Goal: Task Accomplishment & Management: Use online tool/utility

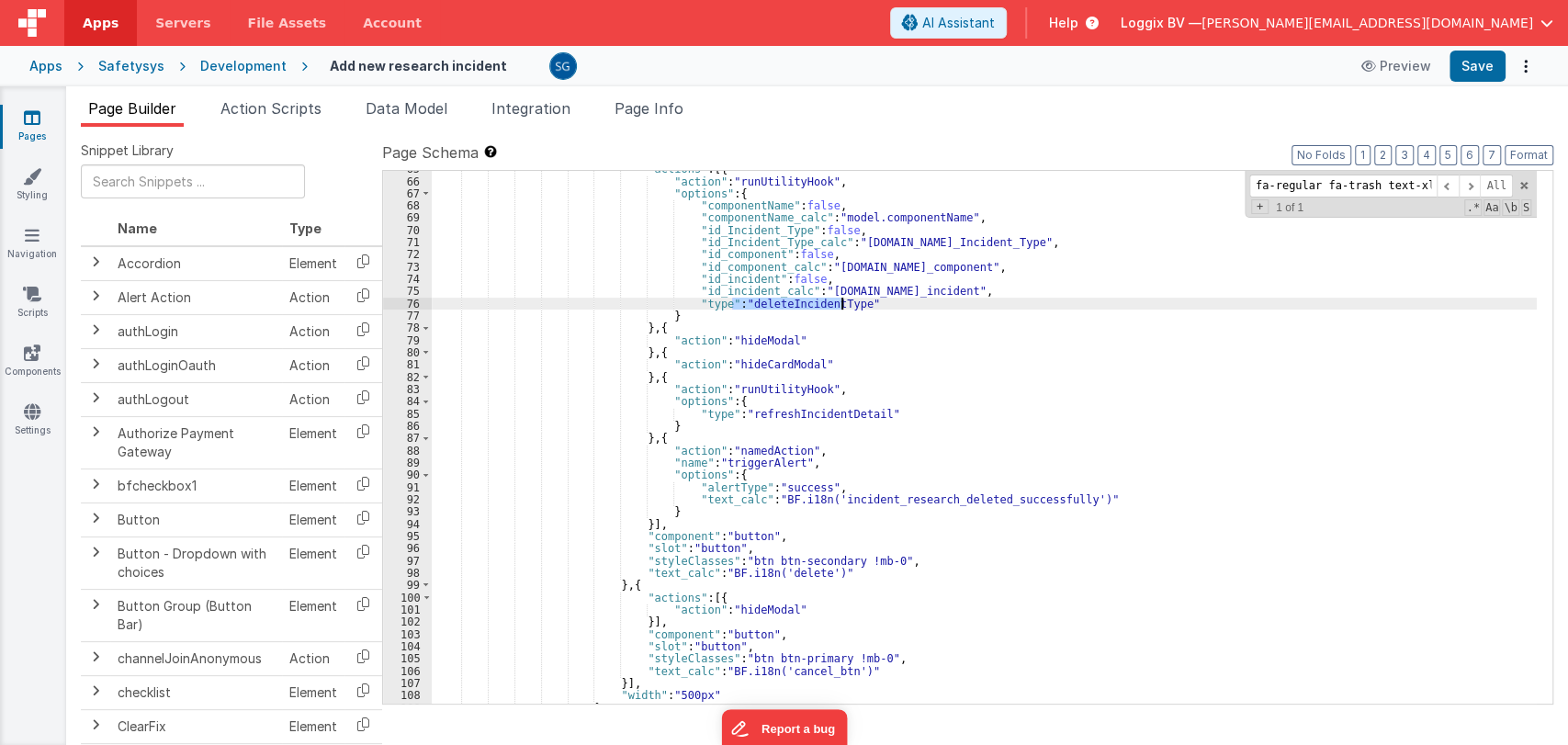
scroll to position [914, 0]
click at [1352, 191] on input "fa-regular fa-trash text-xl text-bittersweet" at bounding box center [1343, 186] width 187 height 23
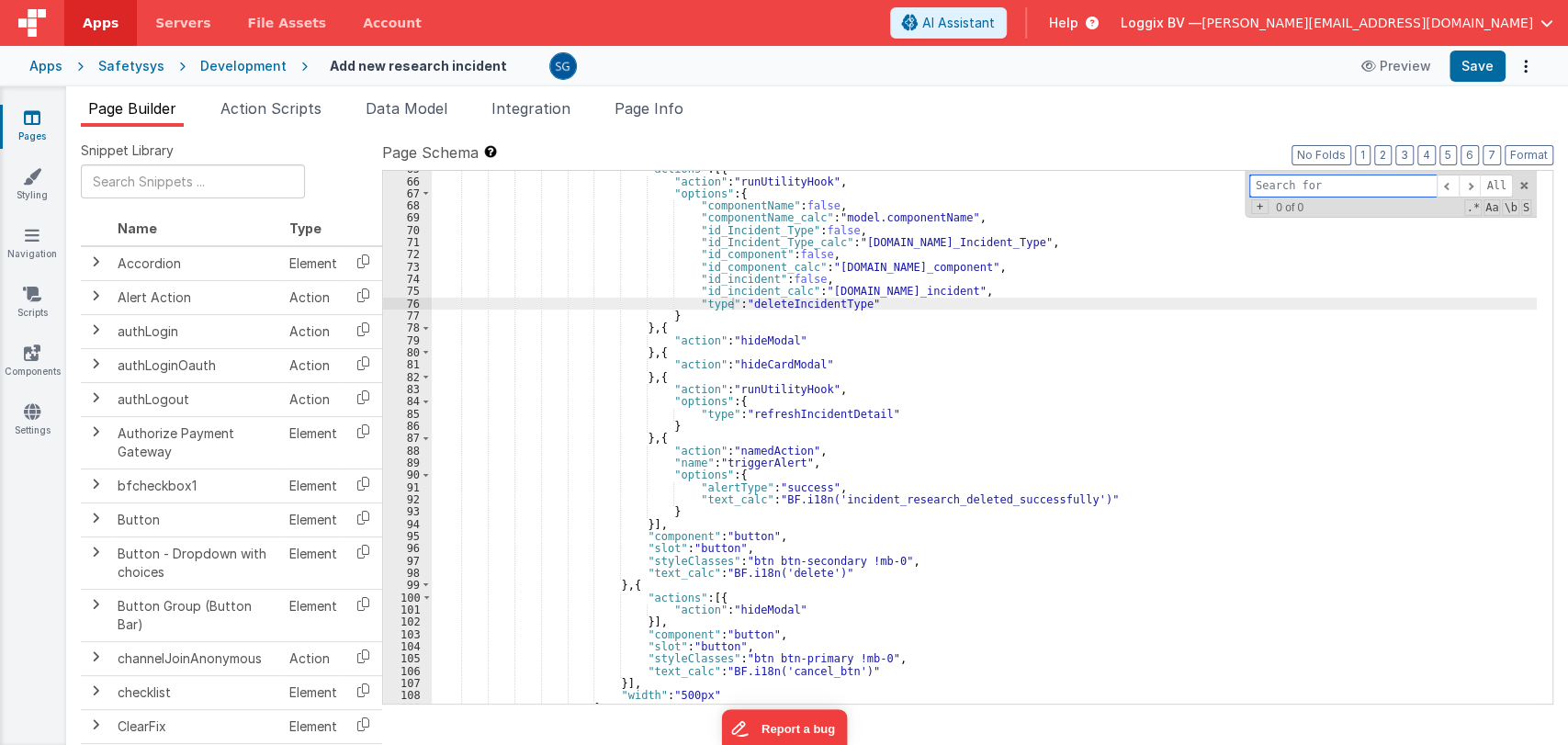
click at [1519, 181] on span at bounding box center [1523, 185] width 13 height 13
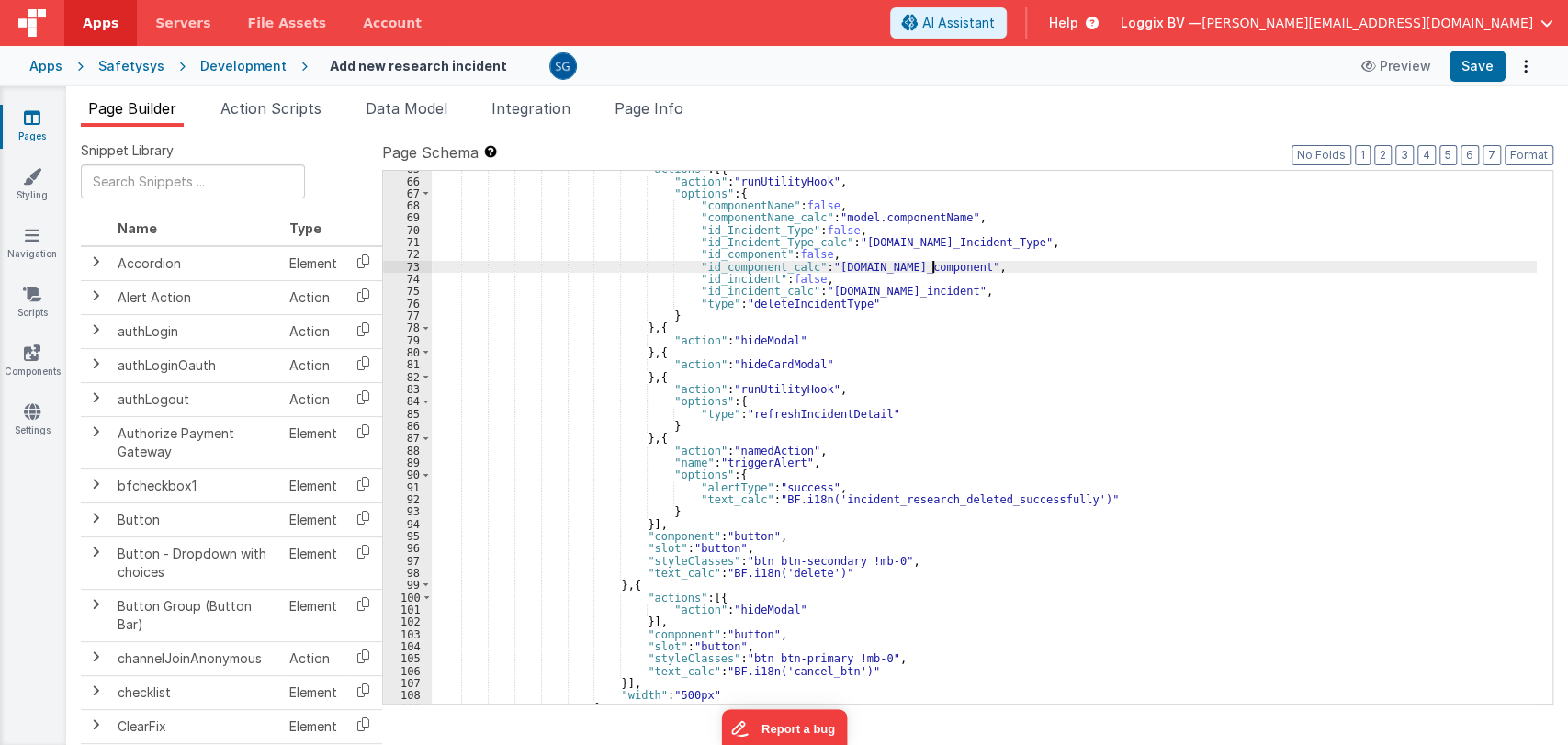
click at [1021, 264] on div ""actions" : [{ "action" : "runUtilityHook" , "options" : { "componentName" : fa…" at bounding box center [984, 441] width 1105 height 558
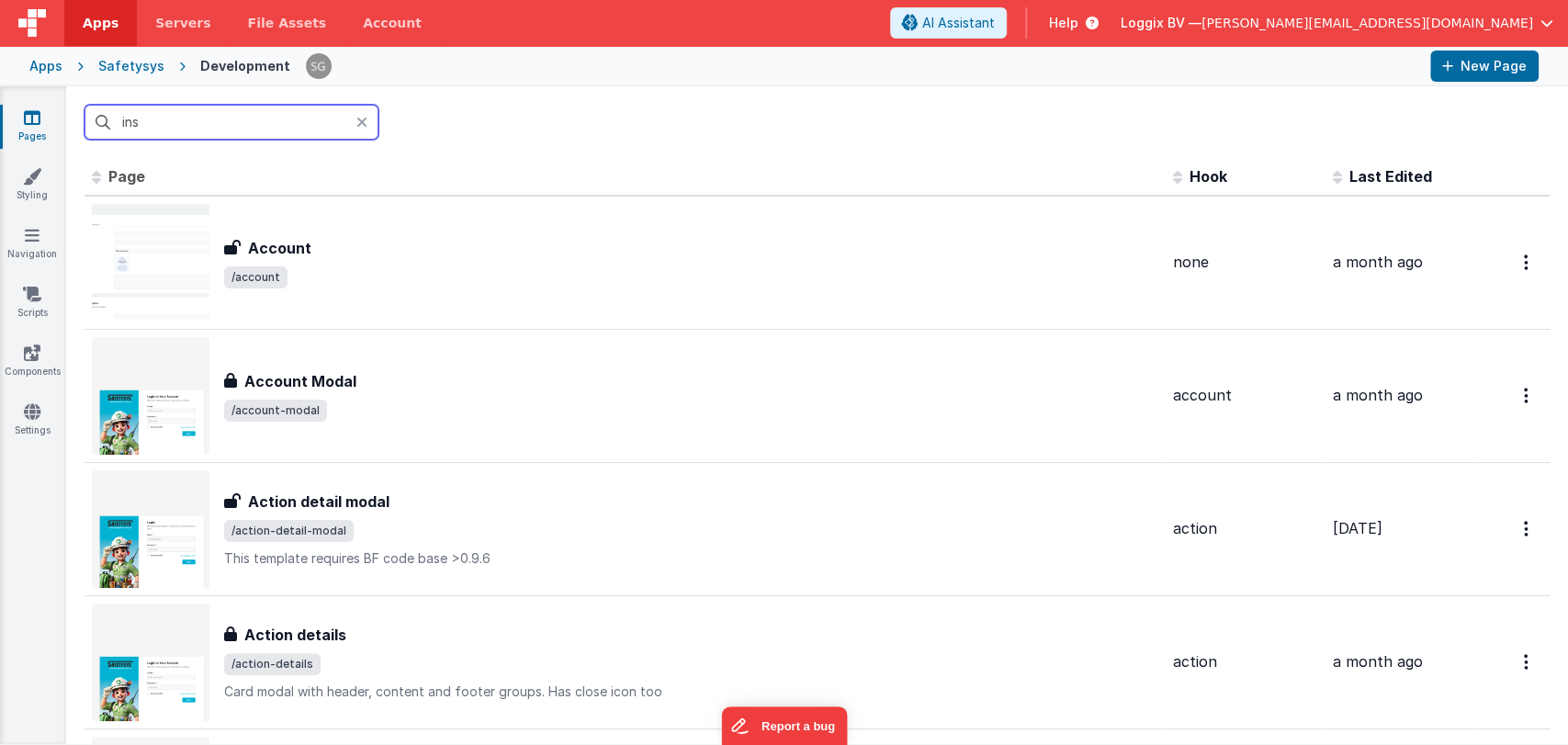
click at [250, 122] on input "ins" at bounding box center [231, 122] width 294 height 35
click at [241, 123] on input "ins" at bounding box center [231, 122] width 294 height 35
click at [251, 130] on input "ins" at bounding box center [231, 122] width 294 height 35
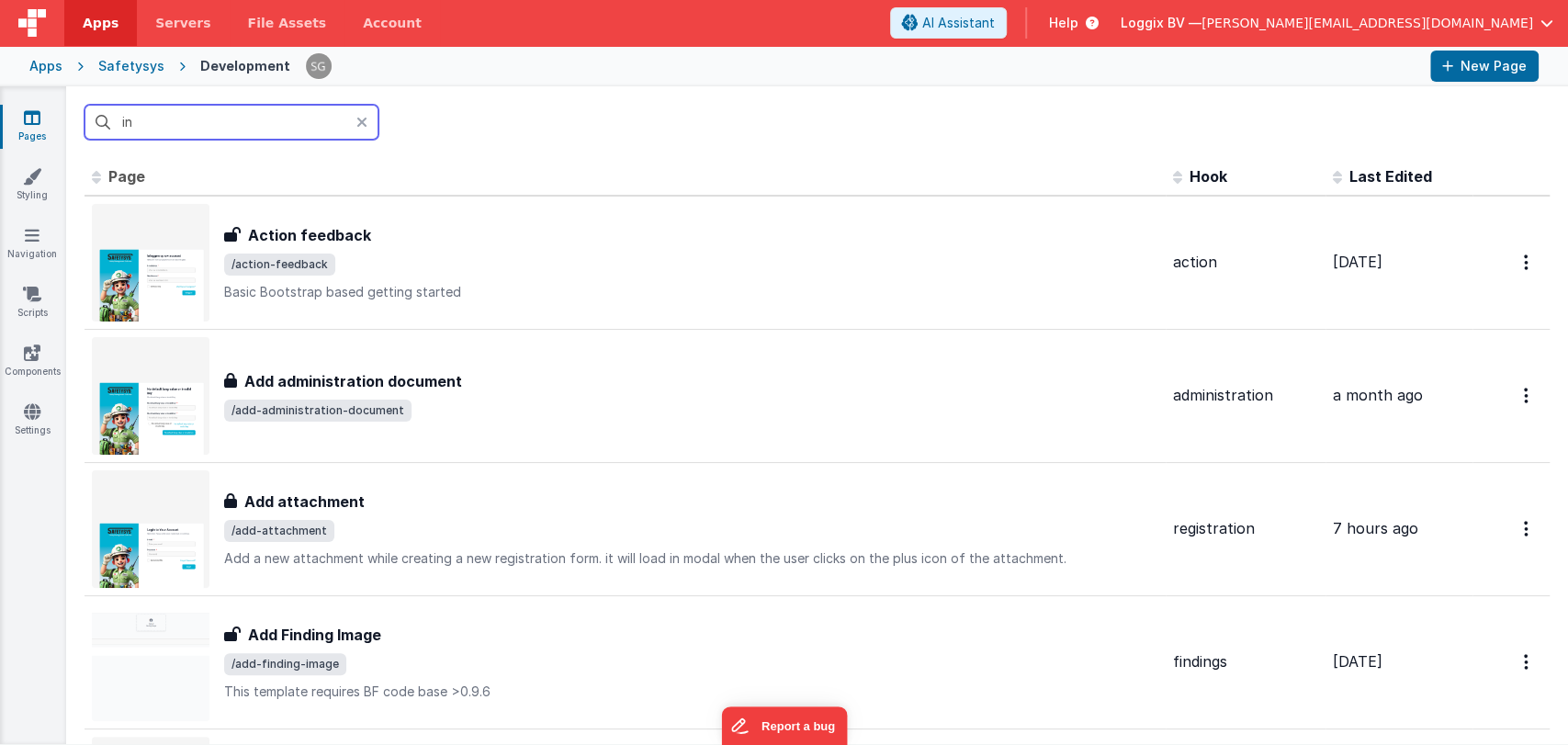
type input "i"
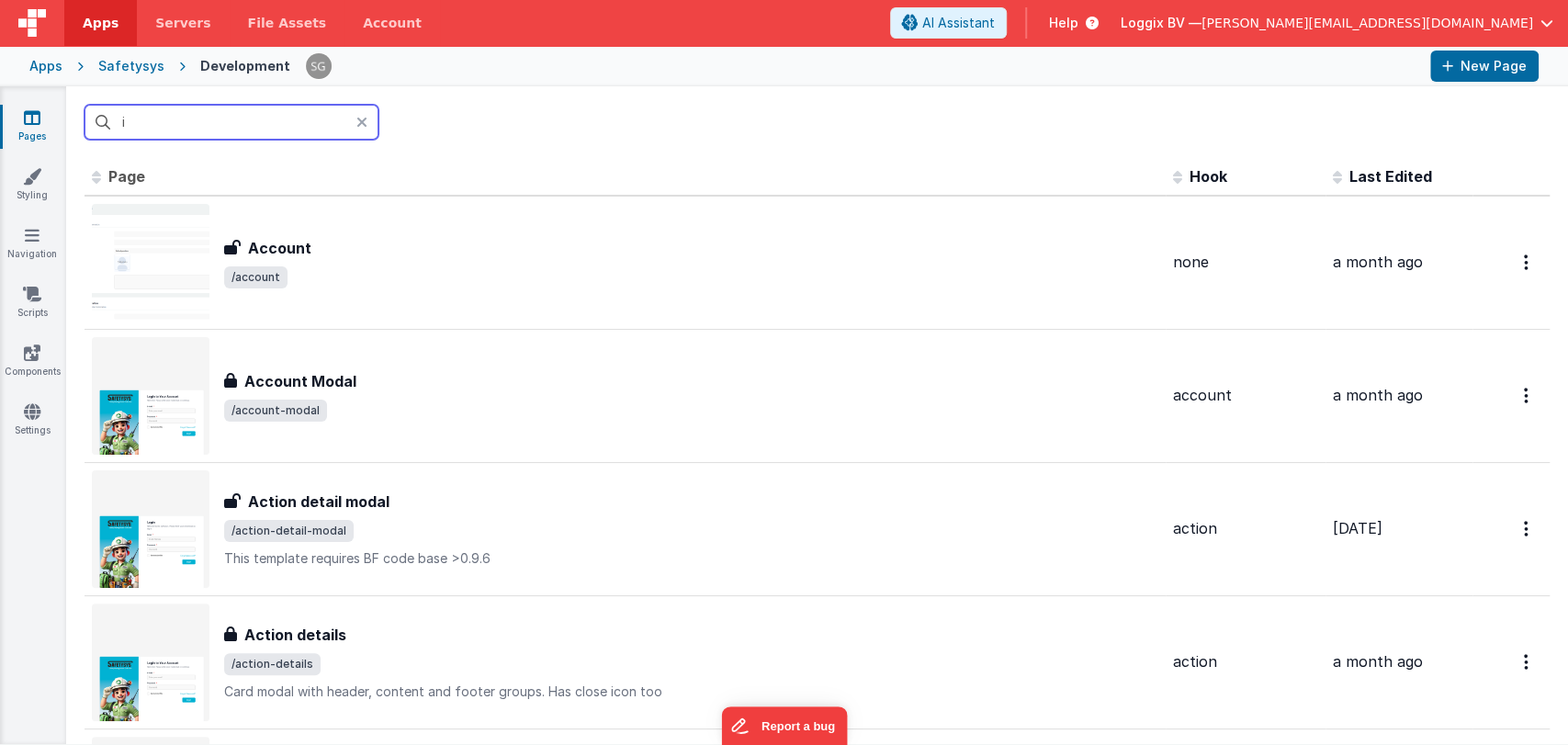
click at [283, 125] on input "i" at bounding box center [231, 122] width 294 height 35
click at [293, 126] on input "text" at bounding box center [231, 122] width 294 height 35
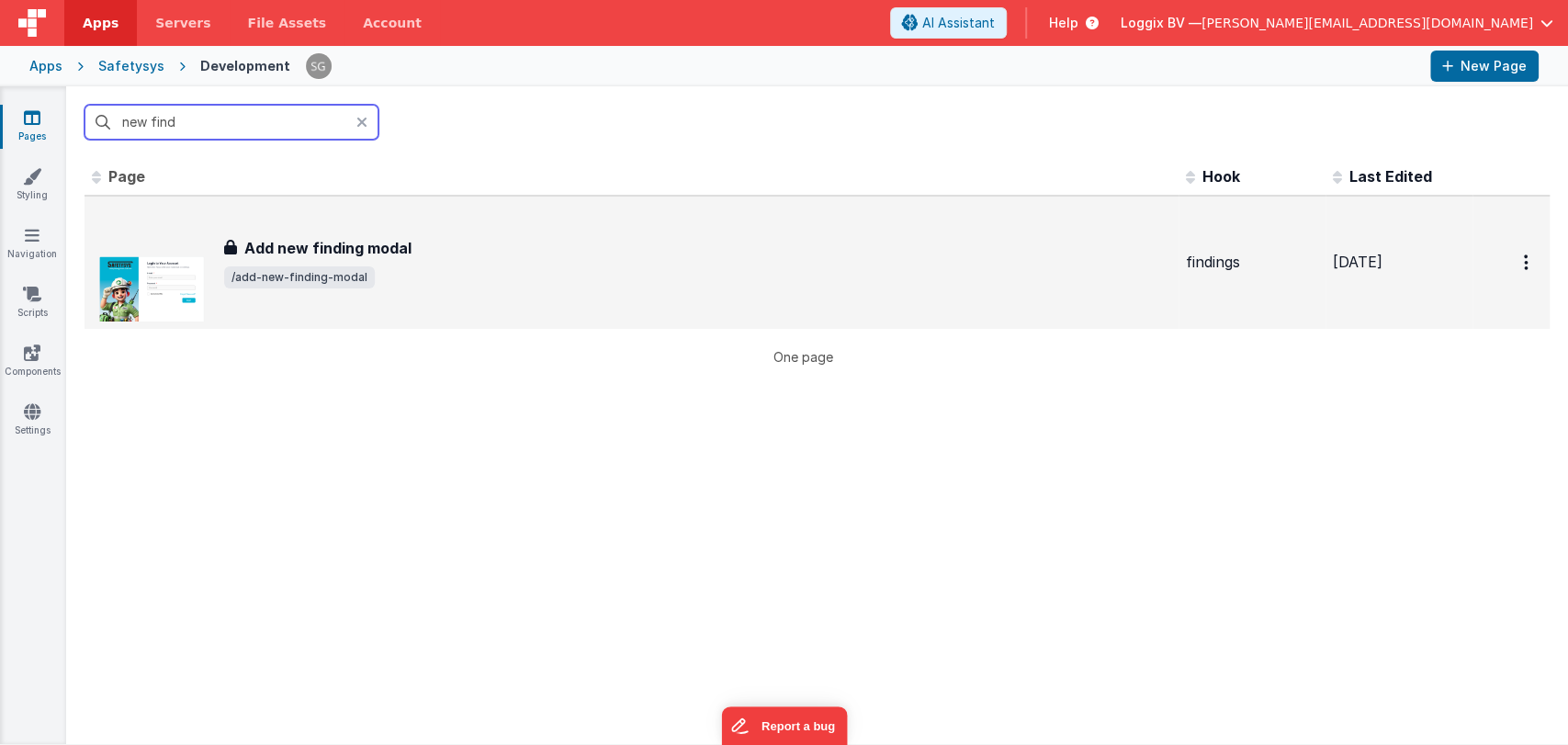
type input "new find"
click at [407, 251] on h3 "Add new finding modal" at bounding box center [328, 247] width 167 height 22
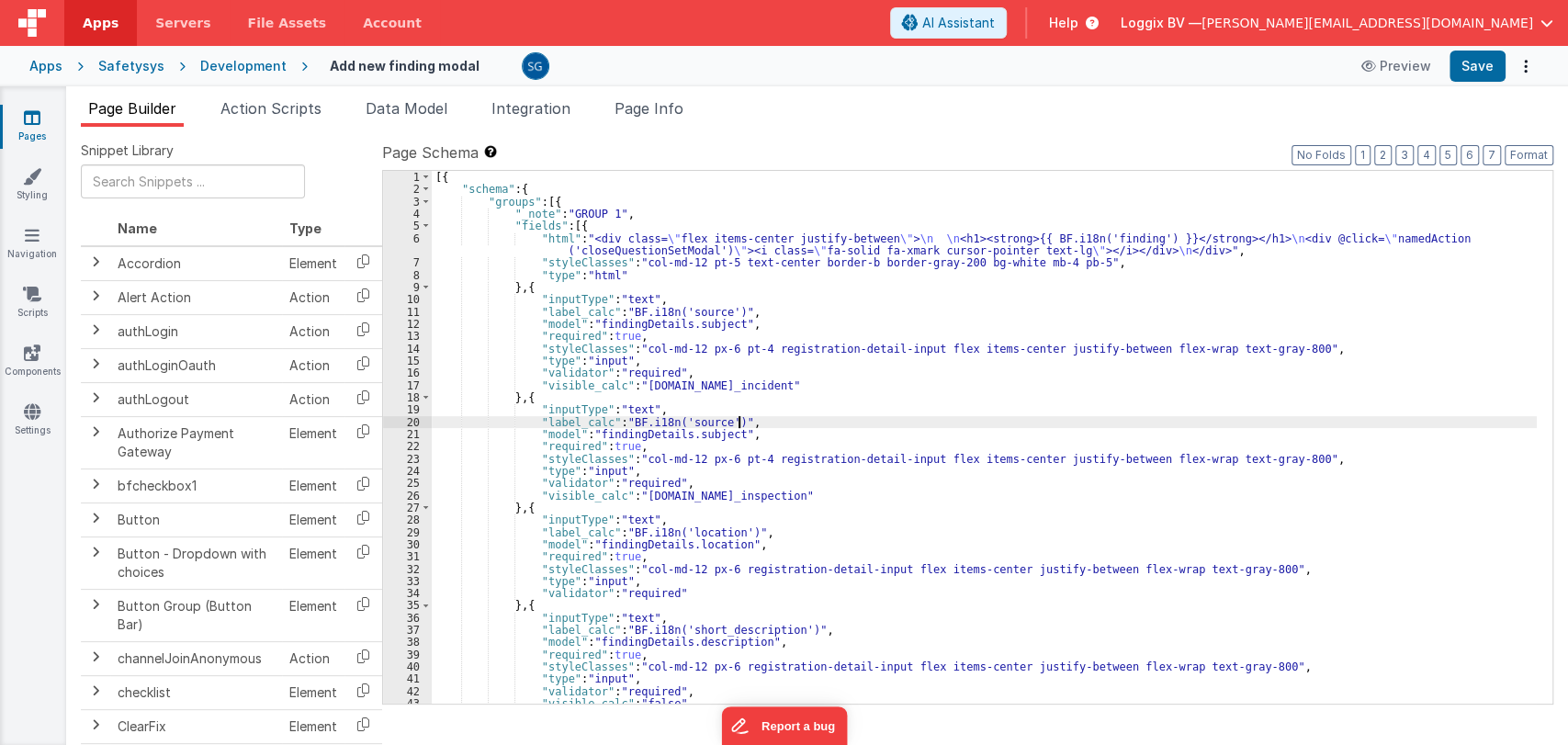
click at [762, 421] on div "[{ "schema" : { "groups" : [{ "_note" : "GROUP 1" , "fields" : [{ "html" : "<di…" at bounding box center [984, 449] width 1105 height 558
click at [759, 431] on div "[{ "schema" : { "groups" : [{ "_note" : "GROUP 1" , "fields" : [{ "html" : "<di…" at bounding box center [984, 449] width 1105 height 558
click at [740, 467] on div "[{ "schema" : { "groups" : [{ "_note" : "GROUP 1" , "fields" : [{ "html" : "<di…" at bounding box center [984, 449] width 1105 height 558
click at [735, 479] on div "[{ "schema" : { "groups" : [{ "_note" : "GROUP 1" , "fields" : [{ "html" : "<di…" at bounding box center [984, 449] width 1105 height 558
click at [755, 485] on div "[{ "schema" : { "groups" : [{ "_note" : "GROUP 1" , "fields" : [{ "html" : "<di…" at bounding box center [984, 449] width 1105 height 558
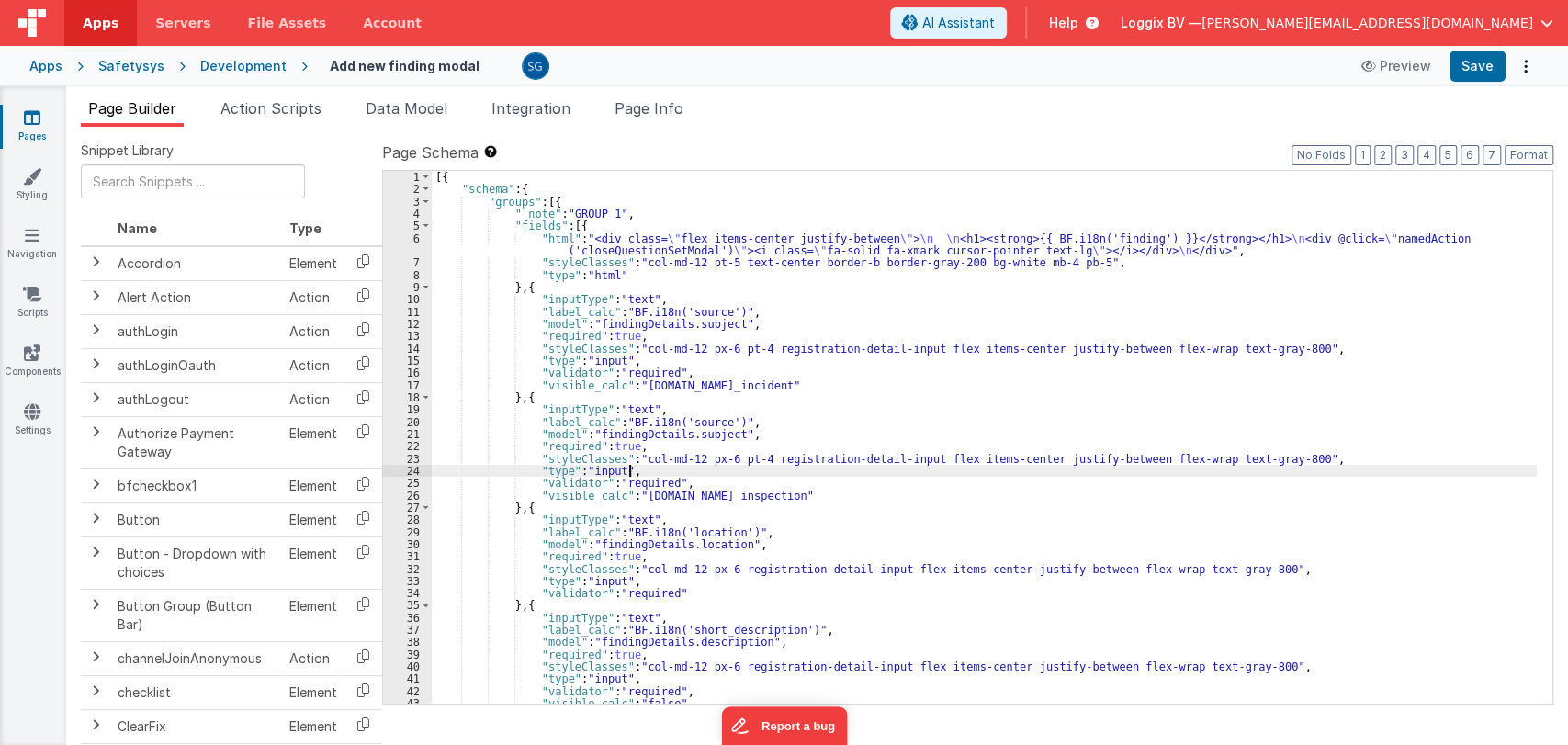
click at [769, 492] on div "[{ "schema" : { "groups" : [{ "_note" : "GROUP 1" , "fields" : [{ "html" : "<di…" at bounding box center [984, 449] width 1105 height 558
click at [742, 481] on div "[{ "schema" : { "groups" : [{ "_note" : "GROUP 1" , "fields" : [{ "html" : "<di…" at bounding box center [984, 449] width 1105 height 558
click at [762, 433] on div "[{ "schema" : { "groups" : [{ "_note" : "GROUP 1" , "fields" : [{ "html" : "<di…" at bounding box center [984, 449] width 1105 height 558
click at [757, 420] on div "[{ "schema" : { "groups" : [{ "_note" : "GROUP 1" , "fields" : [{ "html" : "<di…" at bounding box center [984, 449] width 1105 height 558
click at [757, 430] on div "[{ "schema" : { "groups" : [{ "_note" : "GROUP 1" , "fields" : [{ "html" : "<di…" at bounding box center [984, 449] width 1105 height 558
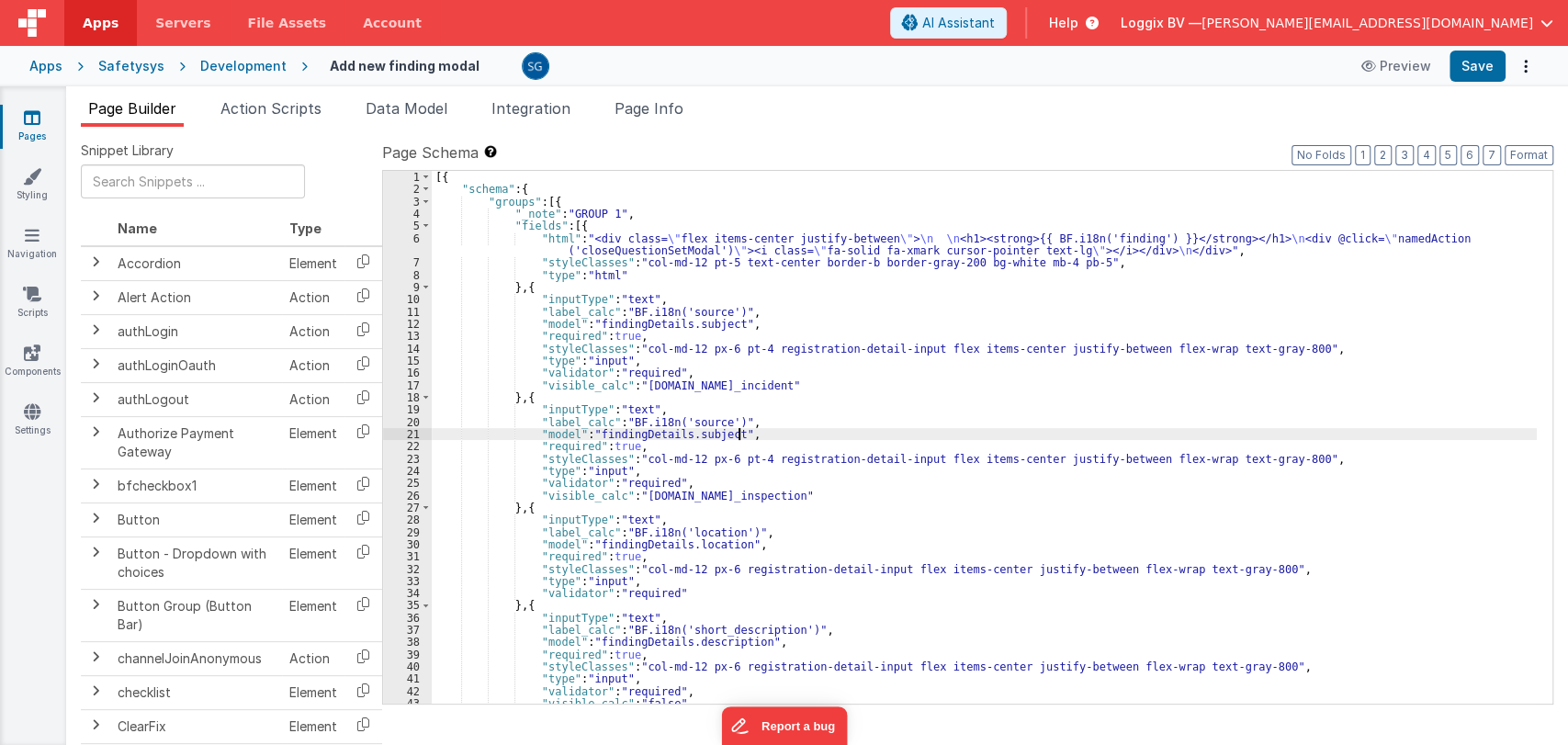
click at [753, 384] on div "[{ "schema" : { "groups" : [{ "_note" : "GROUP 1" , "fields" : [{ "html" : "<di…" at bounding box center [984, 449] width 1105 height 558
click at [32, 116] on icon at bounding box center [32, 117] width 16 height 18
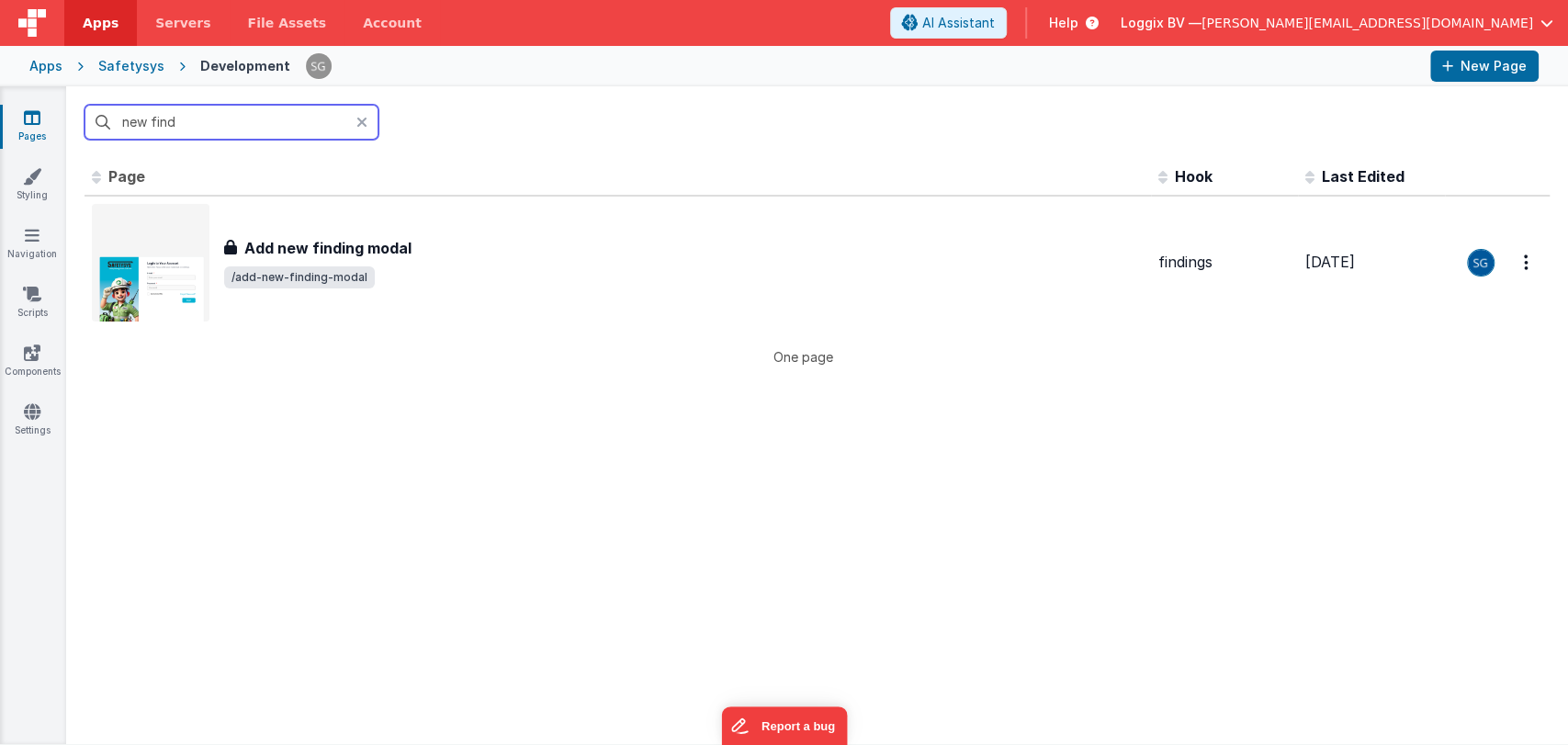
click at [288, 129] on input "new find" at bounding box center [231, 122] width 294 height 35
type input "new"
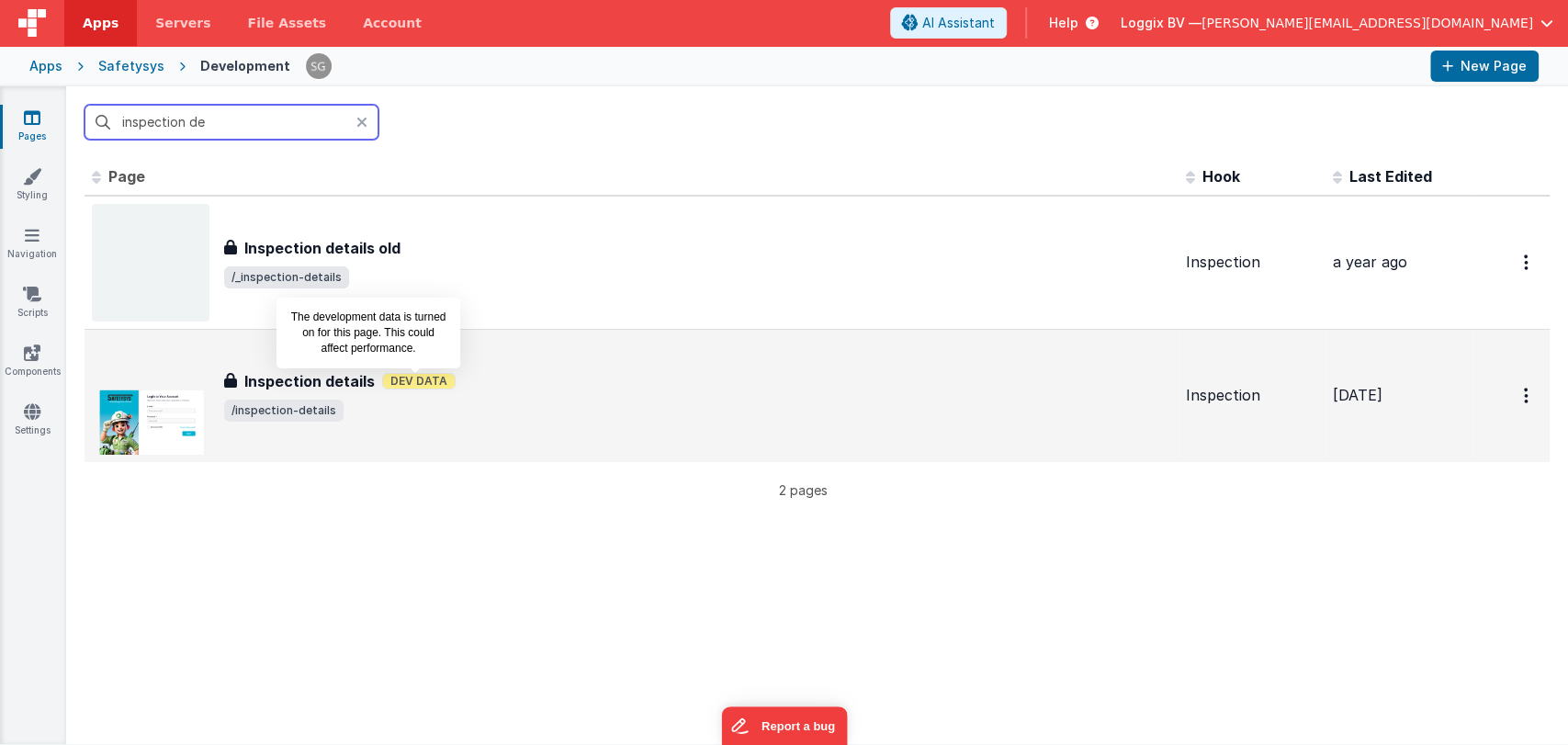
type input "inspection de"
click at [414, 383] on span "Dev Data" at bounding box center [419, 380] width 74 height 16
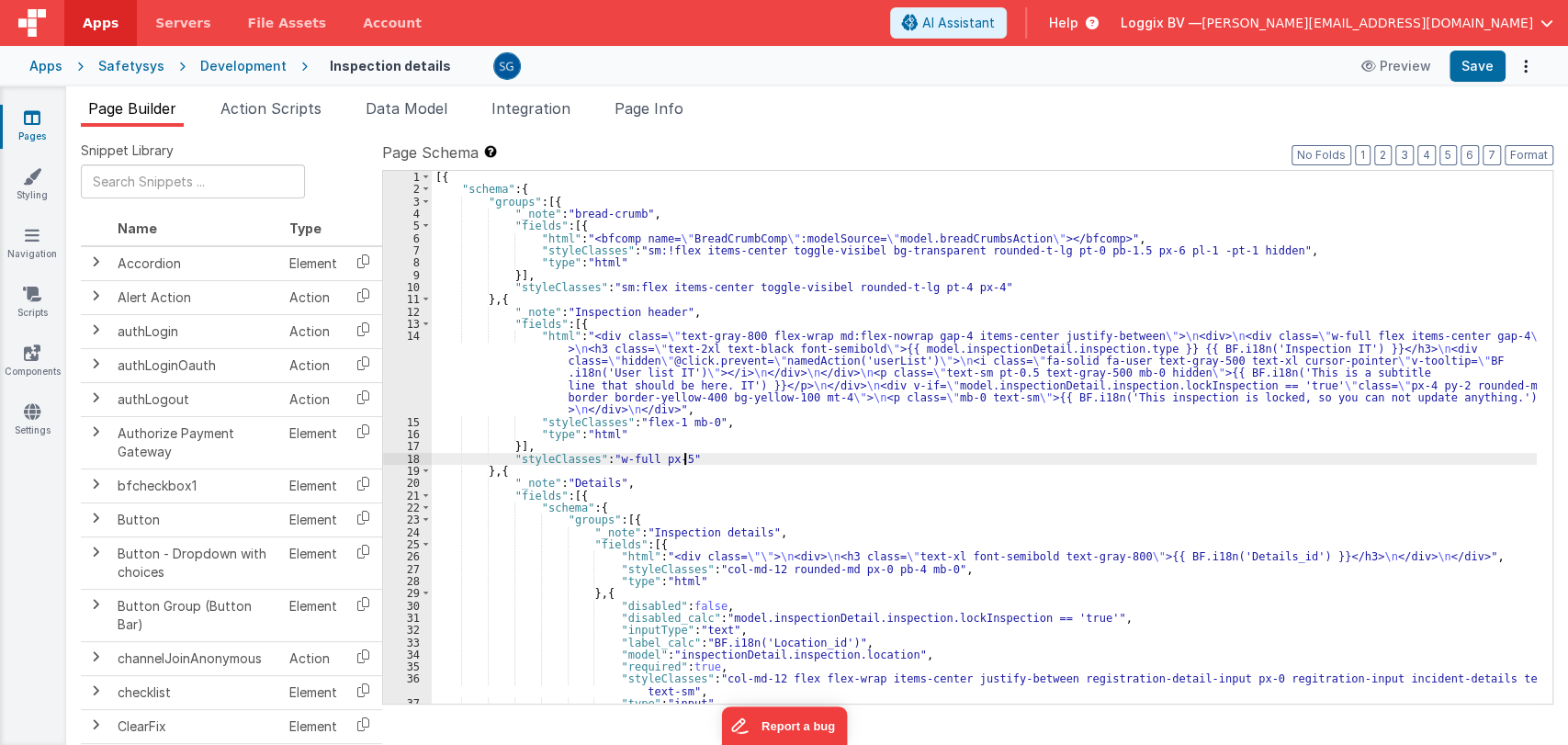
click at [709, 458] on div "[{ "schema" : { "groups" : [{ "_note" : "bread-crumb" , "fields" : [{ "html" : …" at bounding box center [984, 449] width 1105 height 558
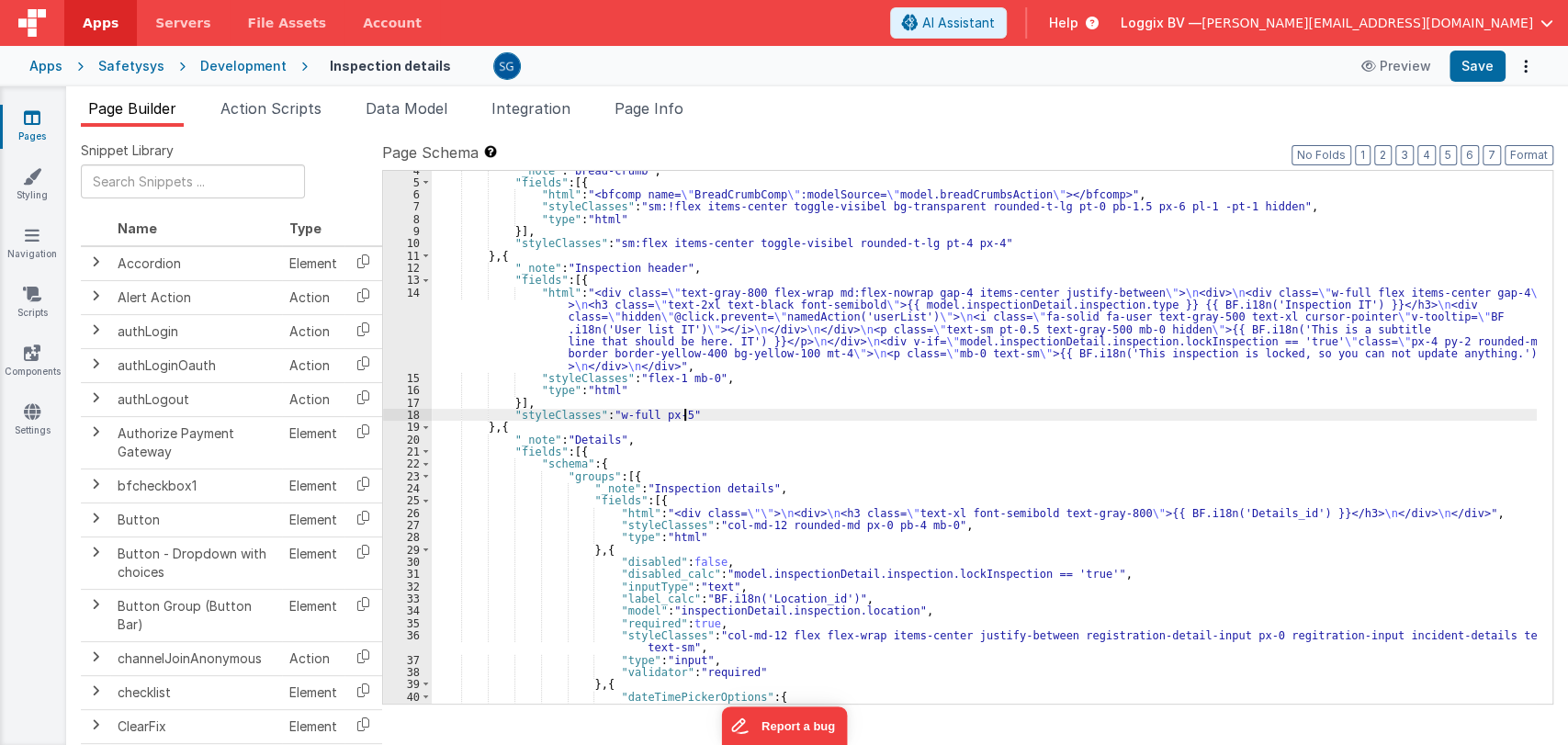
scroll to position [44, 0]
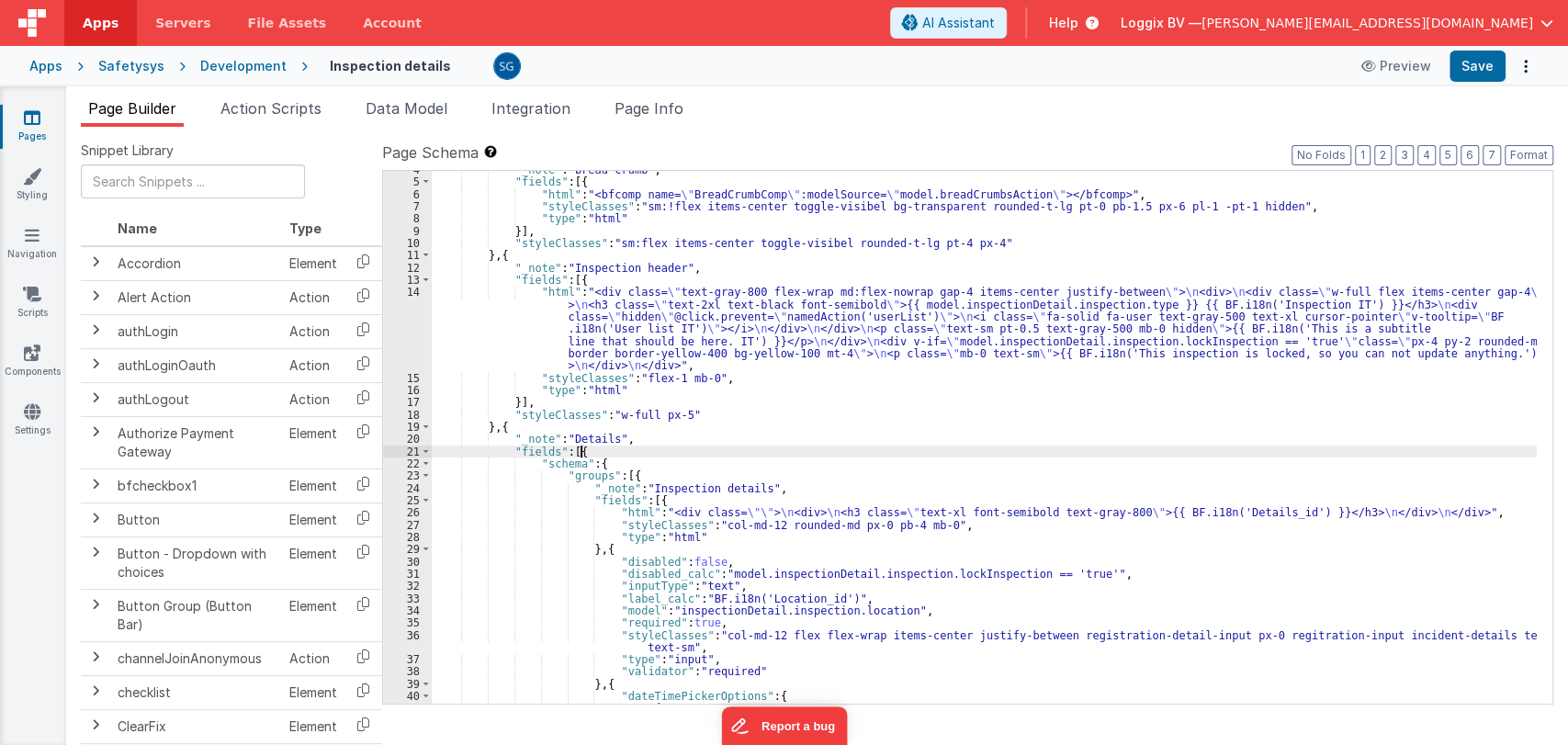
click at [890, 450] on div ""_note" : "bread-crumb" , "fields" : [{ "html" : "<bfcomp name= \" BreadCrumbCo…" at bounding box center [984, 442] width 1105 height 558
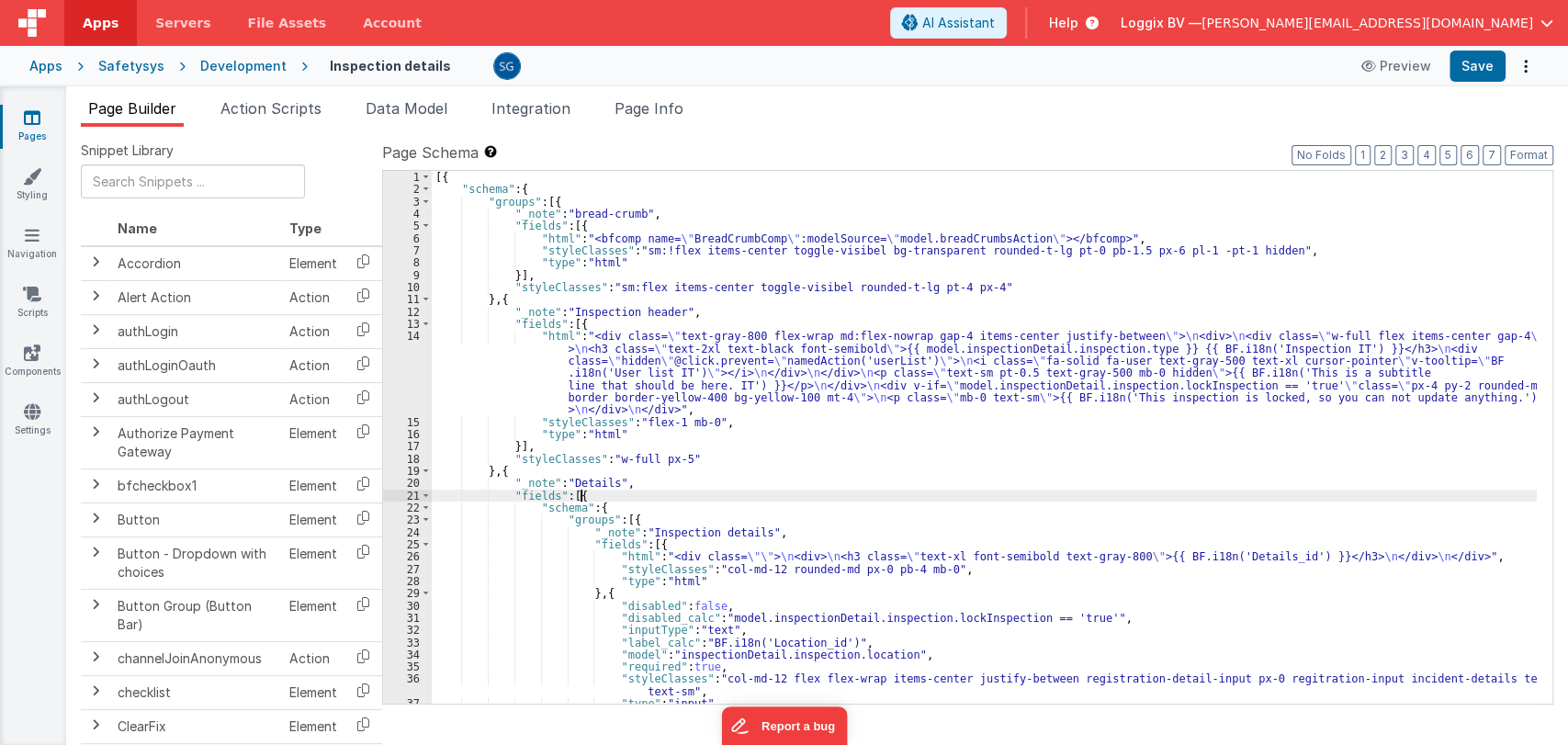
scroll to position [0, 0]
click at [678, 357] on div "[{ "schema" : { "groups" : [{ "_note" : "bread-crumb" , "fields" : [{ "html" : …" at bounding box center [984, 449] width 1105 height 558
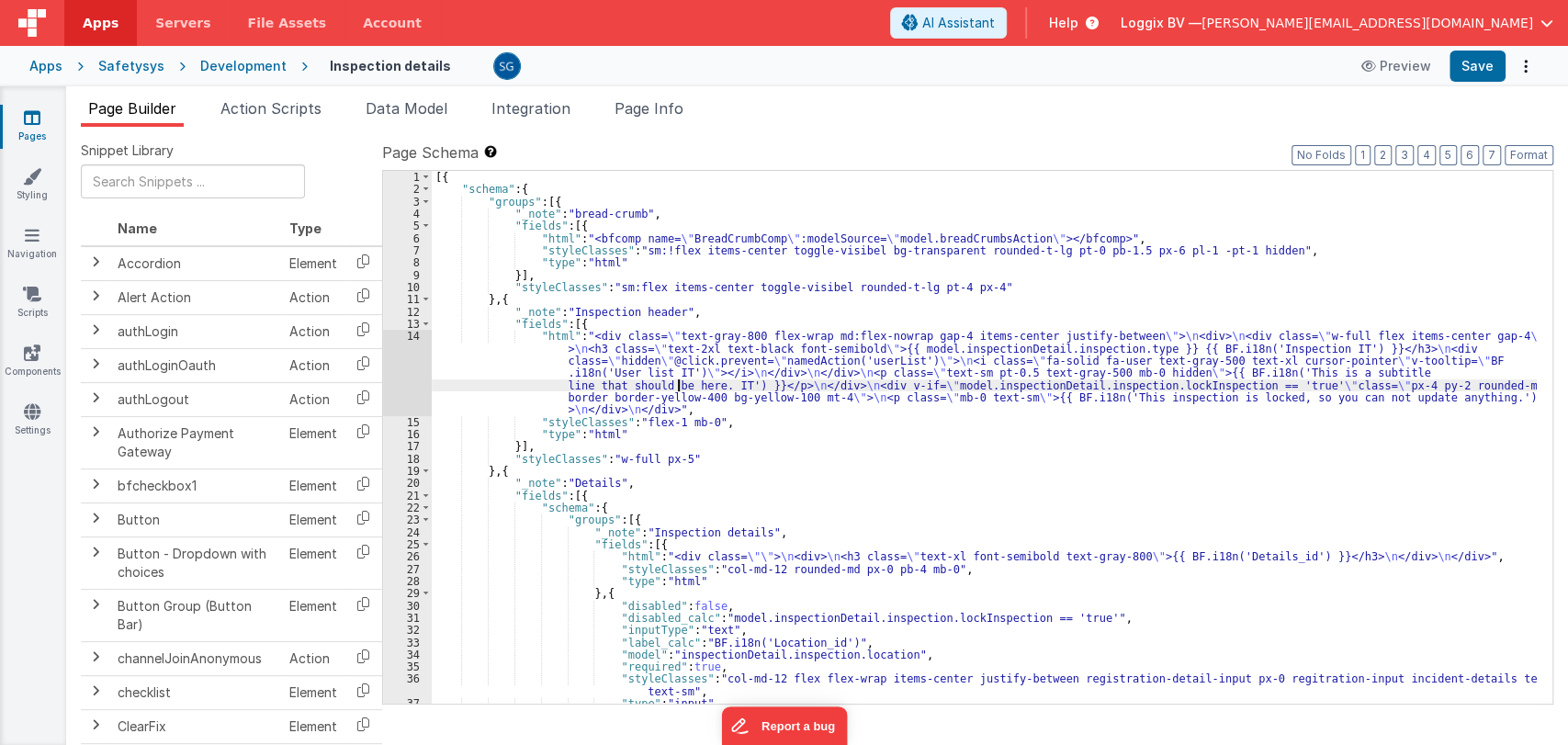
click at [680, 378] on div "[{ "schema" : { "groups" : [{ "_note" : "bread-crumb" , "fields" : [{ "html" : …" at bounding box center [984, 449] width 1105 height 558
click at [793, 534] on div "[{ "schema" : { "groups" : [{ "_note" : "bread-crumb" , "fields" : [{ "html" : …" at bounding box center [984, 449] width 1105 height 558
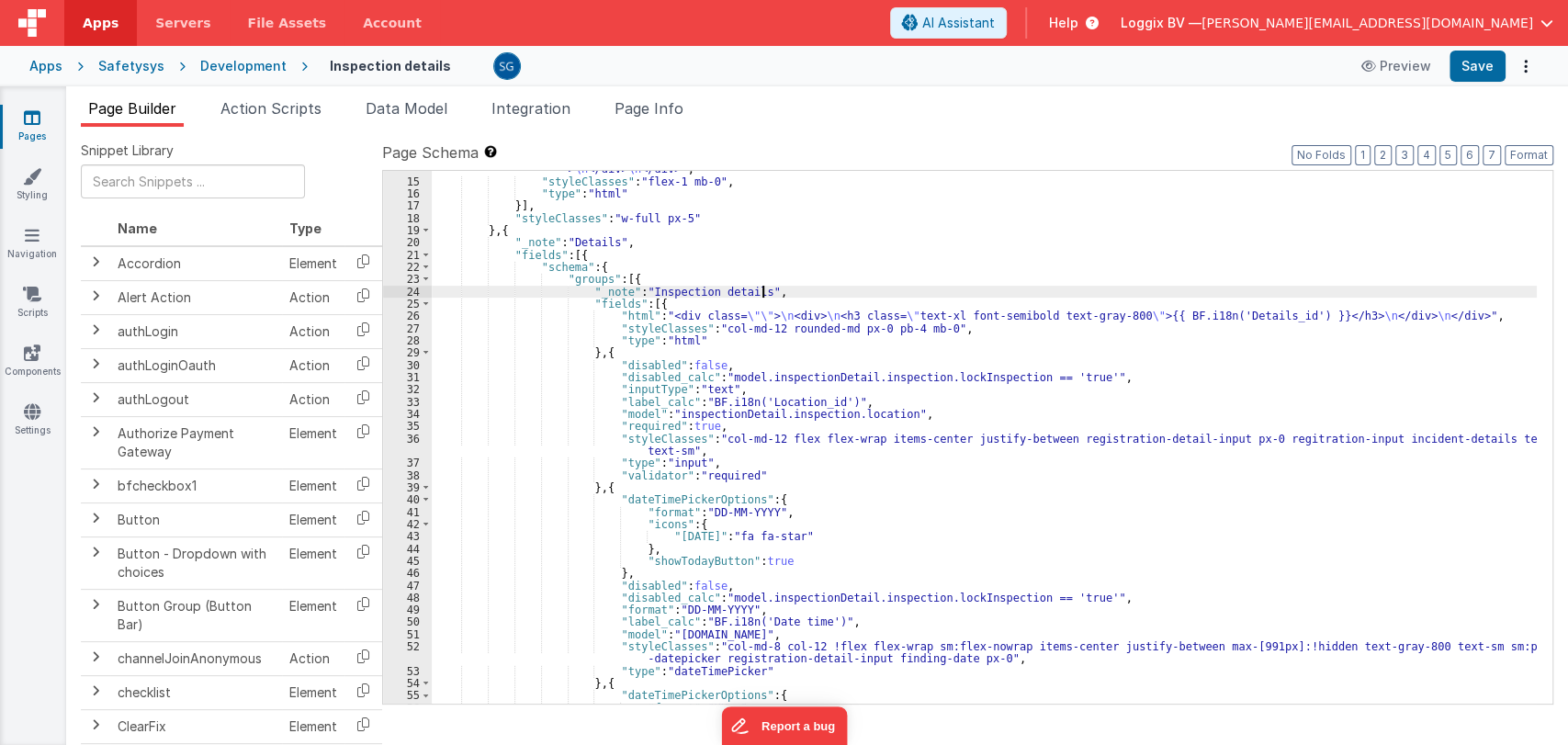
scroll to position [241, 0]
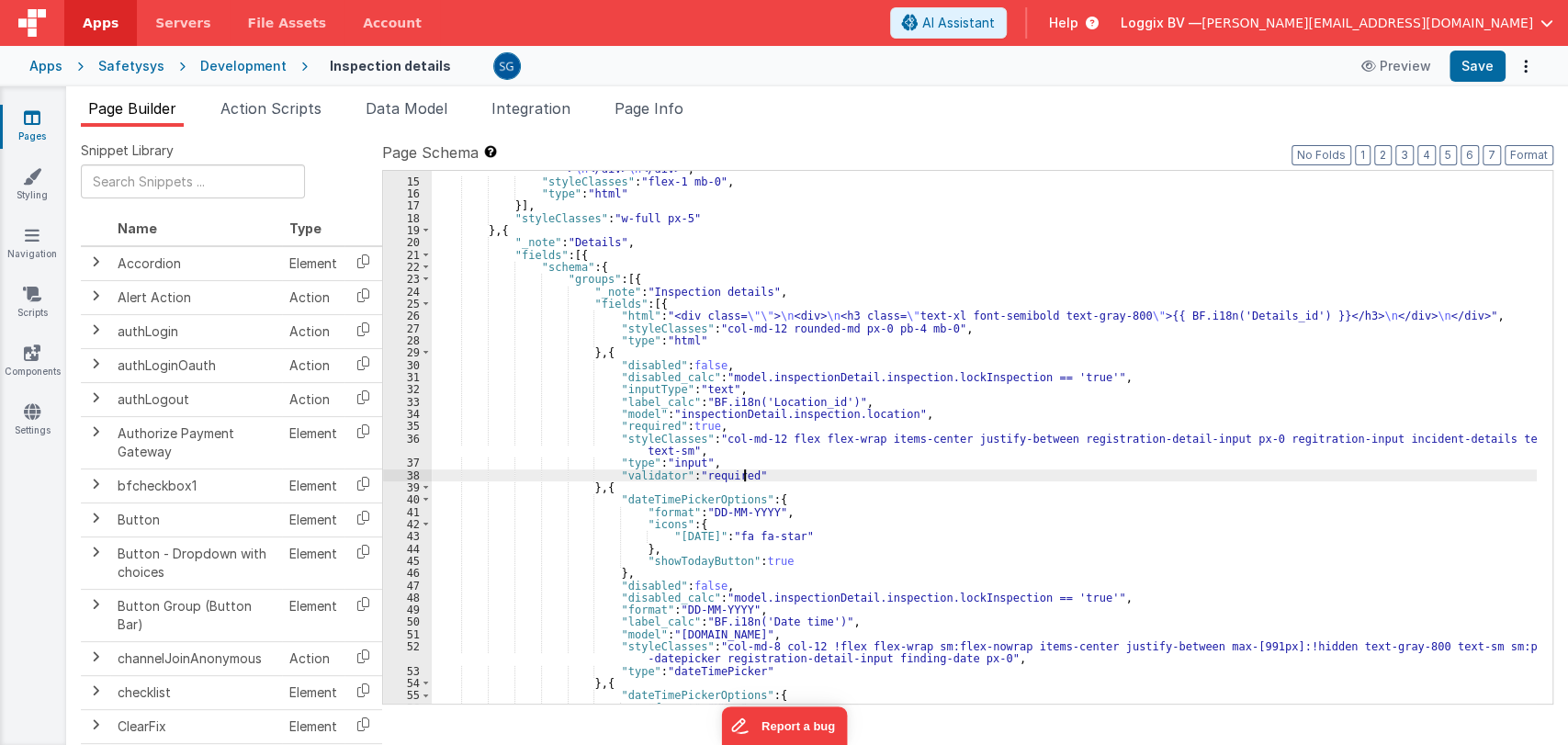
click at [753, 475] on div ""html" : "<div class= \" text-gray-800 flex-wrap md:flex-nowrap gap-4 items-cen…" at bounding box center [984, 405] width 1105 height 632
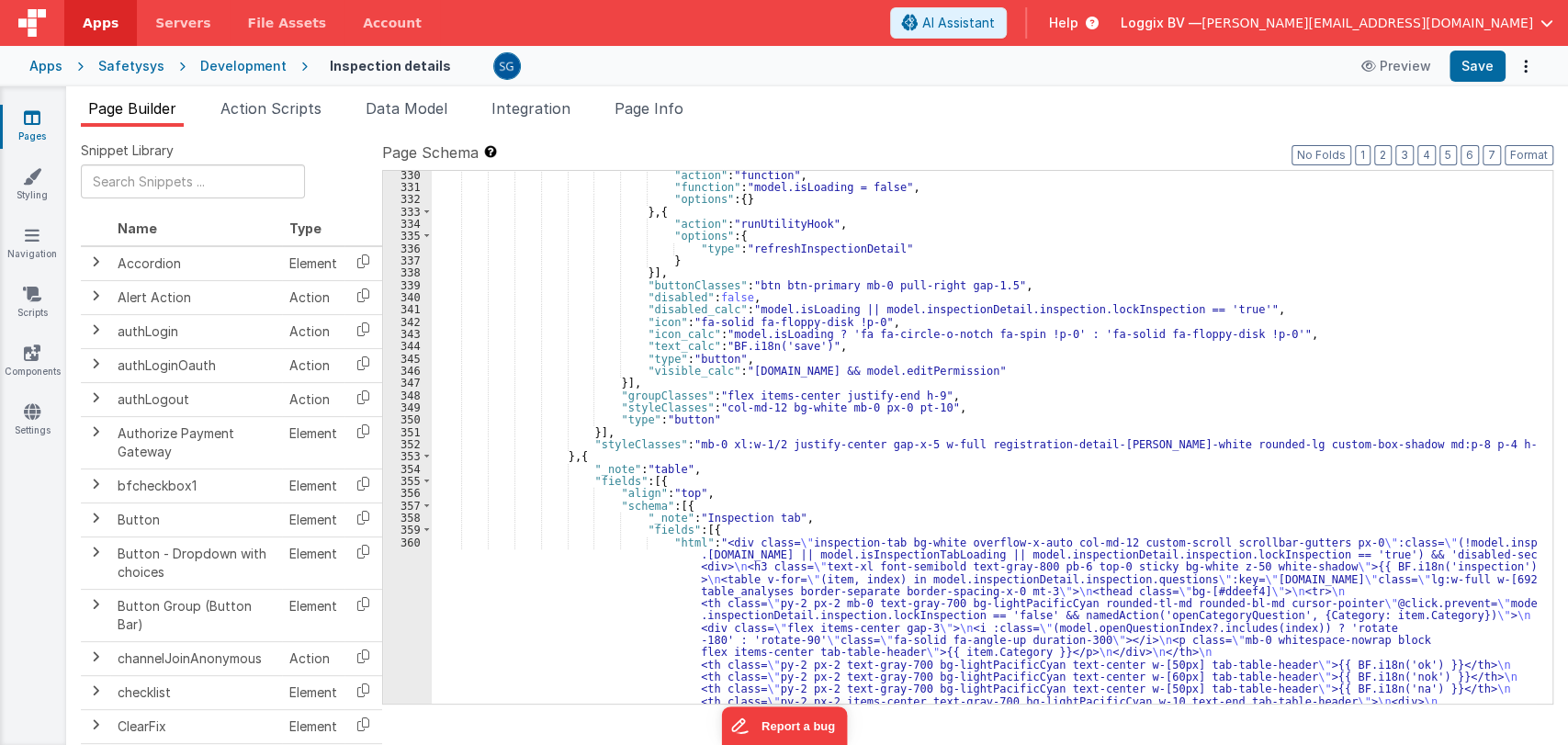
scroll to position [4271, 0]
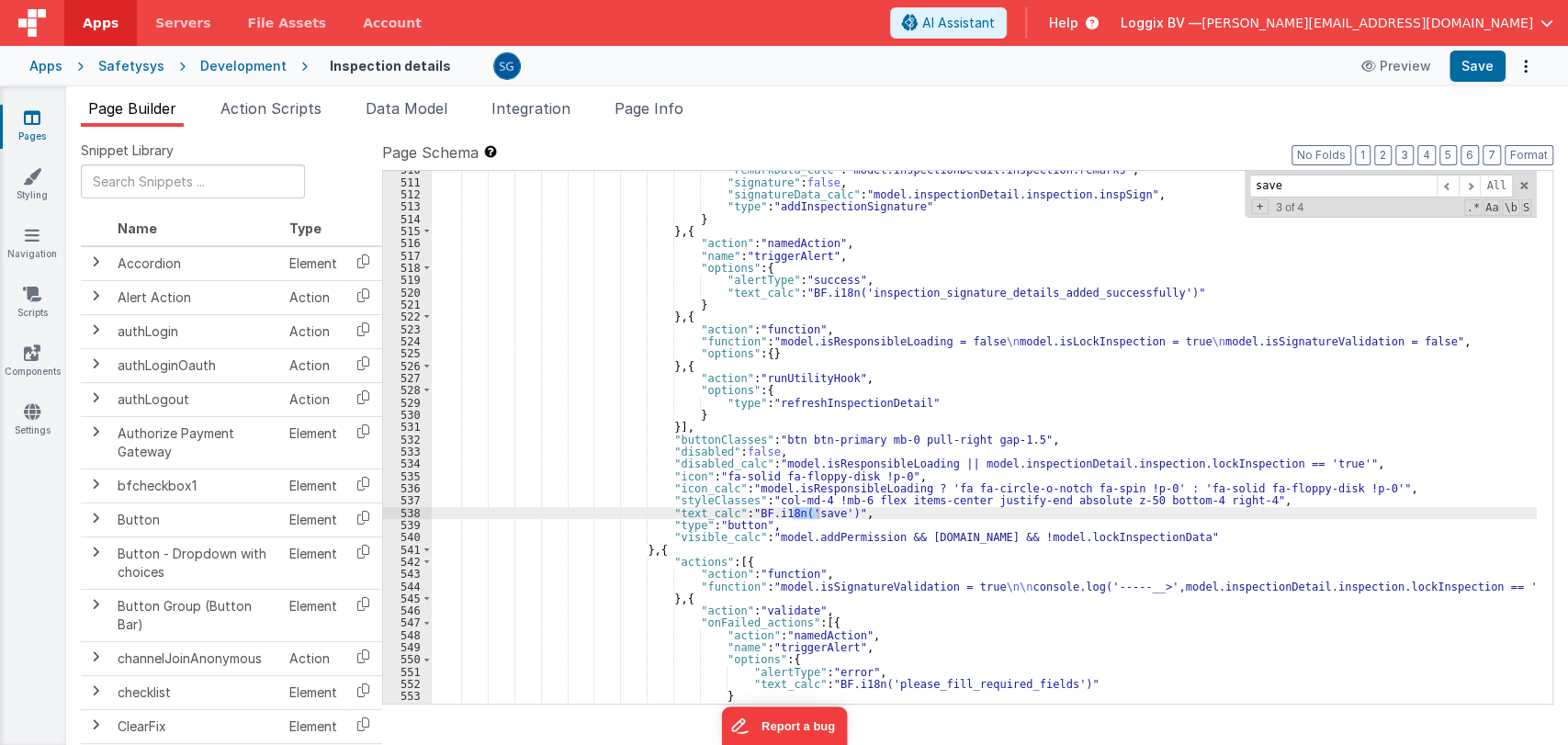
scroll to position [8164, 0]
click at [1311, 192] on input "save" at bounding box center [1343, 186] width 187 height 23
click at [1310, 192] on input "save" at bounding box center [1343, 186] width 187 height 23
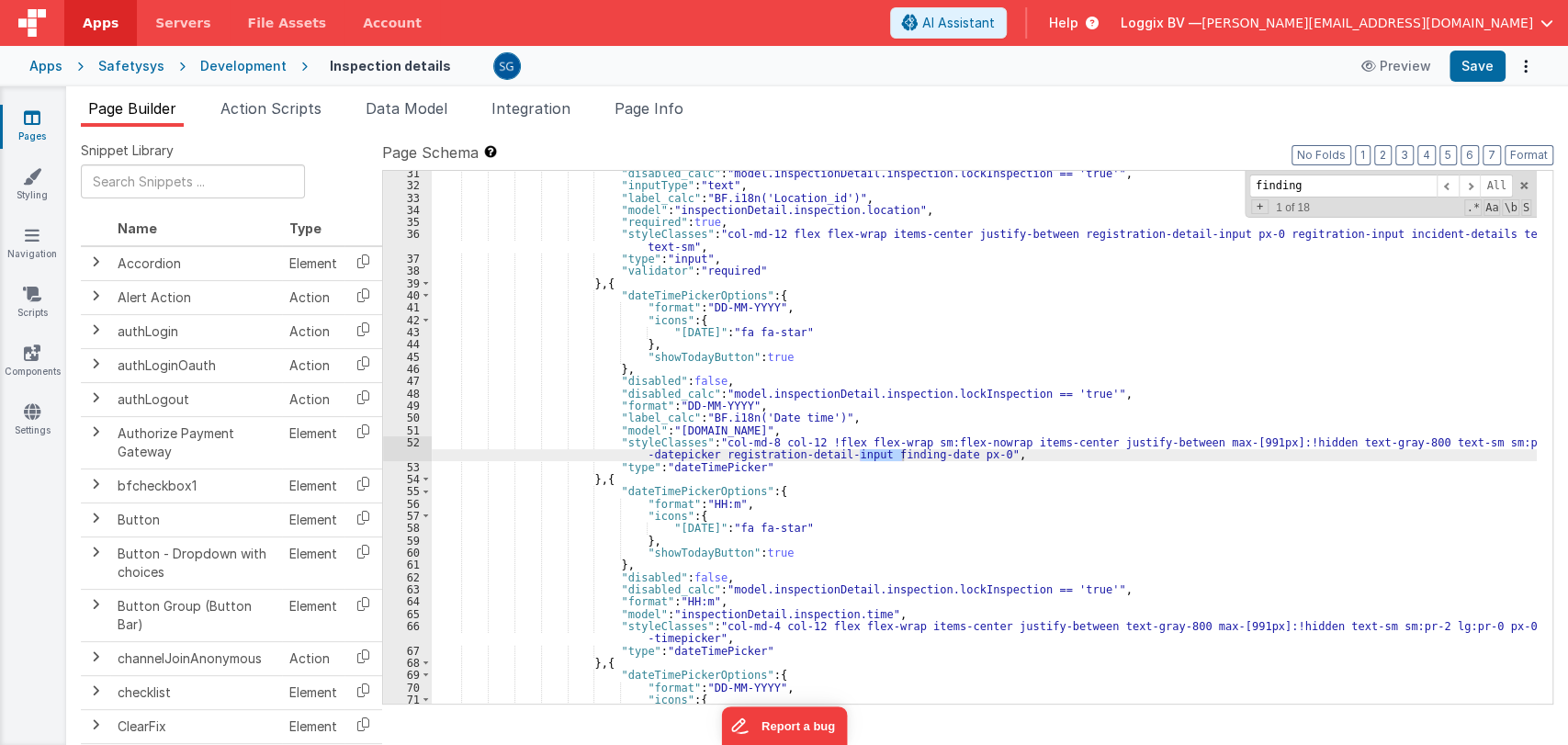
scroll to position [444, 0]
type input "finding"
click at [1474, 186] on span at bounding box center [1470, 186] width 22 height 23
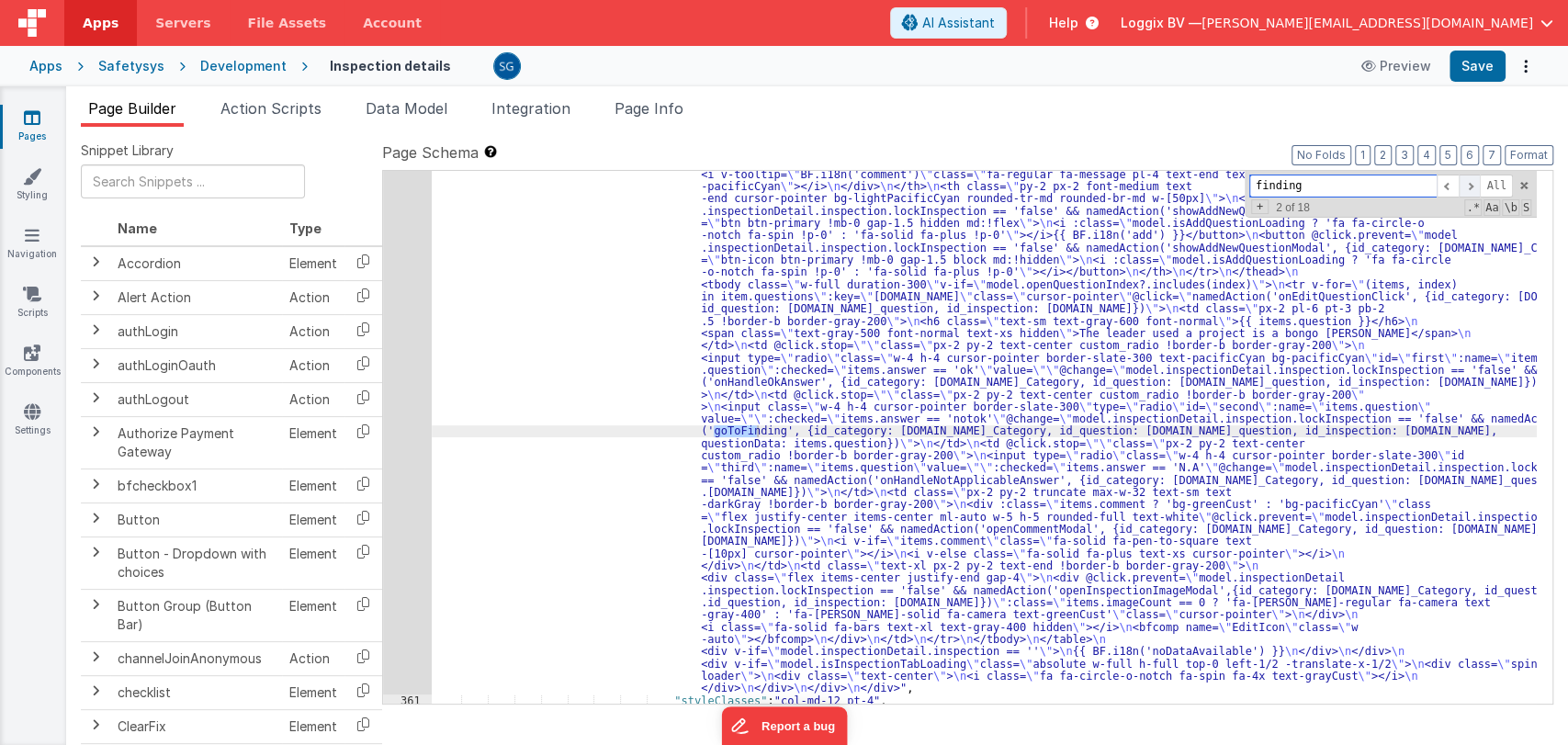
click at [1474, 186] on span at bounding box center [1470, 186] width 22 height 23
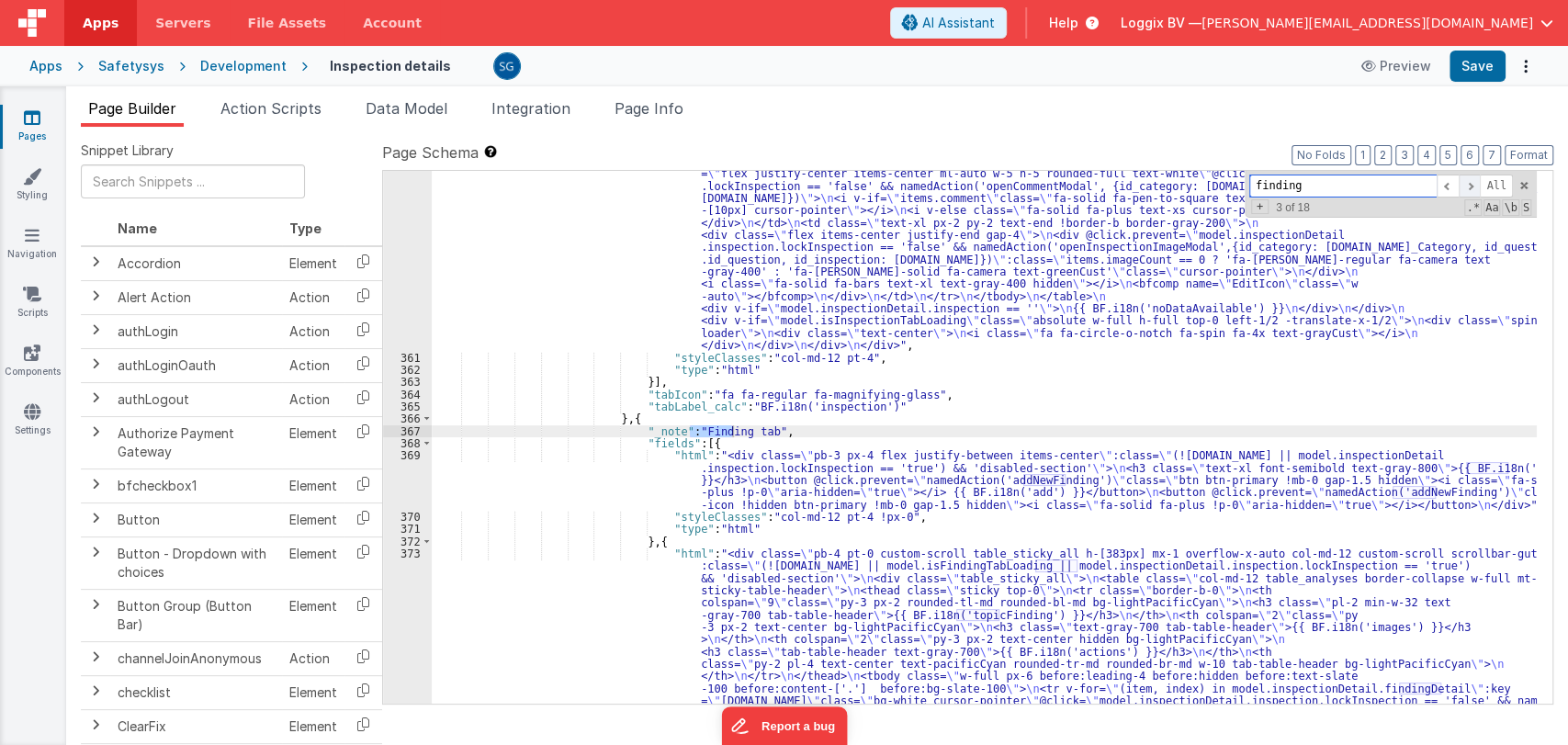
scroll to position [5171, 0]
click at [1472, 181] on span at bounding box center [1470, 186] width 22 height 23
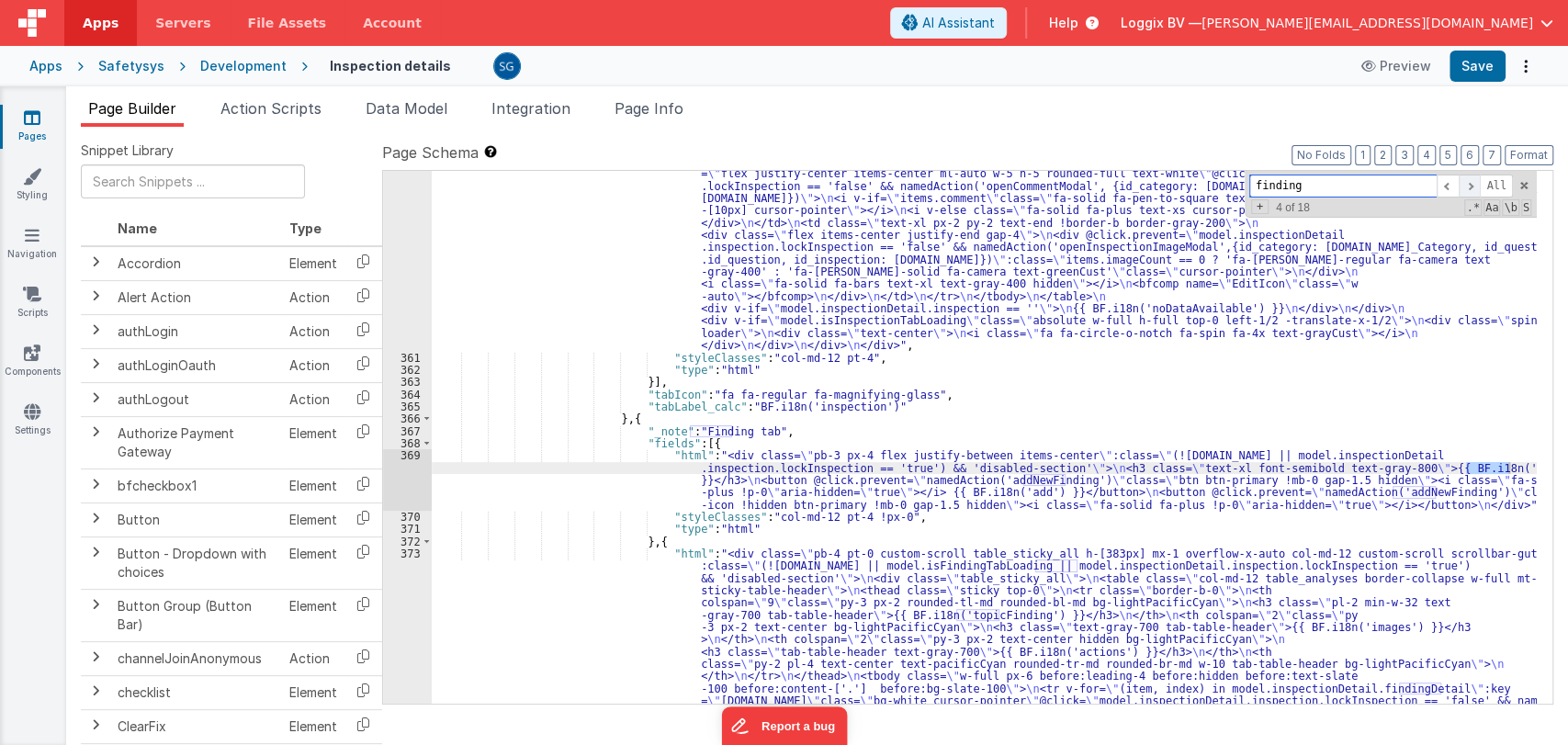
click at [1472, 181] on span at bounding box center [1470, 186] width 22 height 23
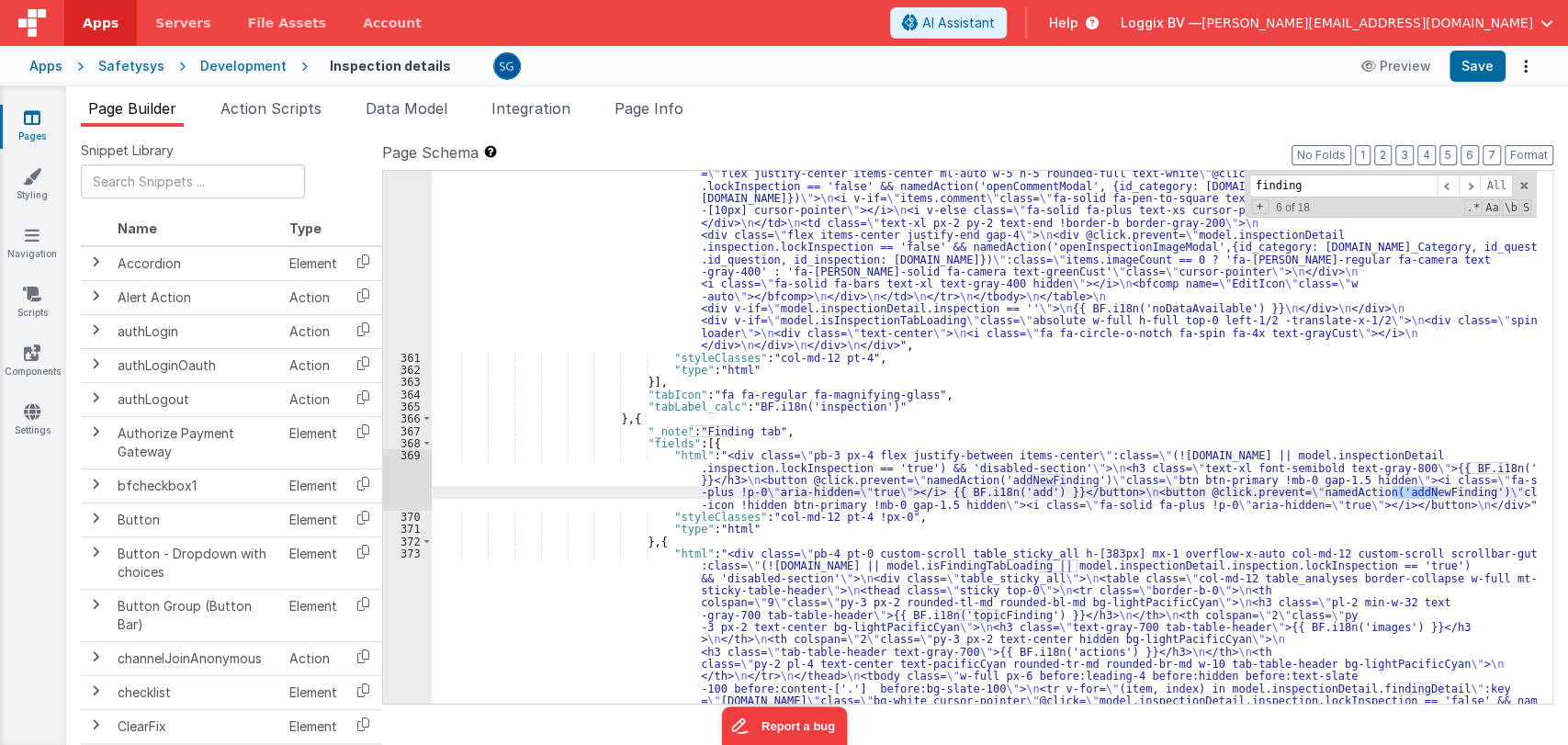
click at [768, 464] on div ""html" : "<div class= \" inspection-tab bg-white overflow-x-auto col-md-12 cust…" at bounding box center [984, 440] width 1105 height 1573
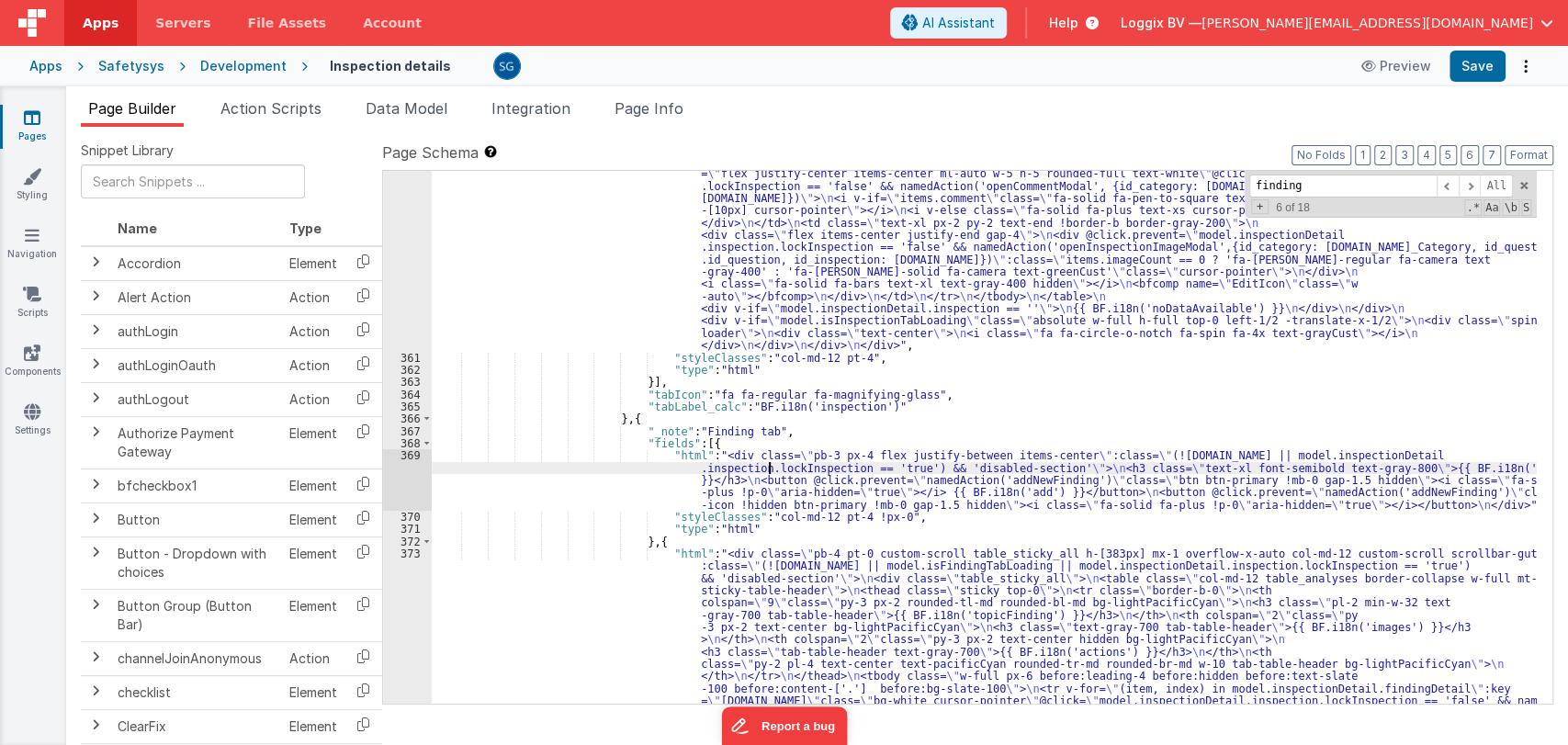
click at [409, 456] on div "369" at bounding box center [408, 479] width 49 height 61
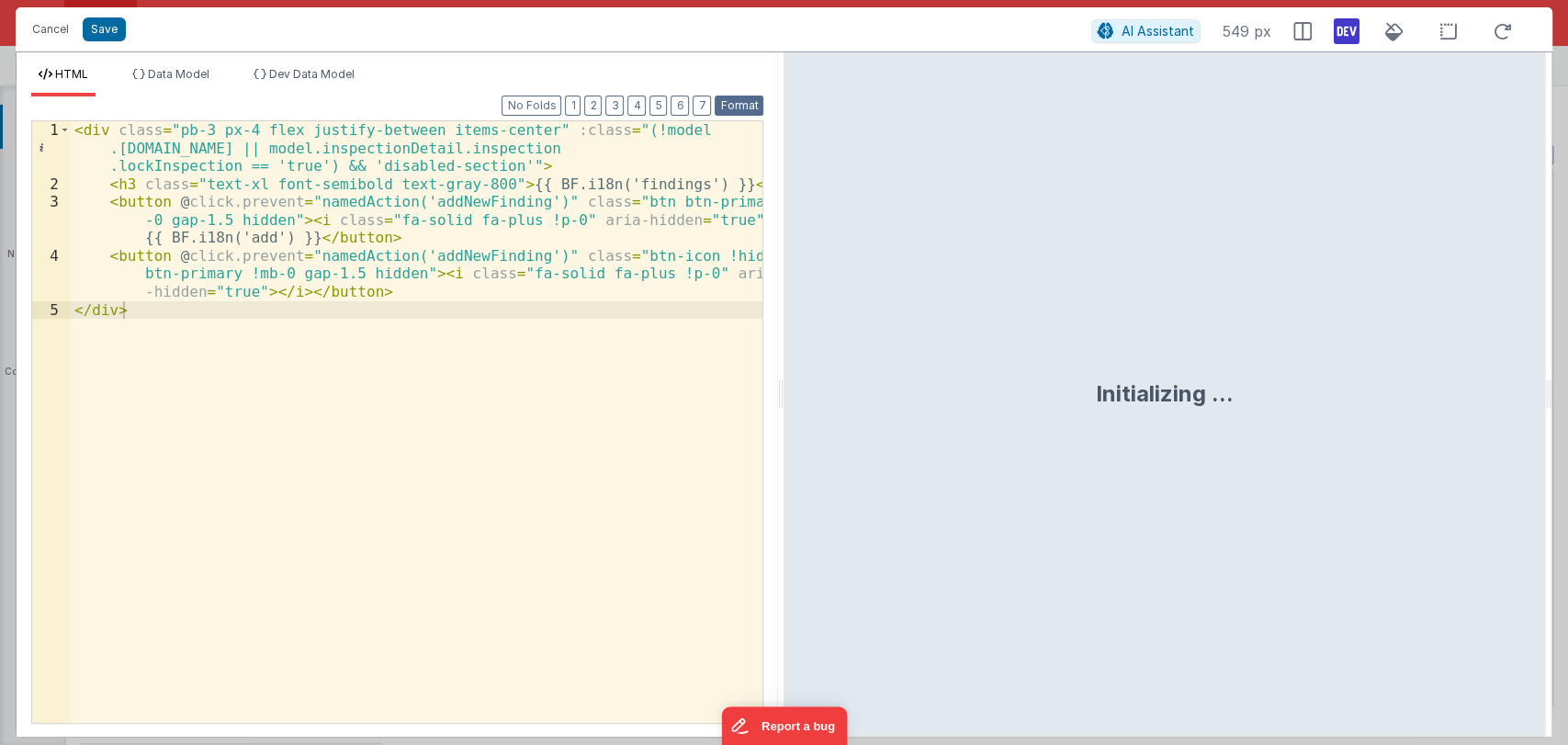
click at [735, 106] on button "Format" at bounding box center [739, 105] width 49 height 20
drag, startPoint x: 781, startPoint y: 392, endPoint x: 985, endPoint y: 405, distance: 204.4
click at [985, 405] on html "Cancel Save AI Assistant 549 px HTML Data Model Dev Data Model Format 7 6 5 4 3…" at bounding box center [784, 372] width 1568 height 745
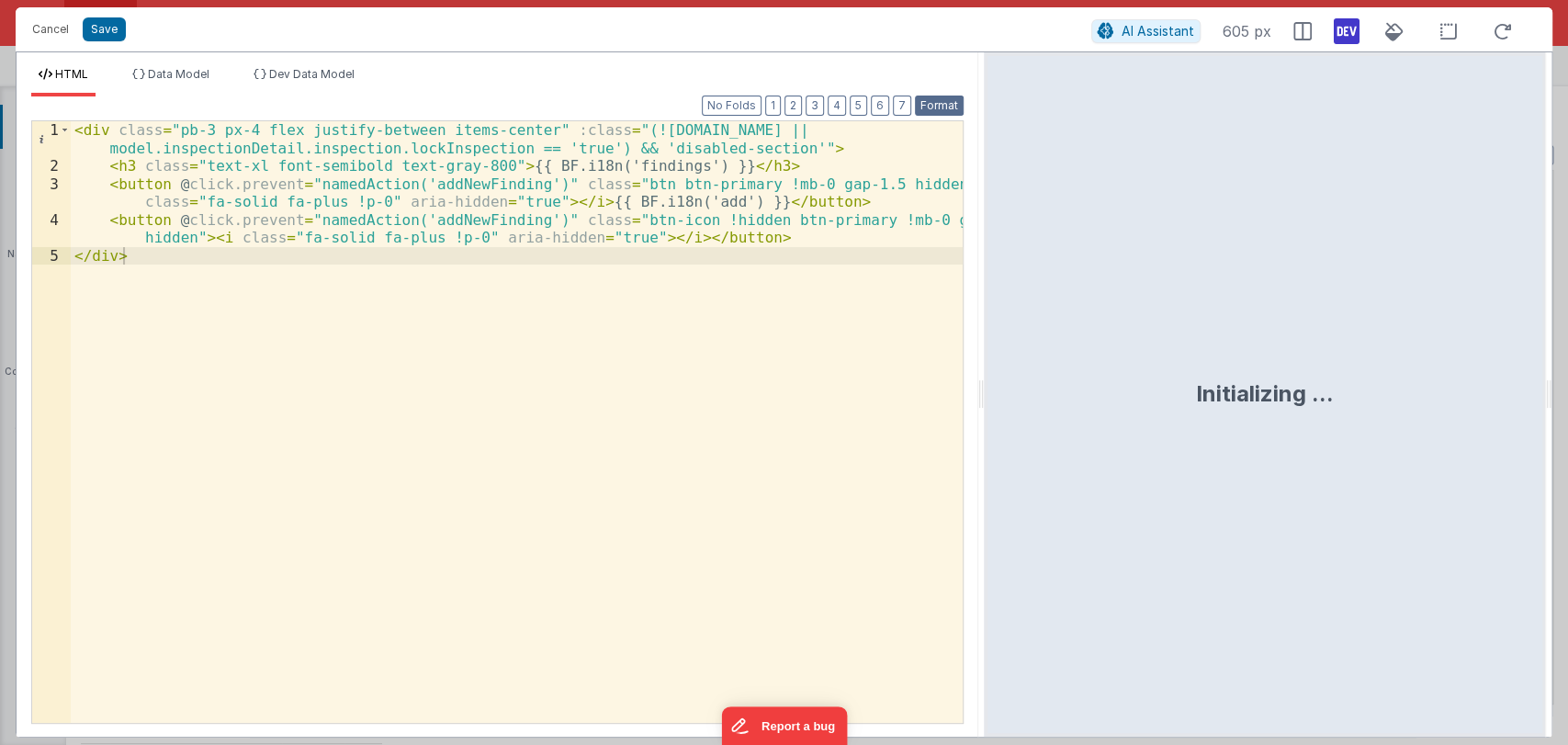
click at [932, 112] on button "Format" at bounding box center [939, 105] width 49 height 20
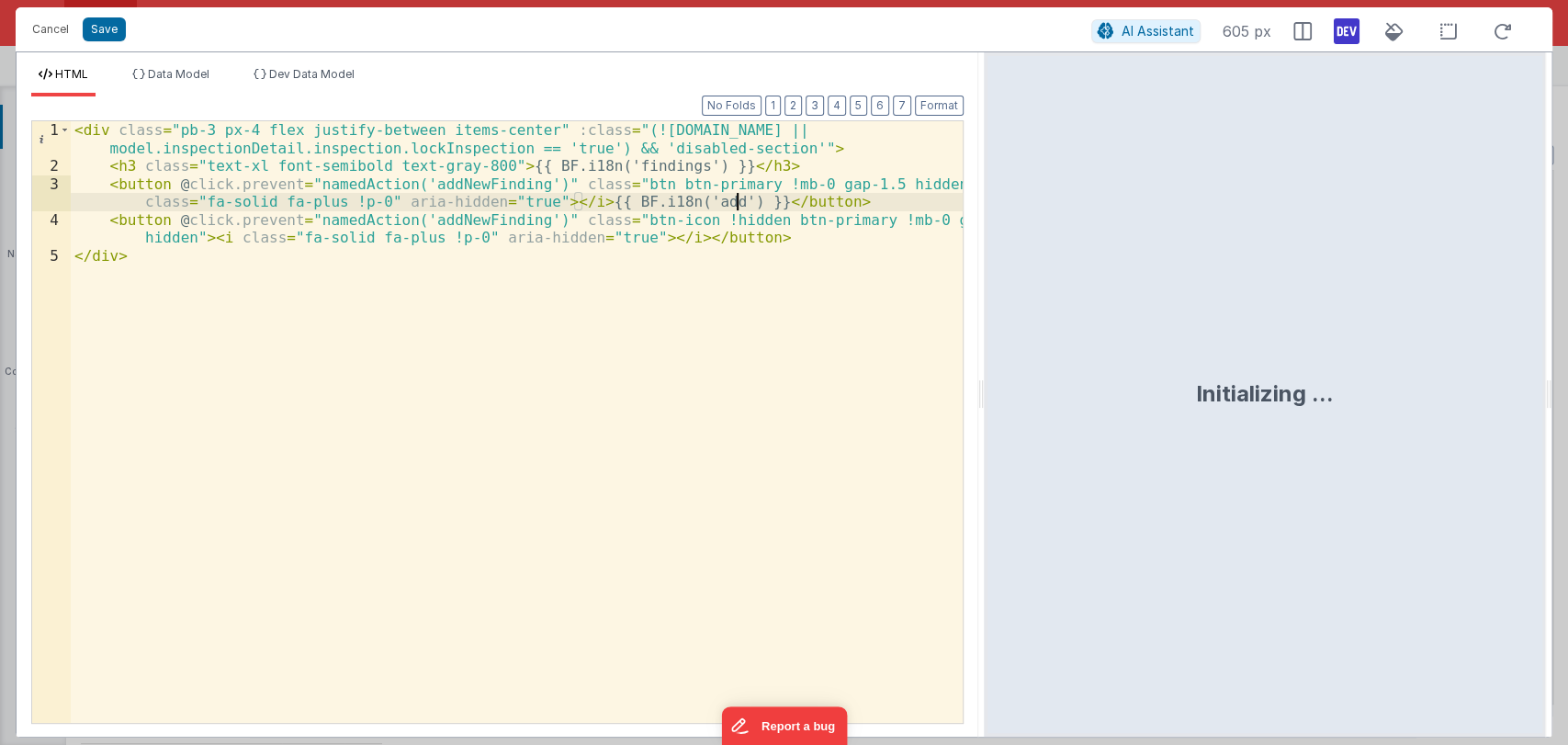
click at [738, 204] on div "< div class = "pb-3 px-4 flex justify-between items-center" :class = "(!model.i…" at bounding box center [517, 449] width 893 height 656
click at [44, 32] on button "Cancel" at bounding box center [50, 29] width 55 height 26
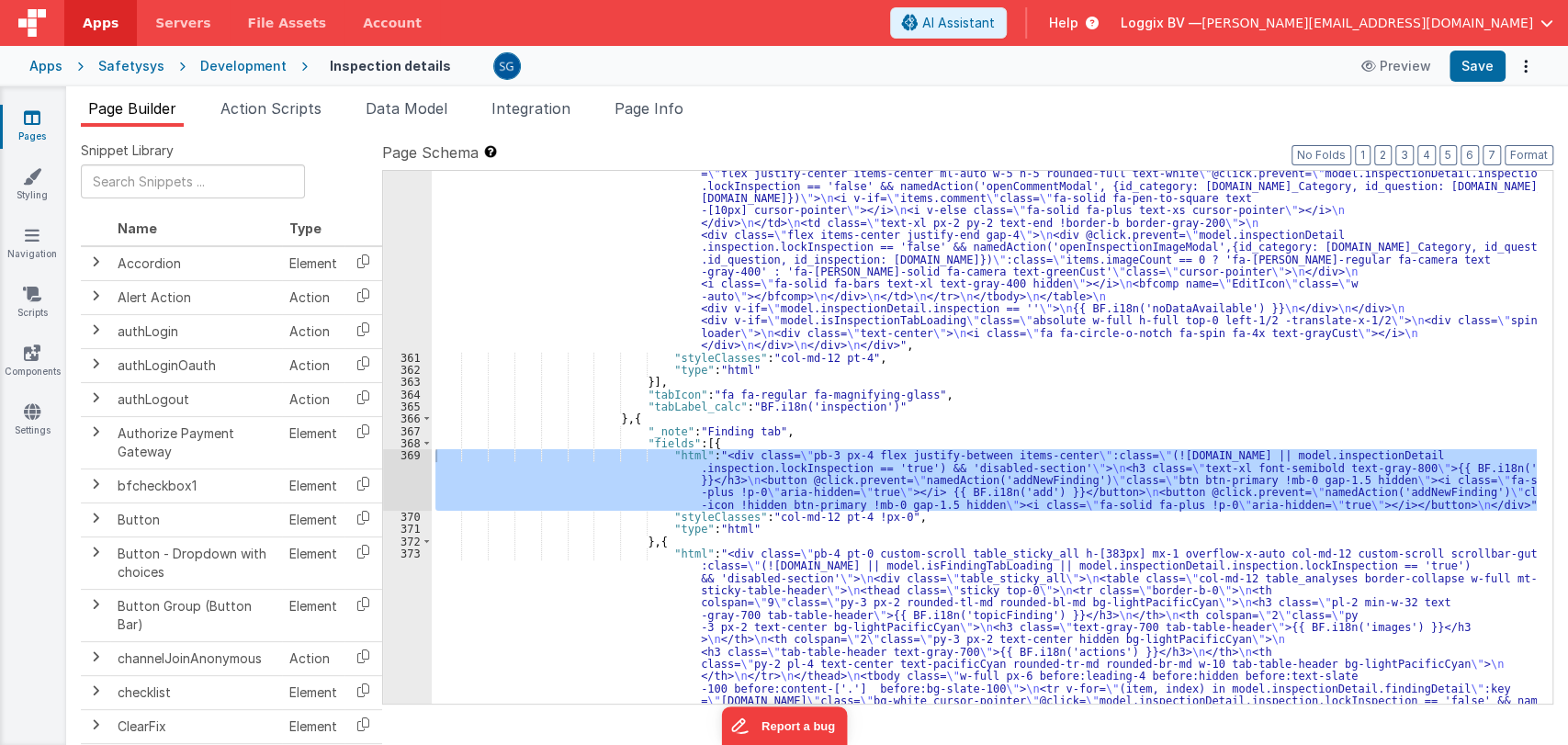
click at [798, 436] on div ""html" : "<div class= \" inspection-tab bg-white overflow-x-auto col-md-12 cust…" at bounding box center [984, 440] width 1105 height 1573
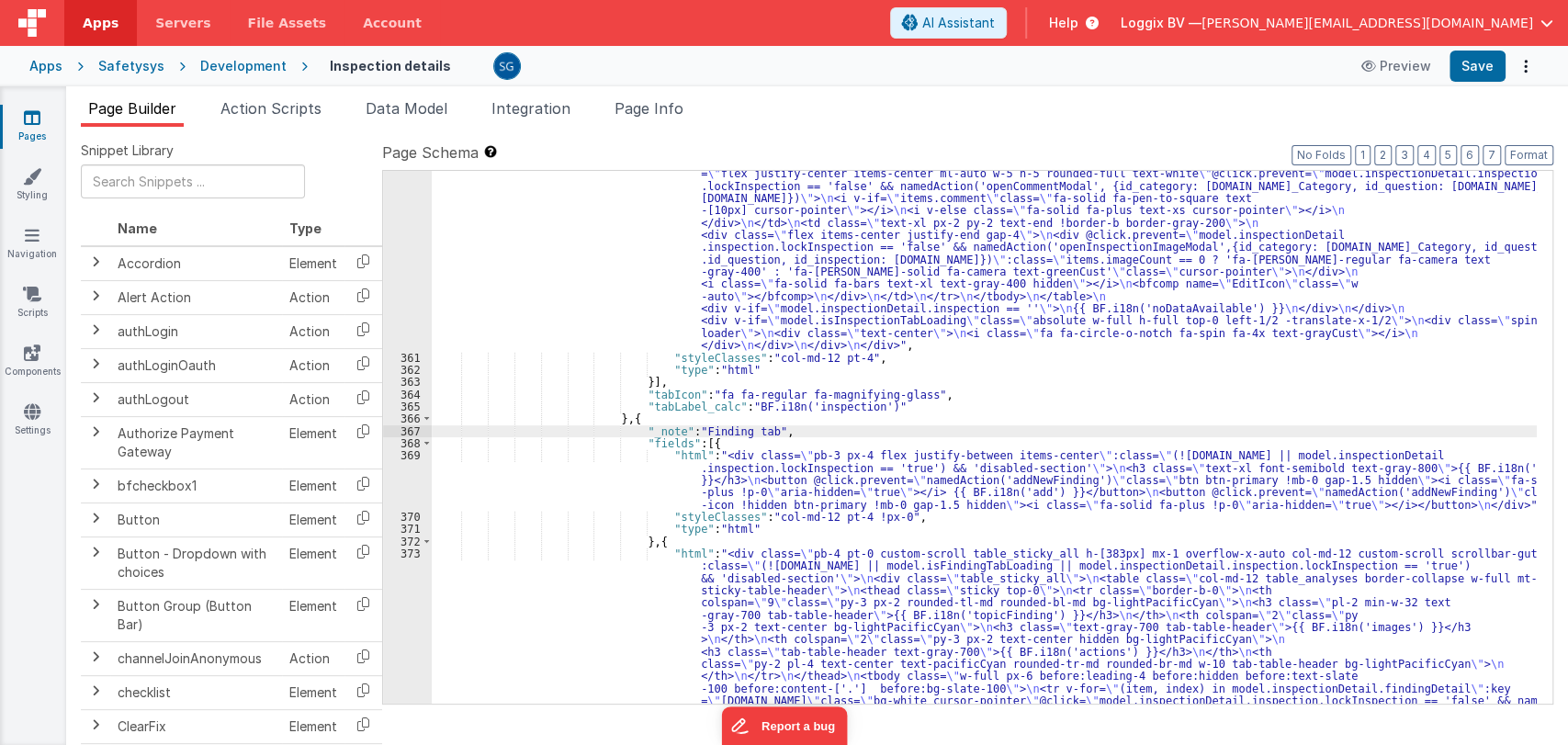
click at [890, 509] on div ""html" : "<div class= \" inspection-tab bg-white overflow-x-auto col-md-12 cust…" at bounding box center [984, 440] width 1105 height 1573
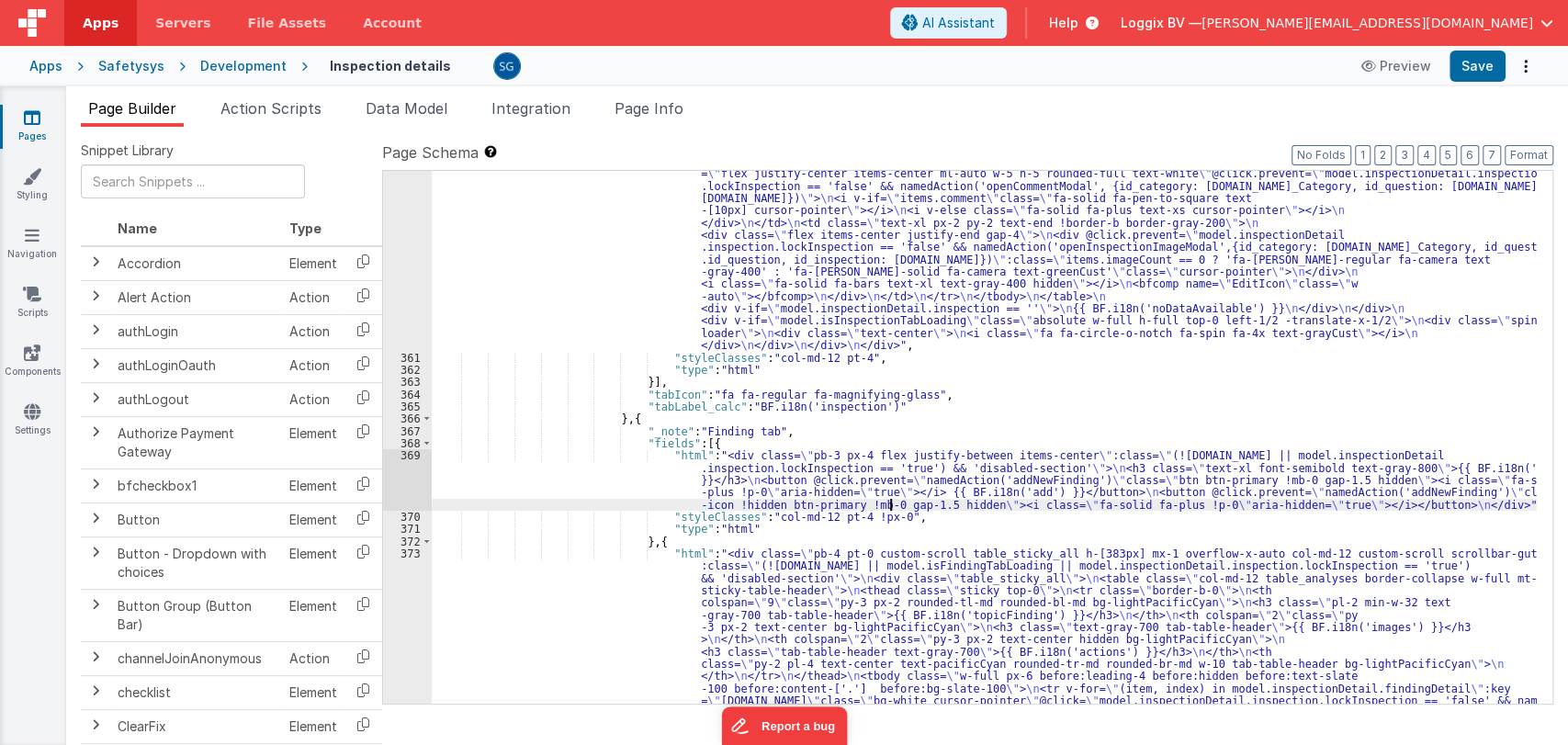
click at [901, 518] on div ""html" : "<div class= \" inspection-tab bg-white overflow-x-auto col-md-12 cust…" at bounding box center [984, 440] width 1105 height 1573
click at [758, 531] on div ""html" : "<div class= \" inspection-tab bg-white overflow-x-auto col-md-12 cust…" at bounding box center [984, 440] width 1105 height 1573
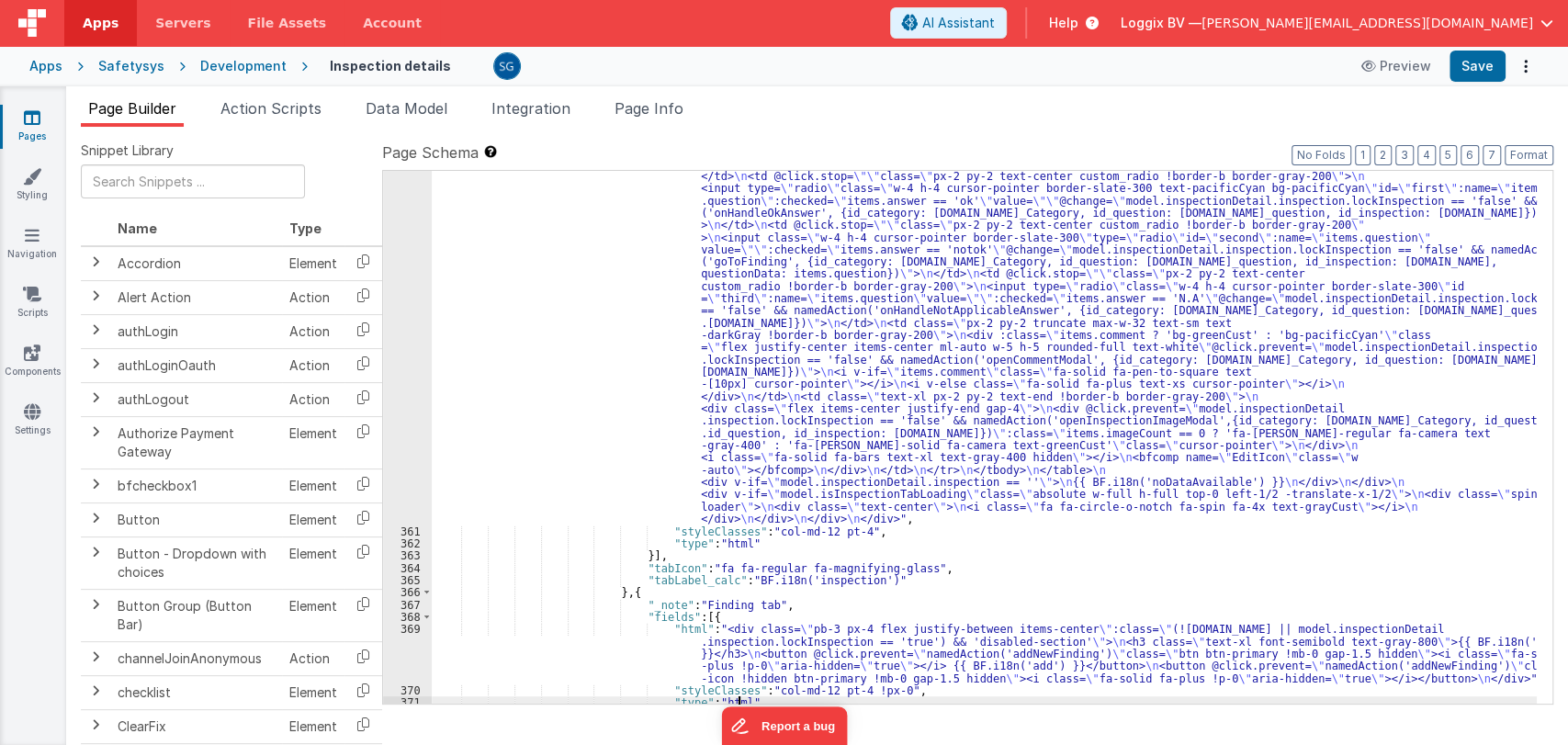
scroll to position [4995, 0]
click at [973, 432] on div ""html" : "<div class= \" inspection-tab bg-white overflow-x-auto col-md-12 cust…" at bounding box center [984, 452] width 1105 height 1243
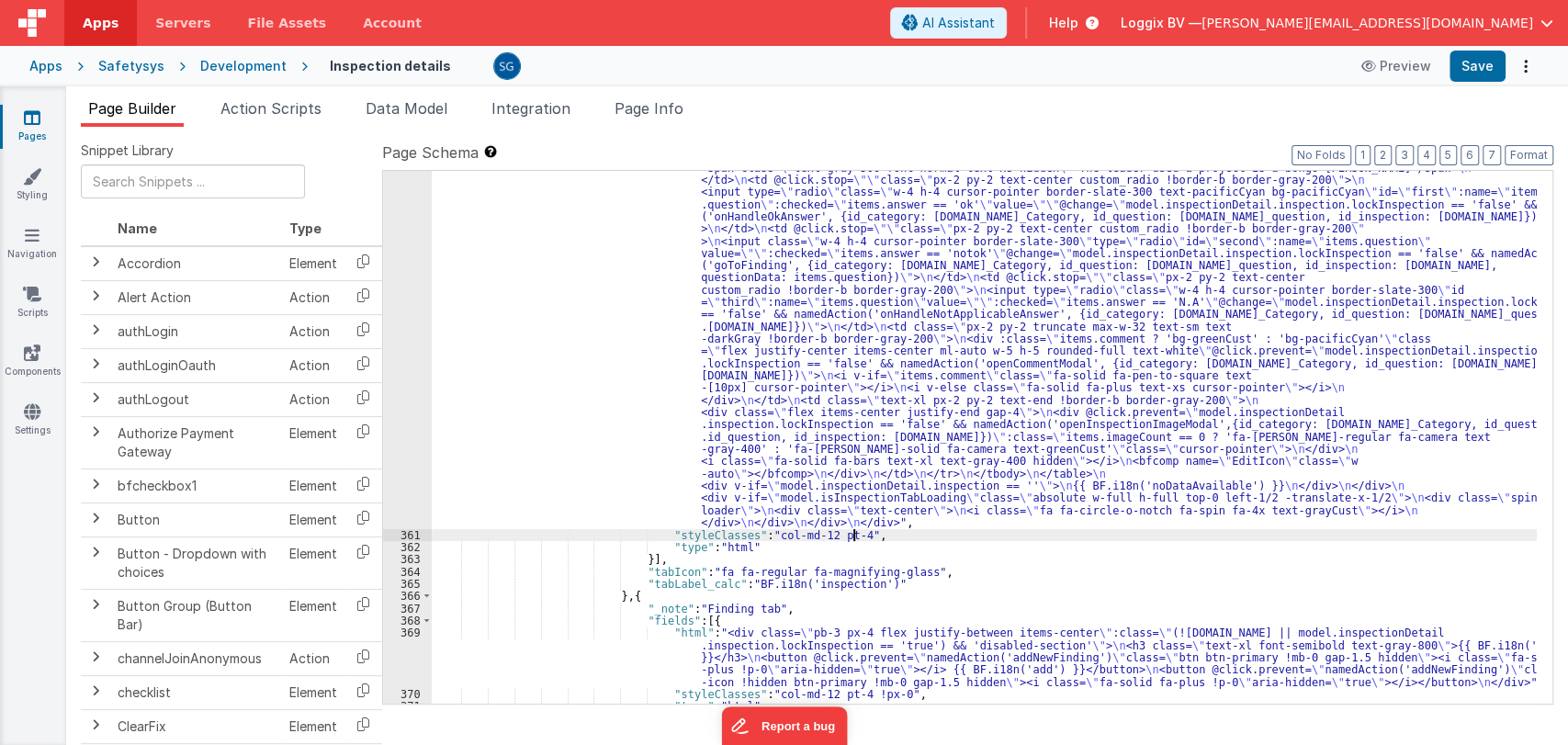
click at [1023, 531] on div ""html" : "<div class= \" inspection-tab bg-white overflow-x-auto col-md-12 cust…" at bounding box center [984, 452] width 1105 height 1243
click at [1026, 524] on div ""html" : "<div class= \" inspection-tab bg-white overflow-x-auto col-md-12 cust…" at bounding box center [984, 452] width 1105 height 1243
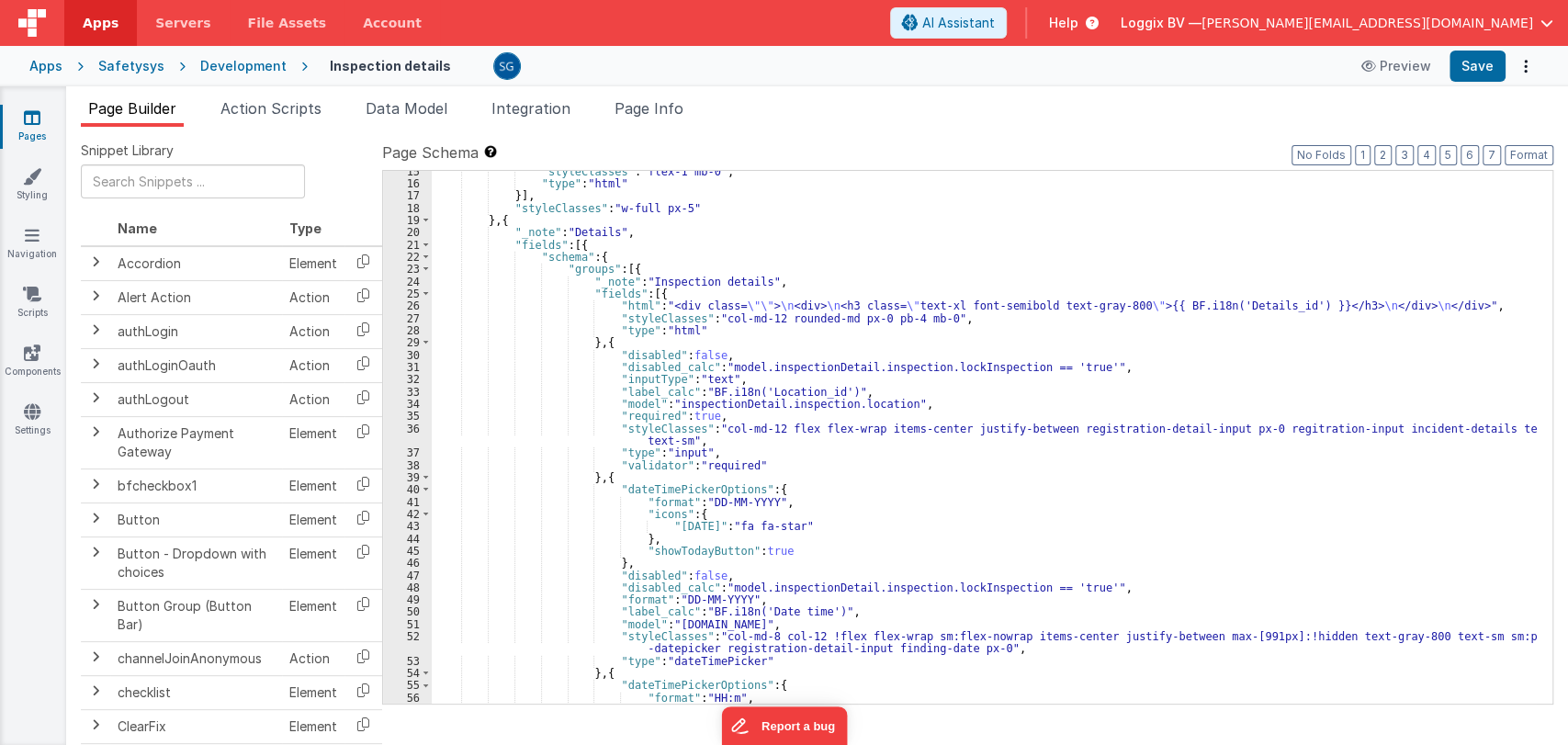
scroll to position [0, 0]
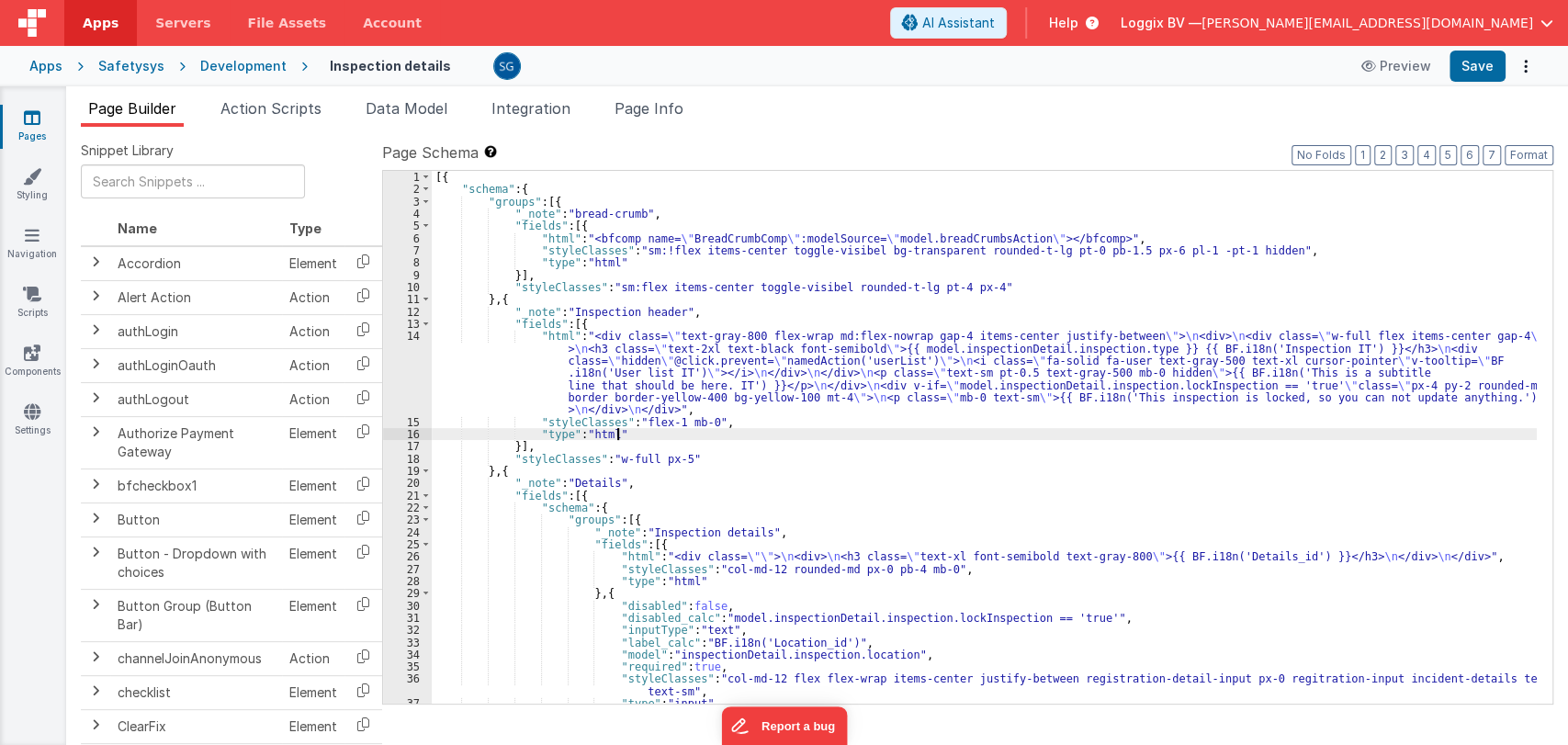
click at [934, 438] on div "[{ "schema" : { "groups" : [{ "_note" : "bread-crumb" , "fields" : [{ "html" : …" at bounding box center [984, 449] width 1105 height 558
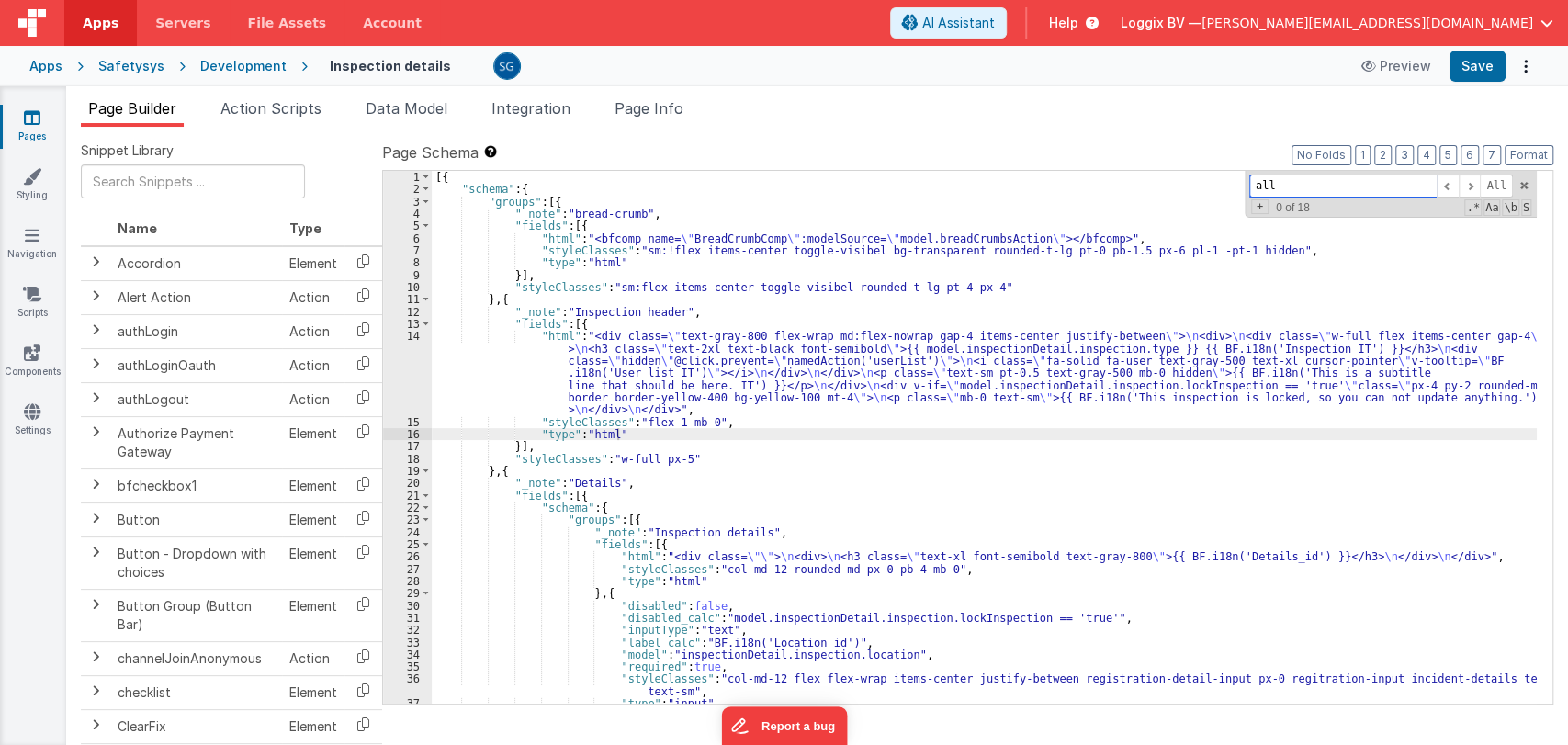
scroll to position [5294, 0]
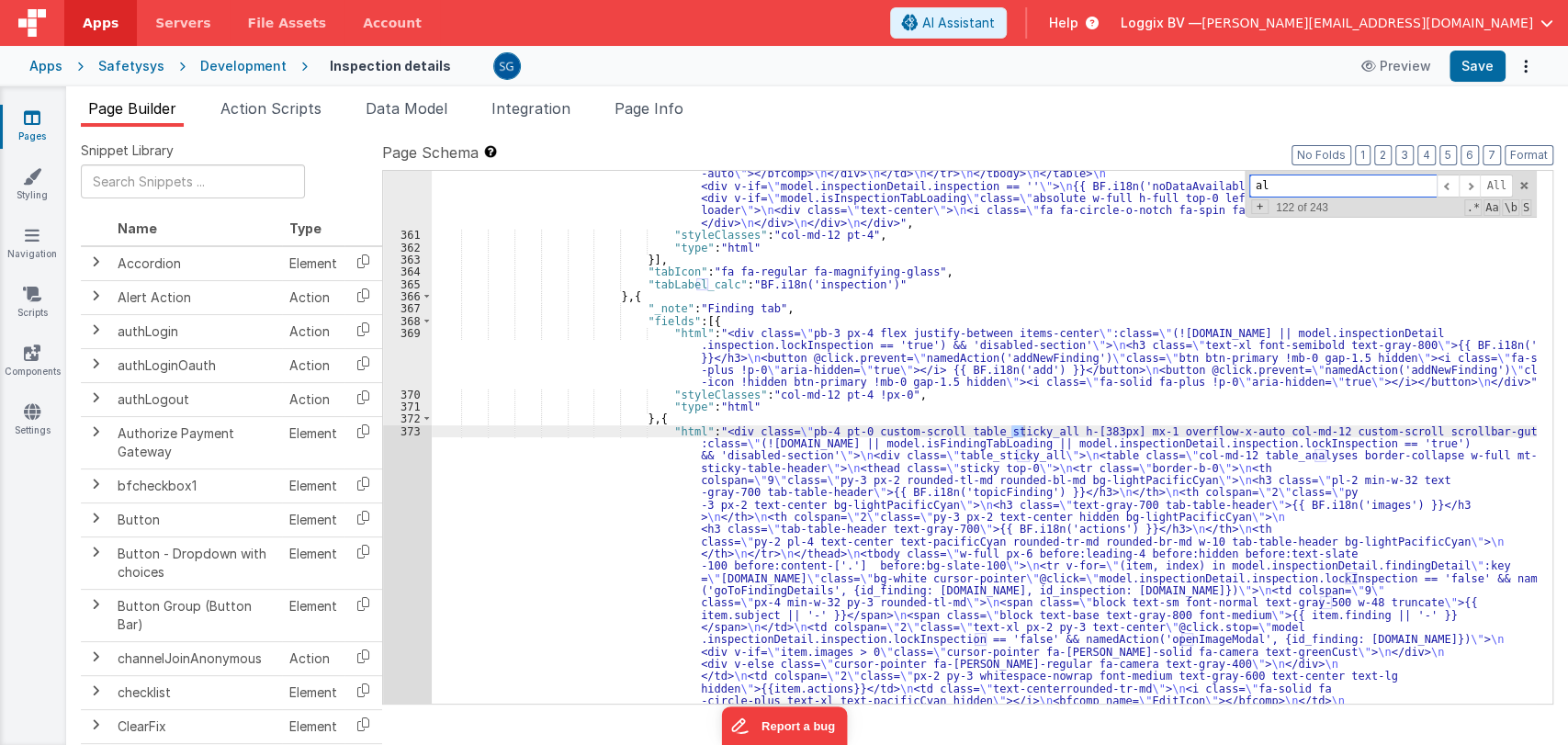
type input "a"
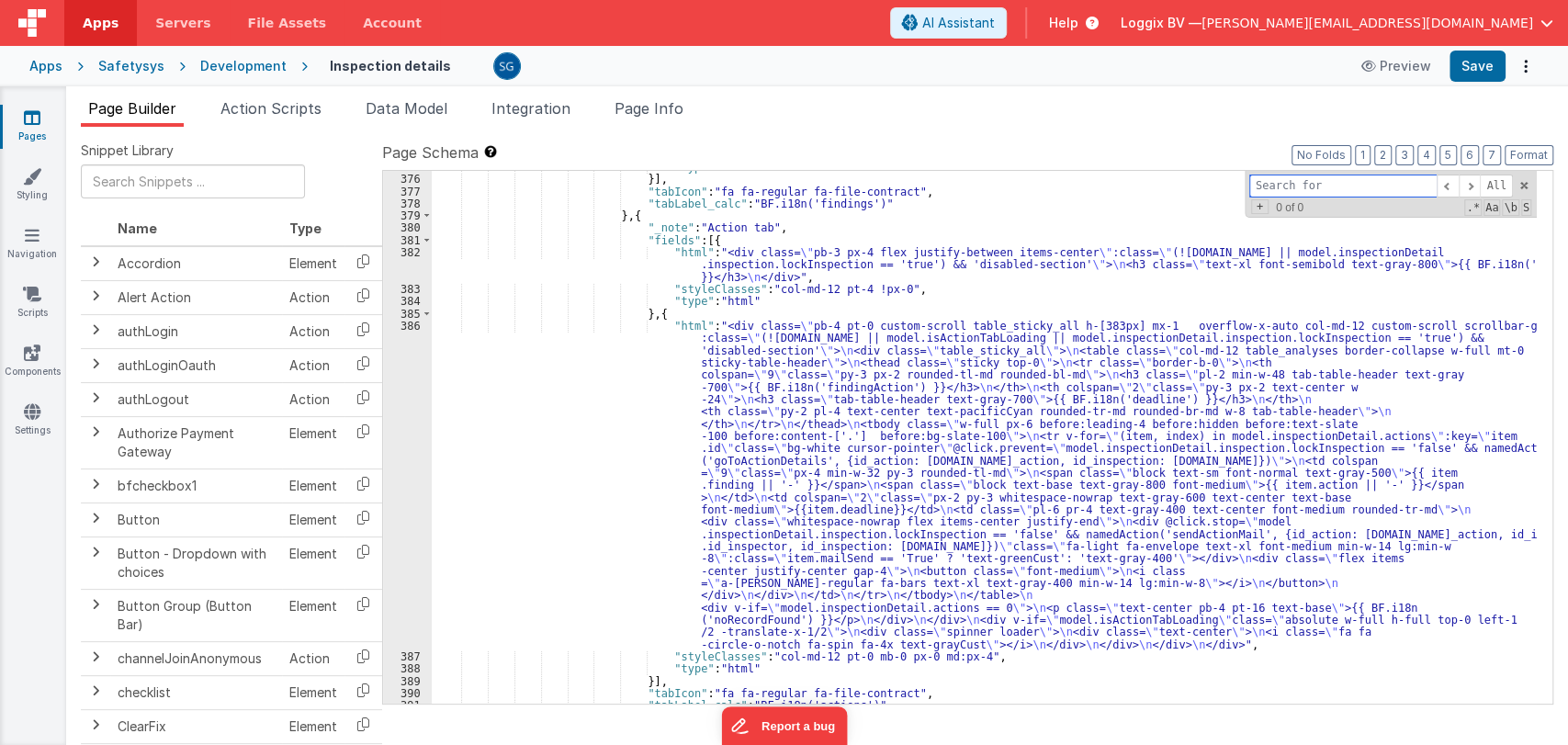
scroll to position [5913, 0]
click at [874, 321] on div ""type" : "html" }] , "tabIcon" : "fa fa-regular fa-file-contract" , "tabLabel_c…" at bounding box center [984, 439] width 1105 height 558
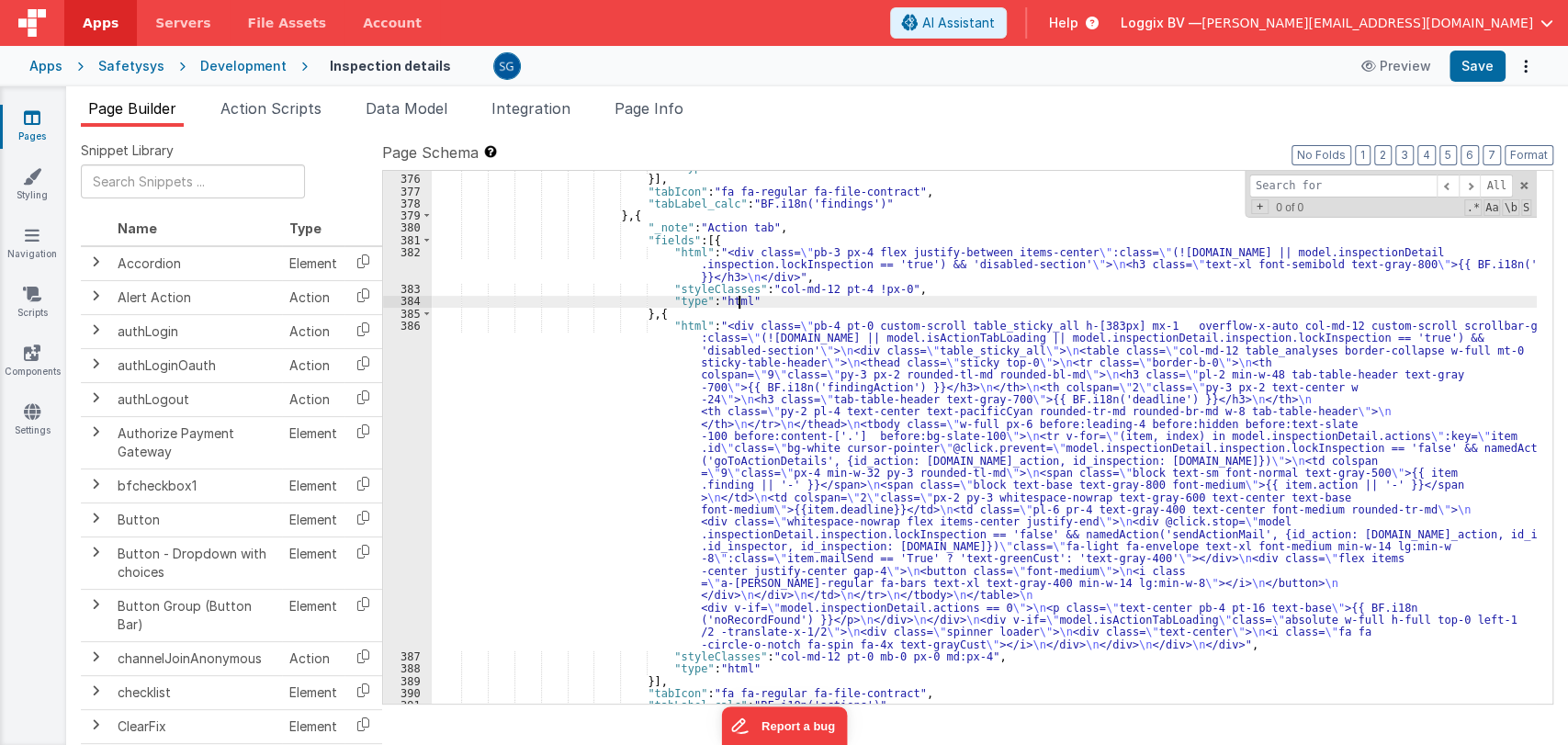
click at [1009, 298] on div ""type" : "html" }] , "tabIcon" : "fa fa-regular fa-file-contract" , "tabLabel_c…" at bounding box center [984, 439] width 1105 height 558
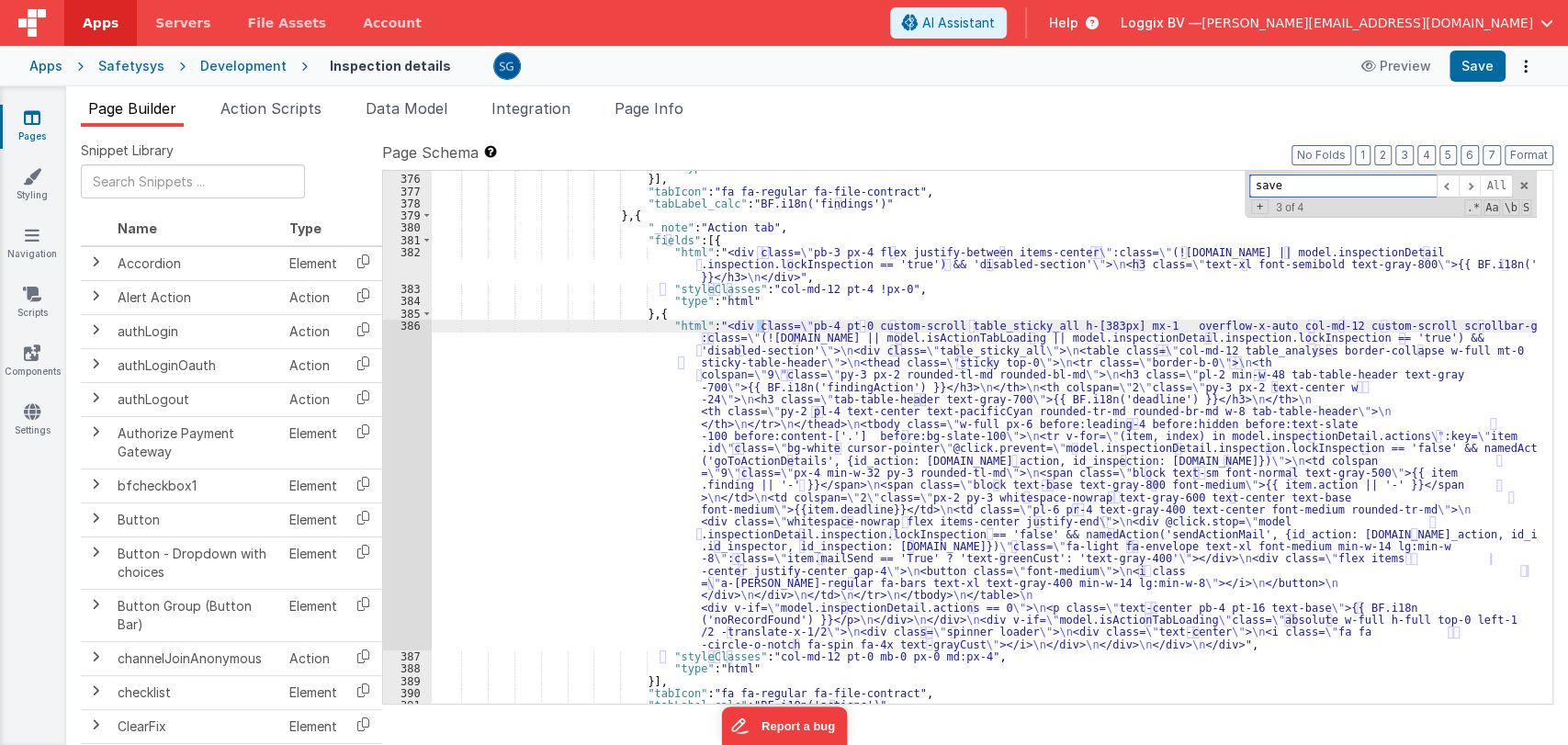
scroll to position [8245, 0]
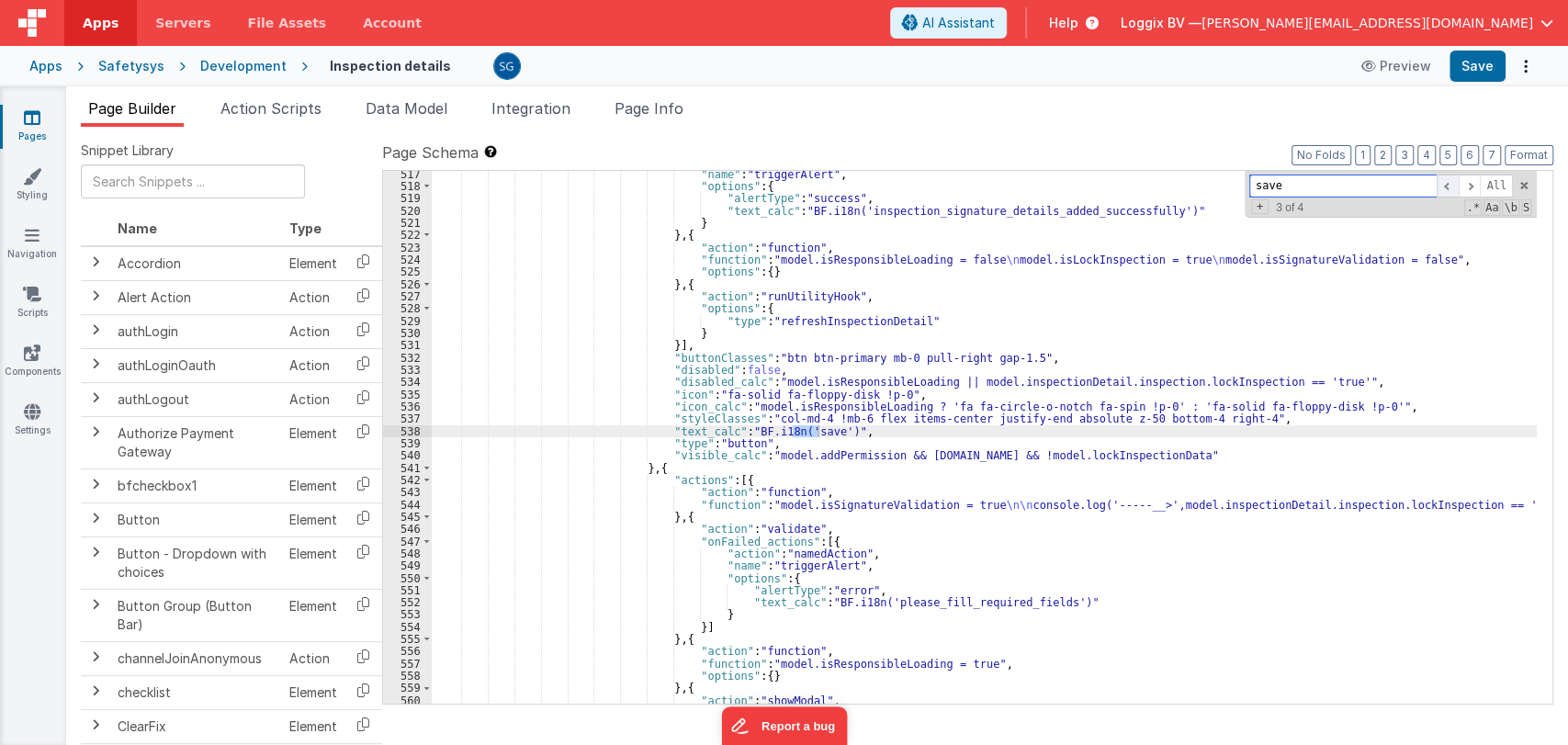
click at [1450, 183] on span at bounding box center [1448, 186] width 22 height 23
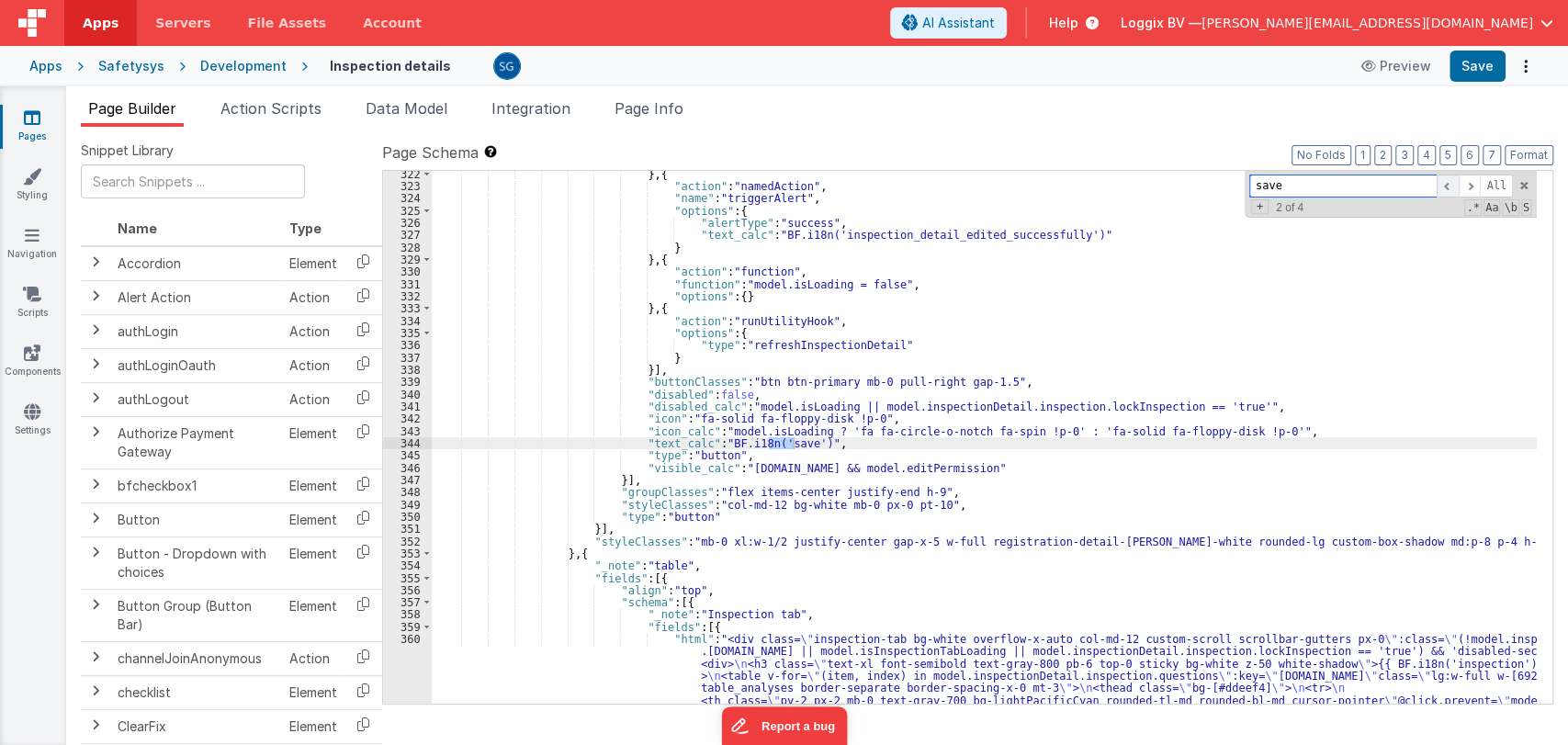
scroll to position [4192, 0]
click at [1450, 183] on span at bounding box center [1448, 186] width 22 height 23
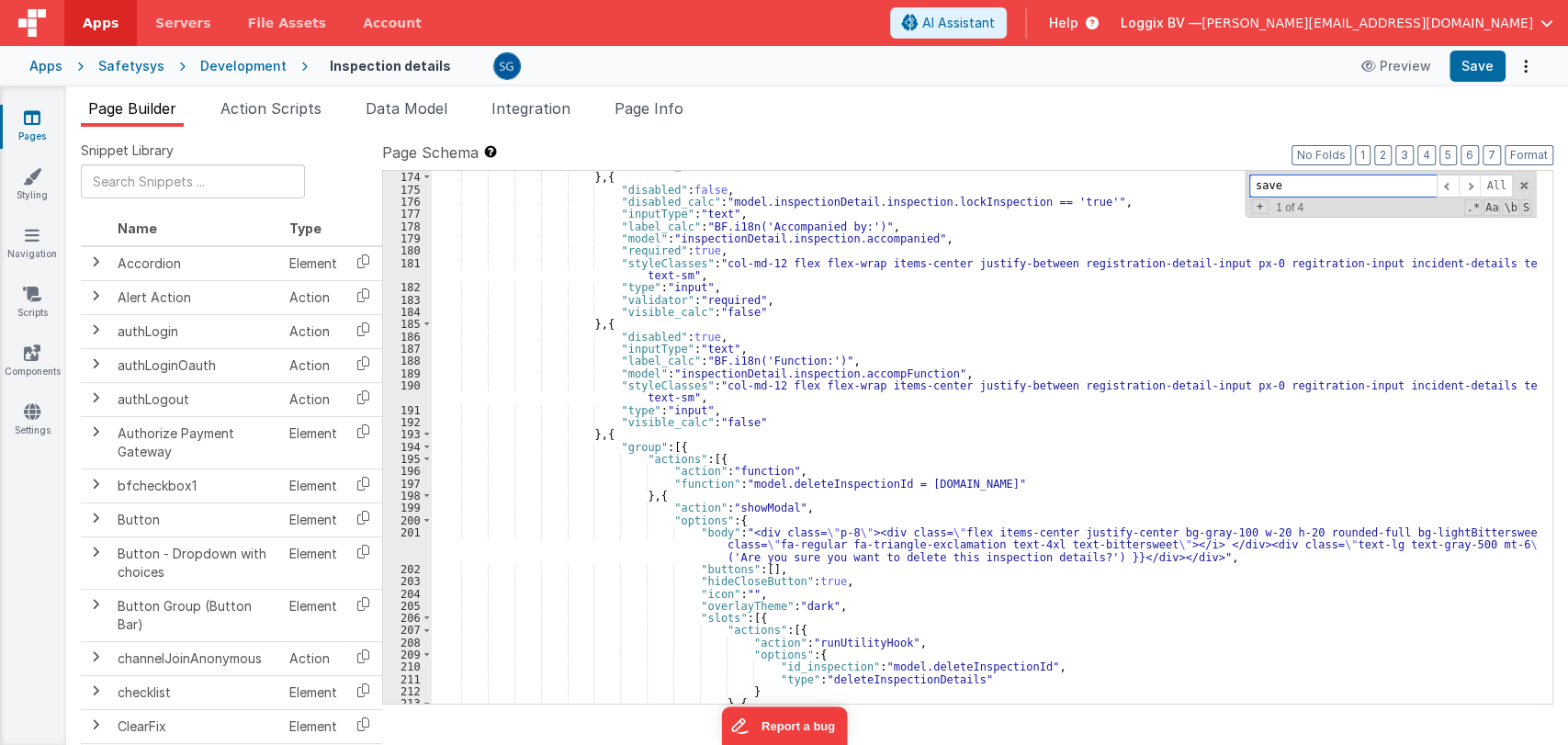
scroll to position [2327, 0]
click at [771, 423] on div ""visible_calc" : "false" } , { "disabled" : false , "disabled_calc" : "model.in…" at bounding box center [984, 437] width 1105 height 558
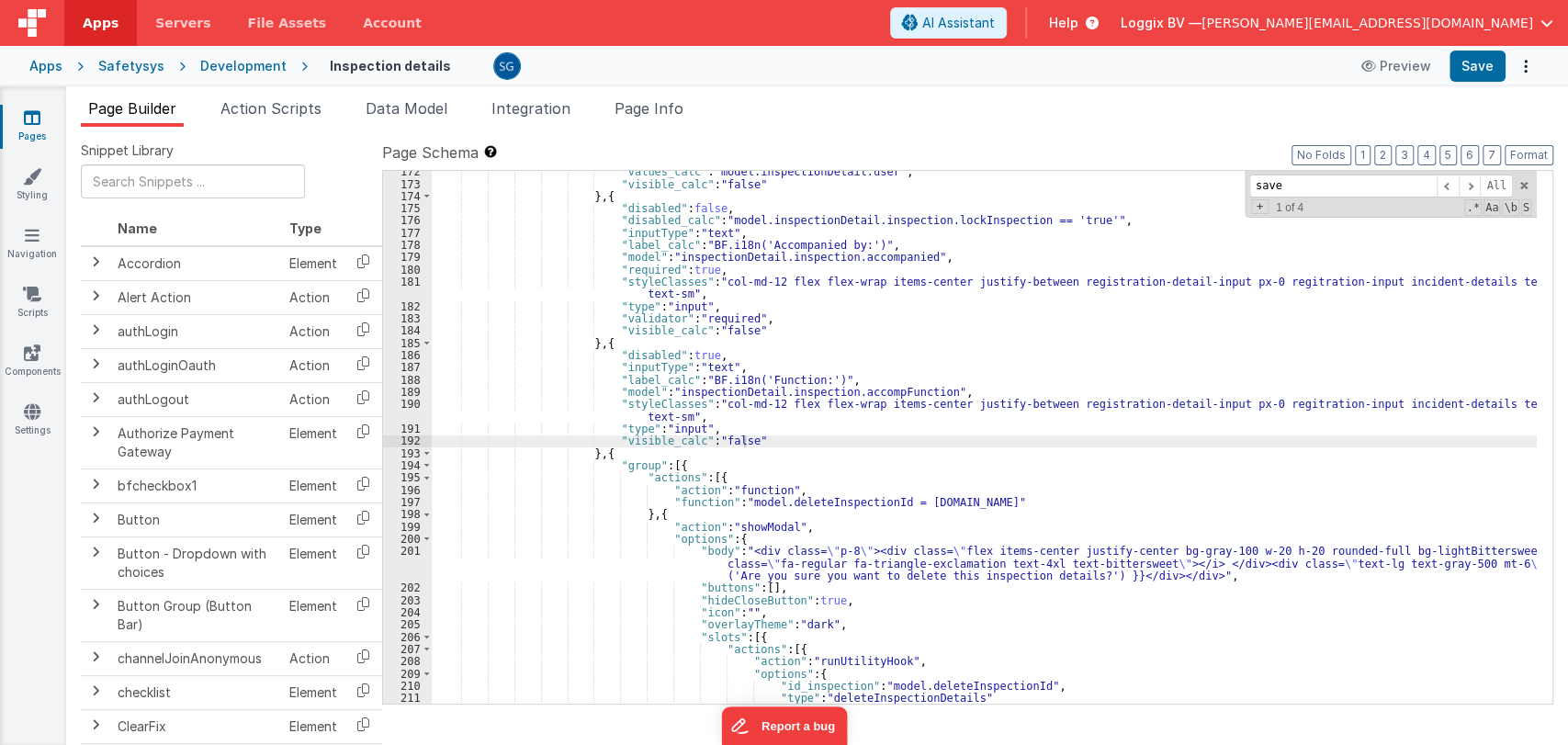
scroll to position [2308, 0]
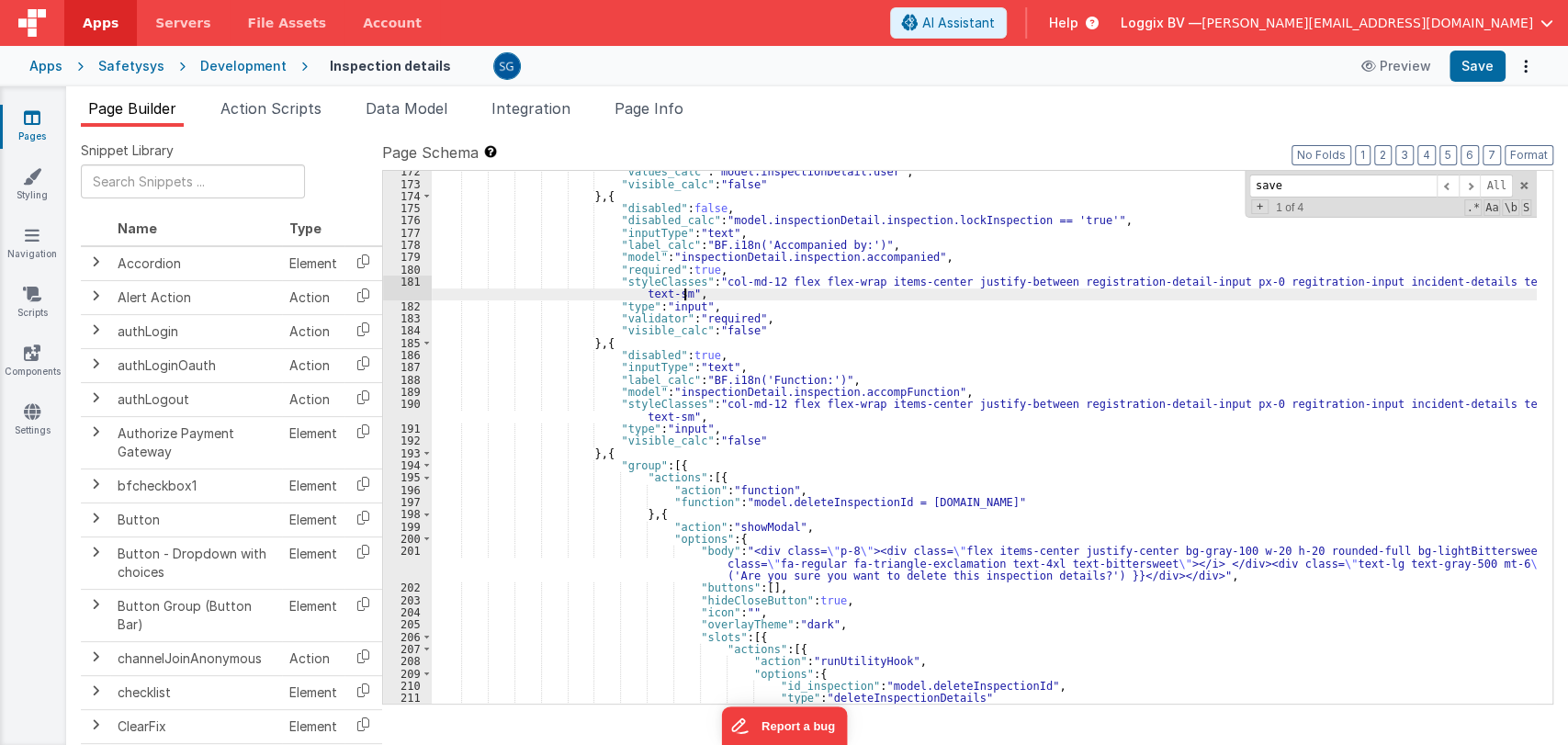
click at [805, 296] on div ""values_calc" : "model.inspectionDetail.user" , "visible_calc" : "false" } , { …" at bounding box center [984, 443] width 1105 height 558
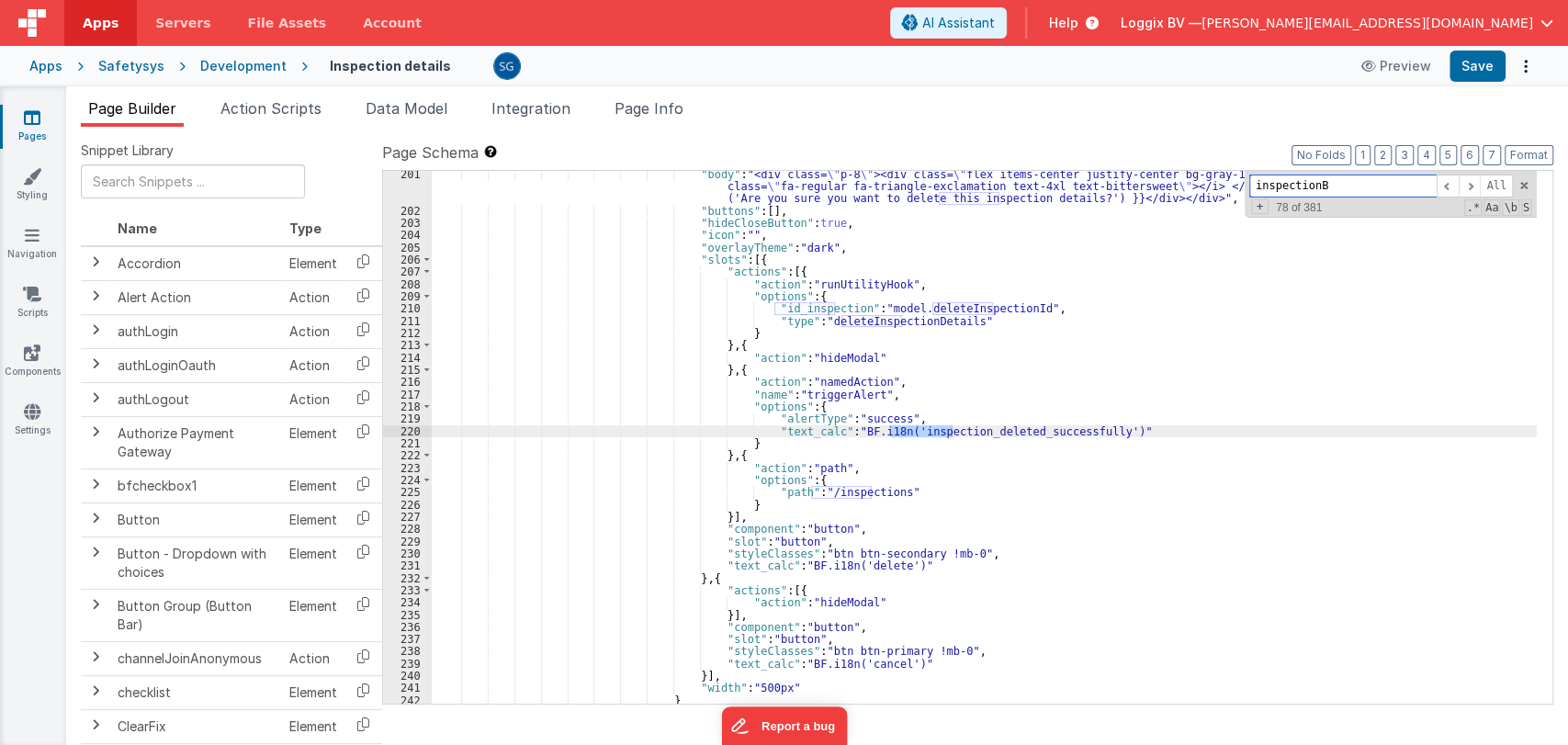
scroll to position [6347, 0]
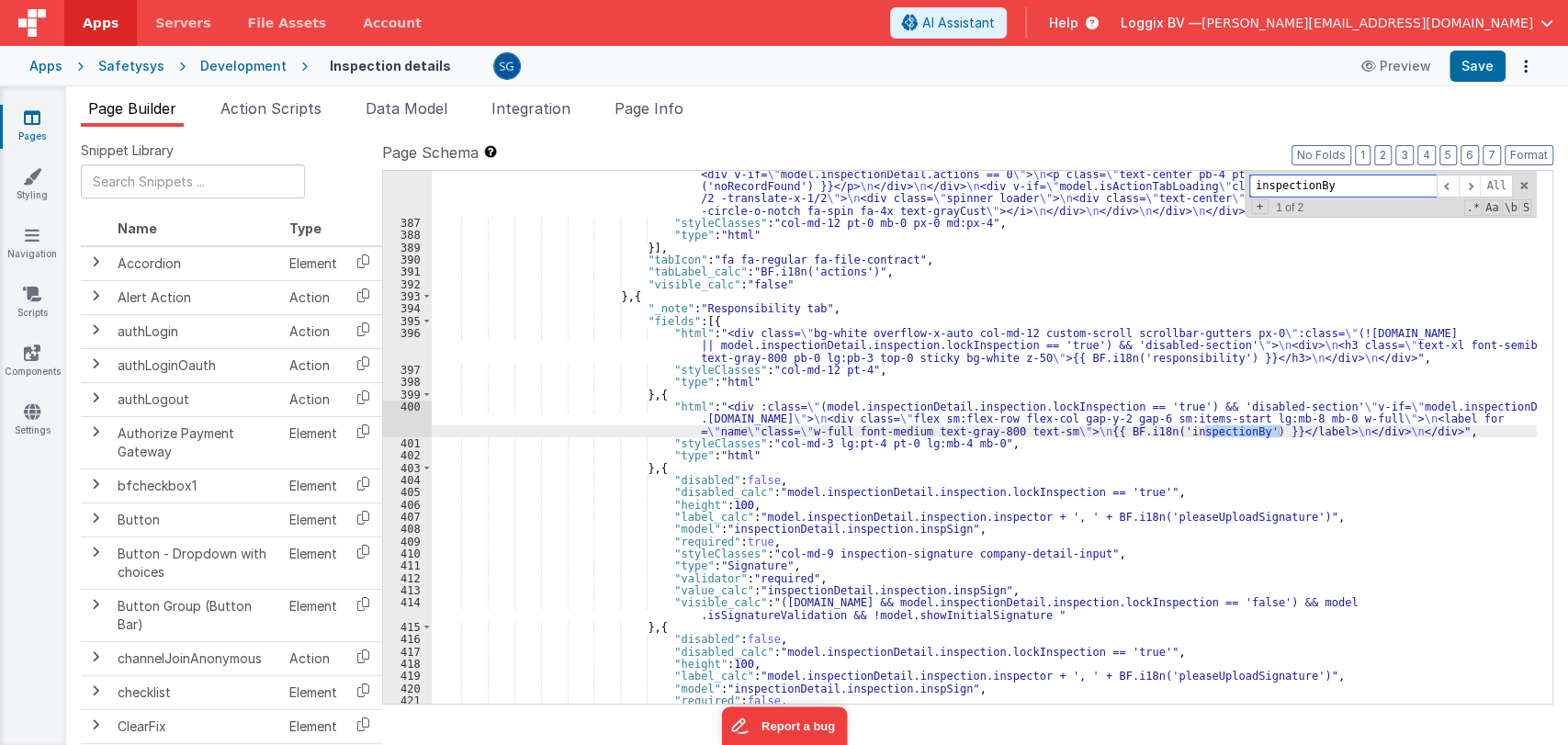
type input "inspectionBy"
click at [894, 432] on div ""html" : "<div class= \" pb-4 pt-0 custom-scroll table_sticky_all h-[383px] mx-…" at bounding box center [984, 324] width 1105 height 875
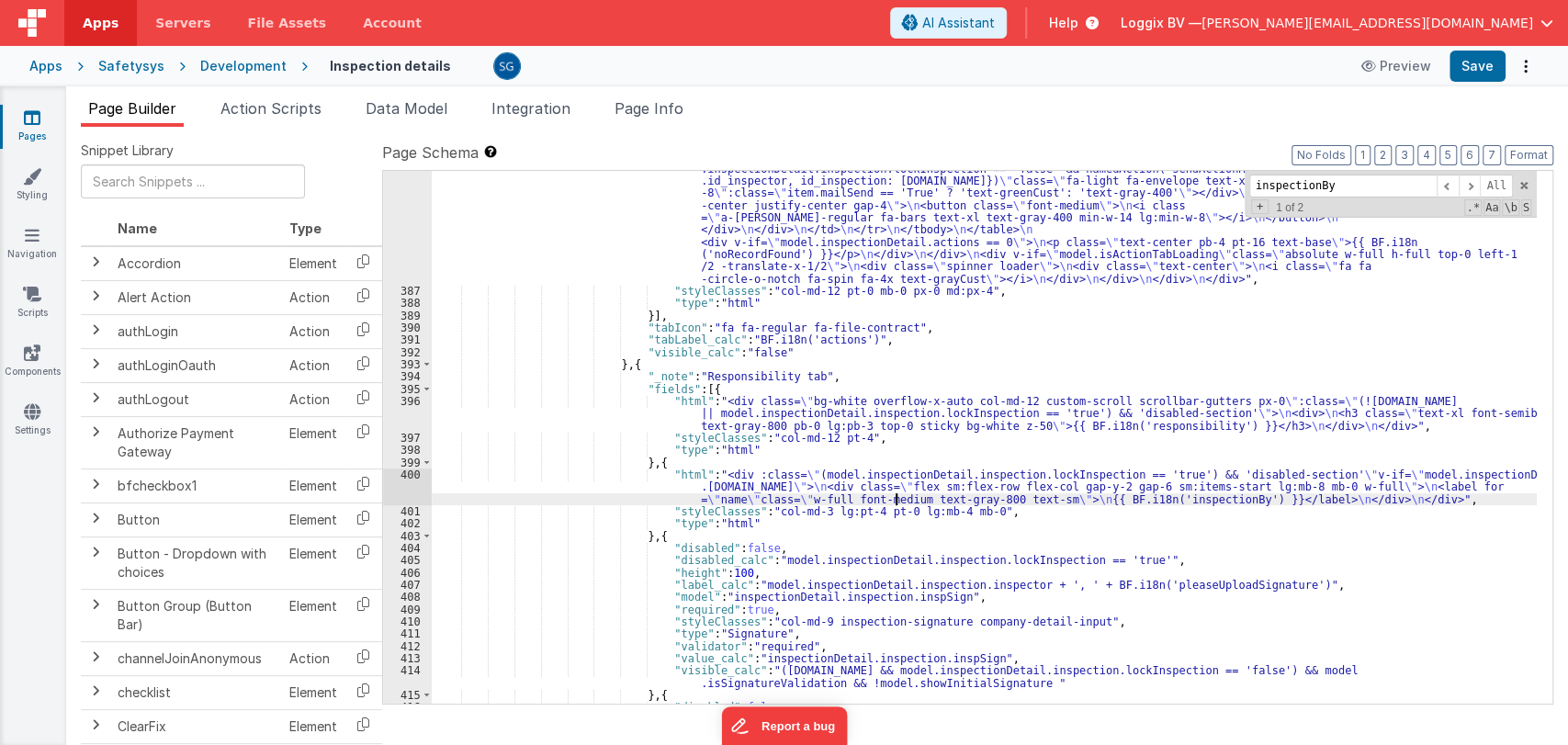
scroll to position [6275, 0]
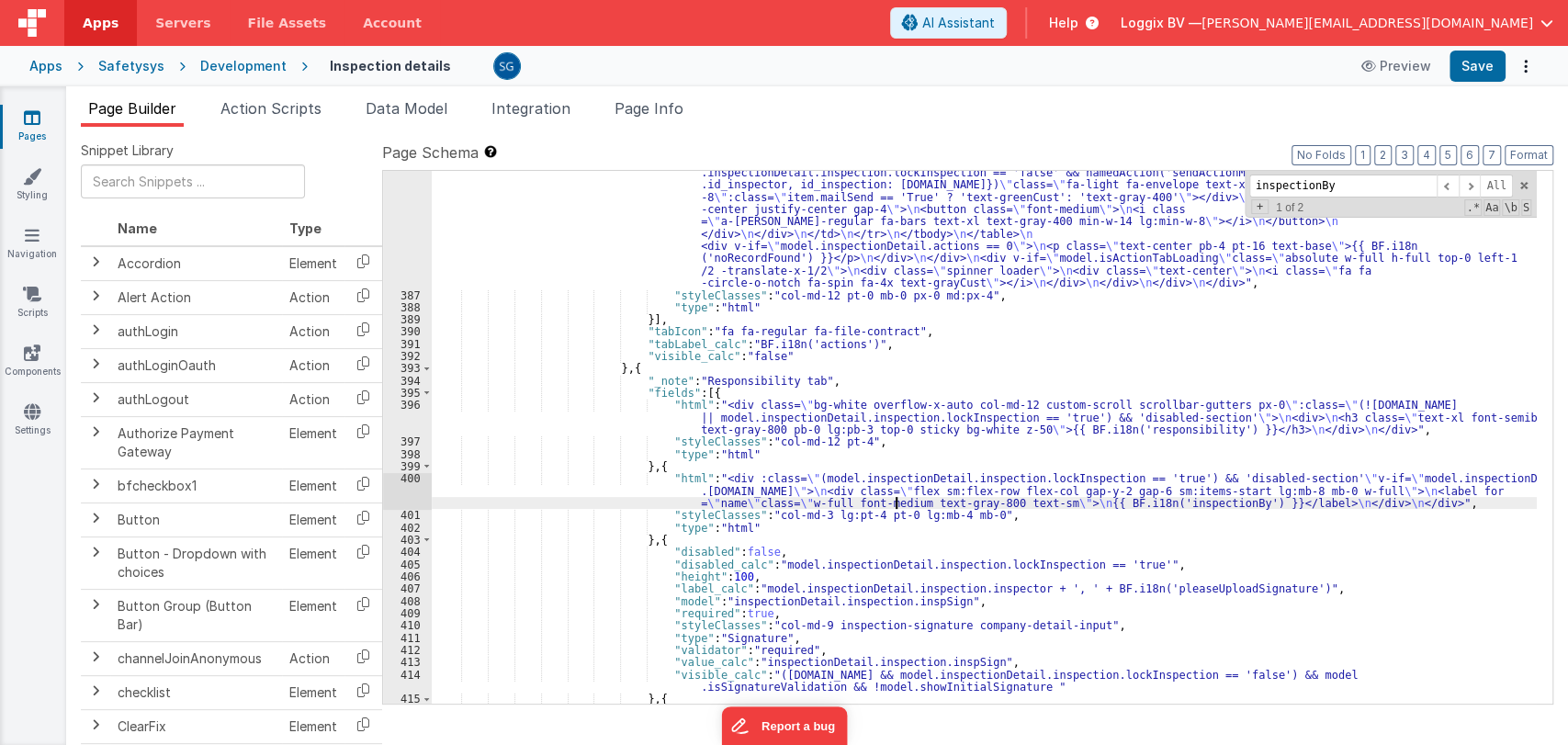
click at [1290, 502] on div ""html" : "<div class= \" pb-4 pt-0 custom-scroll table_sticky_all h-[383px] mx-…" at bounding box center [984, 396] width 1105 height 875
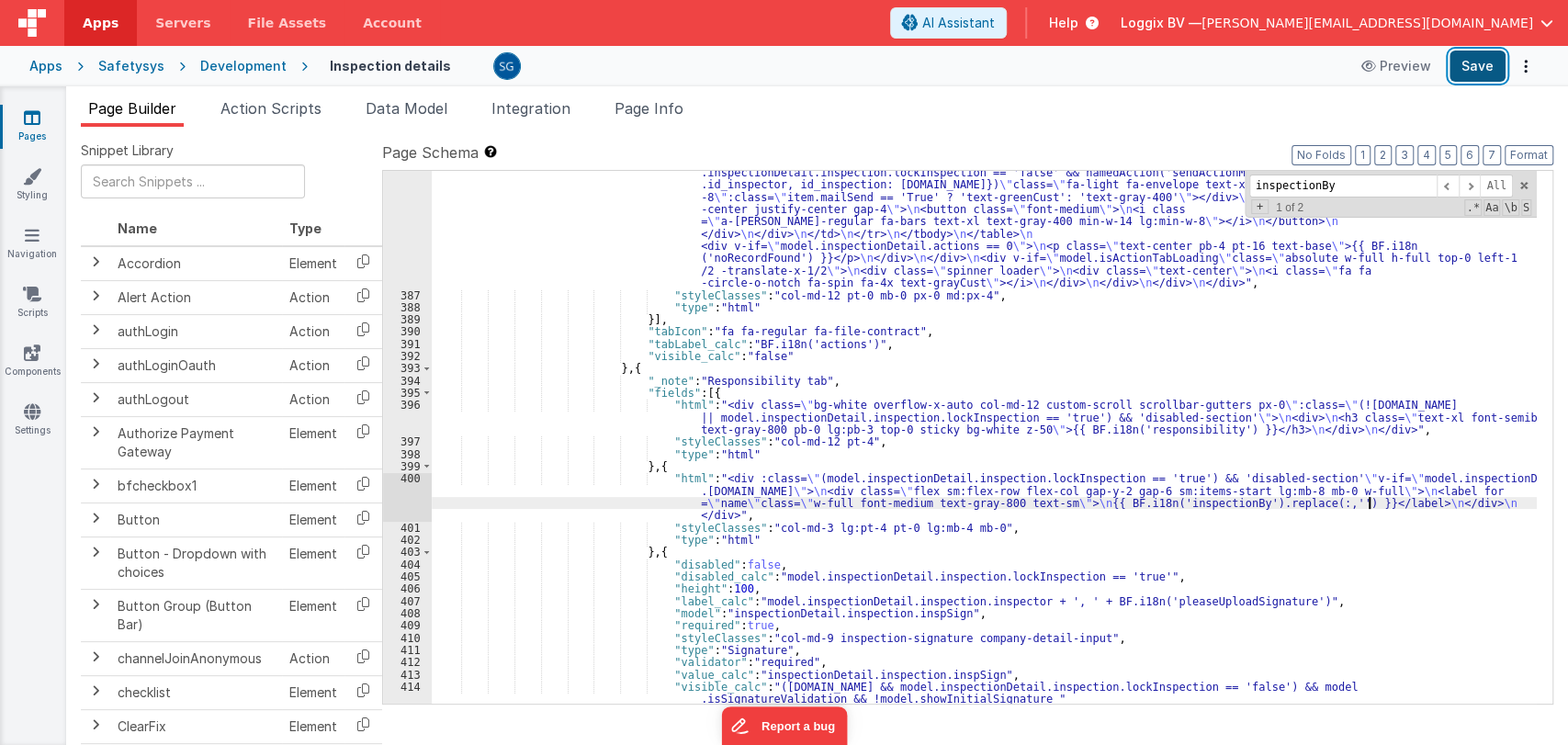
click at [1485, 68] on button "Save" at bounding box center [1478, 66] width 56 height 31
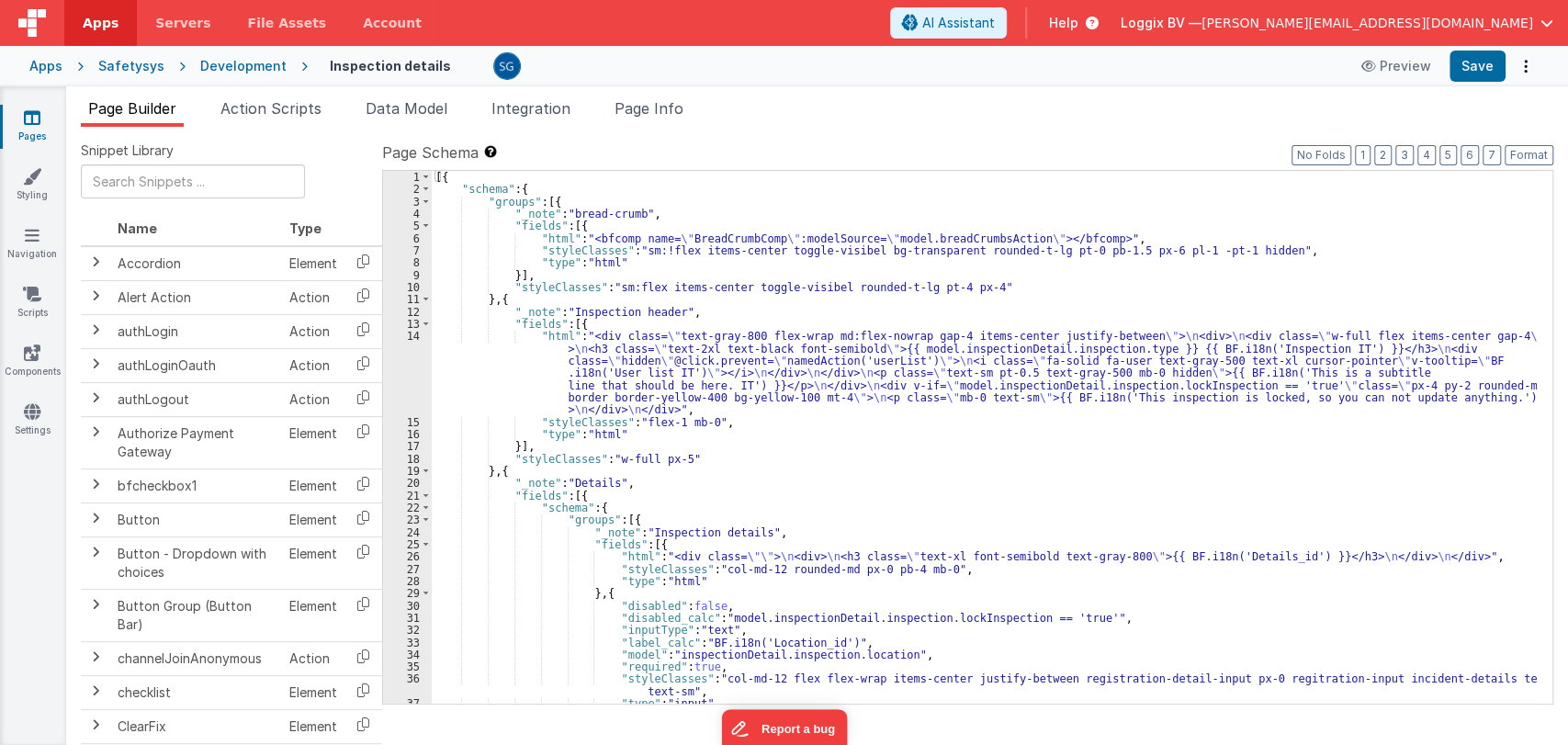
click at [783, 421] on div "[{ "schema" : { "groups" : [{ "_note" : "bread-crumb" , "fields" : [{ "html" : …" at bounding box center [984, 449] width 1105 height 558
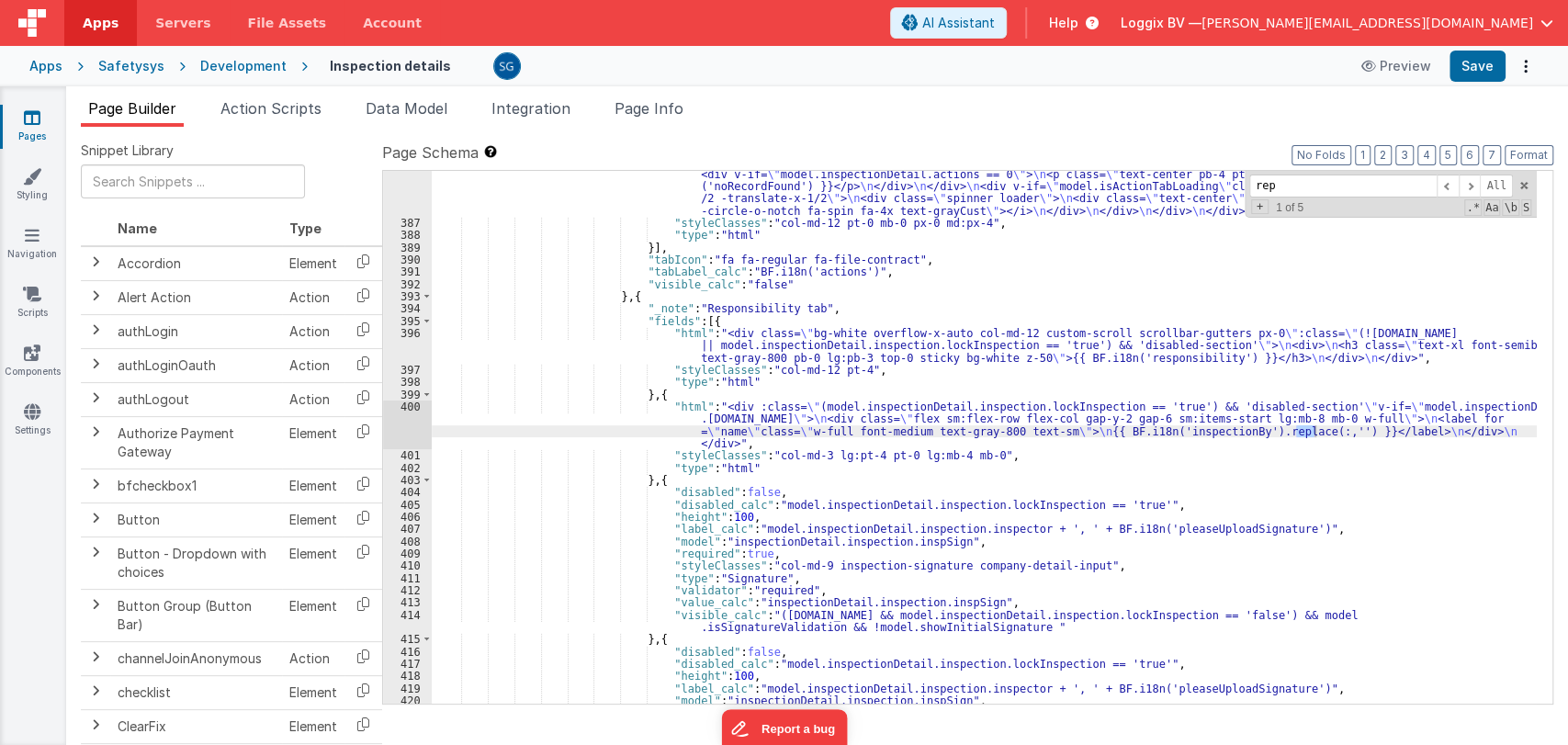
scroll to position [6347, 0]
click at [1373, 436] on div ""html" : "<div class= \" pb-4 pt-0 custom-scroll table_sticky_all h-[383px] mx-…" at bounding box center [984, 324] width 1105 height 875
click at [1480, 57] on button "Save" at bounding box center [1478, 66] width 56 height 31
click at [1377, 437] on div ""html" : "<div class= \" pb-4 pt-0 custom-scroll table_sticky_all h-[383px] mx-…" at bounding box center [984, 324] width 1105 height 875
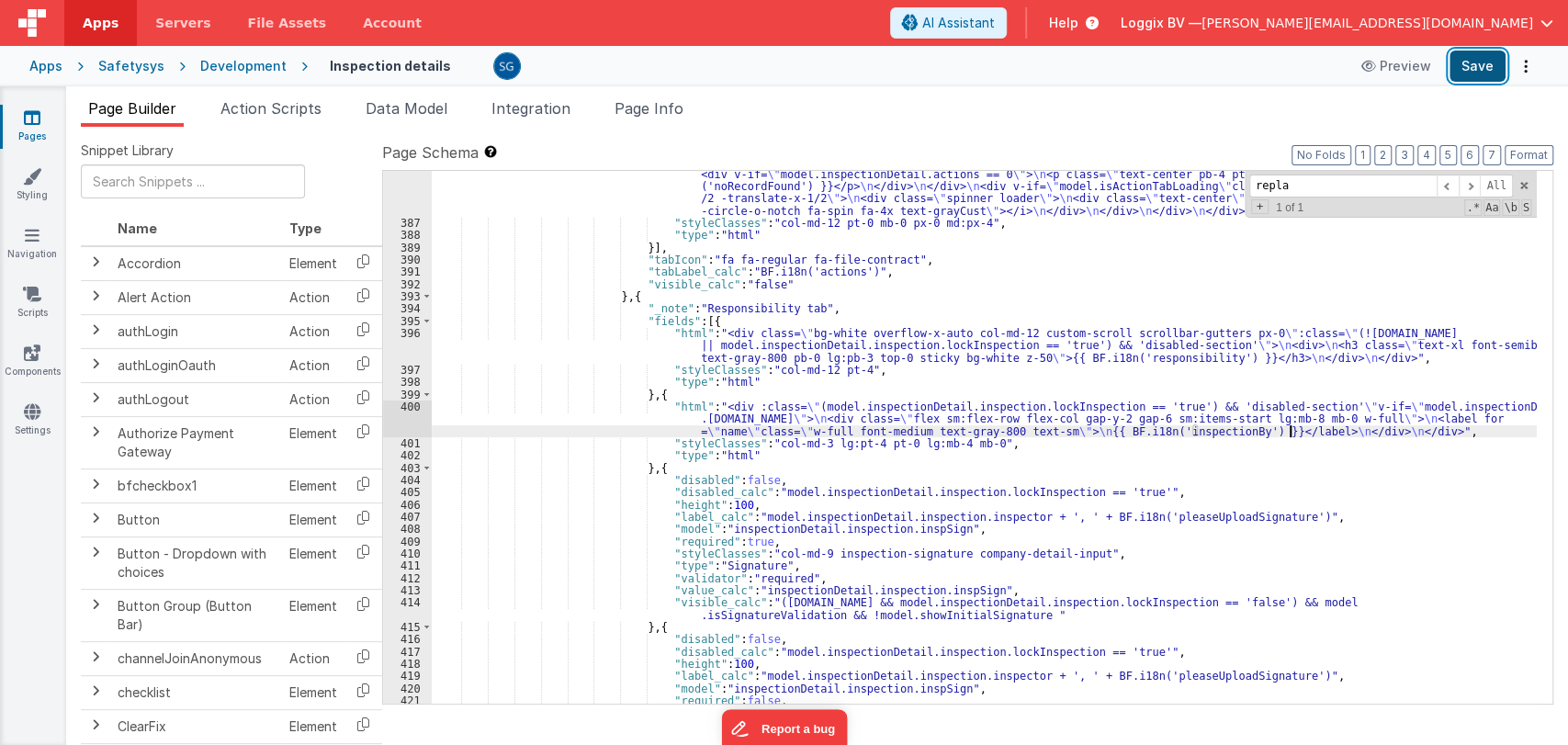
click at [1469, 78] on button "Save" at bounding box center [1478, 66] width 56 height 31
click at [1522, 179] on span at bounding box center [1523, 185] width 13 height 13
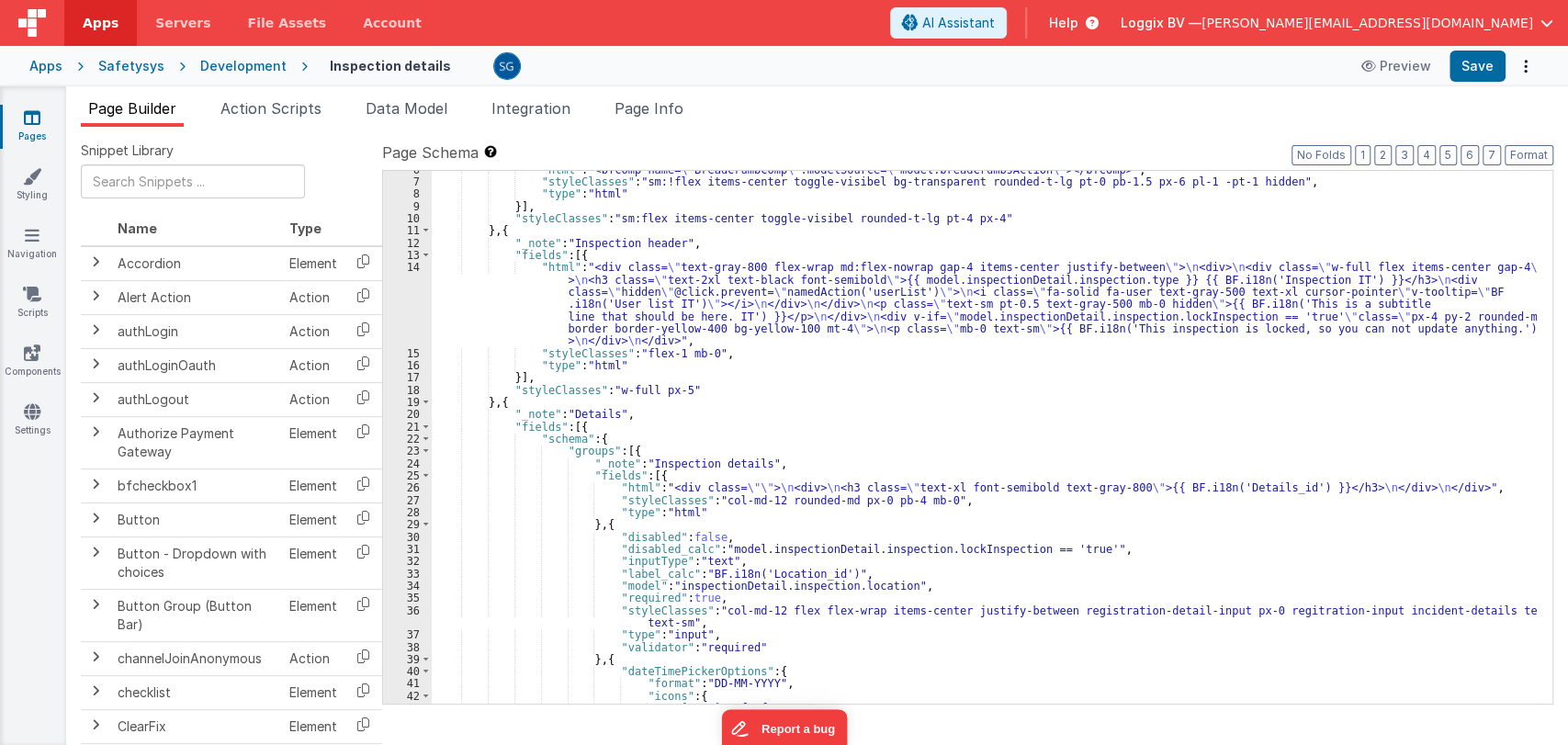
scroll to position [0, 0]
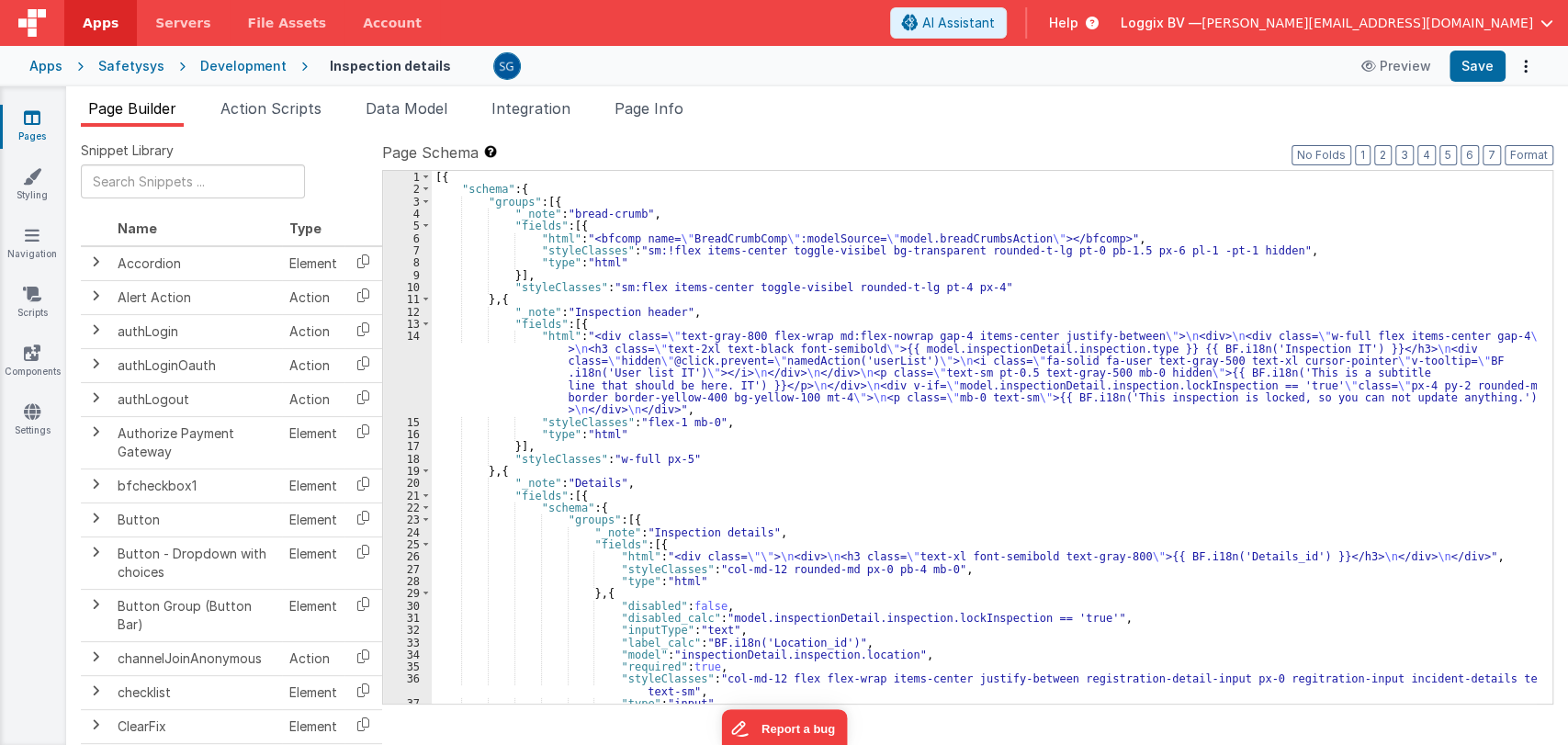
click at [744, 430] on div "[{ "schema" : { "groups" : [{ "_note" : "bread-crumb" , "fields" : [{ "html" : …" at bounding box center [984, 449] width 1105 height 558
click at [744, 420] on div "[{ "schema" : { "groups" : [{ "_note" : "bread-crumb" , "fields" : [{ "html" : …" at bounding box center [984, 449] width 1105 height 558
click at [729, 465] on div "[{ "schema" : { "groups" : [{ "_note" : "bread-crumb" , "fields" : [{ "html" : …" at bounding box center [984, 449] width 1105 height 558
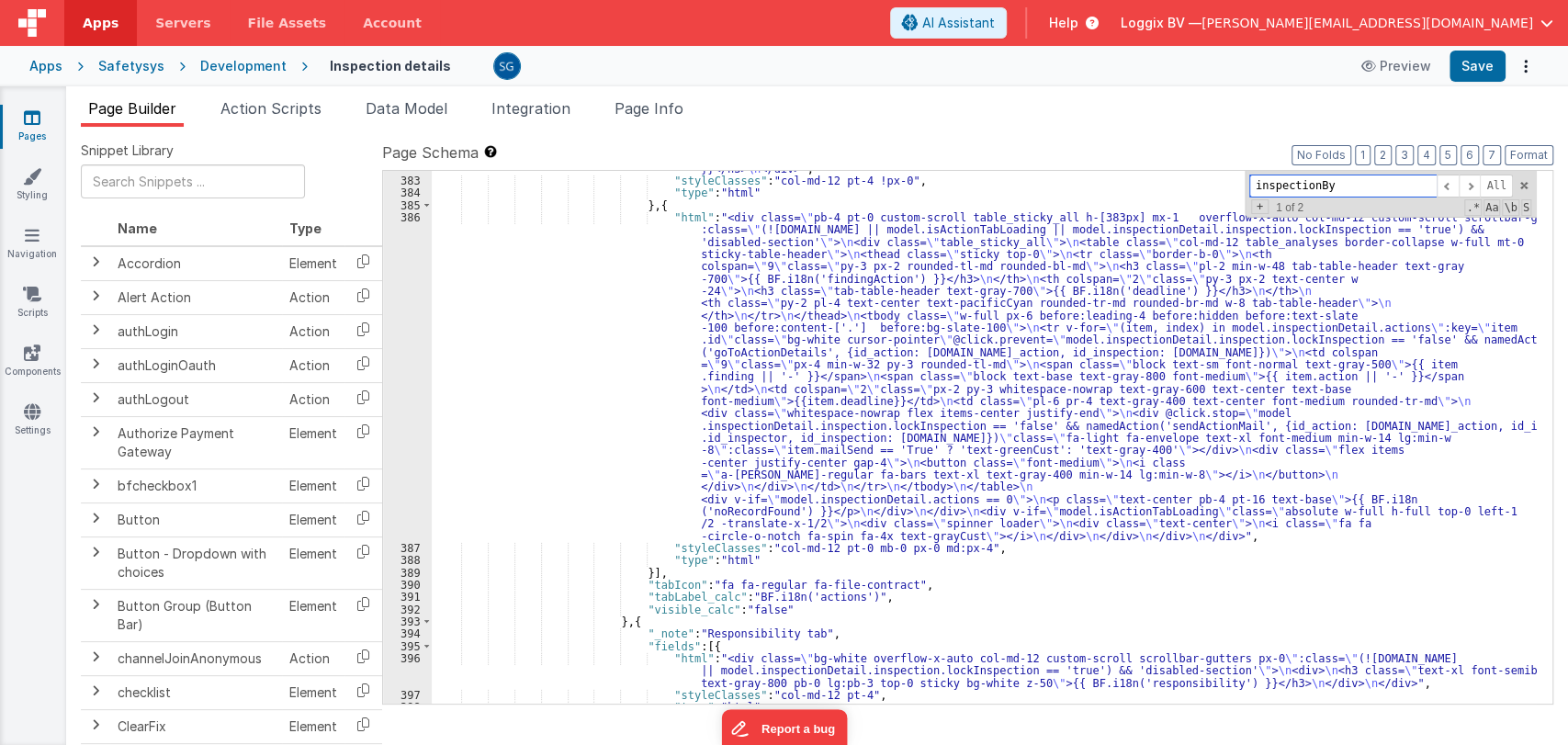
scroll to position [6022, 0]
click at [1453, 184] on span at bounding box center [1448, 186] width 22 height 23
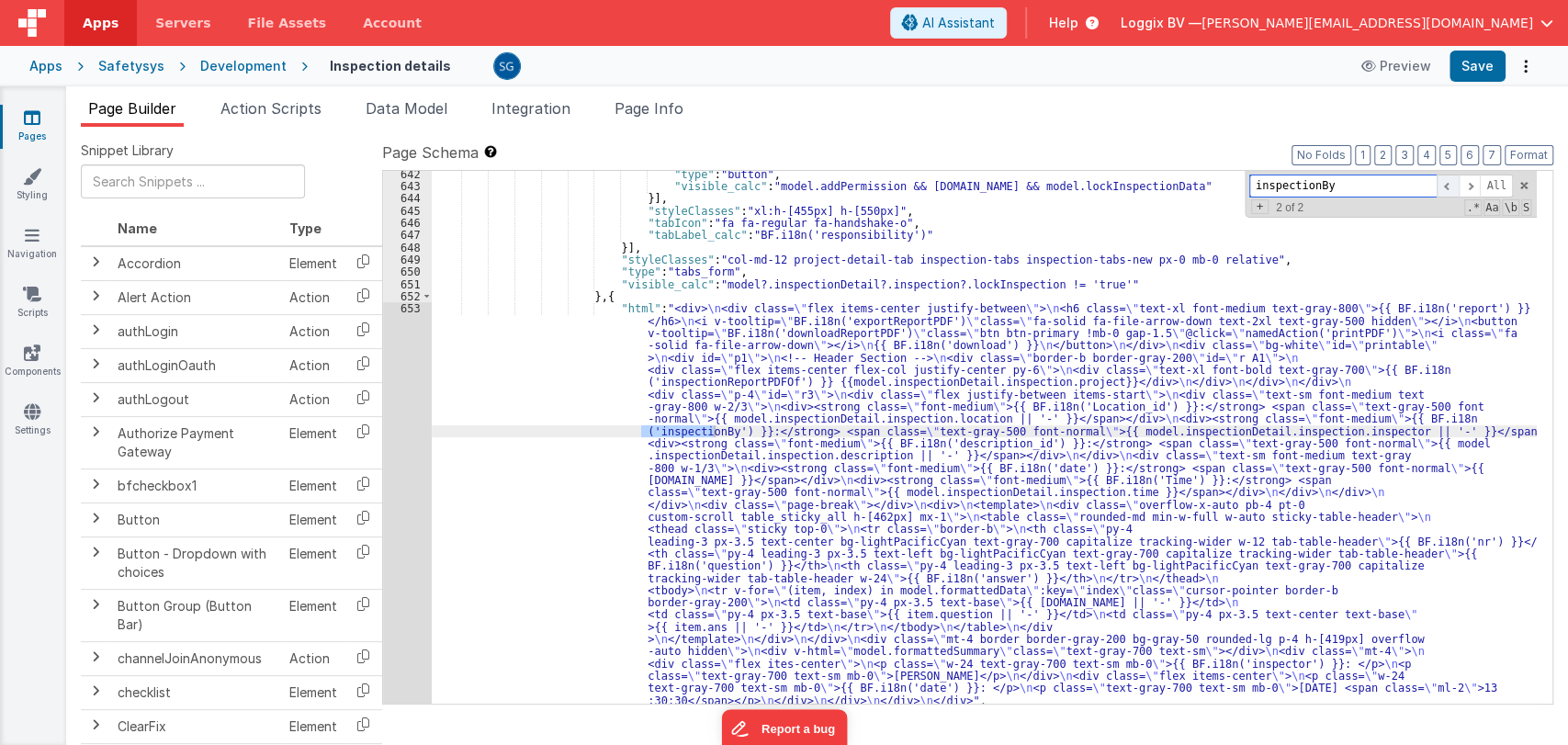
click at [1453, 184] on span at bounding box center [1448, 186] width 22 height 23
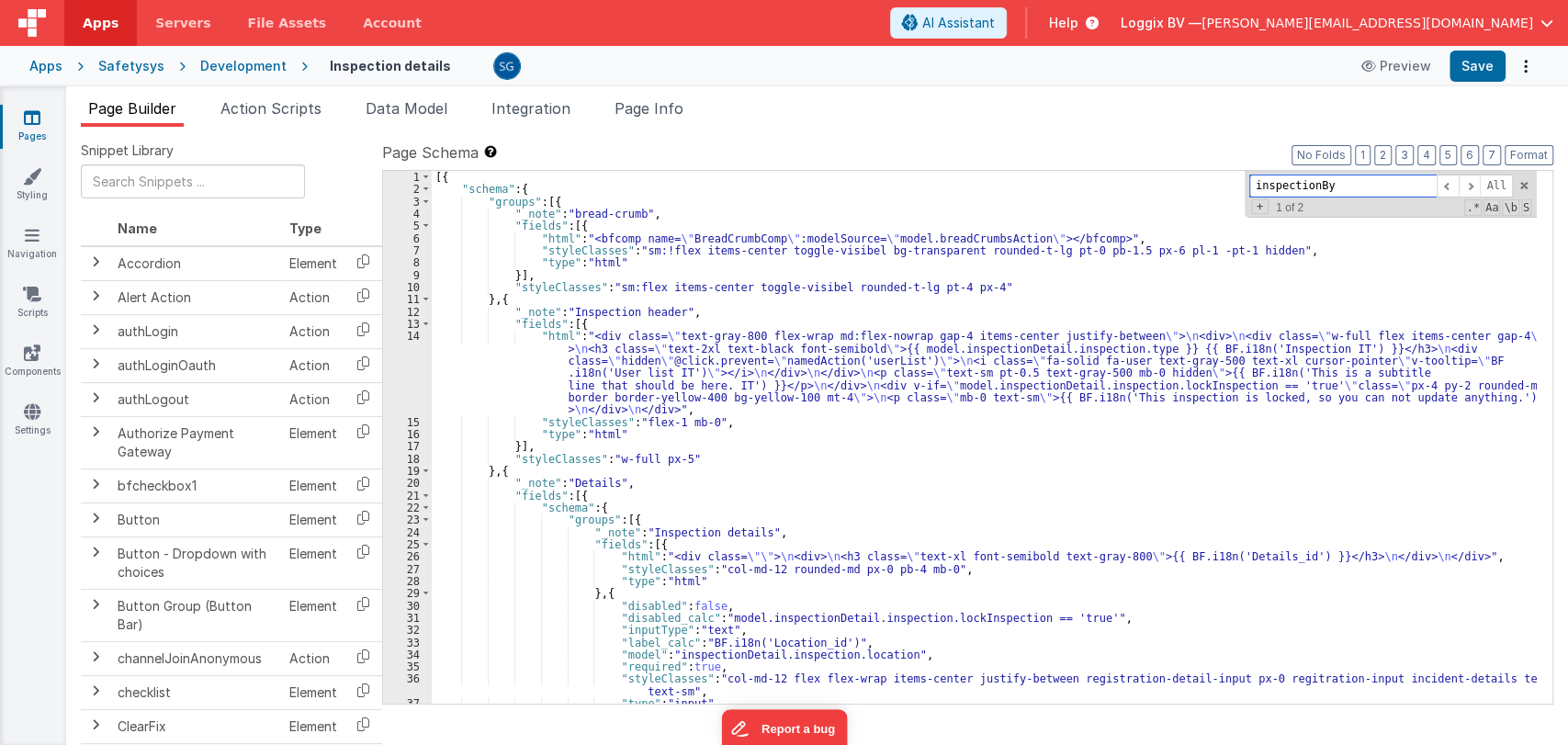
scroll to position [0, 0]
click at [1524, 181] on span at bounding box center [1523, 185] width 13 height 13
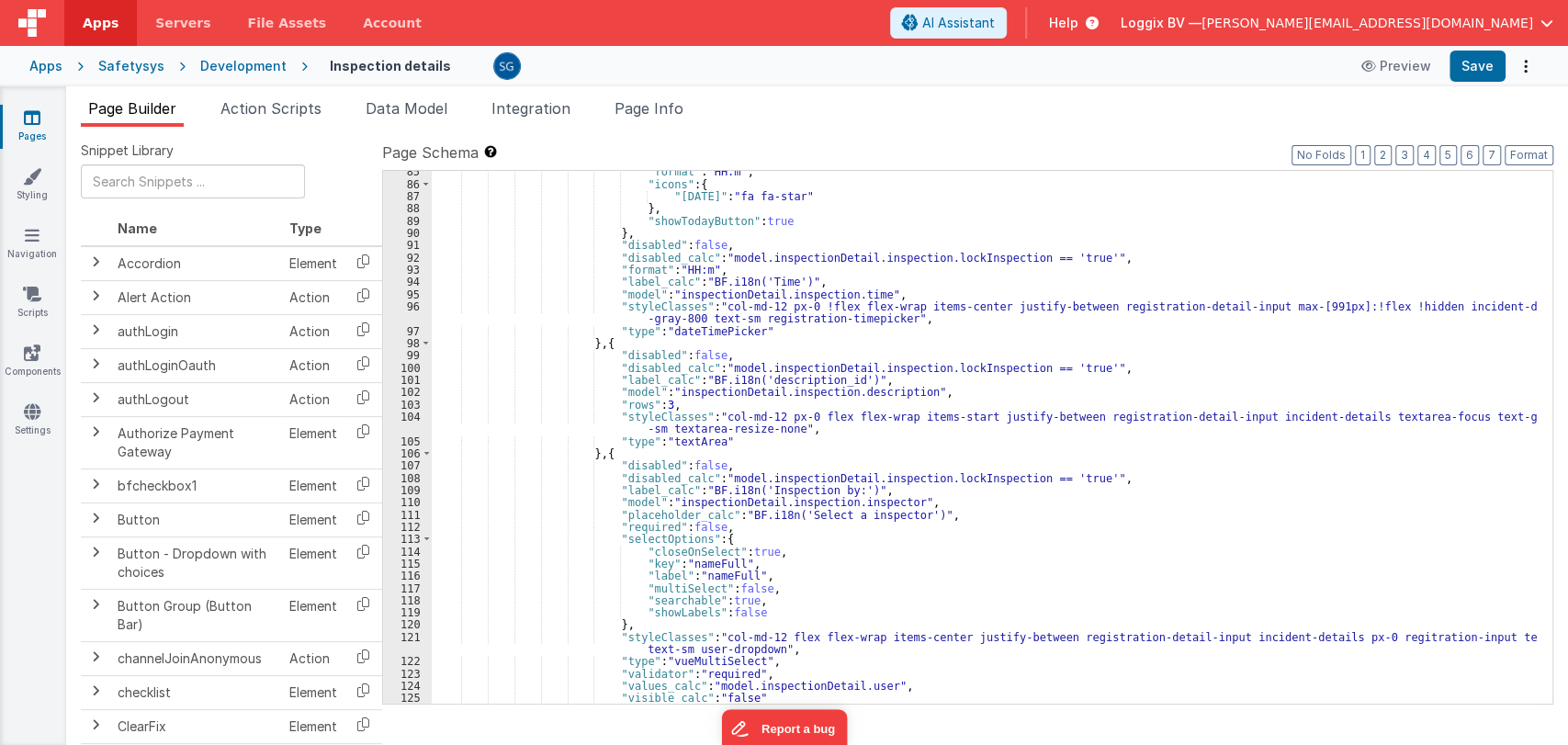
scroll to position [1151, 0]
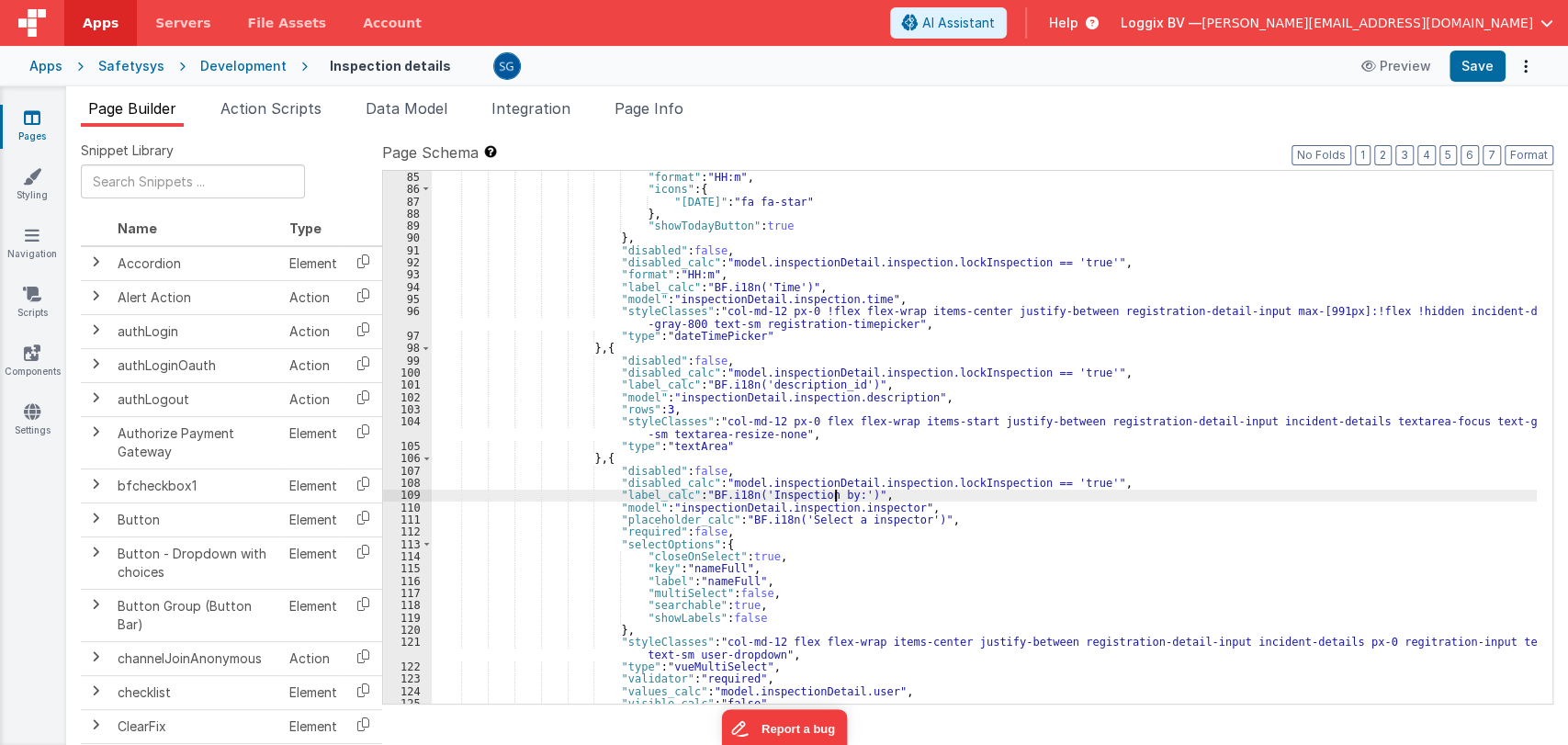
click at [834, 500] on div ""format" : "HH:m" , "icons" : { "today" : "fa fa-star" } , "showTodayButton" : …" at bounding box center [984, 449] width 1105 height 558
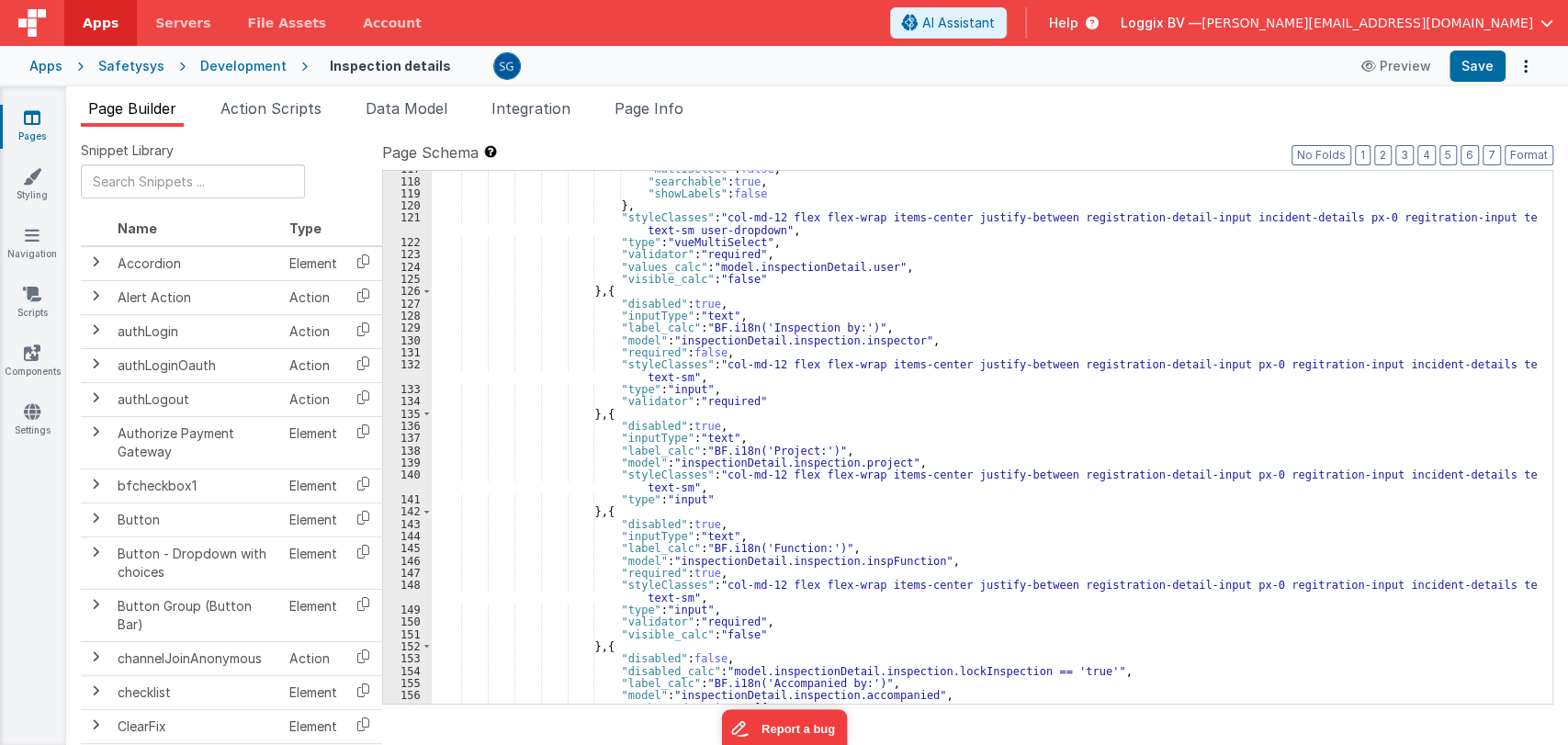
scroll to position [1576, 0]
click at [800, 400] on div ""multiSelect" : false , "searchable" : true , "showLabels" : false } , "styleCl…" at bounding box center [984, 441] width 1105 height 558
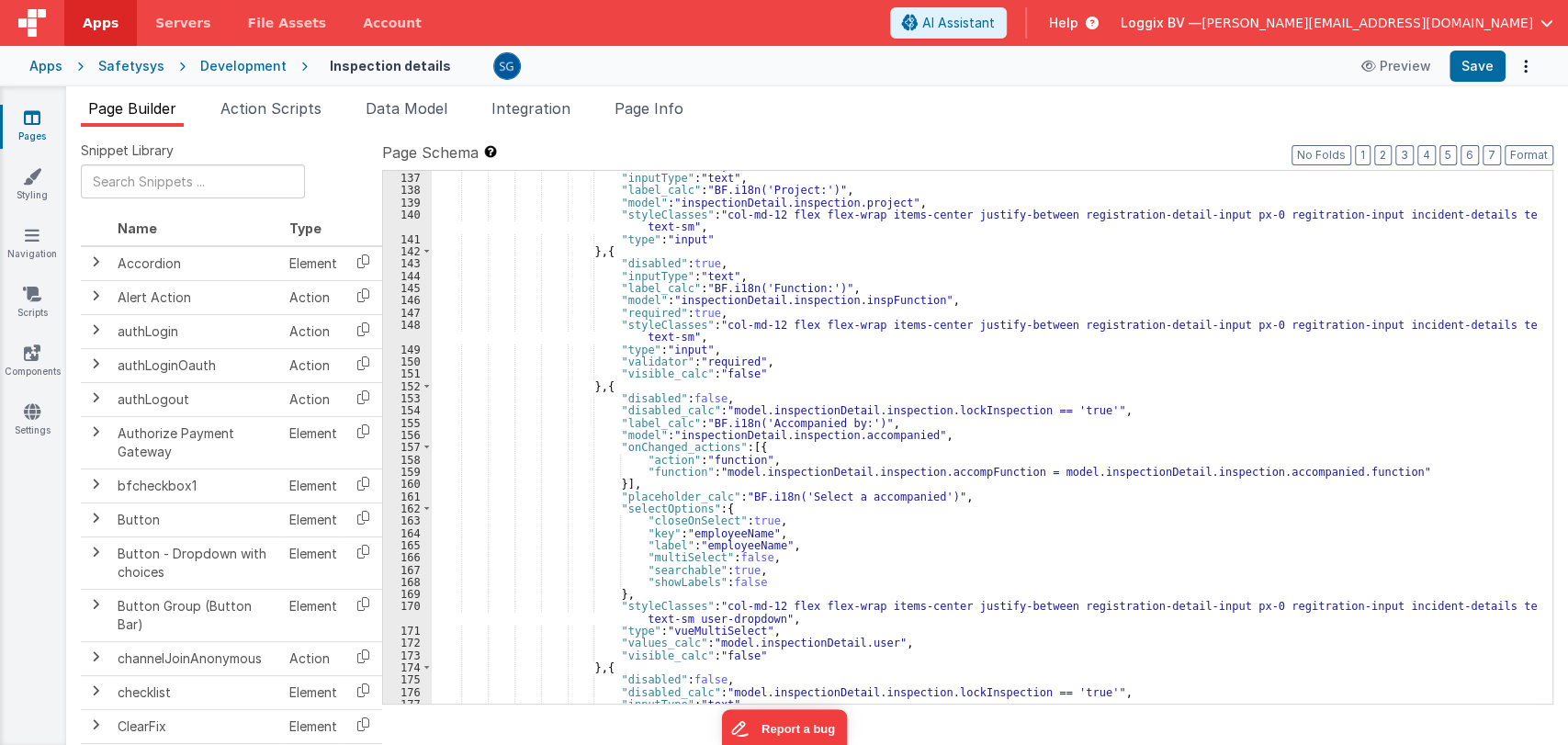
scroll to position [1836, 0]
click at [790, 526] on div ""disabled" : true , "inputType" : "text" , "label_calc" : "BF.i18n('Project:')"…" at bounding box center [984, 438] width 1105 height 558
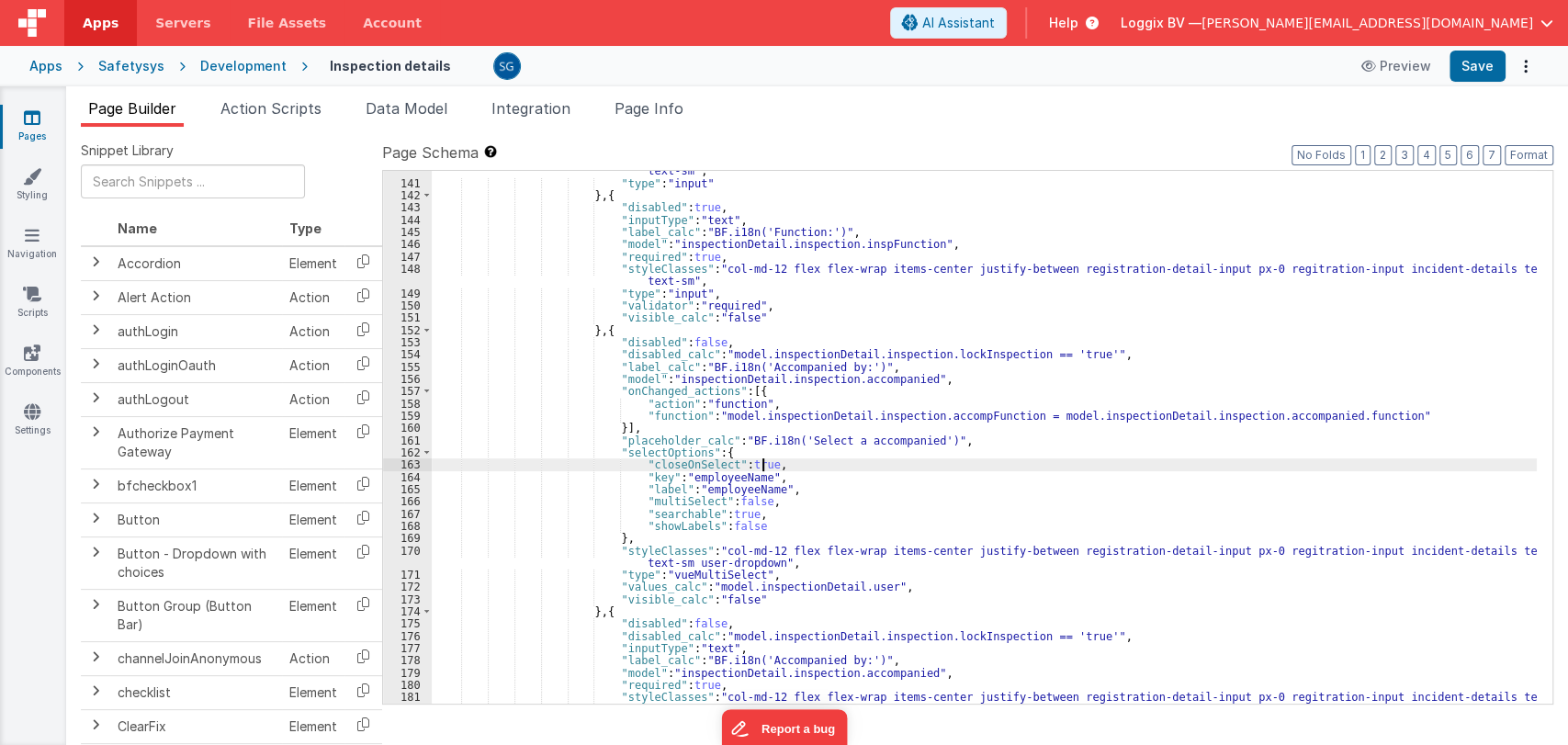
scroll to position [1894, 0]
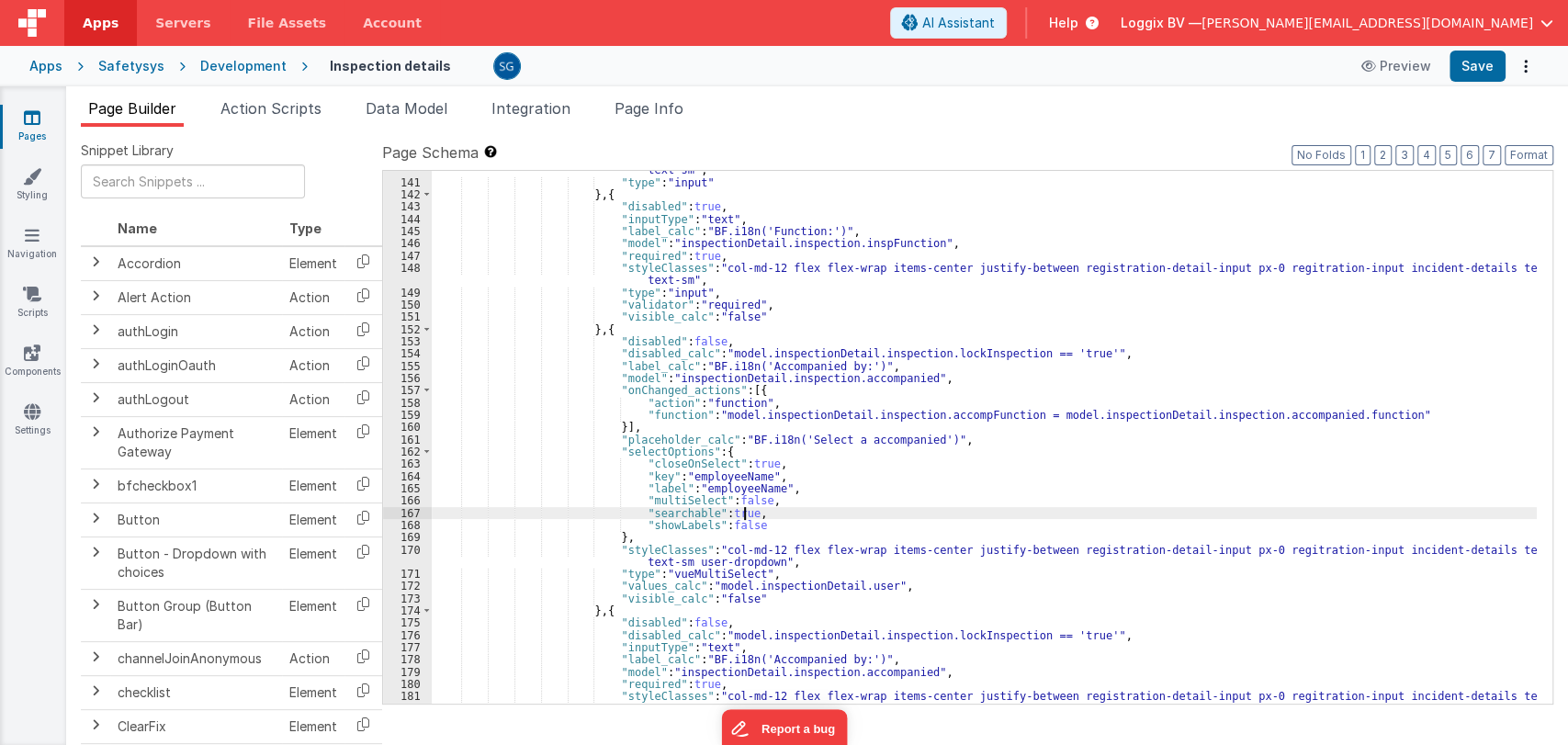
click at [842, 515] on div ""styleClasses" : "col-md-12 flex flex-wrap items-center justify-between registr…" at bounding box center [984, 441] width 1105 height 581
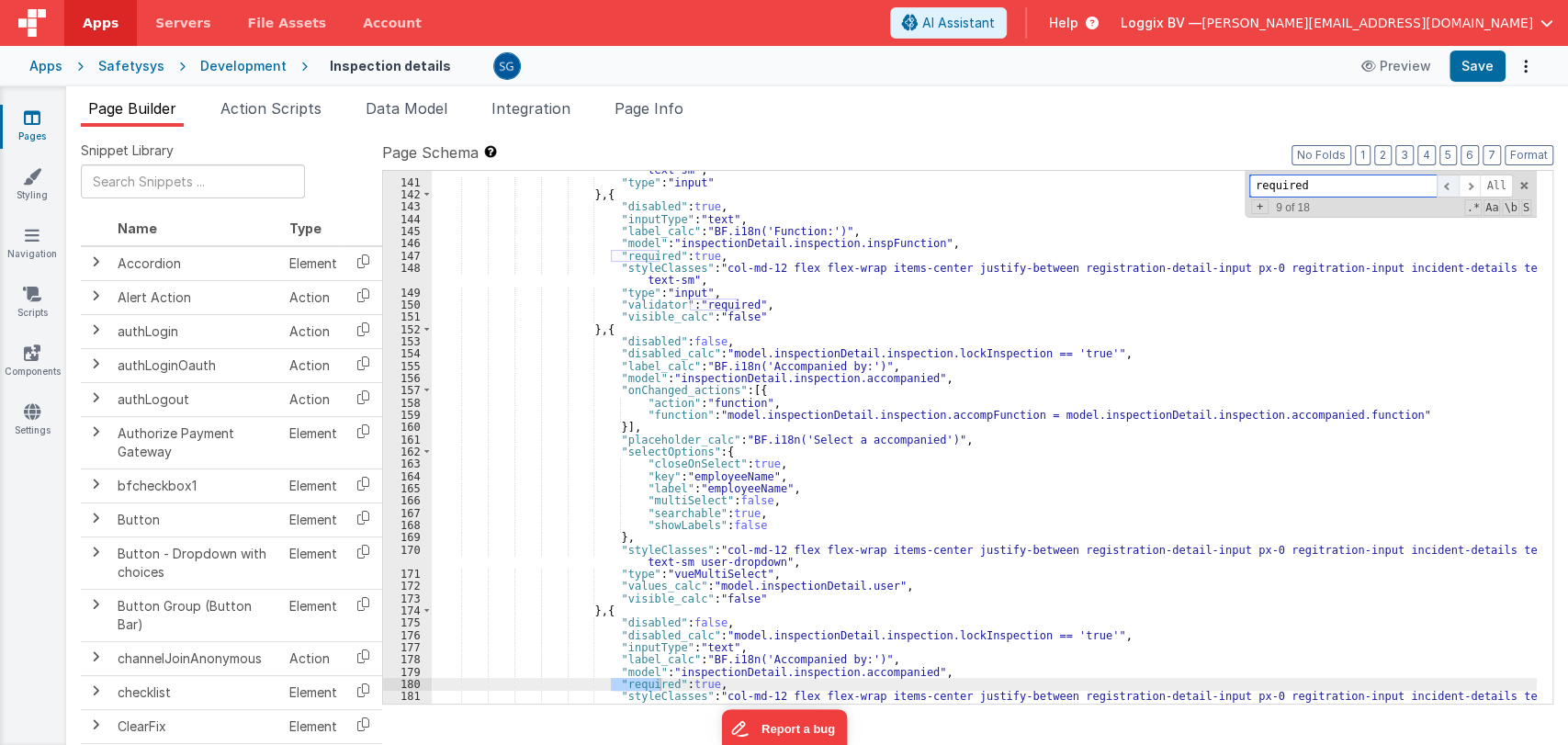
click at [1445, 183] on span at bounding box center [1448, 186] width 22 height 23
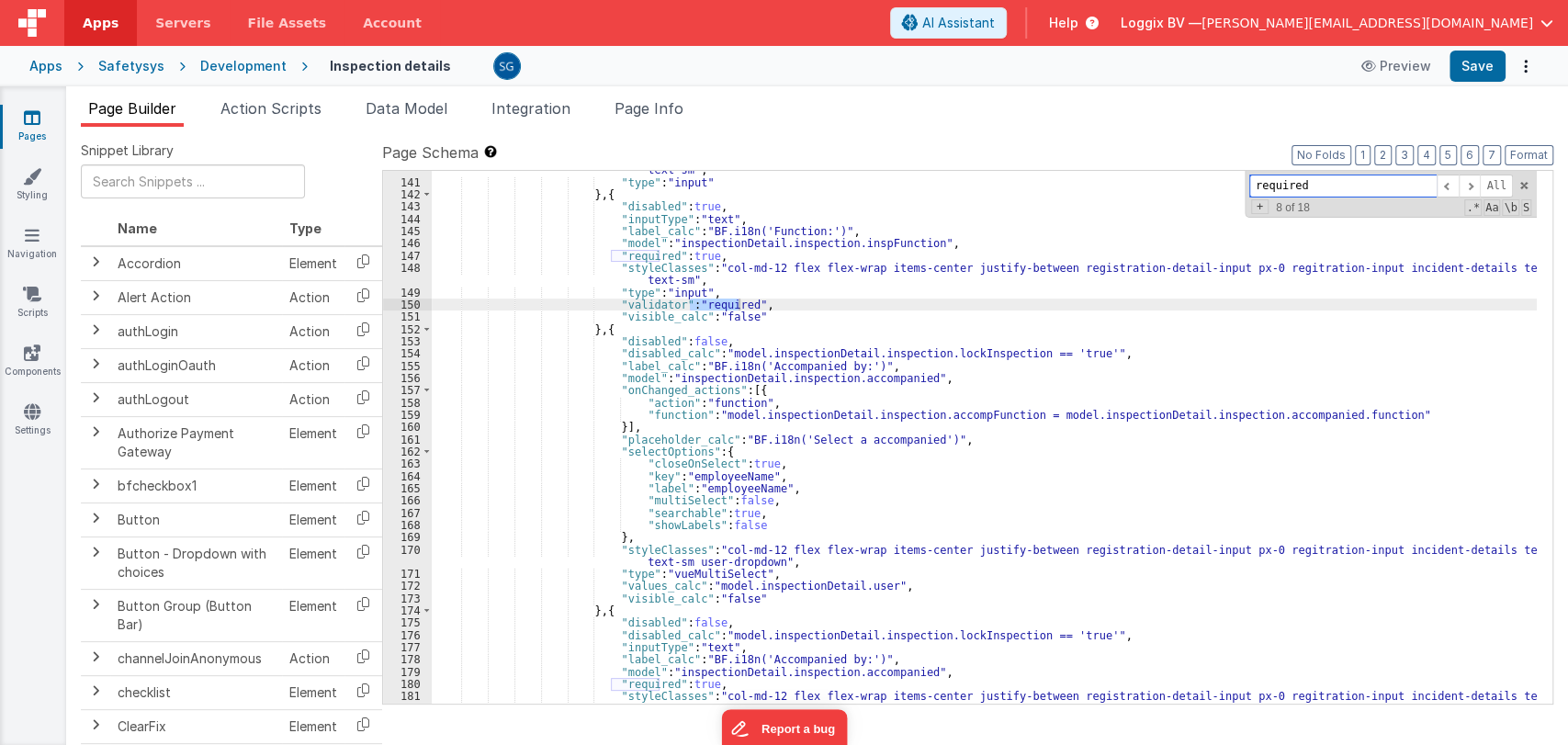
scroll to position [1886, 0]
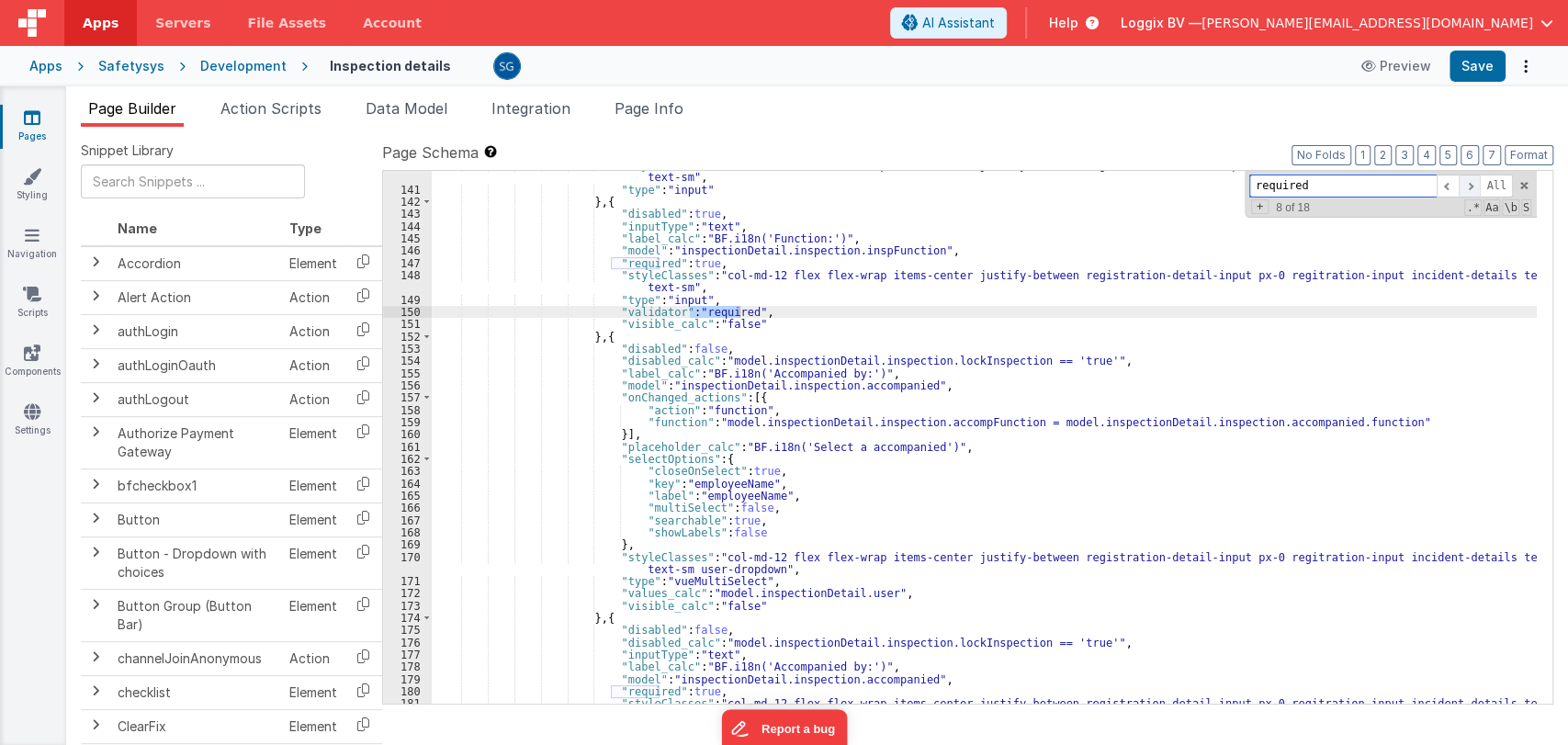
click at [1464, 183] on span at bounding box center [1470, 186] width 22 height 23
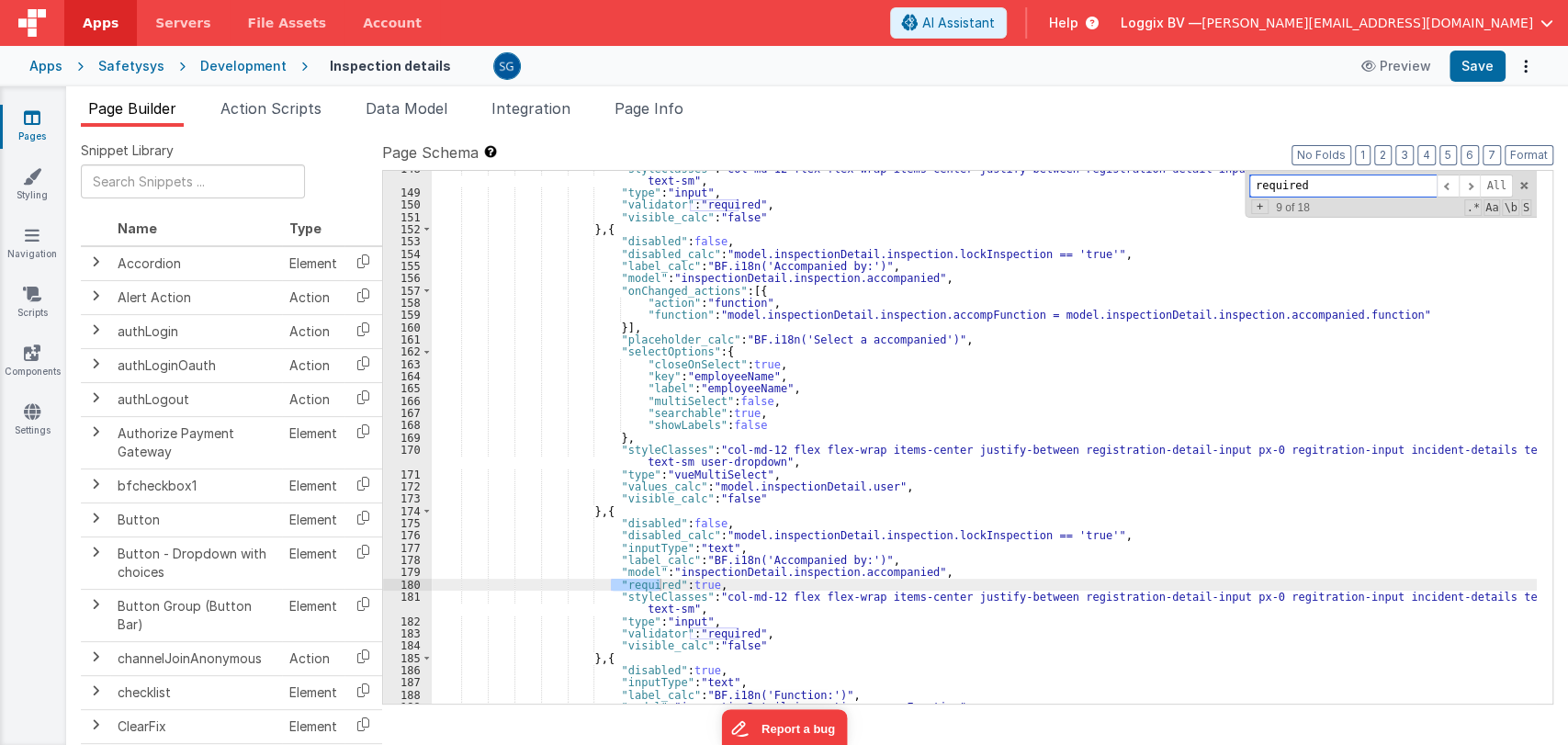
scroll to position [1992, 0]
click at [1470, 185] on span at bounding box center [1470, 186] width 22 height 23
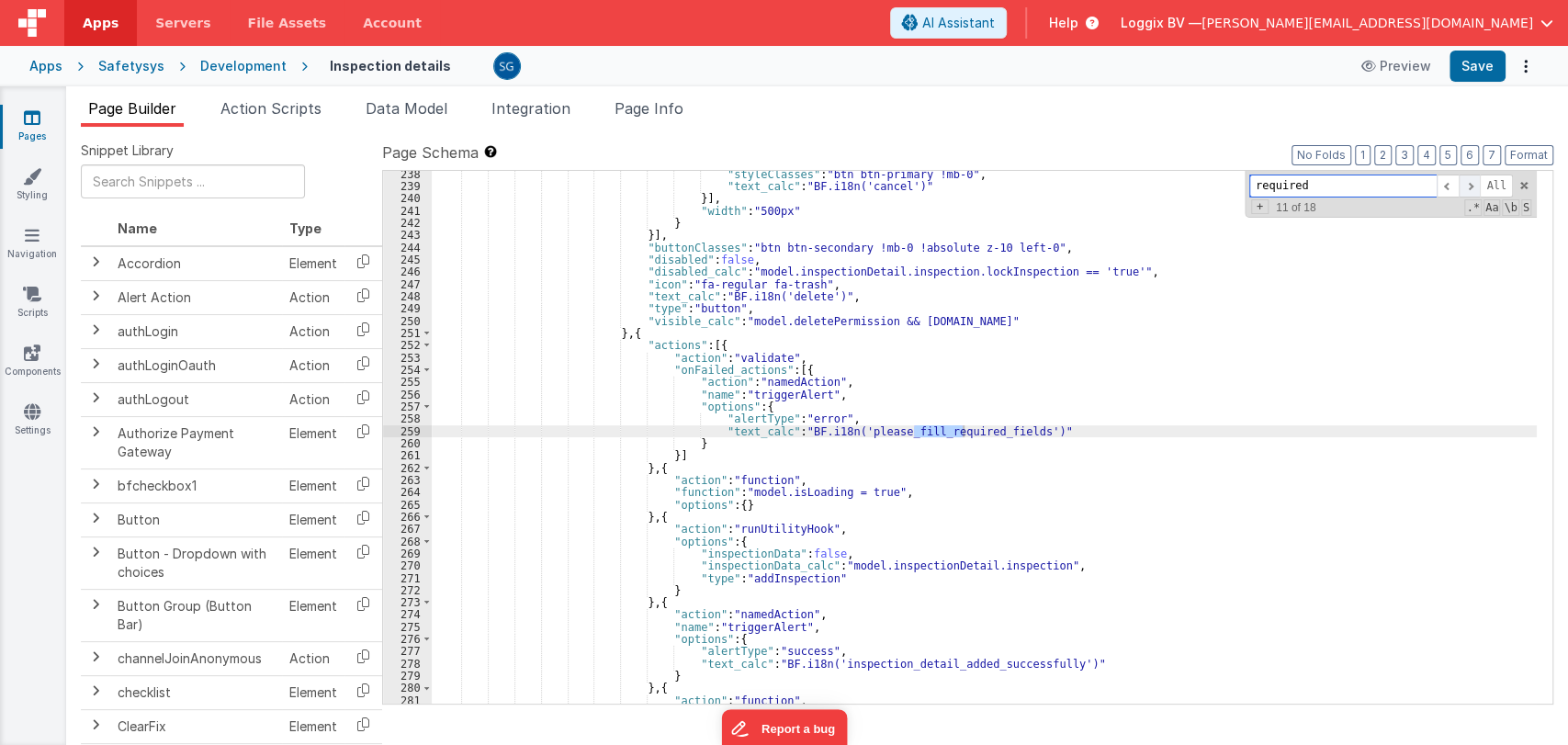
scroll to position [3162, 0]
click at [1448, 185] on span at bounding box center [1448, 186] width 22 height 23
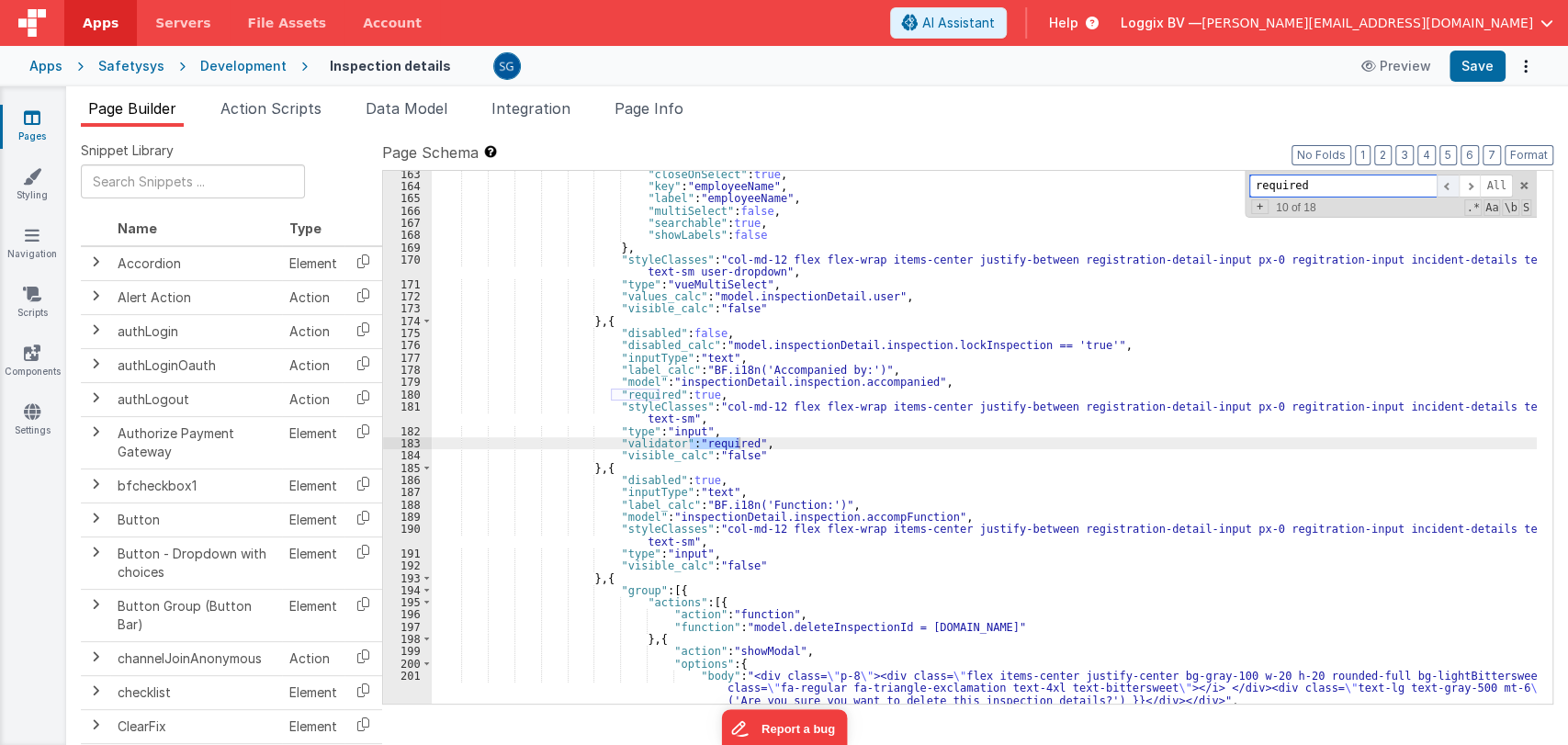
scroll to position [2183, 0]
click at [1469, 181] on span at bounding box center [1470, 186] width 22 height 23
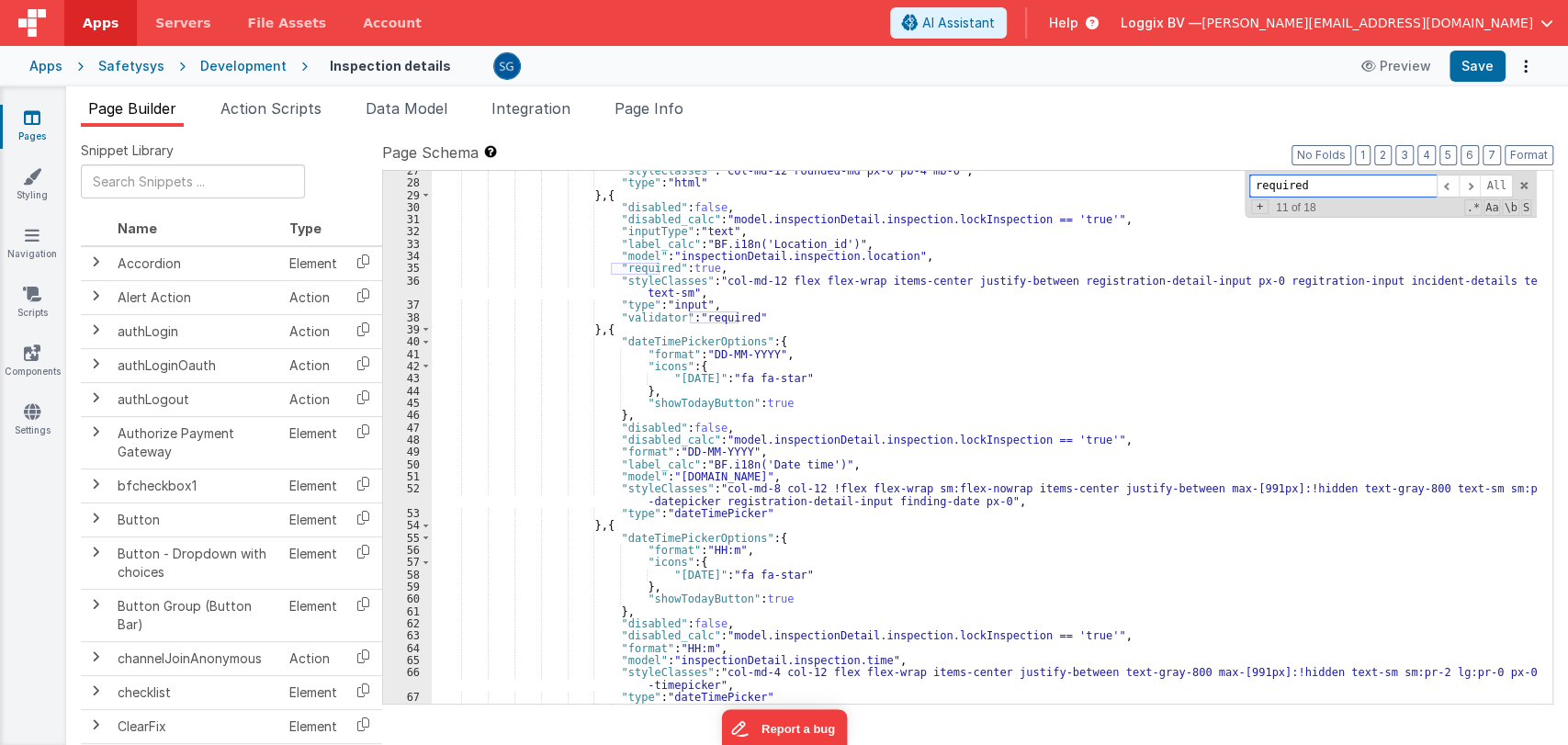
scroll to position [0, 0]
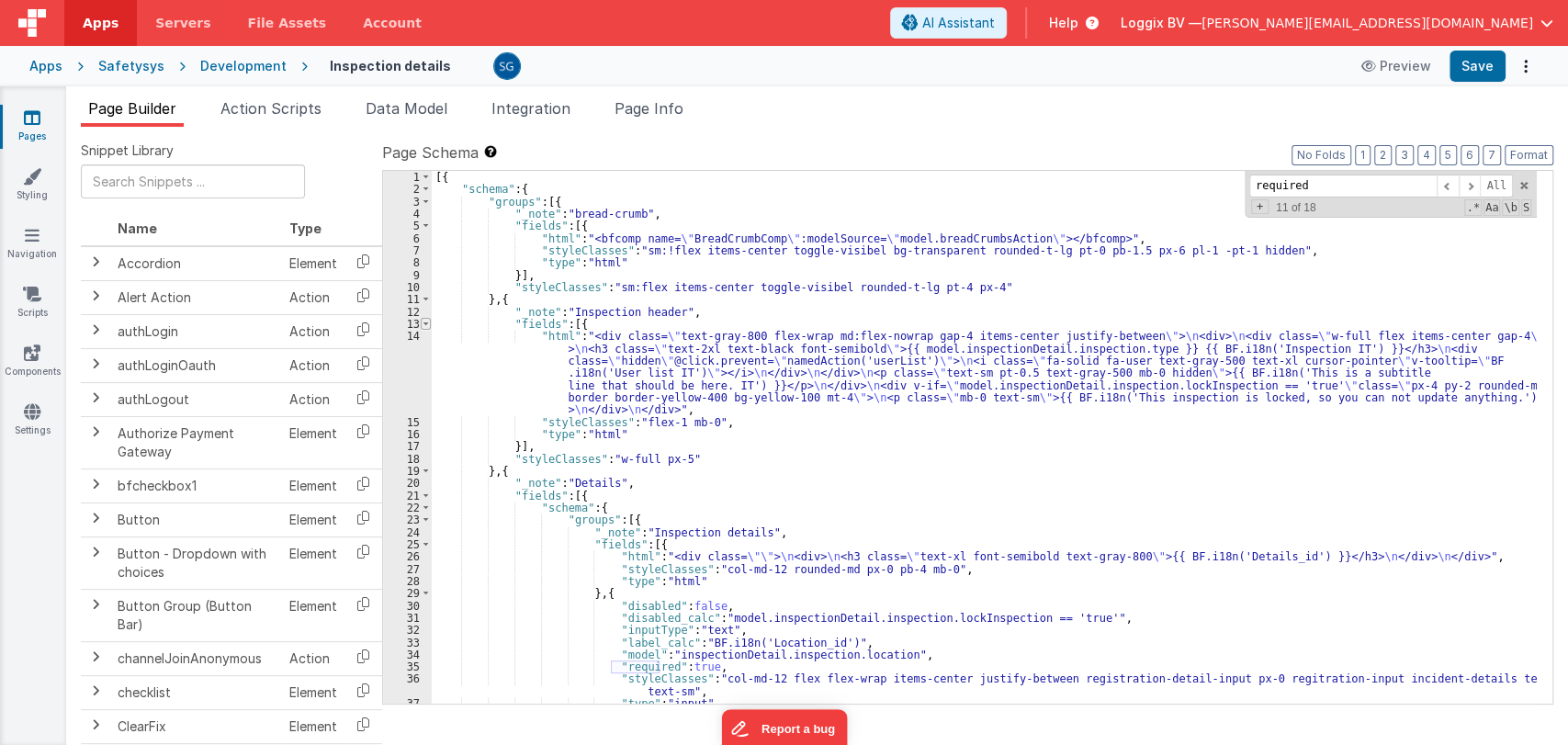
click at [426, 323] on span at bounding box center [426, 324] width 10 height 12
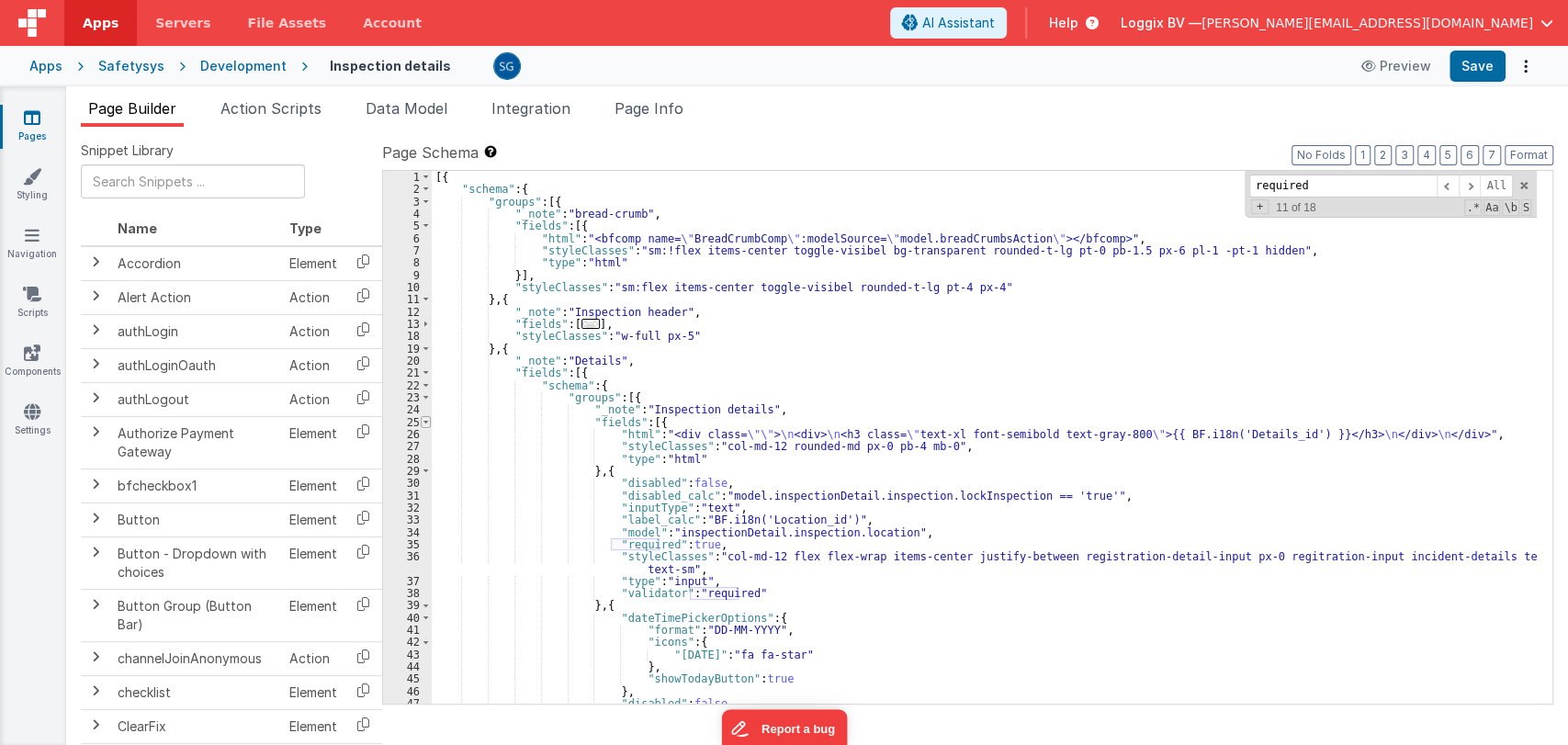
click at [423, 420] on span at bounding box center [426, 422] width 10 height 12
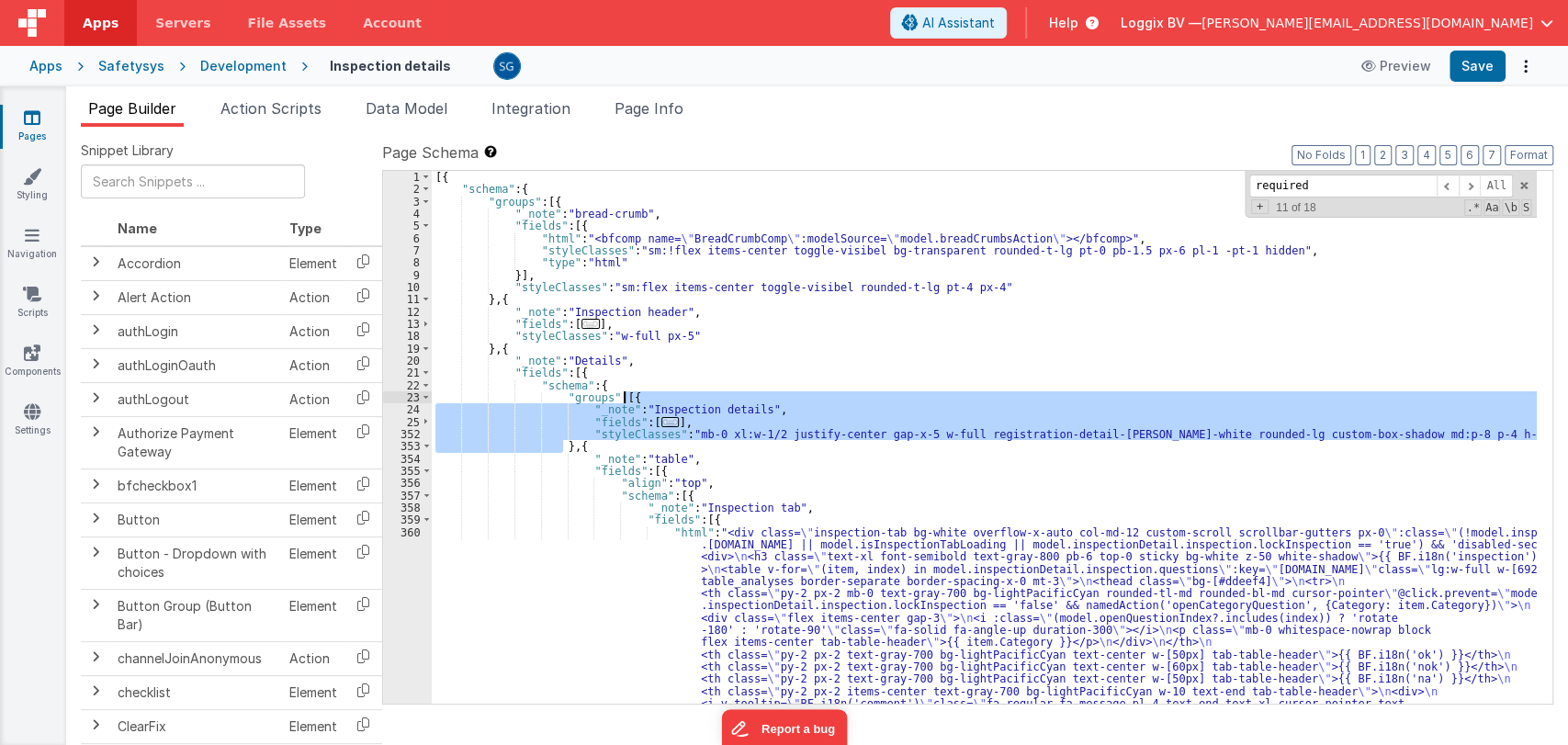
drag, startPoint x: 562, startPoint y: 445, endPoint x: 622, endPoint y: 398, distance: 76.2
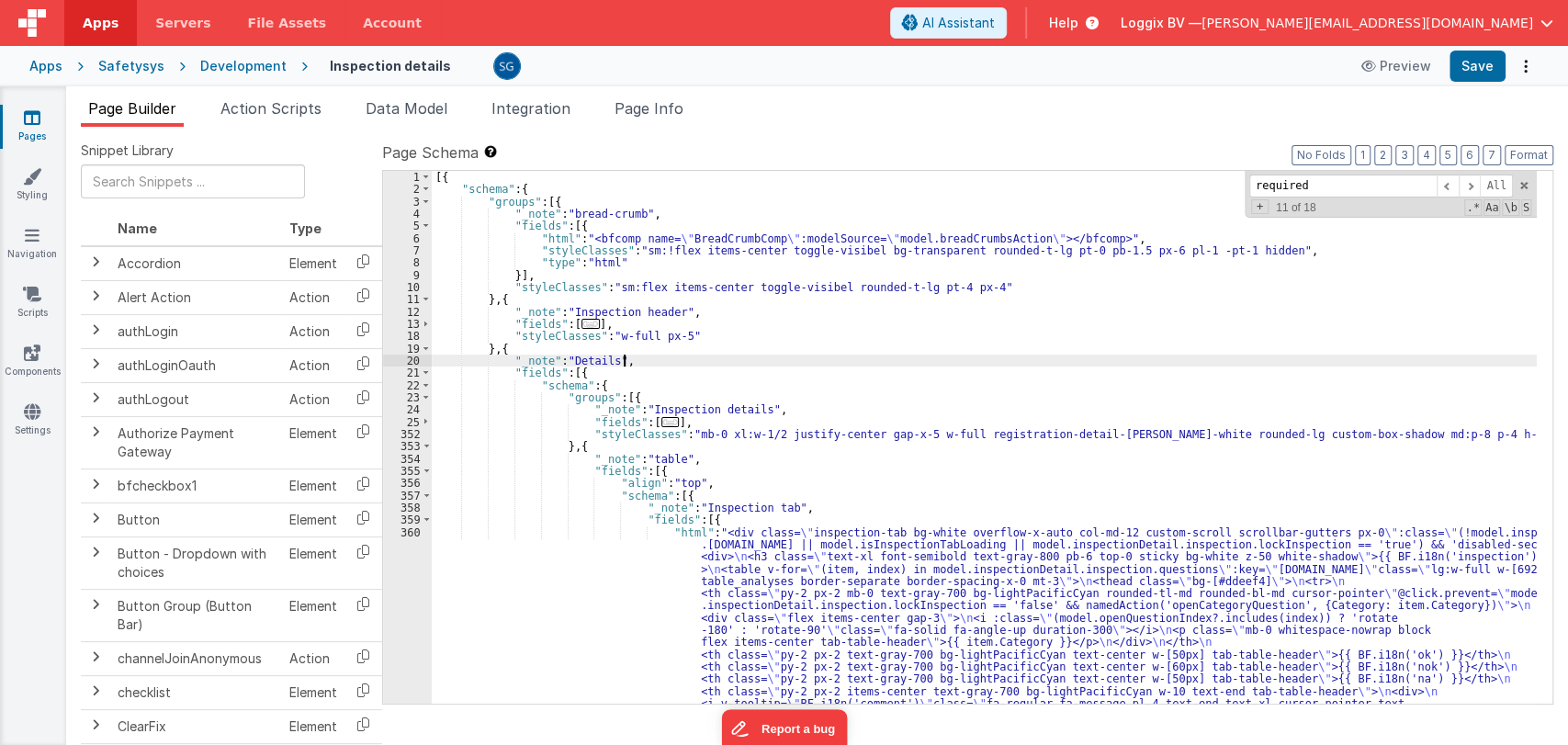
paste input ""label_calc": "'BF.i18n('Location_id')'""
click at [1271, 181] on input ""label_calc": "'BF.i18n('Location_id')'"" at bounding box center [1343, 186] width 187 height 23
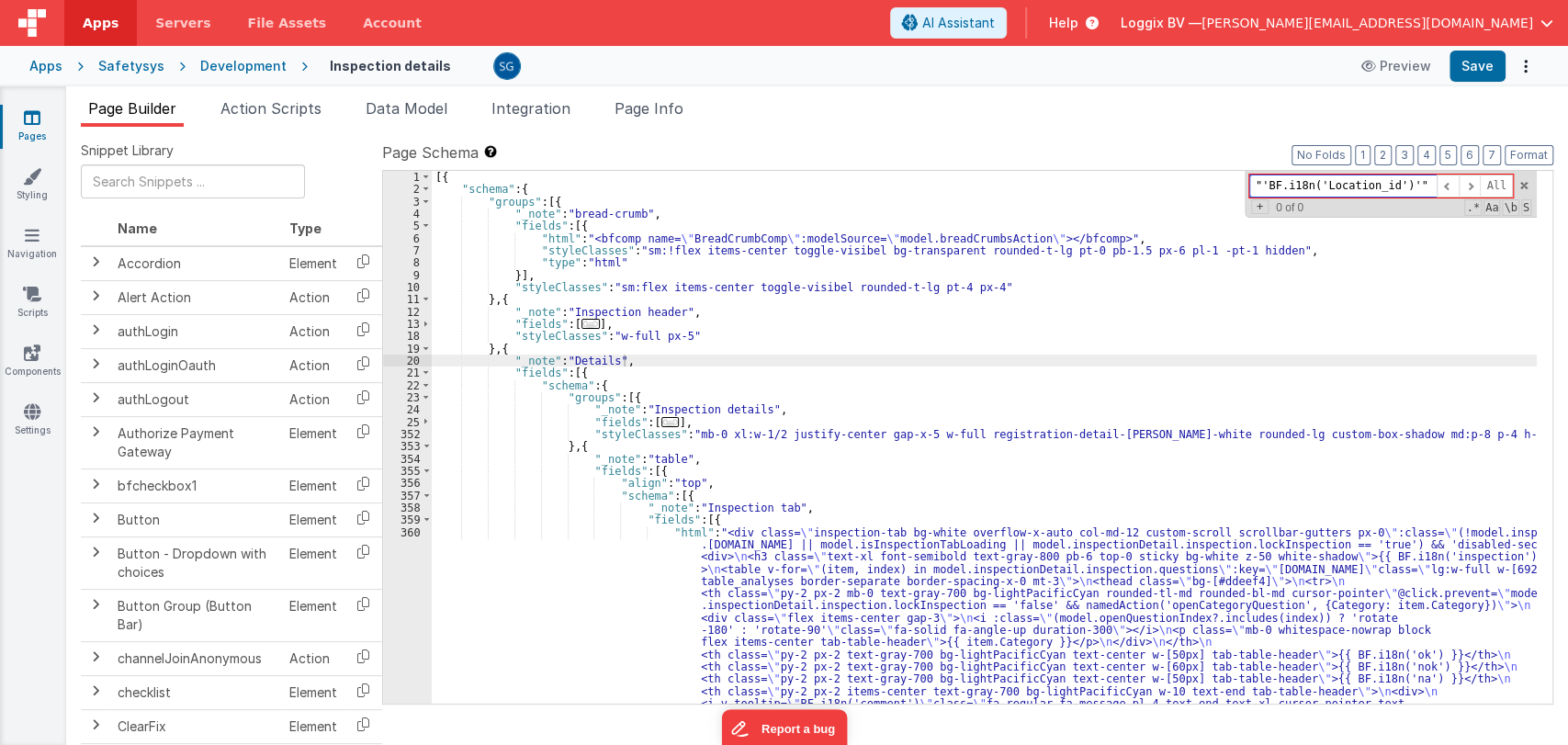
click at [1427, 181] on input ""'BF.i18n('Location_id')'"" at bounding box center [1343, 186] width 187 height 23
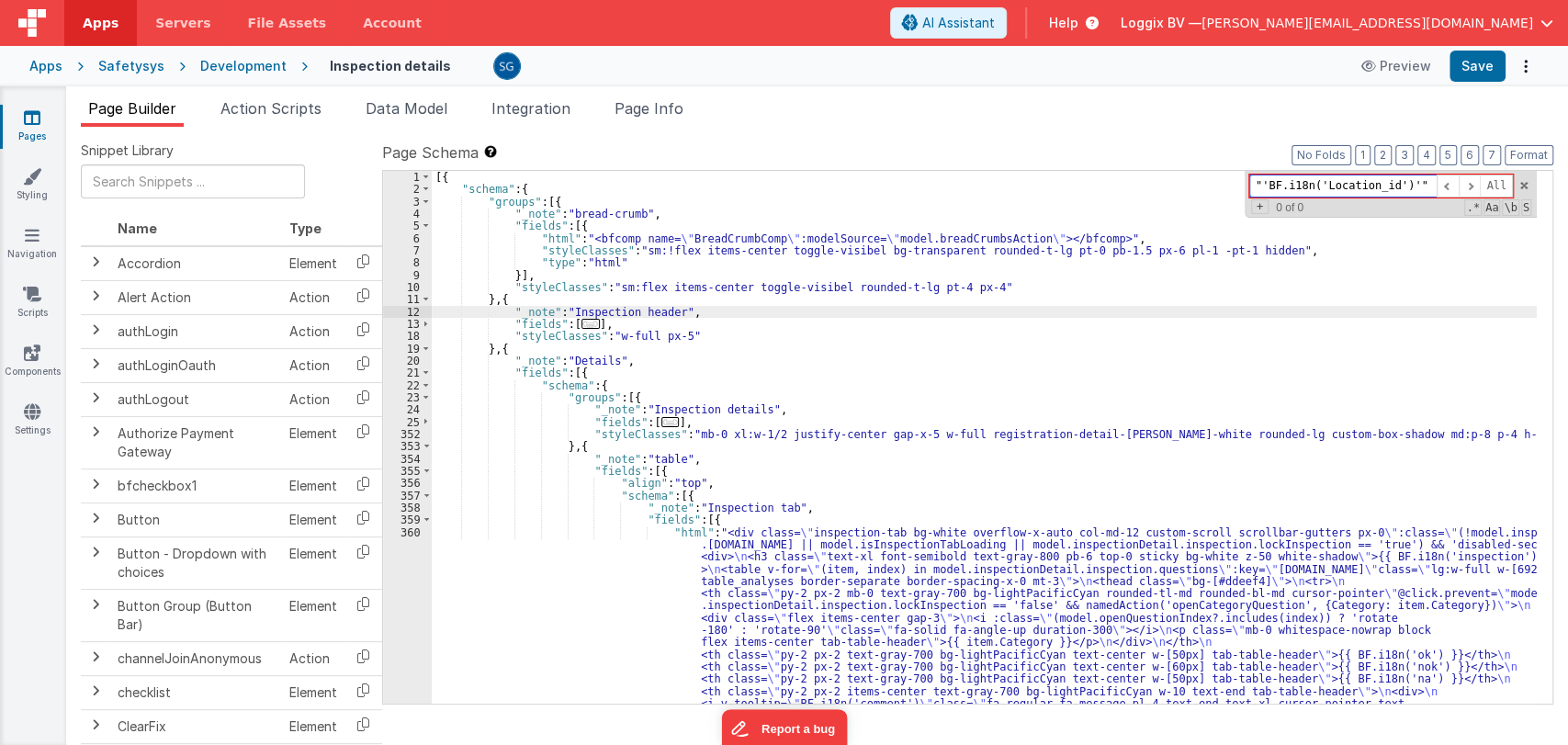
paste input "BF.i18n("Location_id")"
type input ""BF.i18n("Location_id")""
click at [582, 324] on span "..." at bounding box center [590, 324] width 18 height 10
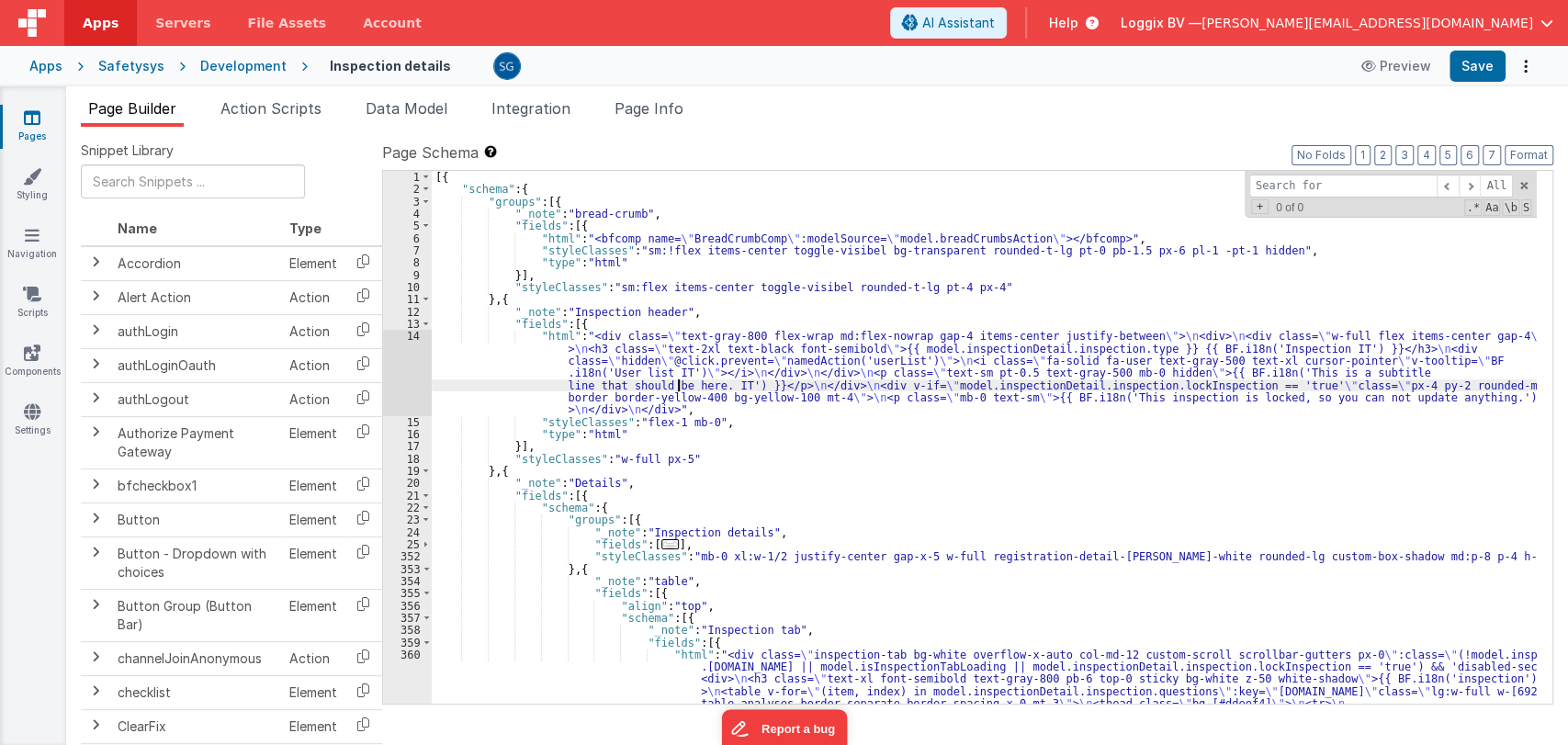
click at [415, 333] on div "14" at bounding box center [408, 372] width 49 height 85
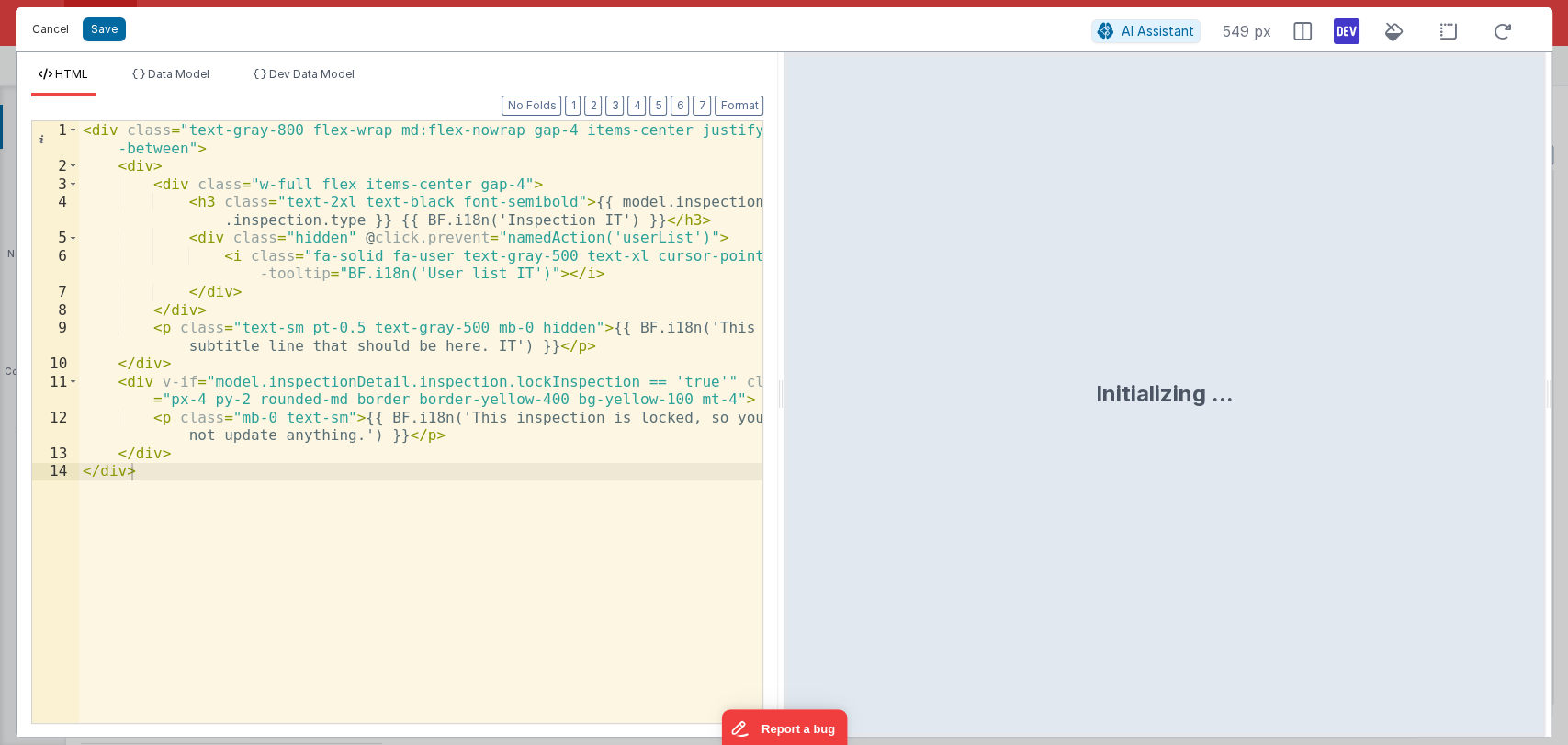
click at [50, 27] on button "Cancel" at bounding box center [50, 29] width 55 height 26
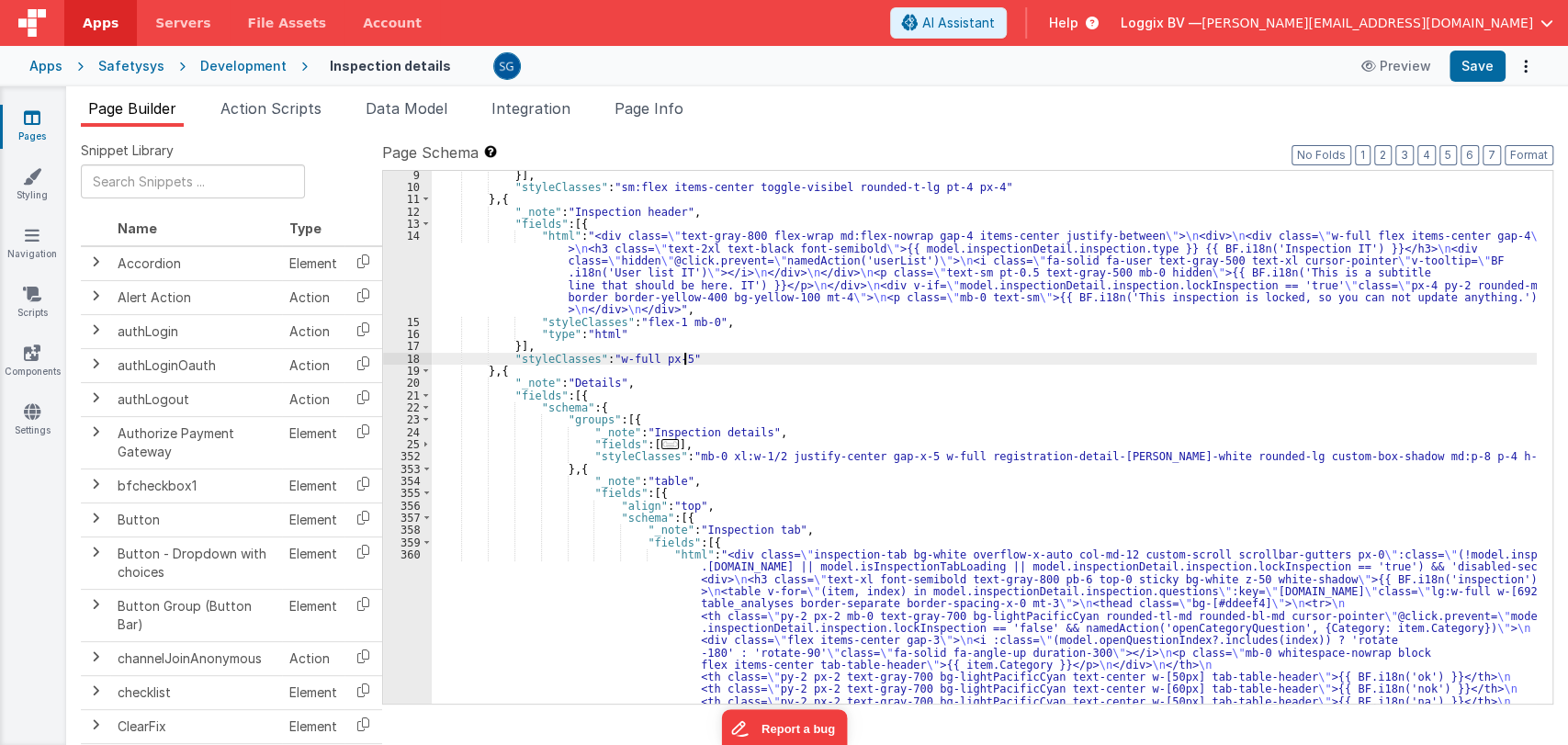
scroll to position [100, 0]
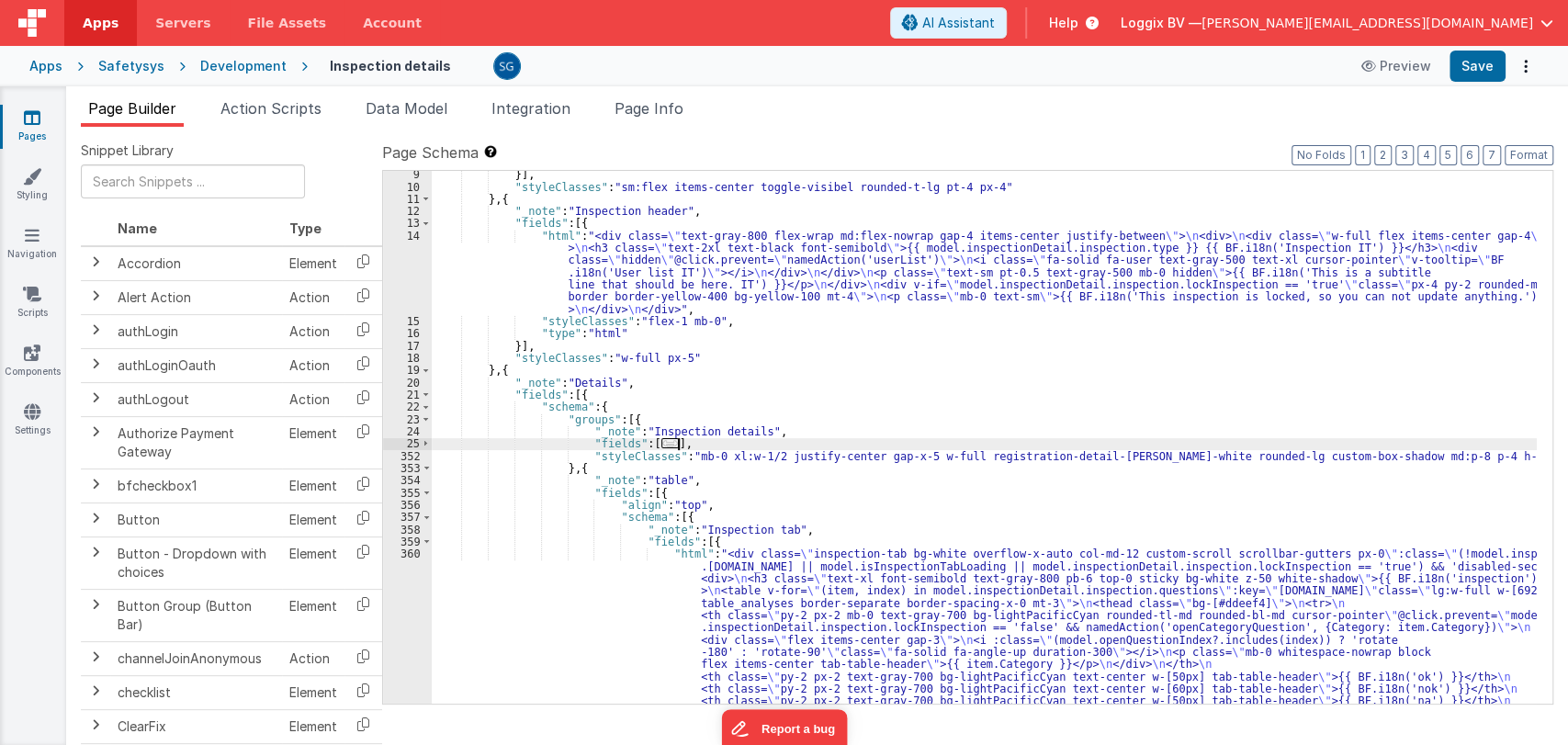
click at [662, 441] on span "..." at bounding box center [670, 443] width 18 height 10
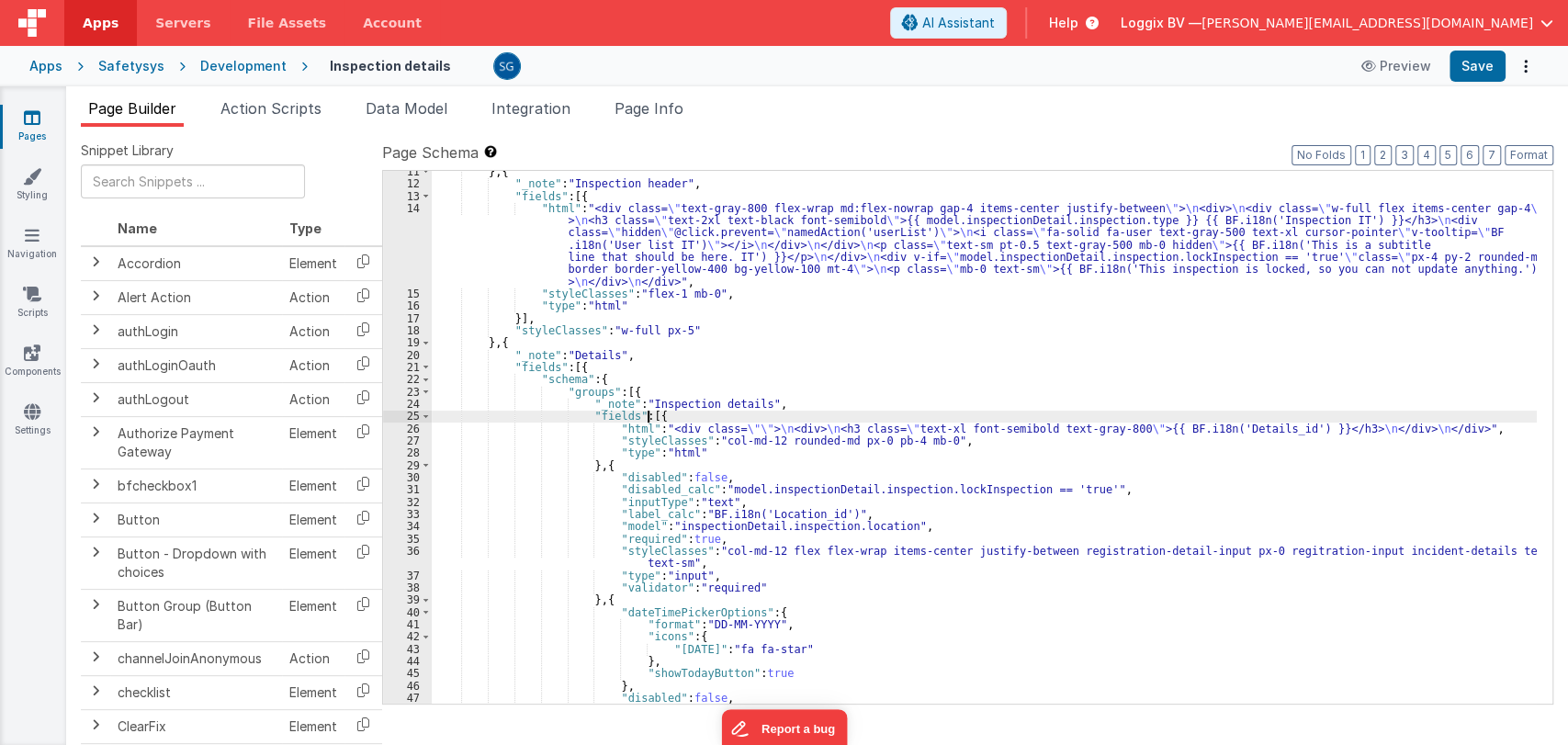
scroll to position [128, 0]
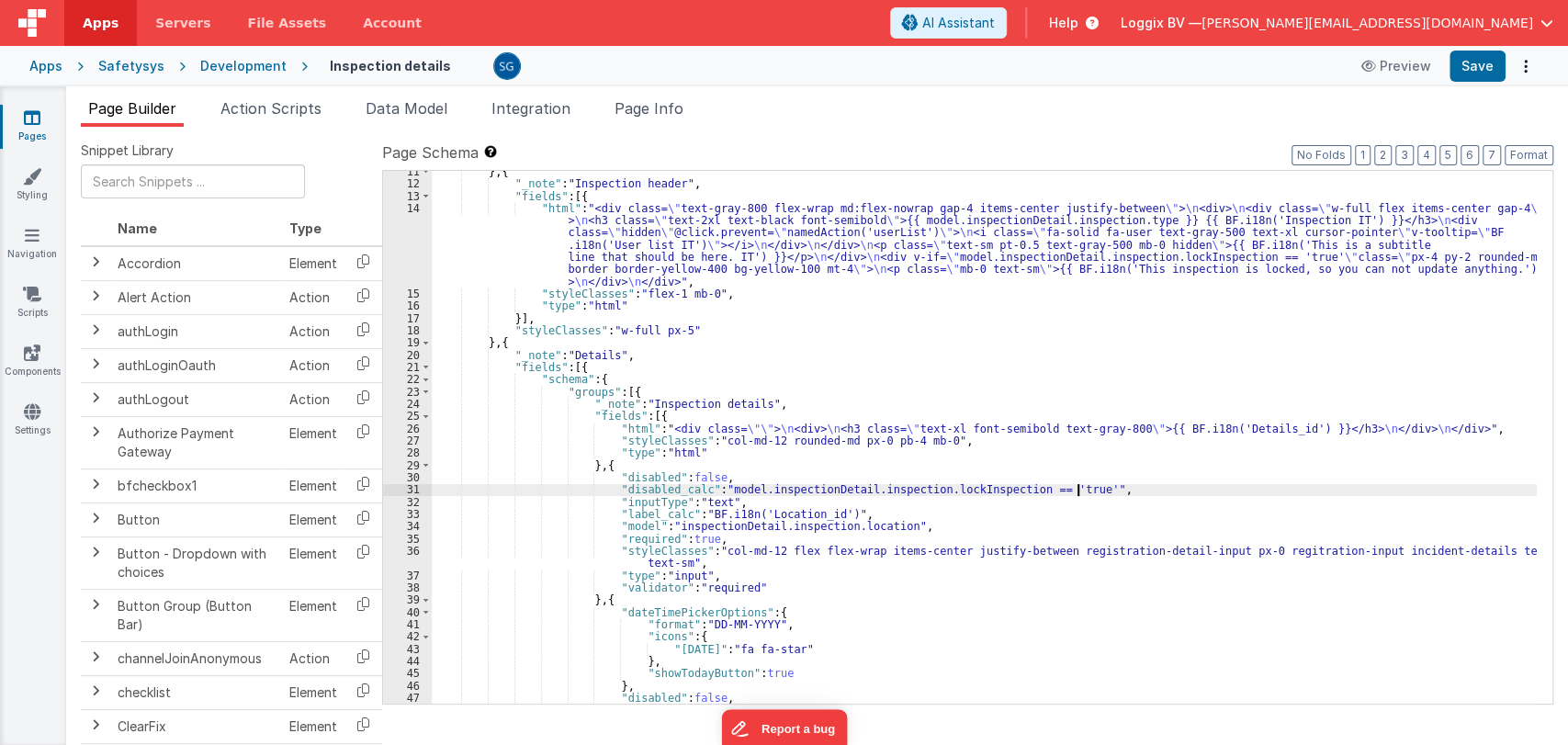
click at [1081, 494] on div "} , { "_note" : "Inspection header" , "fields" : [{ "html" : "<div class= \" te…" at bounding box center [984, 443] width 1105 height 558
click at [1084, 492] on div "} , { "_note" : "Inspection header" , "fields" : [{ "html" : "<div class= \" te…" at bounding box center [984, 443] width 1105 height 558
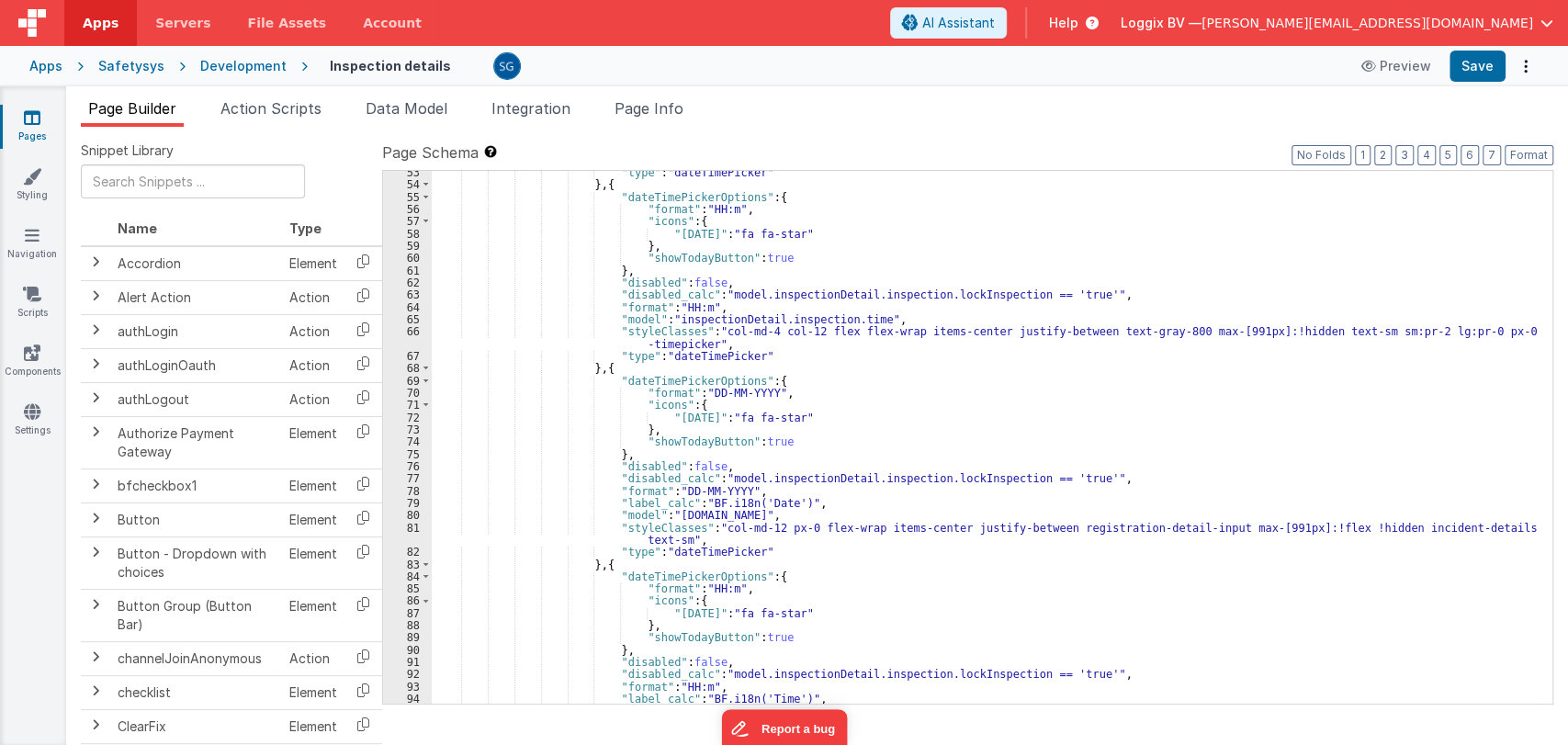
scroll to position [739, 0]
click at [1114, 476] on div ""type" : "dateTimePicker" } , { "dateTimePickerOptions" : { "format" : "HH:m" ,…" at bounding box center [984, 444] width 1105 height 558
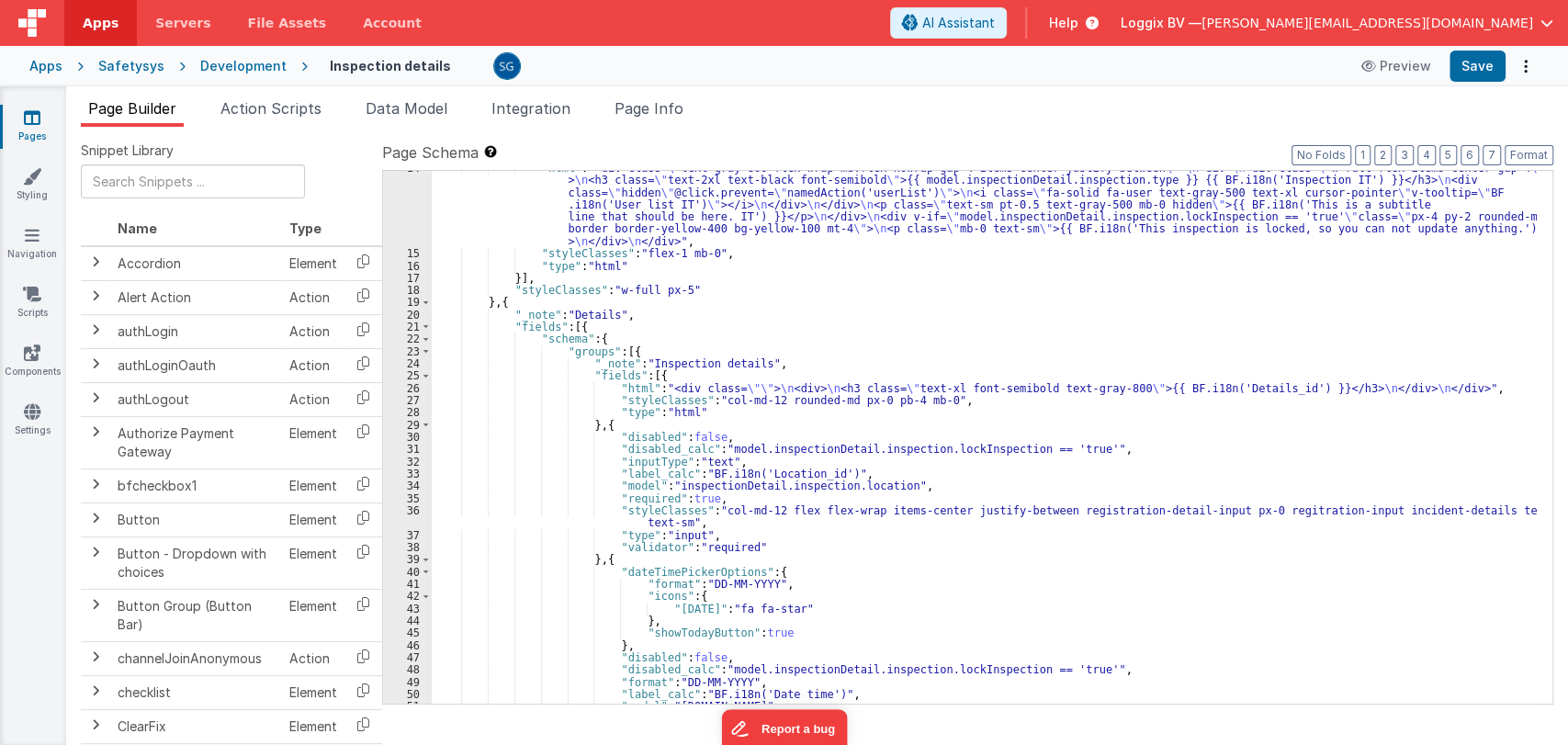
scroll to position [167, 0]
click at [921, 486] on div ""html" : "<div class= \" text-gray-800 flex-wrap md:flex-nowrap gap-4 items-cen…" at bounding box center [984, 478] width 1105 height 632
click at [770, 545] on div ""html" : "<div class= \" text-gray-800 flex-wrap md:flex-nowrap gap-4 items-cen…" at bounding box center [984, 478] width 1105 height 632
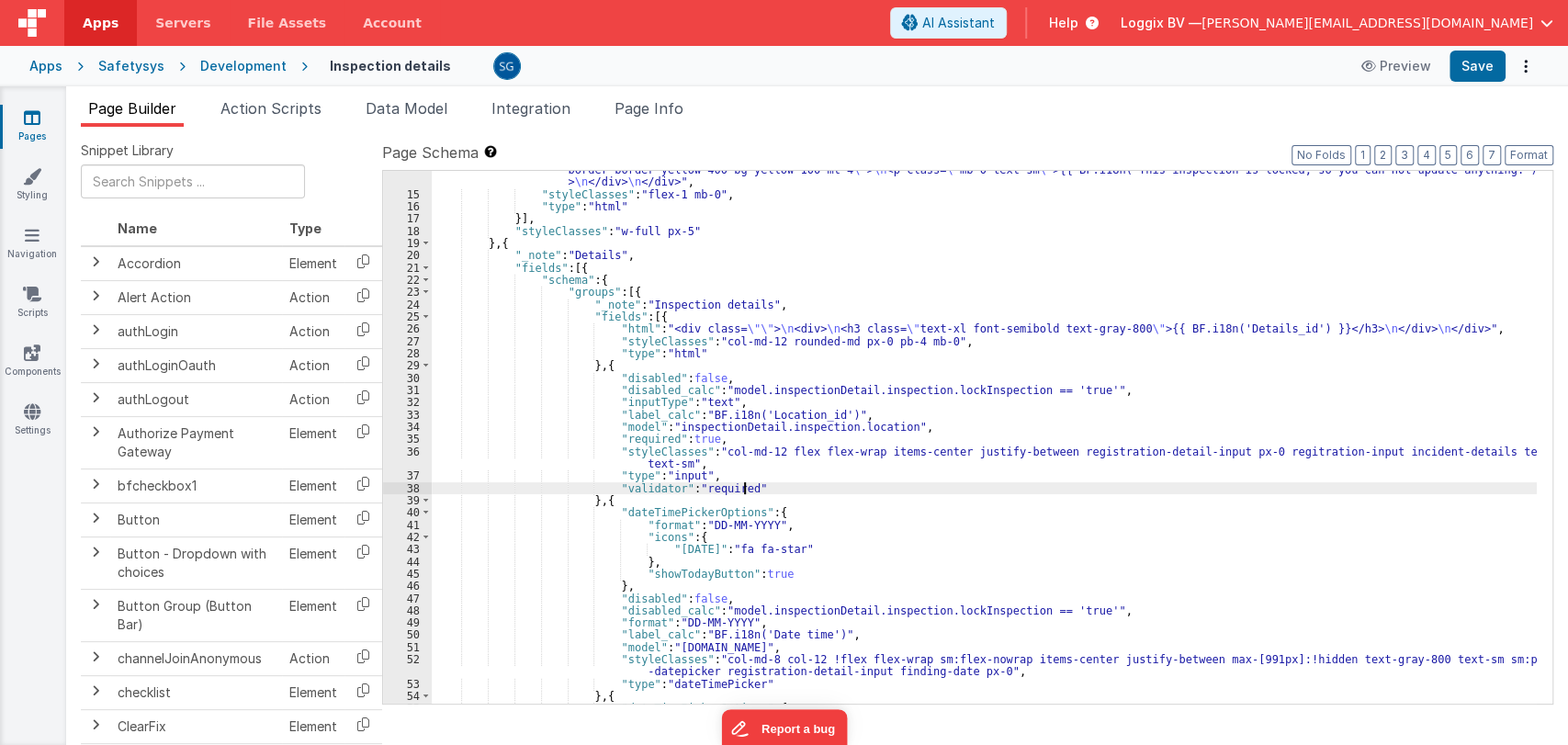
scroll to position [228, 0]
click at [800, 546] on div ""html" : "<div class= \" text-gray-800 flex-wrap md:flex-nowrap gap-4 items-cen…" at bounding box center [984, 417] width 1105 height 632
click at [772, 511] on div ""html" : "<div class= \" text-gray-800 flex-wrap md:flex-nowrap gap-4 items-cen…" at bounding box center [984, 417] width 1105 height 632
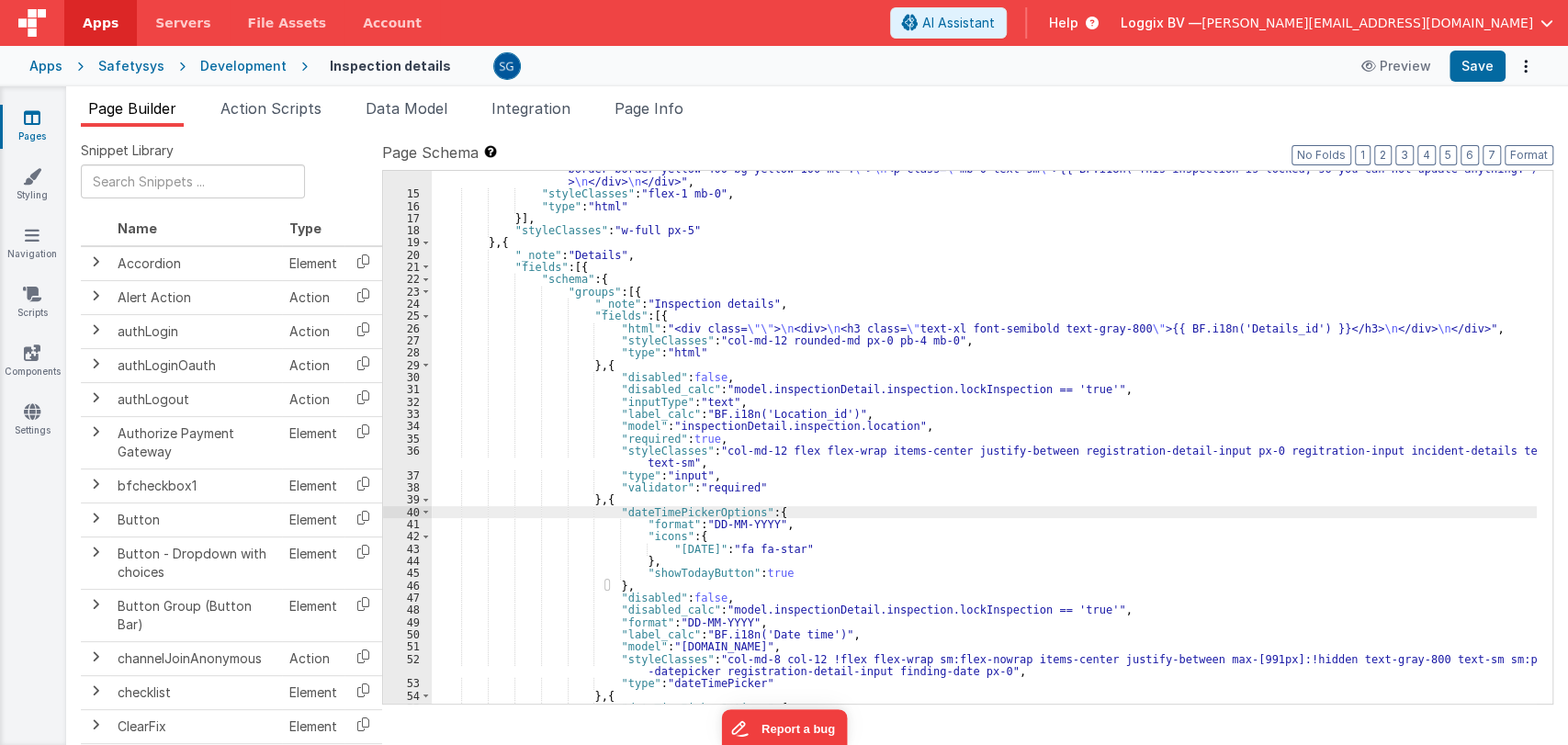
click at [787, 520] on div ""html" : "<div class= \" text-gray-800 flex-wrap md:flex-nowrap gap-4 items-cen…" at bounding box center [984, 417] width 1105 height 632
click at [785, 543] on div ""html" : "<div class= \" text-gray-800 flex-wrap md:flex-nowrap gap-4 items-cen…" at bounding box center [984, 417] width 1105 height 632
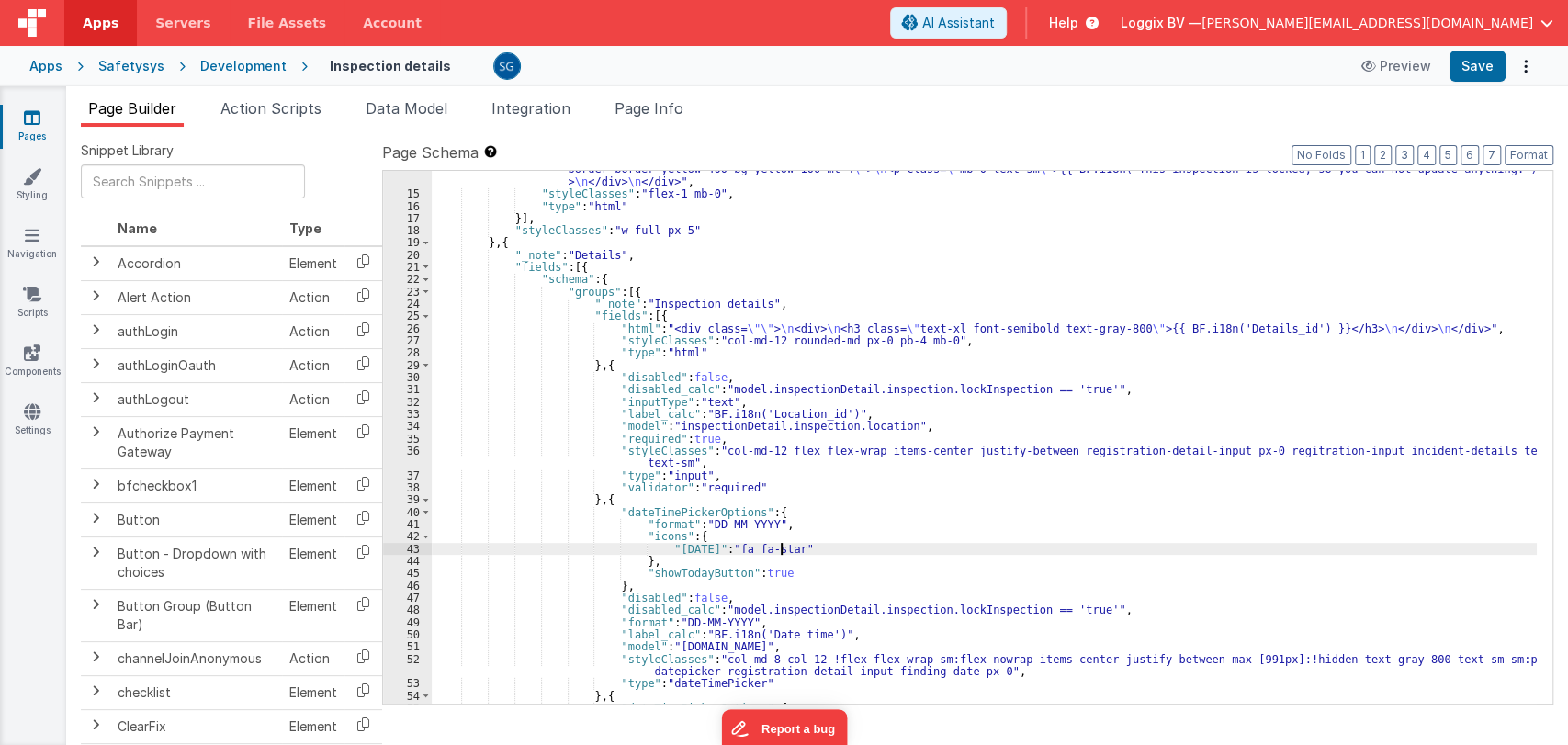
click at [787, 528] on div ""html" : "<div class= \" text-gray-800 flex-wrap md:flex-nowrap gap-4 items-cen…" at bounding box center [984, 417] width 1105 height 632
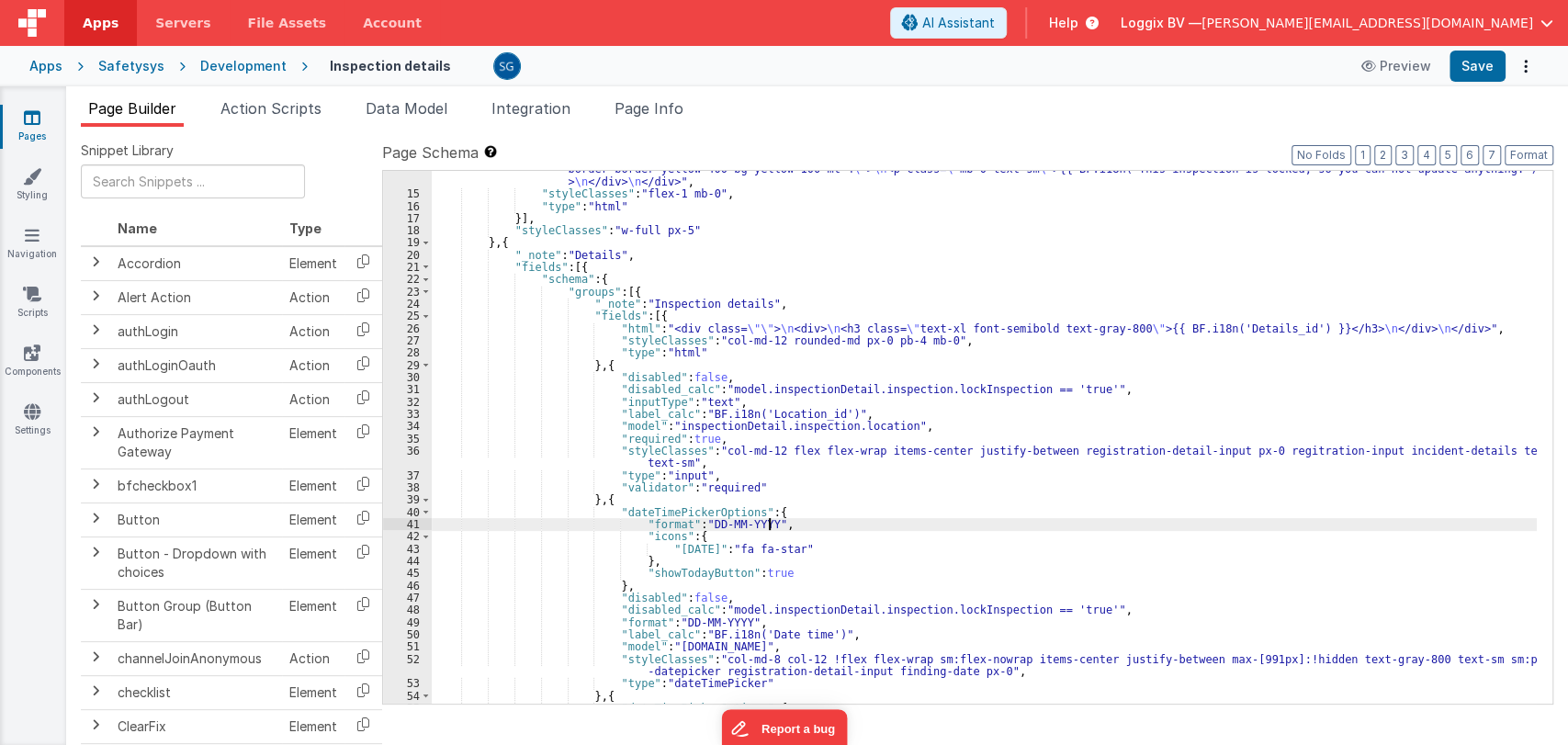
click at [788, 516] on div ""html" : "<div class= \" text-gray-800 flex-wrap md:flex-nowrap gap-4 items-cen…" at bounding box center [984, 417] width 1105 height 632
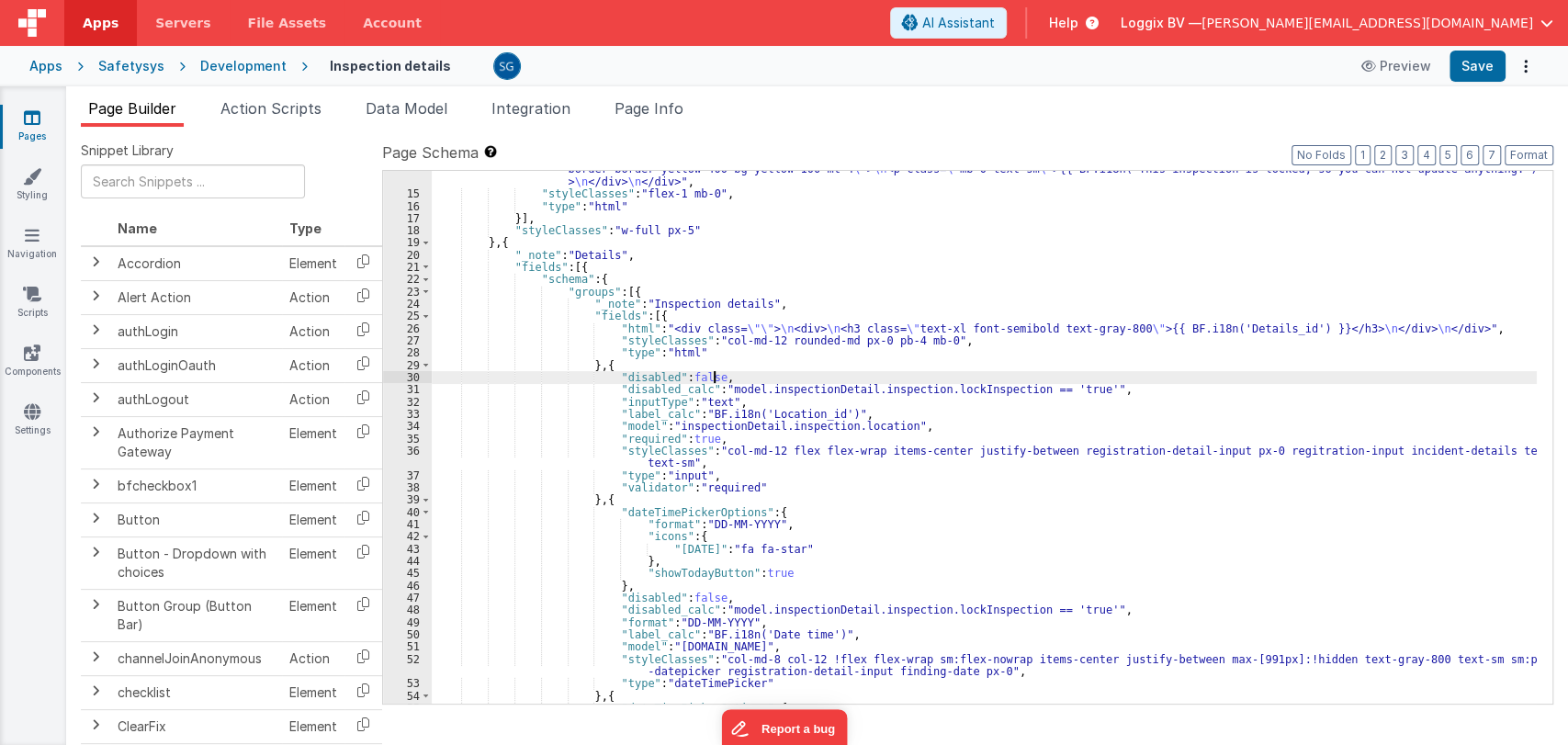
click at [879, 380] on div ""html" : "<div class= \" text-gray-800 flex-wrap md:flex-nowrap gap-4 items-cen…" at bounding box center [984, 417] width 1105 height 632
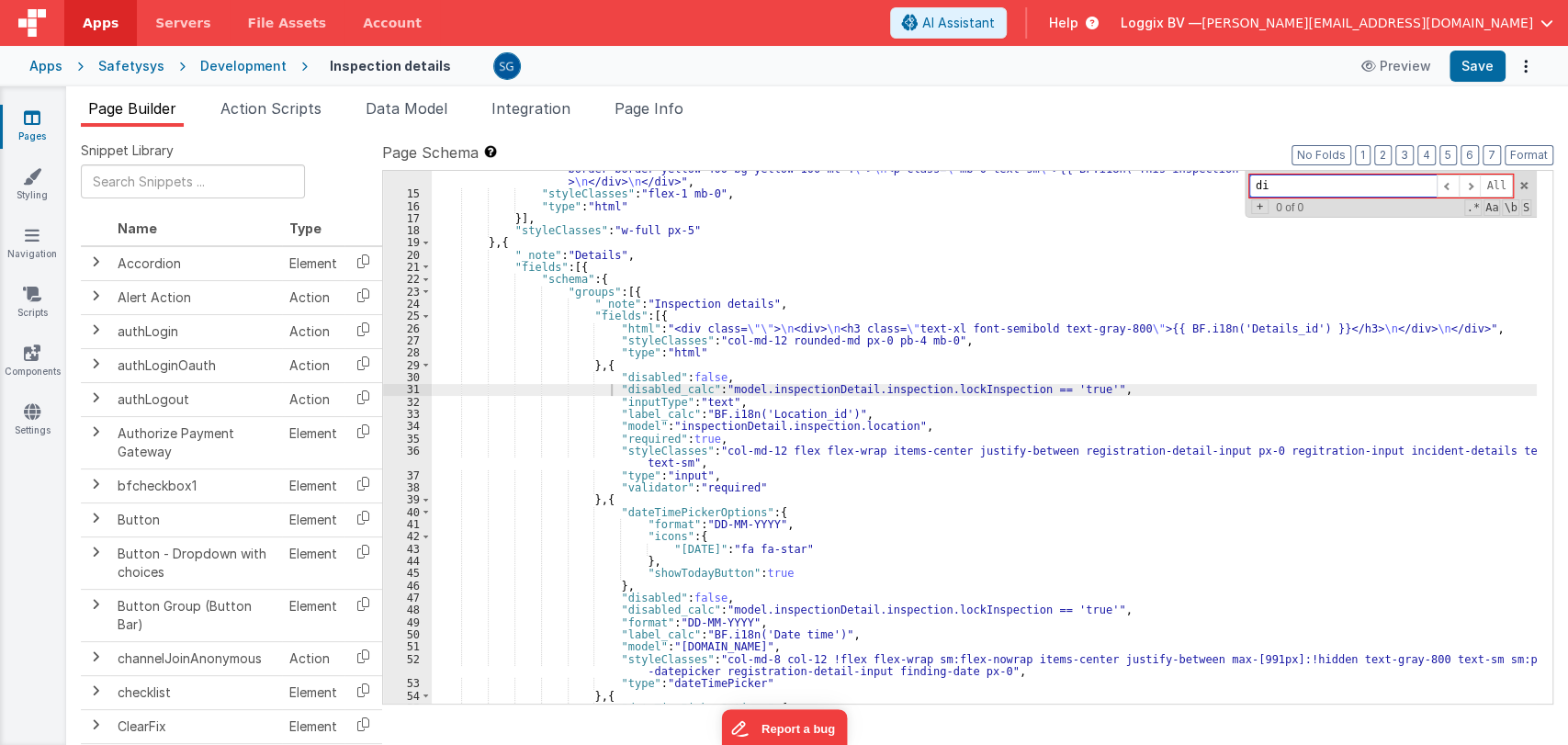
type input "d"
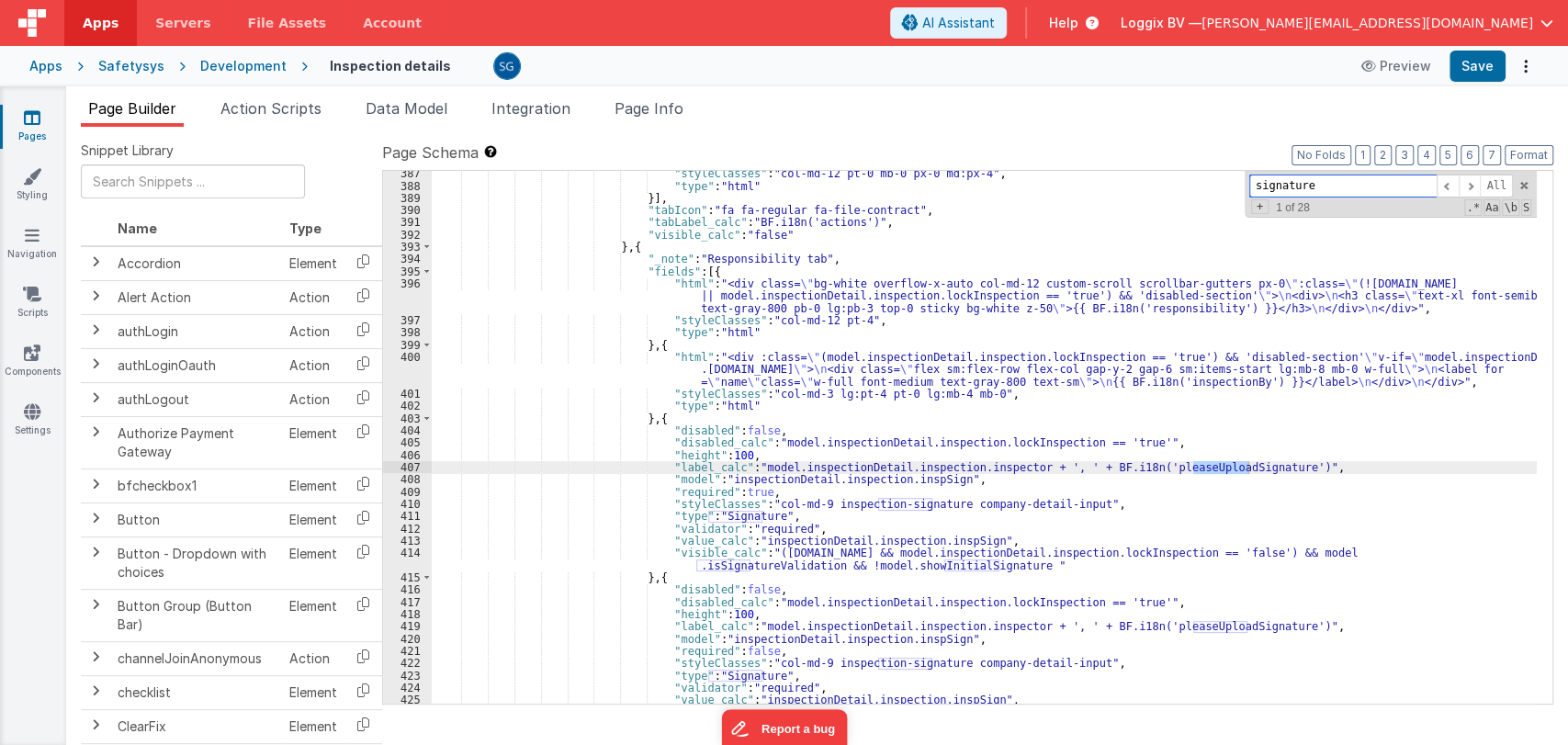
scroll to position [6397, 0]
click at [1469, 184] on span at bounding box center [1470, 186] width 22 height 23
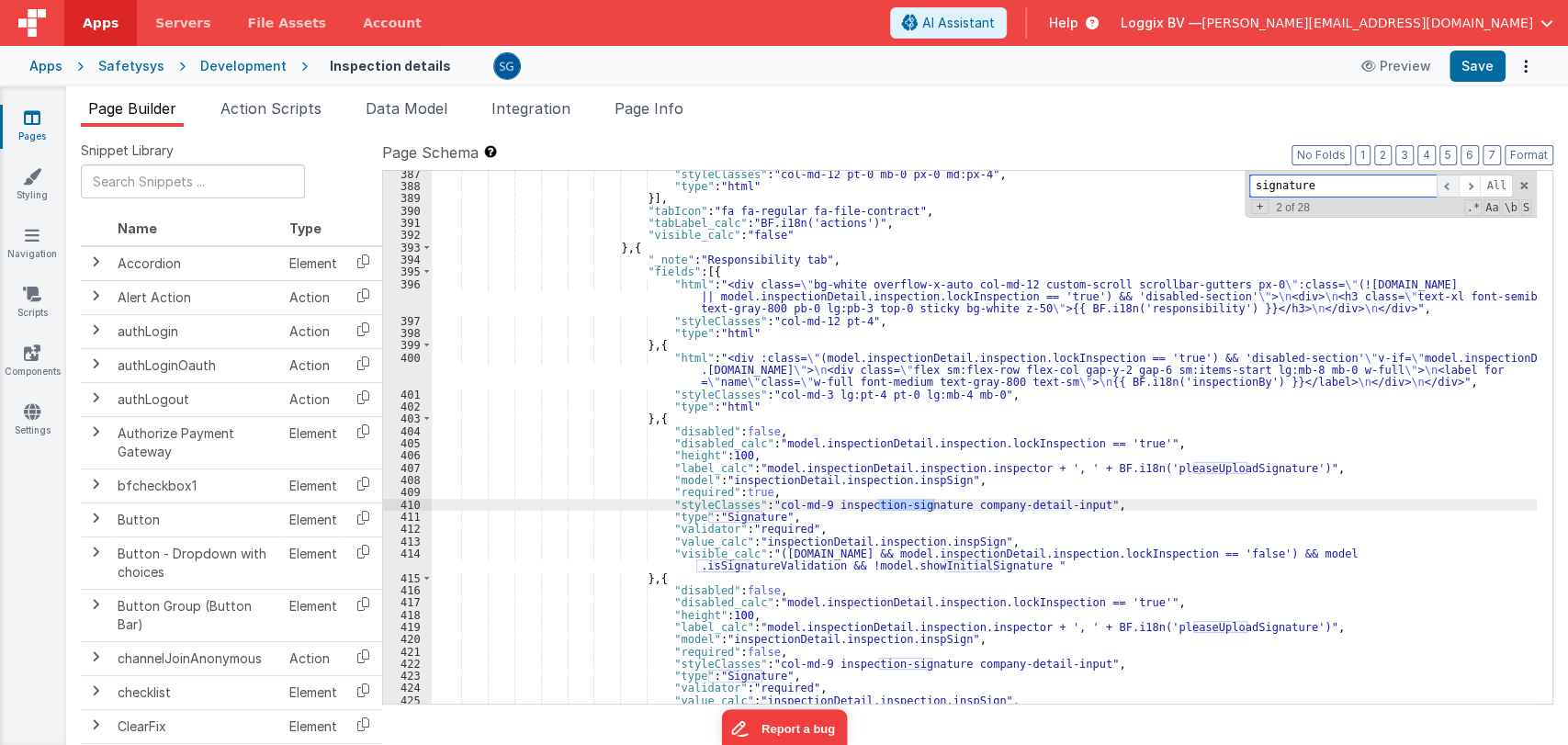
click at [1452, 186] on span at bounding box center [1448, 186] width 22 height 23
click at [1323, 180] on input "signature" at bounding box center [1343, 186] width 187 height 23
click at [1323, 181] on input "signature" at bounding box center [1343, 186] width 187 height 23
drag, startPoint x: 761, startPoint y: 492, endPoint x: 654, endPoint y: 494, distance: 107.0
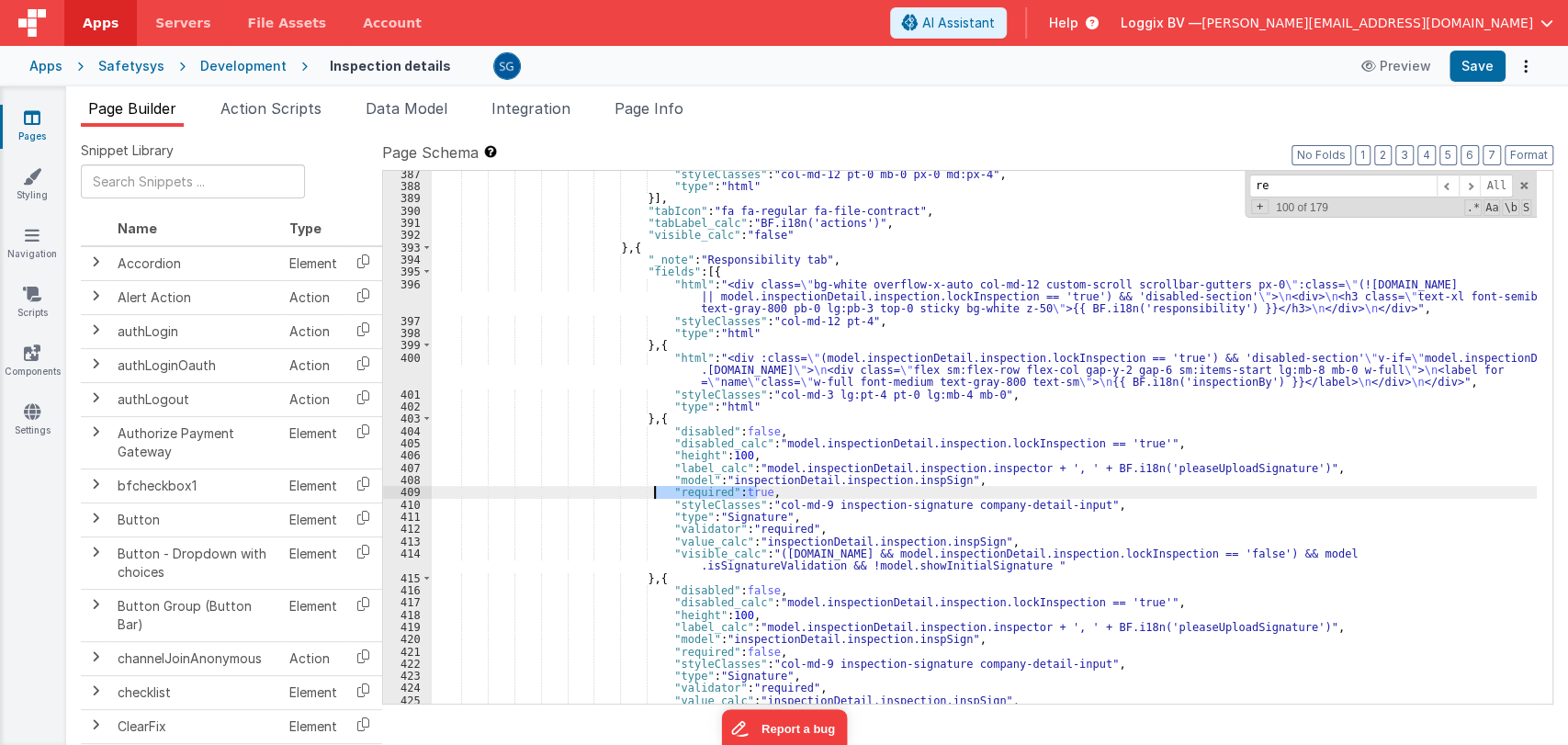
click at [654, 494] on div ""styleClasses" : "col-md-12 pt-0 mb-0 px-0 md:px-4" , "type" : "html" }] , "tab…" at bounding box center [984, 452] width 1105 height 569
click at [1375, 184] on input ""required": true," at bounding box center [1343, 186] width 187 height 23
click at [1394, 186] on input ""required": true," at bounding box center [1343, 186] width 187 height 23
type input """
click at [801, 526] on div ""styleClasses" : "col-md-12 pt-0 mb-0 px-0 md:px-4" , "type" : "html" }] , "tab…" at bounding box center [984, 452] width 1105 height 569
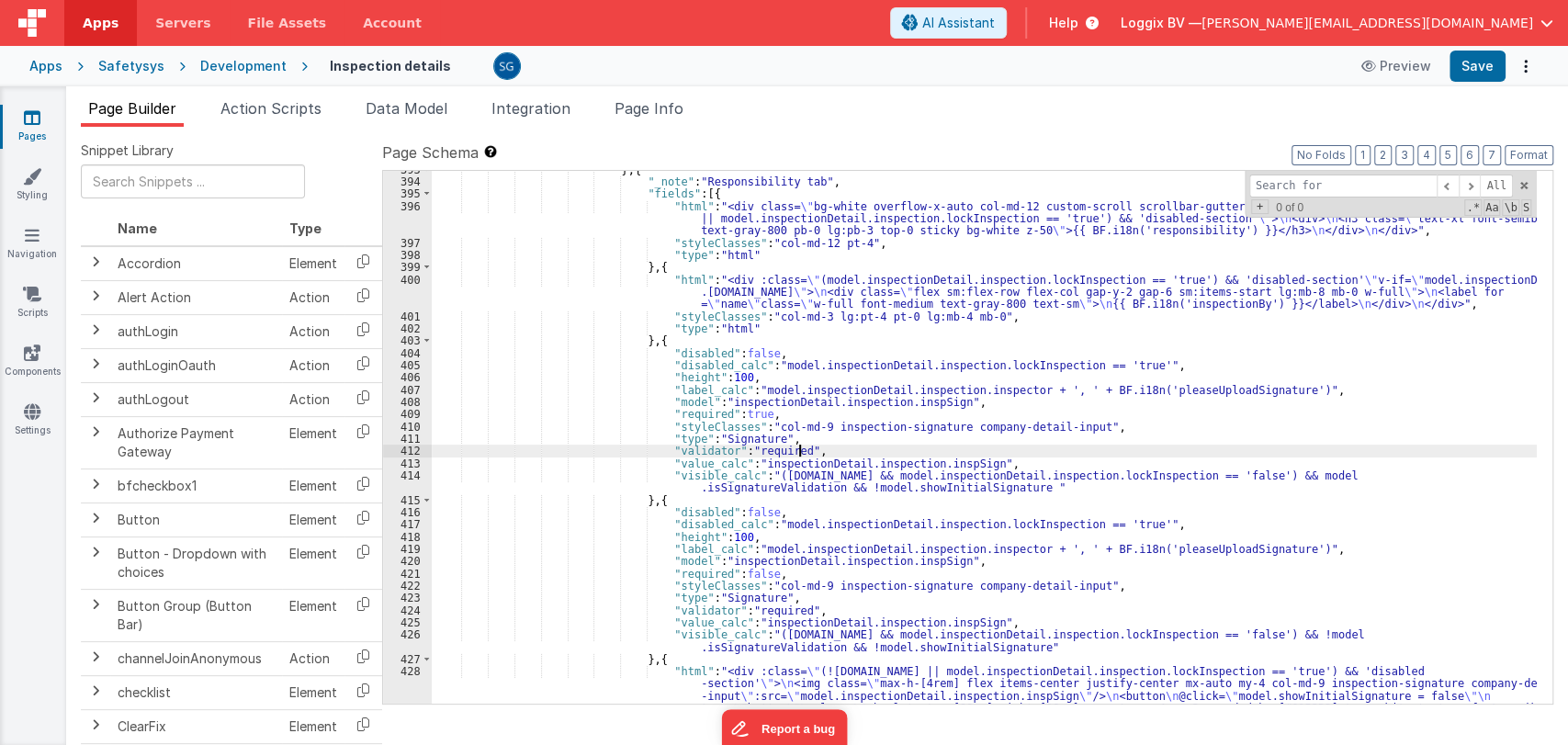
scroll to position [6474, 0]
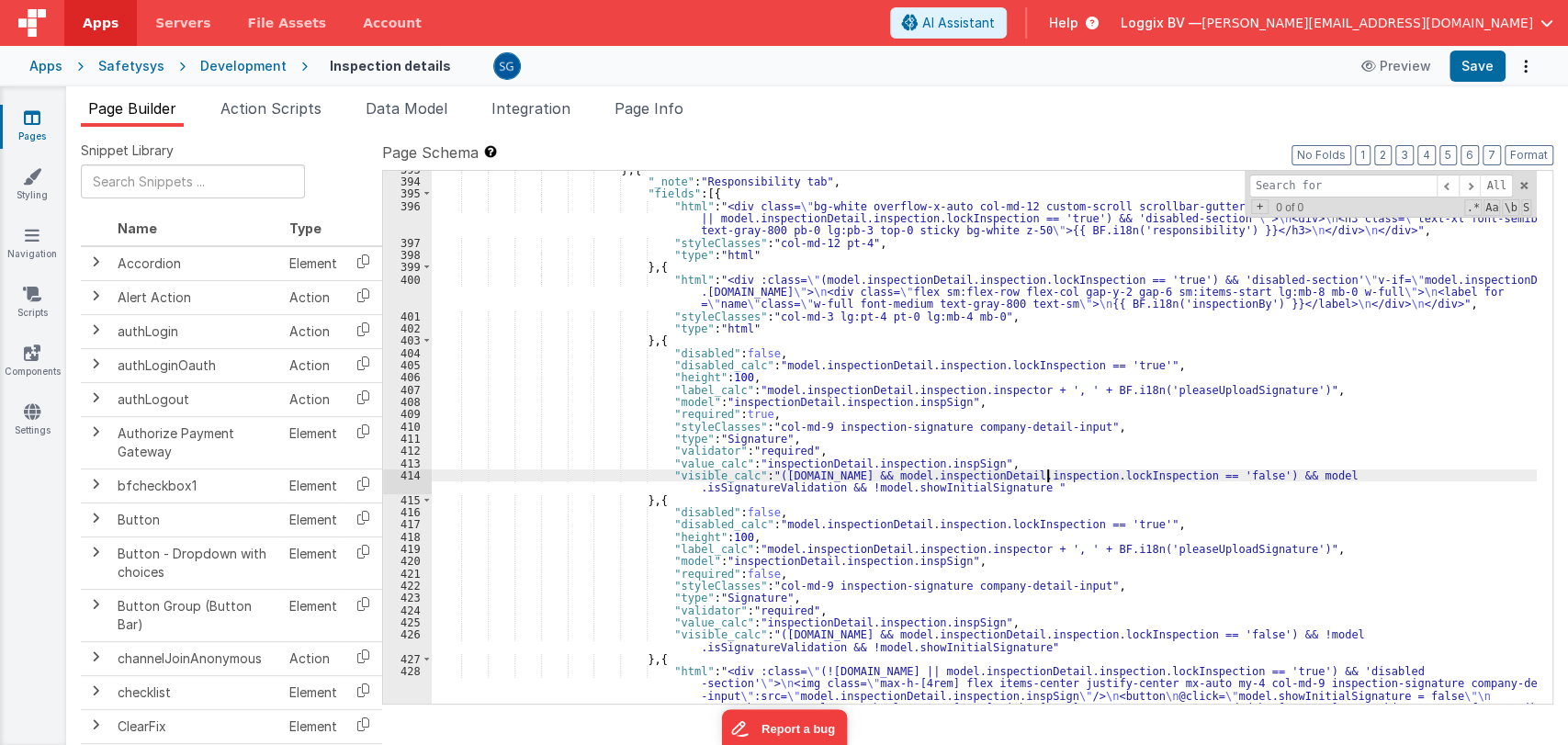
click at [1045, 480] on div "} , { "_note" : "Responsibility tab" , "fields" : [{ "html" : "<div class= \" b…" at bounding box center [984, 467] width 1105 height 606
click at [1022, 494] on div "} , { "_note" : "Responsibility tab" , "fields" : [{ "html" : "<div class= \" b…" at bounding box center [984, 467] width 1105 height 606
click at [1026, 487] on div "} , { "_note" : "Responsibility tab" , "fields" : [{ "html" : "<div class= \" b…" at bounding box center [984, 467] width 1105 height 606
click at [1044, 485] on div "} , { "_note" : "Responsibility tab" , "fields" : [{ "html" : "<div class= \" b…" at bounding box center [984, 467] width 1105 height 606
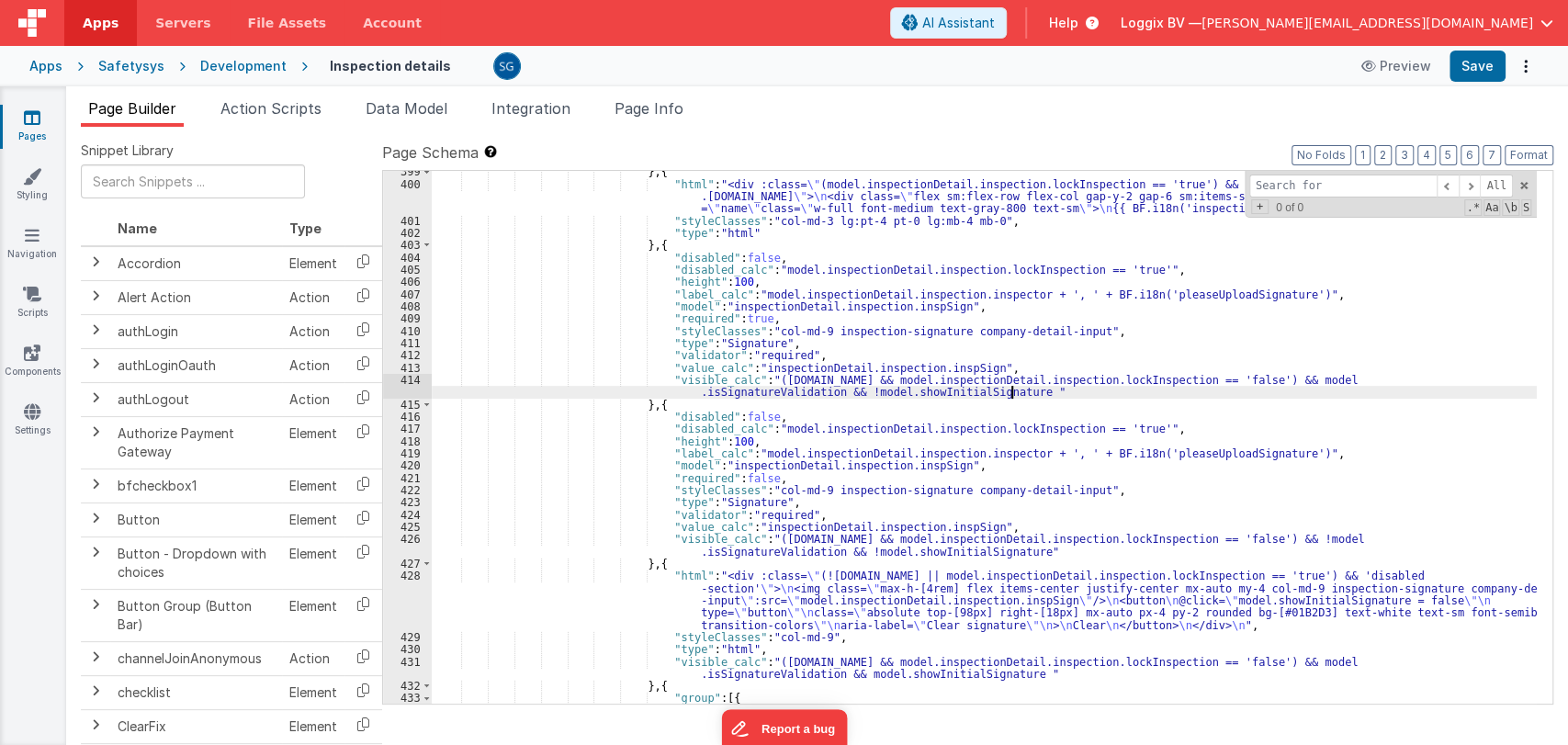
scroll to position [6570, 0]
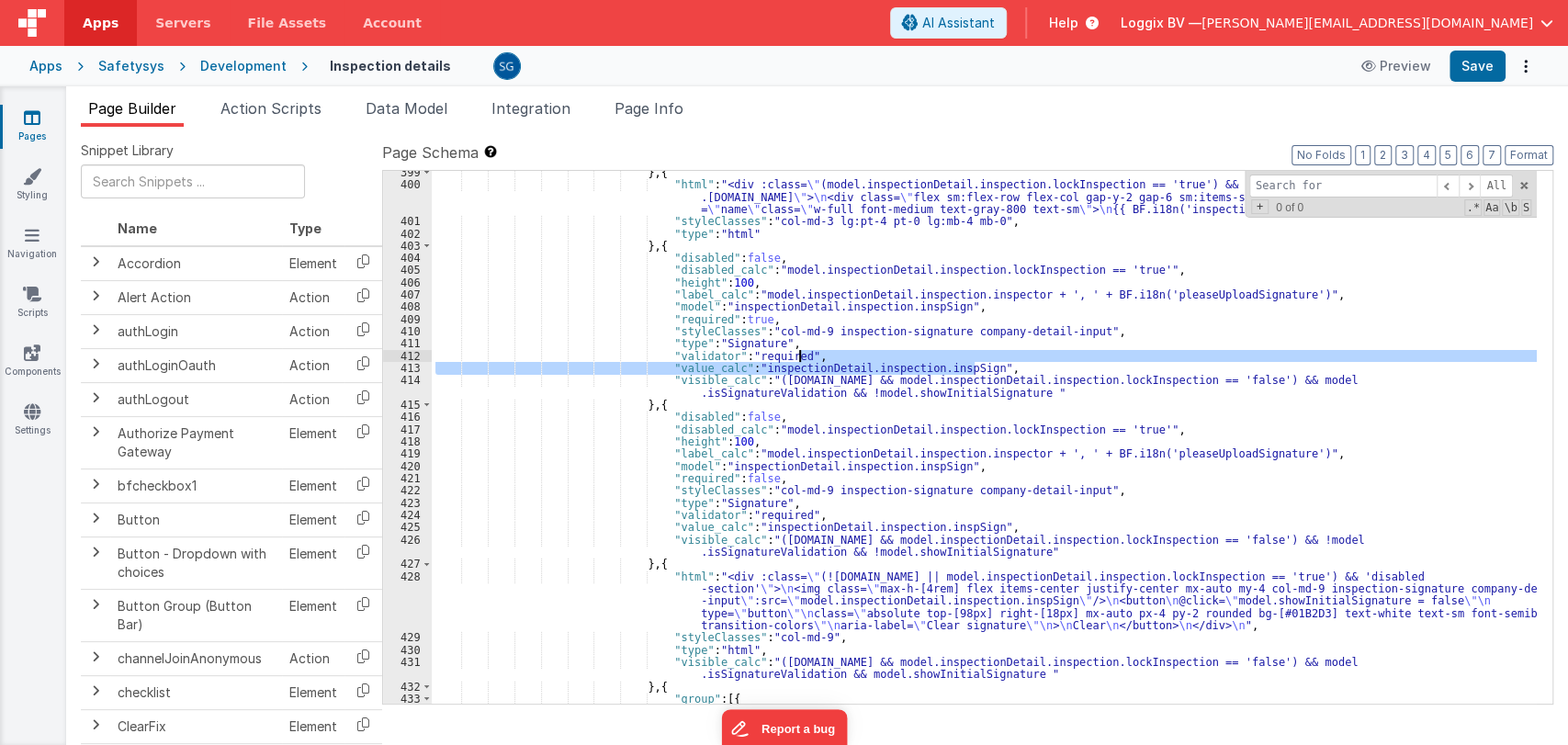
click at [982, 357] on div "} , { "html" : "<div :class= \" (model.inspectionDetail.inspection.lockInspecti…" at bounding box center [984, 444] width 1105 height 558
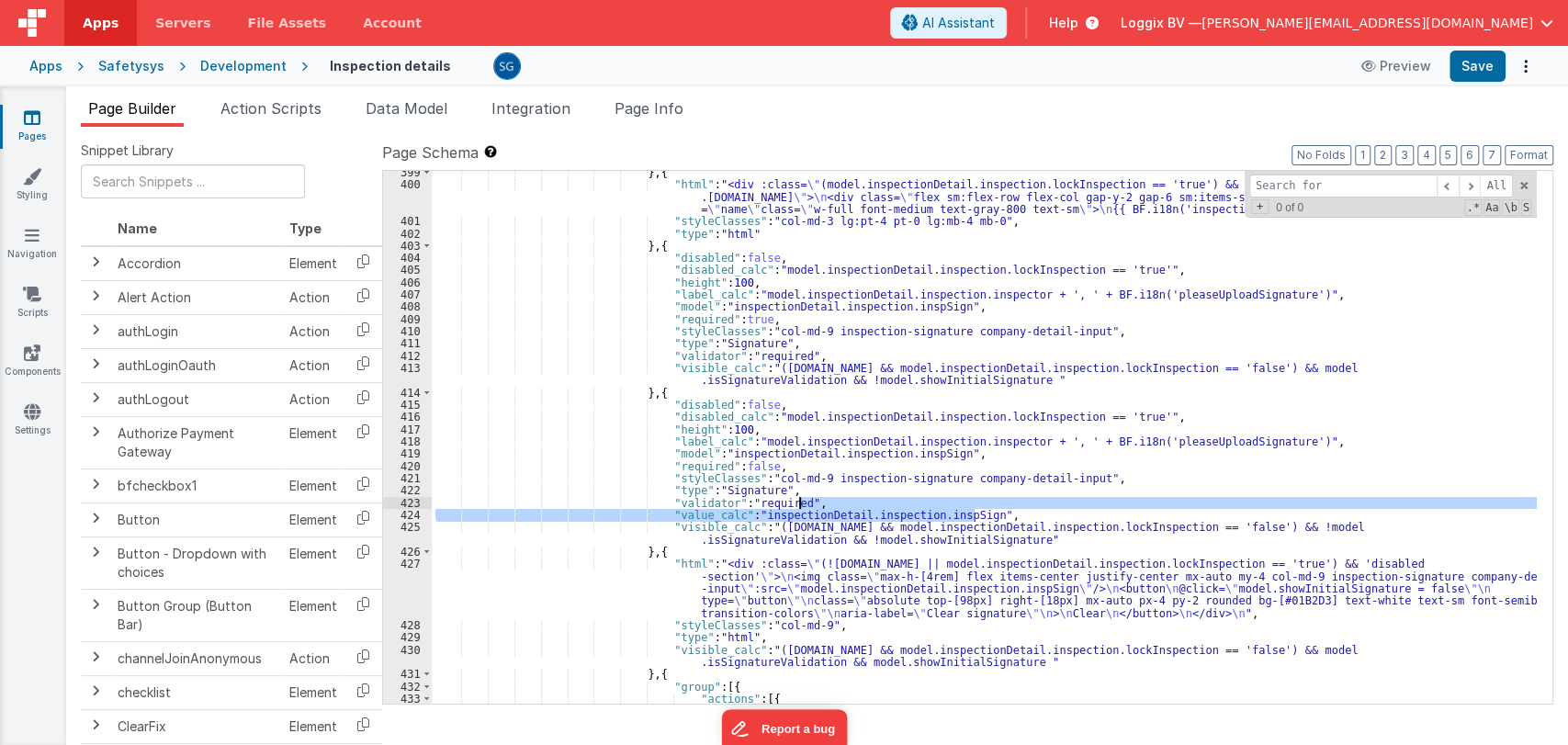
drag, startPoint x: 993, startPoint y: 515, endPoint x: 996, endPoint y: 506, distance: 9.5
click at [996, 506] on div "} , { "html" : "<div :class= \" (model.inspectionDetail.inspection.lockInspecti…" at bounding box center [984, 444] width 1105 height 558
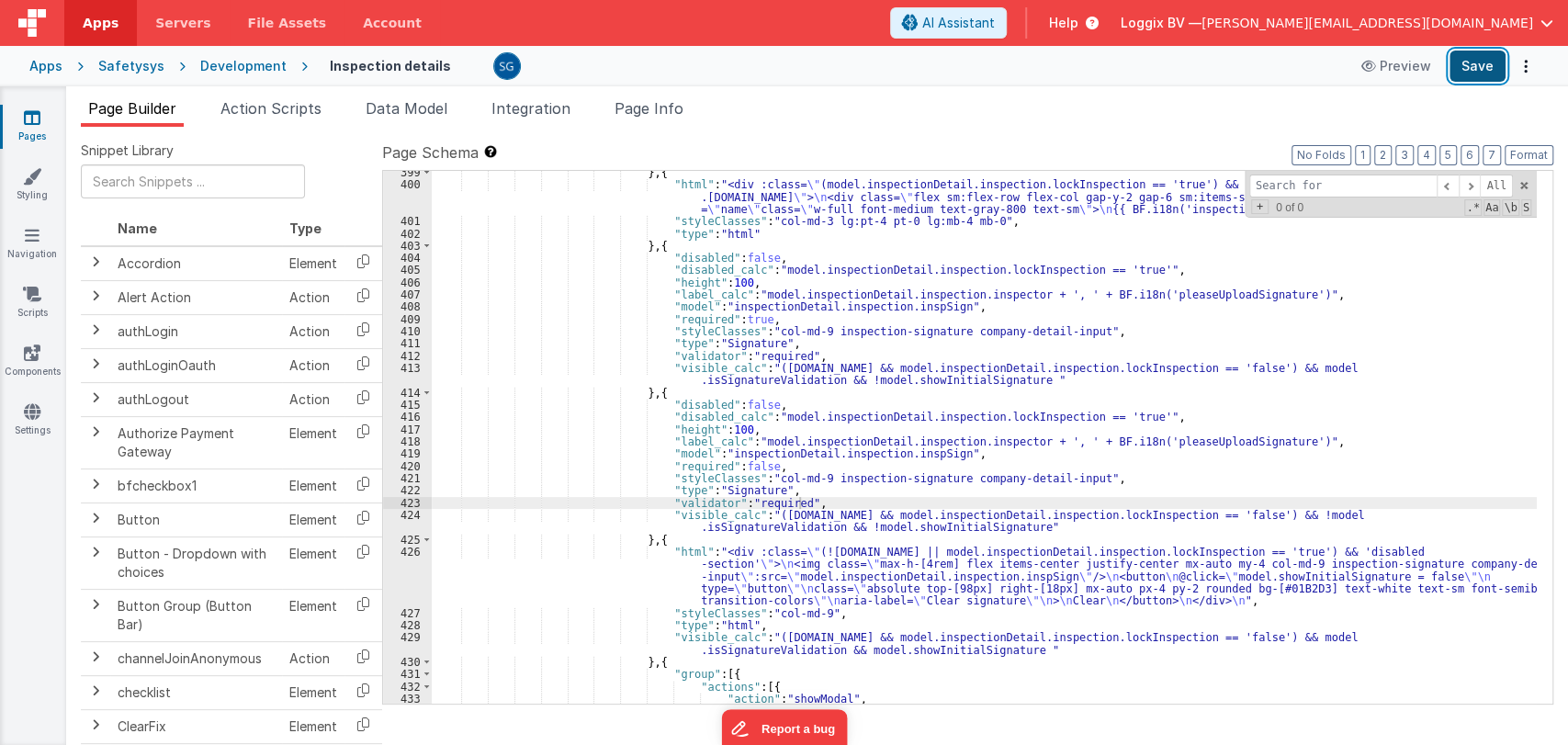
click at [1477, 76] on button "Save" at bounding box center [1478, 66] width 56 height 31
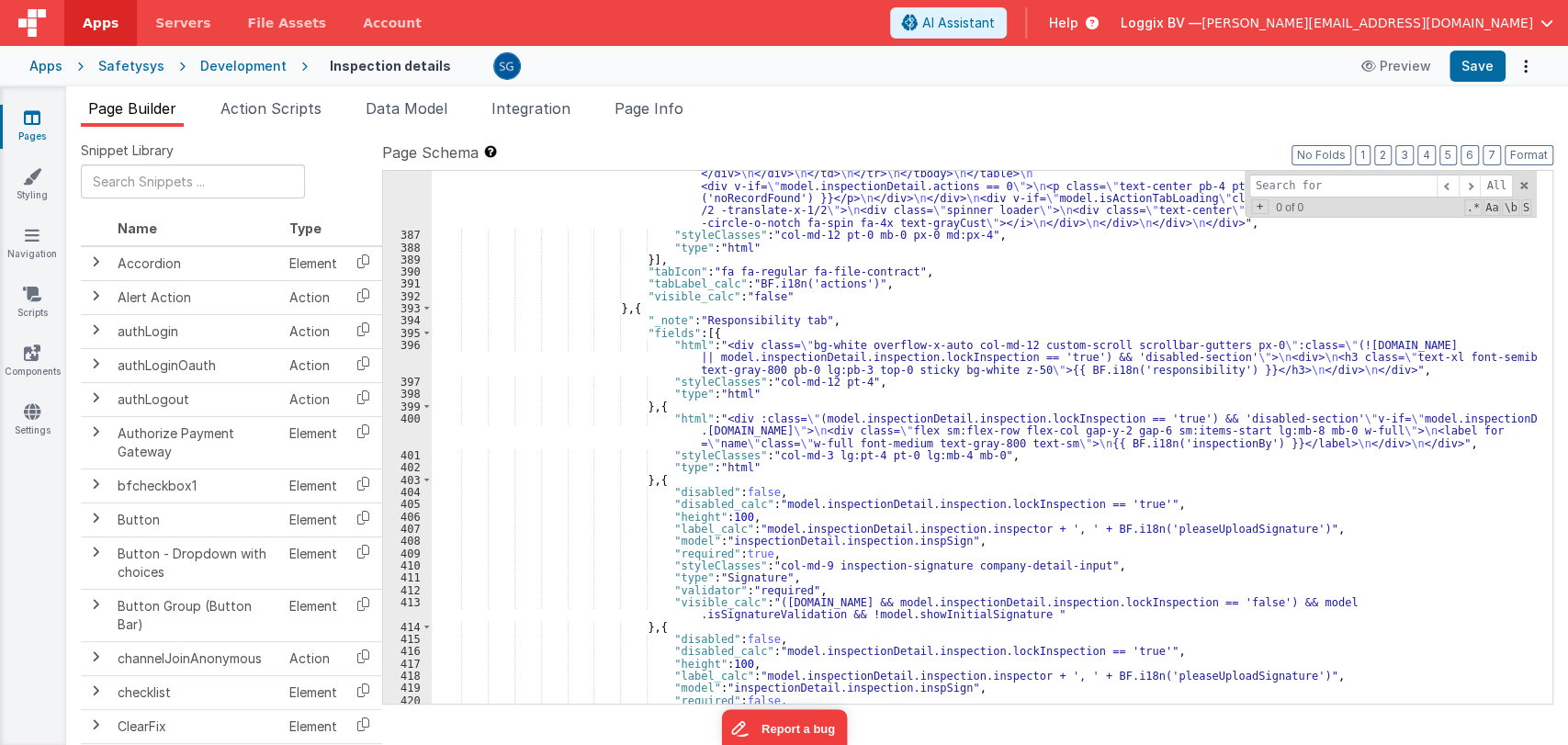
scroll to position [6334, 0]
click at [1519, 187] on span at bounding box center [1523, 185] width 13 height 13
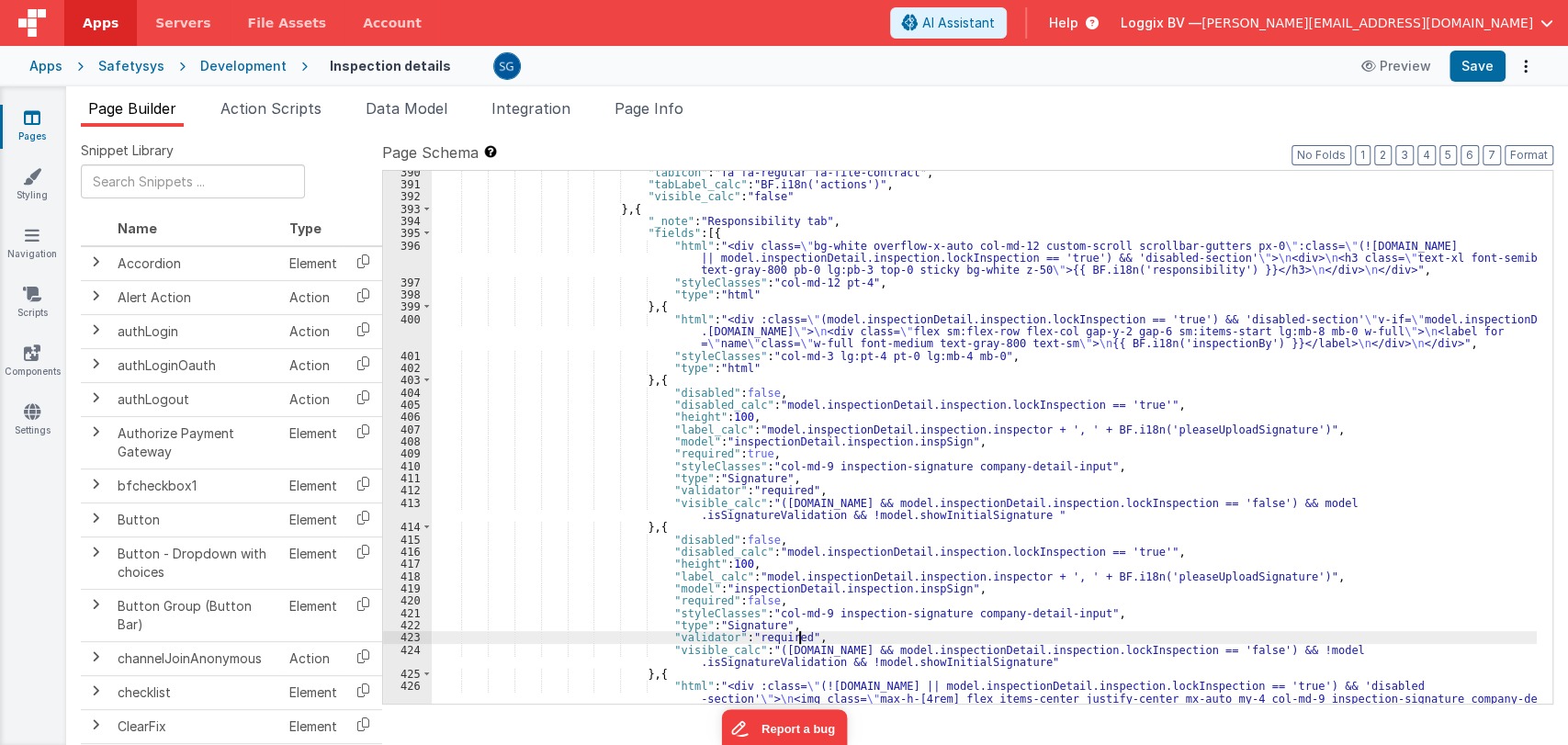
scroll to position [6434, 0]
click at [1086, 473] on div ""tabIcon" : "fa fa-regular fa-file-contract" , "tabLabel_calc" : "BF.i18n('acti…" at bounding box center [984, 469] width 1105 height 606
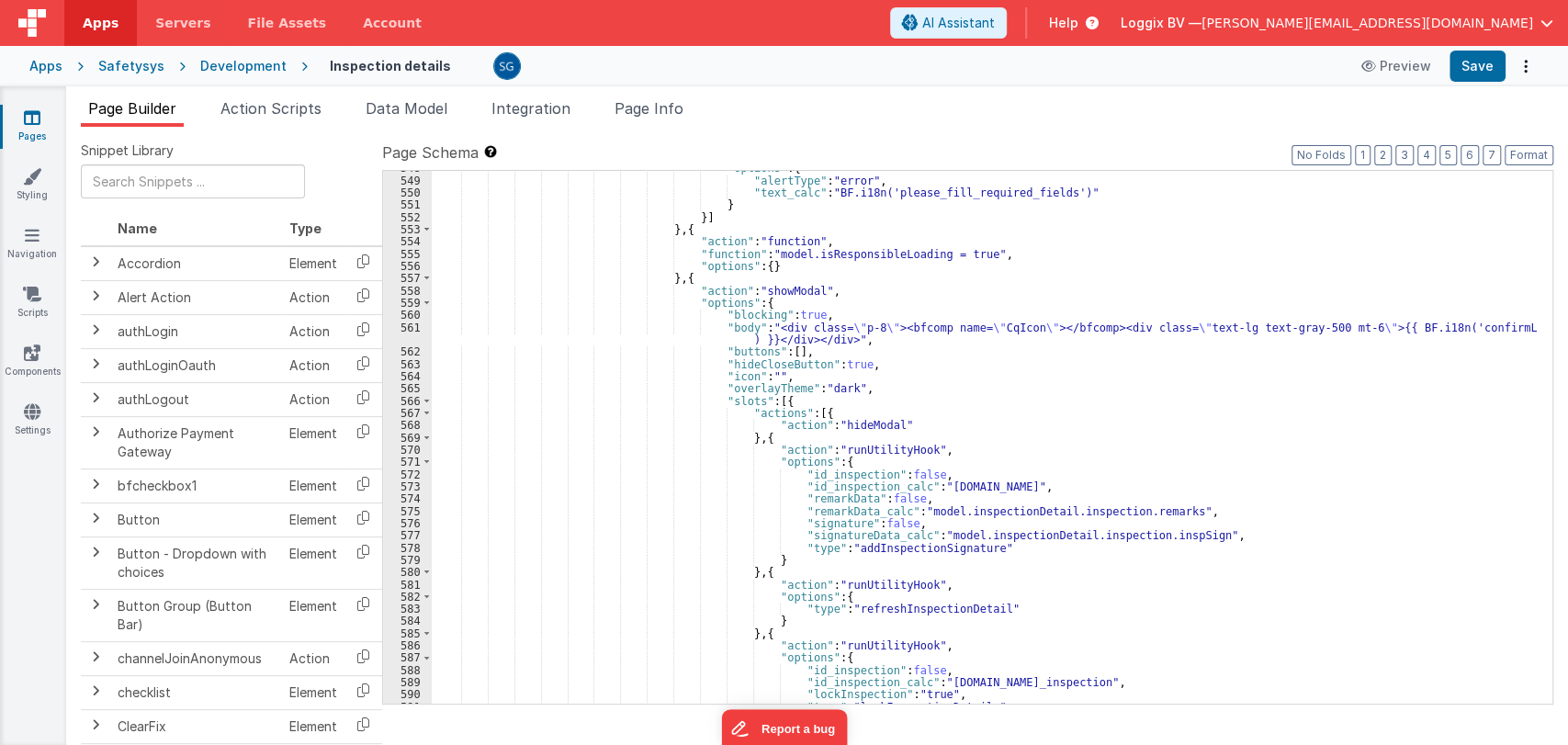
scroll to position [8632, 0]
click at [1065, 498] on div ""options" : { "alertType" : "error" , "text_calc" : "BF.i18n('please_fill_requi…" at bounding box center [984, 439] width 1105 height 558
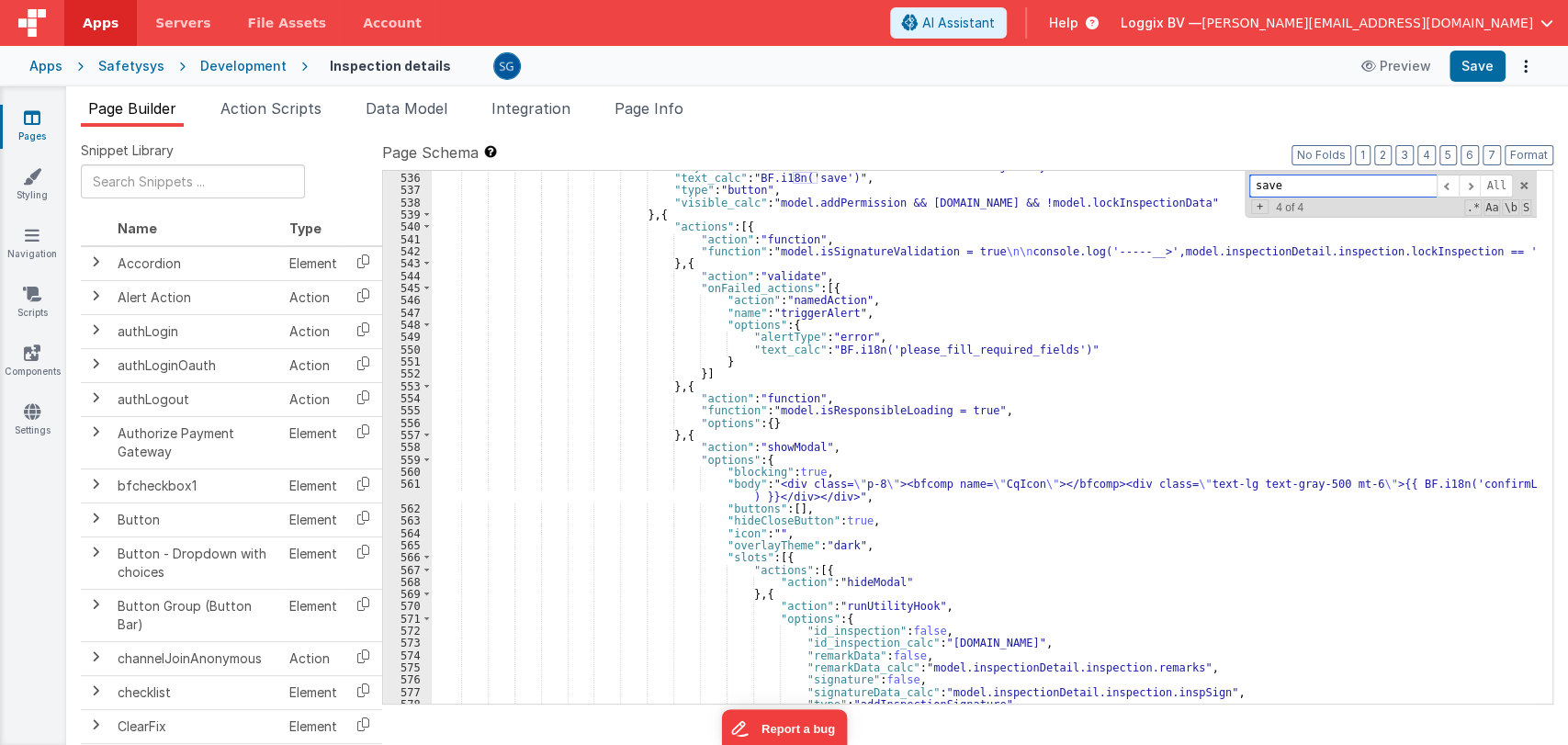
scroll to position [8458, 0]
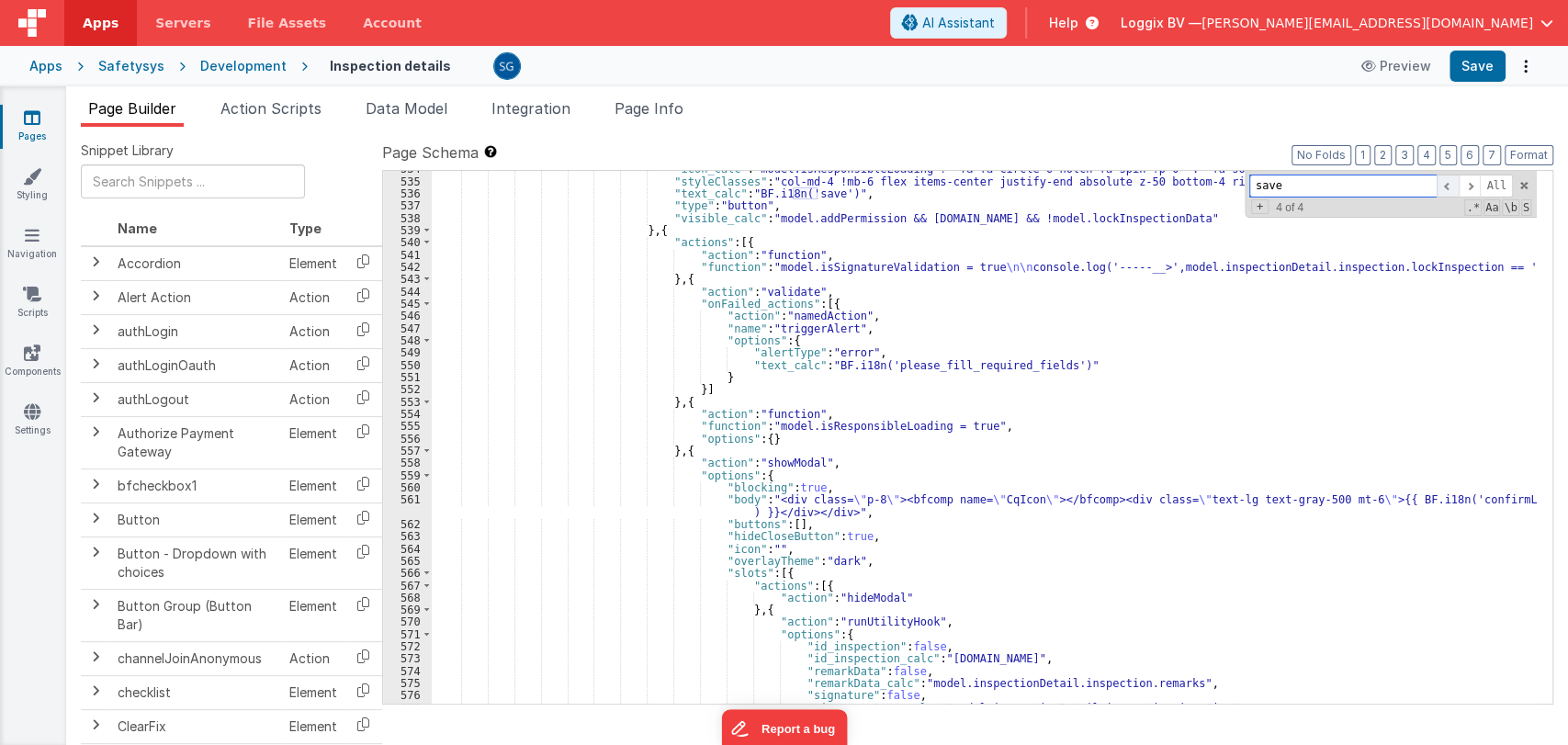
type input "save"
click at [1446, 184] on span at bounding box center [1448, 186] width 22 height 23
click at [1446, 183] on span at bounding box center [1448, 186] width 22 height 23
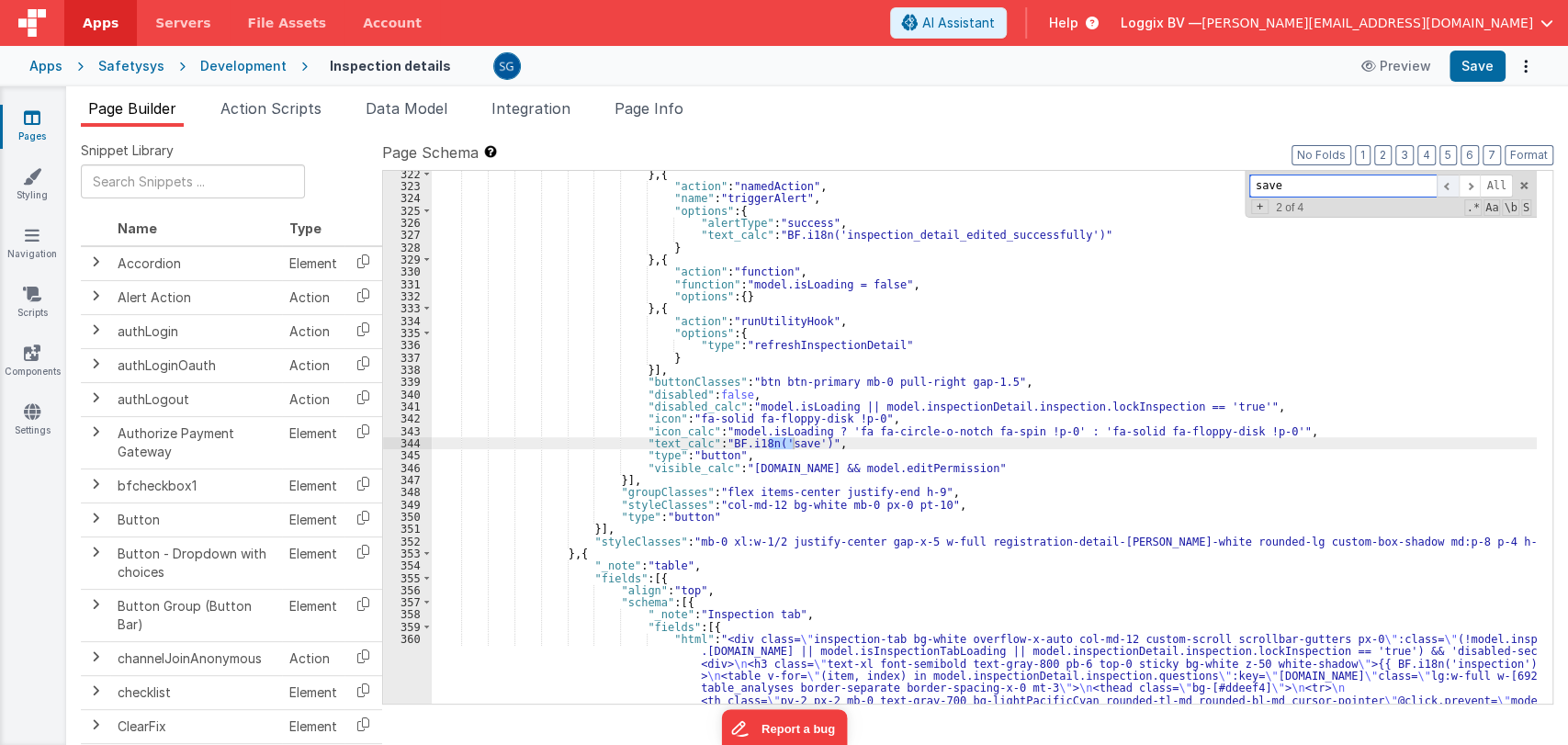
click at [1446, 183] on span at bounding box center [1448, 186] width 22 height 23
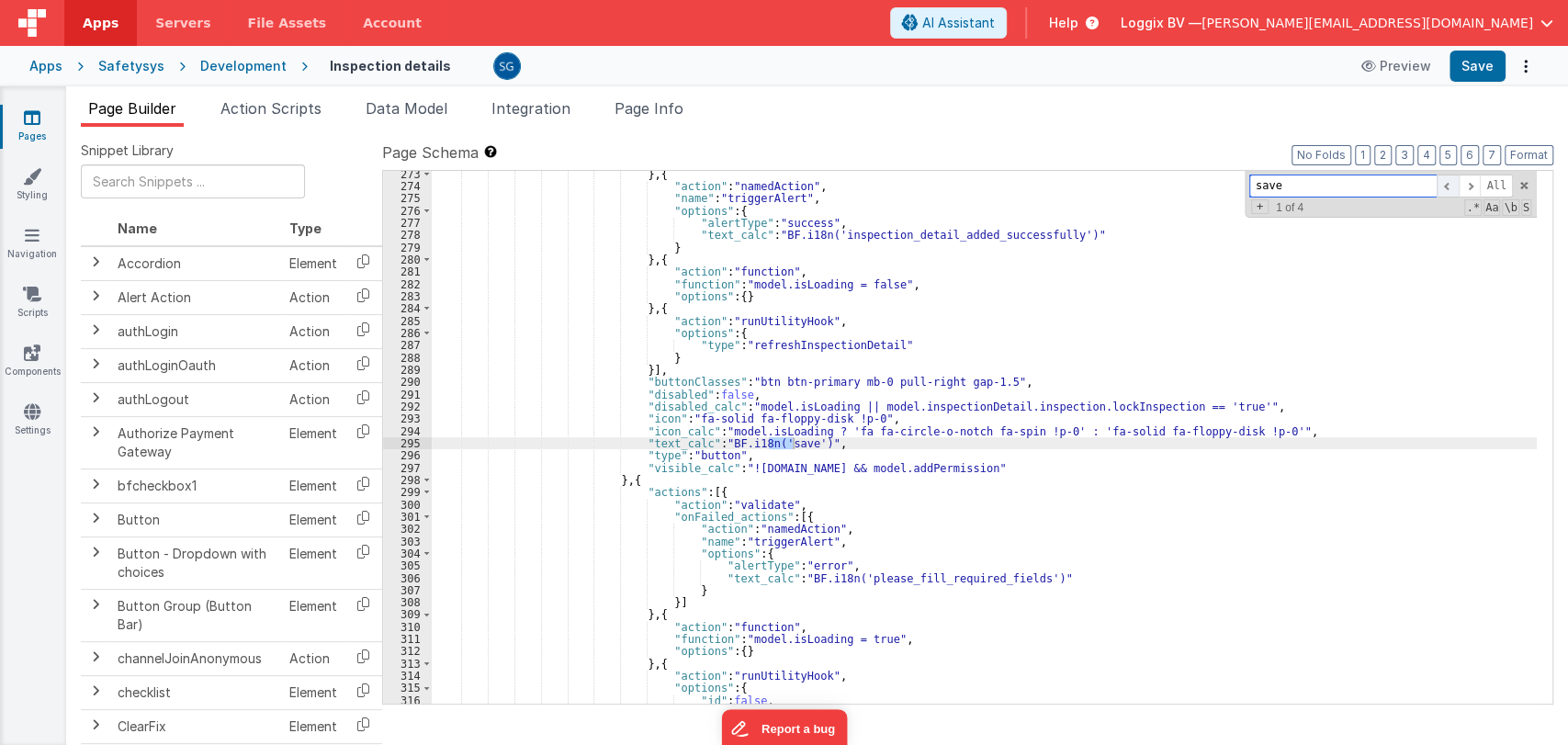
click at [1446, 183] on span at bounding box center [1448, 186] width 22 height 23
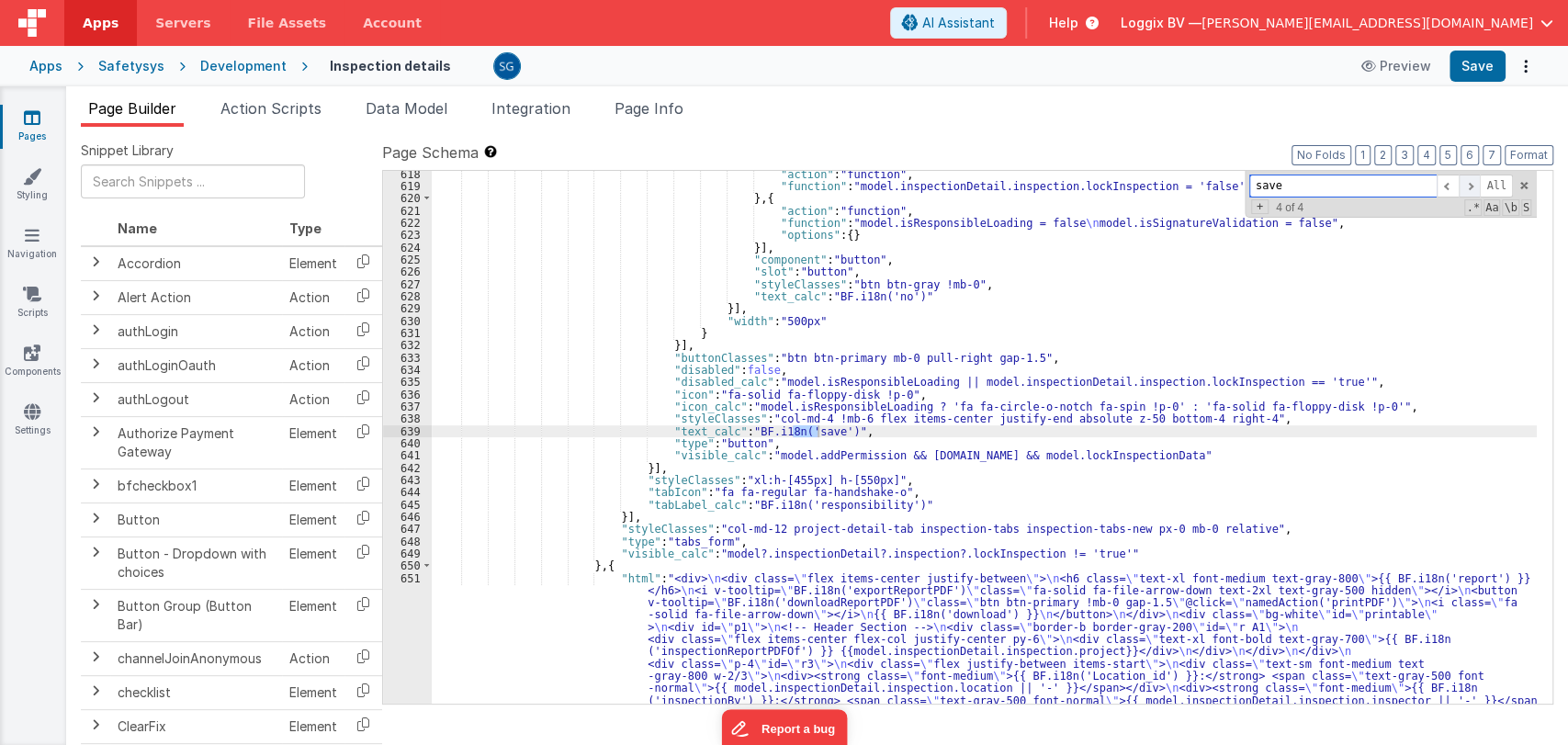
click at [1470, 184] on span at bounding box center [1470, 186] width 22 height 23
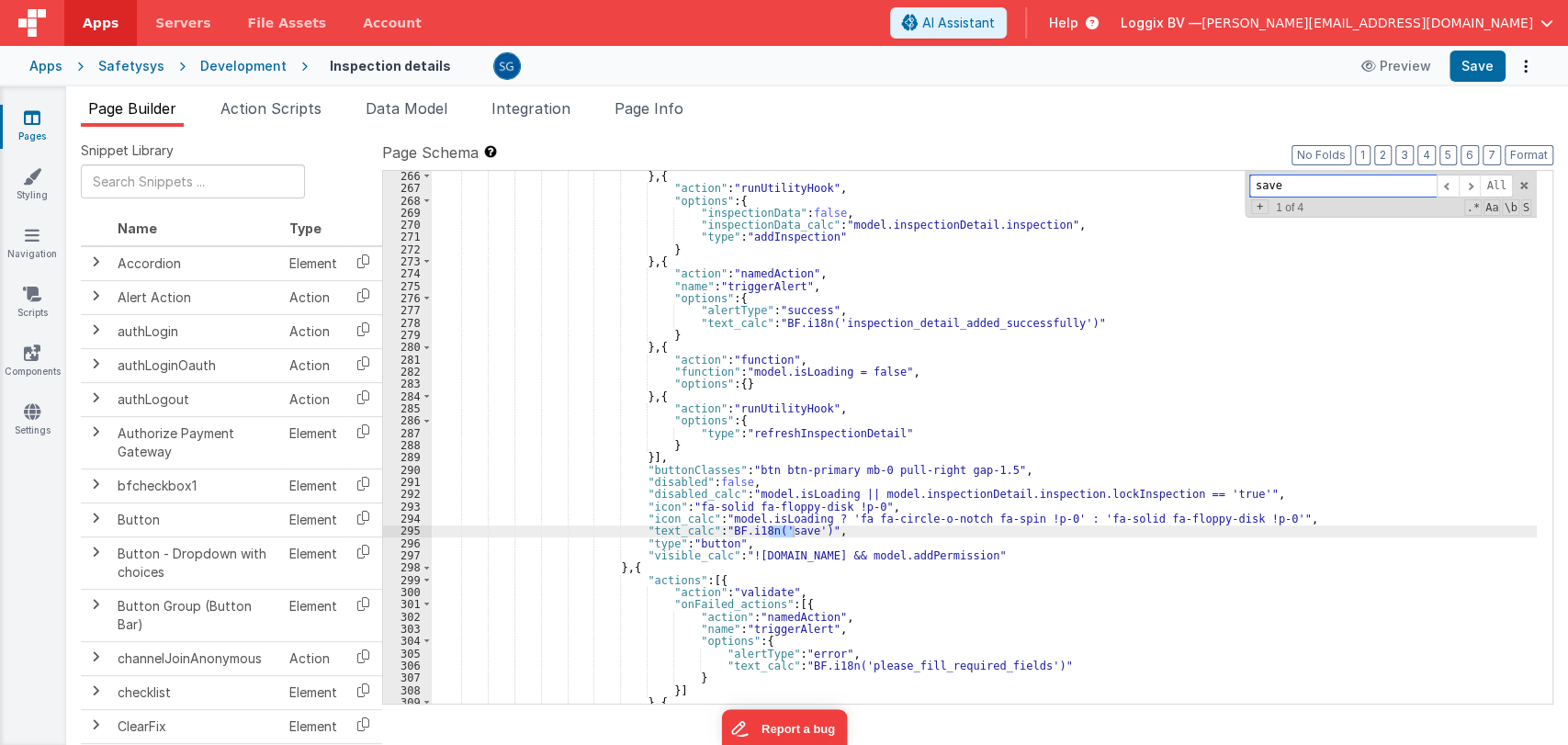
scroll to position [3505, 0]
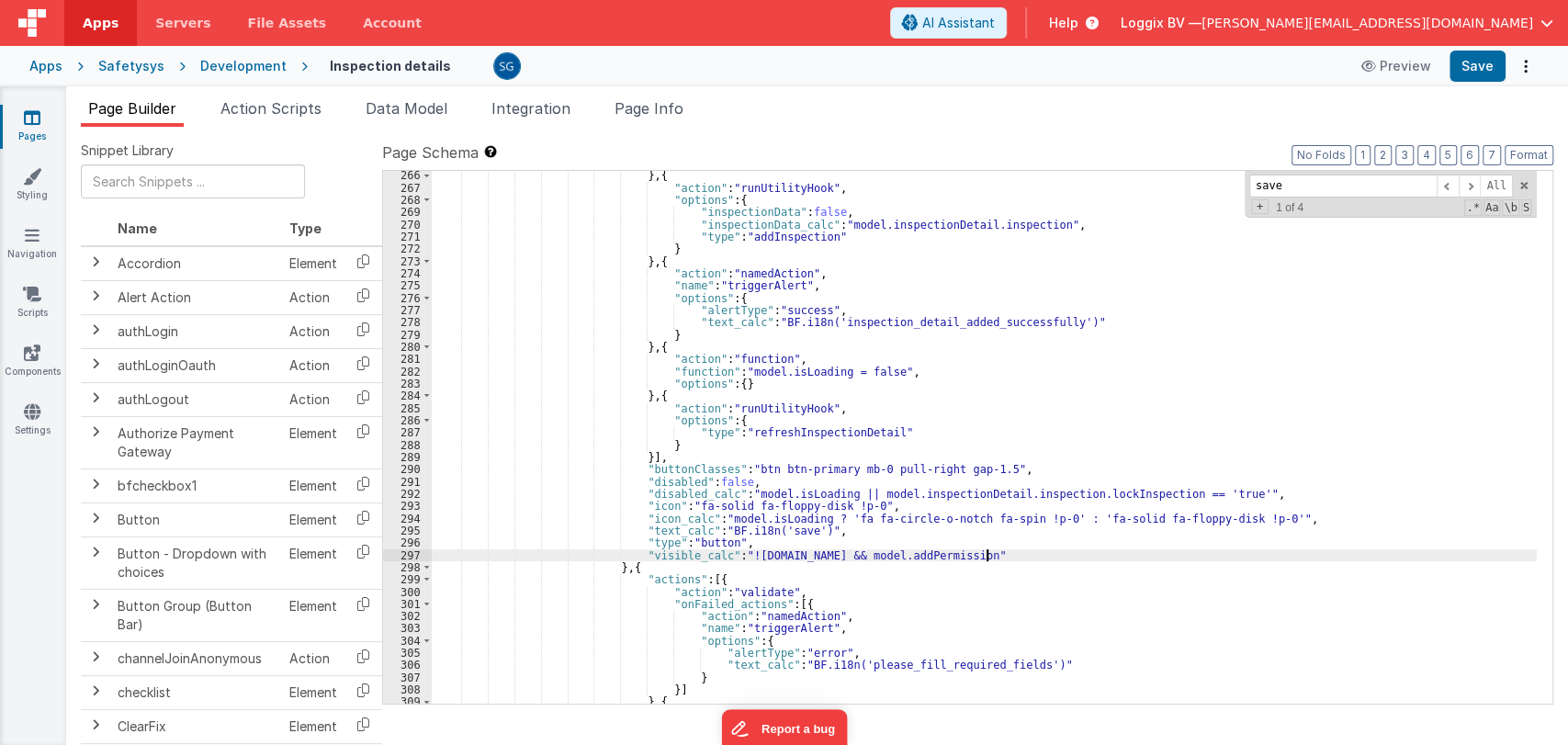
click at [985, 550] on div "} , { "action" : "runUtilityHook" , "options" : { "inspectionData" : false , "i…" at bounding box center [984, 447] width 1105 height 558
click at [933, 554] on div "} , { "action" : "runUtilityHook" , "options" : { "inspectionData" : false , "i…" at bounding box center [984, 447] width 1105 height 558
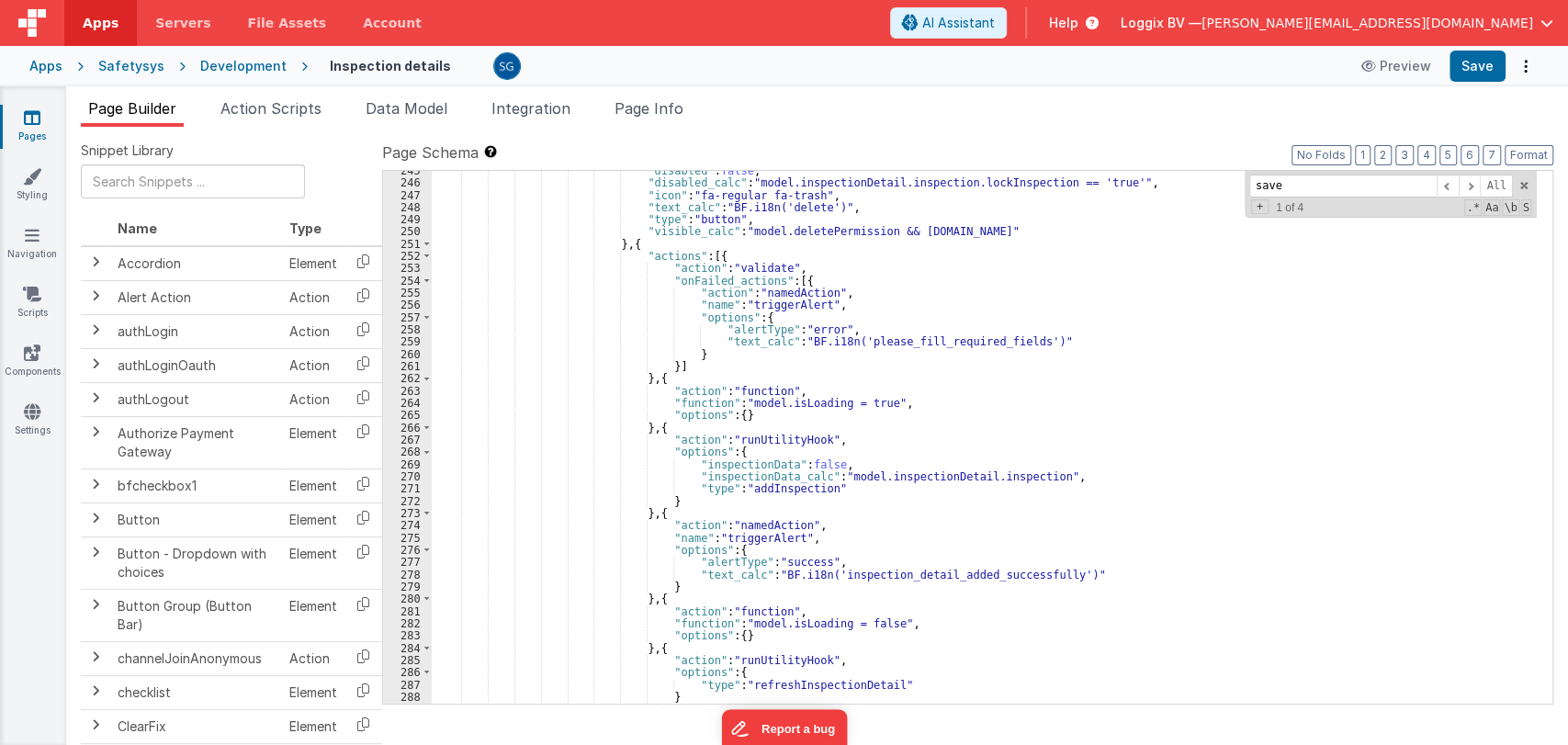
scroll to position [3253, 0]
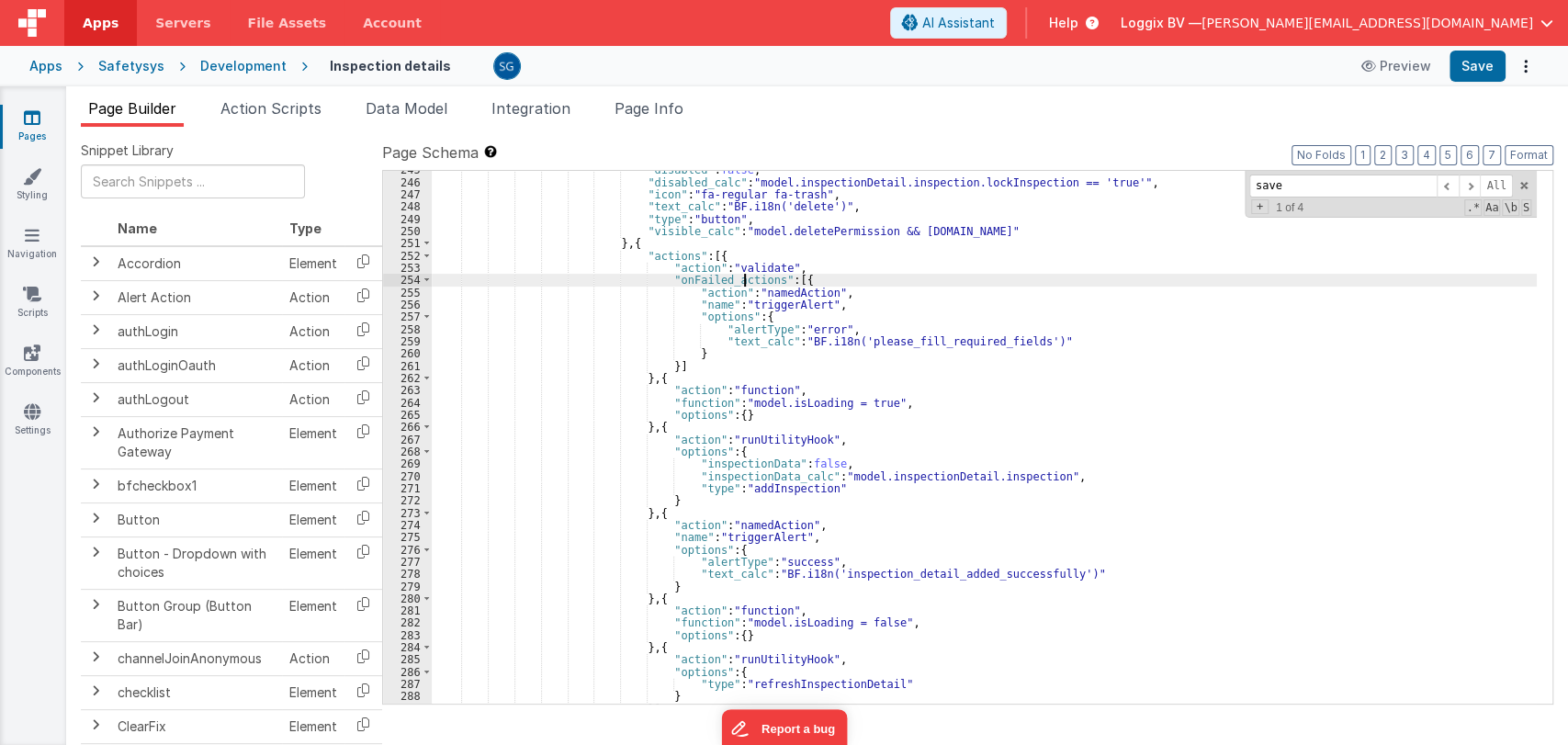
click at [742, 279] on div ""disabled" : false , "disabled_calc" : "model.inspectionDetail.inspection.lockI…" at bounding box center [984, 442] width 1105 height 558
click at [809, 281] on div ""disabled" : false , "disabled_calc" : "model.inspectionDetail.inspection.lockI…" at bounding box center [984, 442] width 1105 height 558
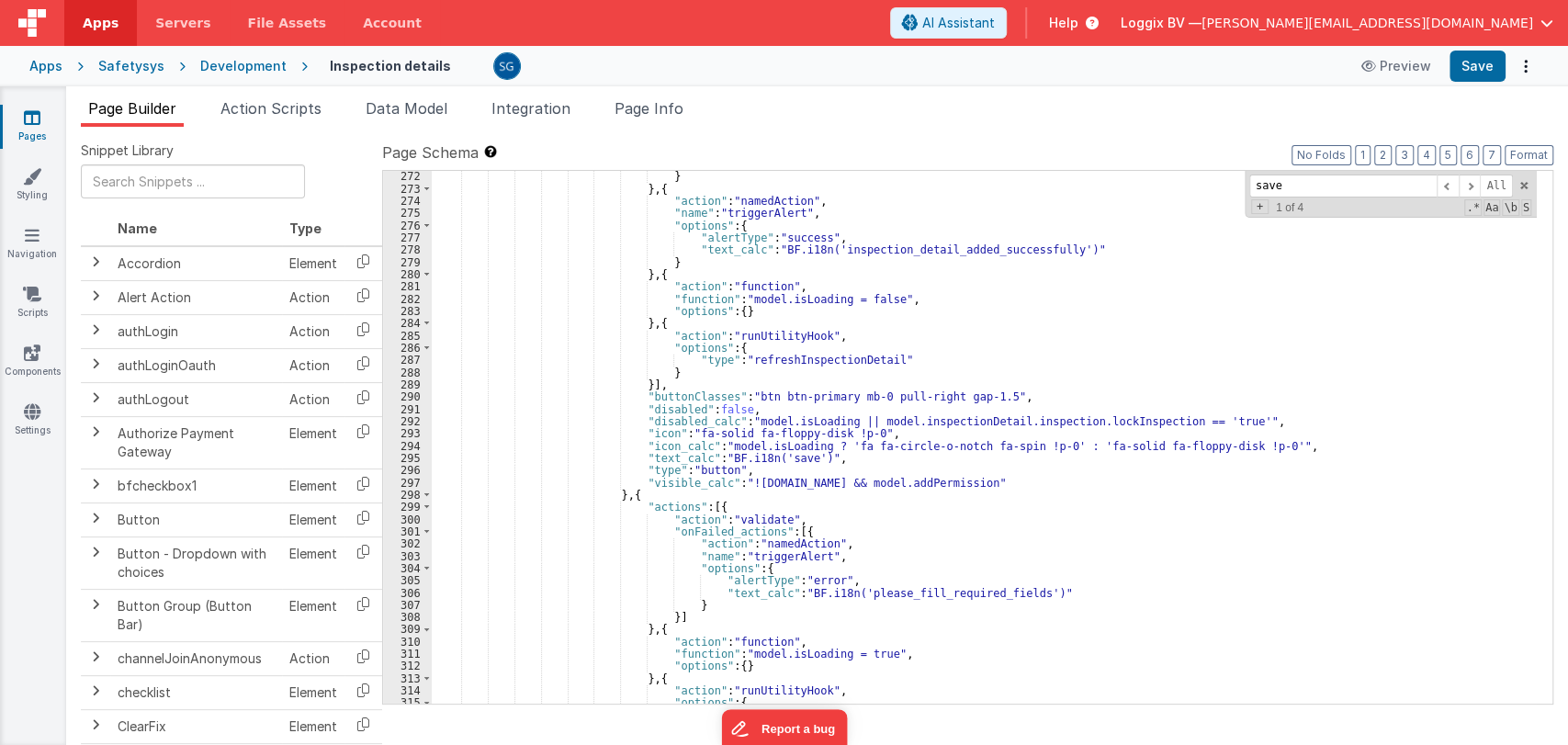
scroll to position [3582, 0]
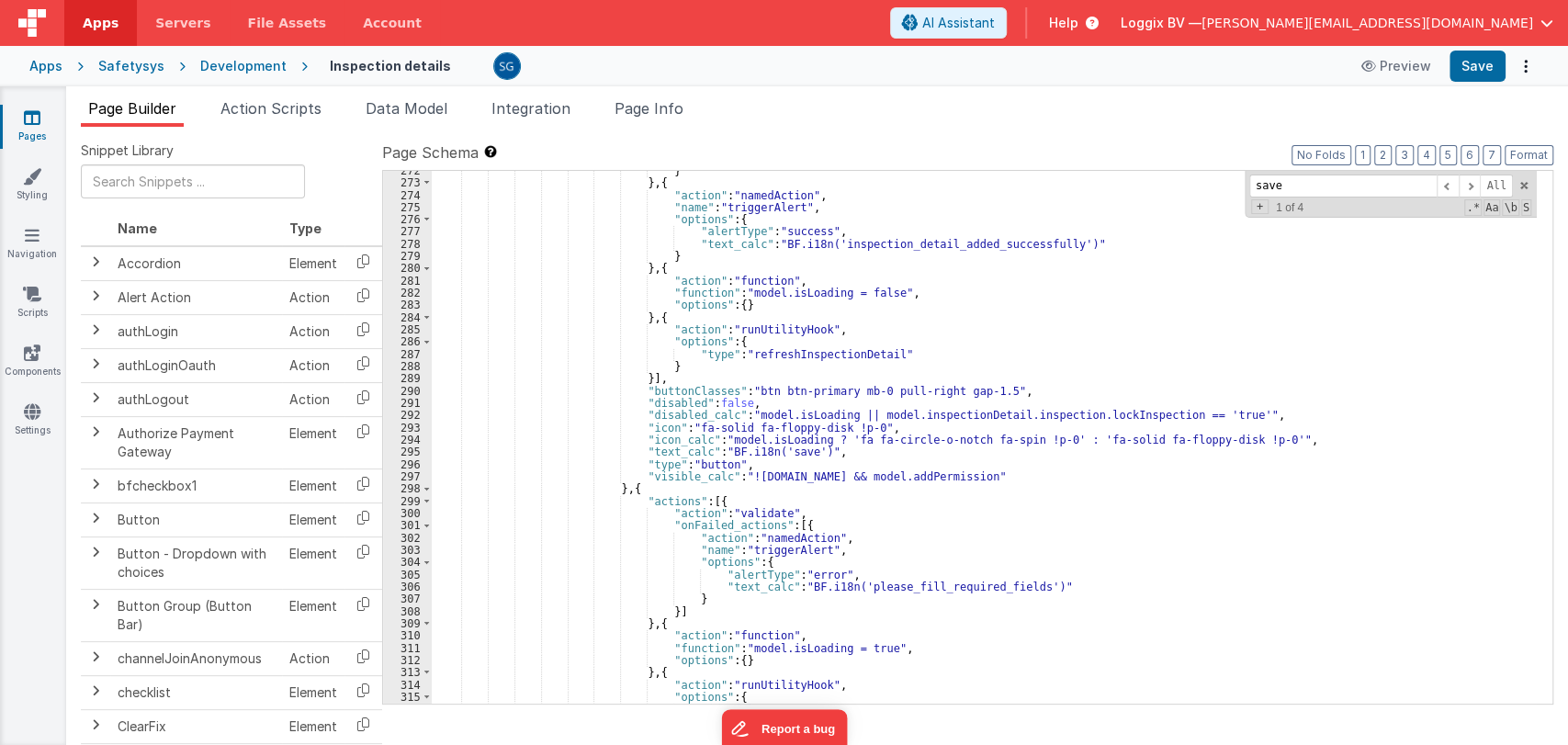
click at [1056, 580] on div "} } , { "action" : "namedAction" , "name" : "triggerAlert" , "options" : { "ale…" at bounding box center [984, 443] width 1105 height 558
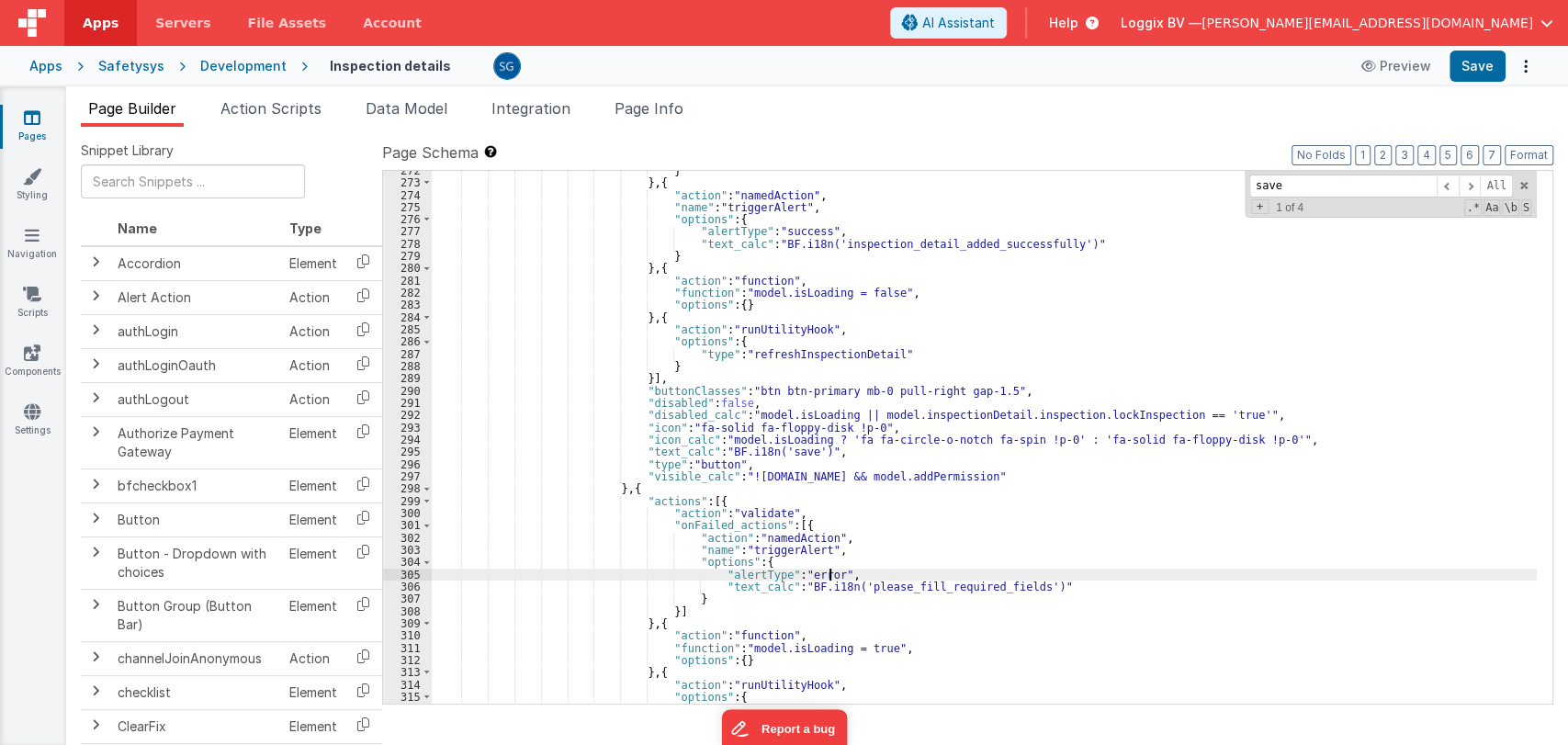
click at [1053, 586] on div "} } , { "action" : "namedAction" , "name" : "triggerAlert" , "options" : { "ale…" at bounding box center [984, 443] width 1105 height 558
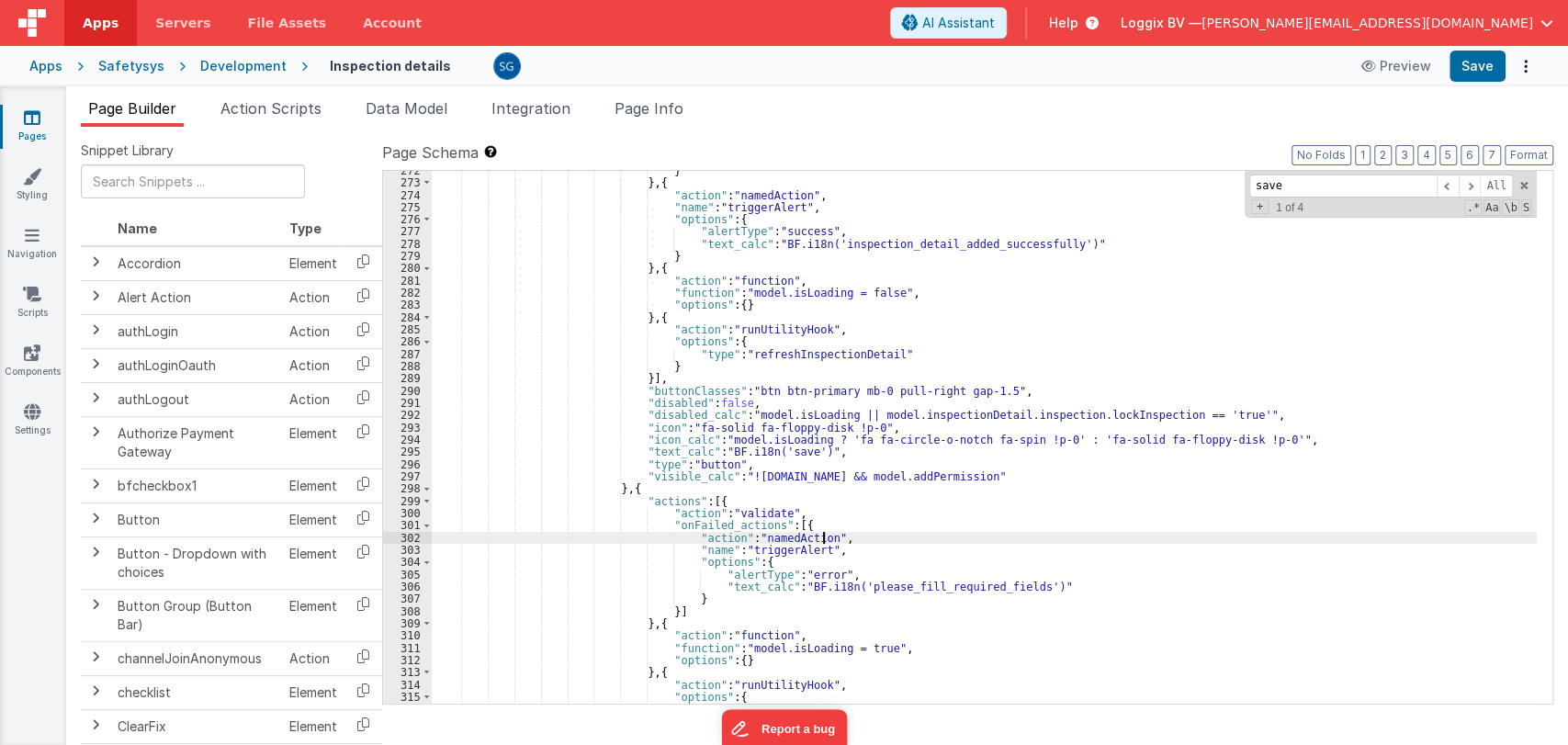
click at [950, 542] on div "} } , { "action" : "namedAction" , "name" : "triggerAlert" , "options" : { "ale…" at bounding box center [984, 443] width 1105 height 558
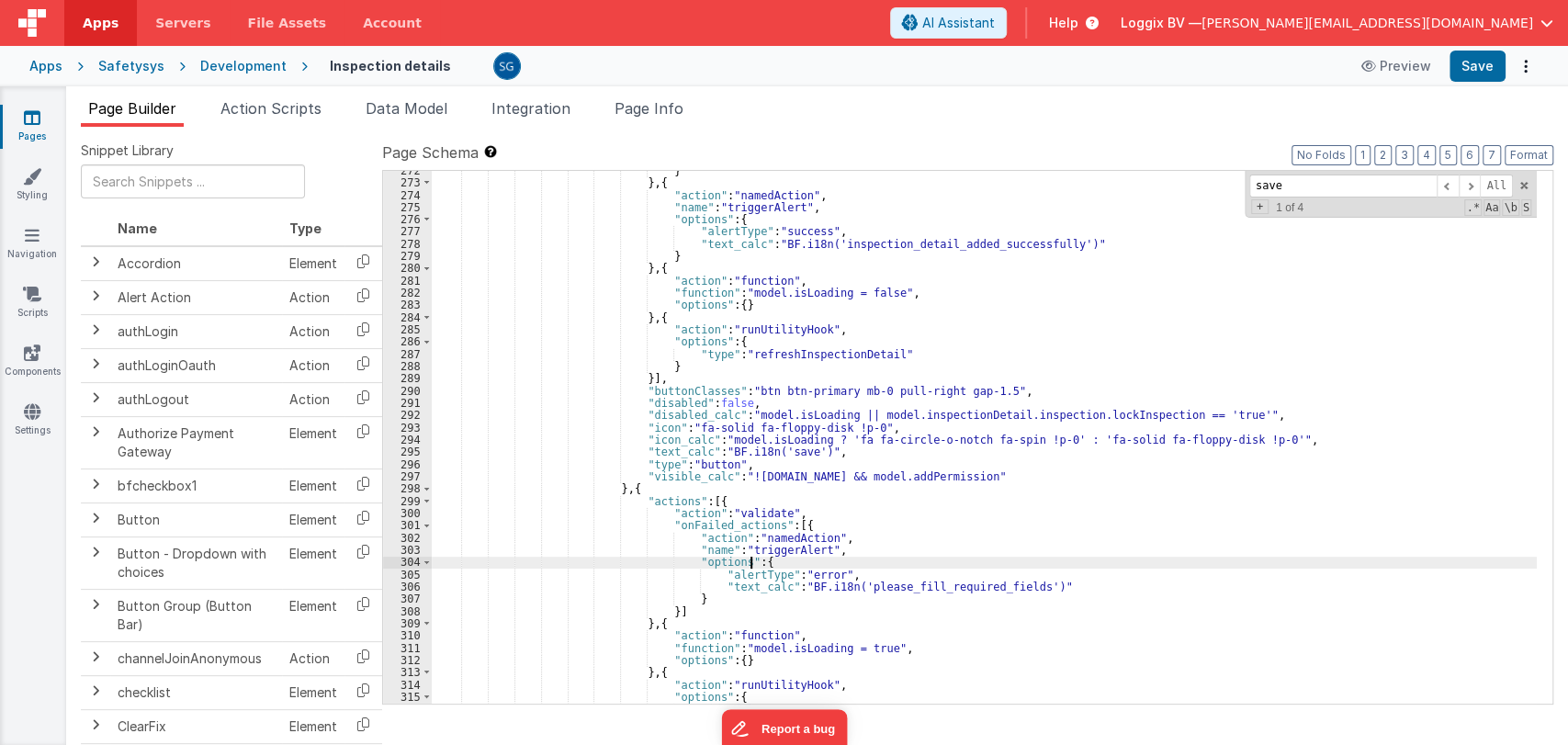
click at [944, 557] on div "} } , { "action" : "namedAction" , "name" : "triggerAlert" , "options" : { "ale…" at bounding box center [984, 443] width 1105 height 558
click at [1524, 180] on span at bounding box center [1523, 185] width 13 height 13
click at [1257, 440] on div "} } , { "action" : "namedAction" , "name" : "triggerAlert" , "options" : { "ale…" at bounding box center [984, 443] width 1105 height 558
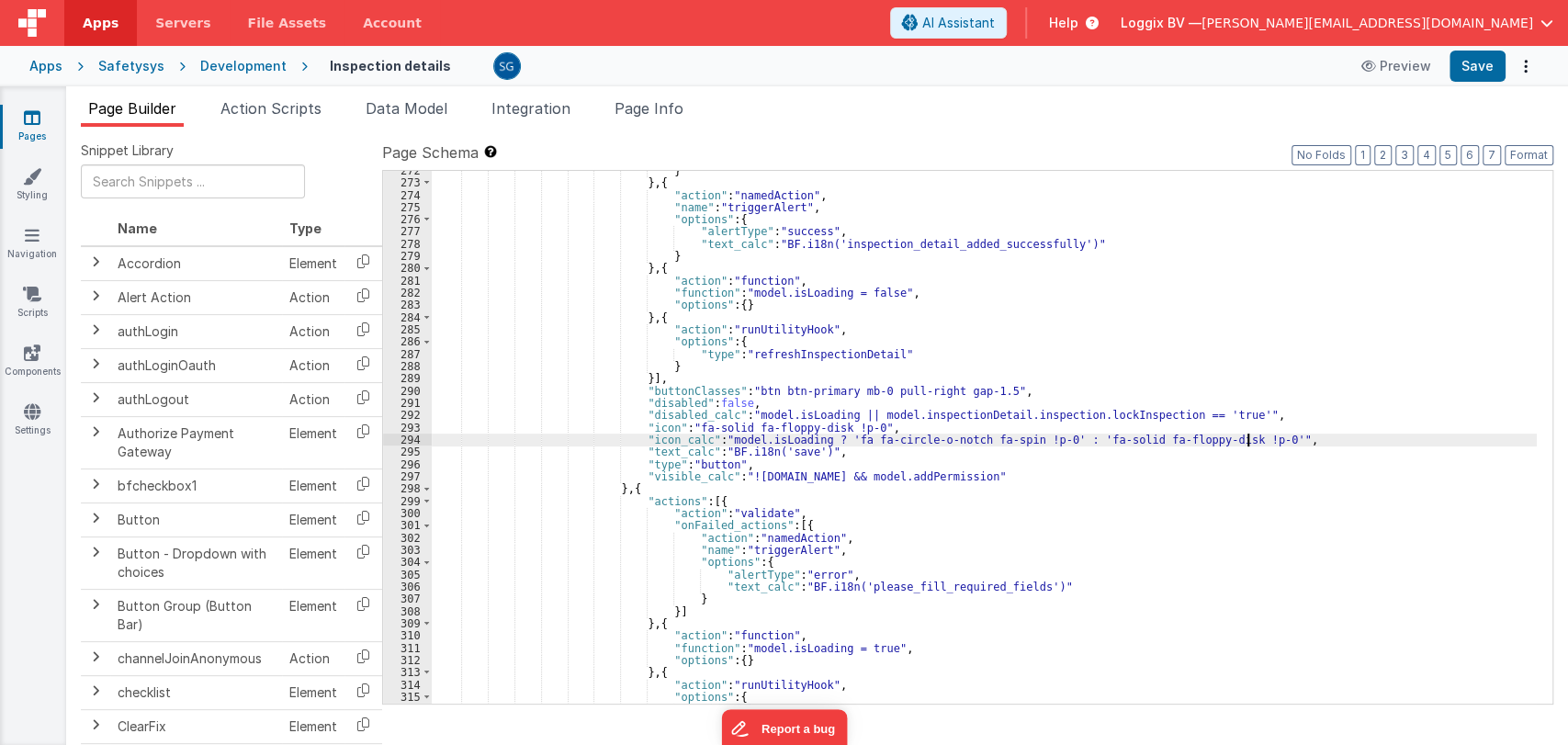
click at [801, 446] on div "} } , { "action" : "namedAction" , "name" : "triggerAlert" , "options" : { "ale…" at bounding box center [984, 443] width 1105 height 558
click at [805, 450] on div "} } , { "action" : "namedAction" , "name" : "triggerAlert" , "options" : { "ale…" at bounding box center [984, 443] width 1105 height 558
click at [891, 451] on div "} } , { "action" : "namedAction" , "name" : "triggerAlert" , "options" : { "ale…" at bounding box center [984, 443] width 1105 height 558
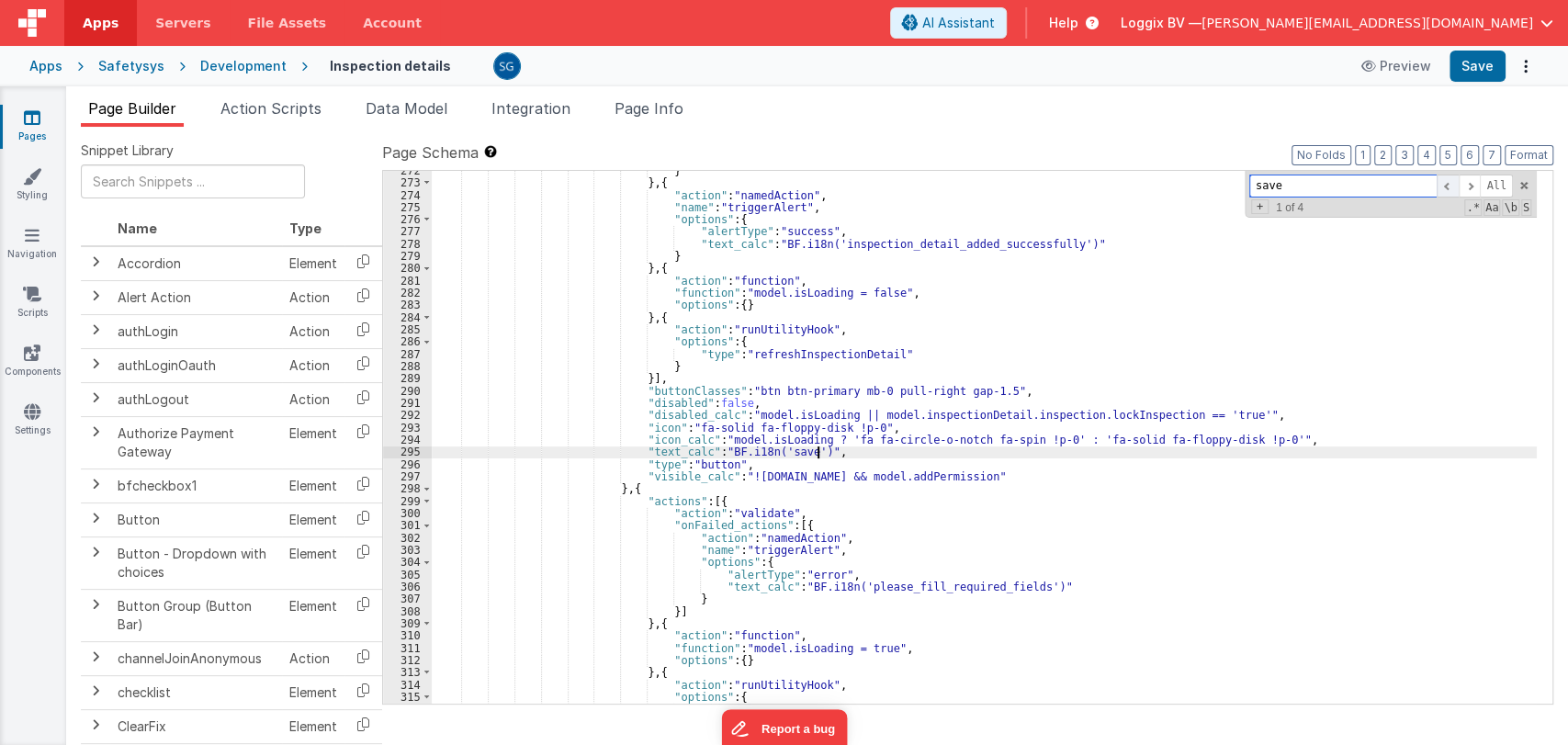
click at [1448, 192] on span at bounding box center [1448, 186] width 22 height 23
click at [802, 451] on div "} } , { "action" : "namedAction" , "name" : "triggerAlert" , "options" : { "ale…" at bounding box center [984, 443] width 1105 height 558
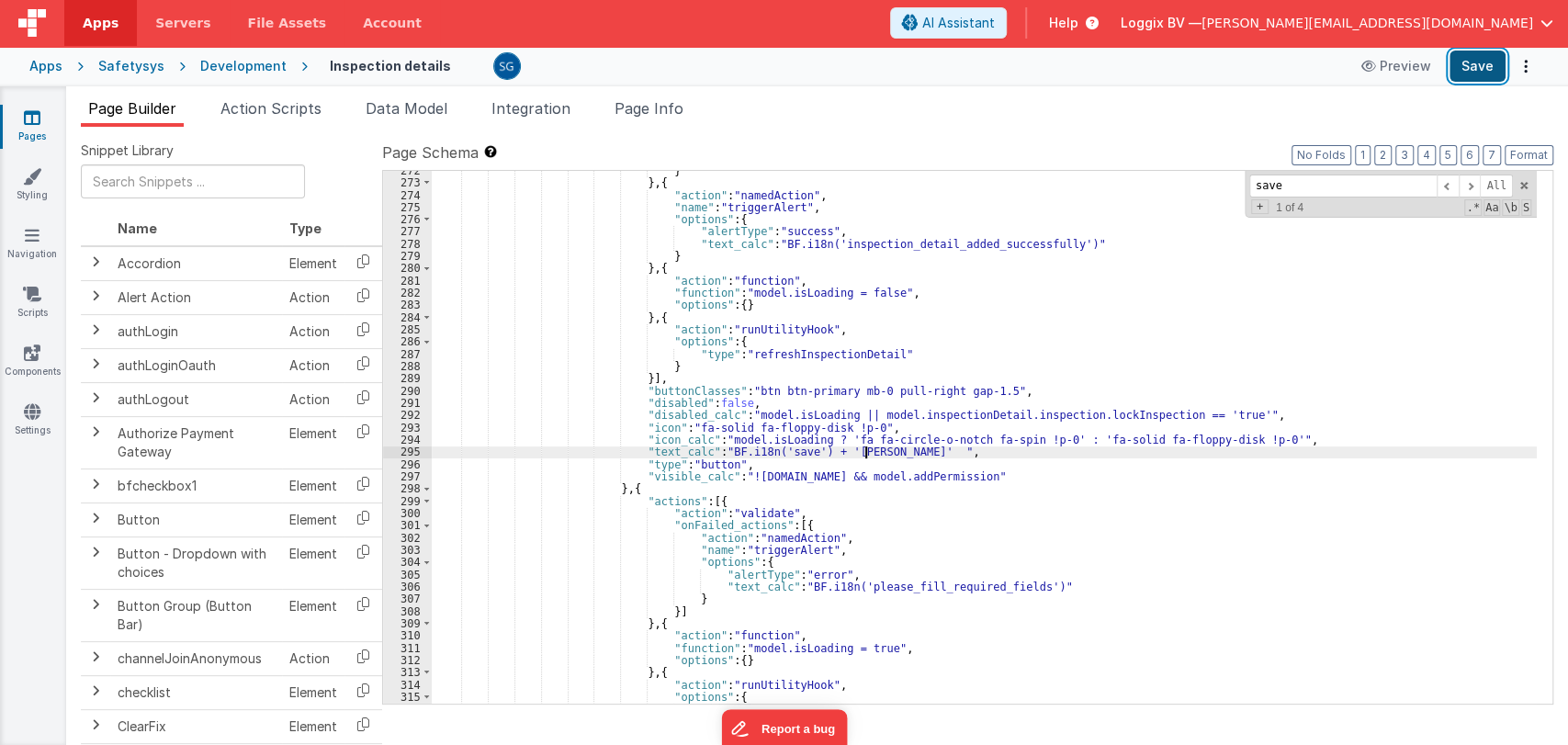
click at [1468, 60] on button "Save" at bounding box center [1478, 66] width 56 height 31
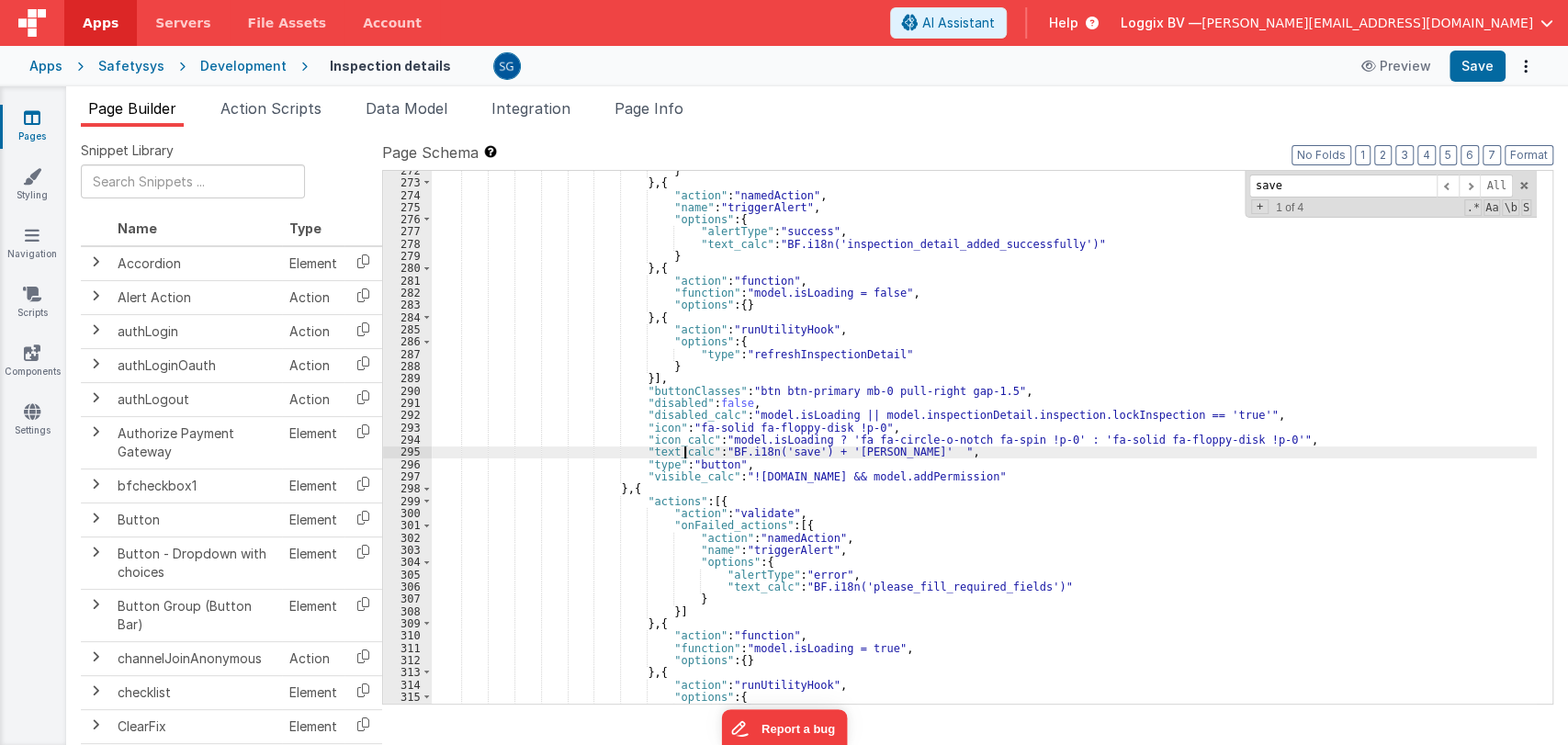
click at [687, 448] on div "} } , { "action" : "namedAction" , "name" : "triggerAlert" , "options" : { "ale…" at bounding box center [984, 443] width 1105 height 558
click at [693, 451] on div "} } , { "action" : "namedAction" , "name" : "triggerAlert" , "options" : { "ale…" at bounding box center [984, 437] width 1105 height 533
click at [1478, 181] on span at bounding box center [1470, 186] width 22 height 23
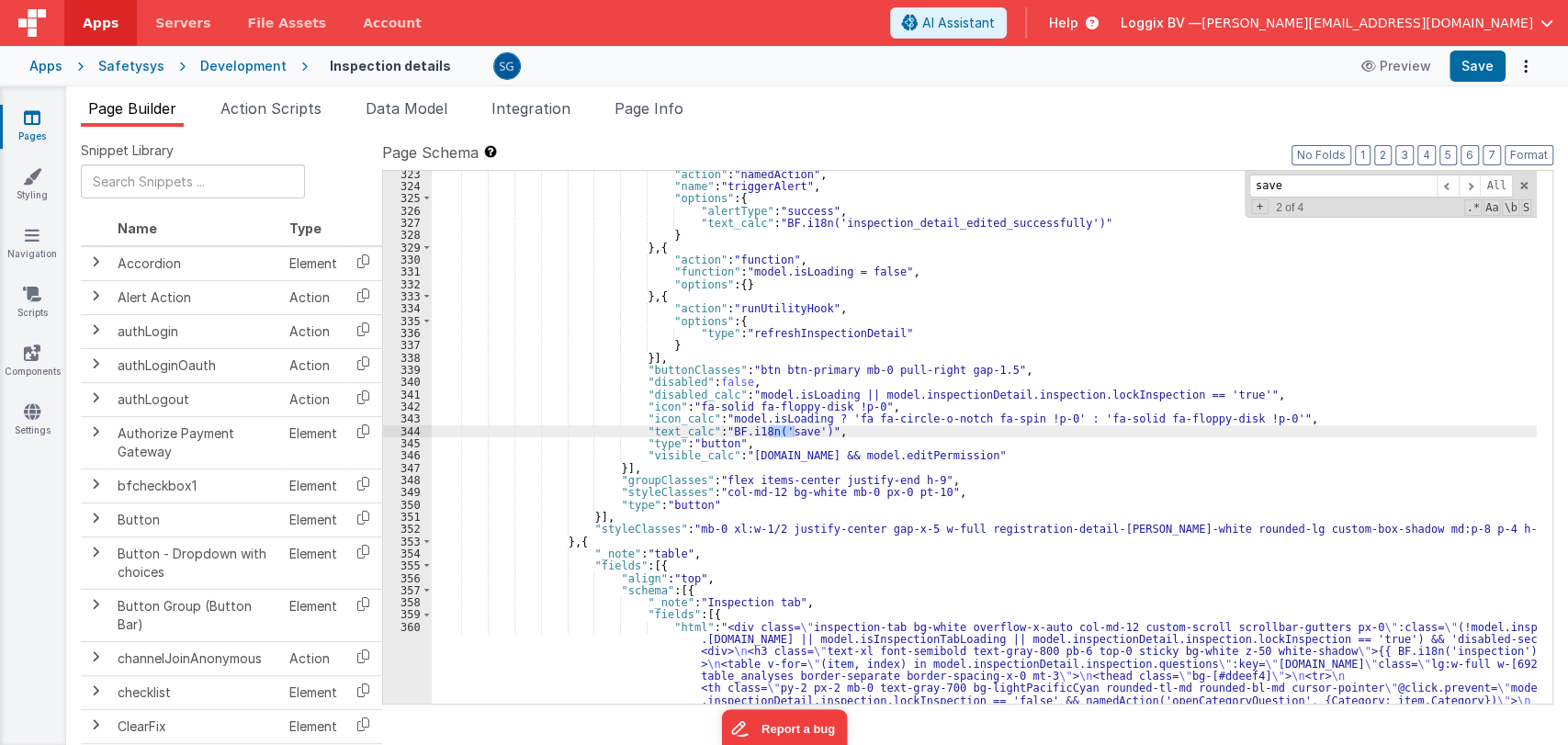
click at [1479, 71] on button "Save" at bounding box center [1478, 66] width 56 height 31
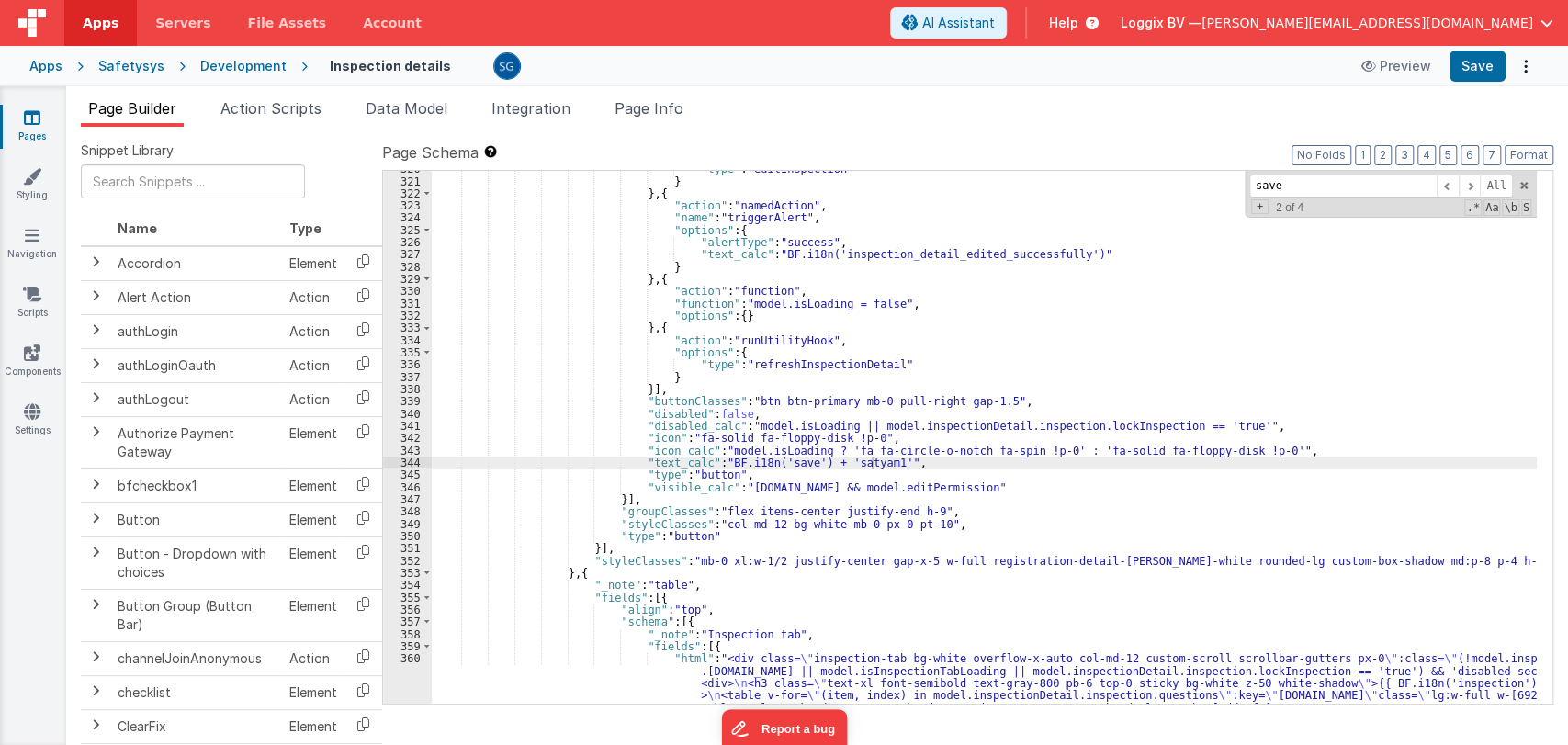
scroll to position [4170, 0]
click at [423, 595] on span at bounding box center [427, 599] width 10 height 12
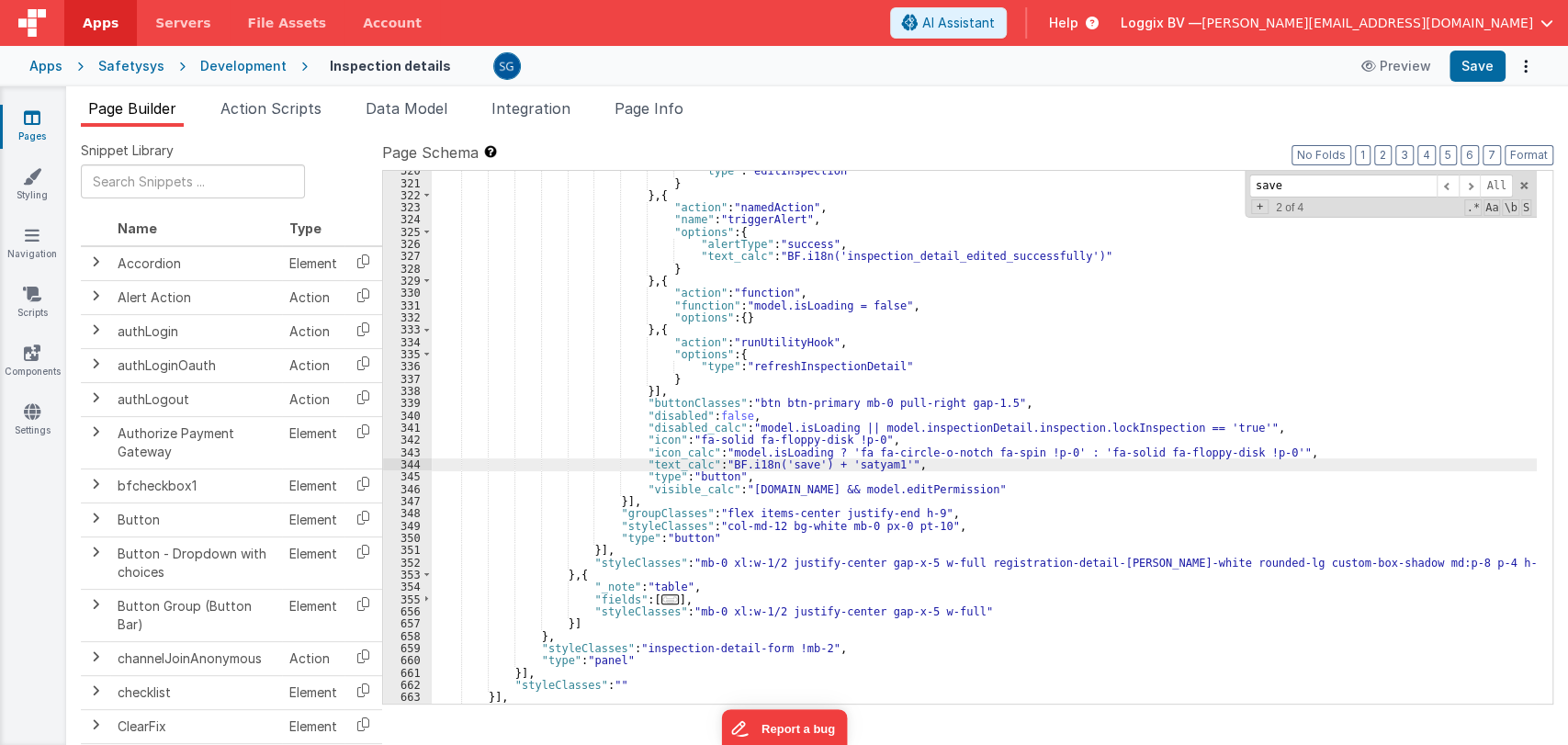
scroll to position [4207, 0]
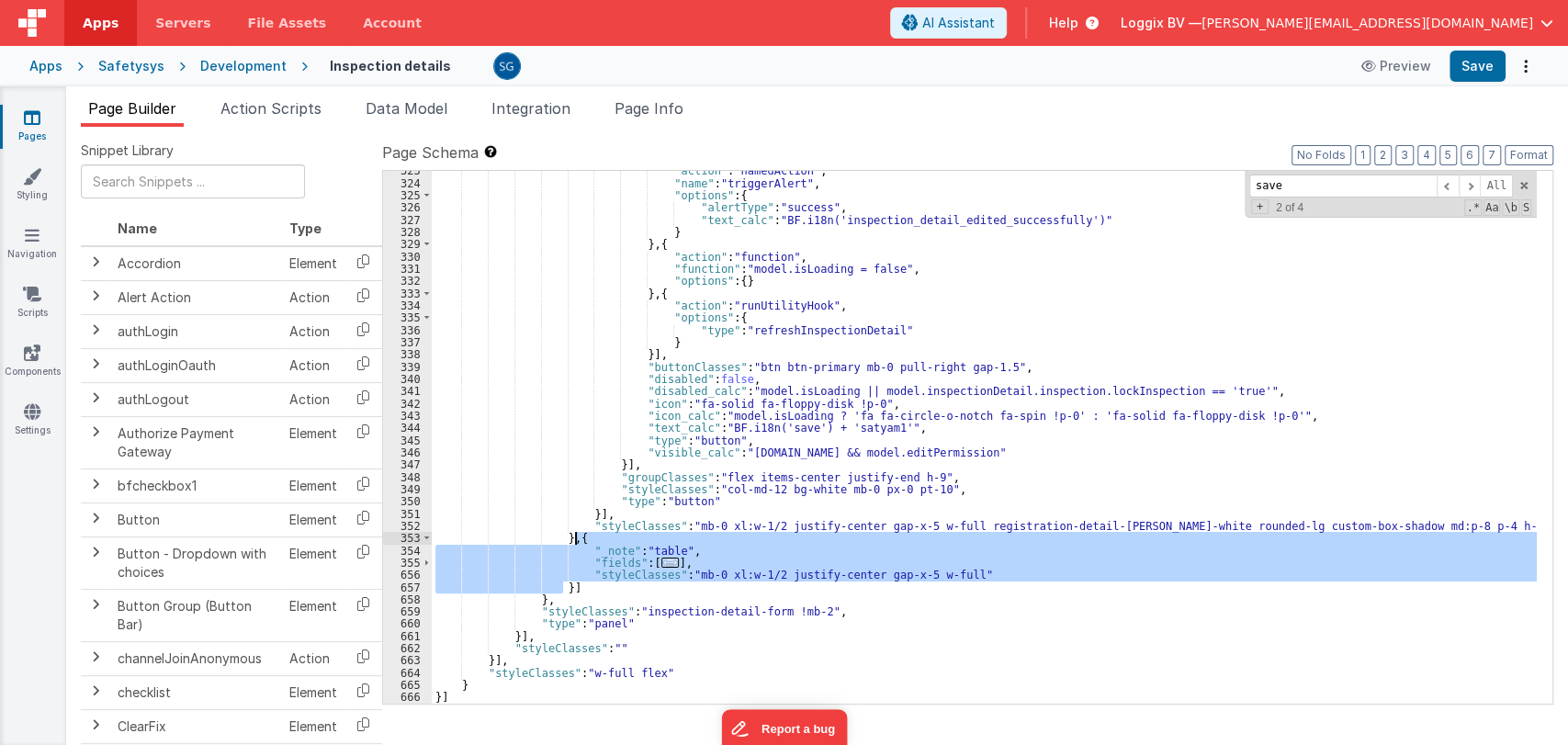
drag, startPoint x: 562, startPoint y: 588, endPoint x: 574, endPoint y: 540, distance: 49.5
click at [574, 540] on div ""action" : "namedAction" , "name" : "triggerAlert" , "options" : { "alertType" …" at bounding box center [984, 443] width 1105 height 558
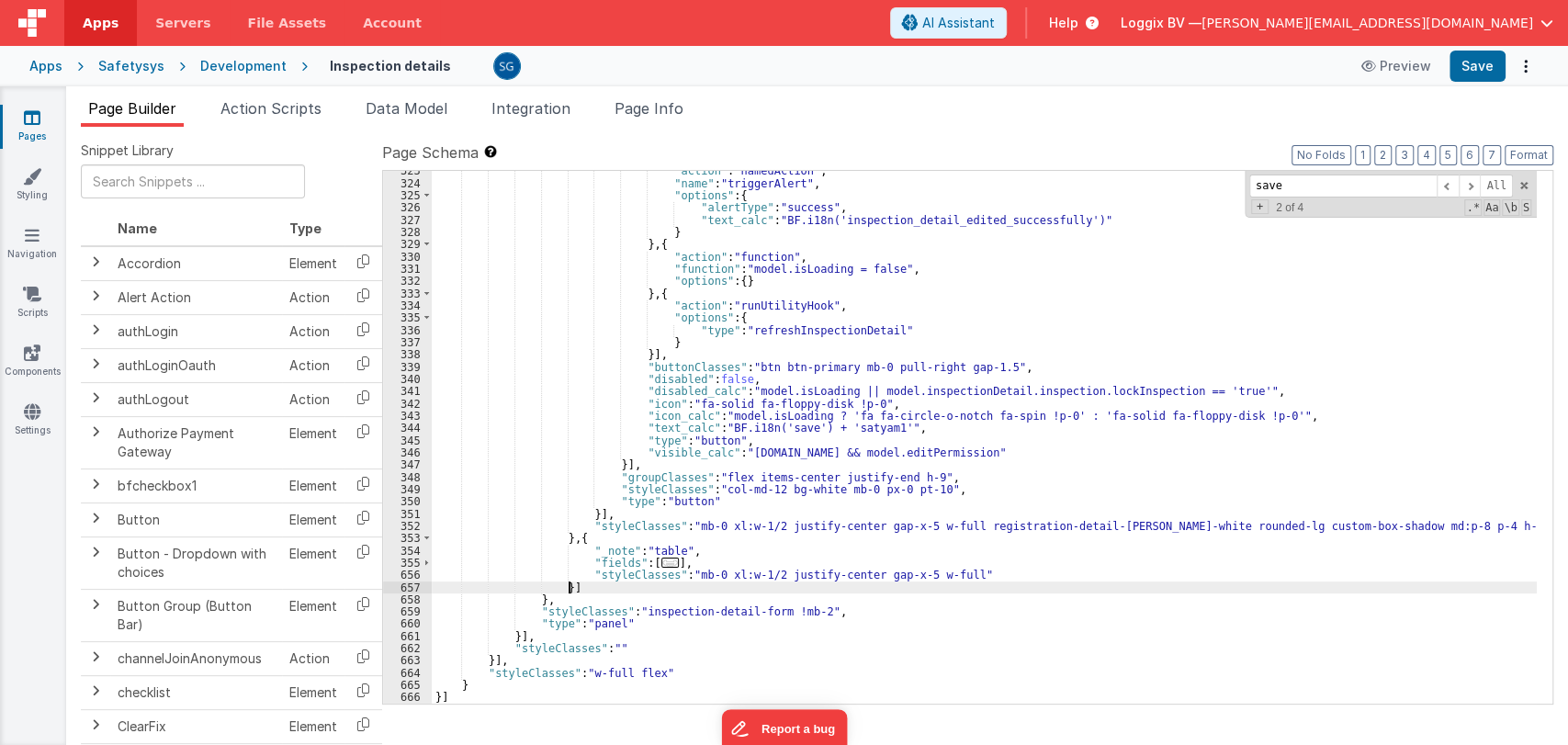
click at [590, 593] on div ""action" : "namedAction" , "name" : "triggerAlert" , "options" : { "alertType" …" at bounding box center [984, 443] width 1105 height 558
click at [562, 582] on div ""action" : "namedAction" , "name" : "triggerAlert" , "options" : { "alertType" …" at bounding box center [984, 443] width 1105 height 558
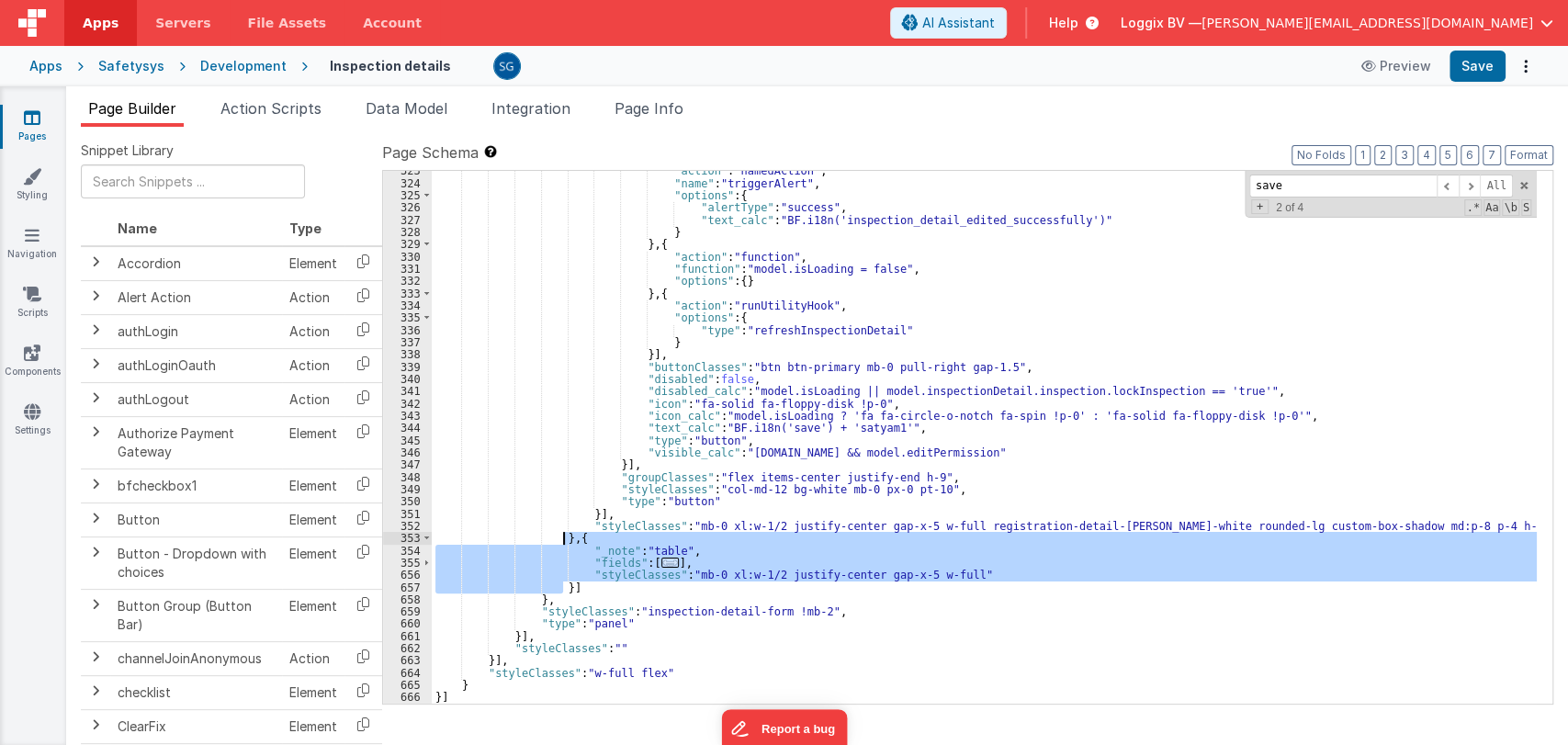
drag, startPoint x: 562, startPoint y: 582, endPoint x: 561, endPoint y: 537, distance: 45.0
click at [561, 537] on div ""action" : "namedAction" , "name" : "triggerAlert" , "options" : { "alertType" …" at bounding box center [984, 443] width 1105 height 558
click at [638, 535] on div ""action" : "namedAction" , "name" : "triggerAlert" , "options" : { "alertType" …" at bounding box center [984, 437] width 1105 height 533
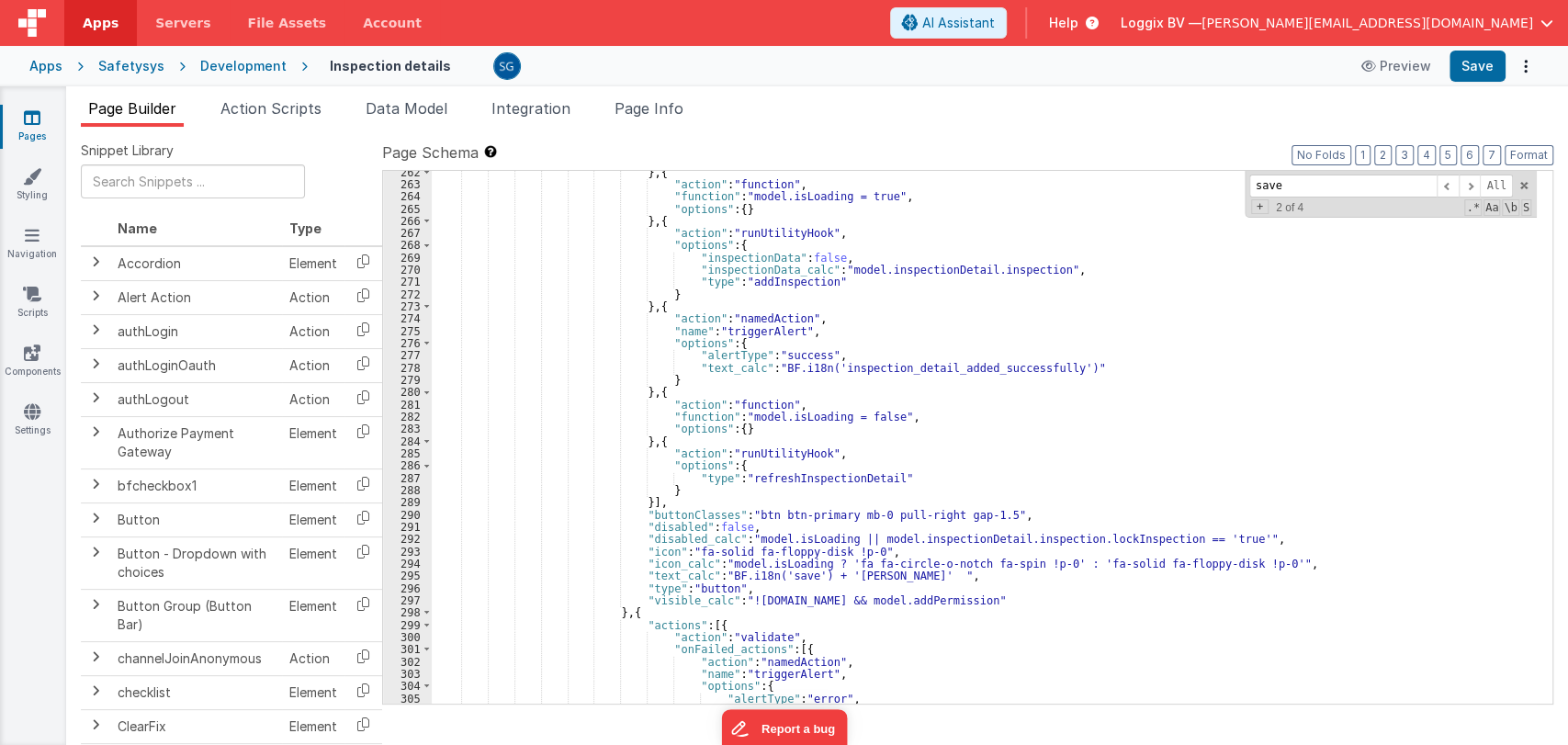
scroll to position [3454, 0]
click at [850, 575] on div "} , { "action" : "function" , "function" : "model.isLoading = true" , "options"…" at bounding box center [984, 447] width 1105 height 558
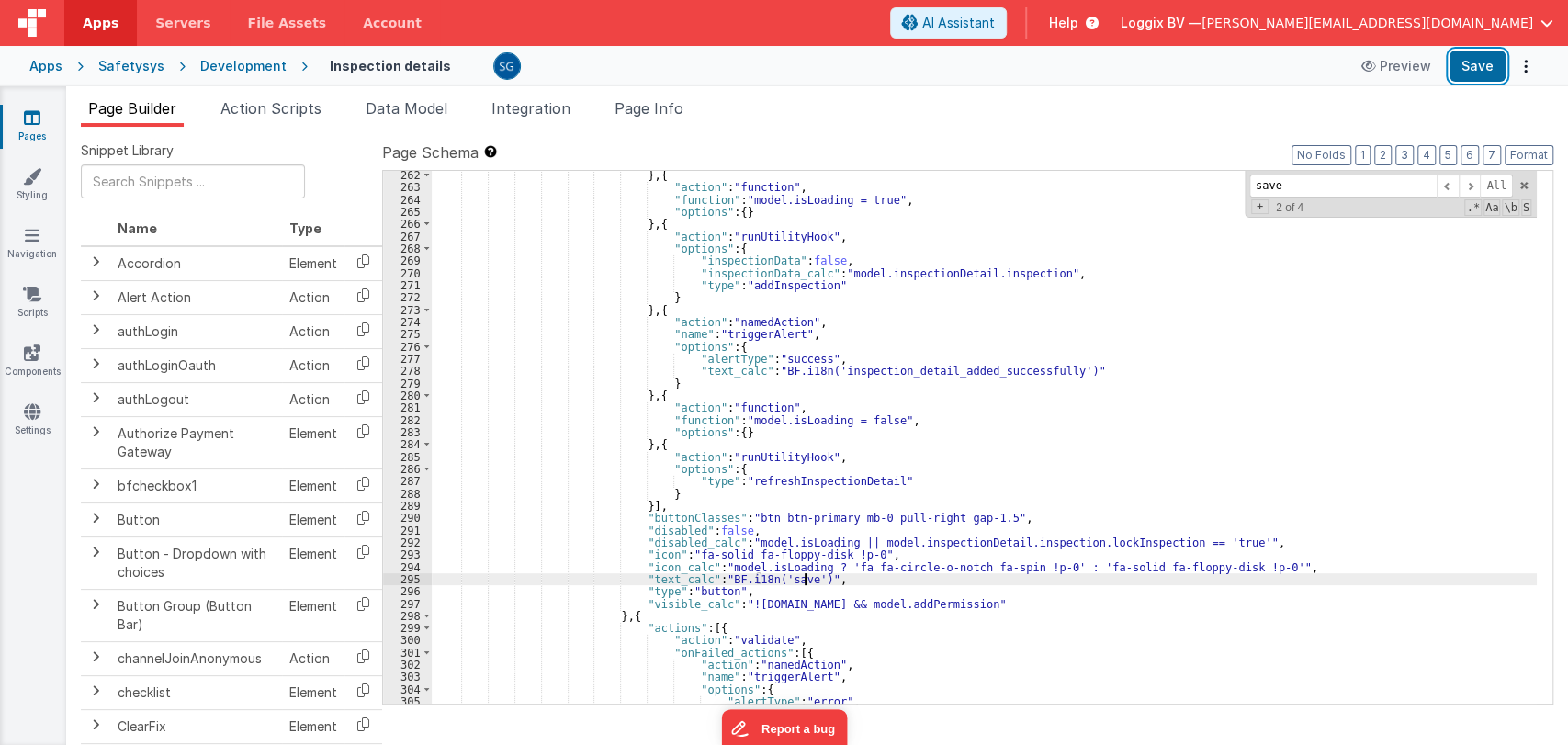
click at [1484, 68] on button "Save" at bounding box center [1478, 66] width 56 height 31
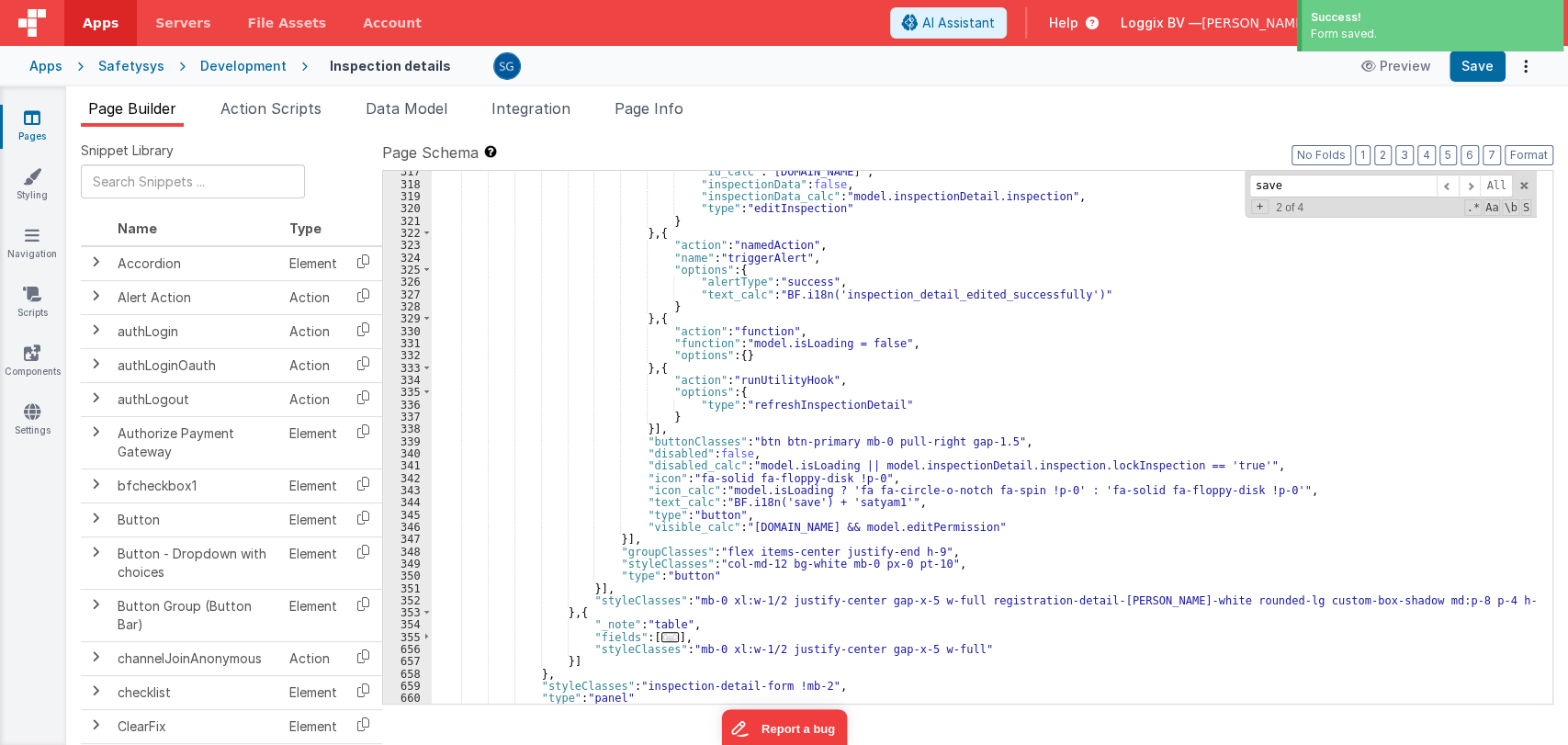
scroll to position [4207, 0]
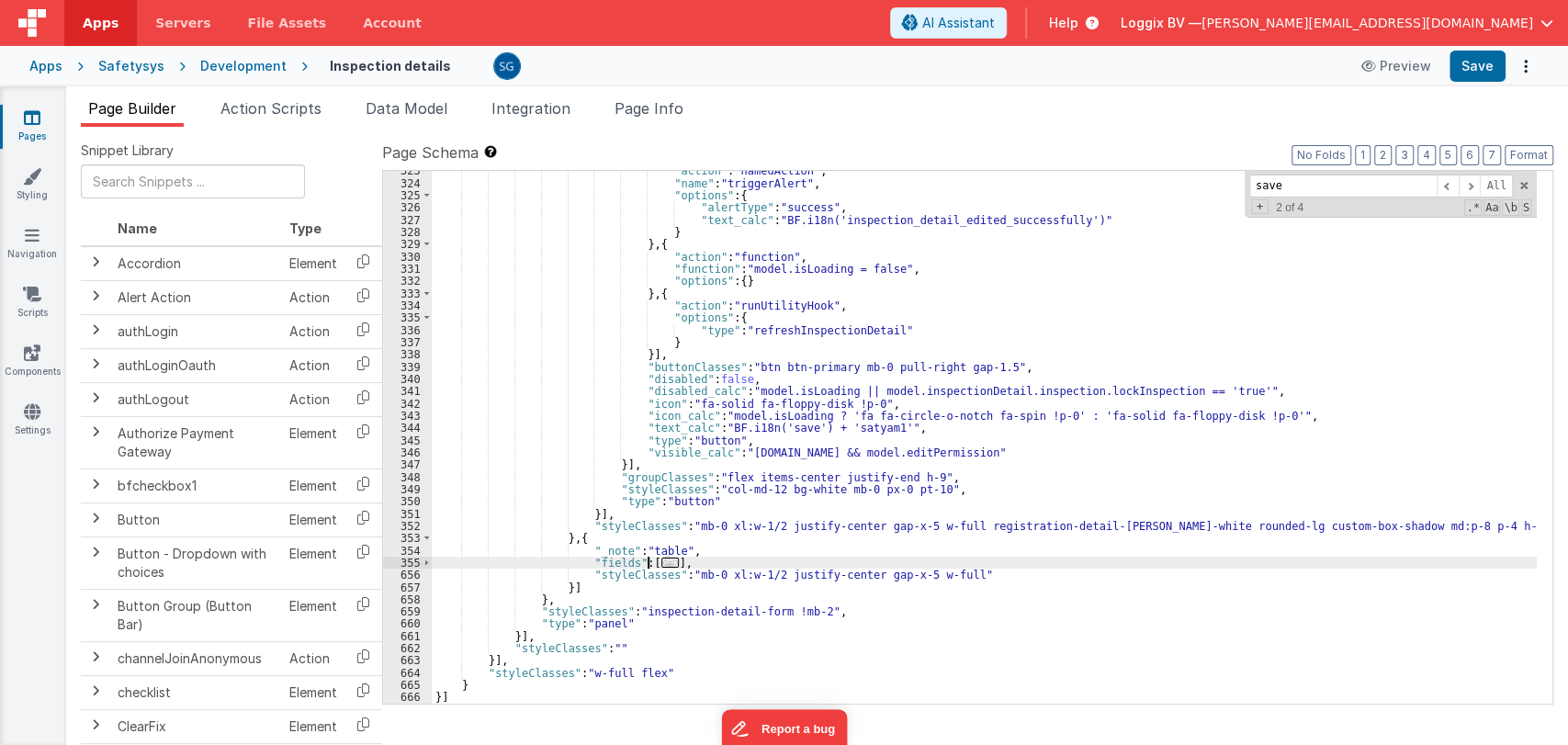
click at [662, 563] on span "..." at bounding box center [670, 563] width 18 height 10
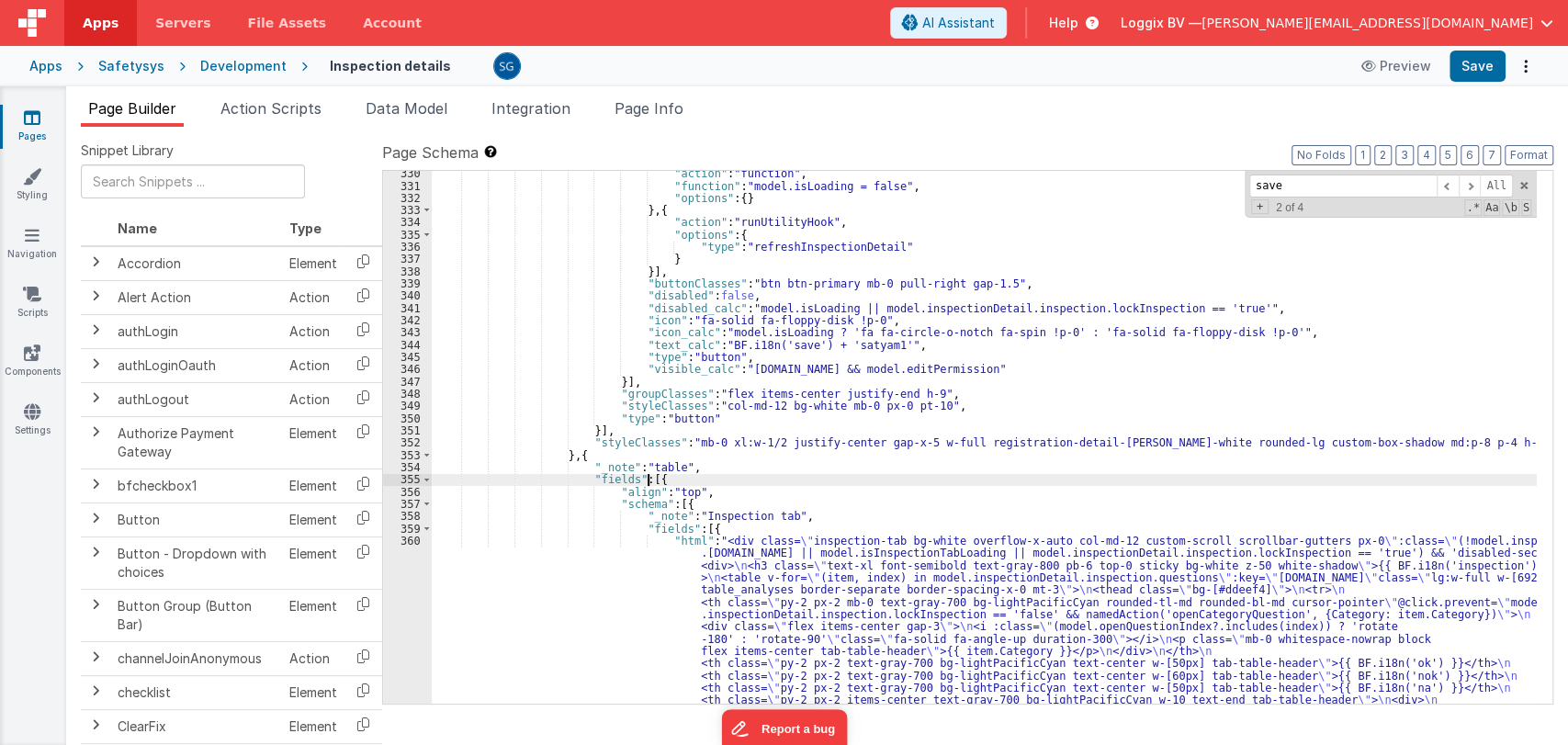
scroll to position [4291, 0]
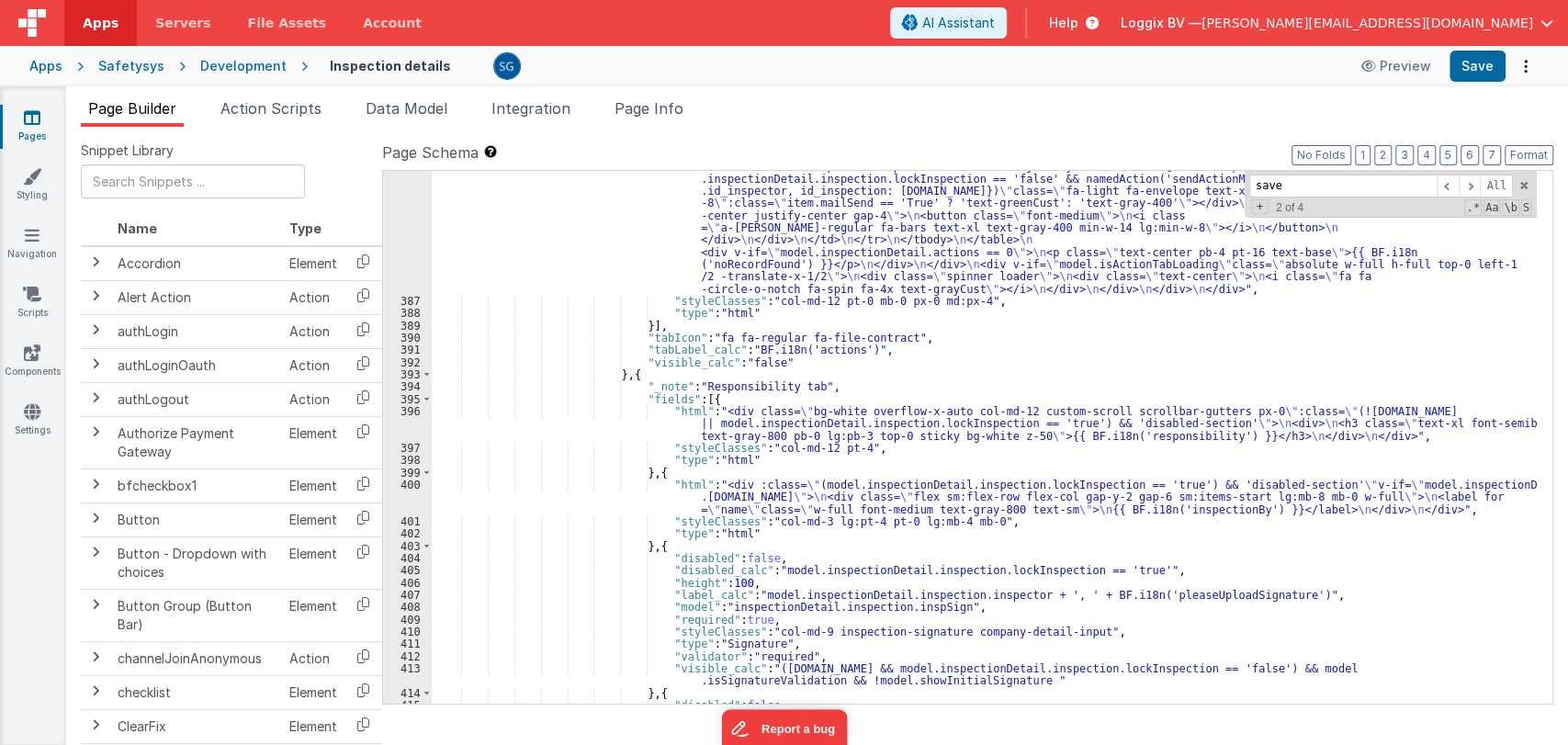
scroll to position [6414, 0]
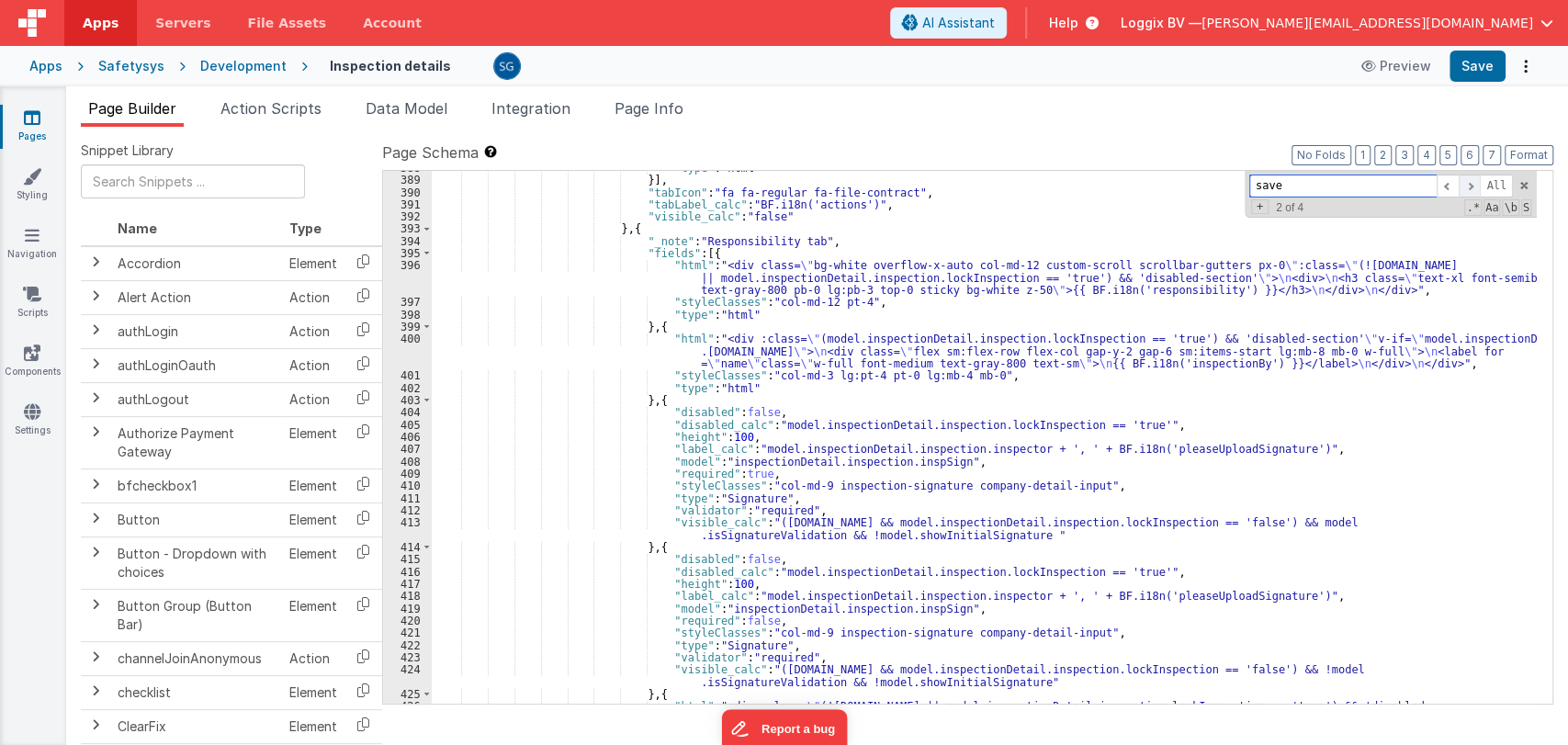
click at [1472, 183] on span at bounding box center [1470, 186] width 22 height 23
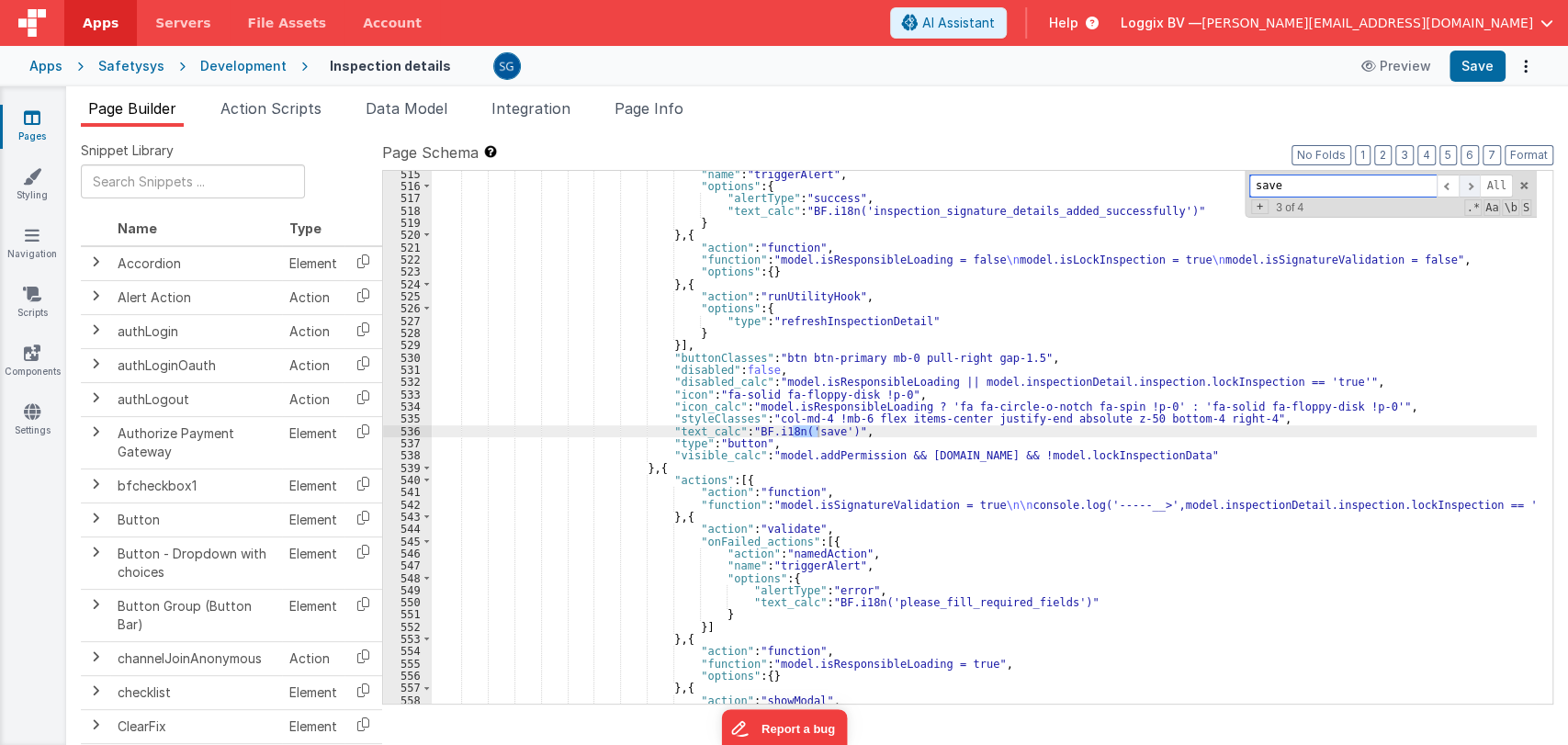
scroll to position [8221, 0]
click at [1472, 183] on span at bounding box center [1470, 186] width 22 height 23
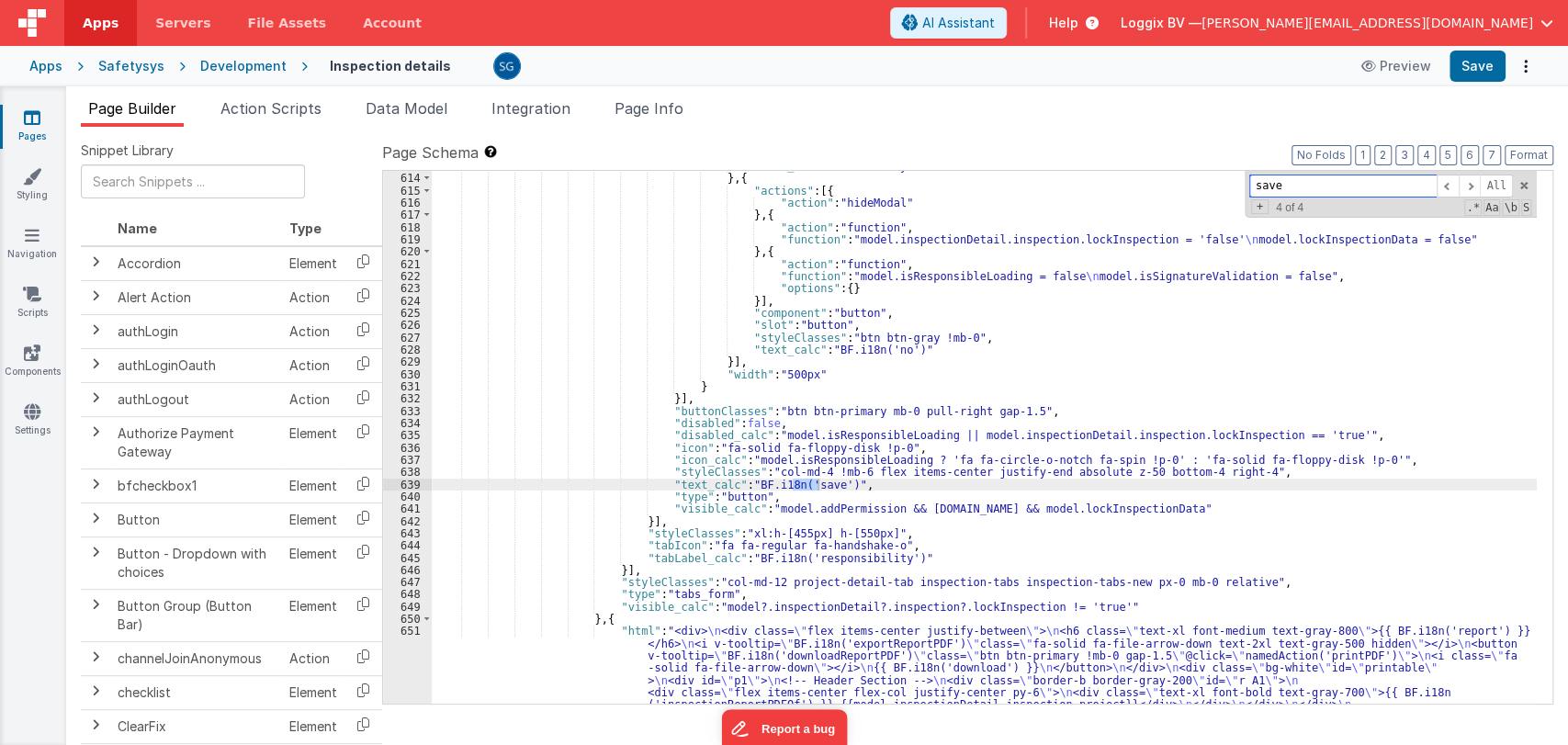
scroll to position [9442, 0]
click at [1521, 181] on span at bounding box center [1523, 185] width 13 height 13
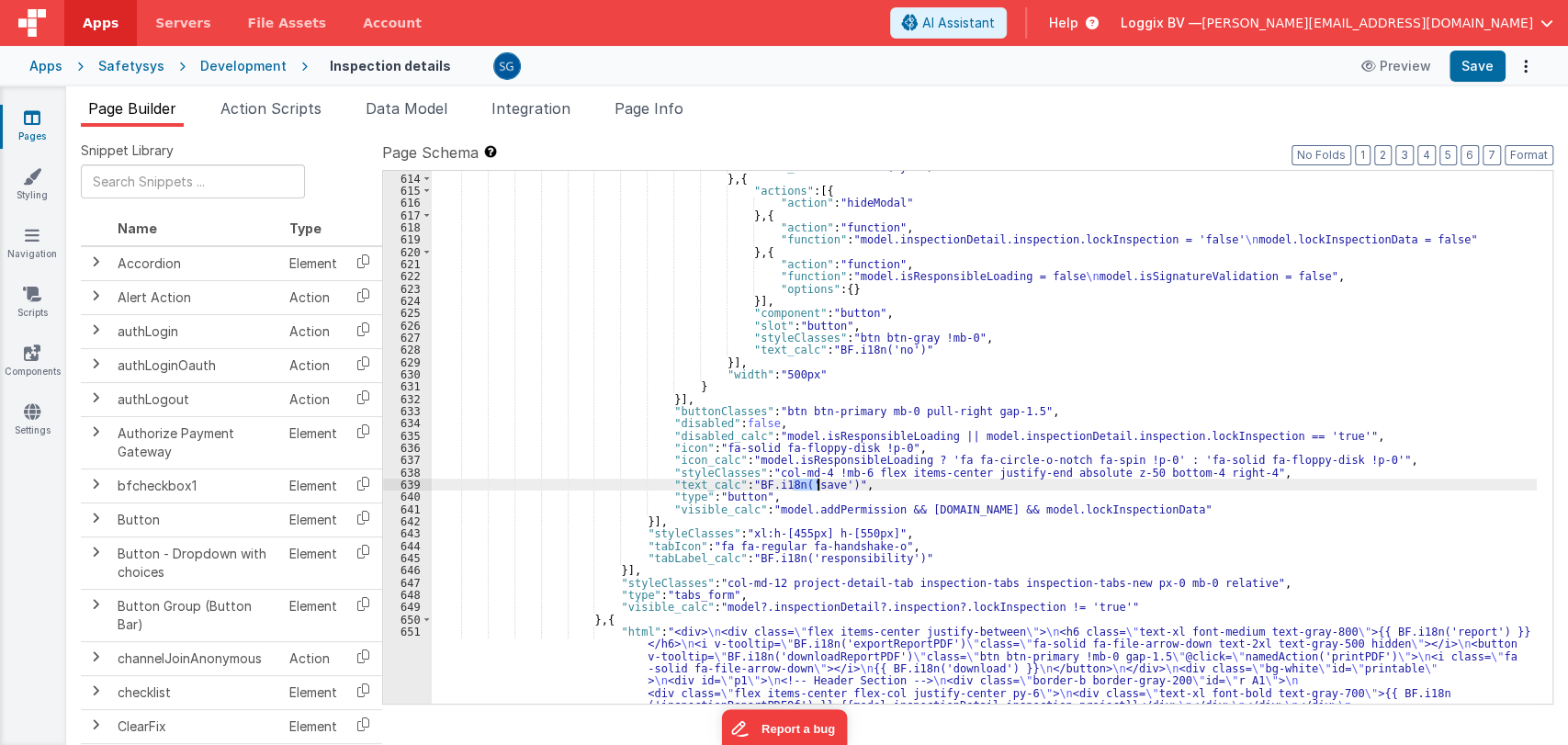
click at [918, 351] on div ""text_calc" : "BF.i18n('yes')" } , { "actions" : [{ "action" : "hideModal" } , …" at bounding box center [984, 635] width 1105 height 949
click at [961, 340] on div ""text_calc" : "BF.i18n('yes')" } , { "actions" : [{ "action" : "hideModal" } , …" at bounding box center [984, 635] width 1105 height 949
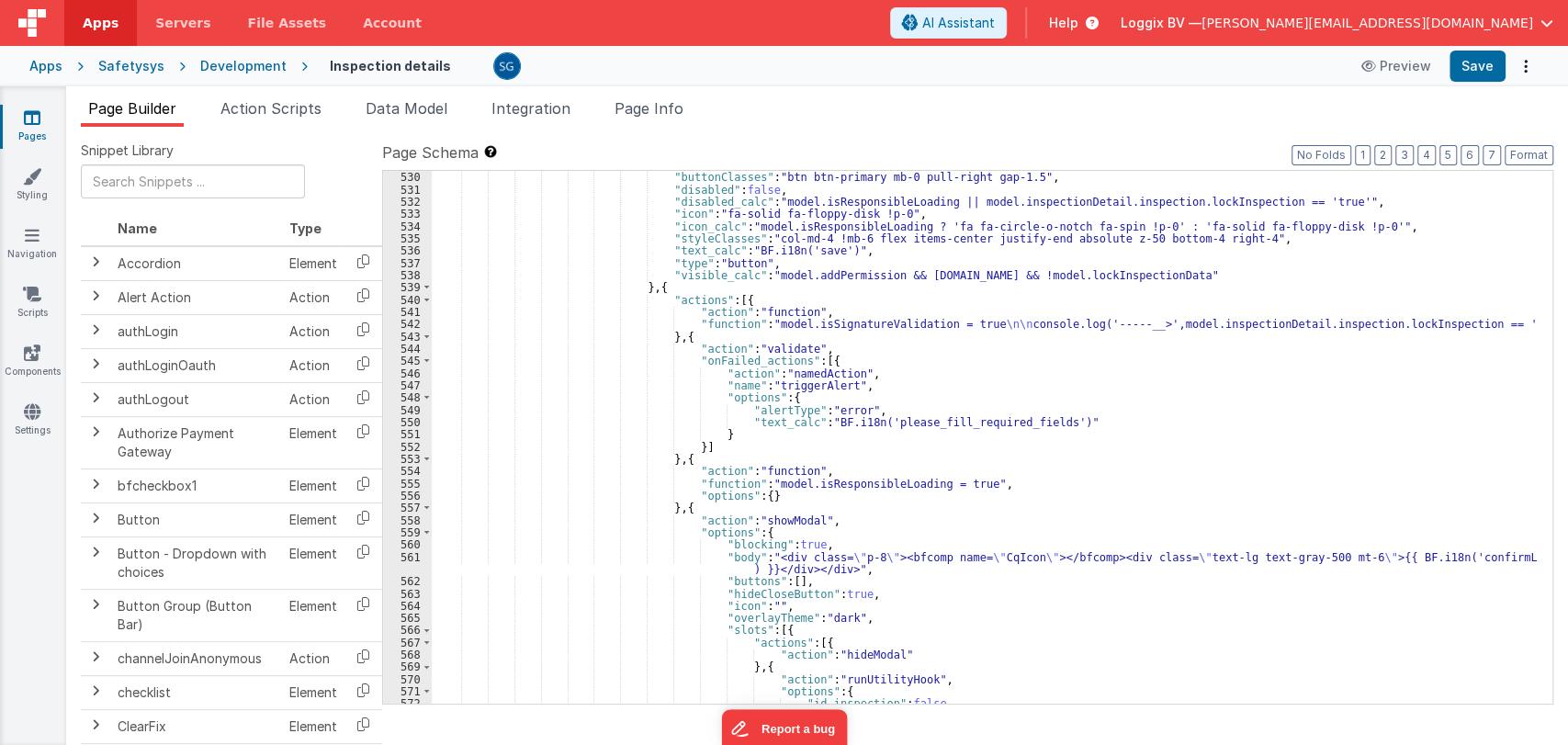
scroll to position [8076, 0]
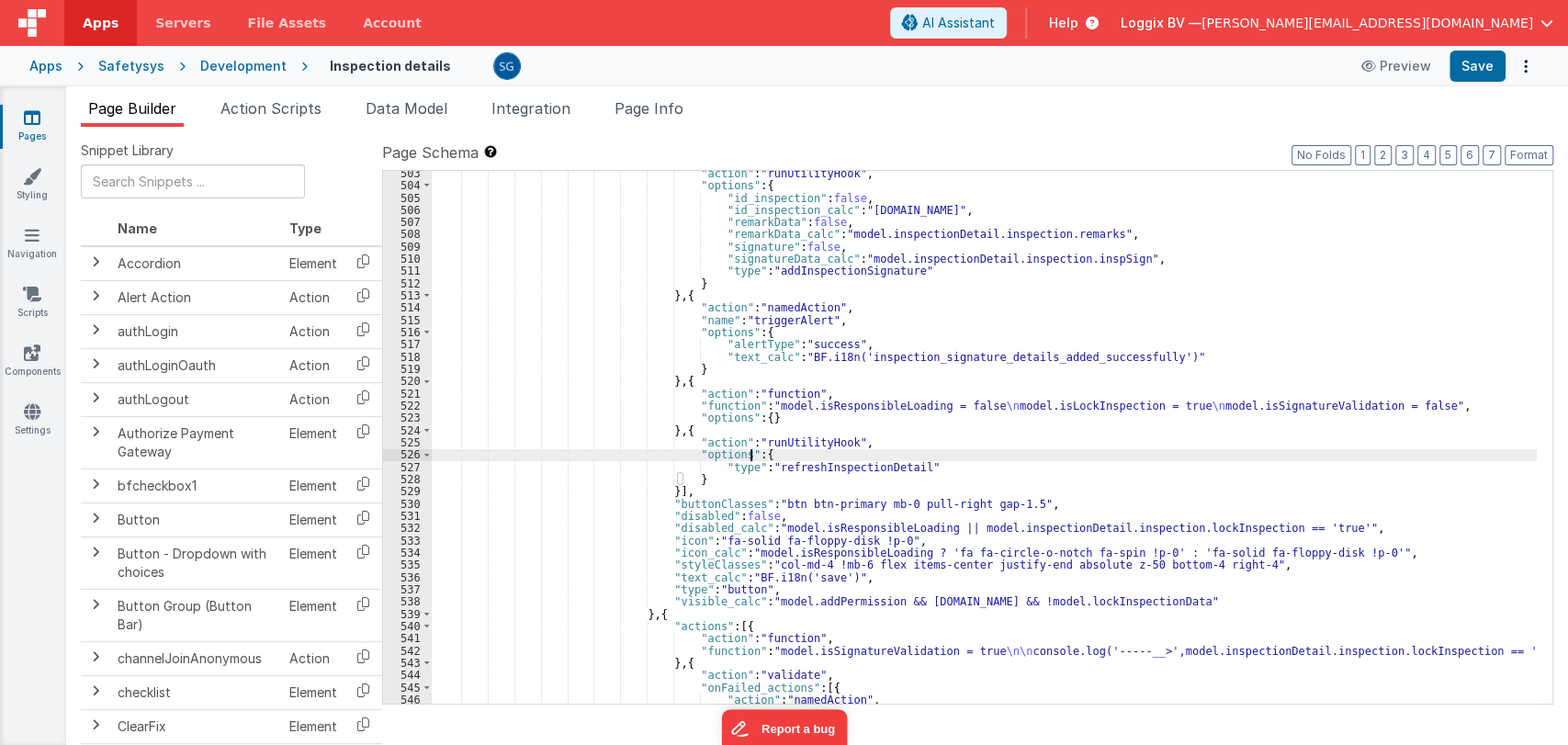
click at [973, 459] on div ""action" : "runUtilityHook" , "options" : { "id_inspection" : false , "id_inspe…" at bounding box center [984, 445] width 1105 height 558
click at [849, 306] on div ""action" : "runUtilityHook" , "options" : { "id_inspection" : false , "id_inspe…" at bounding box center [984, 445] width 1105 height 558
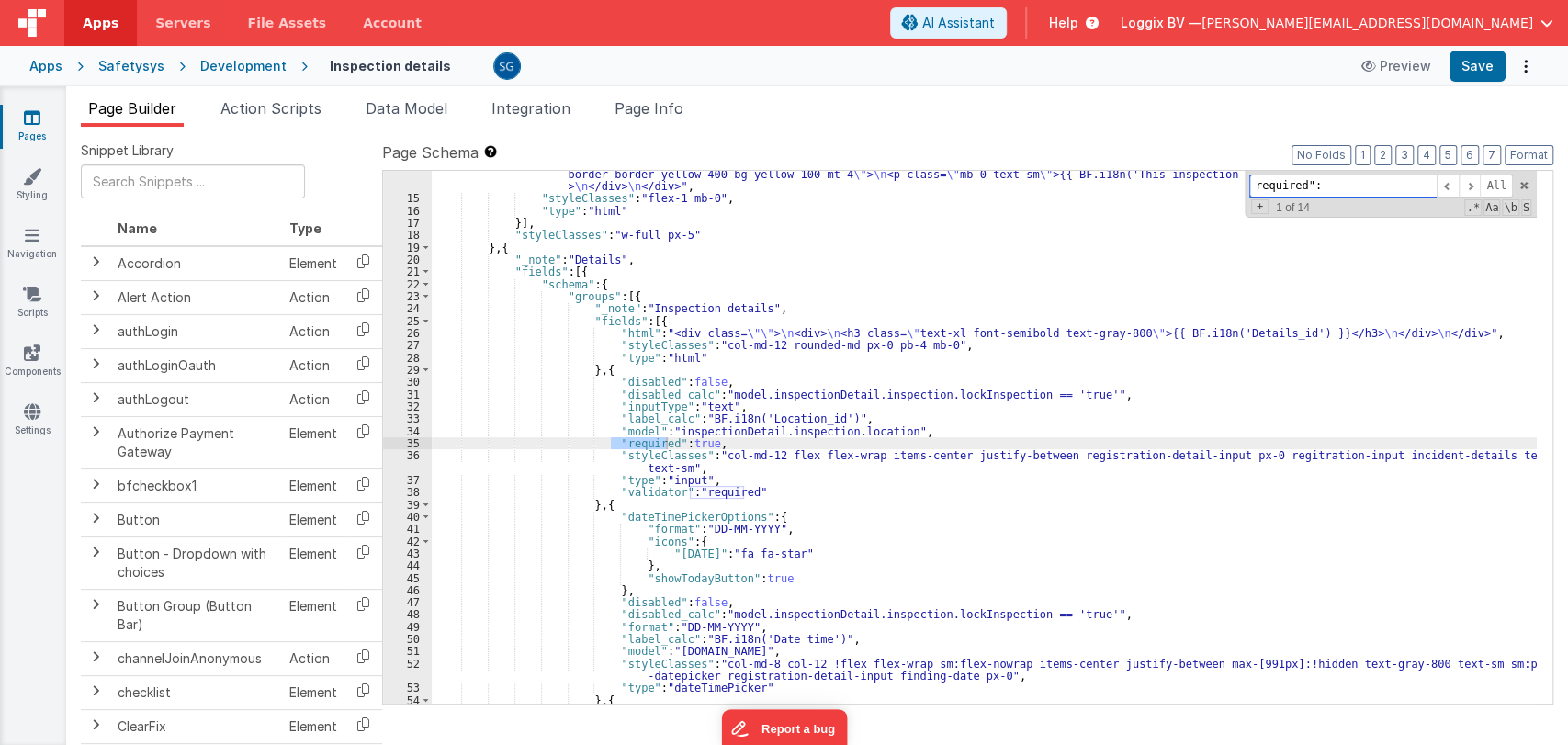
scroll to position [223, 0]
type input "required": true"
click at [1470, 178] on span at bounding box center [1470, 186] width 22 height 23
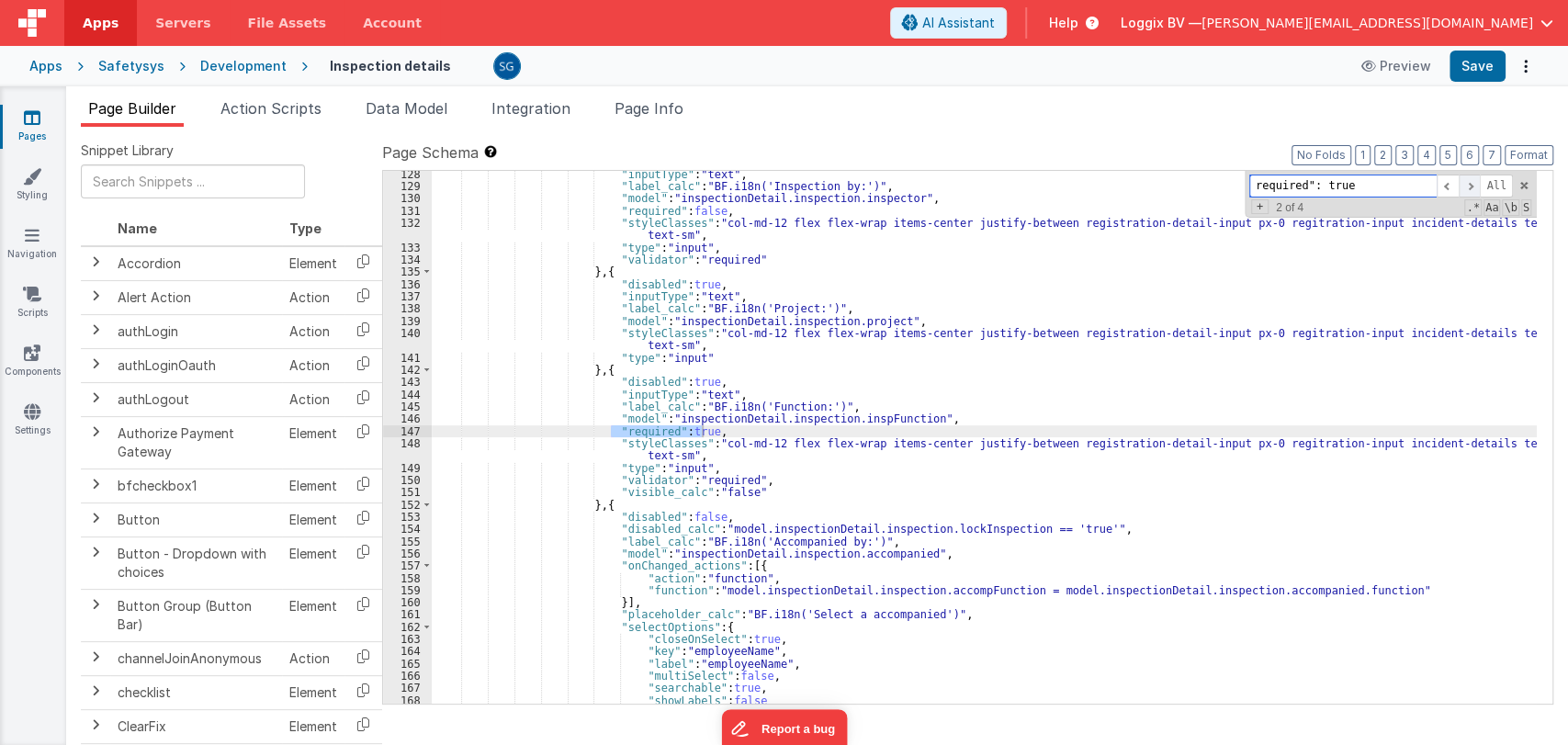
click at [1470, 178] on span at bounding box center [1470, 186] width 22 height 23
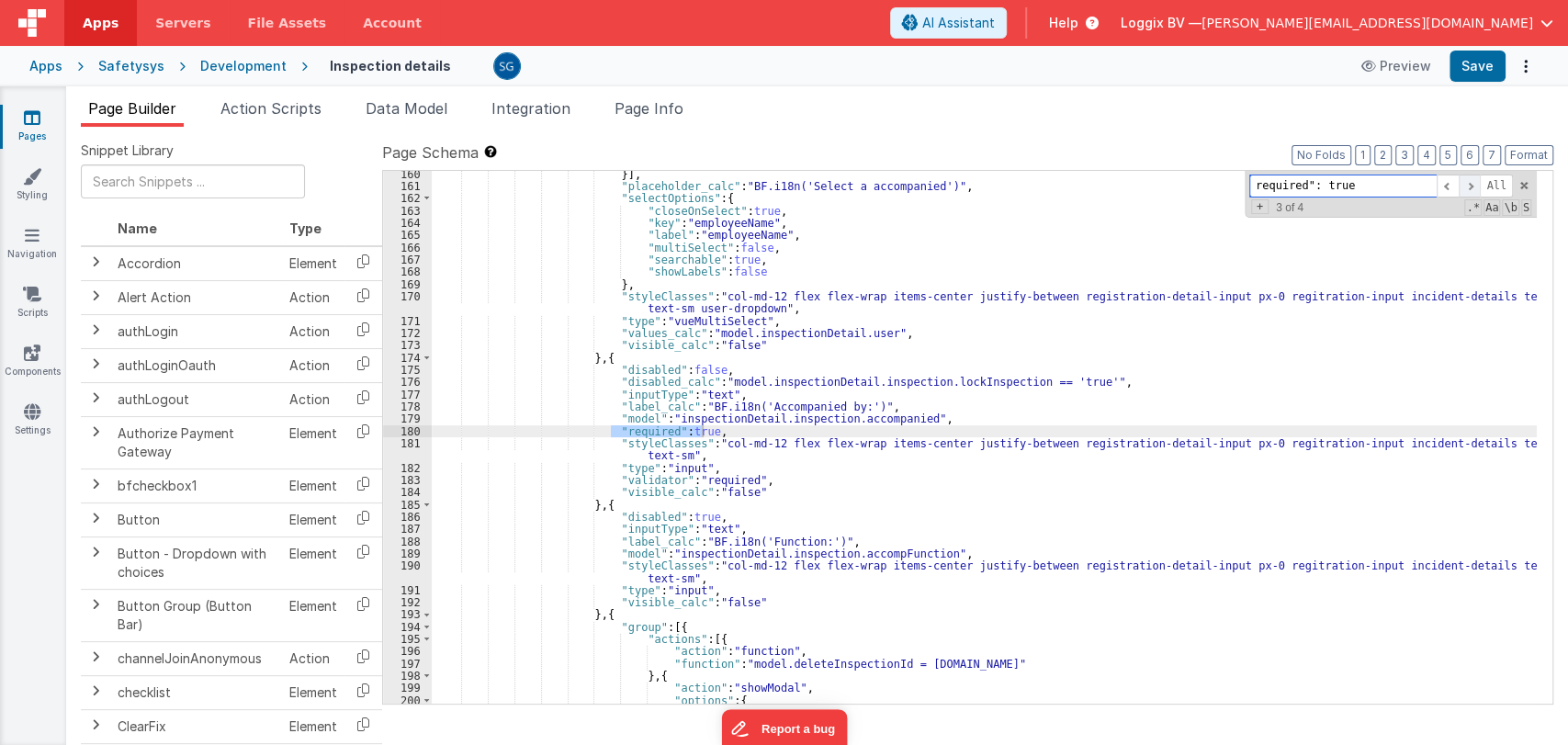
click at [1470, 178] on span at bounding box center [1470, 186] width 22 height 23
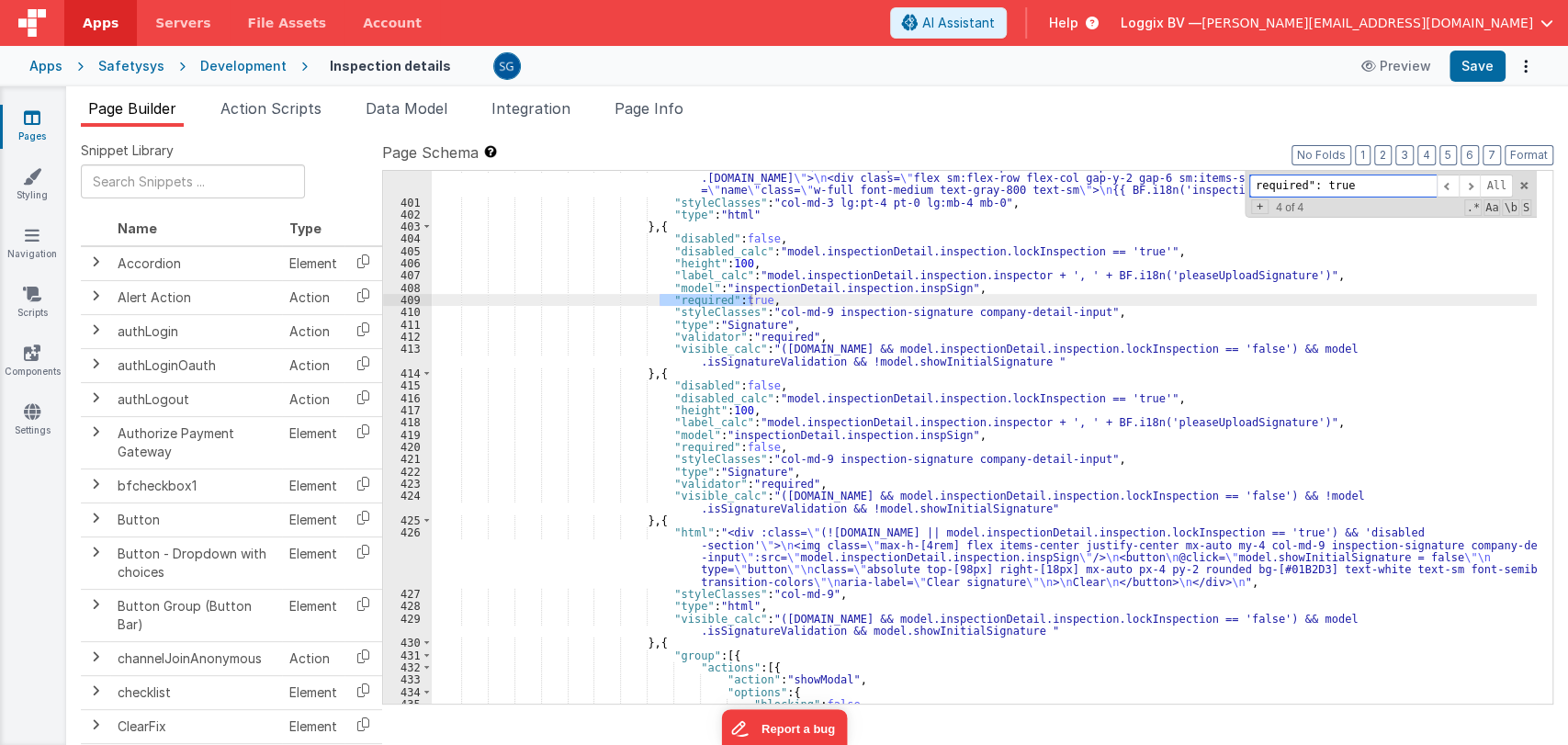
scroll to position [6591, 0]
click at [798, 298] on div ""html" : "<div :class= \" (model.inspectionDetail.inspection.lockInspection == …" at bounding box center [984, 447] width 1105 height 581
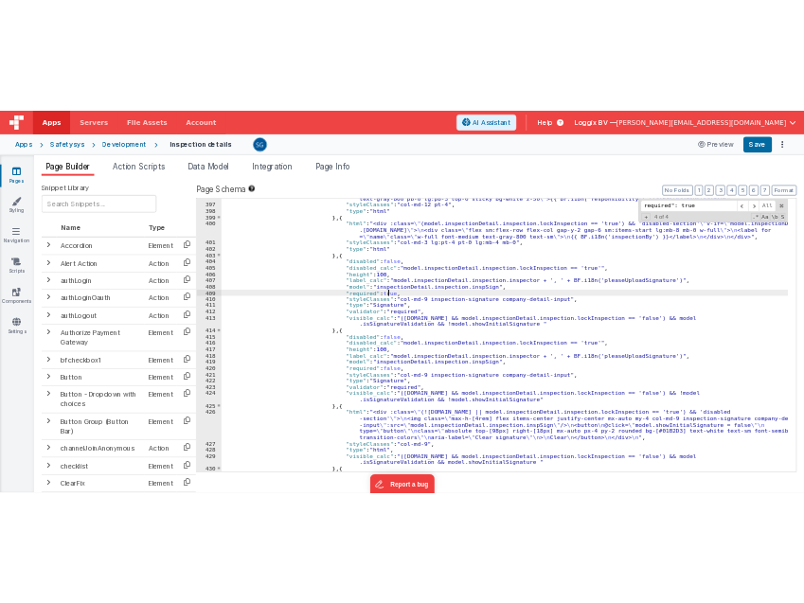
scroll to position [6735, 0]
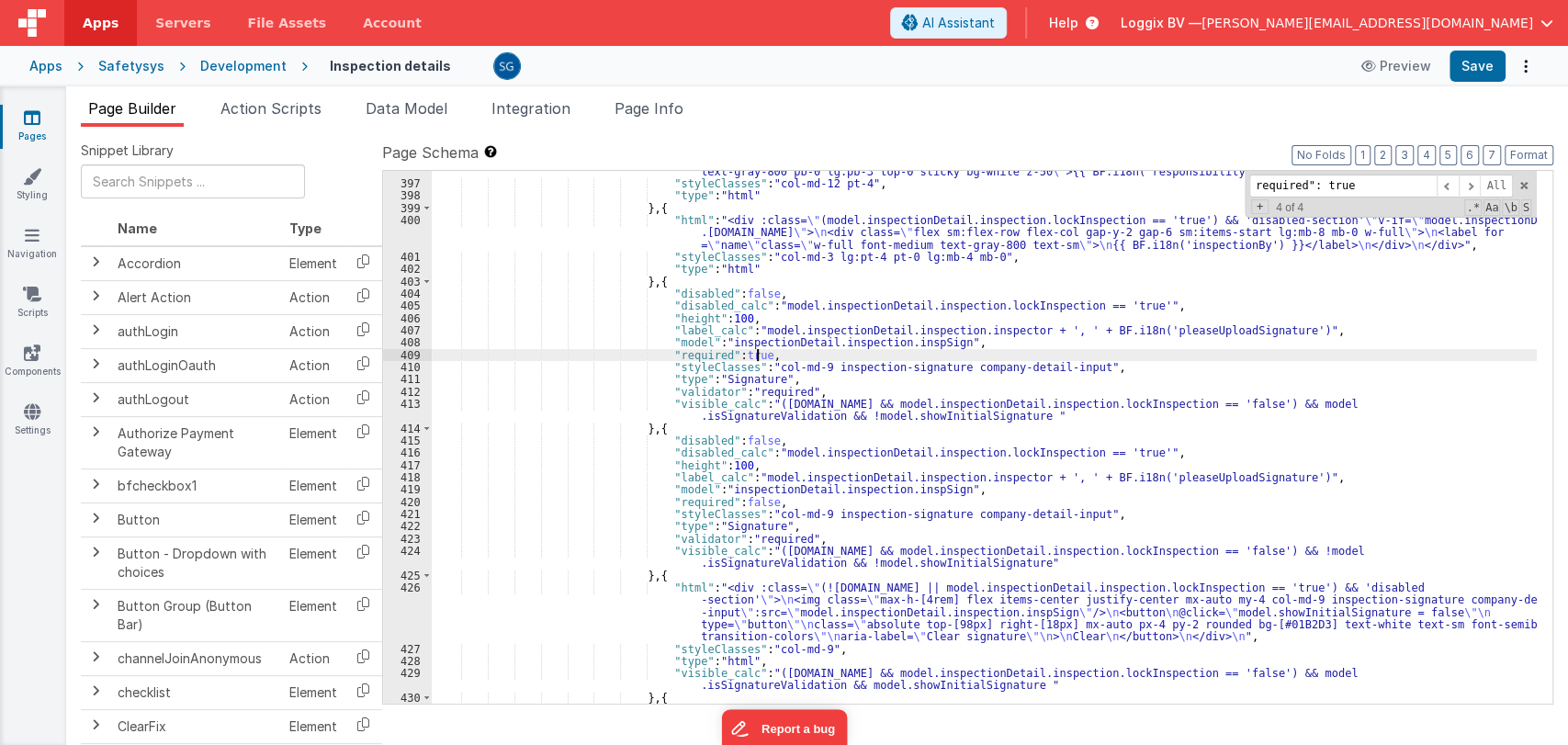
click at [747, 355] on div ""html" : "<div class= \" bg-white overflow-x-auto col-md-12 custom-scroll scrol…" at bounding box center [984, 431] width 1105 height 581
click at [1481, 60] on button "Save" at bounding box center [1478, 66] width 56 height 31
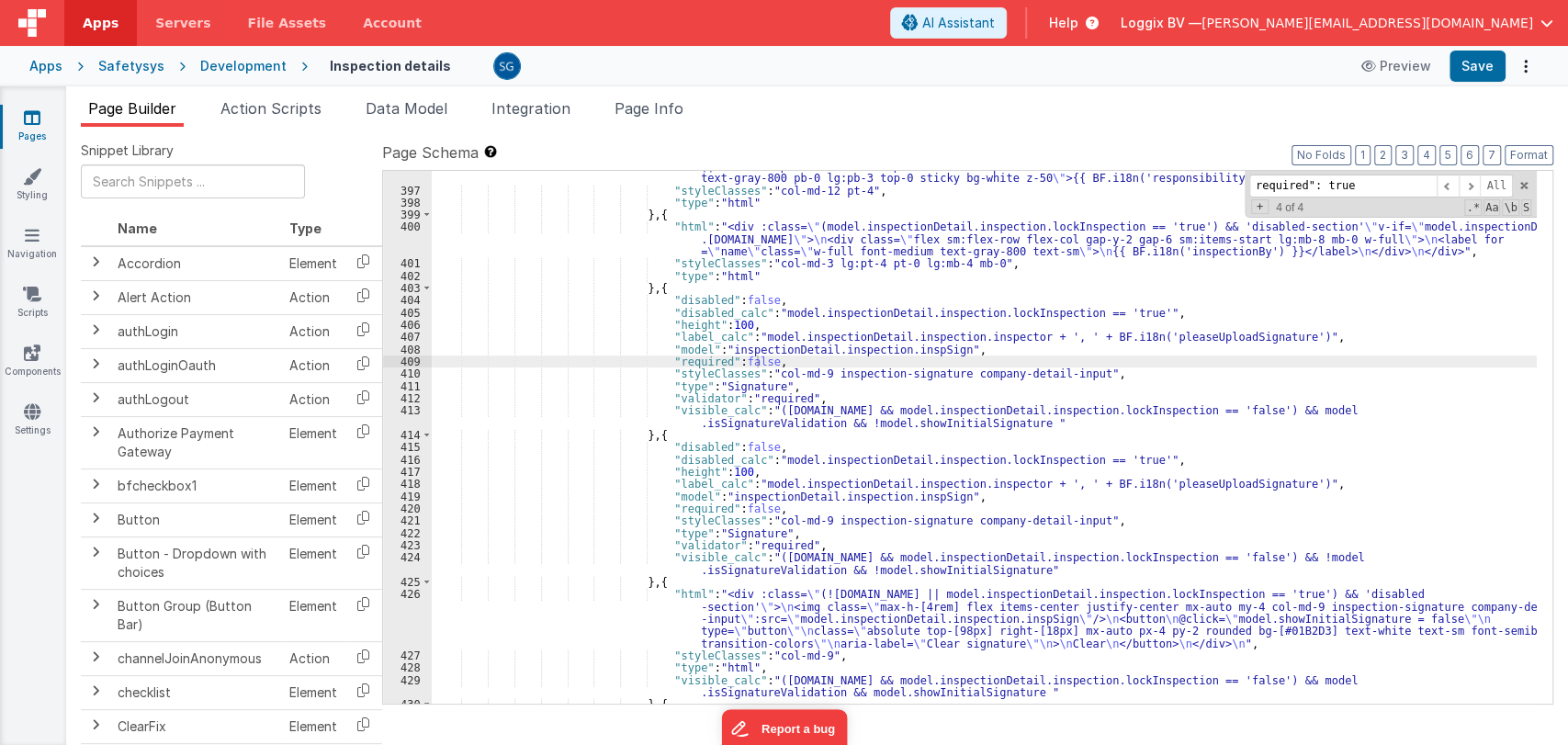
scroll to position [6526, 0]
click at [742, 507] on div ""html" : "<div class= \" bg-white overflow-x-auto col-md-12 custom-scroll scrol…" at bounding box center [984, 437] width 1105 height 581
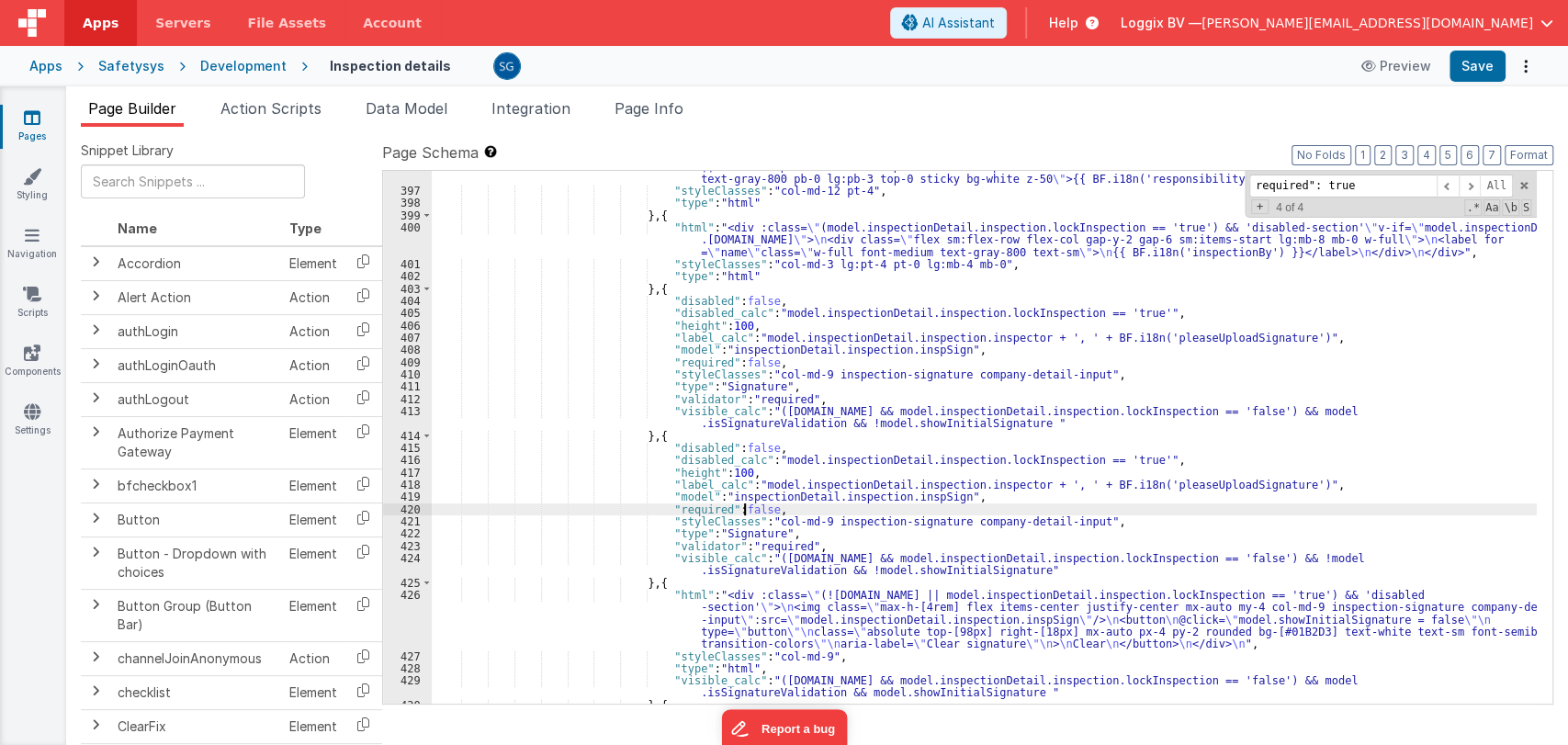
click at [742, 507] on div ""html" : "<div class= \" bg-white overflow-x-auto col-md-12 custom-scroll scrol…" at bounding box center [984, 437] width 1105 height 581
click at [1472, 79] on button "Save" at bounding box center [1478, 66] width 56 height 31
click at [732, 502] on div ""html" : "<div class= \" bg-white overflow-x-auto col-md-12 custom-scroll scrol…" at bounding box center [984, 437] width 1105 height 581
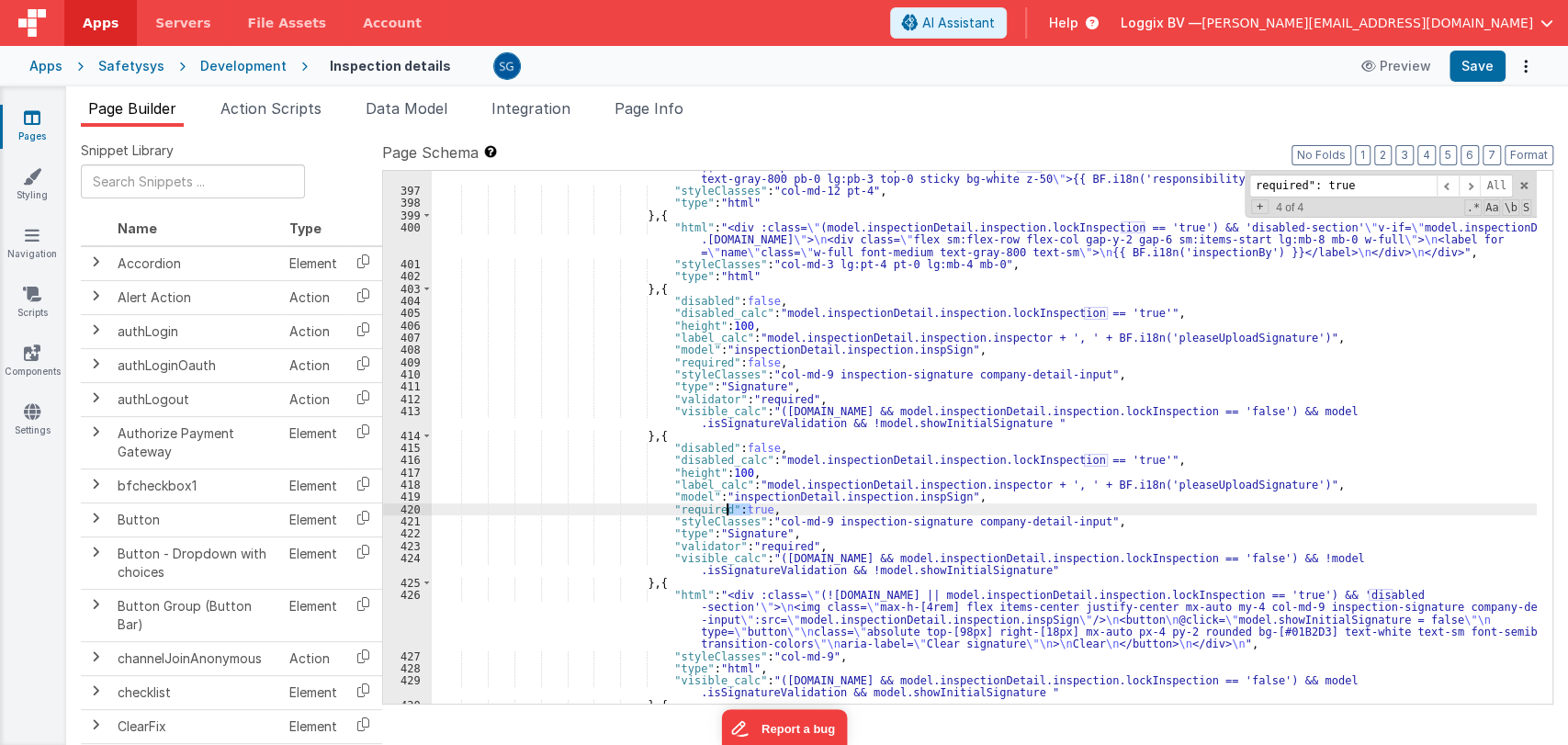
click at [732, 502] on div ""html" : "<div class= \" bg-white overflow-x-auto col-md-12 custom-scroll scrol…" at bounding box center [984, 437] width 1105 height 581
click at [1485, 68] on button "Save" at bounding box center [1478, 66] width 56 height 31
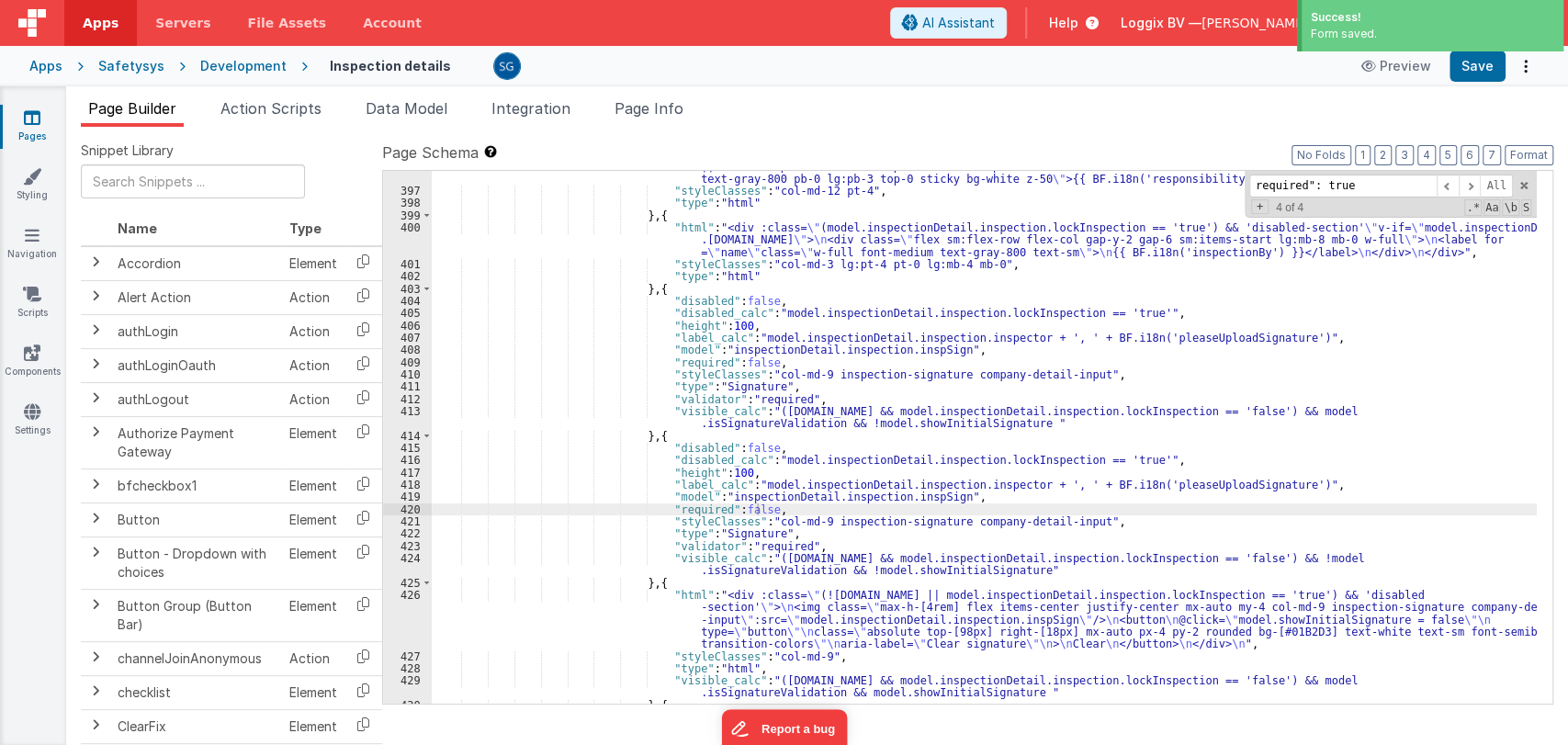
click at [844, 399] on div ""html" : "<div class= \" bg-white overflow-x-auto col-md-12 custom-scroll scrol…" at bounding box center [984, 437] width 1105 height 581
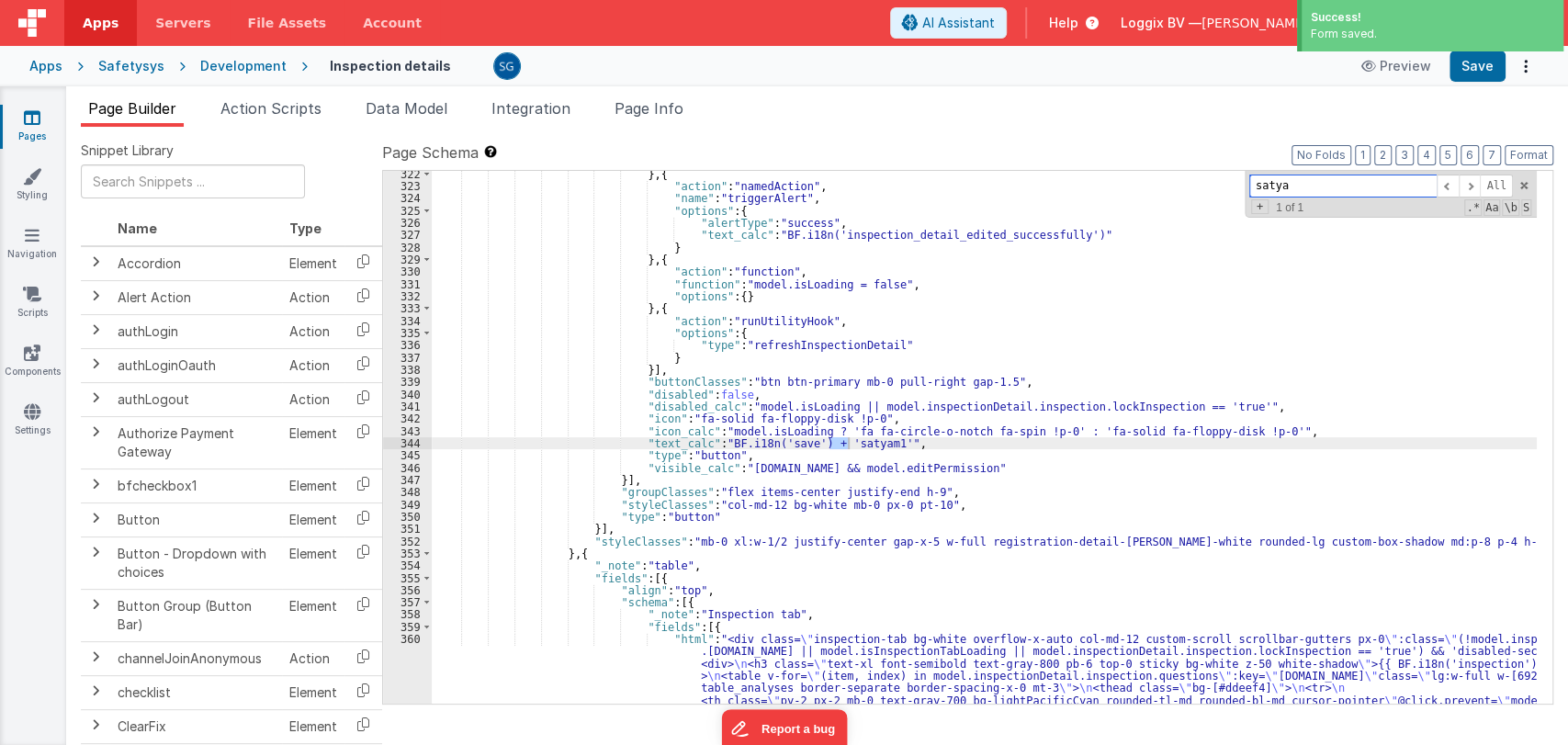
scroll to position [4192, 0]
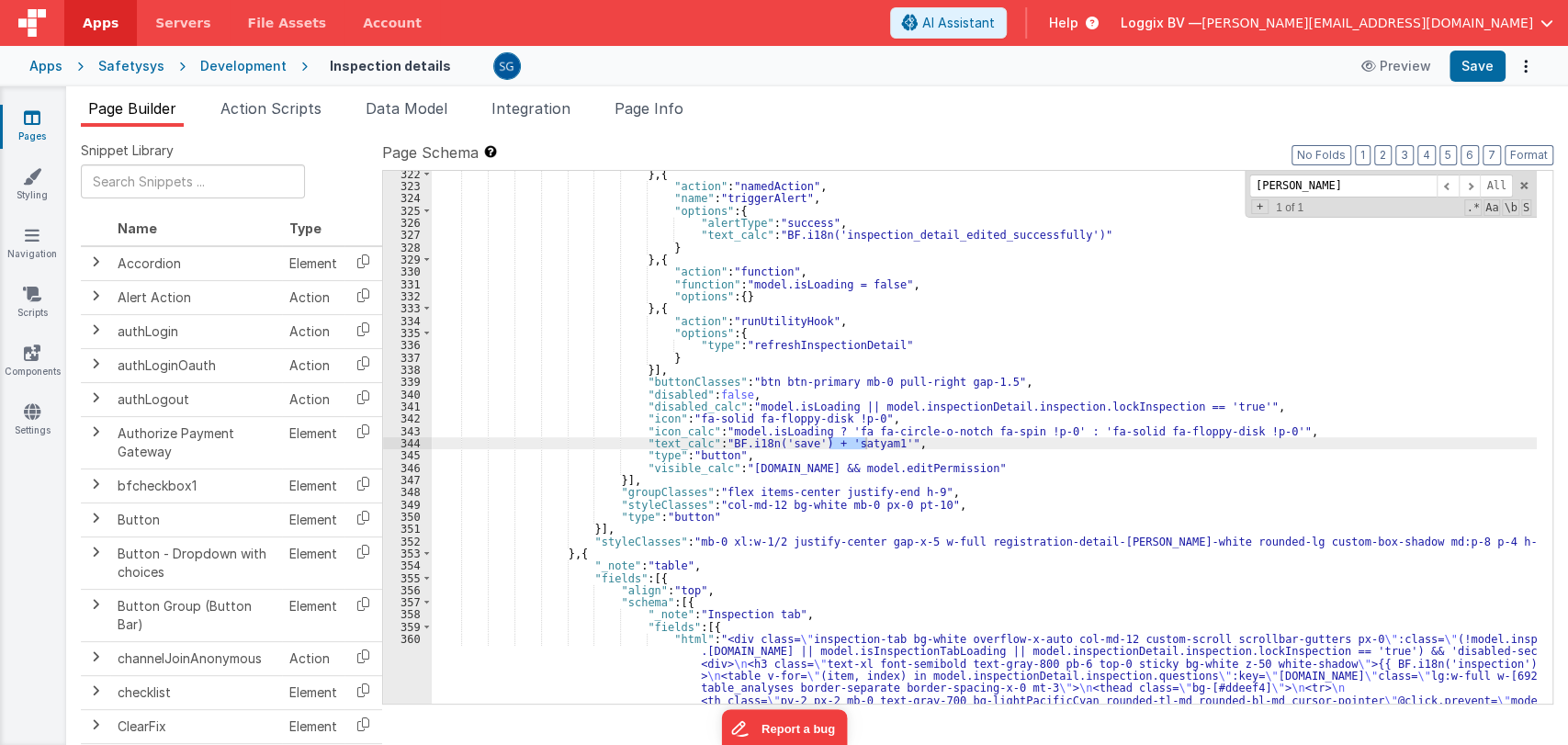
click at [1473, 65] on button "Save" at bounding box center [1478, 66] width 56 height 31
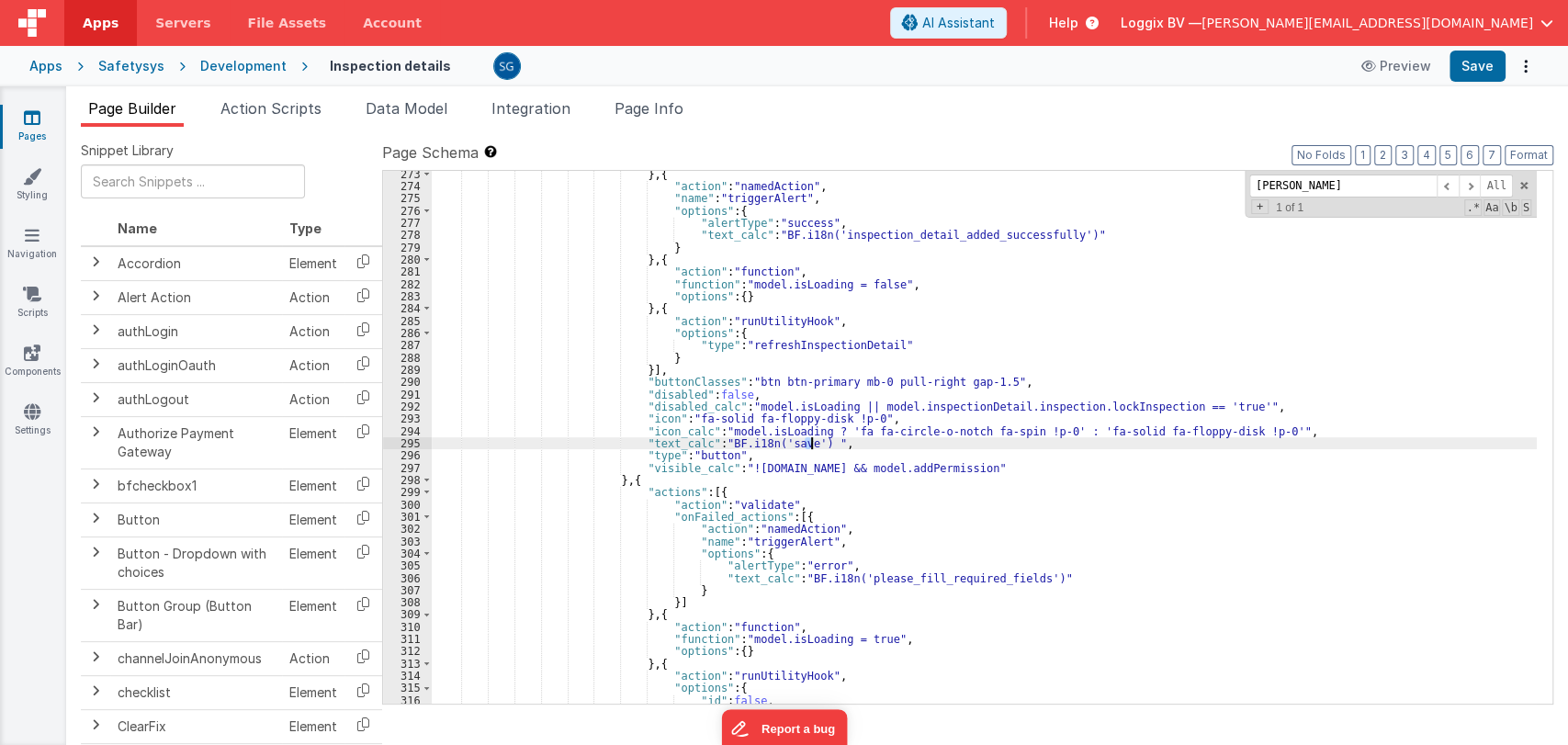
scroll to position [3592, 0]
click at [1480, 63] on button "Save" at bounding box center [1478, 66] width 56 height 31
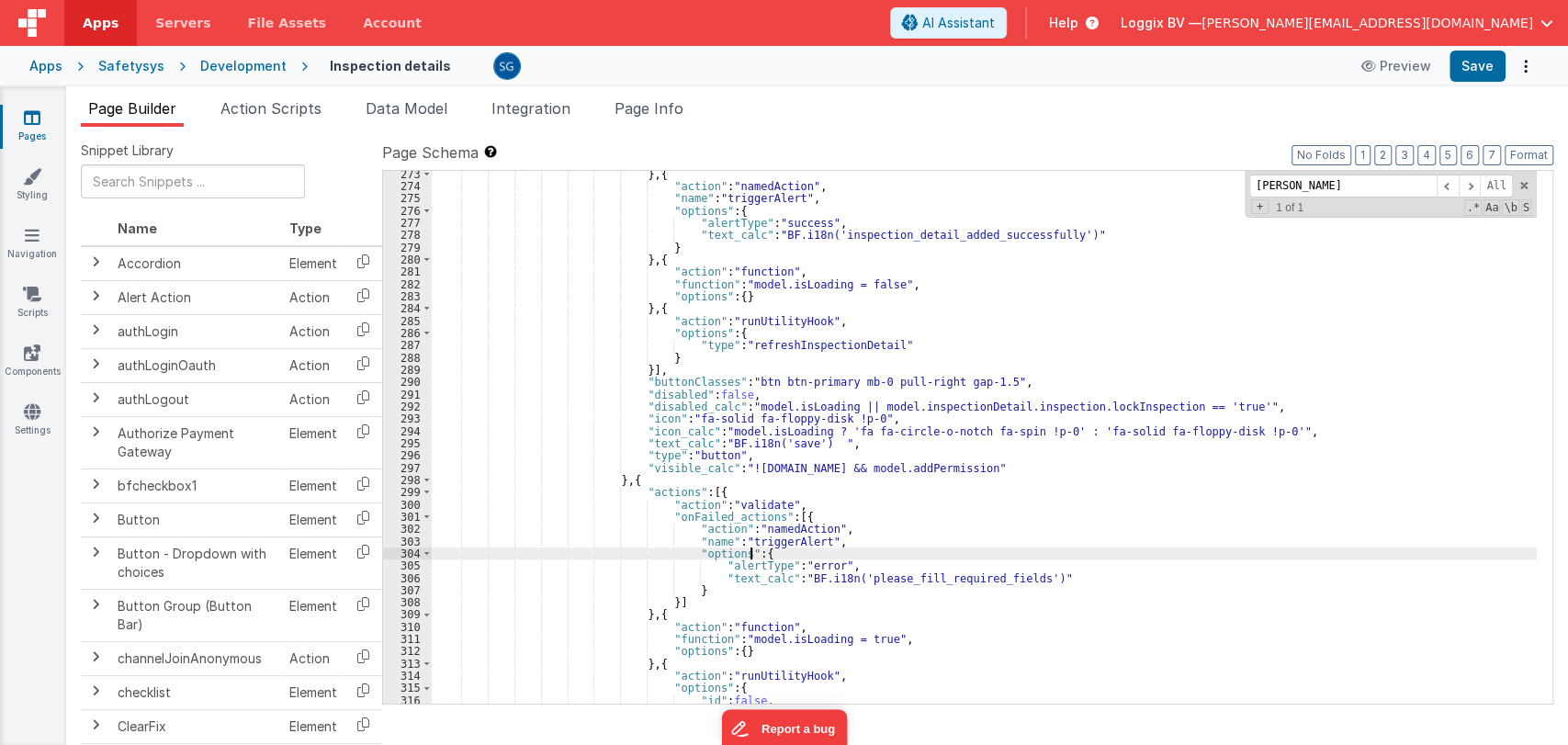
click at [941, 558] on div "} , { "action" : "namedAction" , "name" : "triggerAlert" , "options" : { "alert…" at bounding box center [984, 446] width 1105 height 558
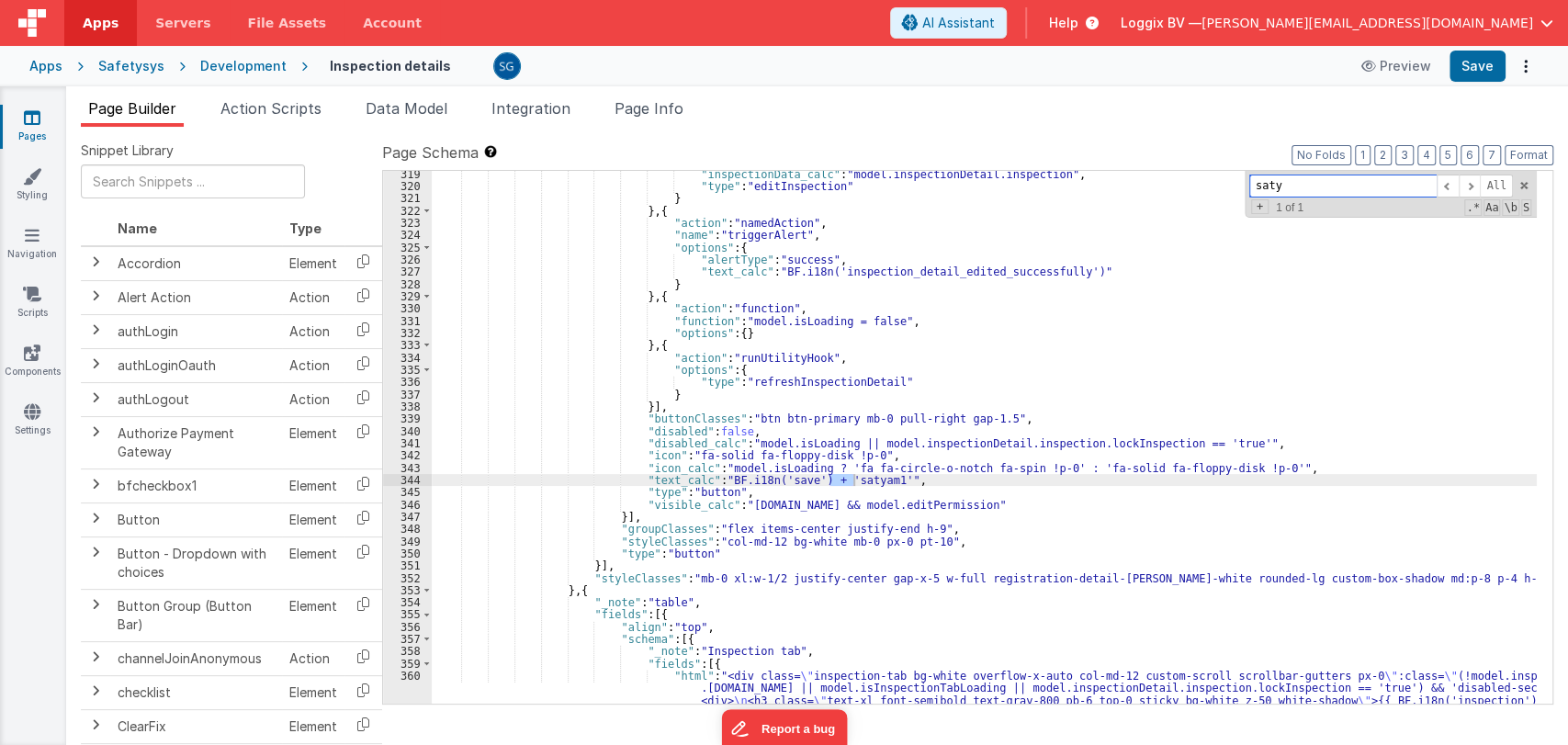
scroll to position [4155, 0]
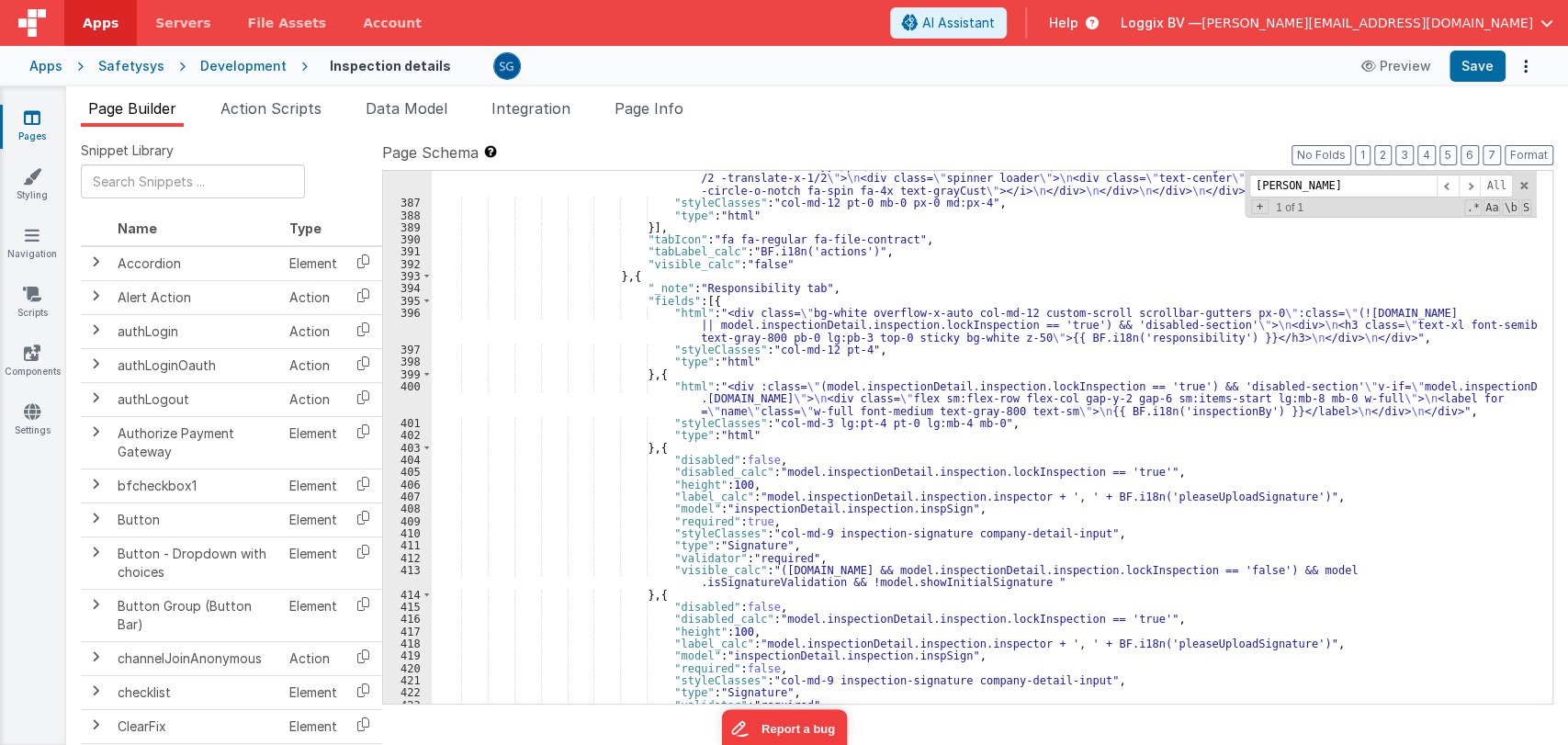
scroll to position [6366, 0]
click at [1293, 185] on input "satyam" at bounding box center [1343, 186] width 187 height 23
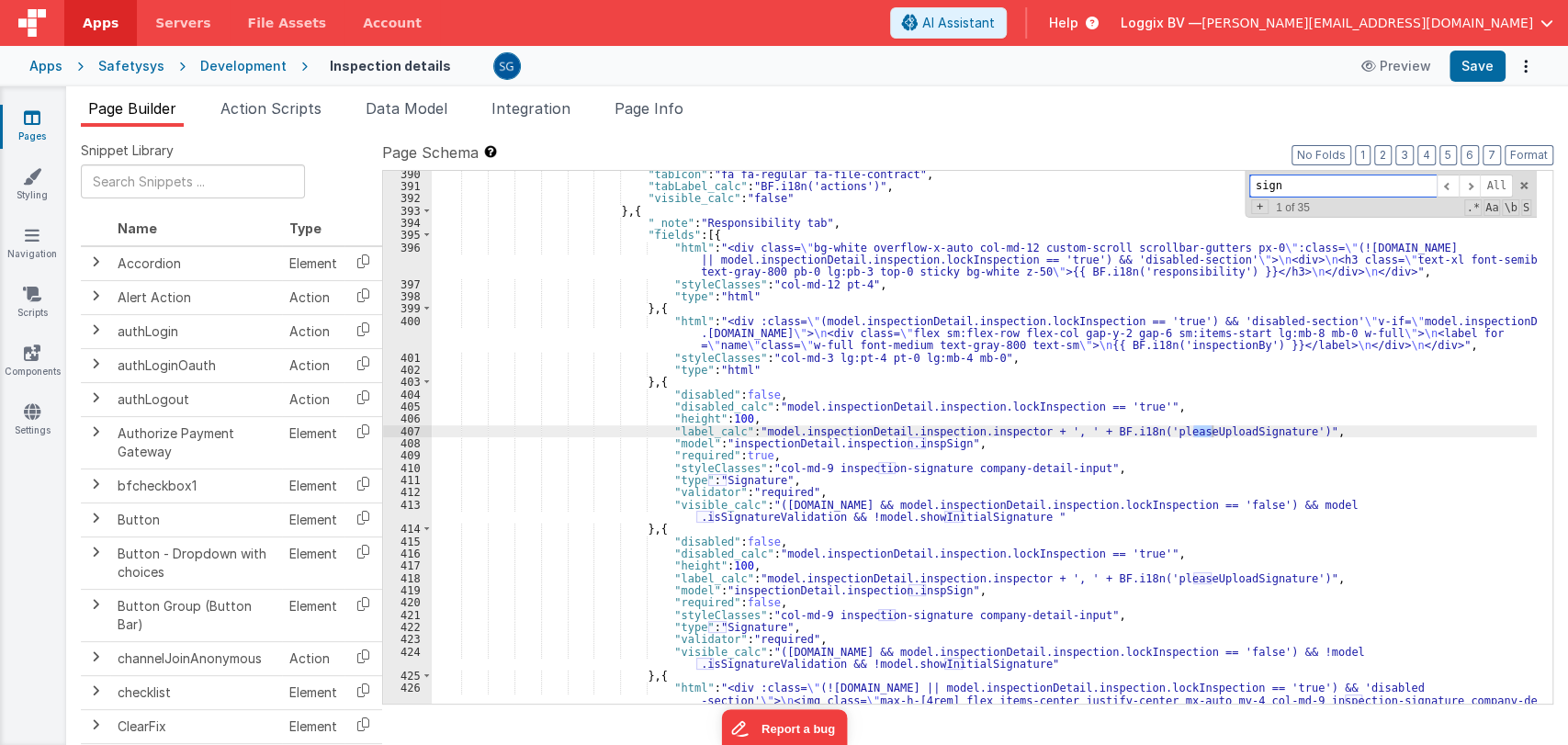
scroll to position [6432, 0]
type input "sign"
click at [741, 454] on div ""tabIcon" : "fa fa-regular fa-file-contract" , "tabLabel_calc" : "BF.i18n('acti…" at bounding box center [984, 470] width 1105 height 606
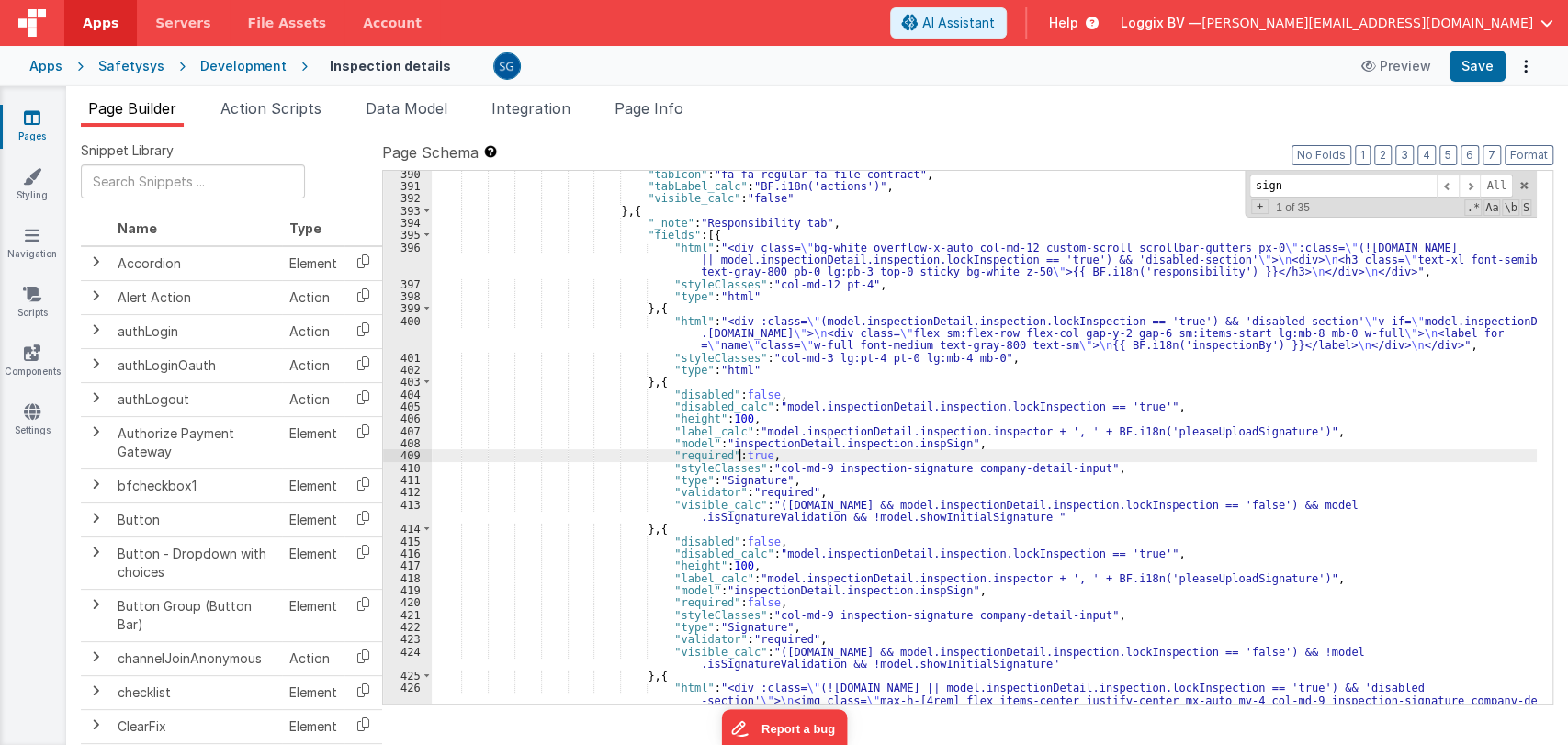
click at [741, 454] on div ""tabIcon" : "fa fa-regular fa-file-contract" , "tabLabel_calc" : "BF.i18n('acti…" at bounding box center [984, 470] width 1105 height 606
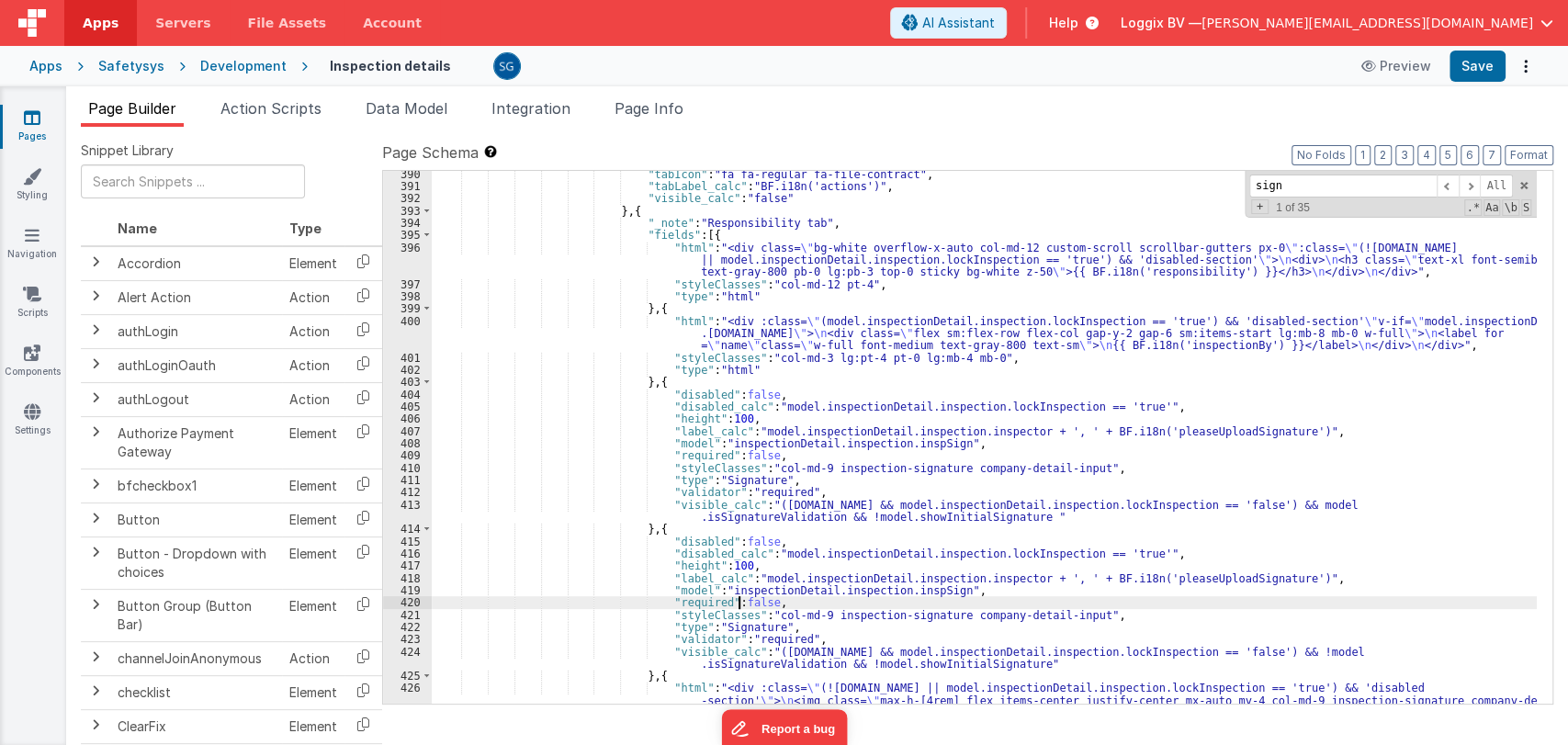
click at [738, 604] on div ""tabIcon" : "fa fa-regular fa-file-contract" , "tabLabel_calc" : "BF.i18n('acti…" at bounding box center [984, 470] width 1105 height 606
click at [1485, 68] on button "Save" at bounding box center [1478, 66] width 56 height 31
click at [38, 124] on icon at bounding box center [32, 117] width 16 height 18
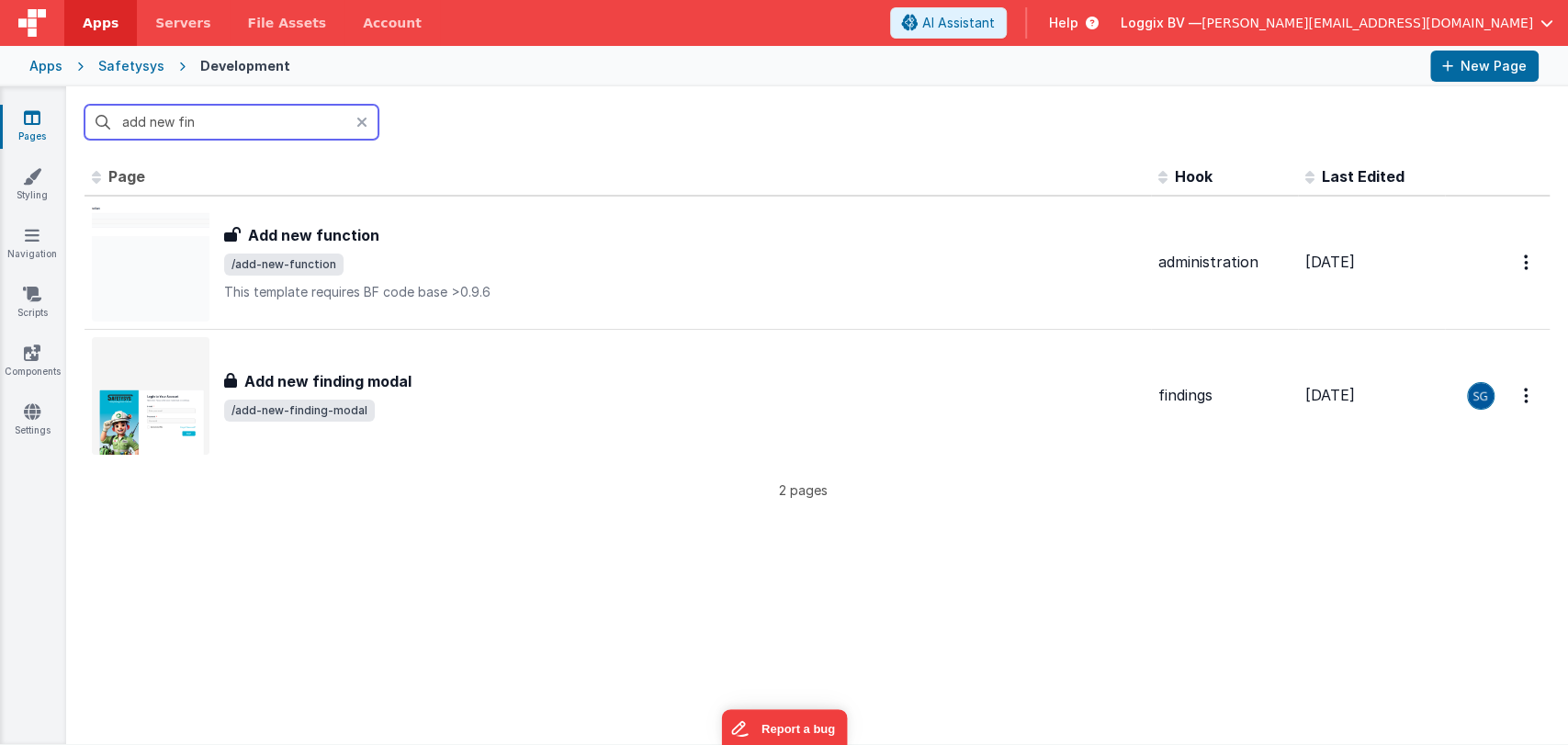
type input "add new find"
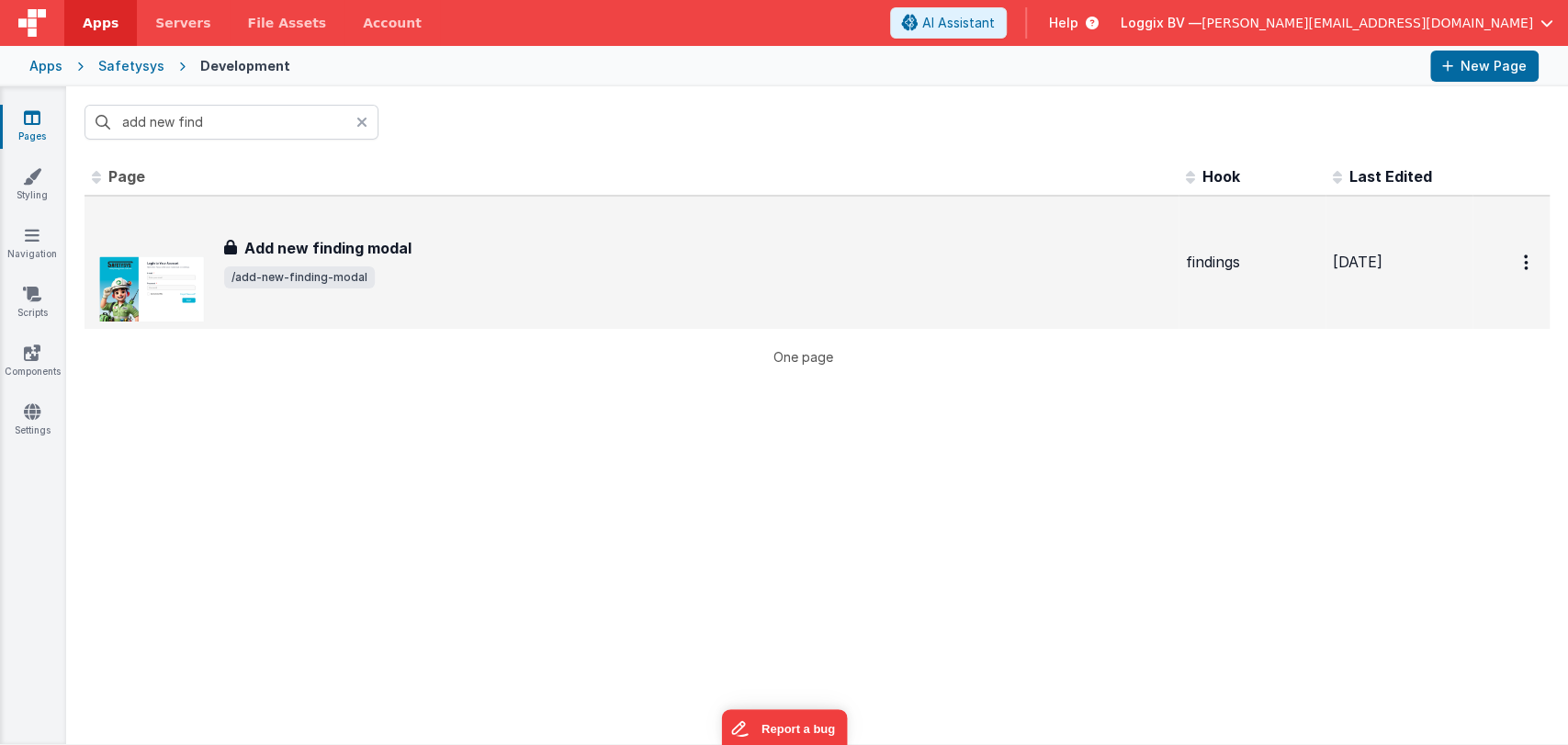
click at [382, 267] on span "/add-new-finding-modal" at bounding box center [698, 277] width 947 height 22
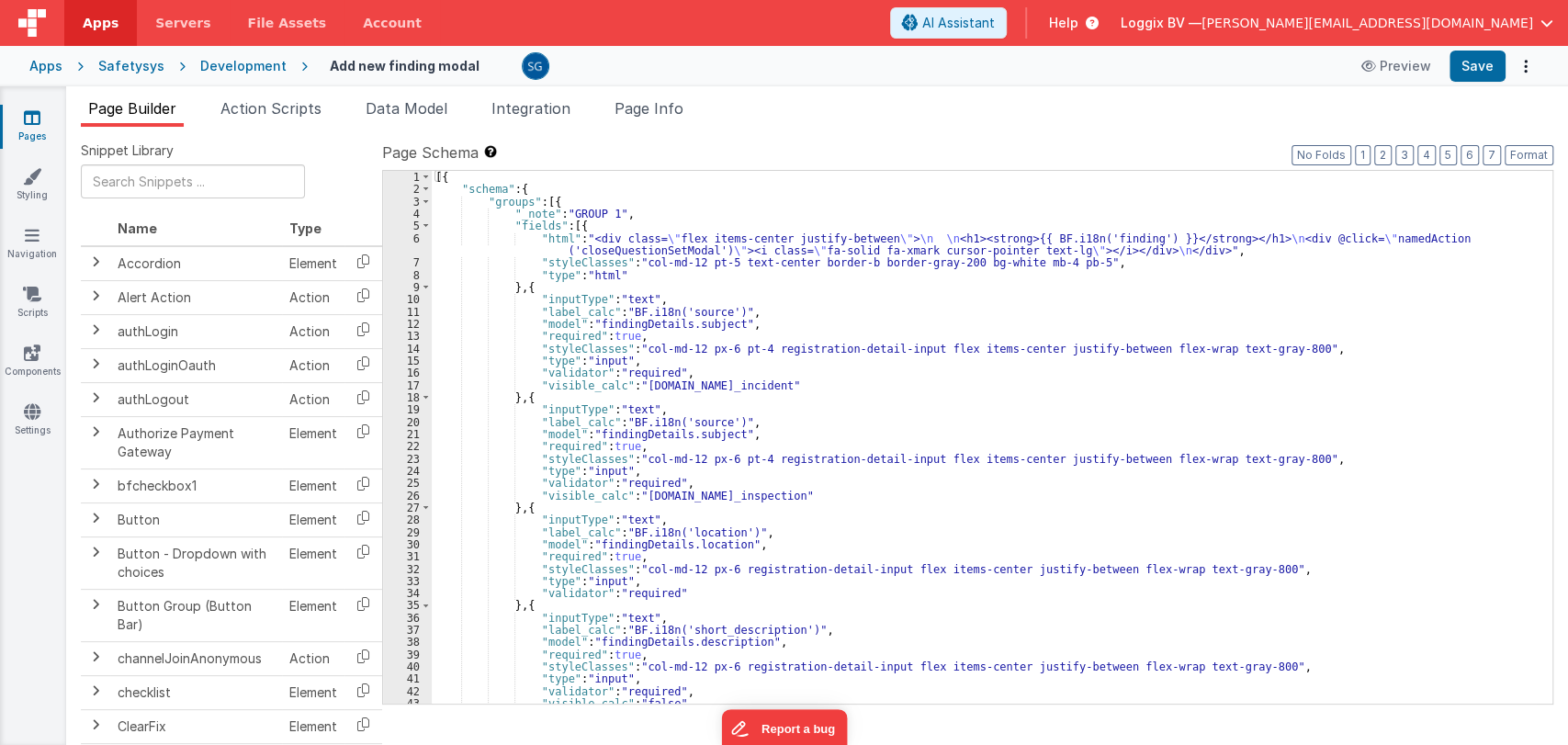
click at [776, 376] on div "[{ "schema" : { "groups" : [{ "_note" : "GROUP 1" , "fields" : [{ "html" : "<di…" at bounding box center [984, 449] width 1105 height 558
click at [772, 383] on div "[{ "schema" : { "groups" : [{ "_note" : "GROUP 1" , "fields" : [{ "html" : "<di…" at bounding box center [984, 449] width 1105 height 558
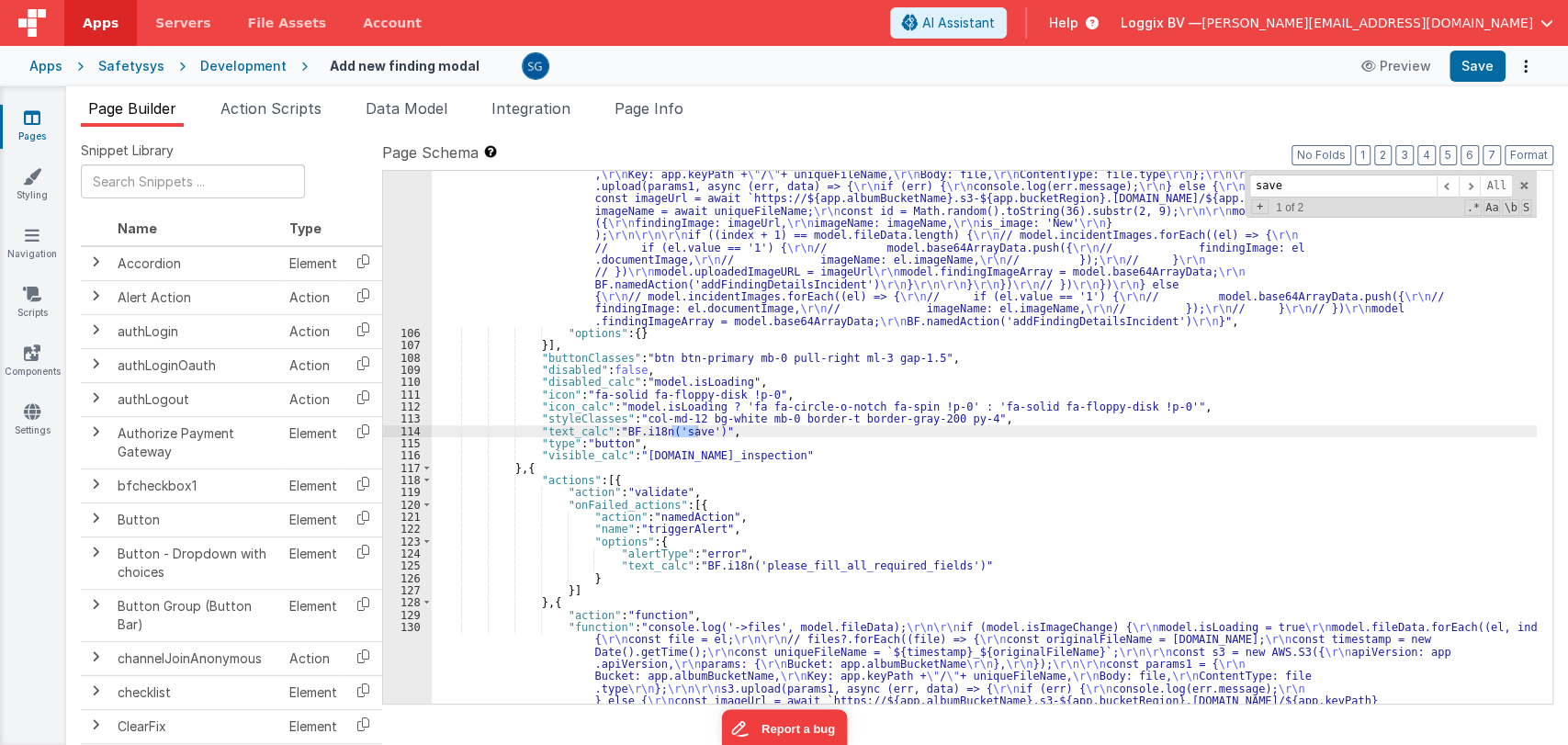
scroll to position [1901, 0]
click at [871, 465] on div ""function" : "if (model.isImageChange) { \r\n model.isLoading = true \r\n model…" at bounding box center [984, 599] width 1105 height 961
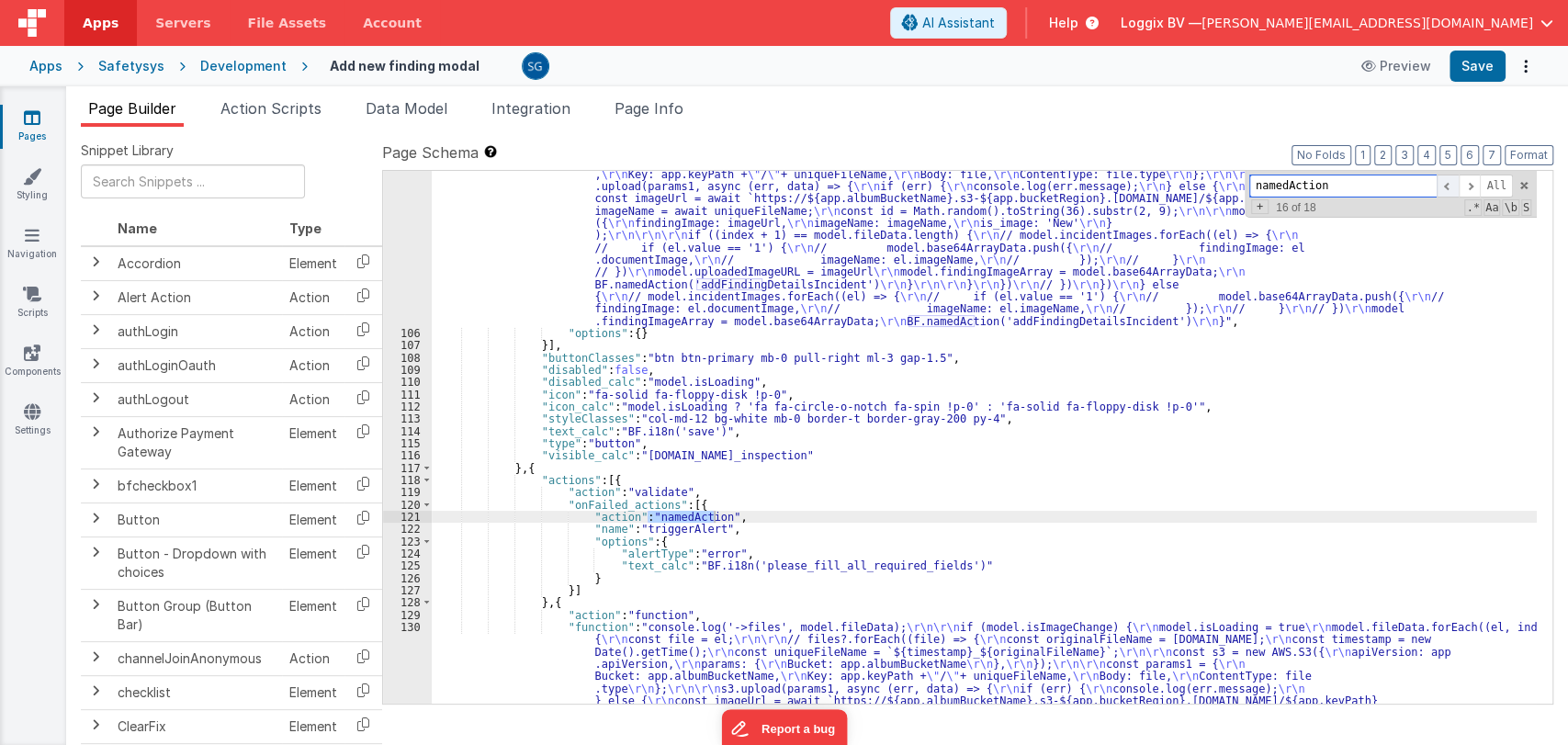
type input "namedAction"
click at [1453, 190] on span at bounding box center [1448, 186] width 22 height 23
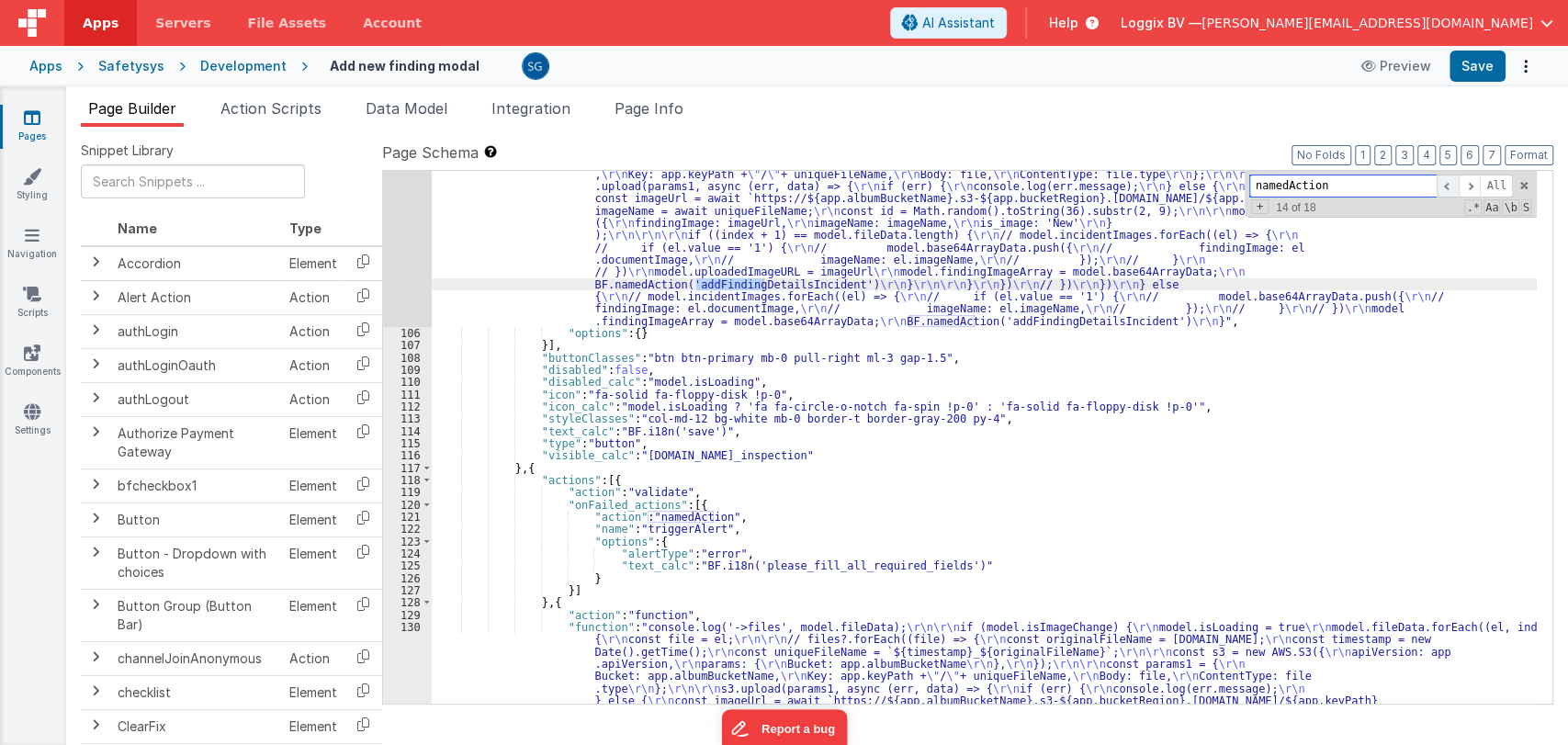
click at [1453, 190] on span at bounding box center [1448, 186] width 22 height 23
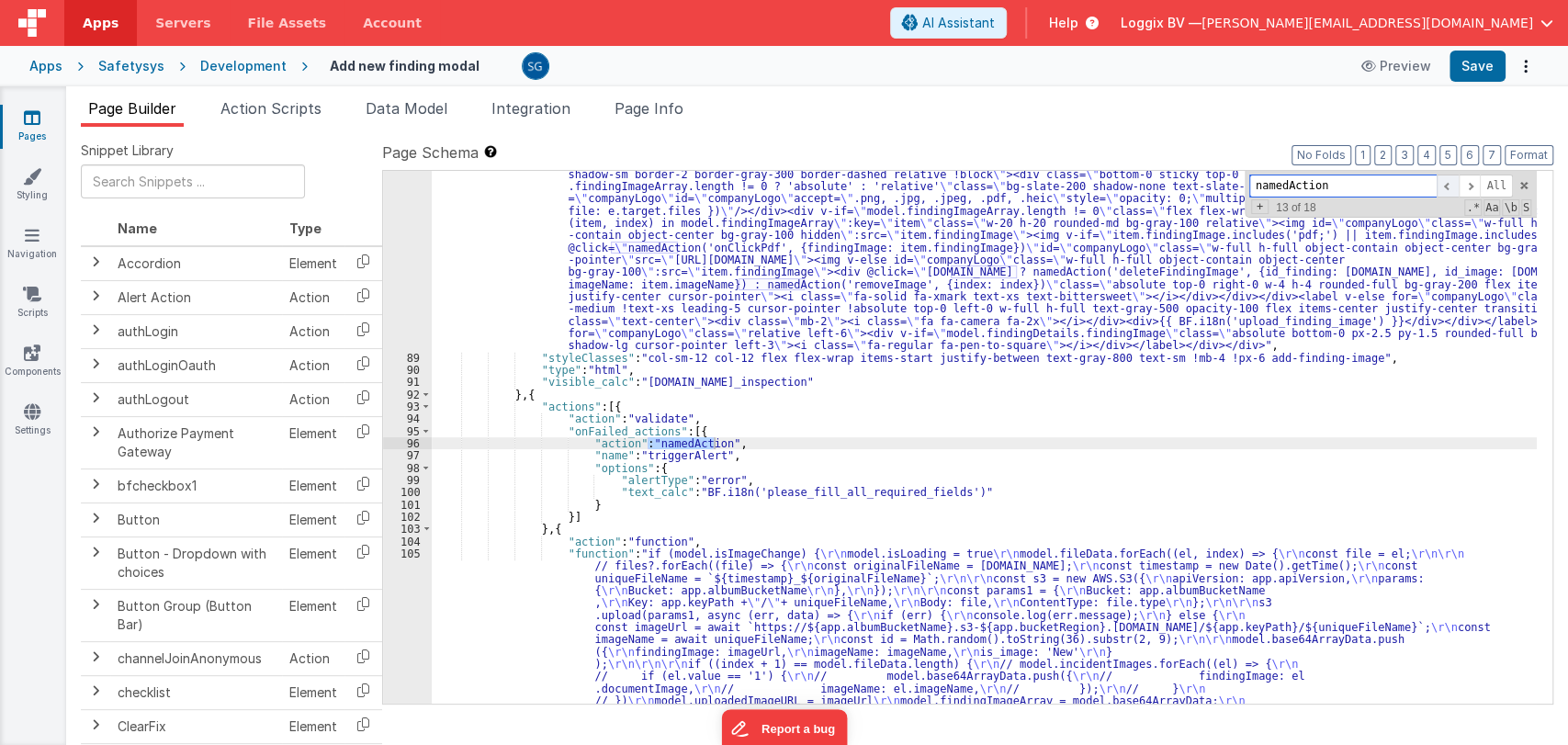
scroll to position [1473, 0]
click at [1453, 190] on span at bounding box center [1448, 186] width 22 height 23
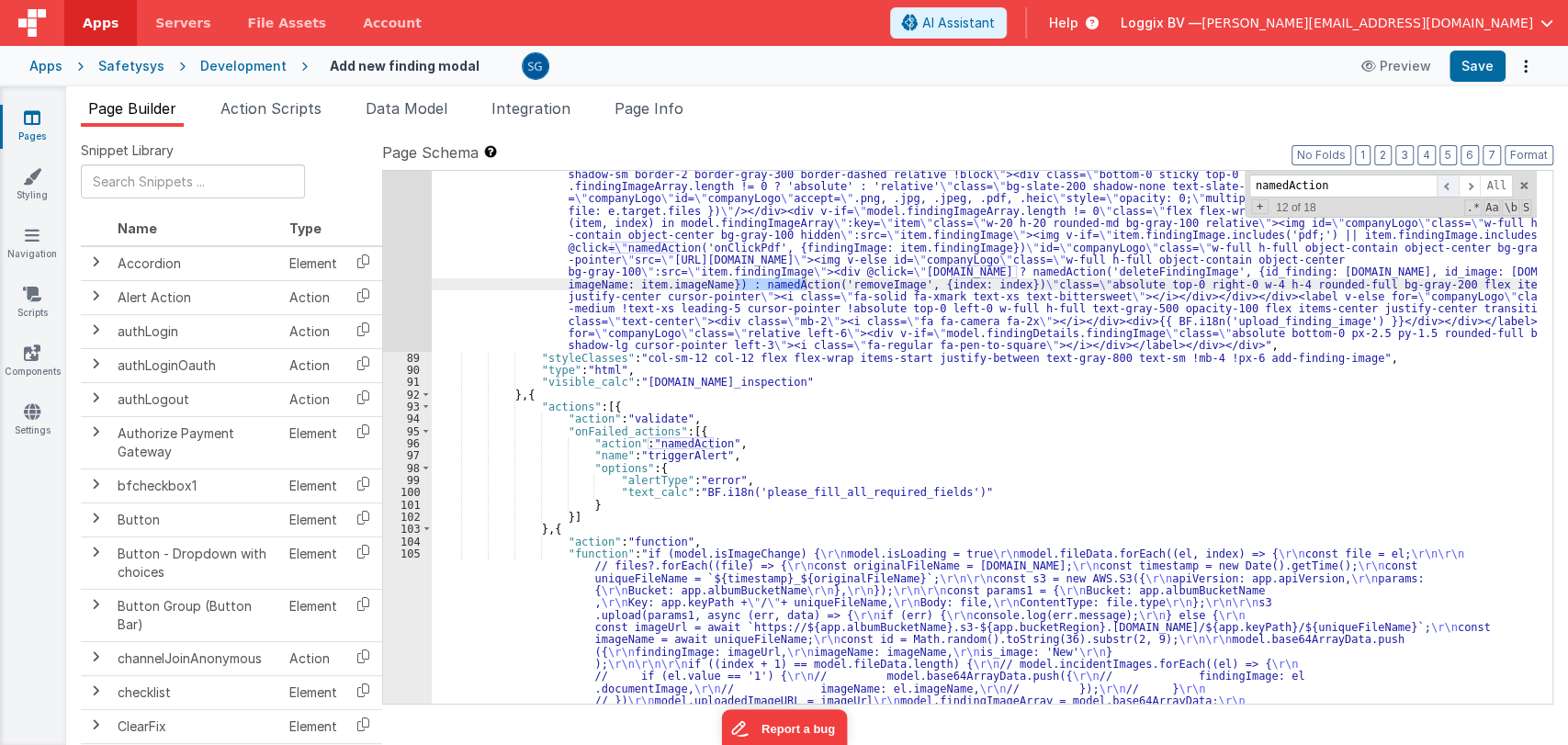
click at [1453, 190] on span at bounding box center [1448, 186] width 22 height 23
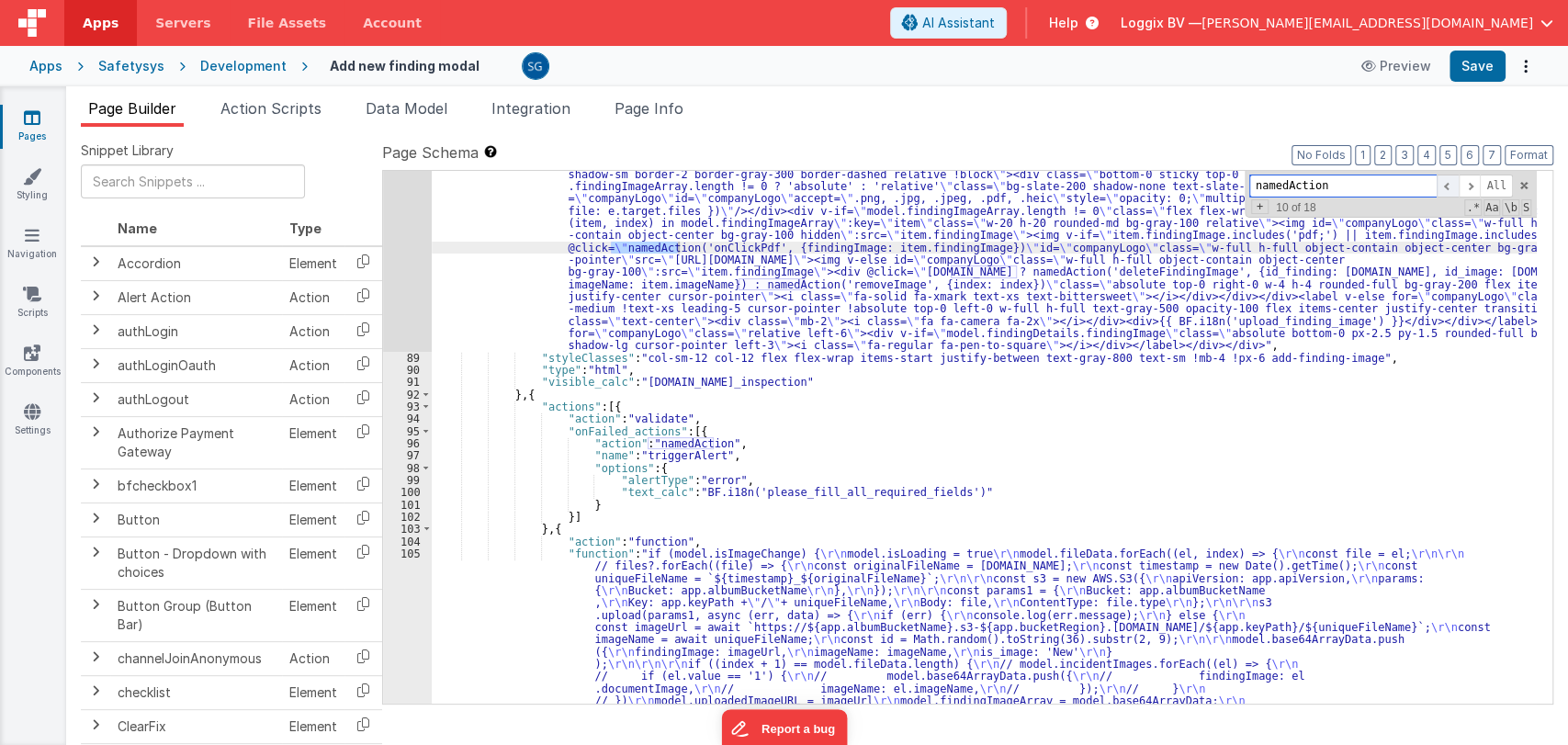
click at [1453, 190] on span at bounding box center [1448, 186] width 22 height 23
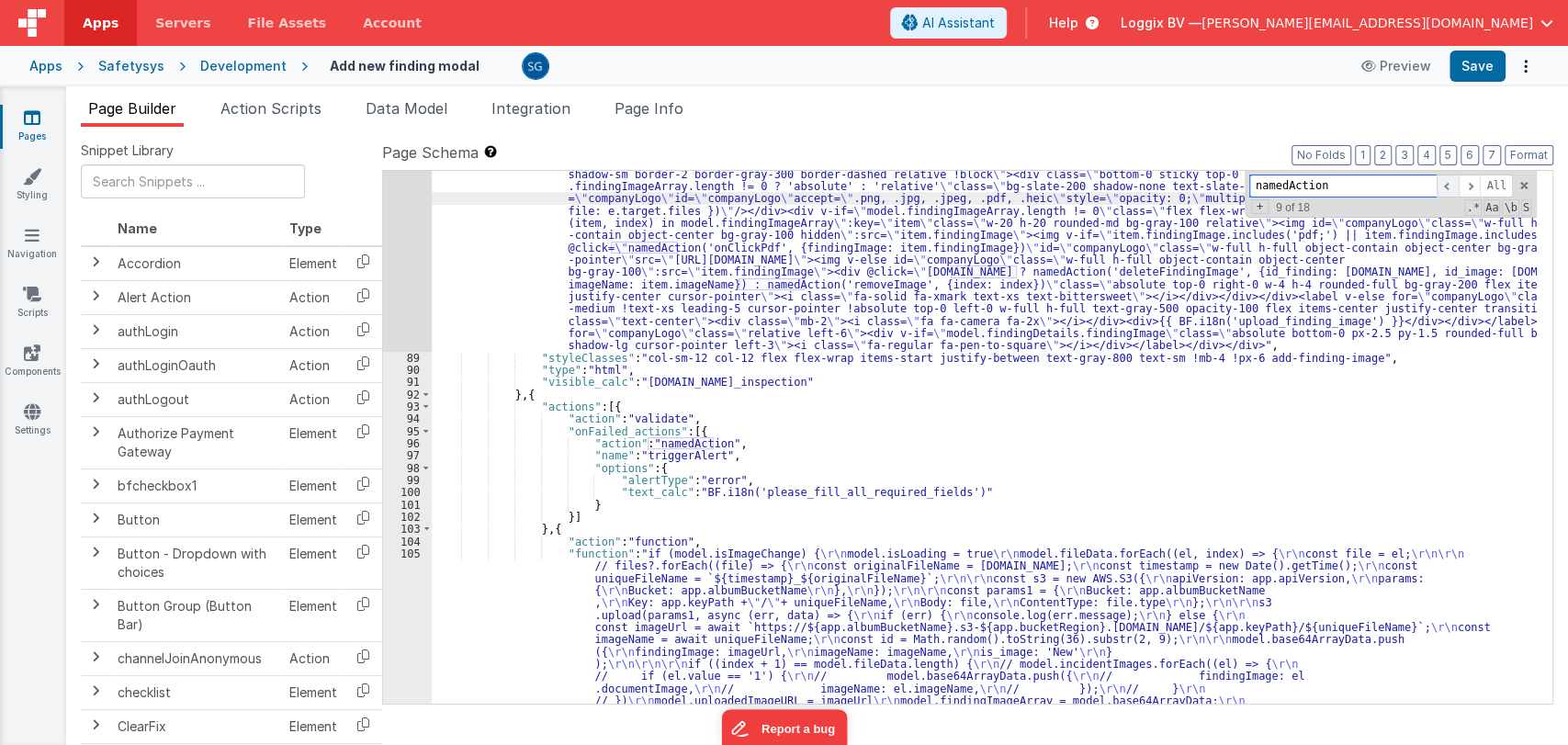
click at [1453, 190] on span at bounding box center [1448, 186] width 22 height 23
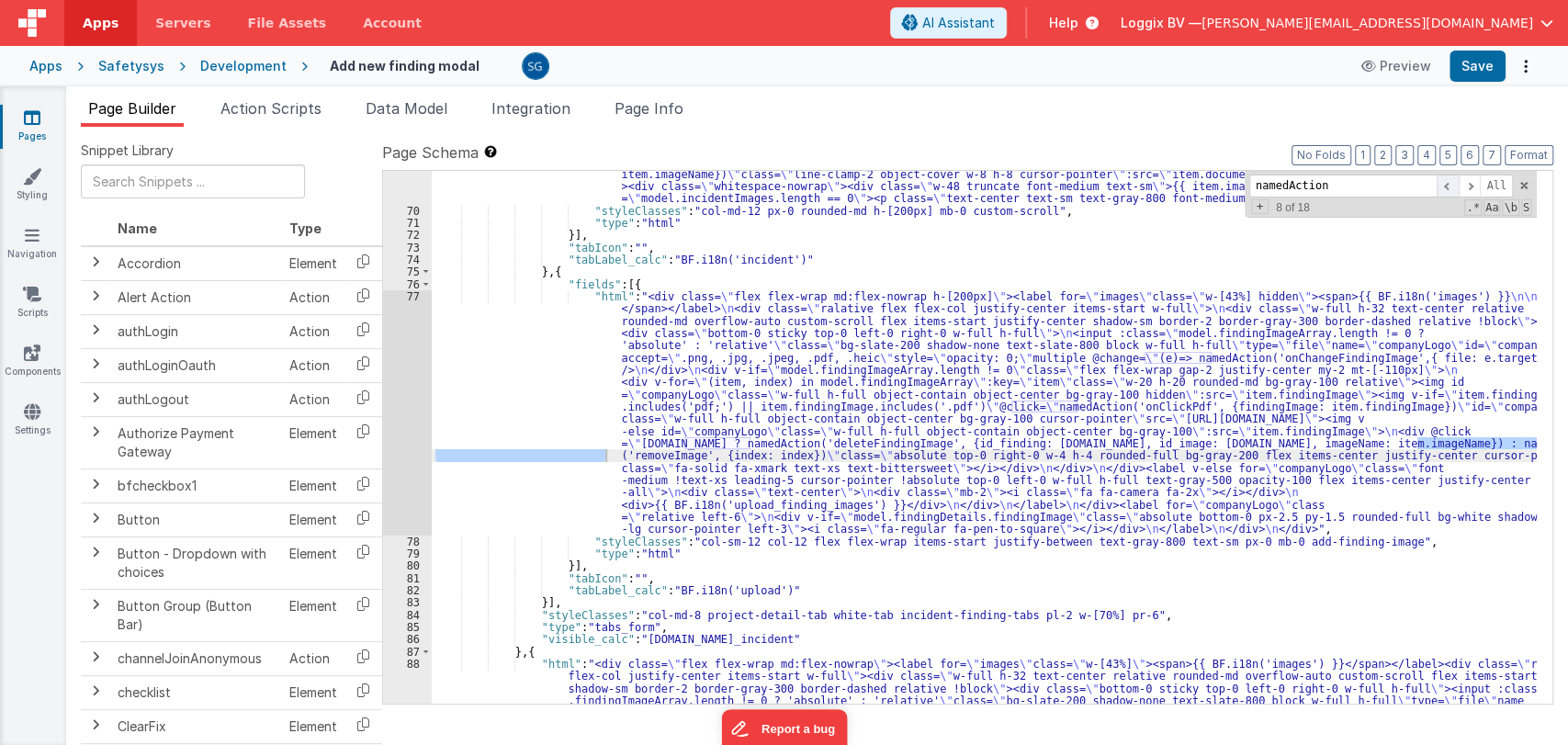
click at [1453, 190] on span at bounding box center [1448, 186] width 22 height 23
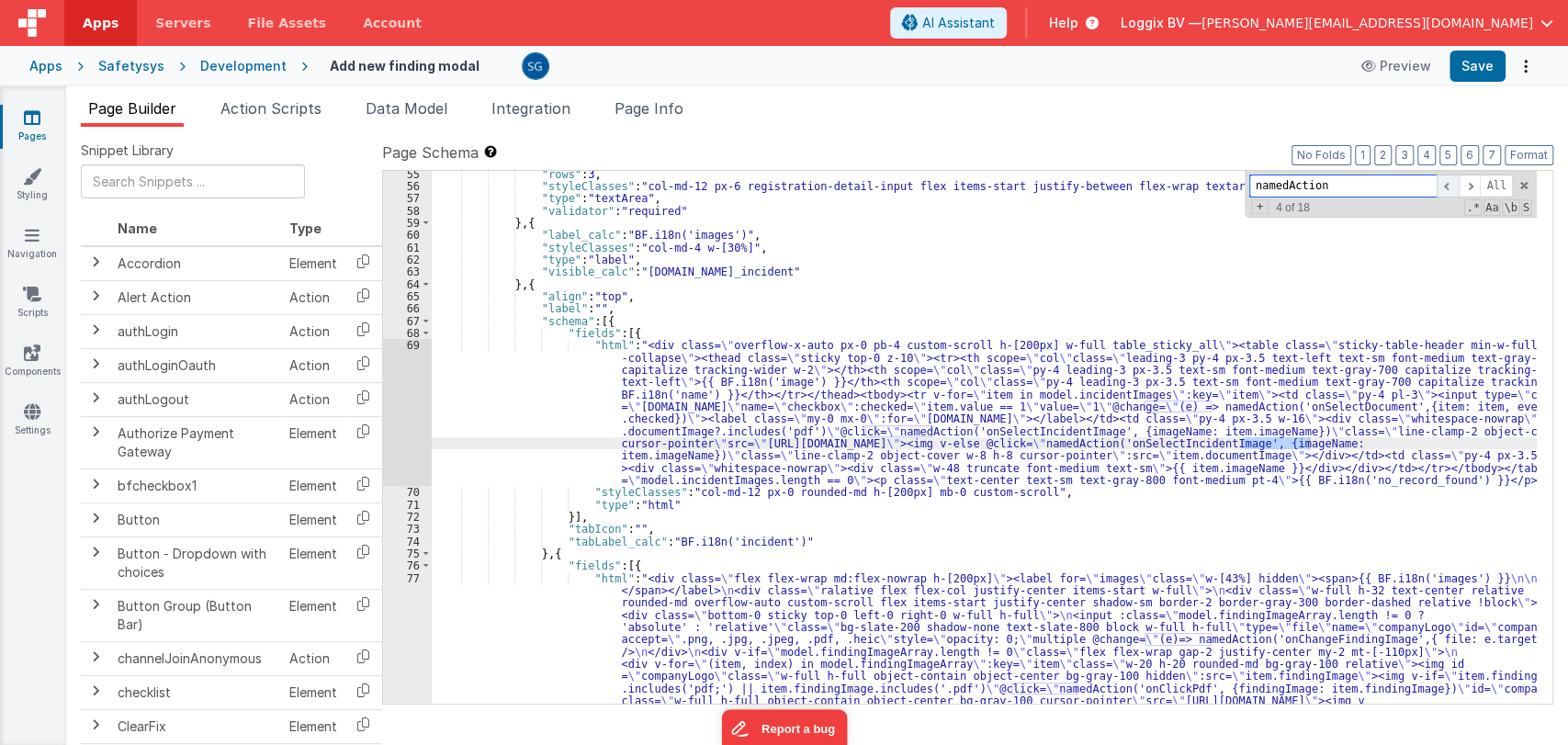
click at [1453, 190] on span at bounding box center [1448, 186] width 22 height 23
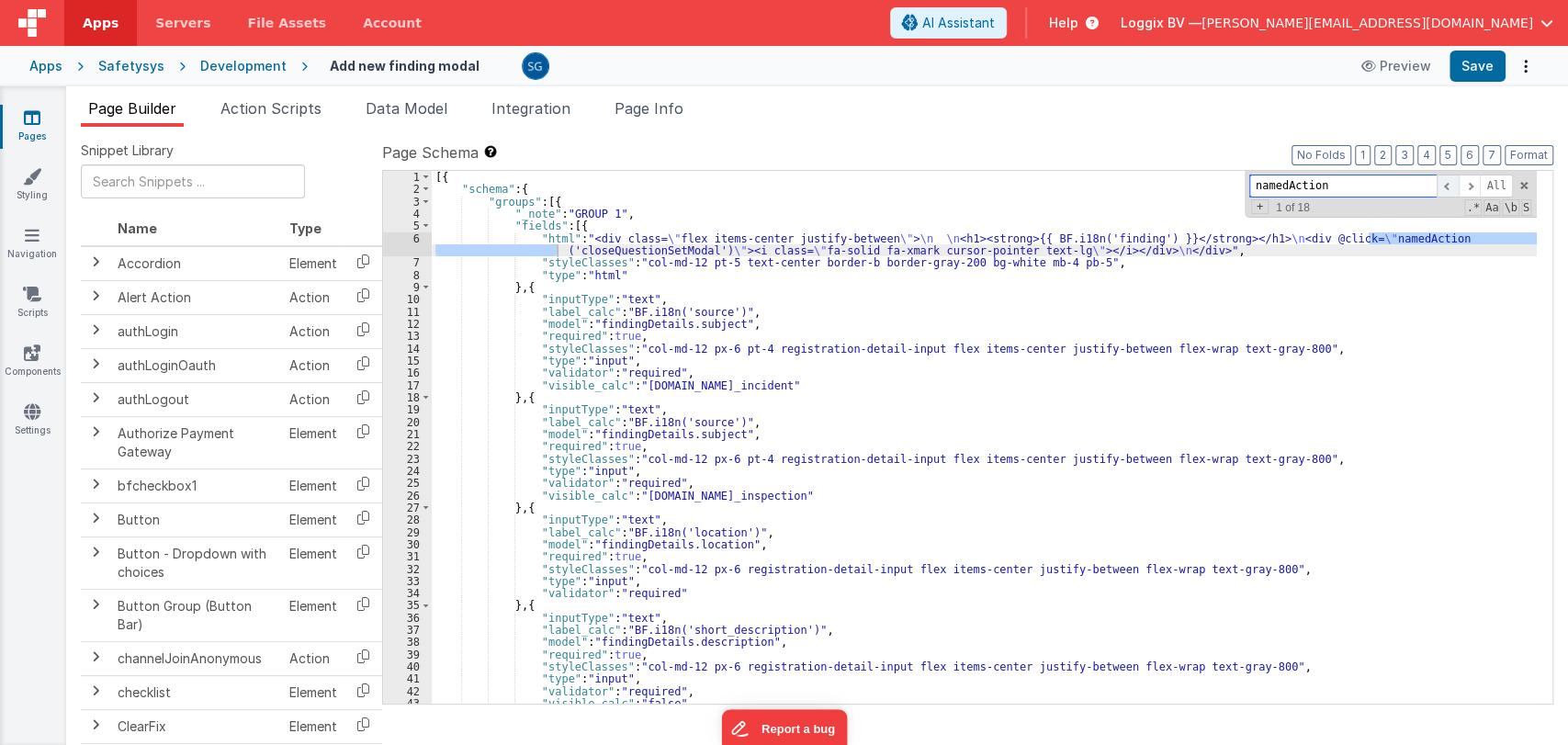
scroll to position [0, 0]
click at [1468, 181] on span at bounding box center [1470, 186] width 22 height 23
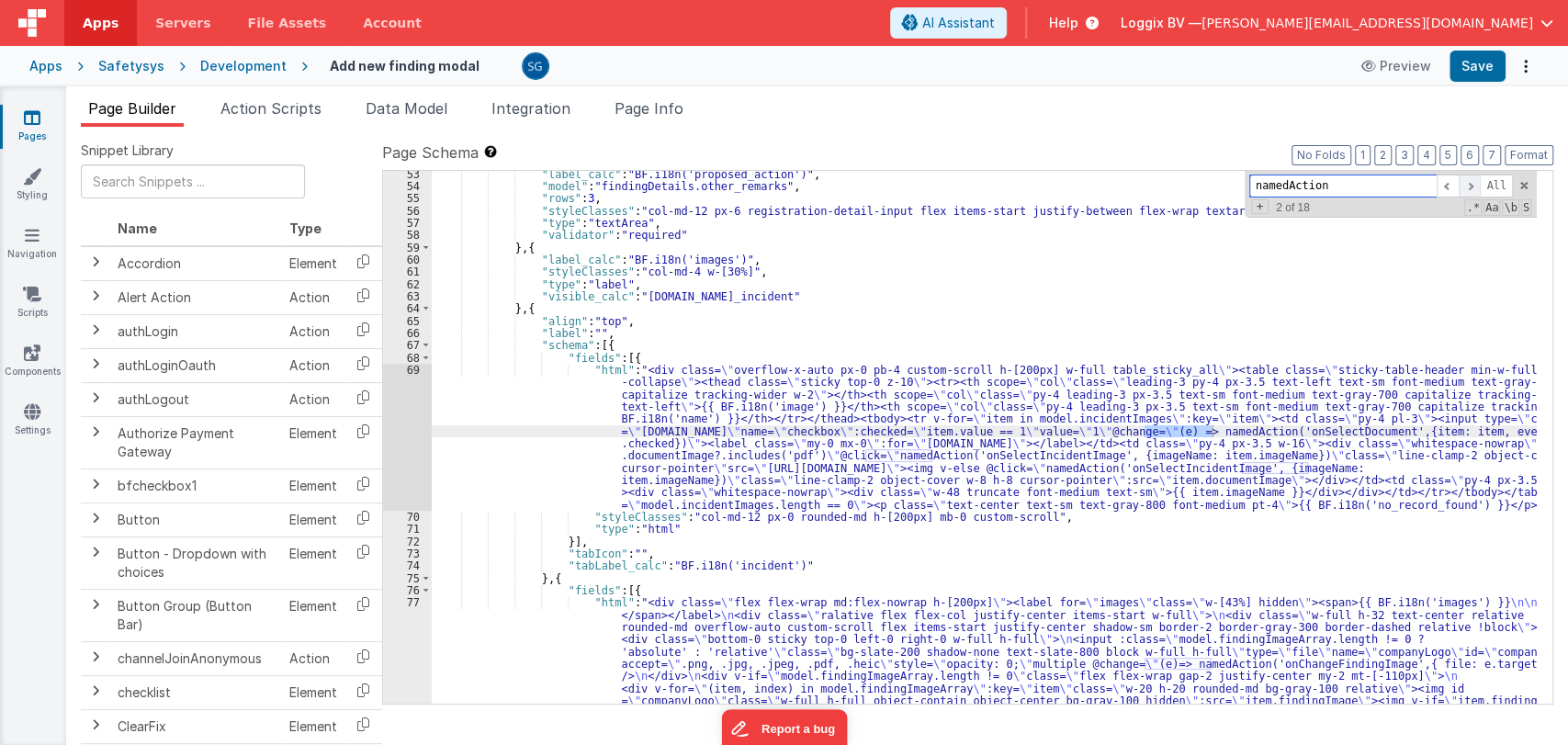
click at [1474, 185] on span at bounding box center [1470, 186] width 22 height 23
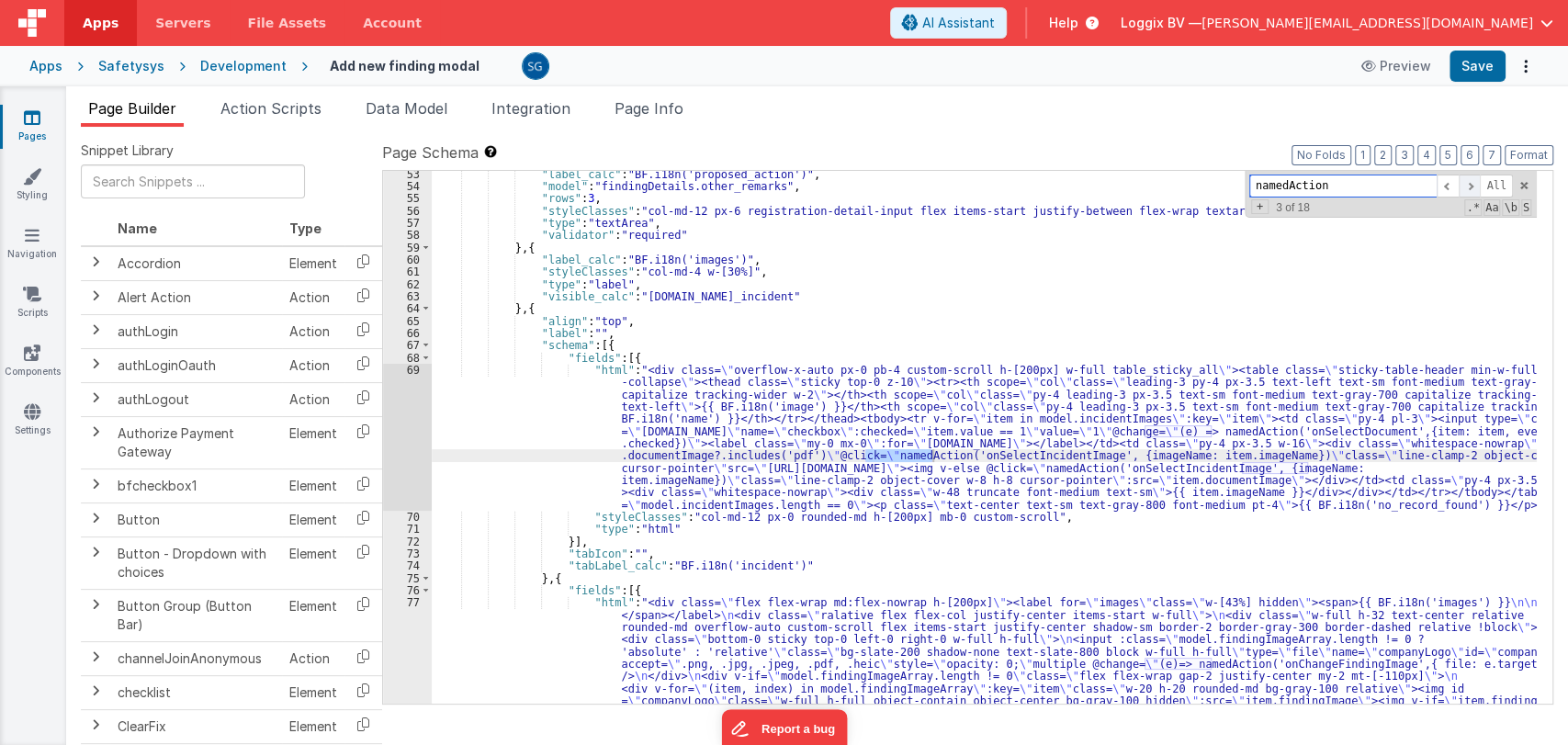
click at [1473, 185] on span at bounding box center [1470, 186] width 22 height 23
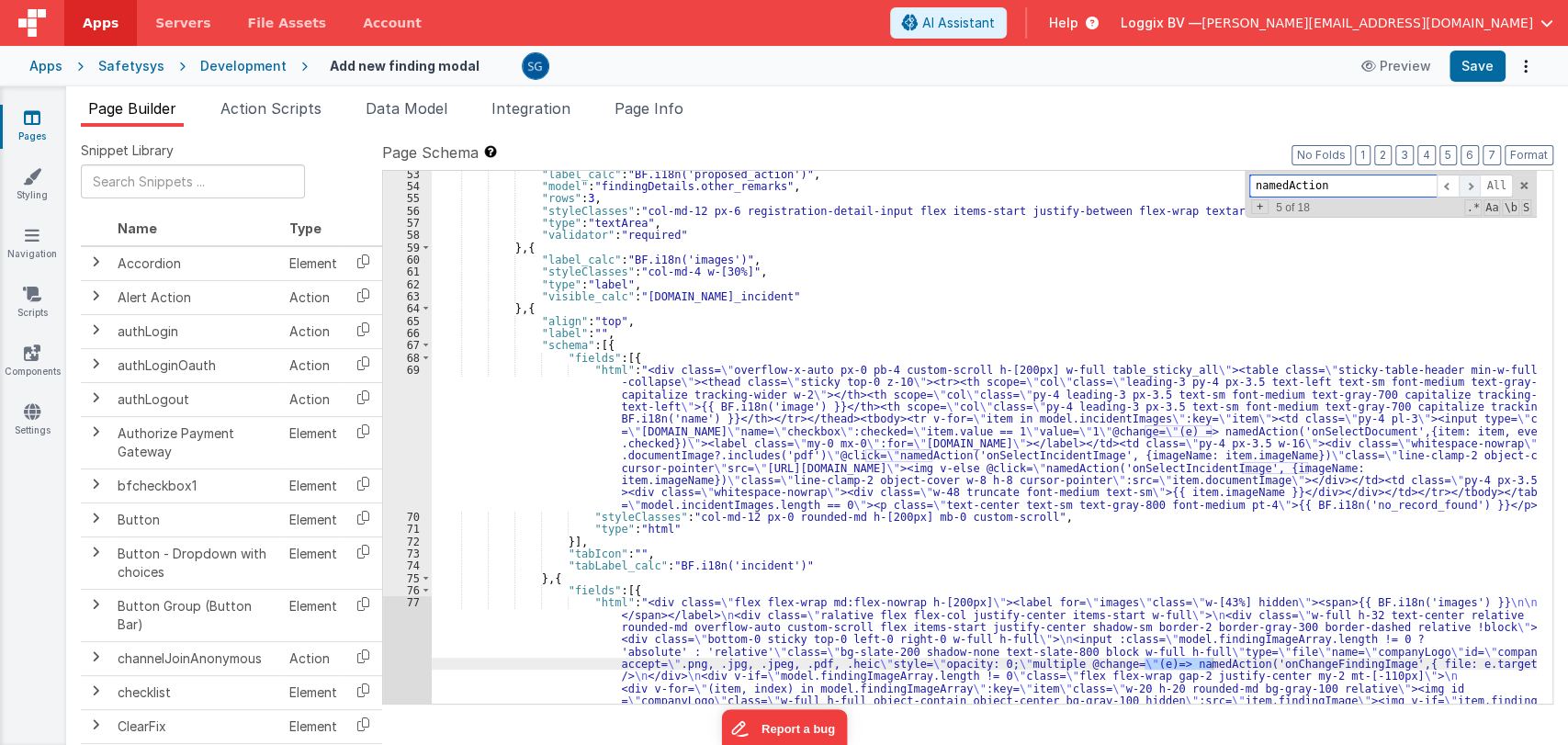
click at [1472, 188] on span at bounding box center [1470, 186] width 22 height 23
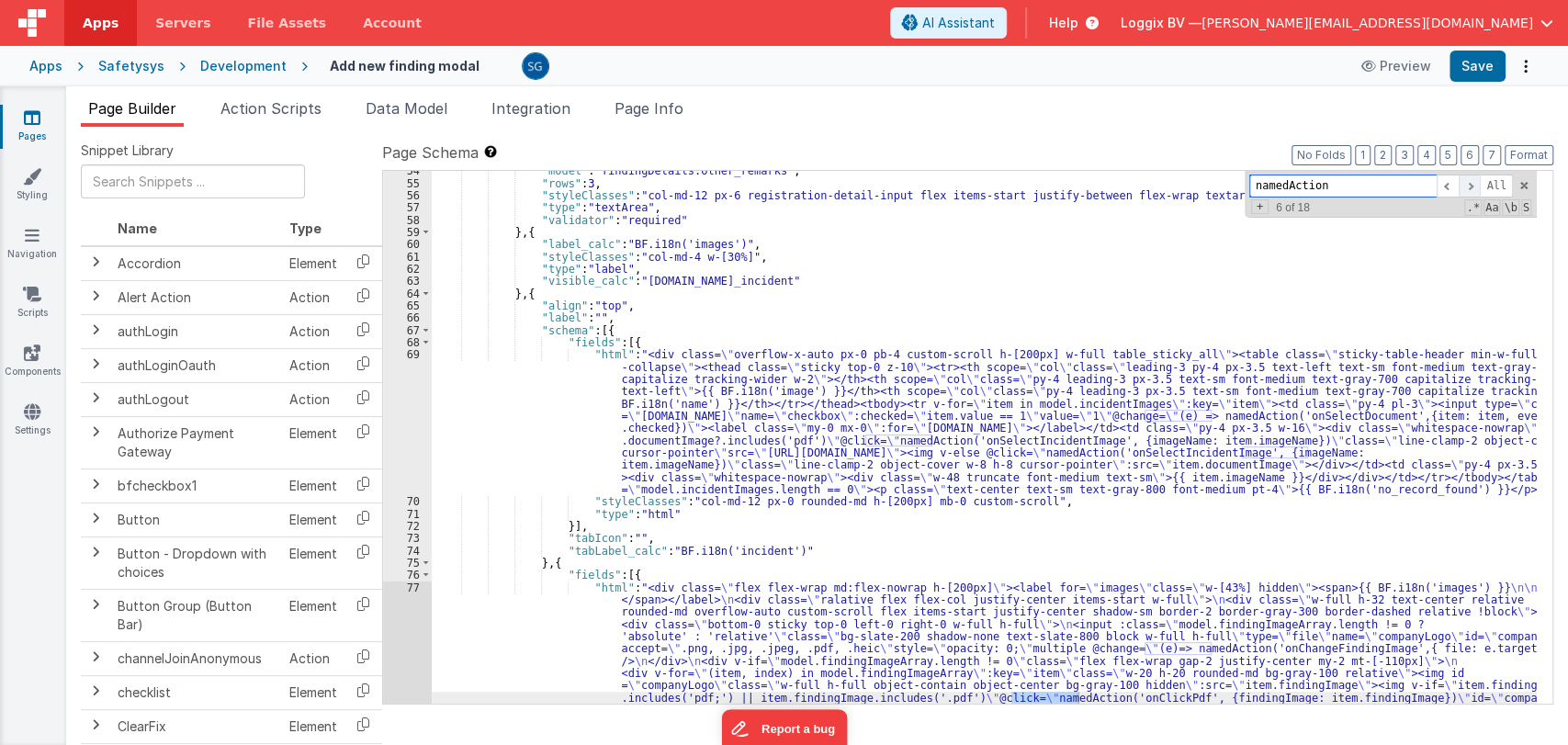
click at [1472, 186] on span at bounding box center [1470, 186] width 22 height 23
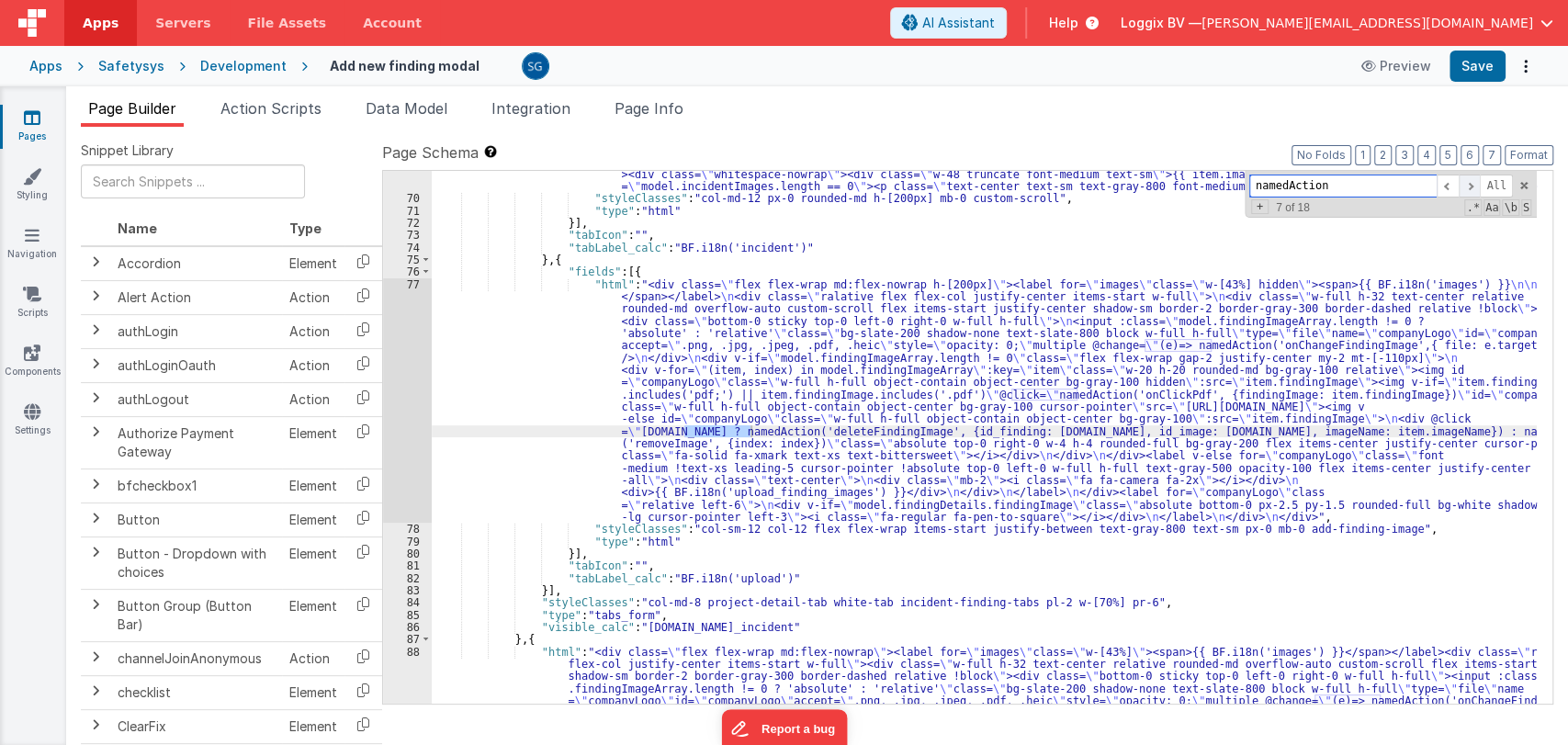
scroll to position [970, 0]
click at [1472, 186] on span at bounding box center [1470, 186] width 22 height 23
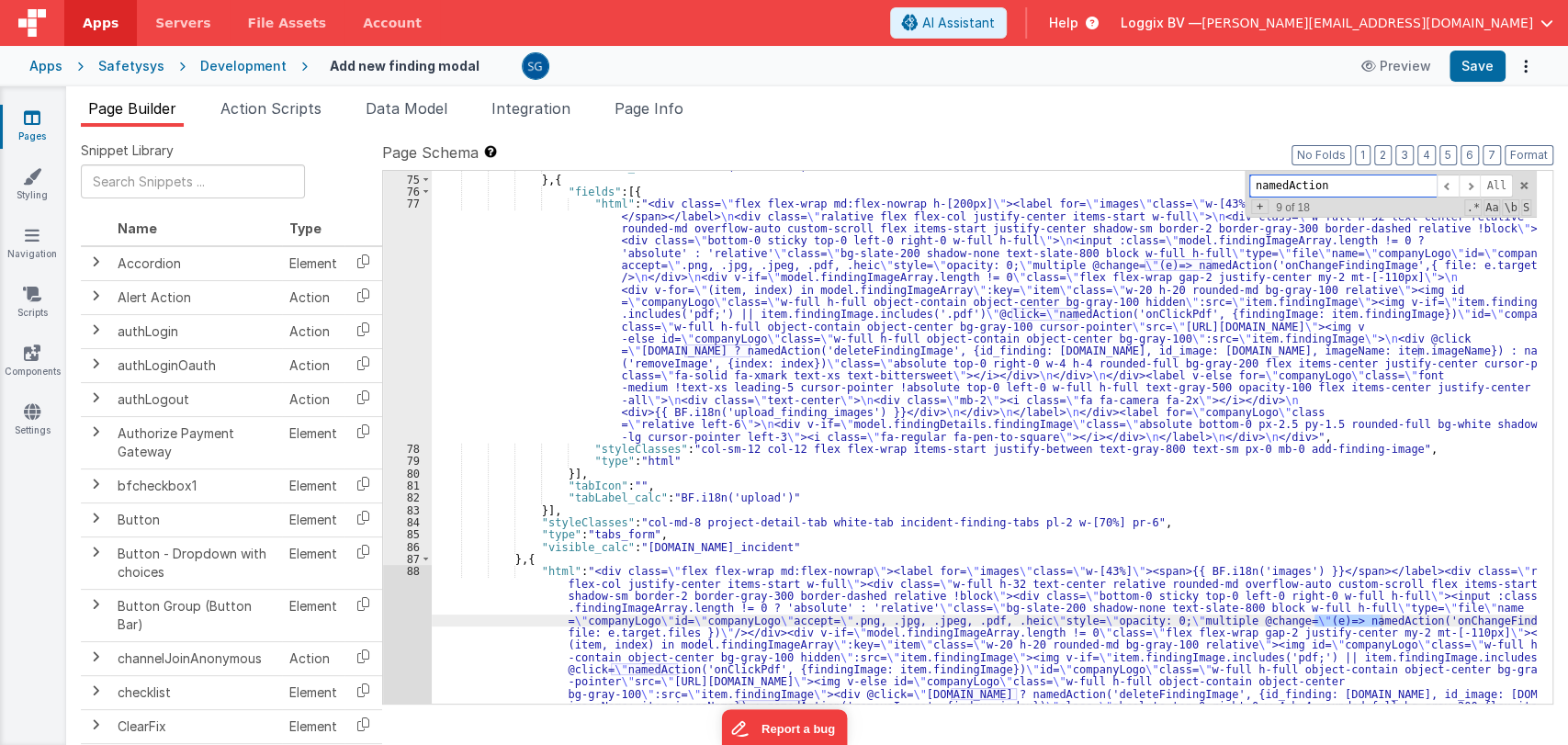
scroll to position [1051, 0]
click at [1466, 184] on span at bounding box center [1470, 186] width 22 height 23
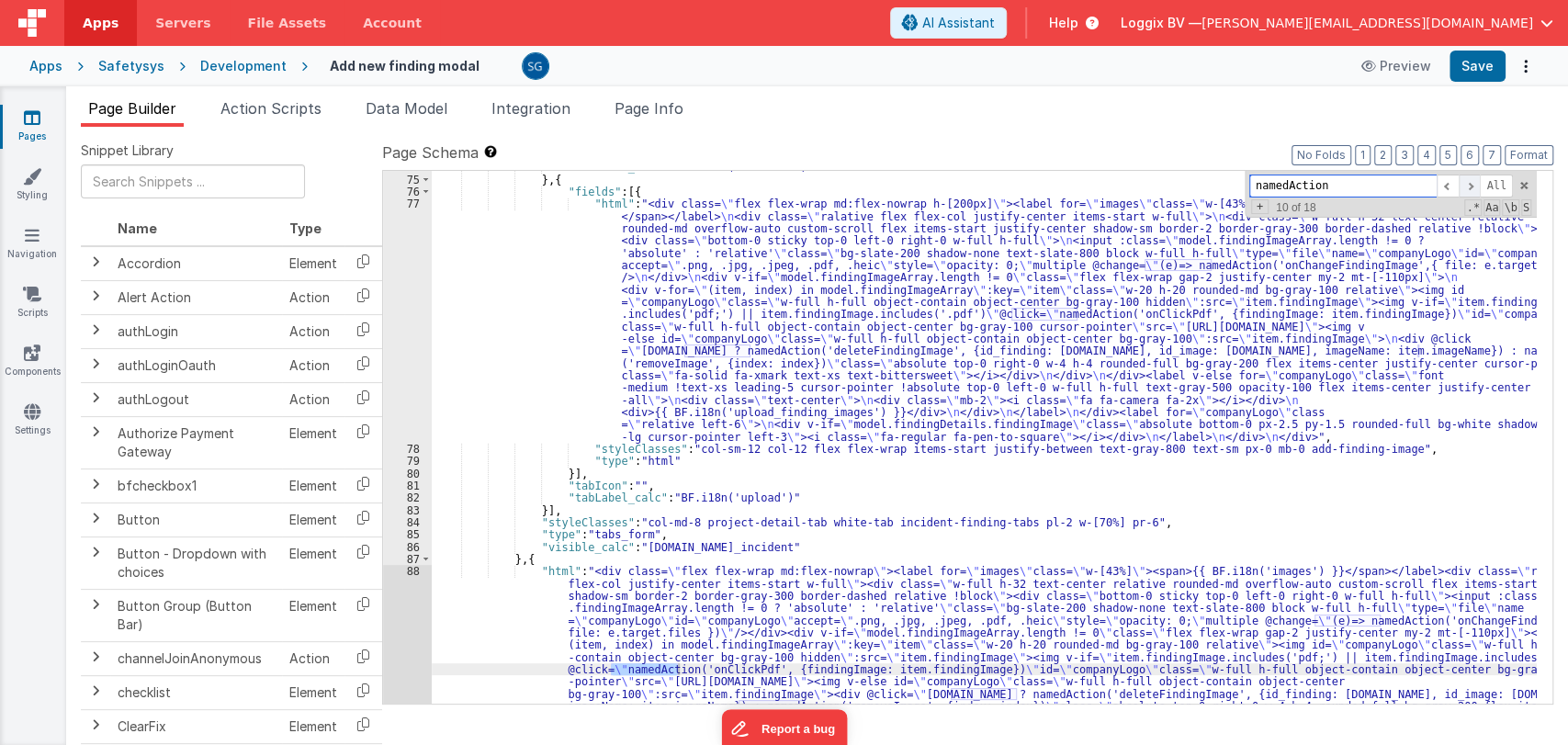
click at [1466, 184] on span at bounding box center [1470, 186] width 22 height 23
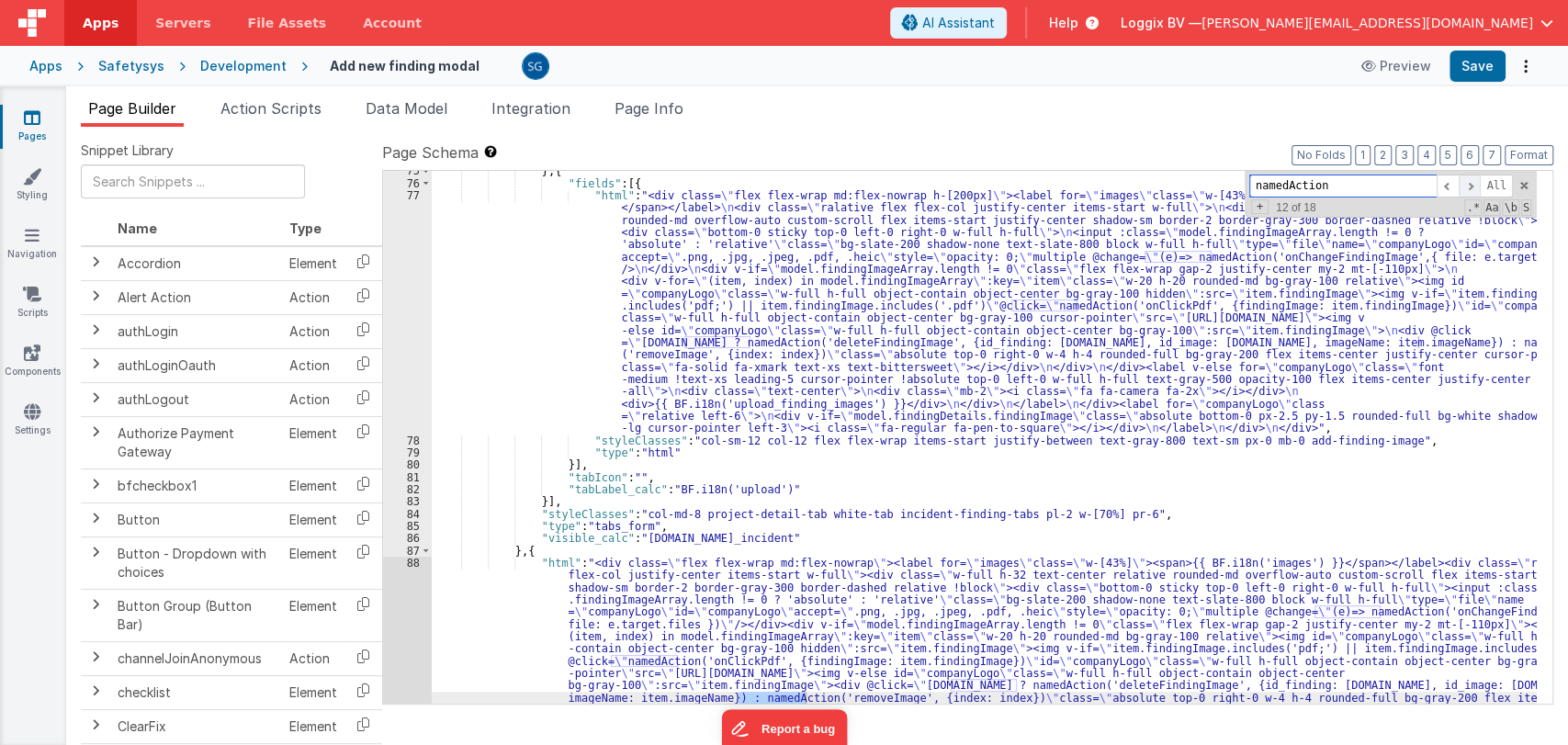
scroll to position [1058, 0]
click at [1466, 184] on span at bounding box center [1470, 186] width 22 height 23
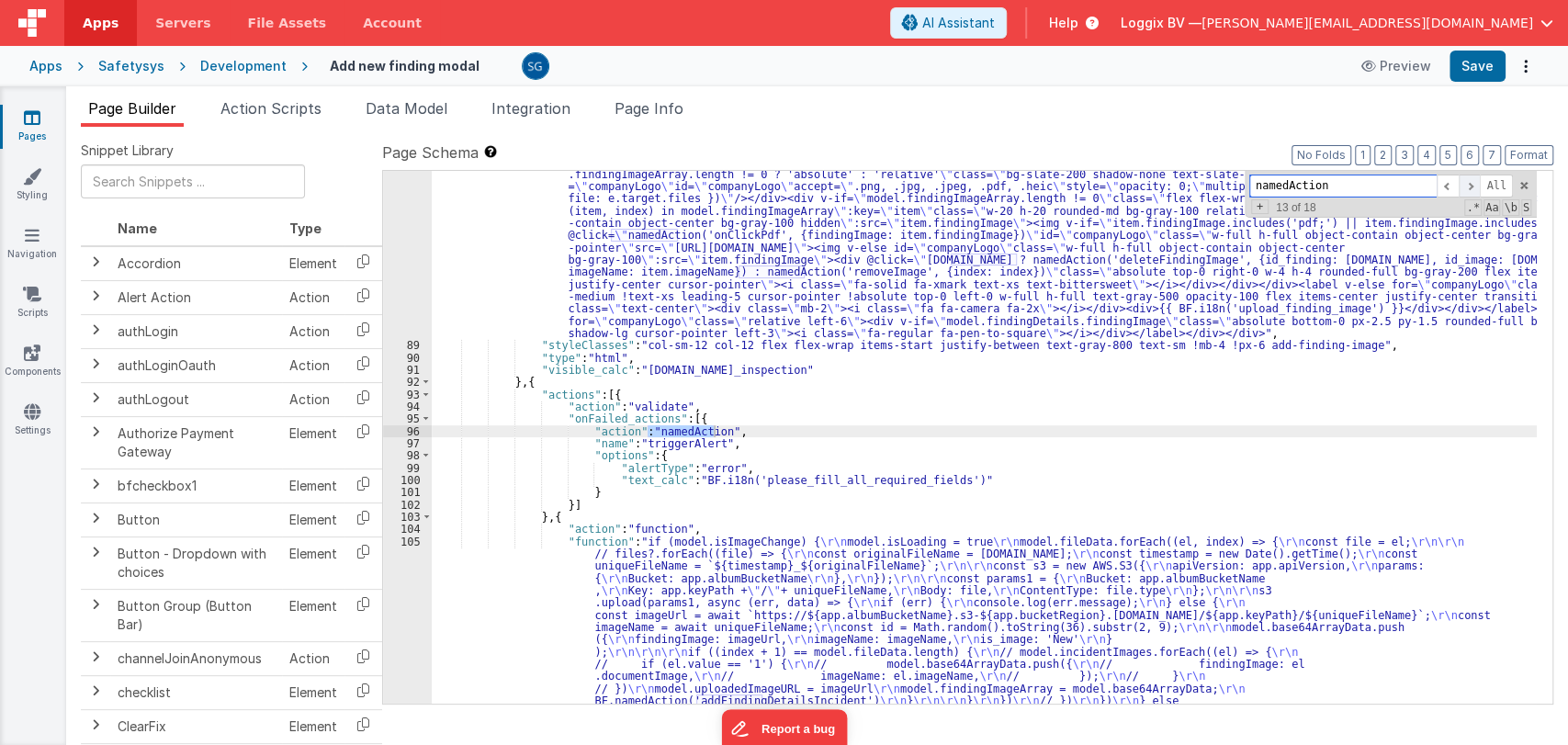
click at [1465, 183] on span at bounding box center [1470, 186] width 22 height 23
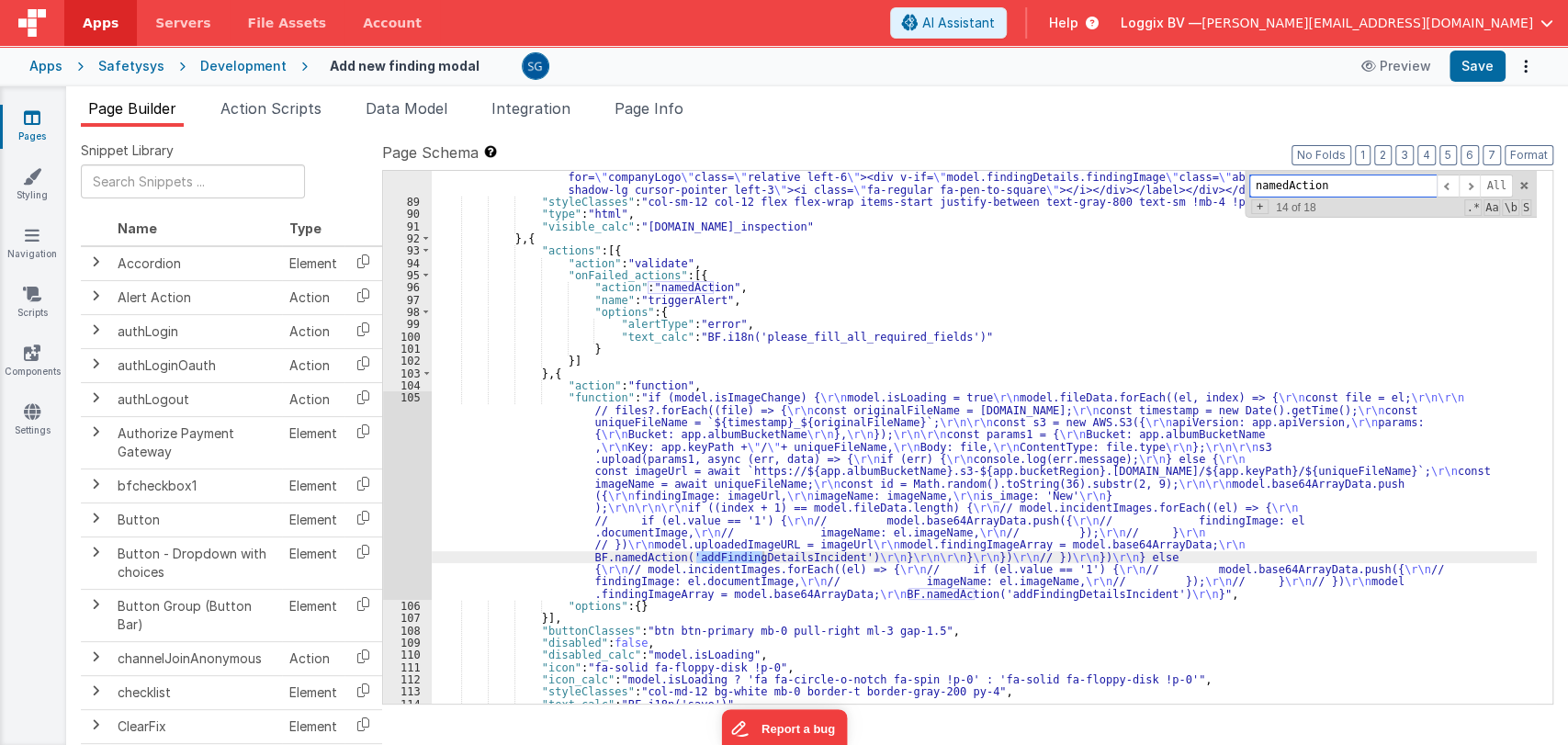
scroll to position [1629, 0]
click at [882, 481] on div ""html" : "<div class= \" flex flex-wrap md:flex-nowrap \" ><label for= \" image…" at bounding box center [984, 364] width 1105 height 753
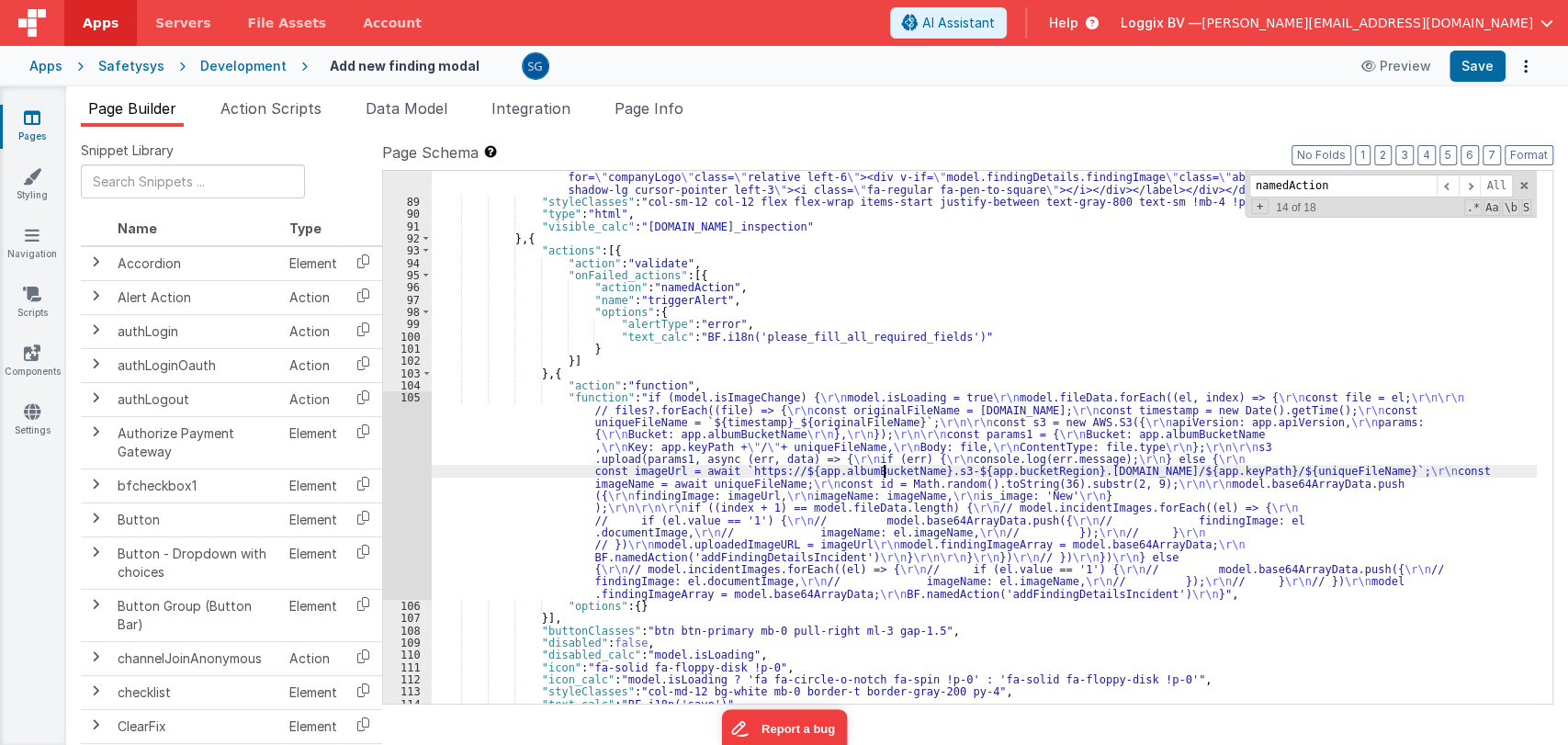
click at [881, 470] on div ""html" : "<div class= \" flex flex-wrap md:flex-nowrap \" ><label for= \" image…" at bounding box center [984, 364] width 1105 height 753
click at [1475, 178] on span at bounding box center [1470, 186] width 22 height 23
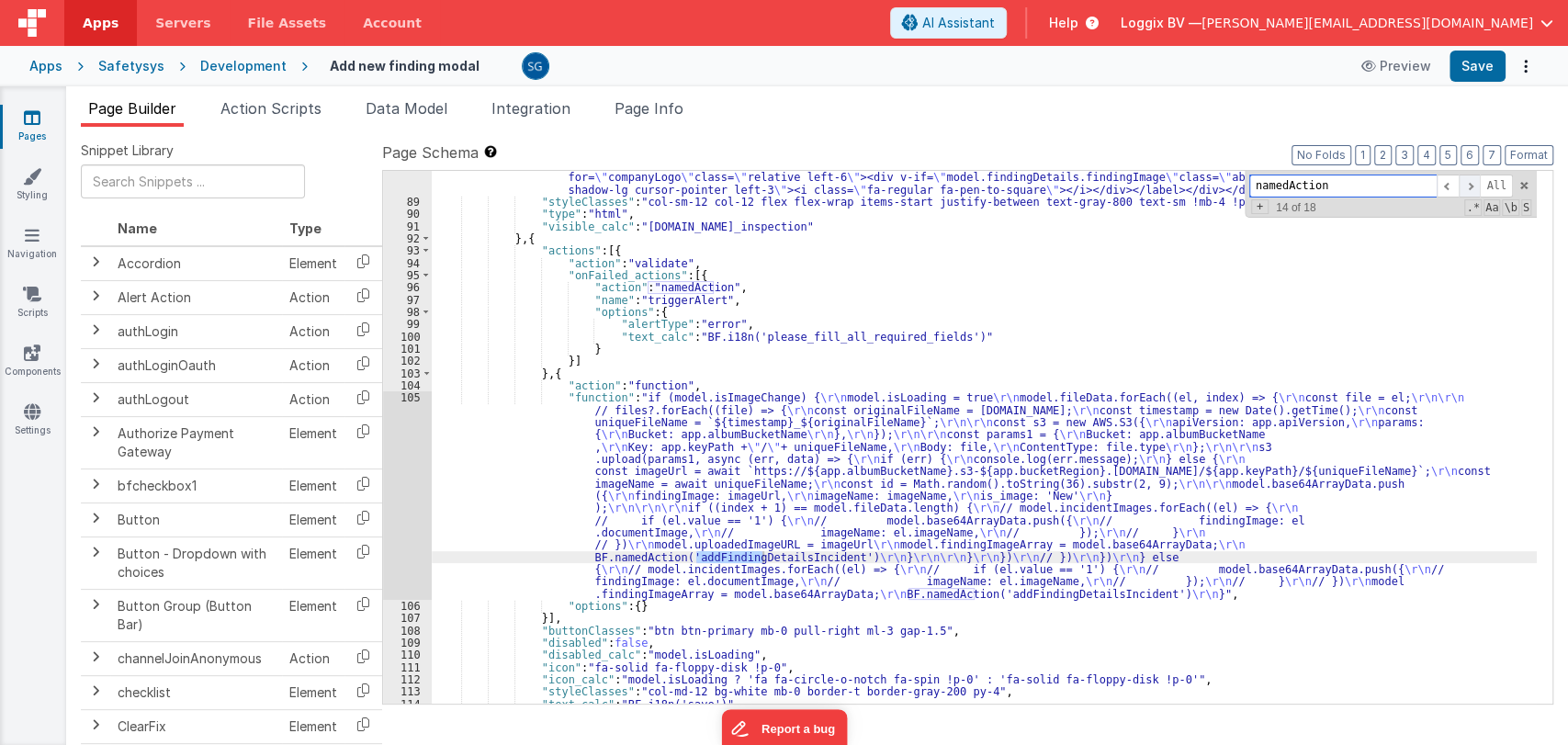
click at [1475, 176] on span at bounding box center [1470, 186] width 22 height 23
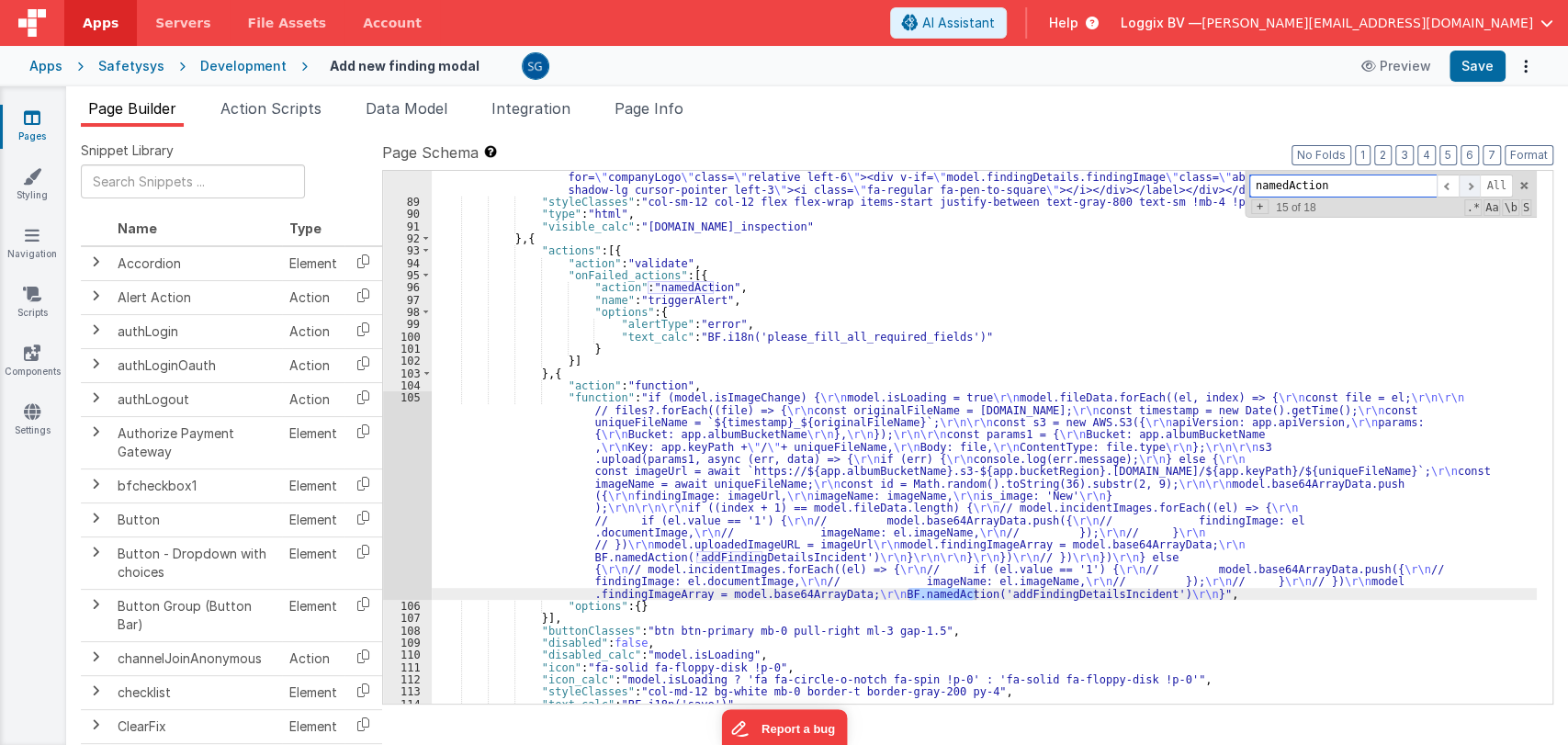
click at [1475, 175] on span at bounding box center [1470, 186] width 22 height 23
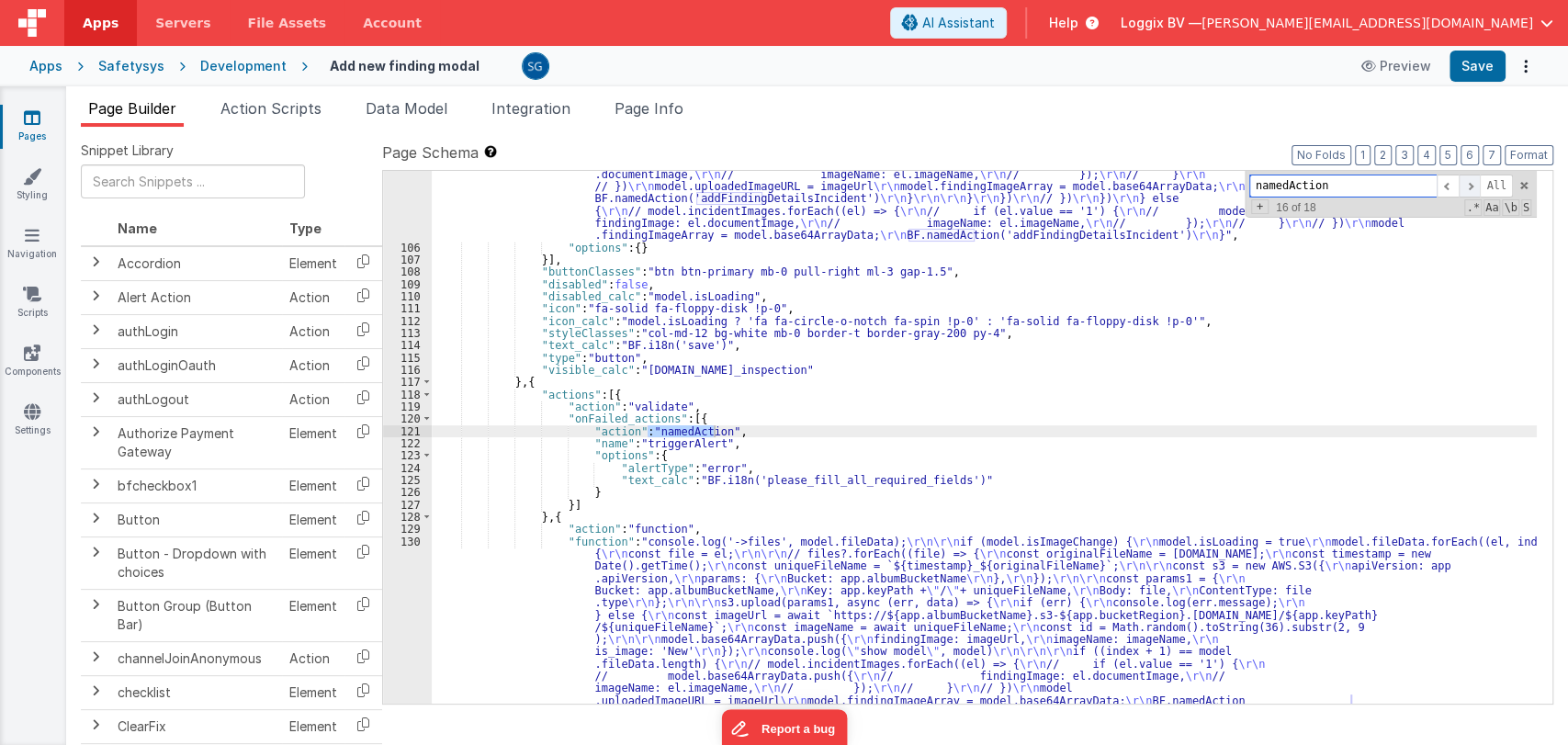
scroll to position [1987, 0]
click at [1475, 175] on span at bounding box center [1470, 186] width 22 height 23
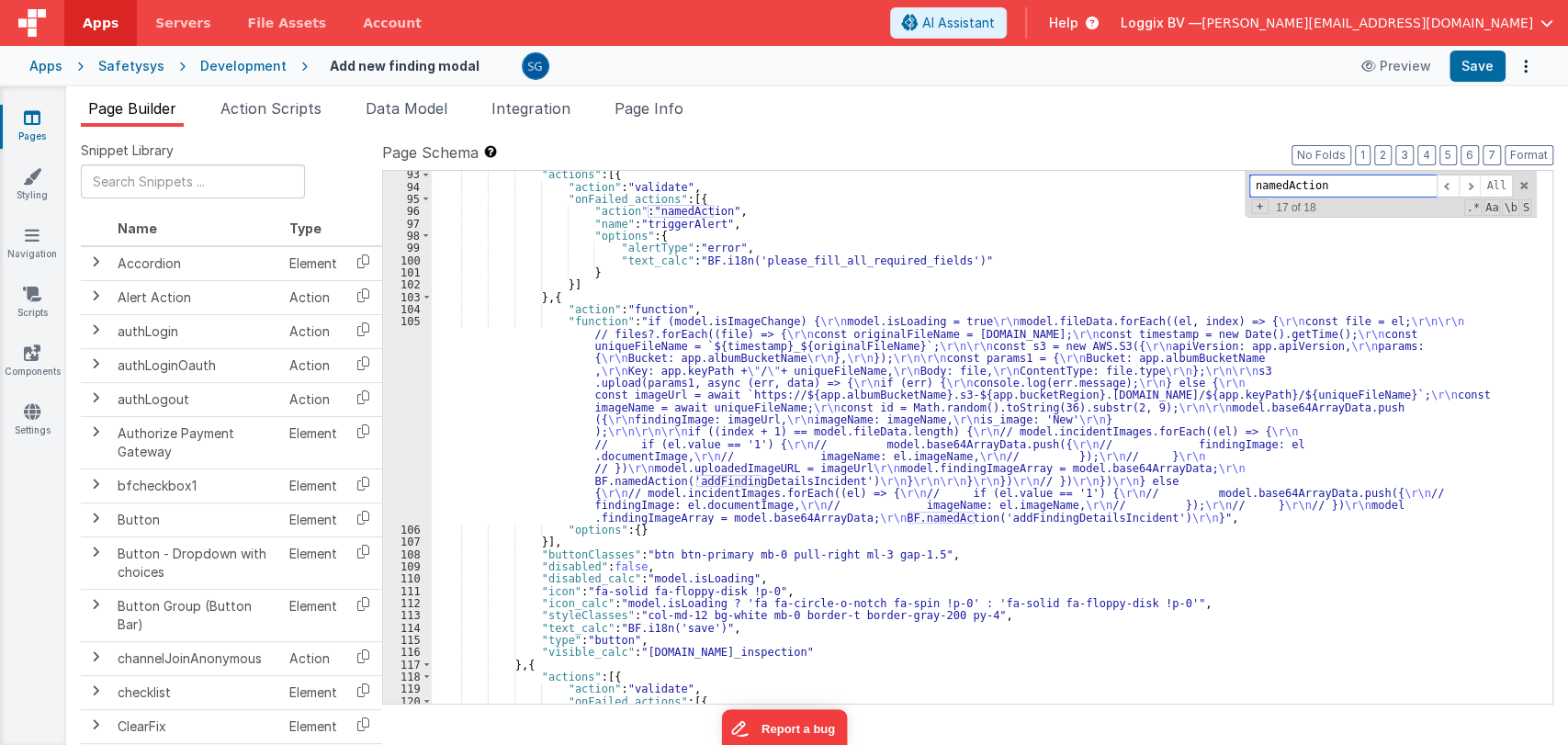
scroll to position [1704, 0]
click at [699, 450] on div ""actions" : [{ "action" : "validate" , "onFailed_actions" : [{ "action" : "name…" at bounding box center [984, 447] width 1105 height 558
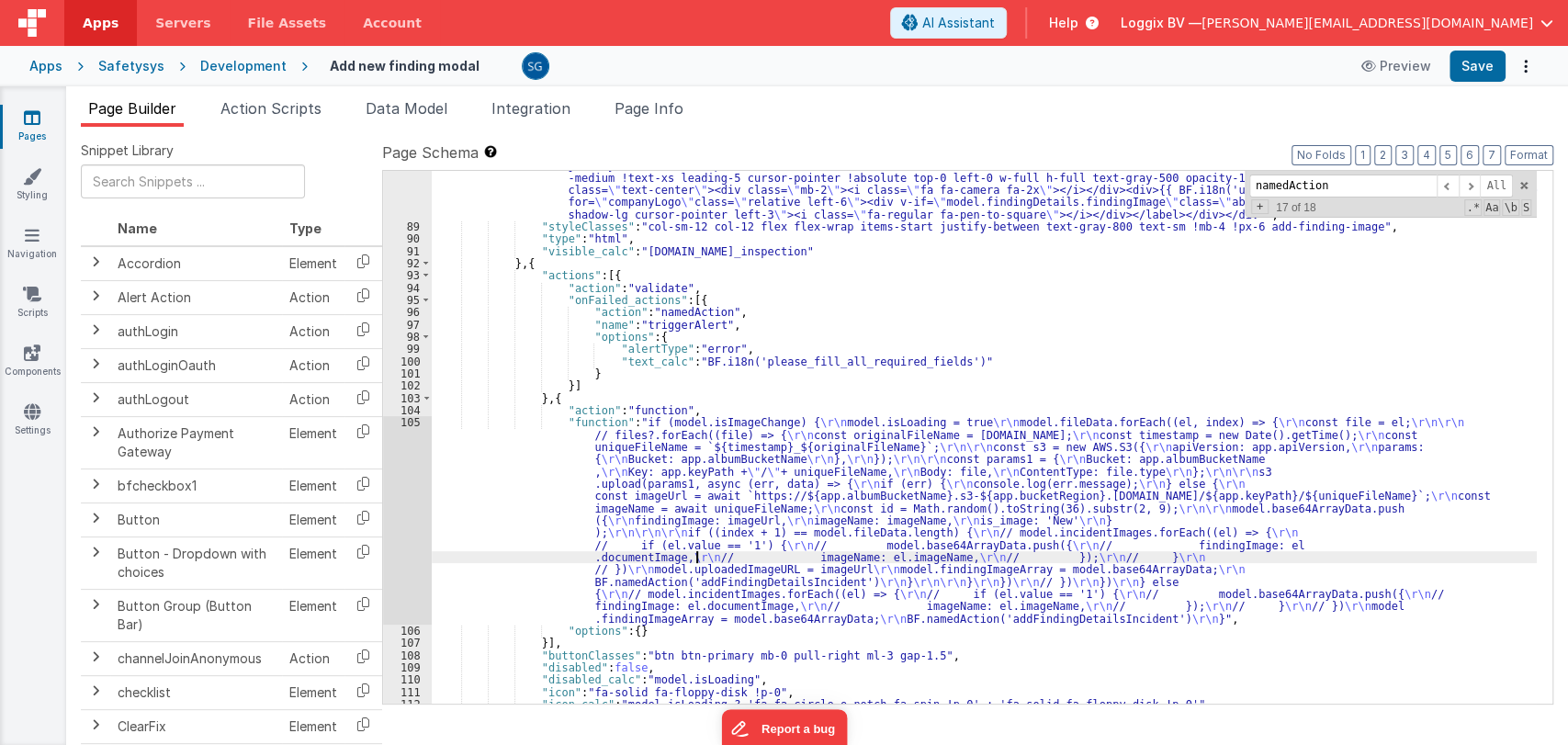
scroll to position [1609, 0]
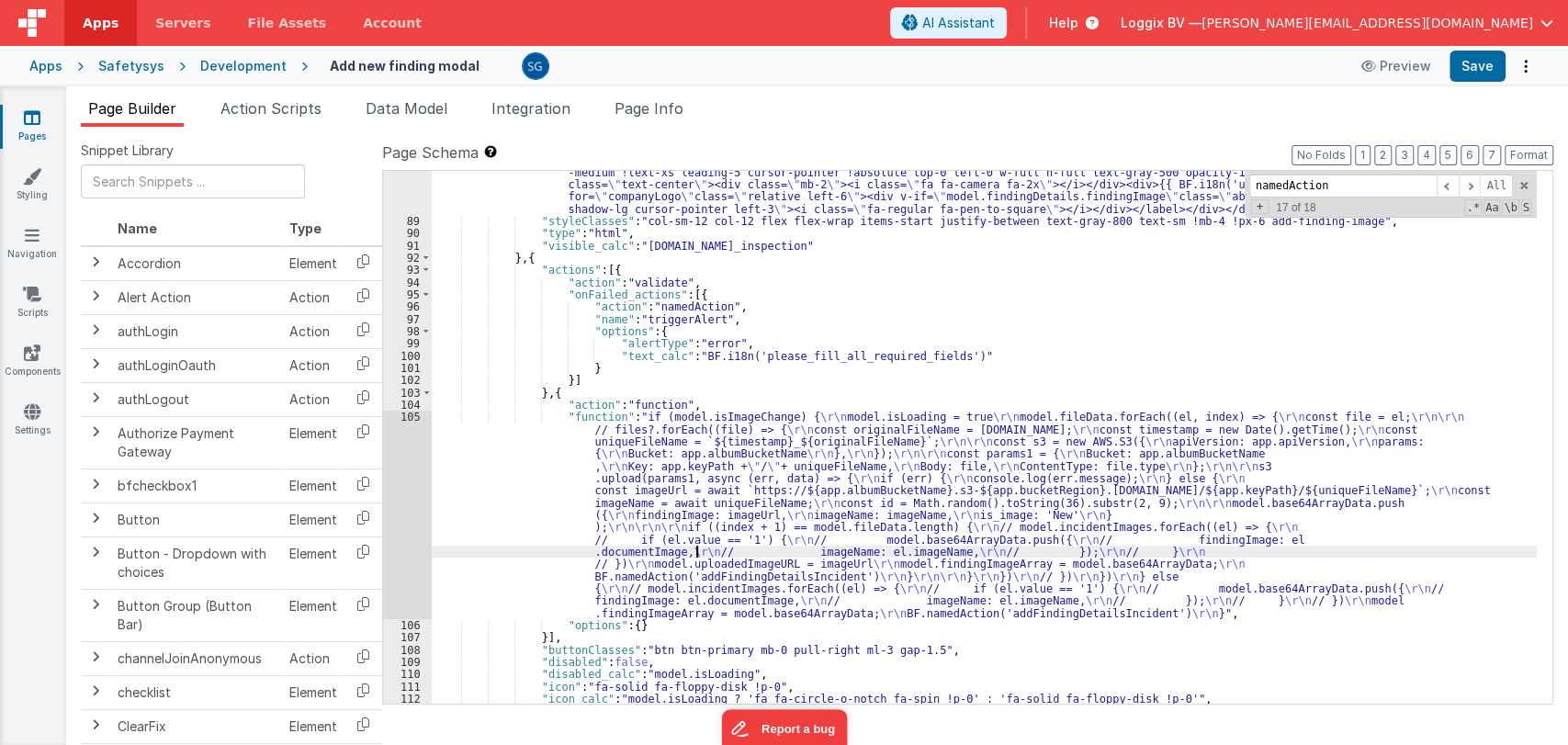
click at [632, 422] on div ""html" : "<div class= \" flex flex-wrap md:flex-nowrap \" ><label for= \" image…" at bounding box center [984, 383] width 1105 height 753
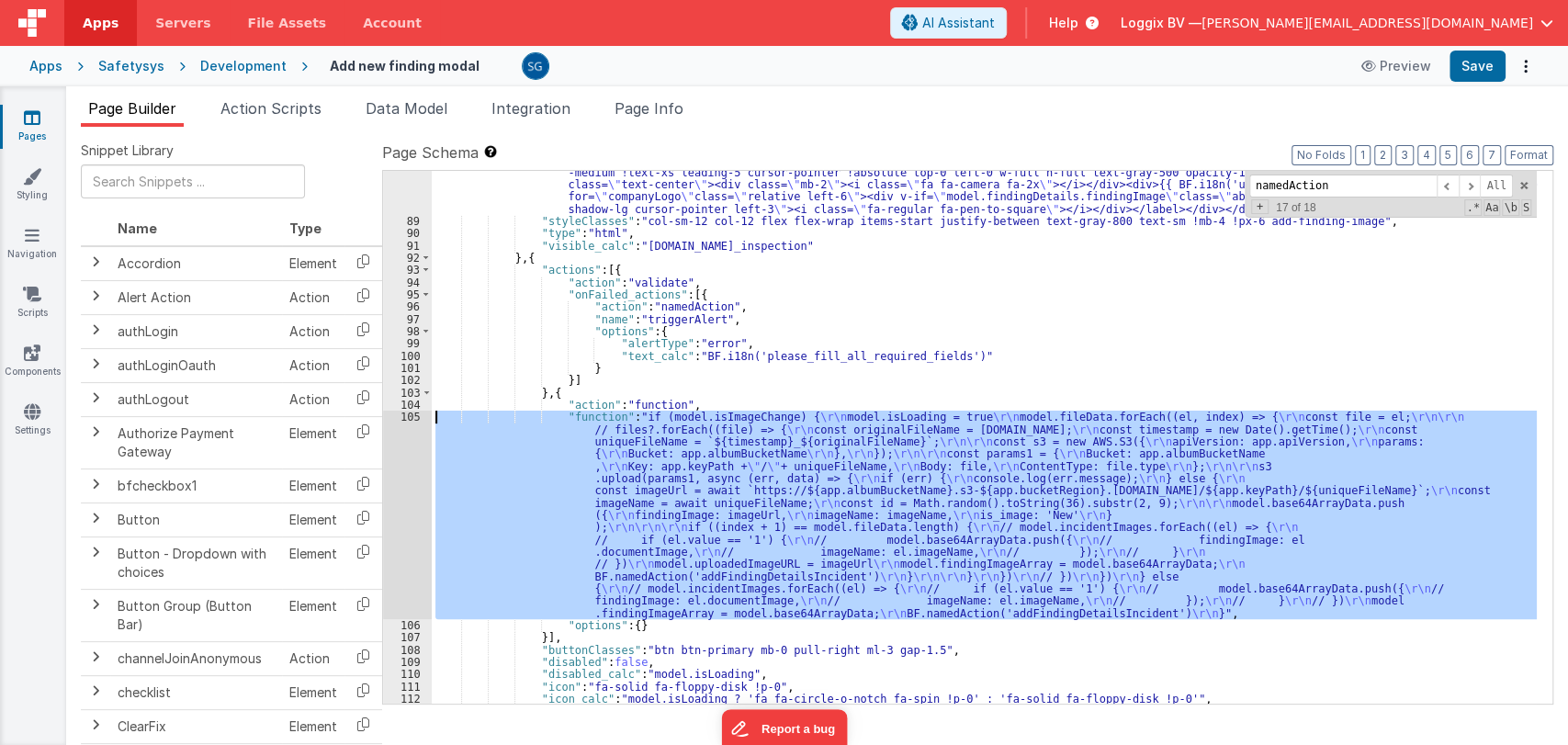
click at [409, 413] on div "105" at bounding box center [408, 514] width 49 height 209
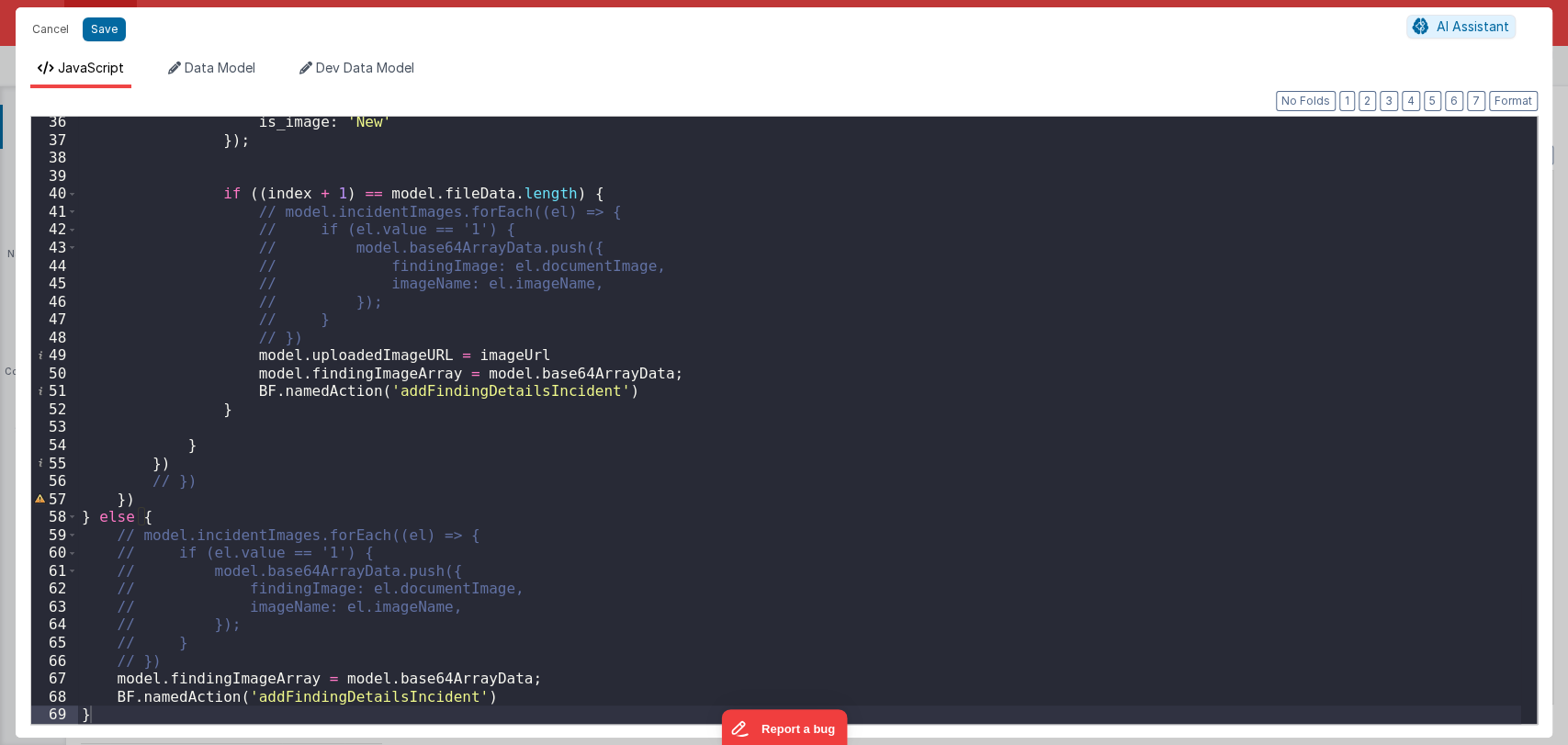
scroll to position [632, 0]
click at [522, 579] on div "is_image : 'New' }) ; if (( index + 1 ) == model . fileData . length ) { // mod…" at bounding box center [800, 434] width 1444 height 643
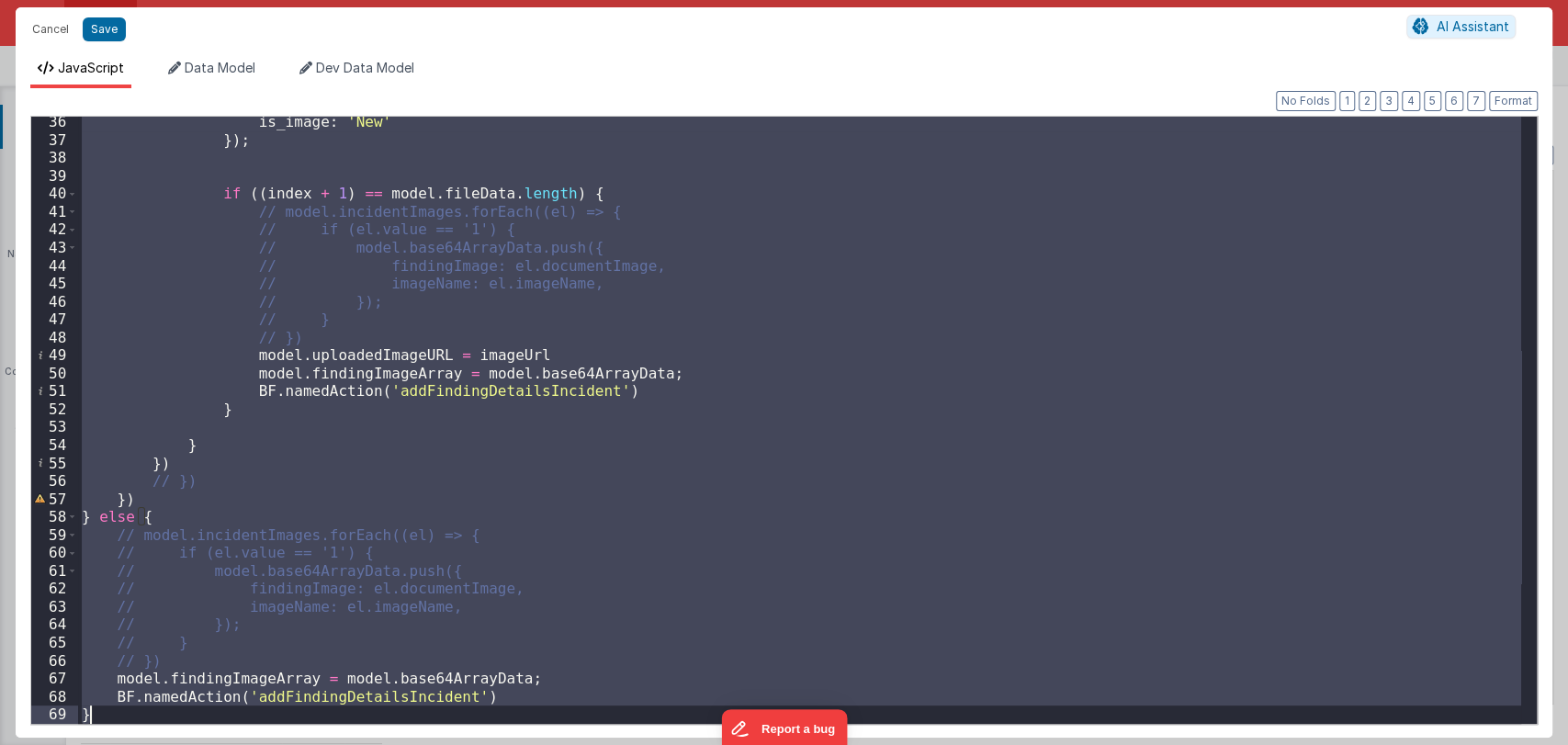
click at [574, 599] on div "is_image : 'New' }) ; if (( index + 1 ) == model . fileData . length ) { // mod…" at bounding box center [800, 420] width 1444 height 607
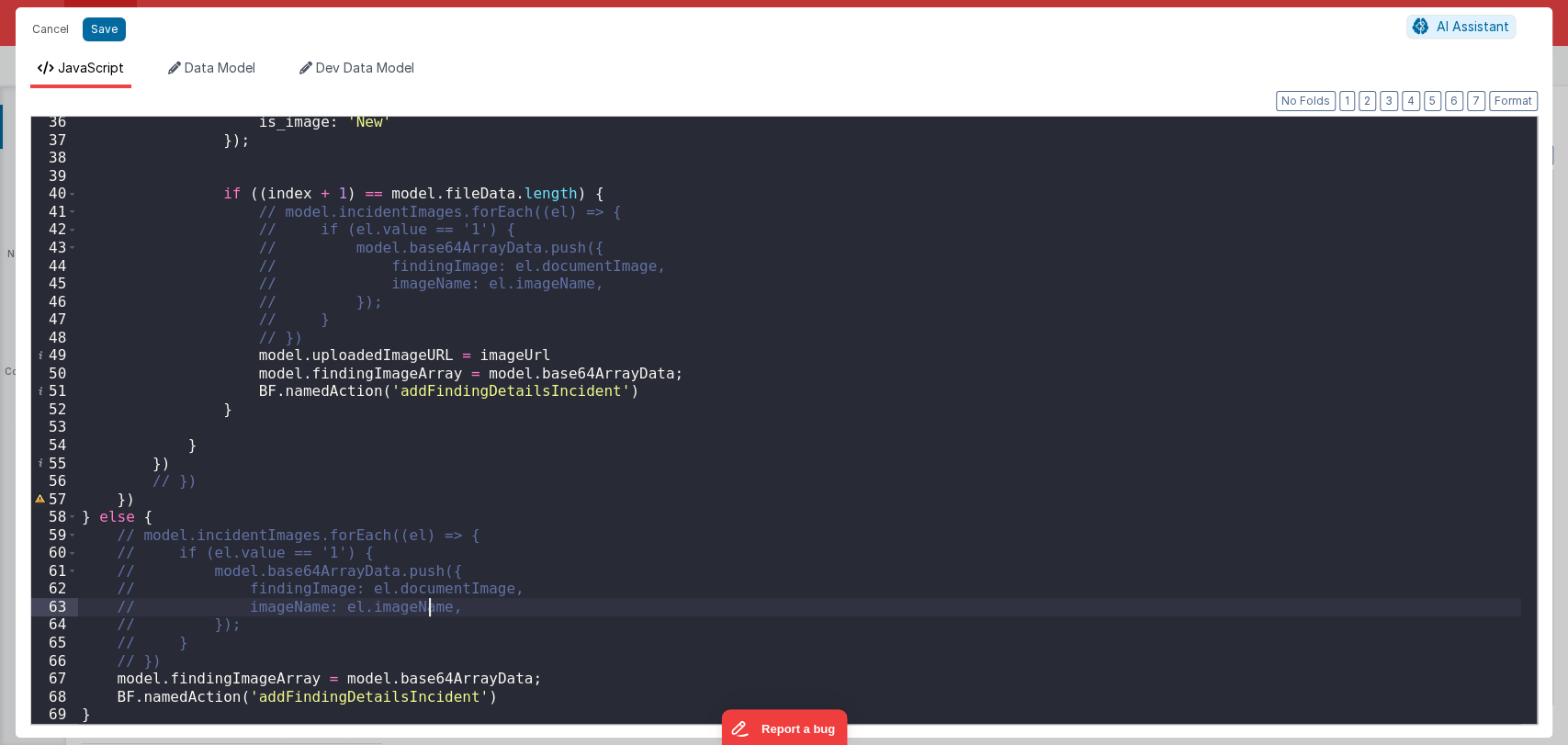
click at [512, 581] on div "is_image : 'New' }) ; if (( index + 1 ) == model . fileData . length ) { // mod…" at bounding box center [800, 434] width 1444 height 643
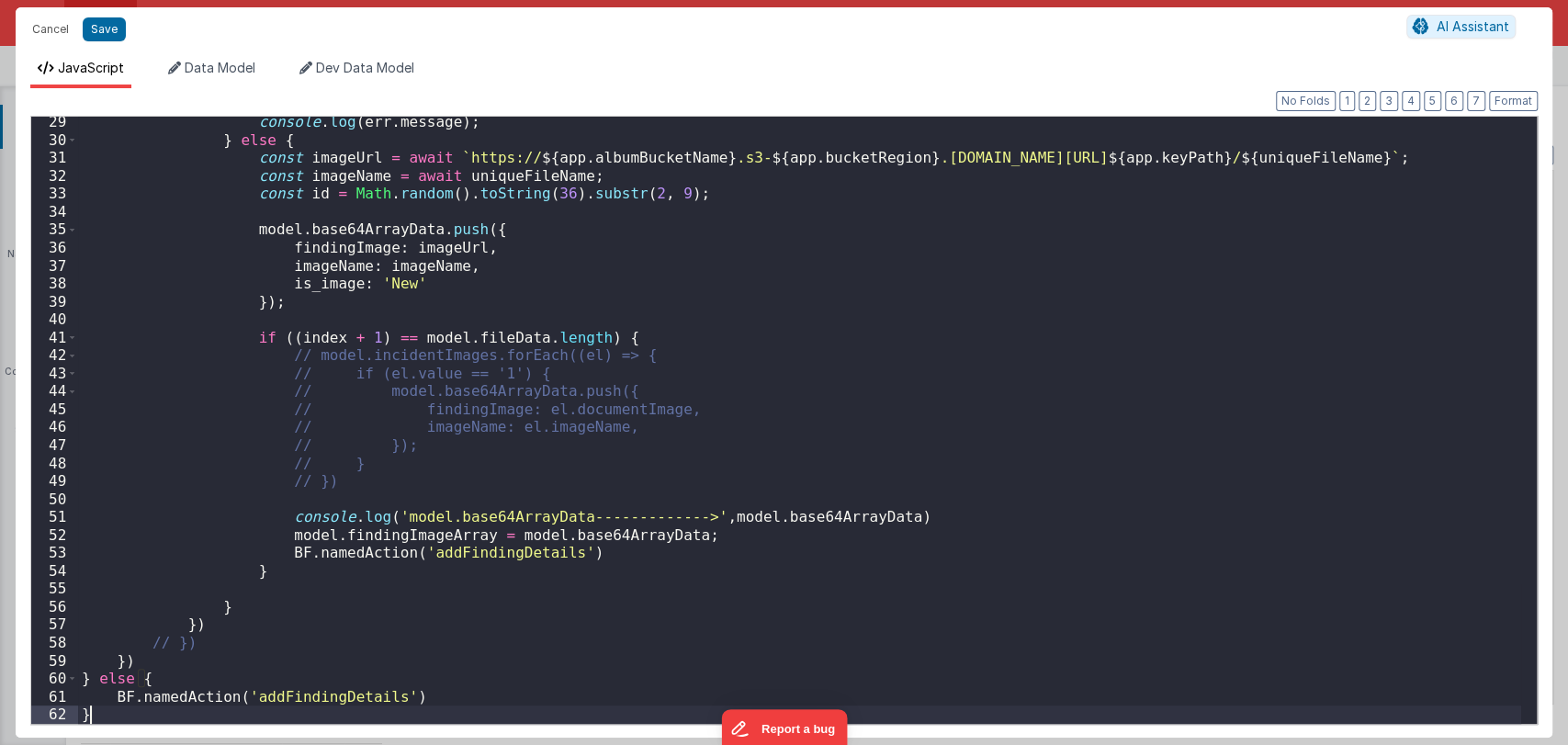
scroll to position [506, 0]
click at [319, 692] on div "console . log ( err . message ) ; } else { const imageUrl = await ` https:// ${…" at bounding box center [800, 434] width 1444 height 643
click at [93, 32] on button "Save" at bounding box center [104, 29] width 44 height 24
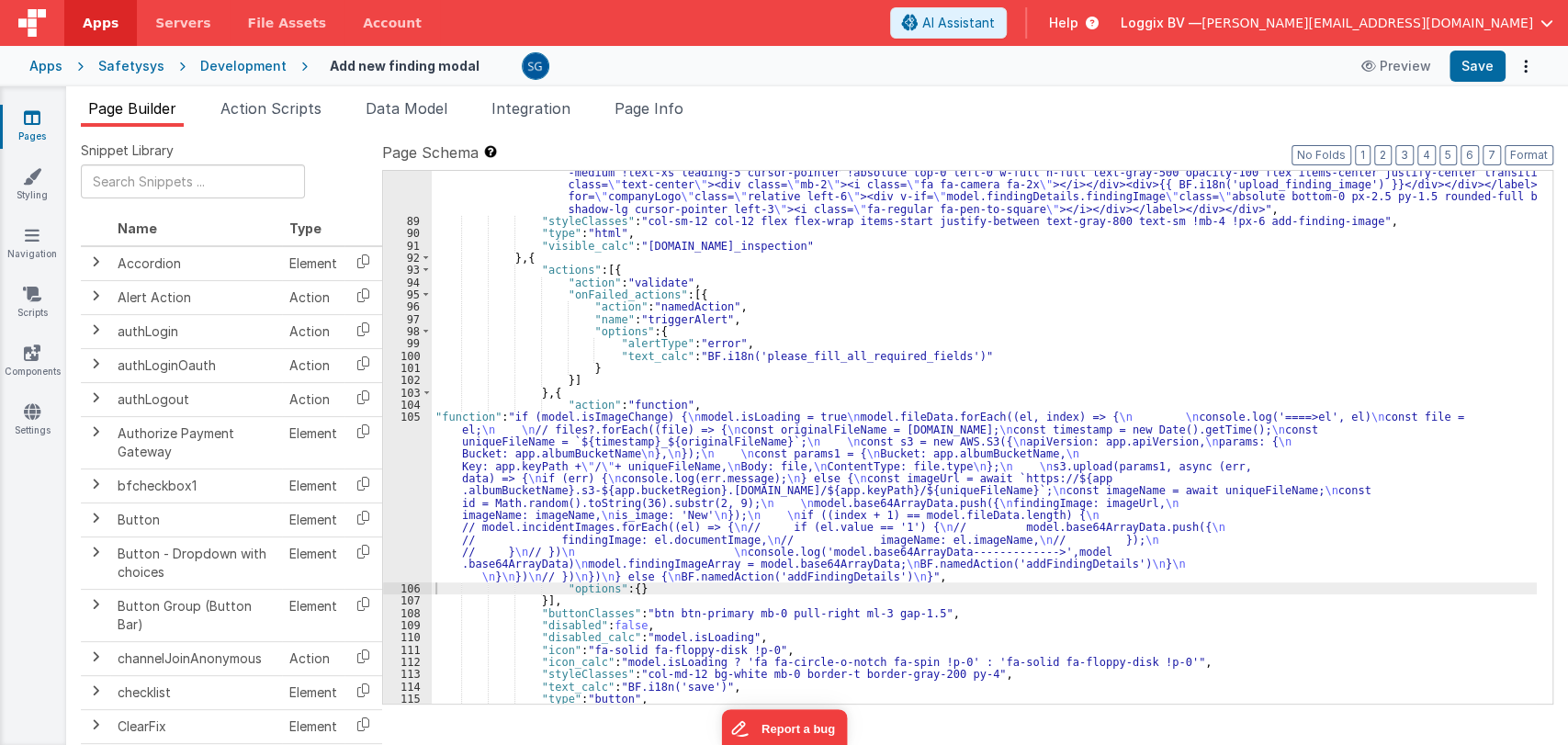
click at [1542, 144] on label "Page Schema Shortcuts: Find: command-f Fold: command-option-L Unfold: command-o…" at bounding box center [967, 152] width 1171 height 22
click at [1542, 146] on button "Format" at bounding box center [1529, 155] width 49 height 20
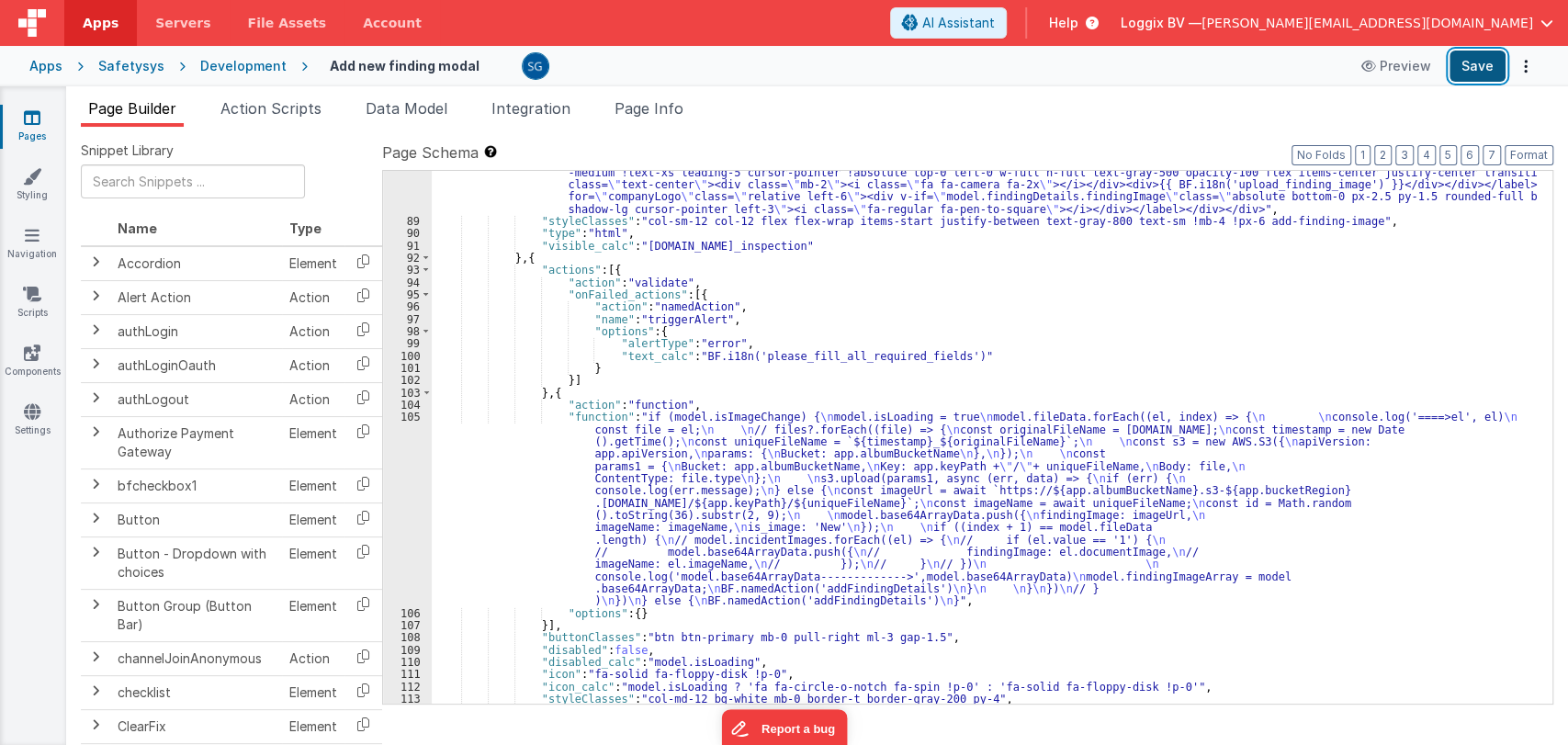
click at [1477, 72] on button "Save" at bounding box center [1478, 66] width 56 height 31
click at [282, 105] on span "Action Scripts" at bounding box center [271, 108] width 101 height 18
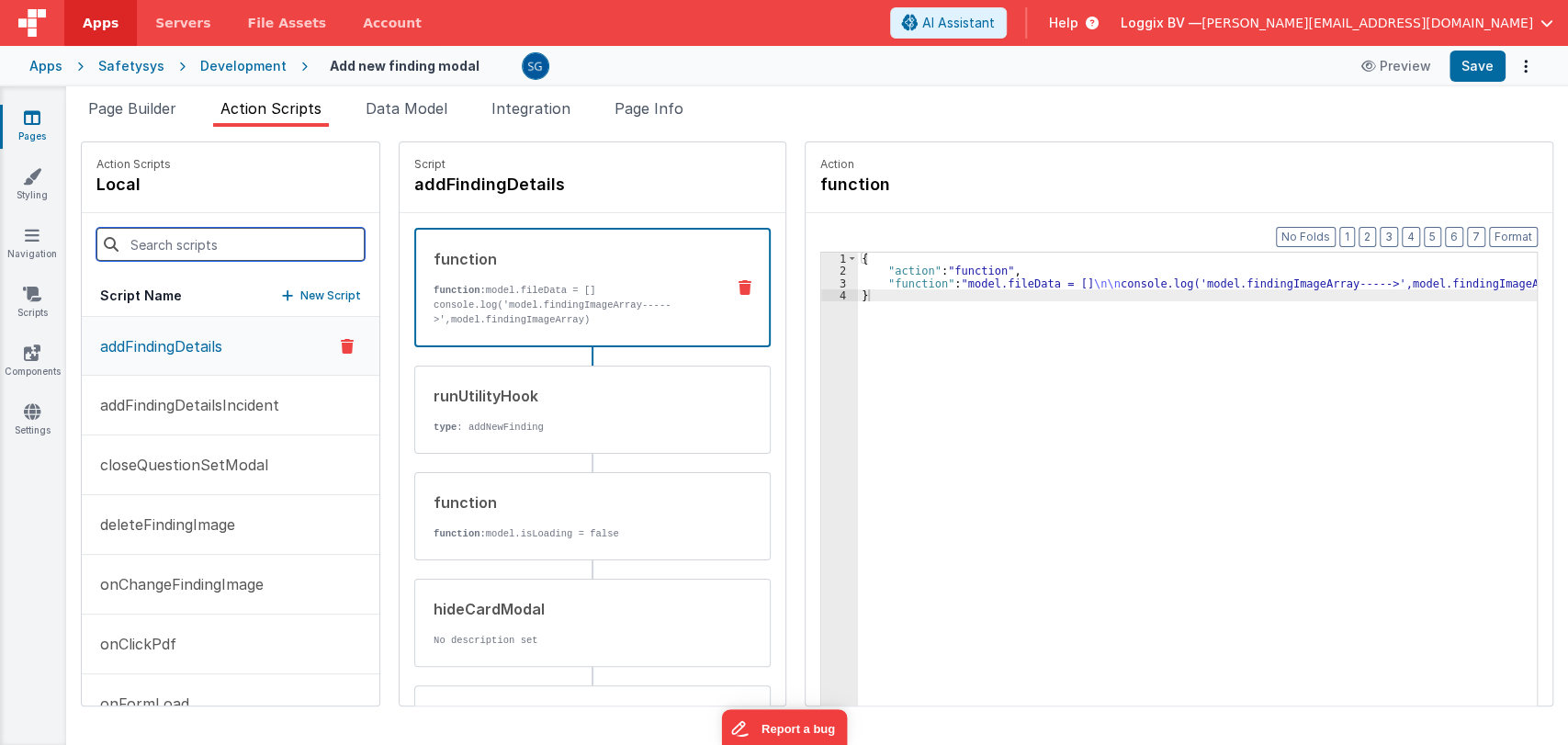
click at [215, 237] on input at bounding box center [230, 244] width 269 height 33
paste input "addFindingDetails"
type input "addFindingDetails"
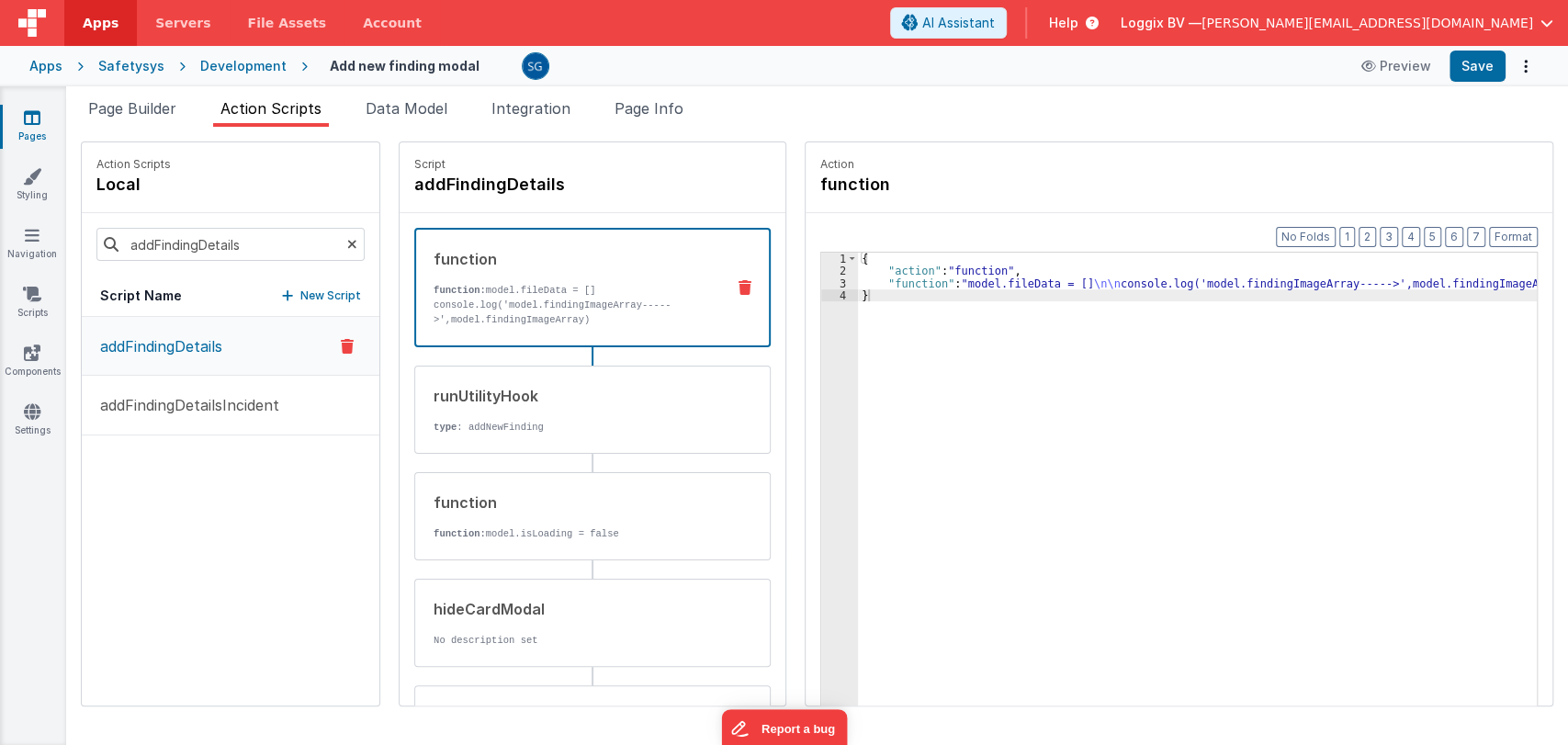
click at [191, 332] on button "addFindingDetails" at bounding box center [230, 346] width 298 height 59
click at [823, 283] on div "3" at bounding box center [840, 283] width 37 height 12
click at [823, 280] on div "3" at bounding box center [840, 283] width 37 height 12
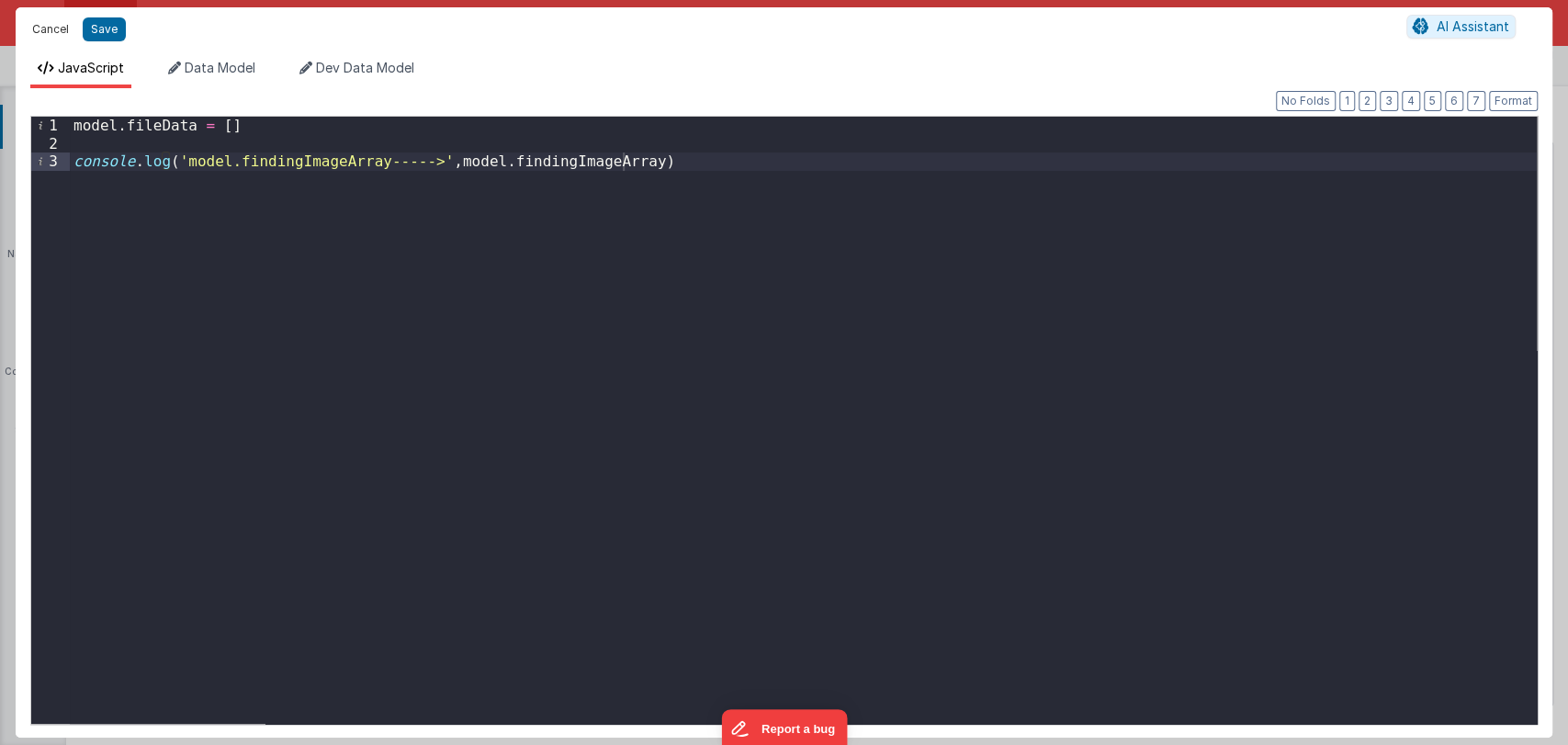
drag, startPoint x: 51, startPoint y: 31, endPoint x: 478, endPoint y: 288, distance: 498.4
click at [51, 31] on button "Cancel" at bounding box center [50, 29] width 55 height 26
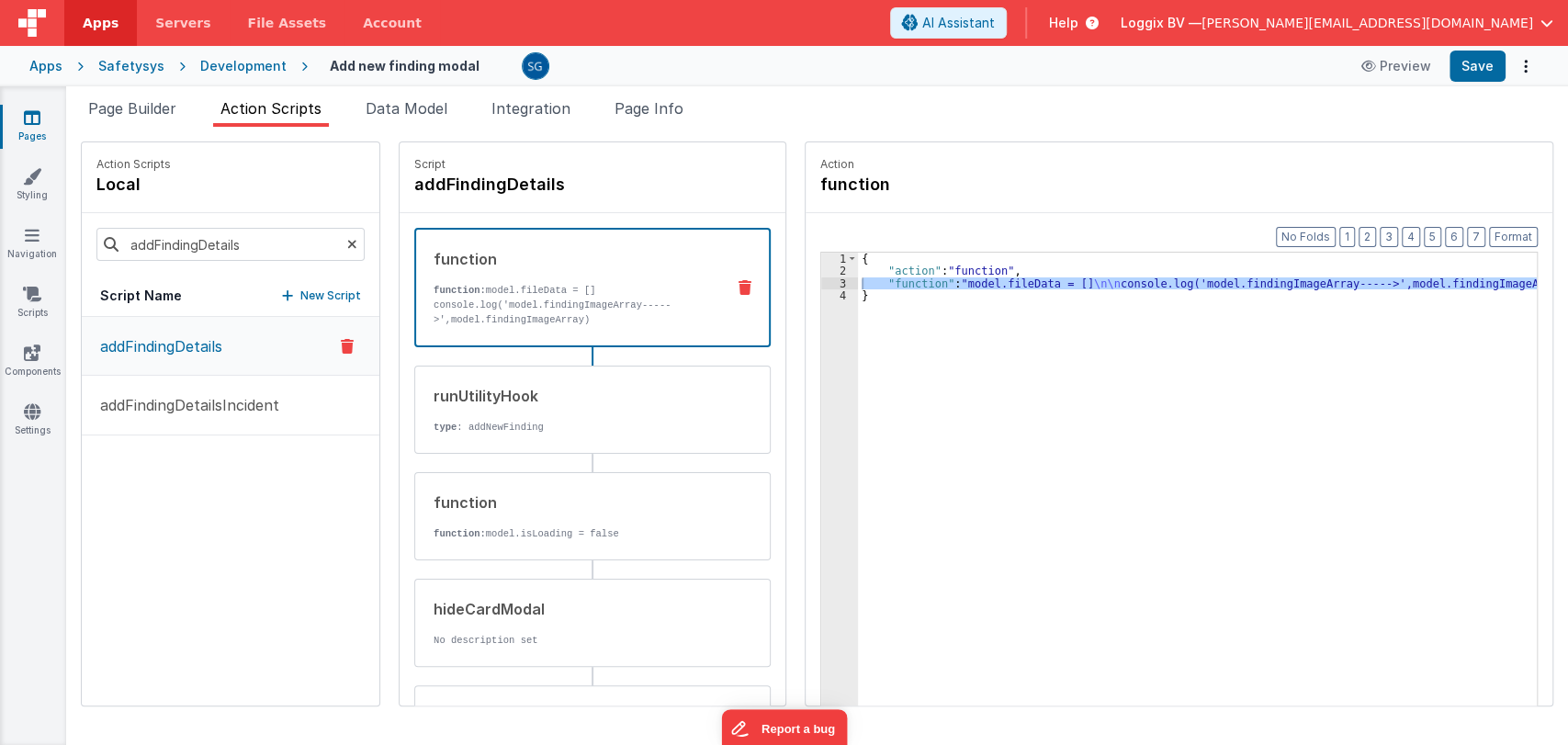
click at [572, 412] on div "runUtilityHook type : addNewFinding" at bounding box center [563, 409] width 296 height 49
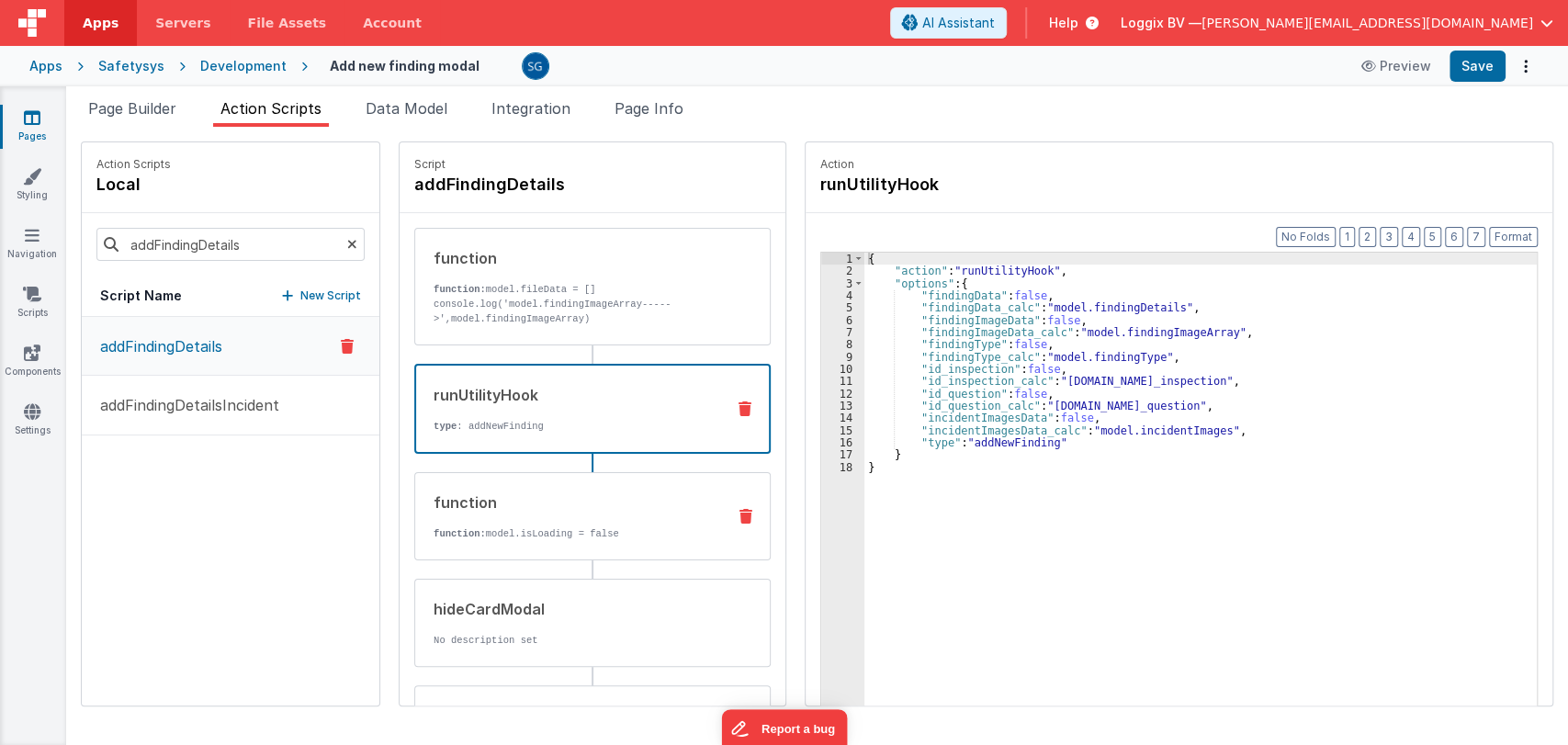
click at [629, 538] on div "function function: model.isLoading = false" at bounding box center [592, 516] width 356 height 88
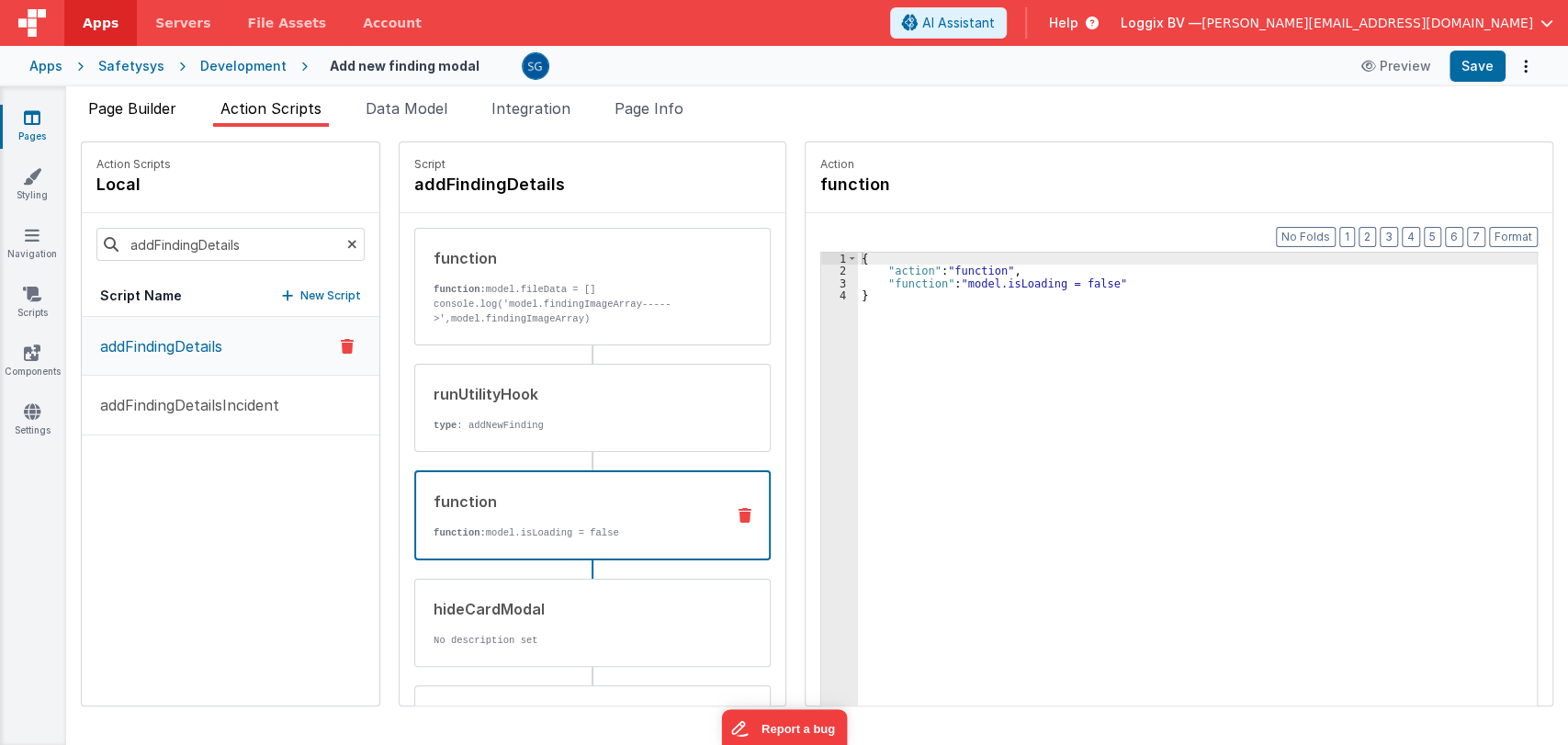
click at [132, 105] on span "Page Builder" at bounding box center [132, 108] width 88 height 18
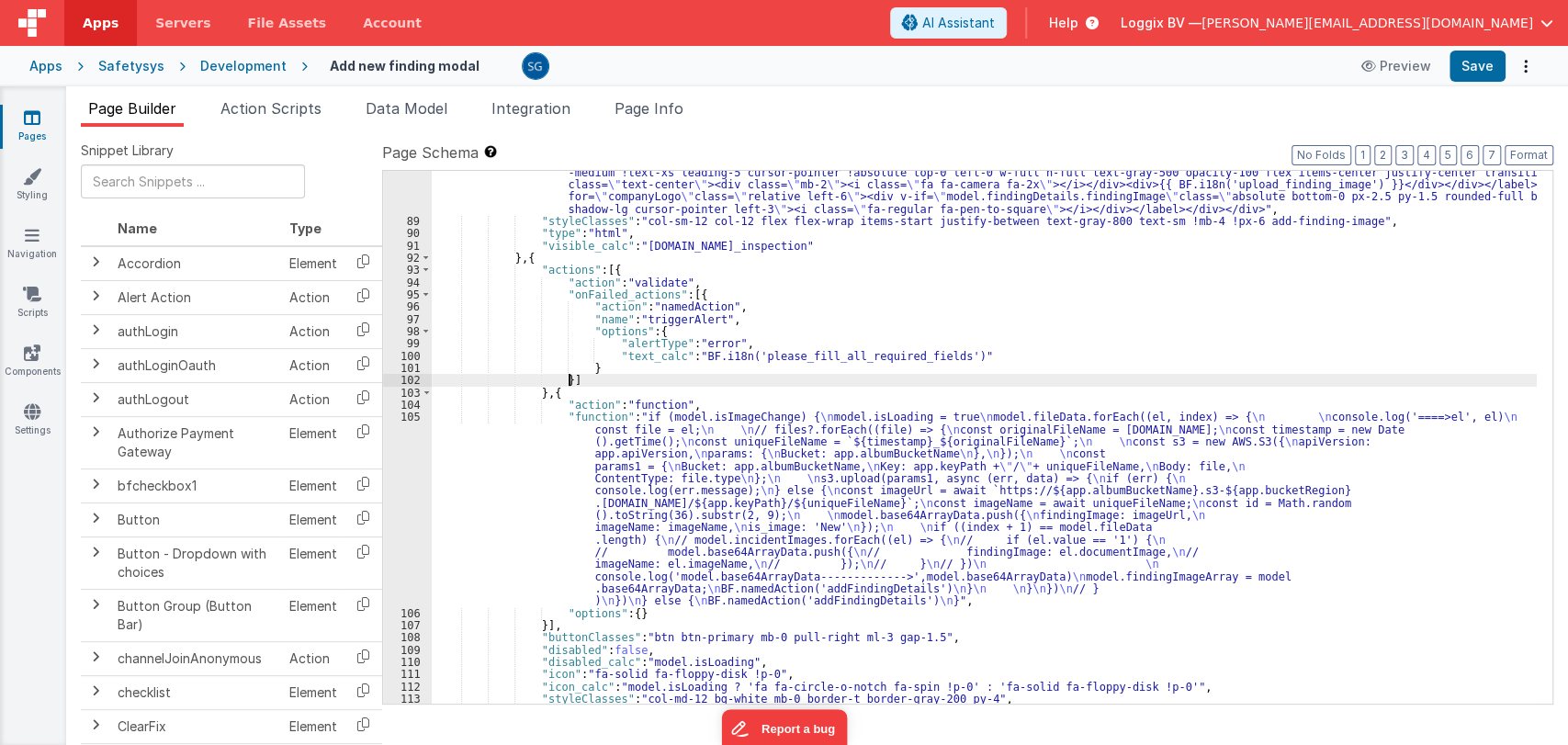
click at [770, 385] on div ""html" : "<div class= \" flex flex-wrap md:flex-nowrap \" ><label for= \" image…" at bounding box center [984, 383] width 1105 height 753
click at [279, 99] on span "Action Scripts" at bounding box center [271, 108] width 101 height 18
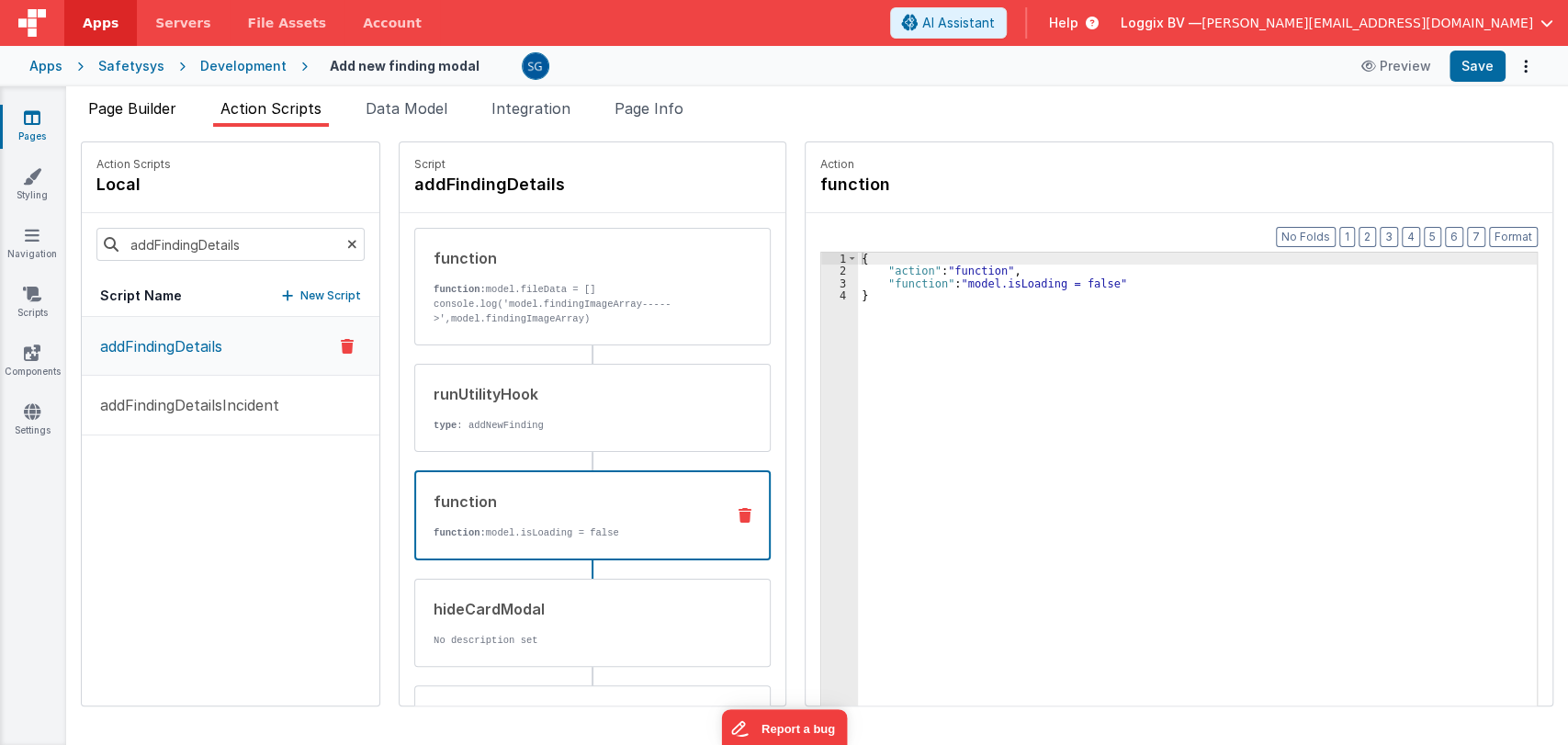
click at [138, 101] on span "Page Builder" at bounding box center [132, 108] width 88 height 18
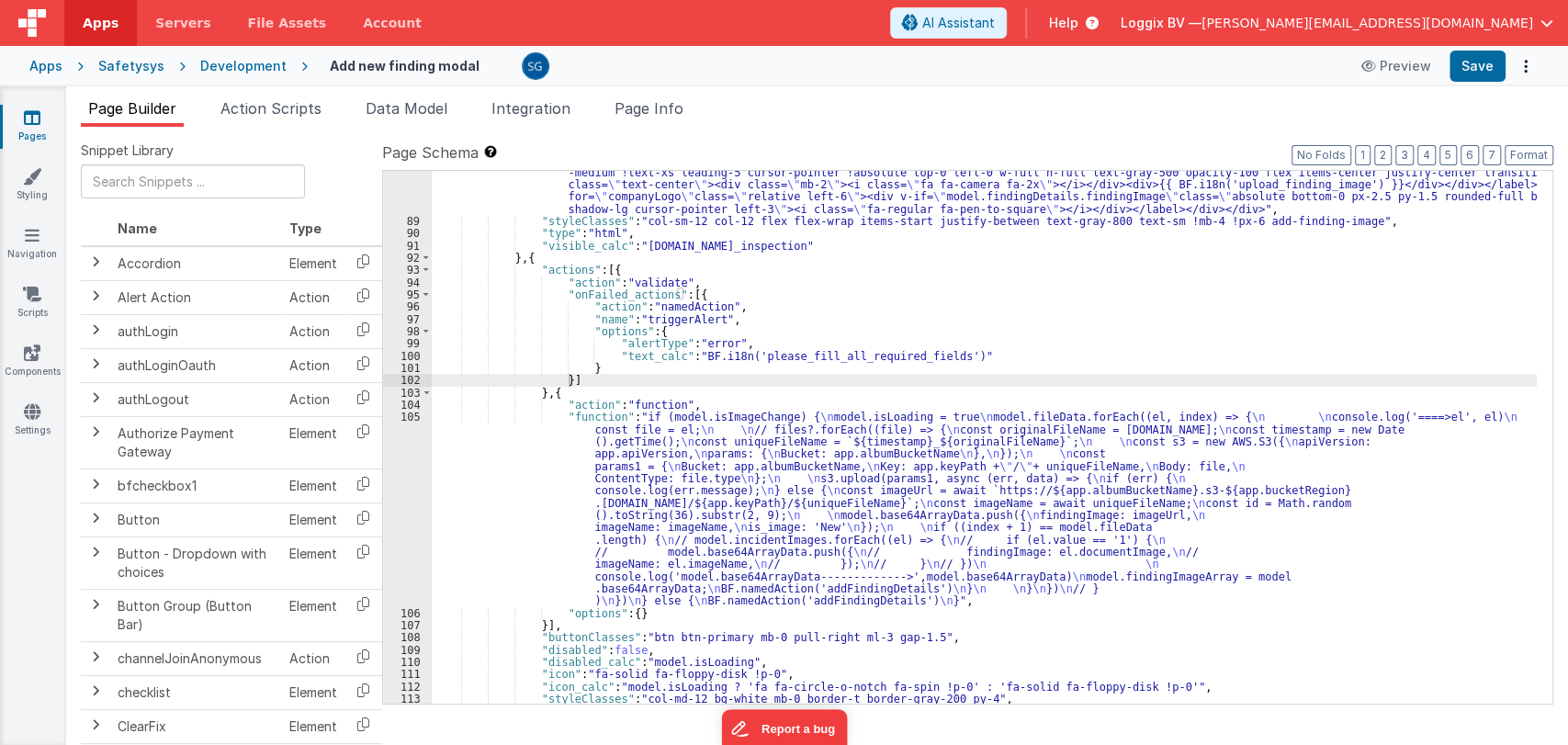
click at [819, 390] on div ""html" : "<div class= \" flex flex-wrap md:flex-nowrap \" ><label for= \" image…" at bounding box center [984, 383] width 1105 height 753
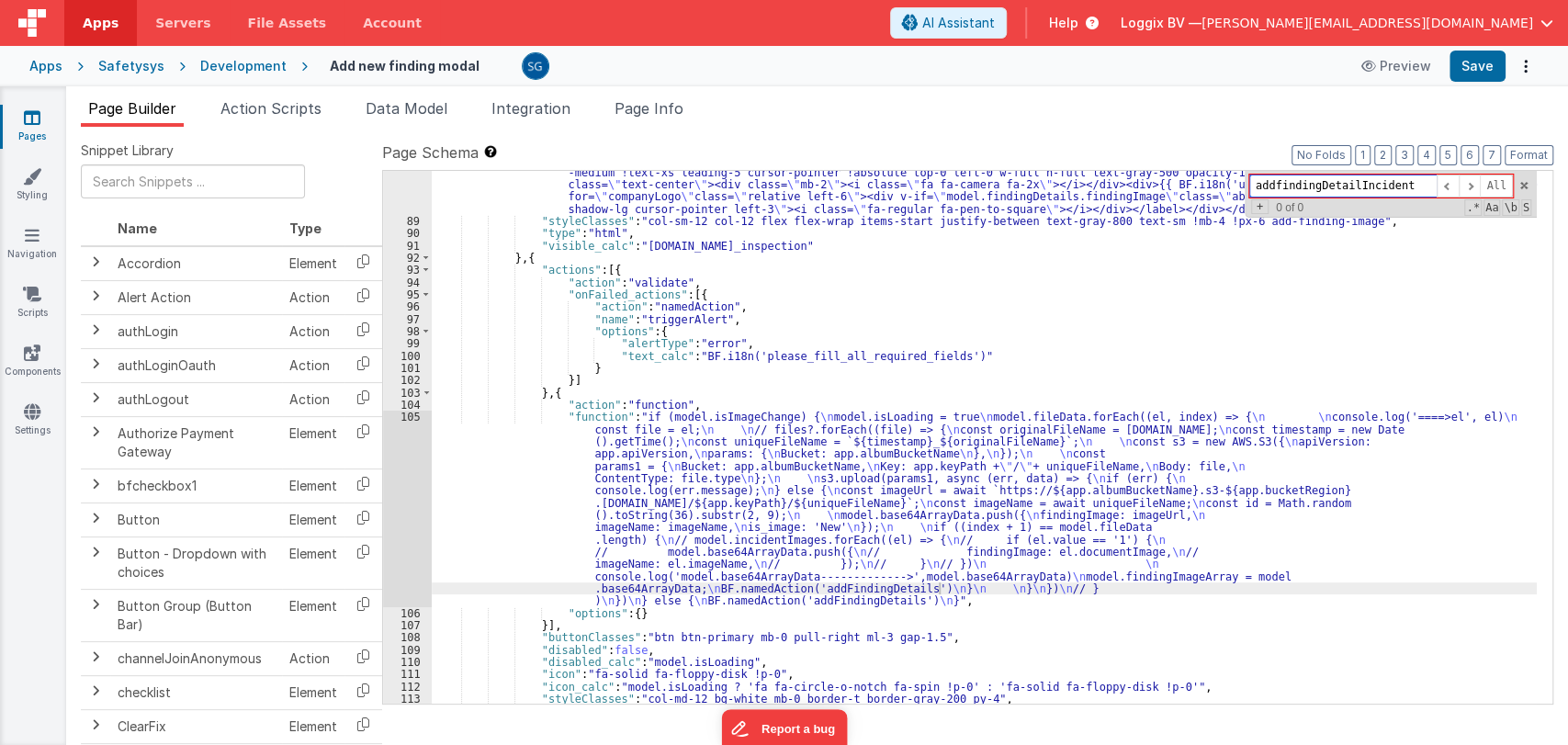
click at [1356, 187] on input "addfindingDetailIncident" at bounding box center [1343, 186] width 187 height 23
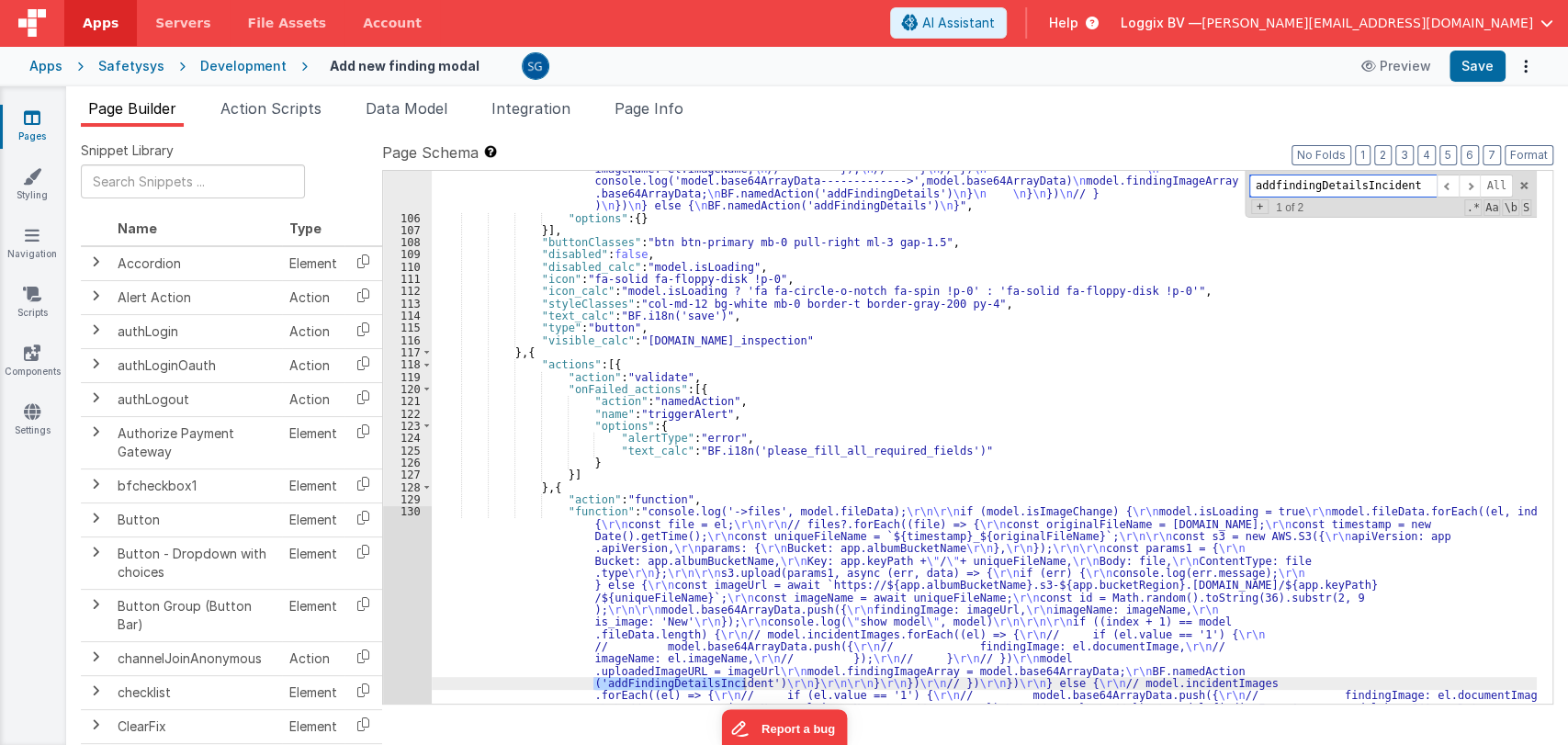
scroll to position [2002, 0]
type input "addfindingDetailsIncident"
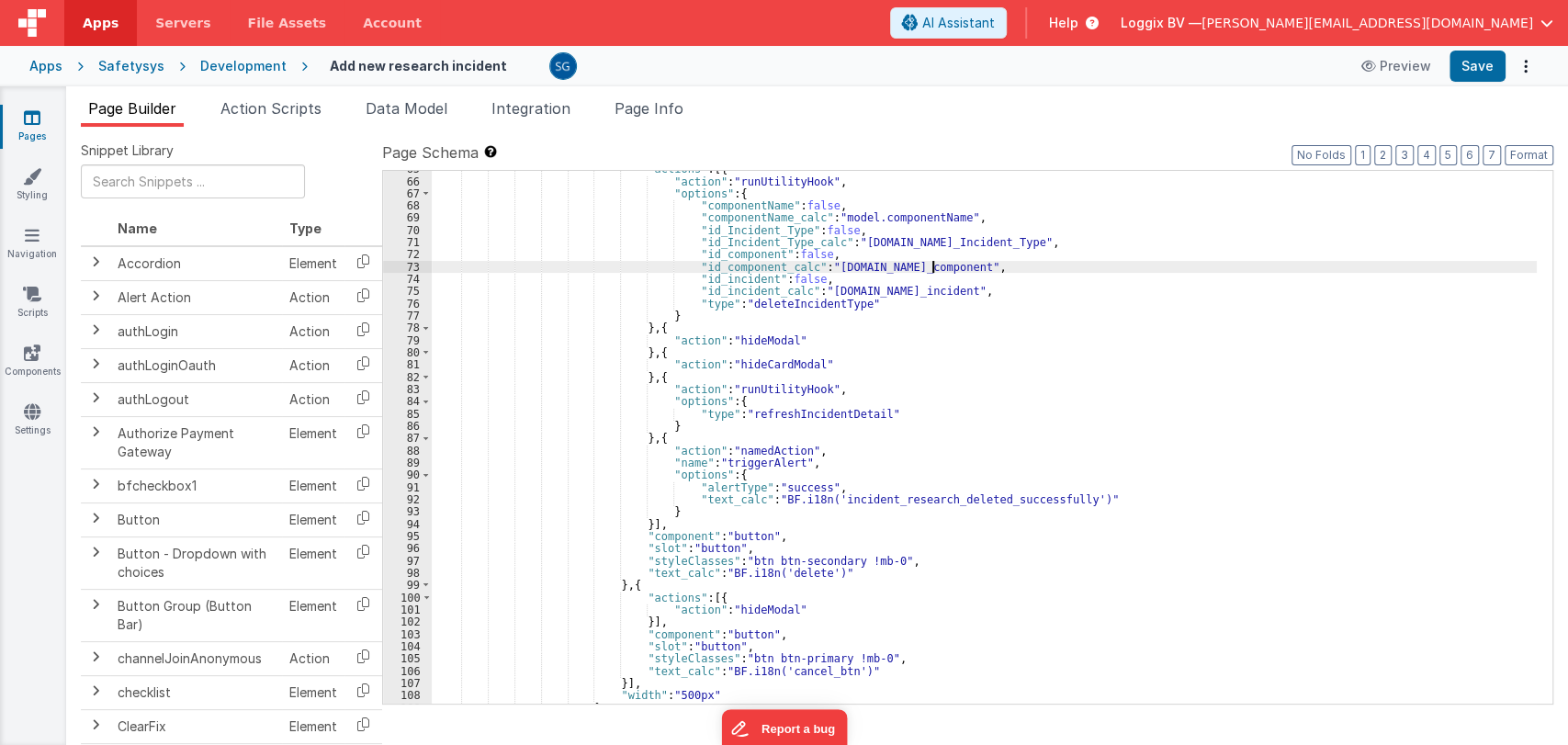
scroll to position [914, 0]
click at [117, 60] on div "Safetysys" at bounding box center [131, 66] width 66 height 18
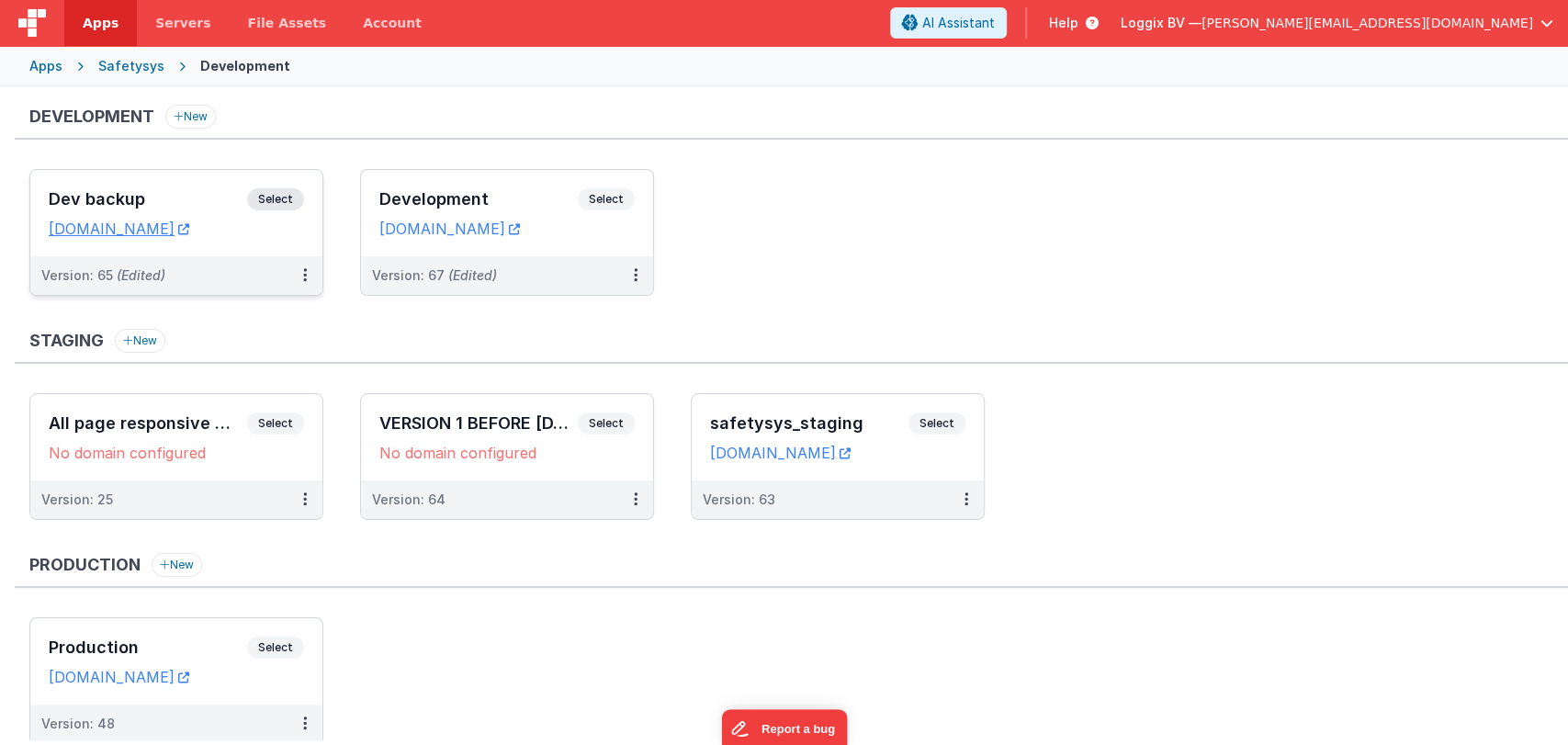
click at [108, 197] on h3 "Dev backup" at bounding box center [147, 199] width 199 height 18
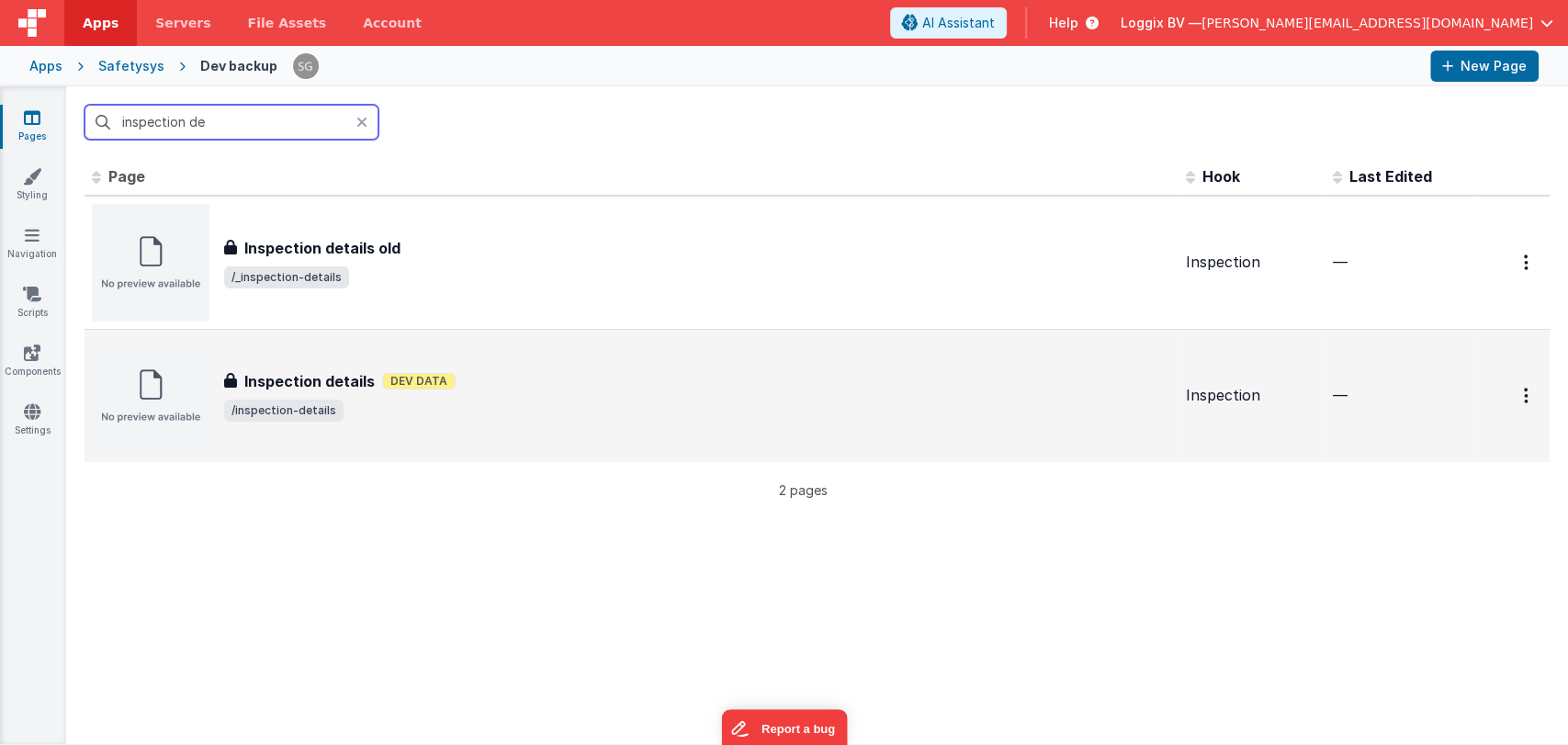
type input "inspection de"
click at [387, 394] on div "Inspection details Inspection details Dev Data /inspection-details" at bounding box center [698, 396] width 947 height 51
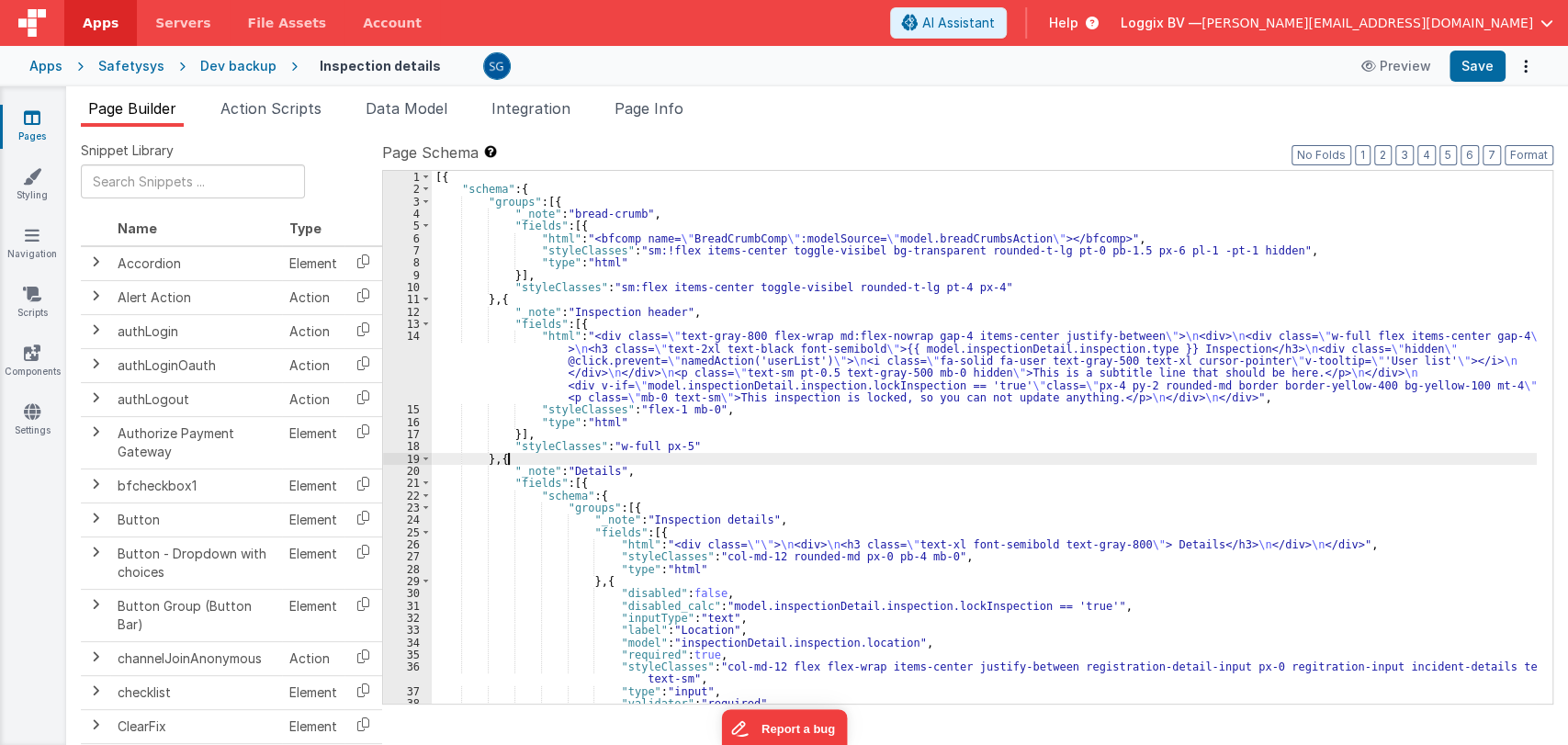
click at [808, 459] on div "[{ "schema" : { "groups" : [{ "_note" : "bread-crumb" , "fields" : [{ "html" : …" at bounding box center [984, 449] width 1105 height 558
click at [795, 445] on div "[{ "schema" : { "groups" : [{ "_note" : "bread-crumb" , "fields" : [{ "html" : …" at bounding box center [984, 449] width 1105 height 558
click at [984, 413] on div "[{ "schema" : { "groups" : [{ "_note" : "bread-crumb" , "fields" : [{ "html" : …" at bounding box center [984, 449] width 1105 height 558
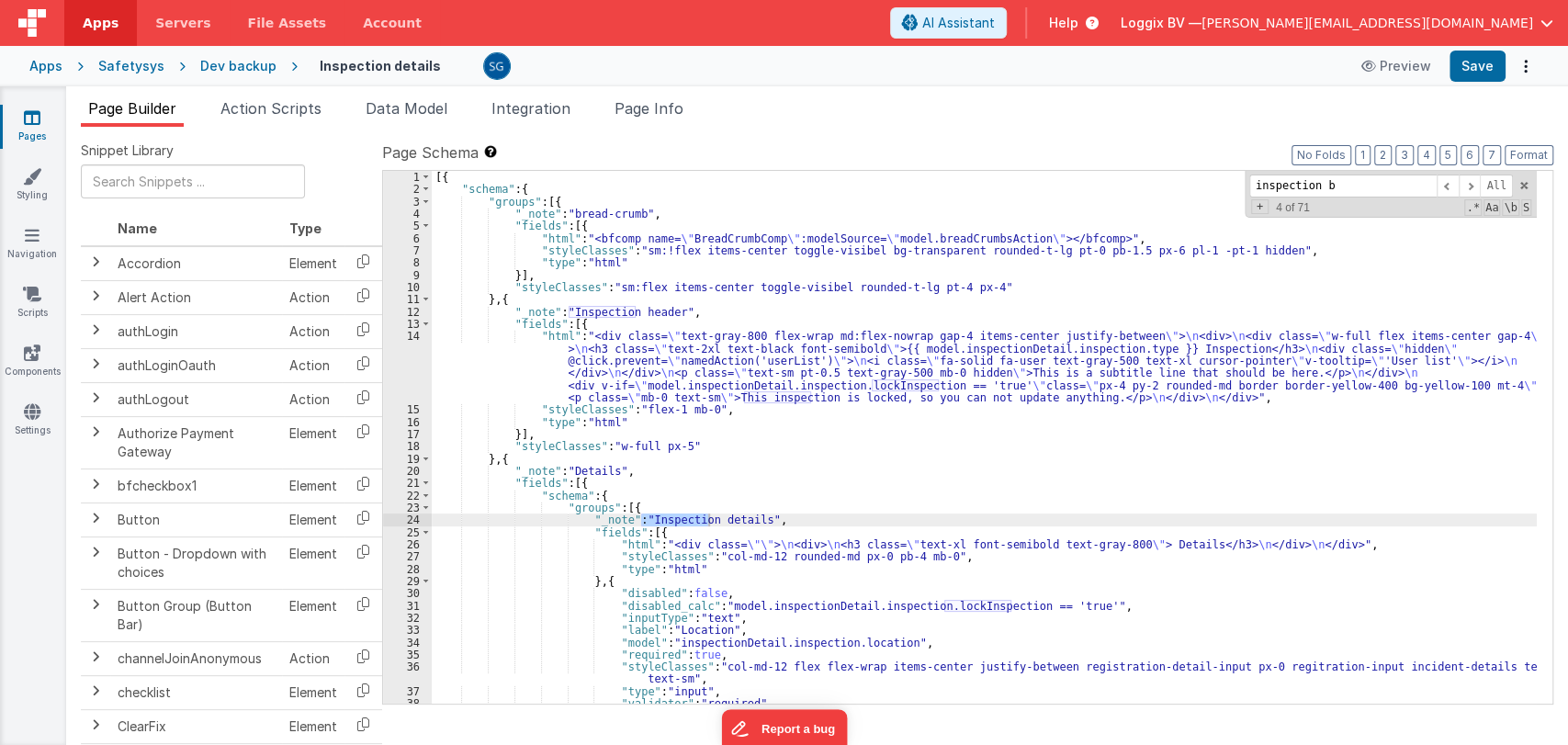
scroll to position [1203, 0]
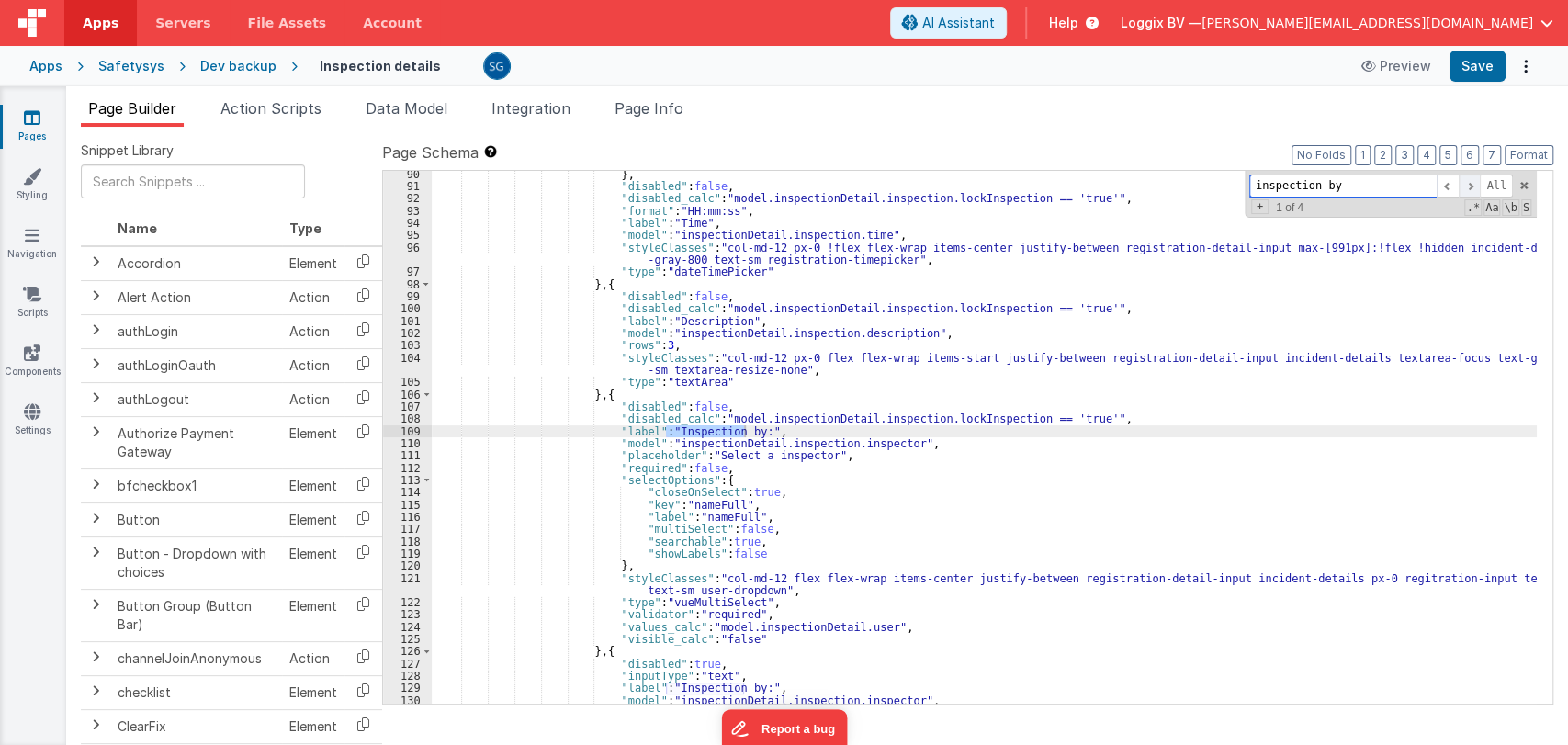
click at [1474, 181] on span at bounding box center [1470, 186] width 22 height 23
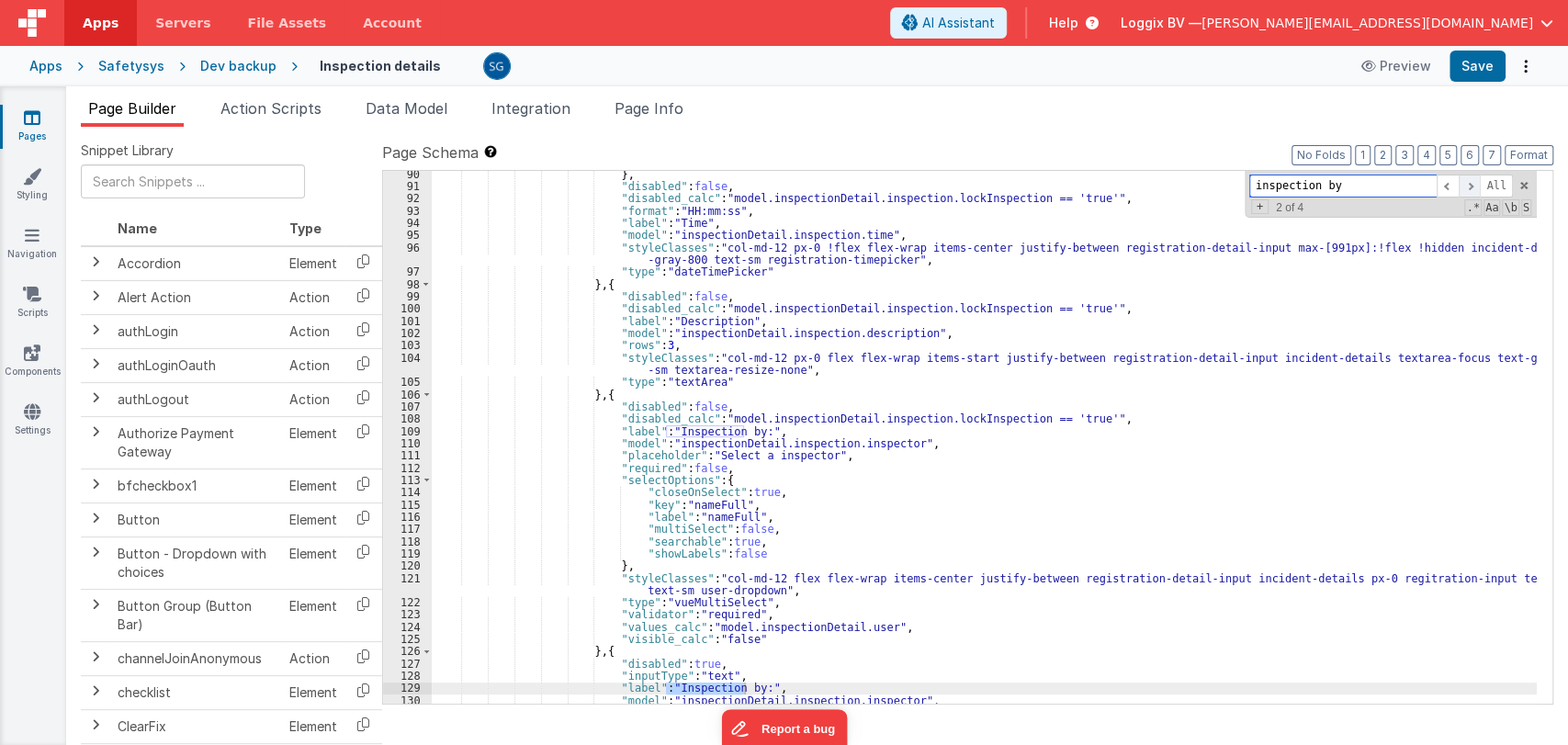
click at [1474, 181] on span at bounding box center [1470, 186] width 22 height 23
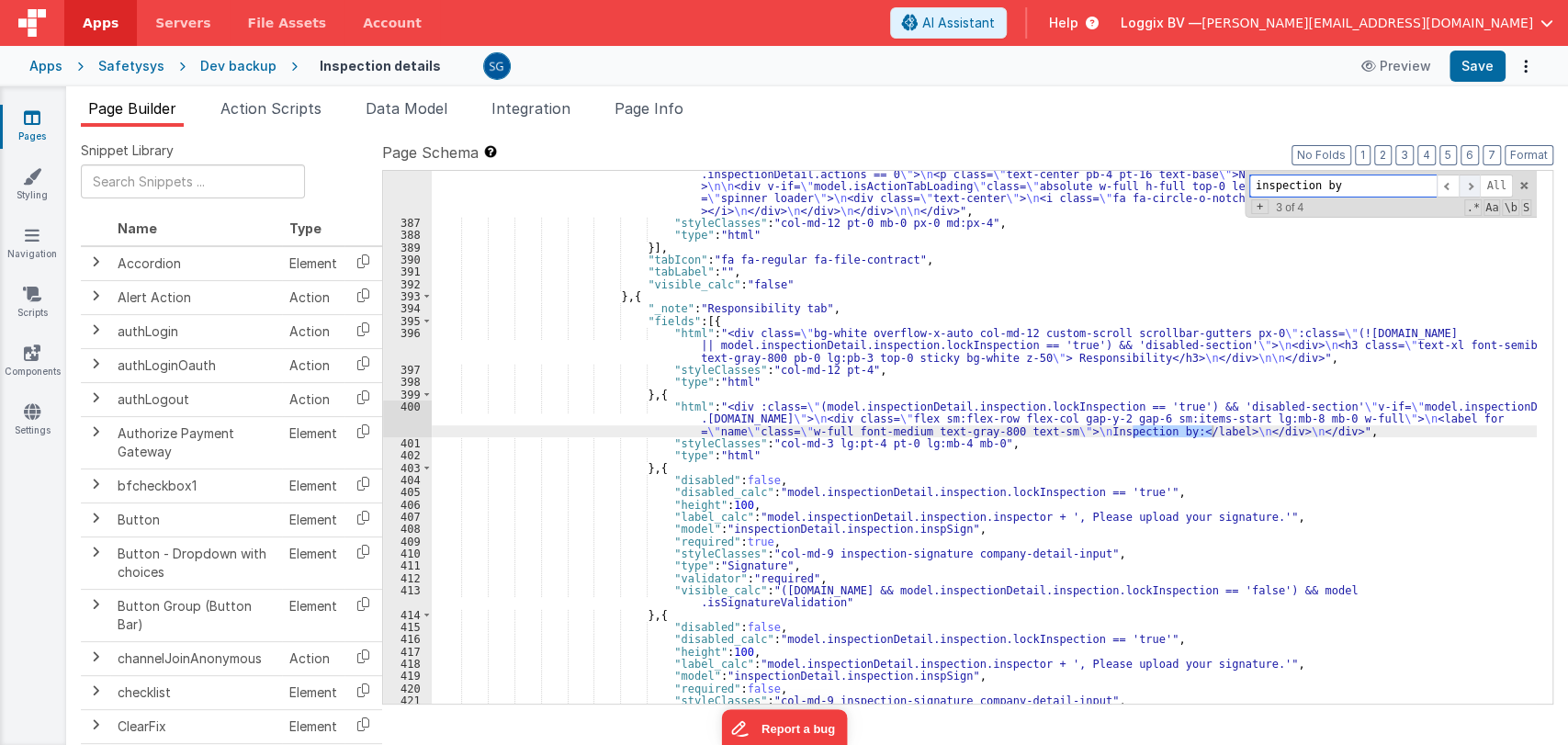
click at [1474, 181] on span at bounding box center [1470, 186] width 22 height 23
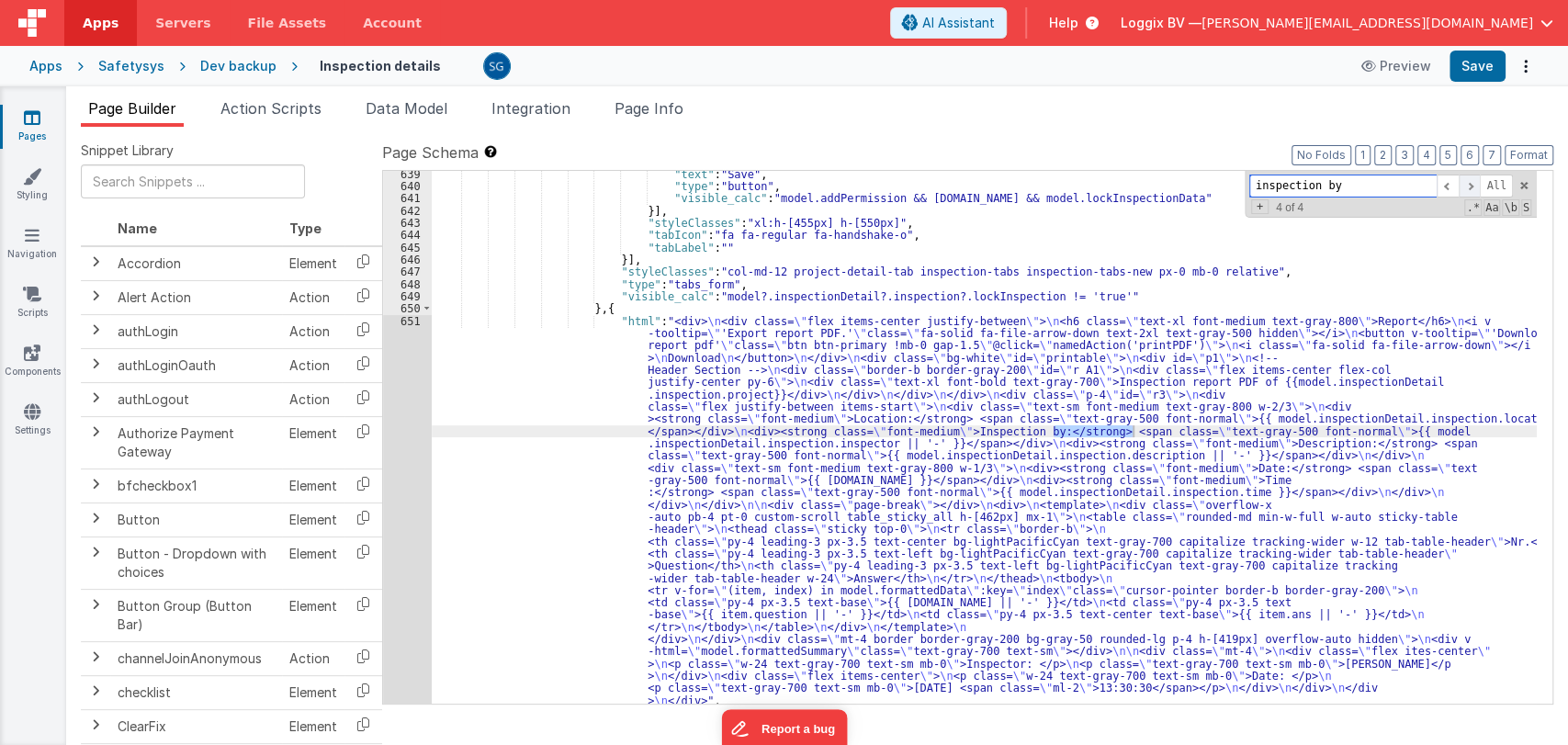
scroll to position [9703, 0]
click at [1454, 181] on span at bounding box center [1448, 186] width 22 height 23
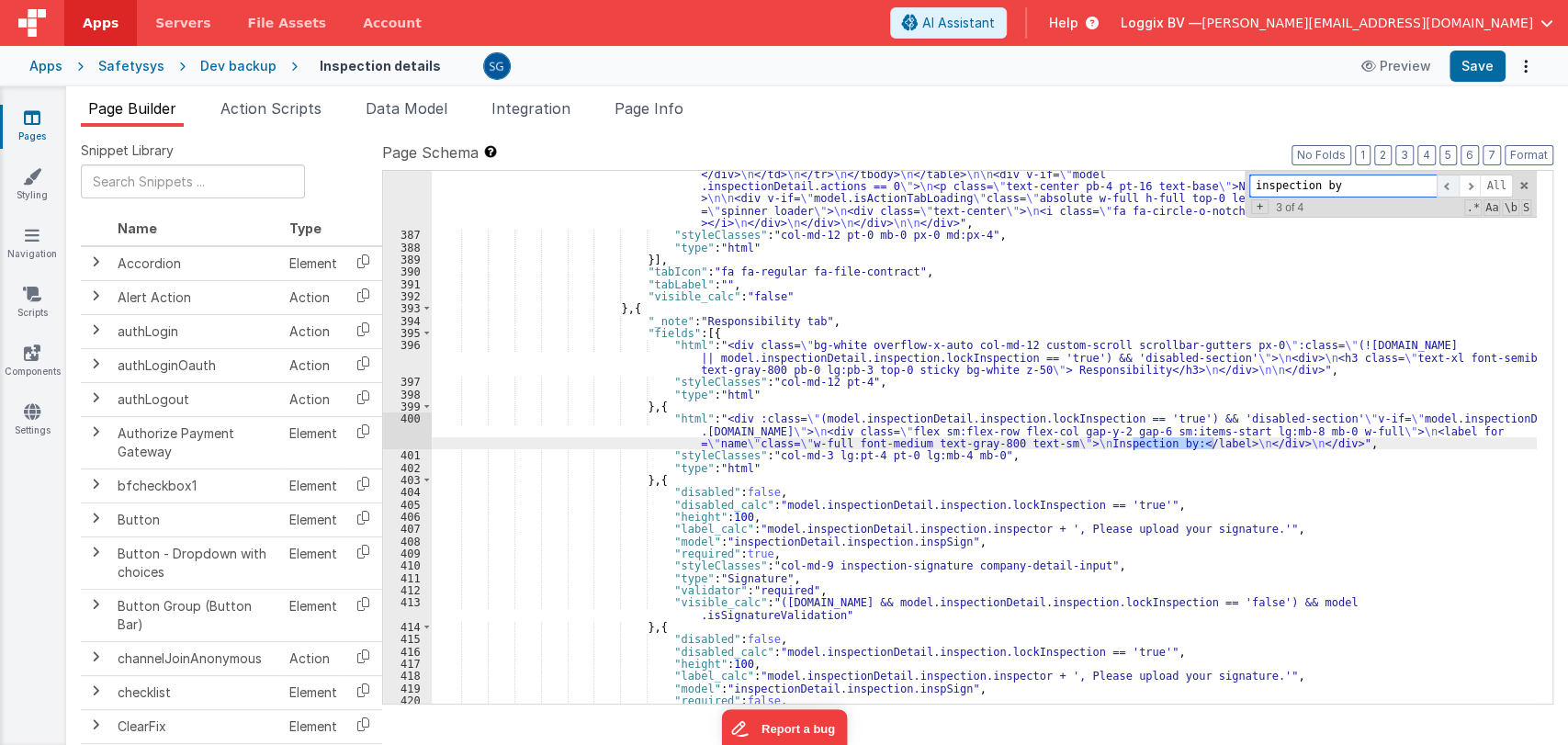
click at [1453, 183] on span at bounding box center [1448, 186] width 22 height 23
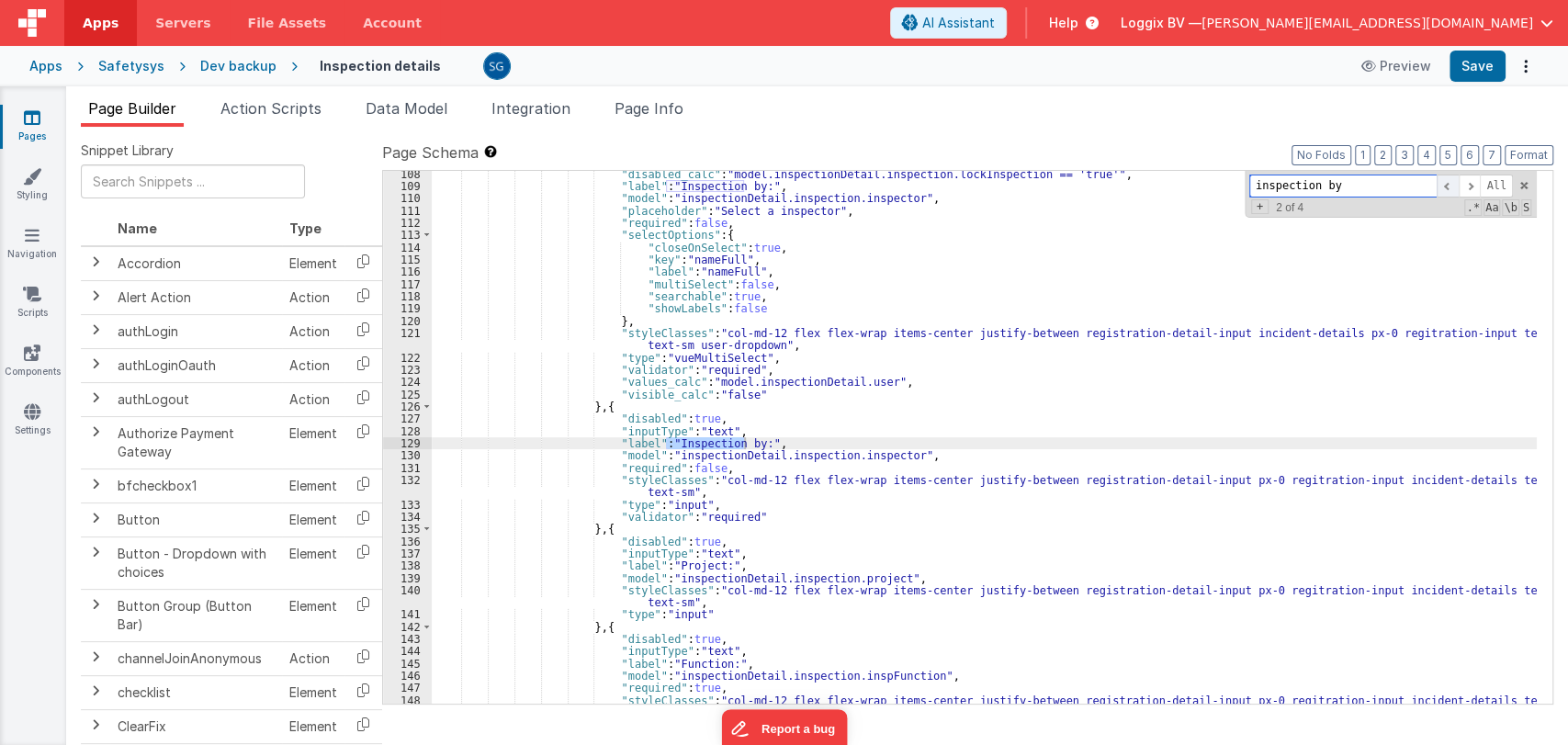
scroll to position [1447, 0]
click at [1453, 183] on span at bounding box center [1448, 186] width 22 height 23
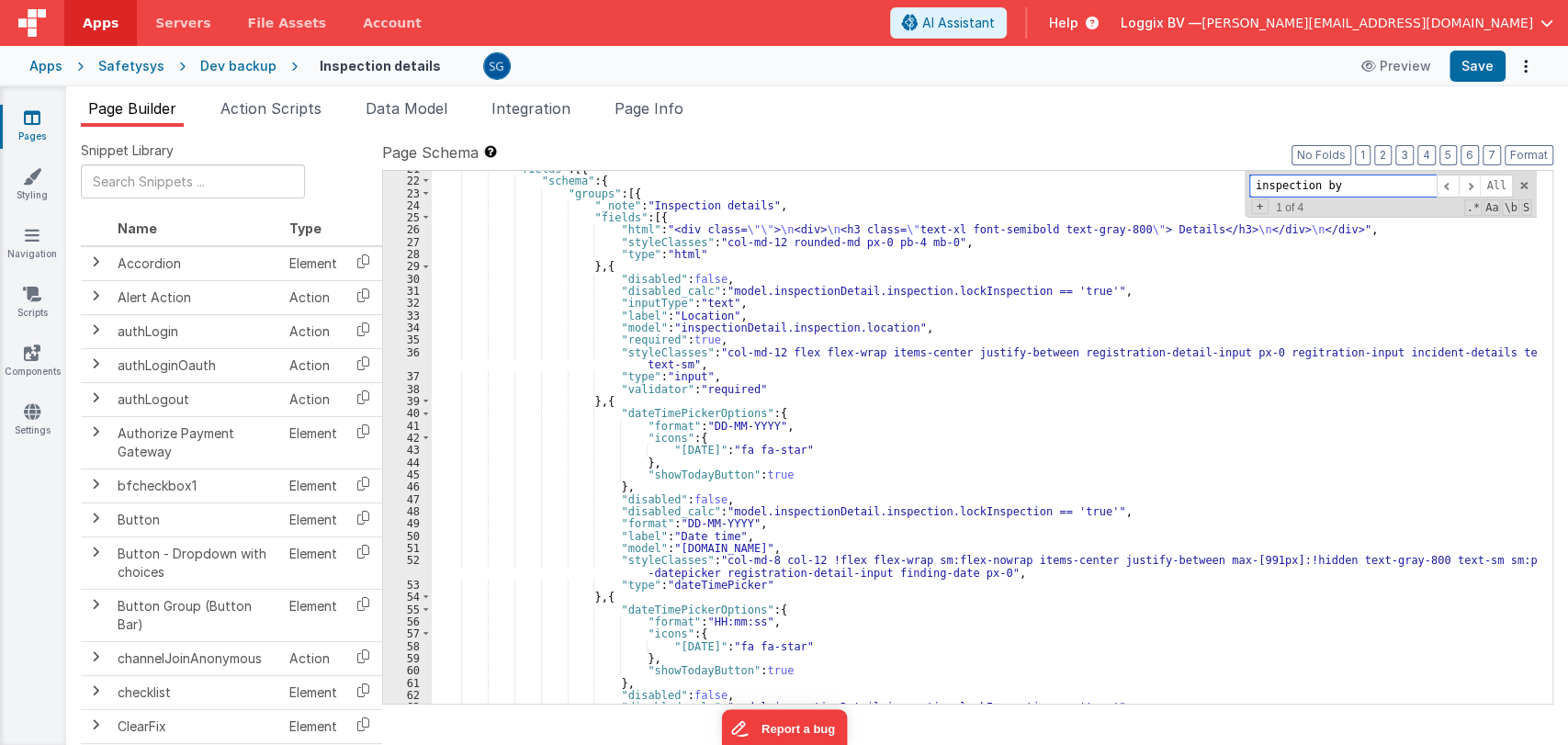
scroll to position [316, 0]
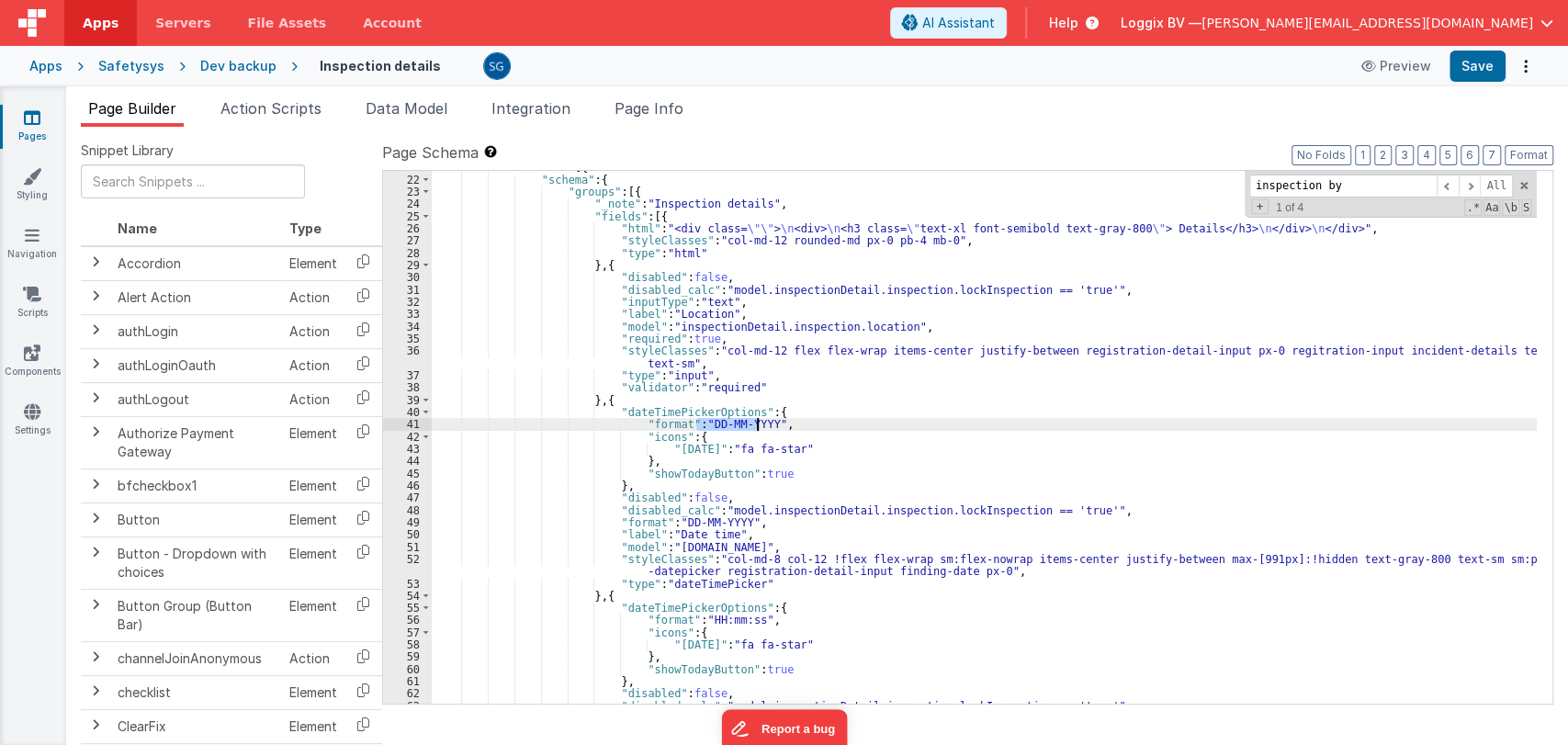
drag, startPoint x: 699, startPoint y: 422, endPoint x: 756, endPoint y: 424, distance: 57.0
click at [756, 424] on div ""fields" : [{ "schema" : { "groups" : [{ "_note" : "Inspection details" , "fiel…" at bounding box center [984, 439] width 1105 height 558
click at [1451, 185] on span at bounding box center [1448, 186] width 22 height 23
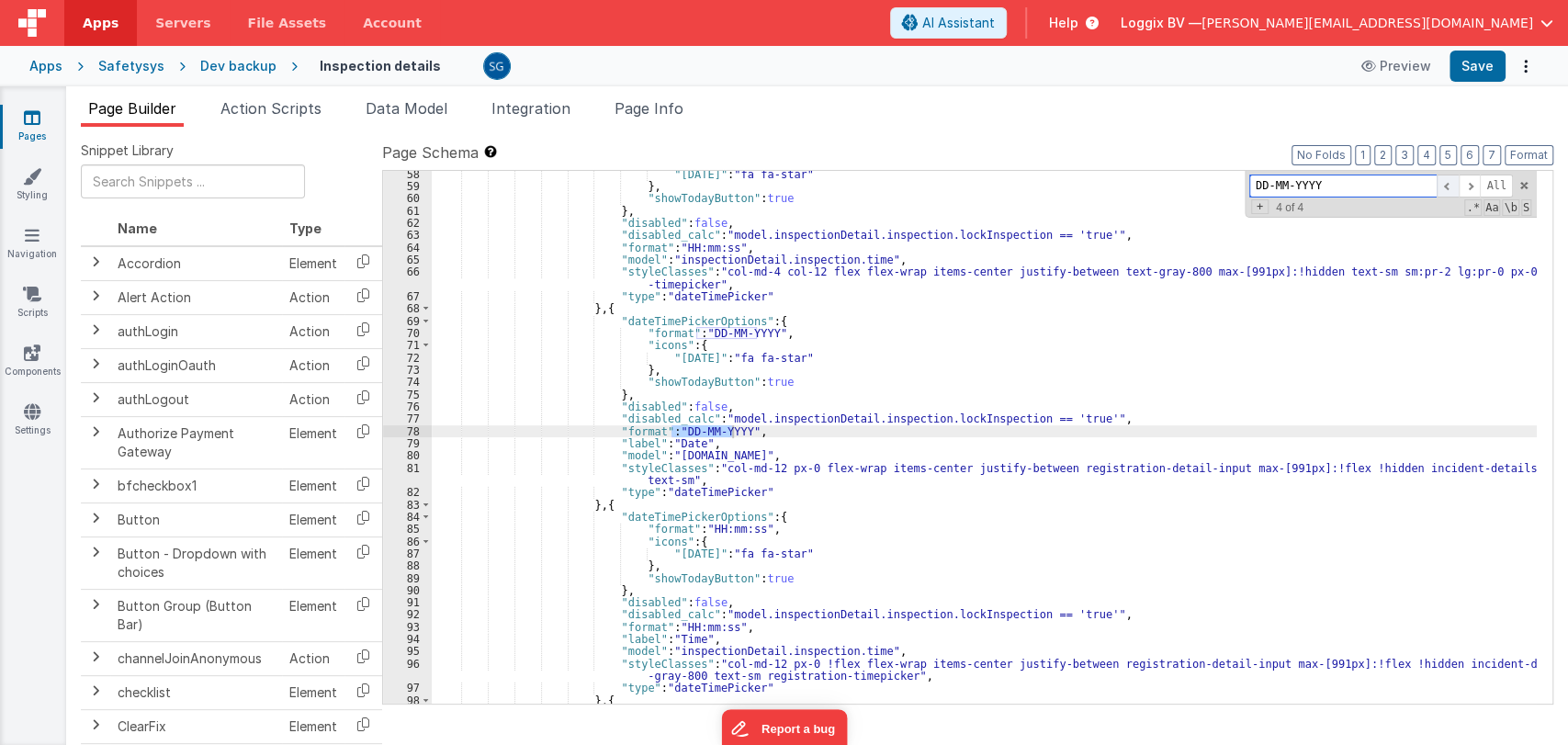
click at [1451, 182] on span at bounding box center [1448, 186] width 22 height 23
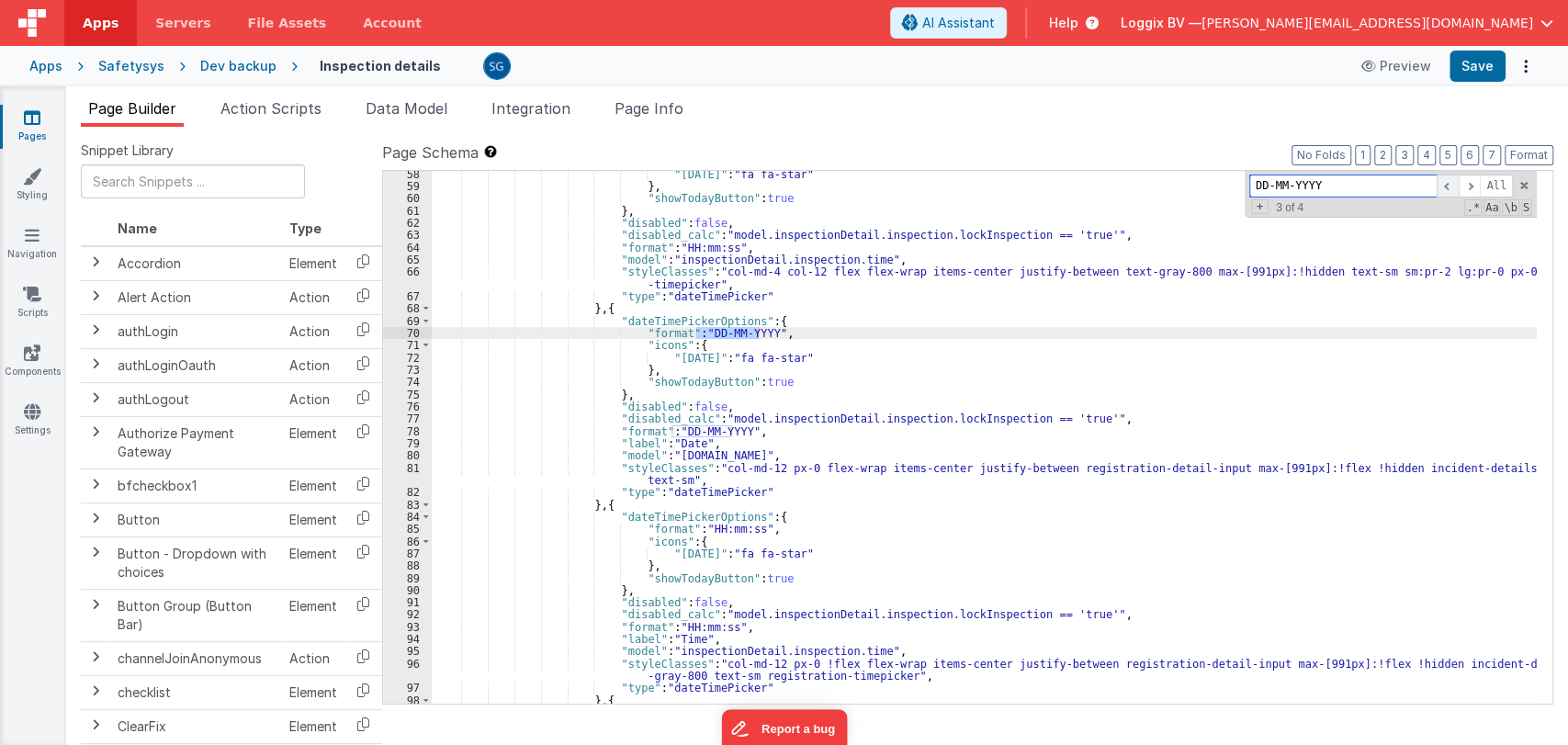
click at [1450, 182] on span at bounding box center [1448, 186] width 22 height 23
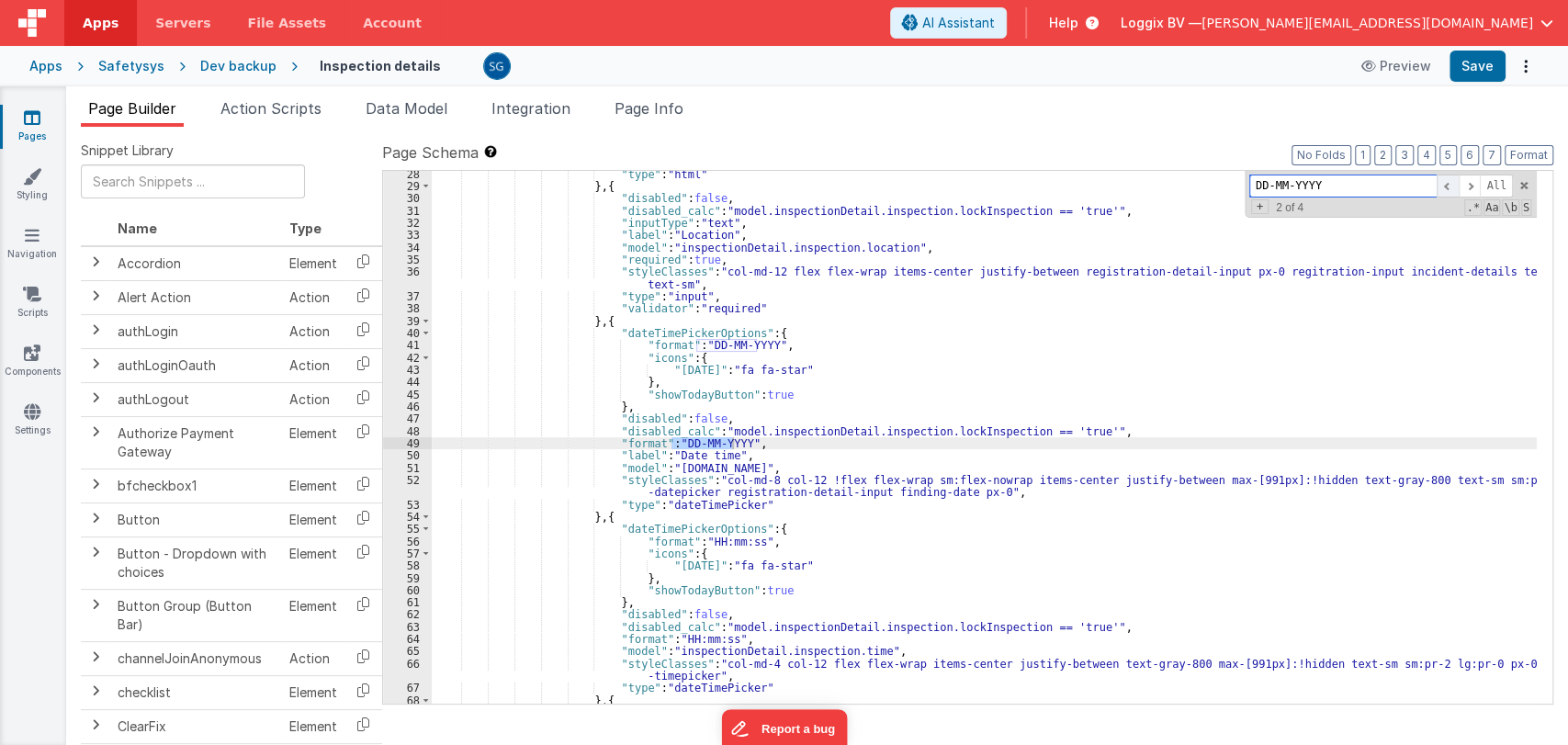
scroll to position [395, 0]
click at [1449, 182] on span at bounding box center [1448, 186] width 22 height 23
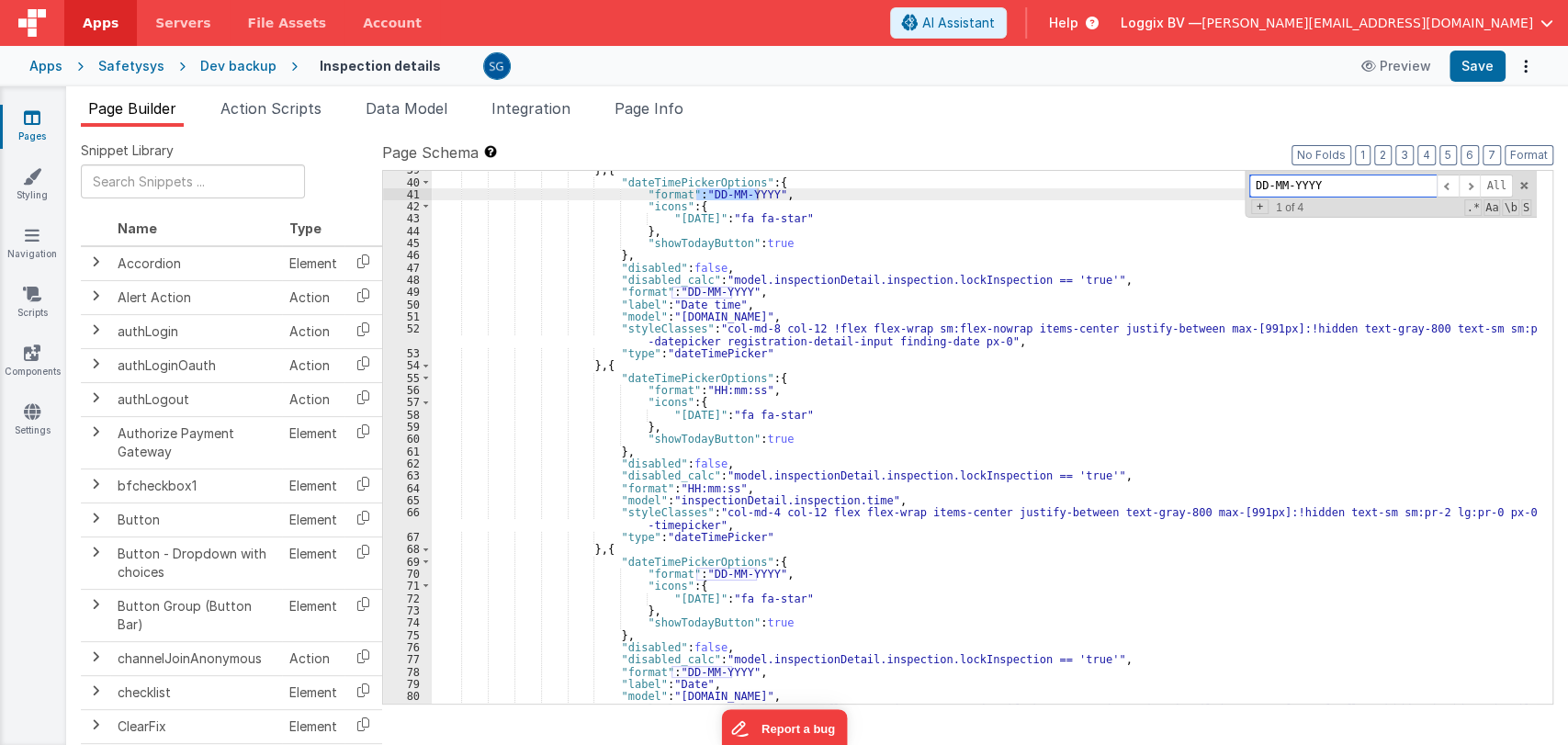
scroll to position [545, 0]
click at [1521, 186] on span at bounding box center [1523, 185] width 13 height 13
click at [912, 387] on div "} , { "dateTimePickerOptions" : { "format" : "DD-MM-YYYY" , "icons" : { "[DATE]…" at bounding box center [984, 448] width 1105 height 569
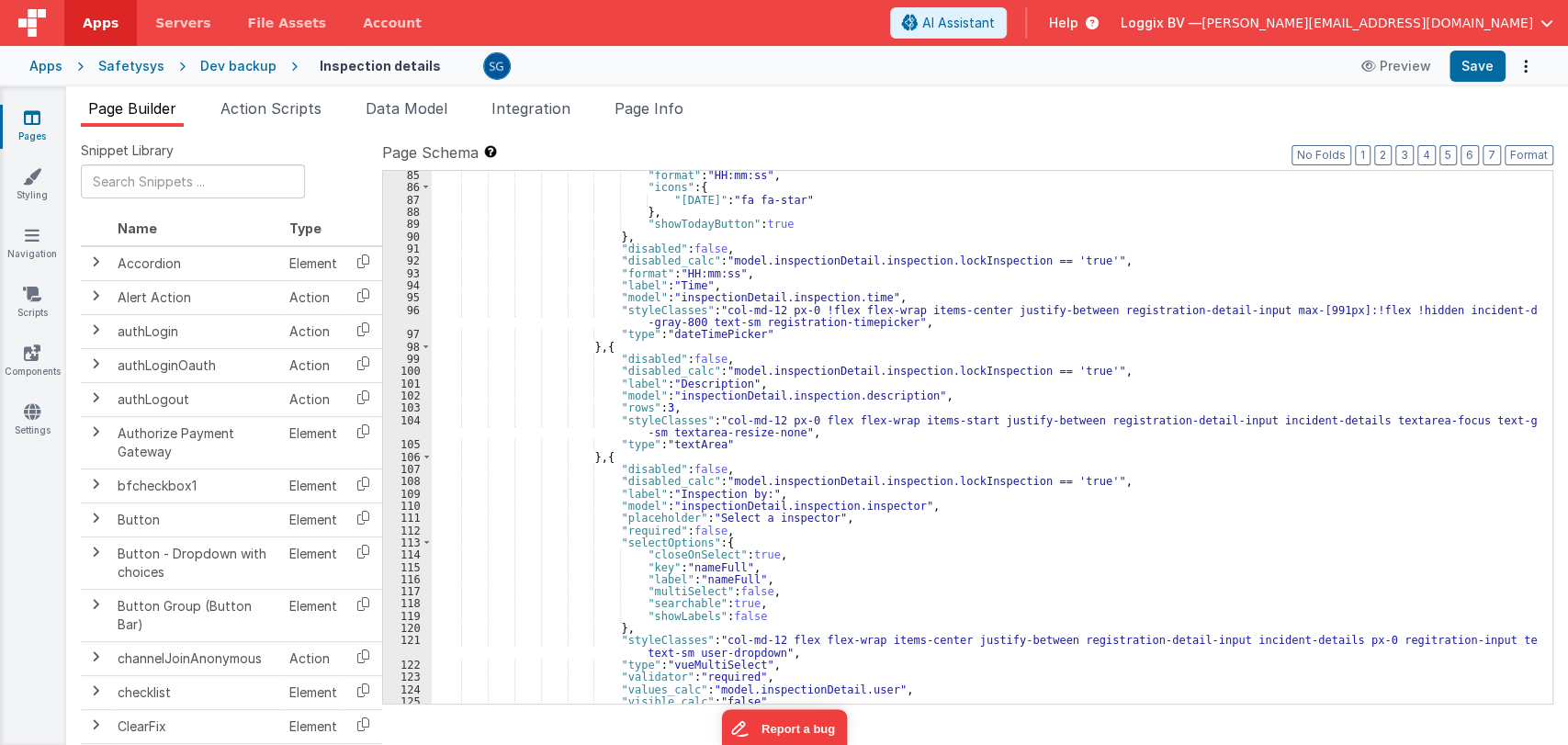
scroll to position [1141, 0]
click at [752, 494] on div ""format" : "HH:mm:ss" , "icons" : { "[DATE]" : "fa fa-star" } , "showTodayButto…" at bounding box center [984, 447] width 1105 height 558
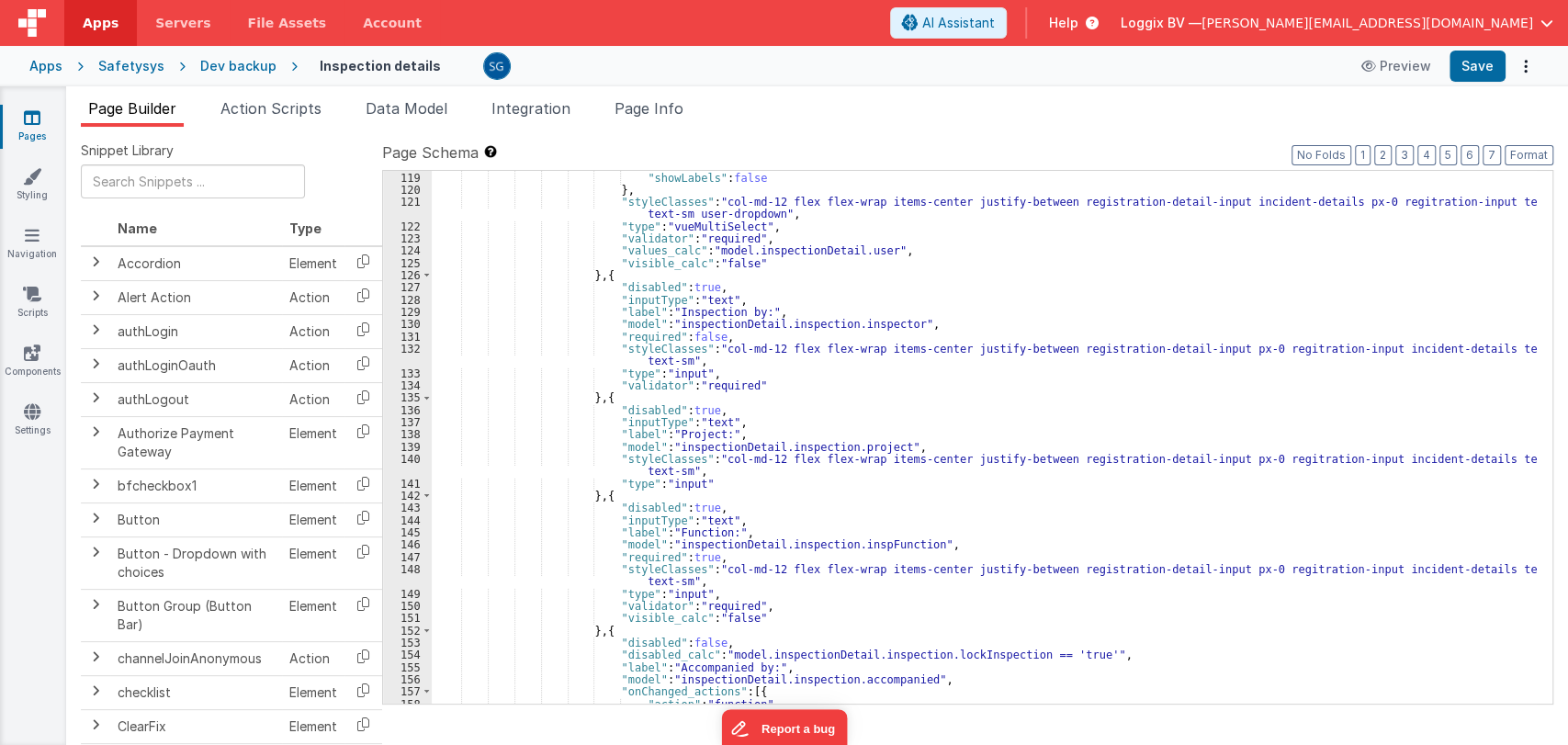
scroll to position [1579, 0]
click at [805, 372] on div ""searchable" : true , "showLabels" : false } , "styleClasses" : "col-md-12 flex…" at bounding box center [984, 437] width 1105 height 558
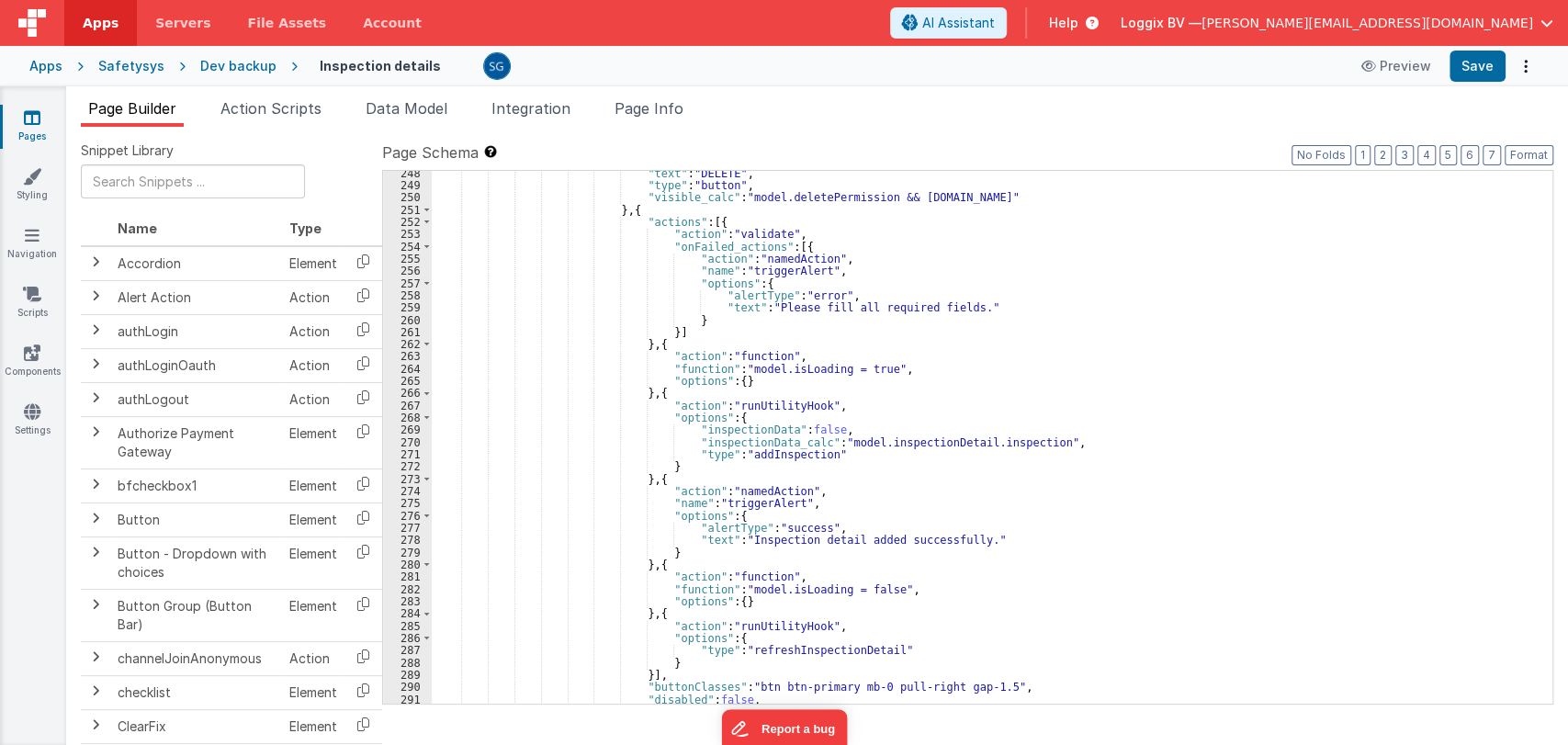
scroll to position [0, 0]
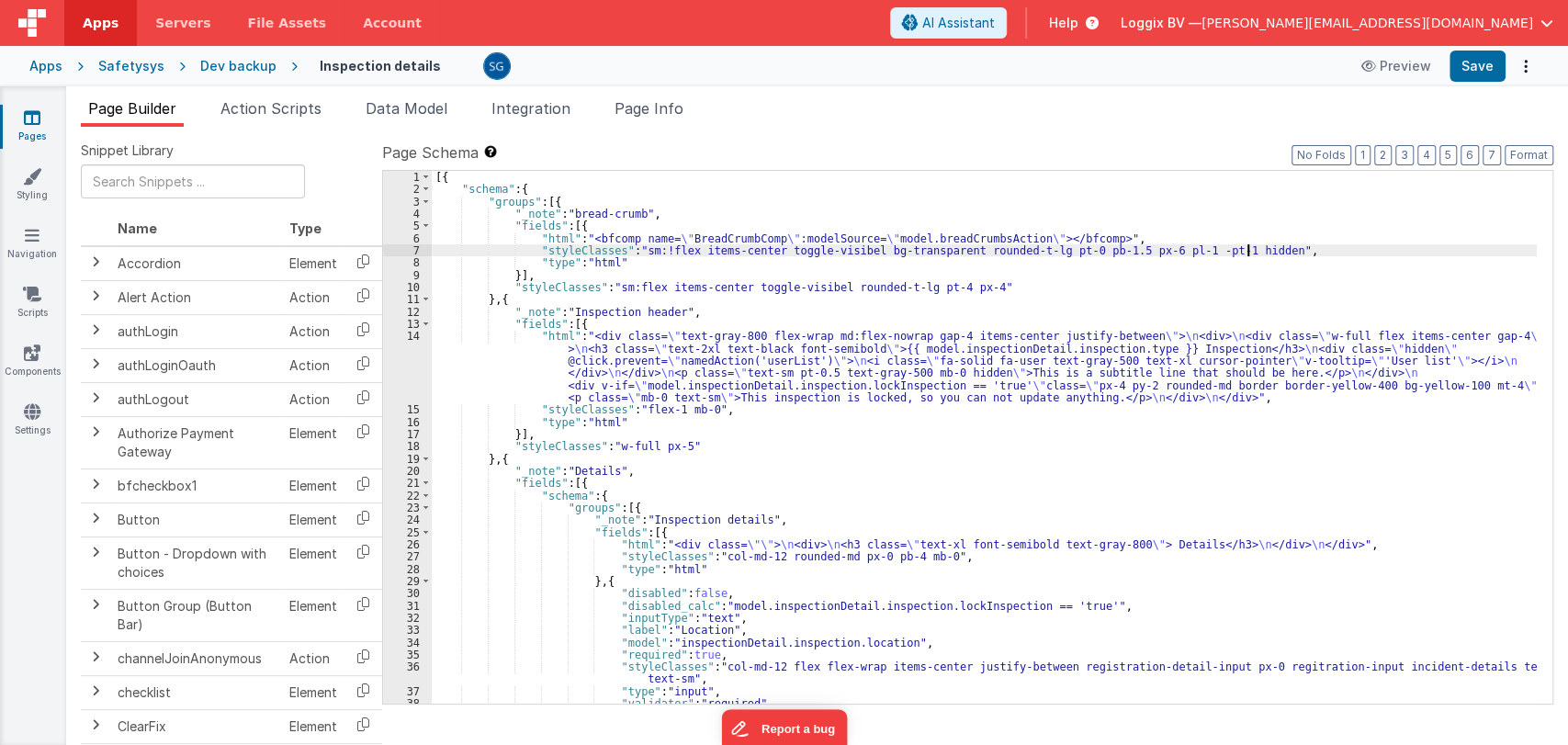
click at [1264, 250] on div "[{ "schema" : { "groups" : [{ "_note" : "bread-crumb" , "fields" : [{ "html" : …" at bounding box center [984, 449] width 1105 height 558
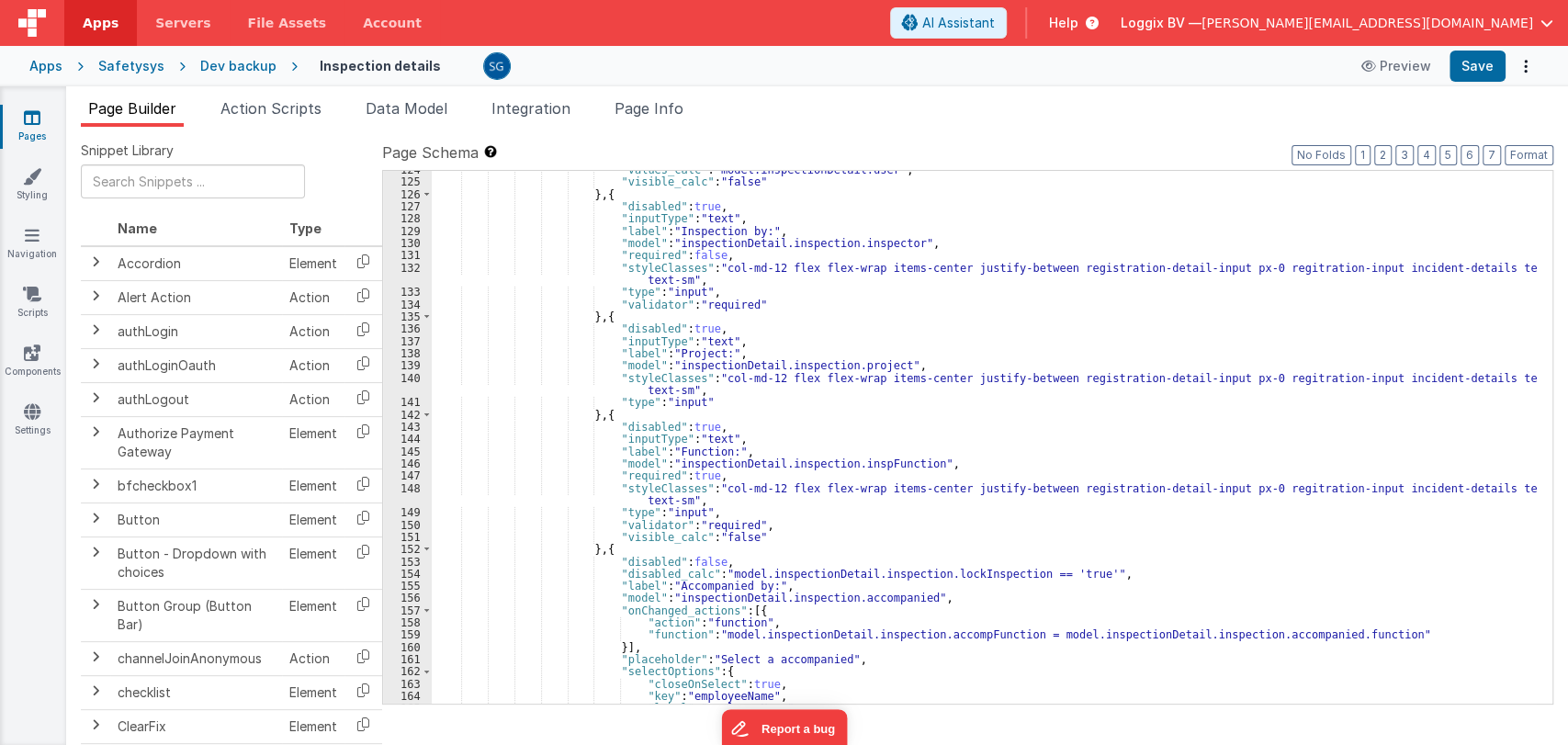
scroll to position [1660, 0]
click at [896, 310] on div ""values_calc" : "model.inspectionDetail.user" , "visible_calc" : "false" } , { …" at bounding box center [984, 443] width 1105 height 558
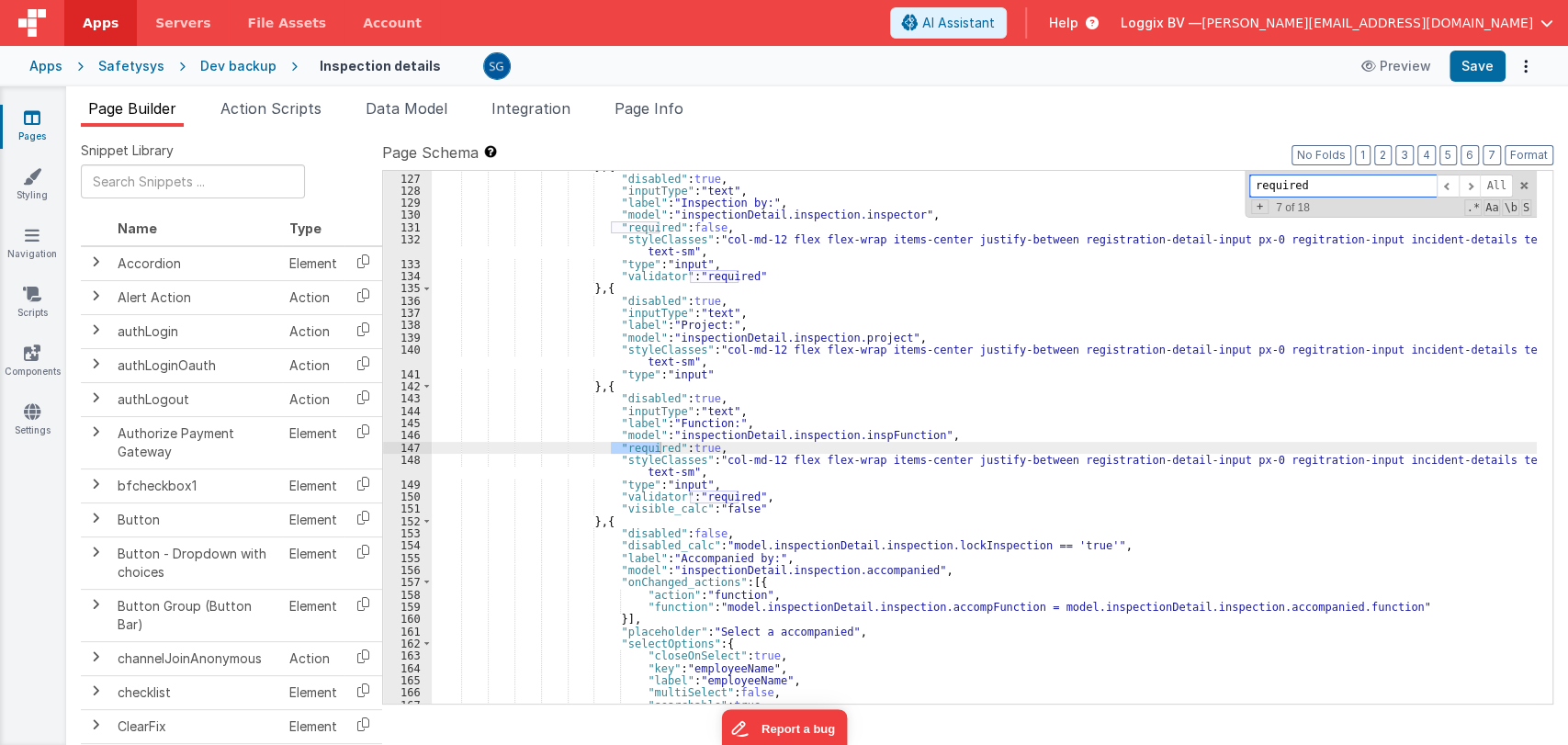
scroll to position [1688, 0]
click at [1465, 186] on span at bounding box center [1470, 186] width 22 height 23
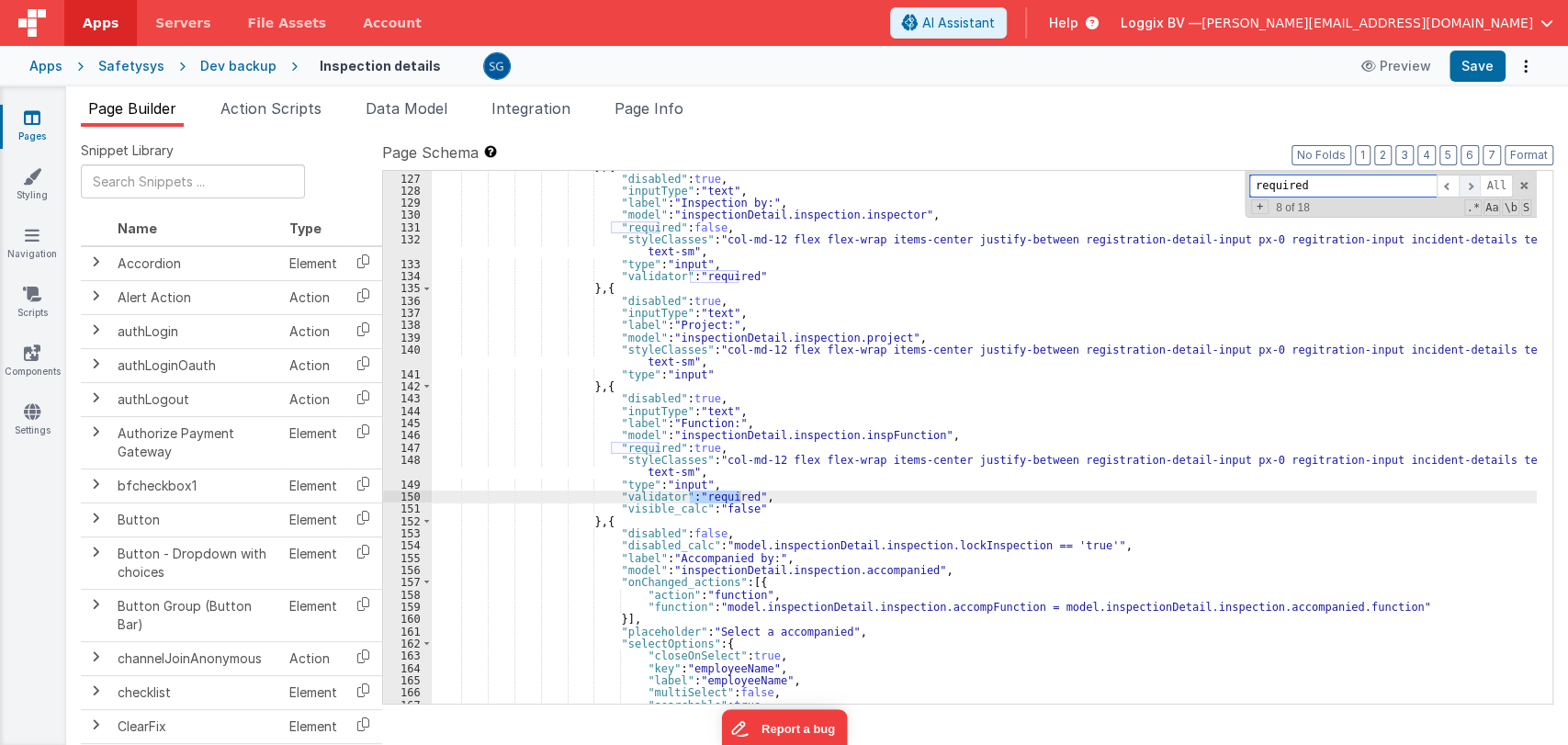
click at [1465, 186] on span at bounding box center [1470, 186] width 22 height 23
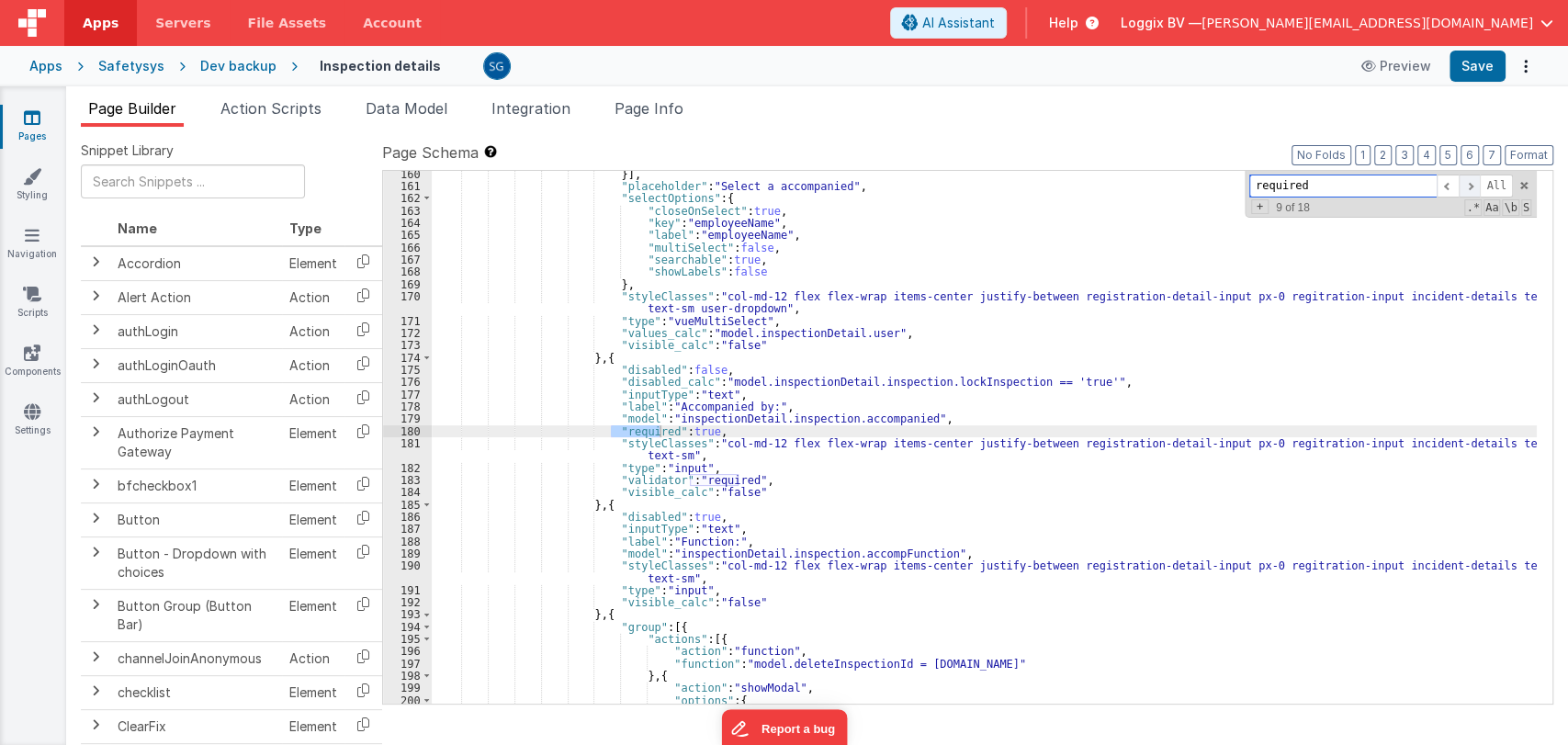
scroll to position [2134, 0]
click at [1464, 186] on span at bounding box center [1470, 186] width 22 height 23
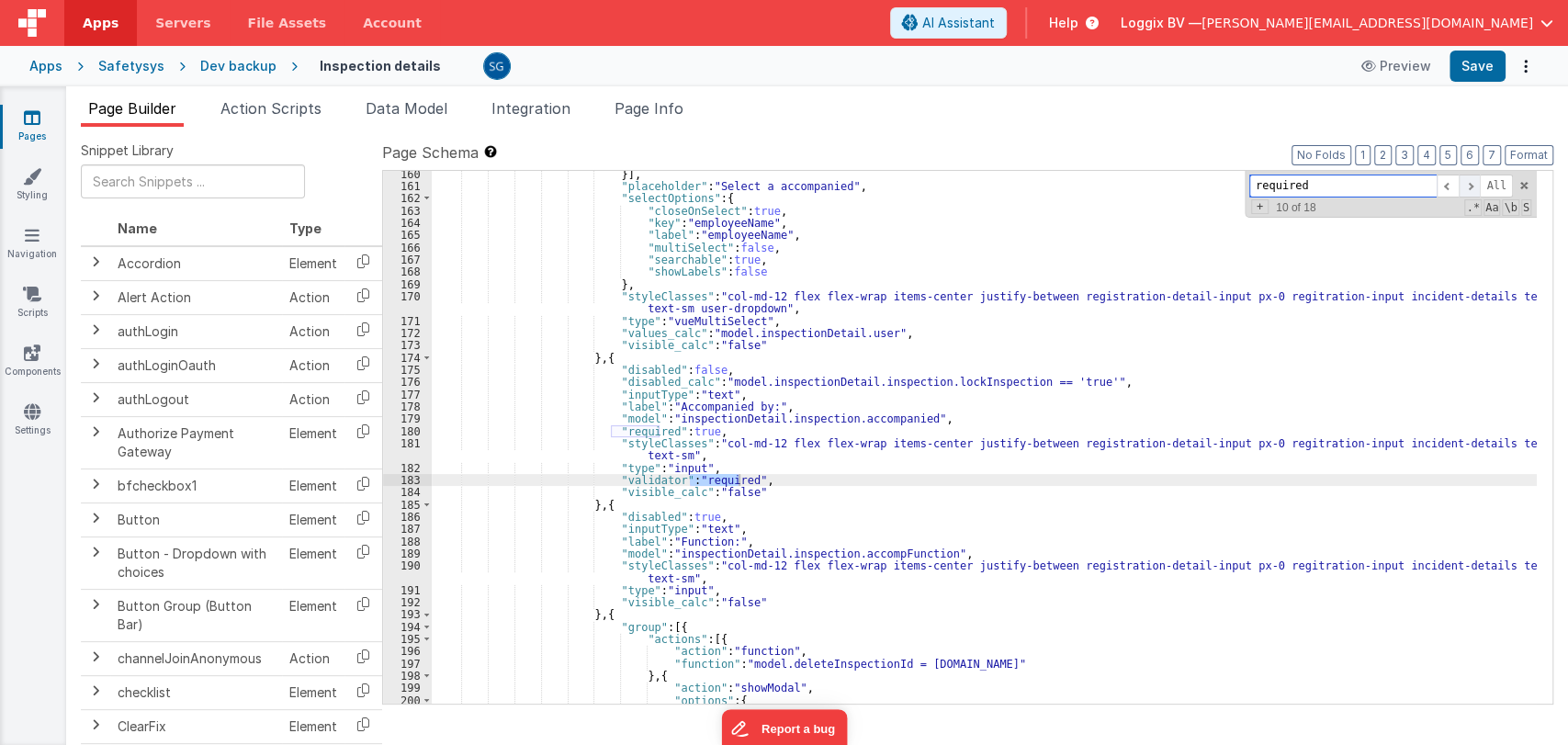
click at [1464, 186] on span at bounding box center [1470, 186] width 22 height 23
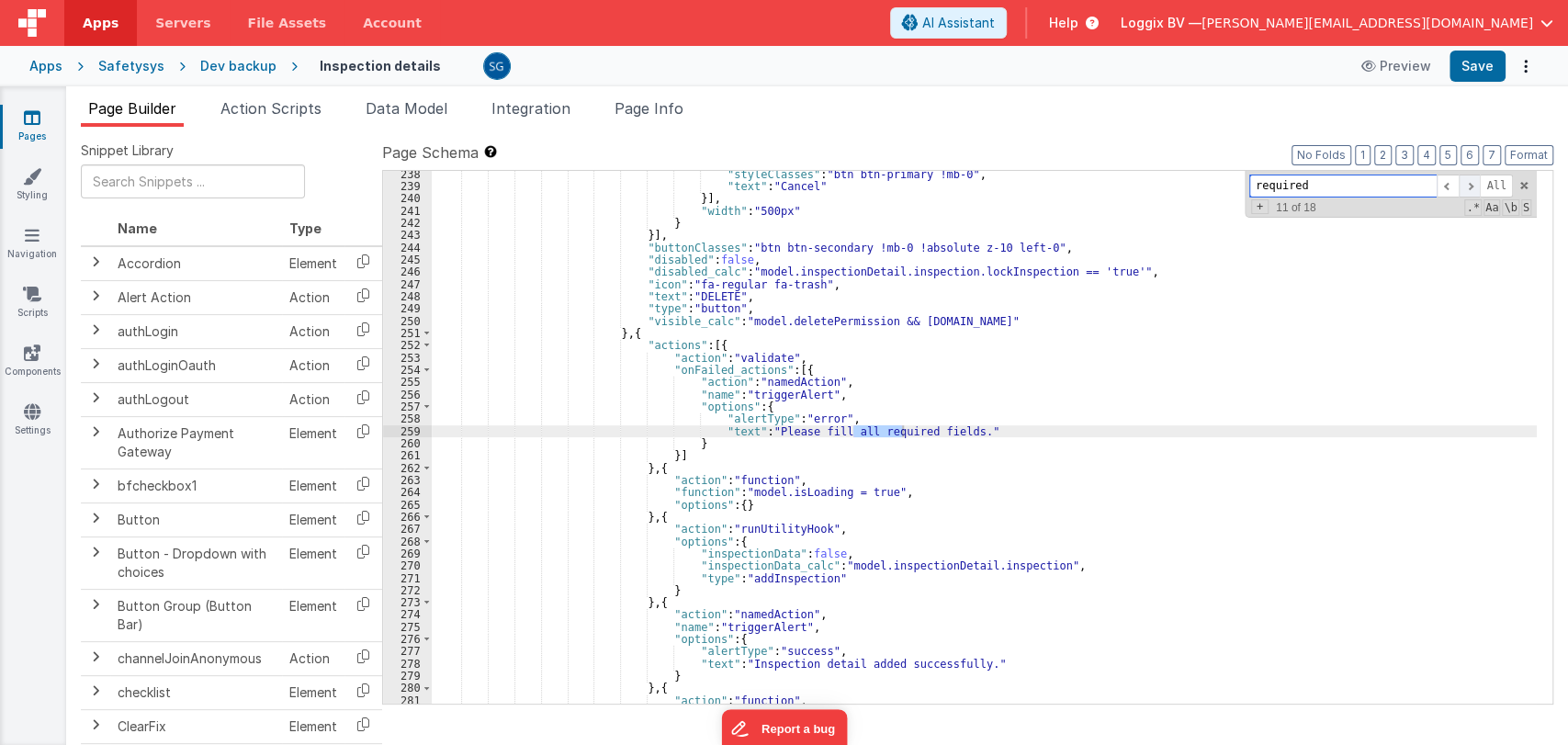
click at [1472, 183] on span at bounding box center [1470, 186] width 22 height 23
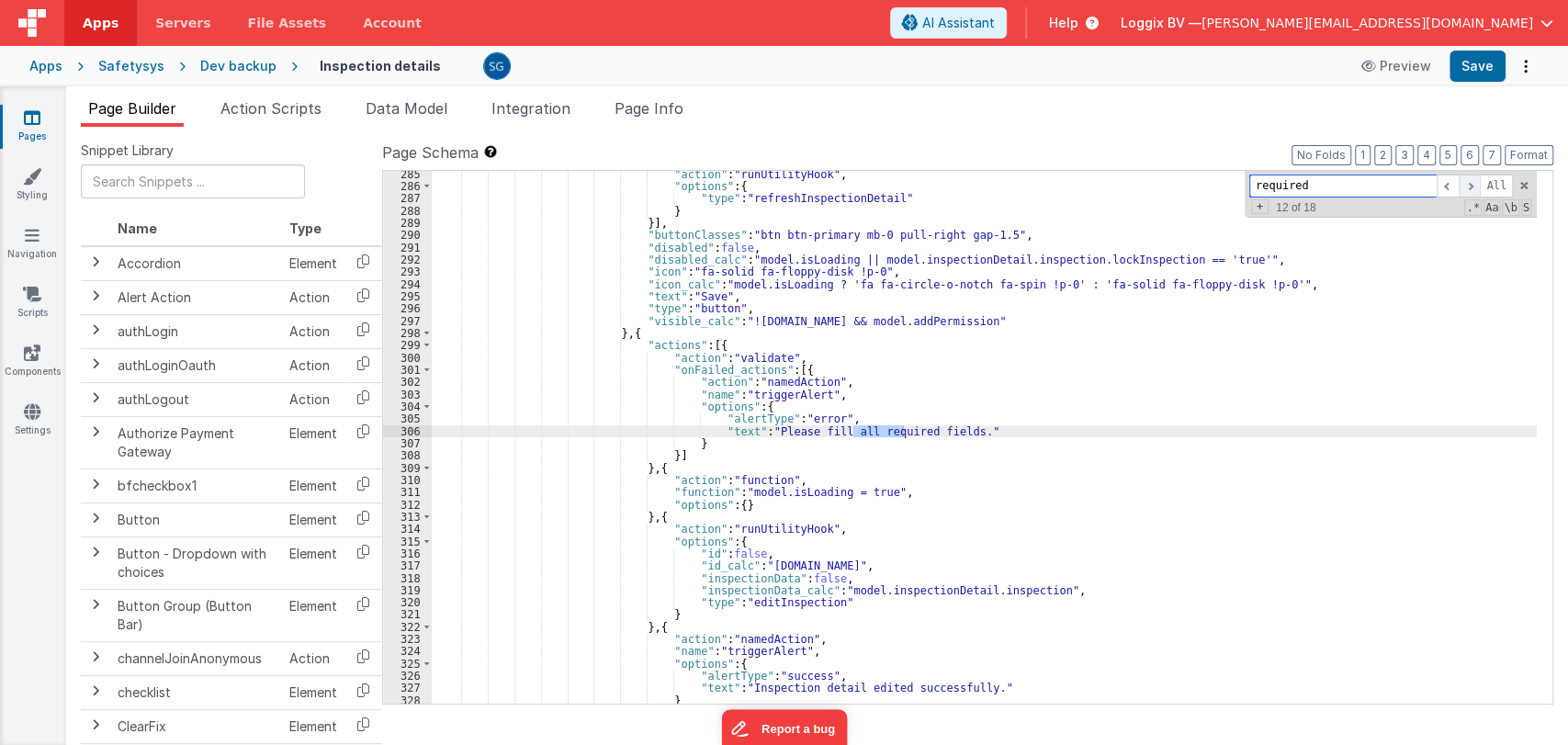
scroll to position [3726, 0]
click at [1472, 184] on span at bounding box center [1470, 186] width 22 height 23
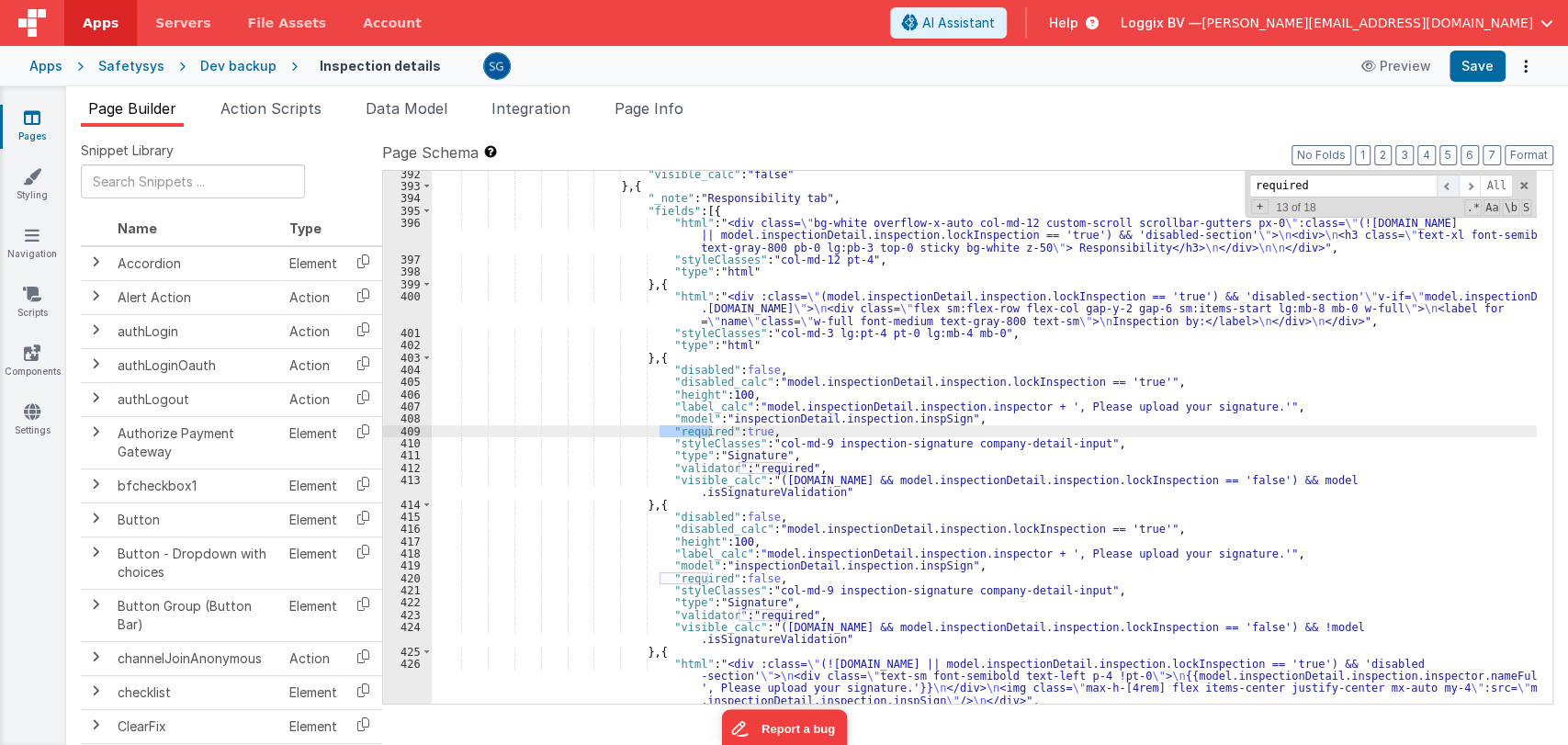
click at [1455, 179] on span at bounding box center [1448, 186] width 22 height 23
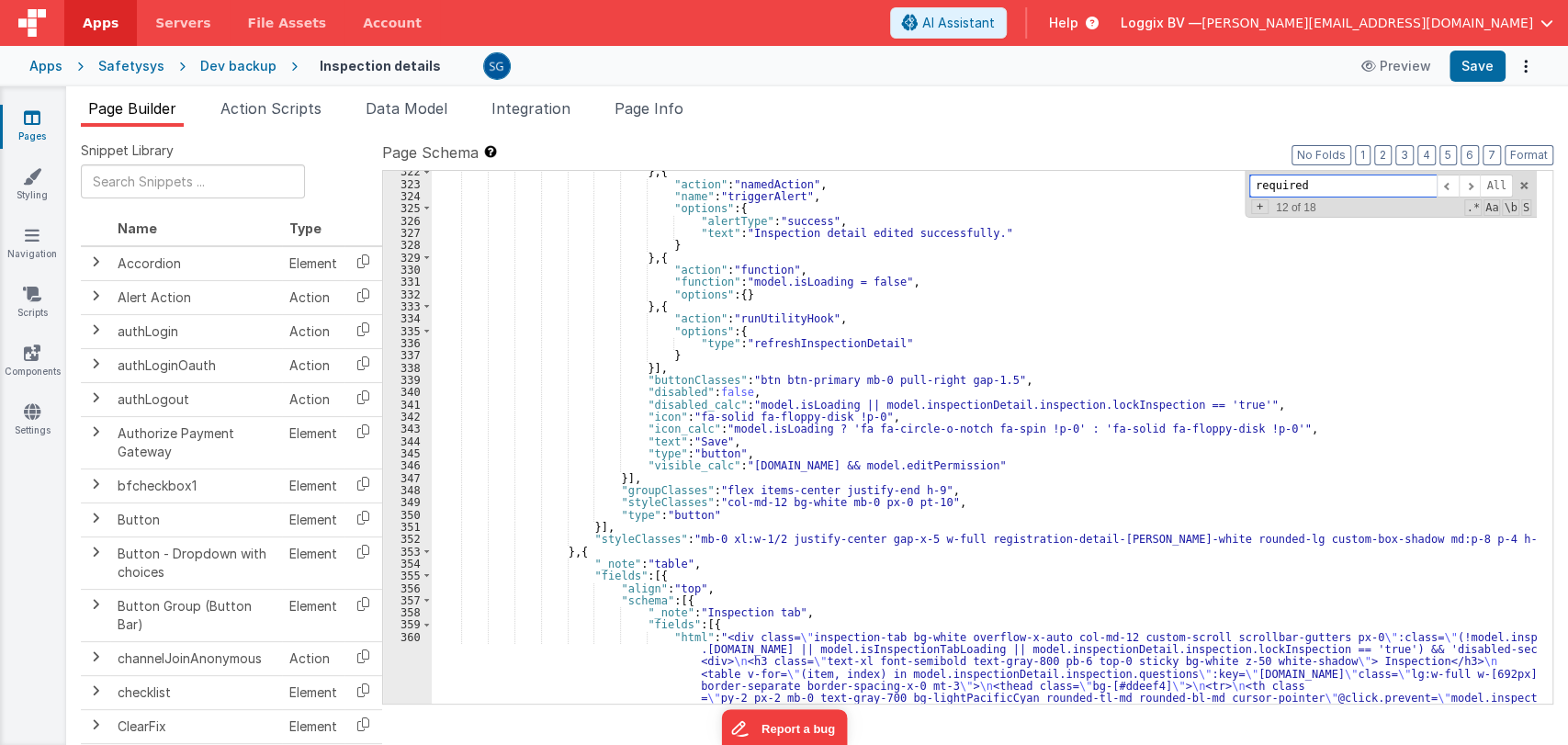
scroll to position [4181, 0]
click at [1473, 185] on span at bounding box center [1470, 186] width 22 height 23
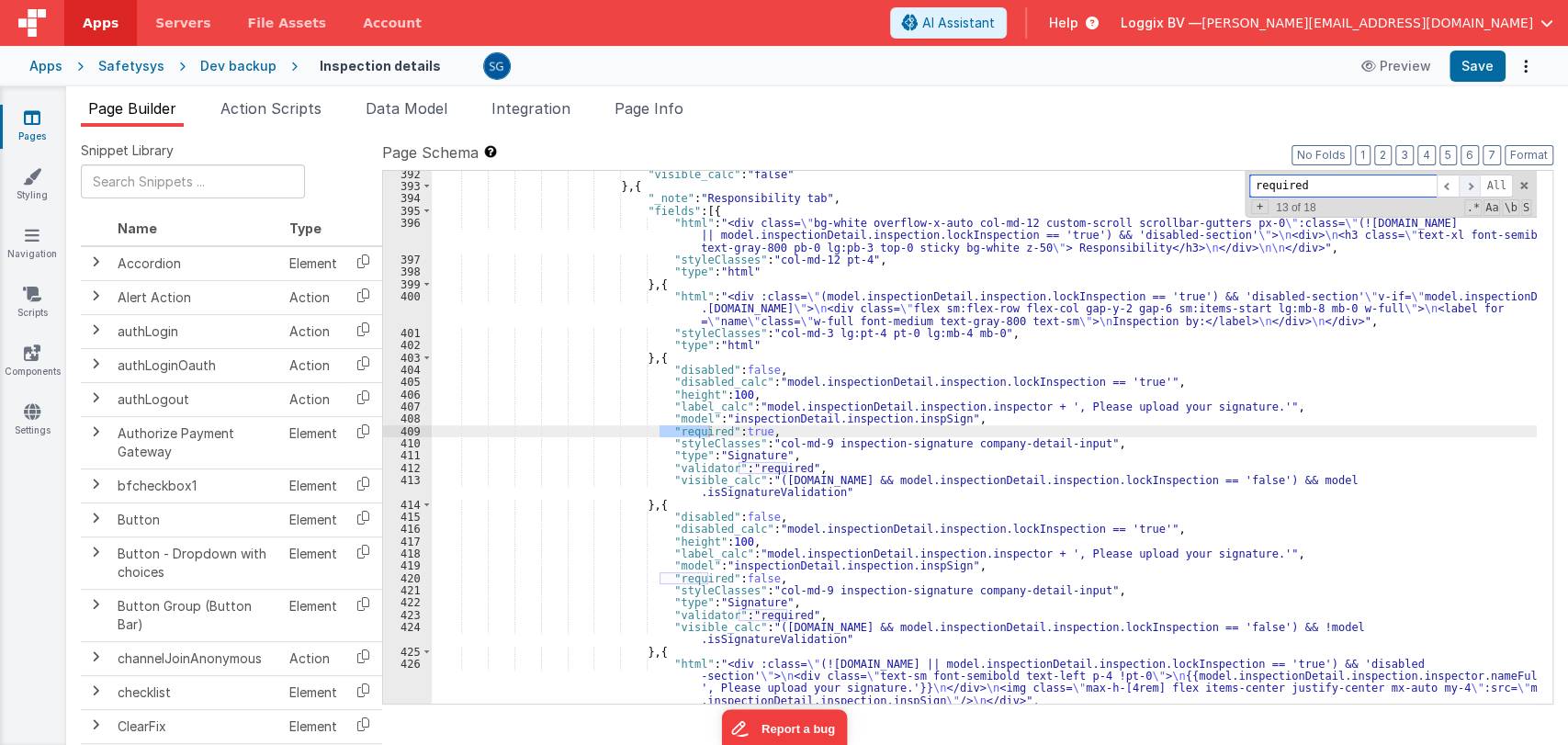
scroll to position [6432, 0]
click at [1447, 183] on span at bounding box center [1448, 186] width 22 height 23
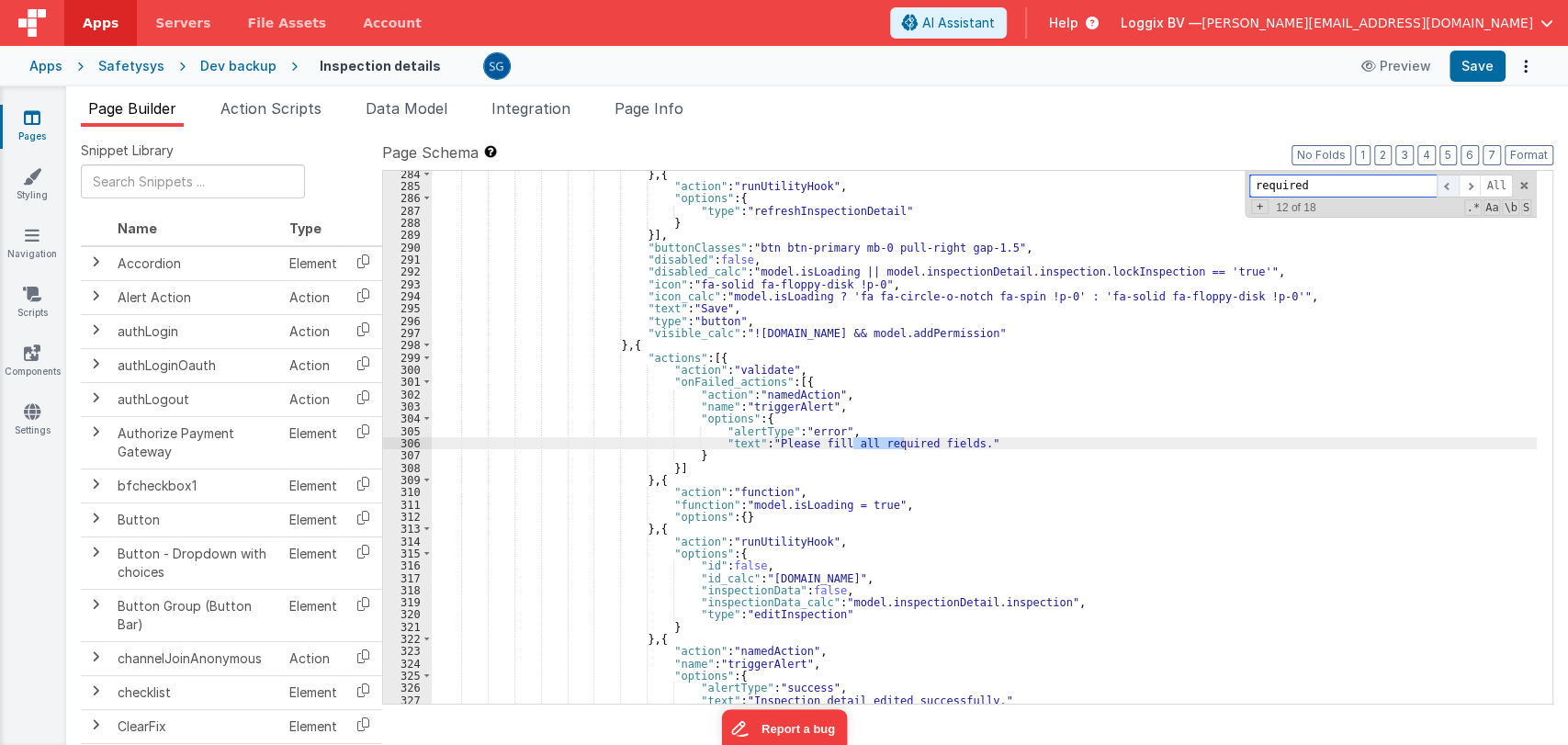
click at [1447, 183] on span at bounding box center [1448, 186] width 22 height 23
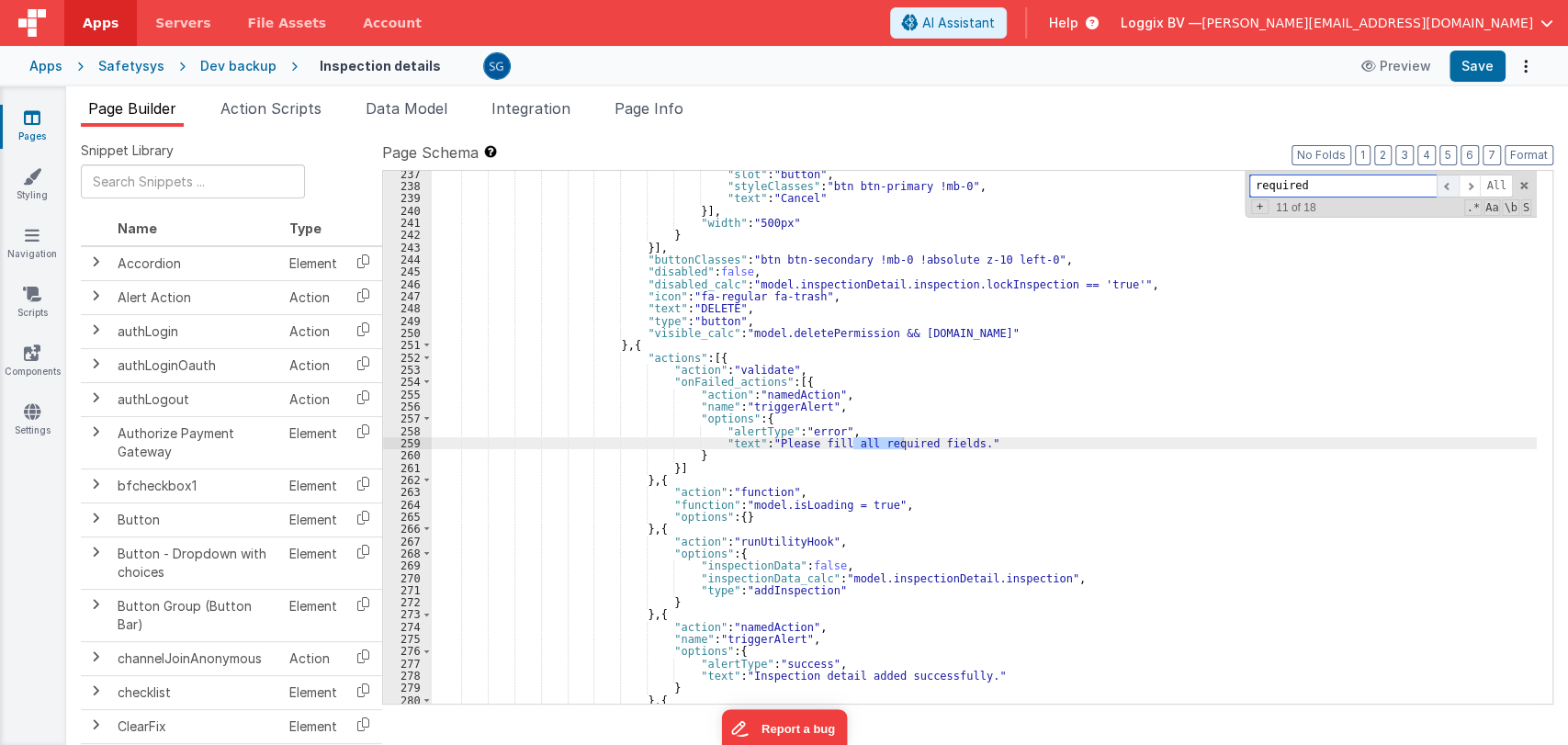
click at [1447, 183] on span at bounding box center [1448, 186] width 22 height 23
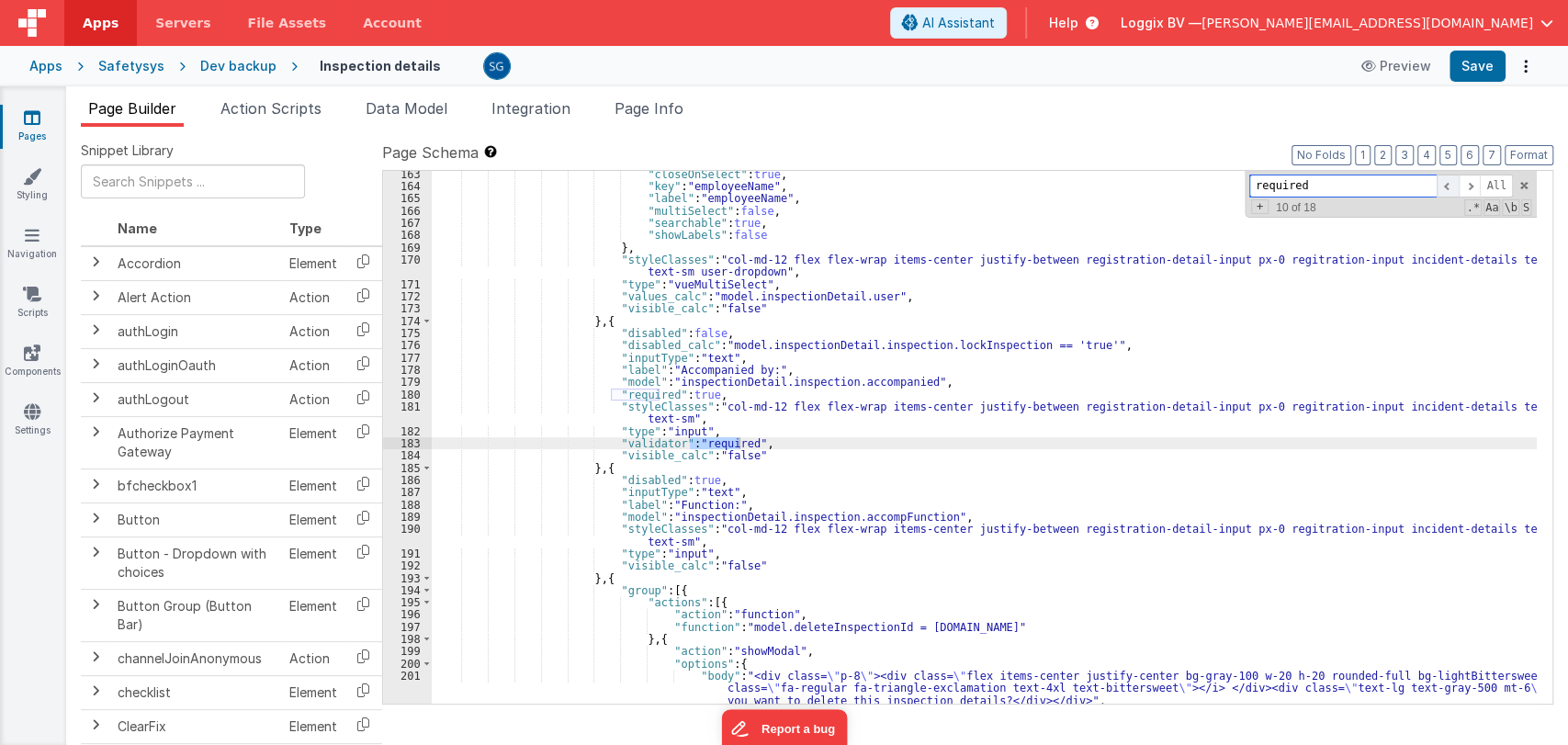
click at [1447, 183] on span at bounding box center [1448, 186] width 22 height 23
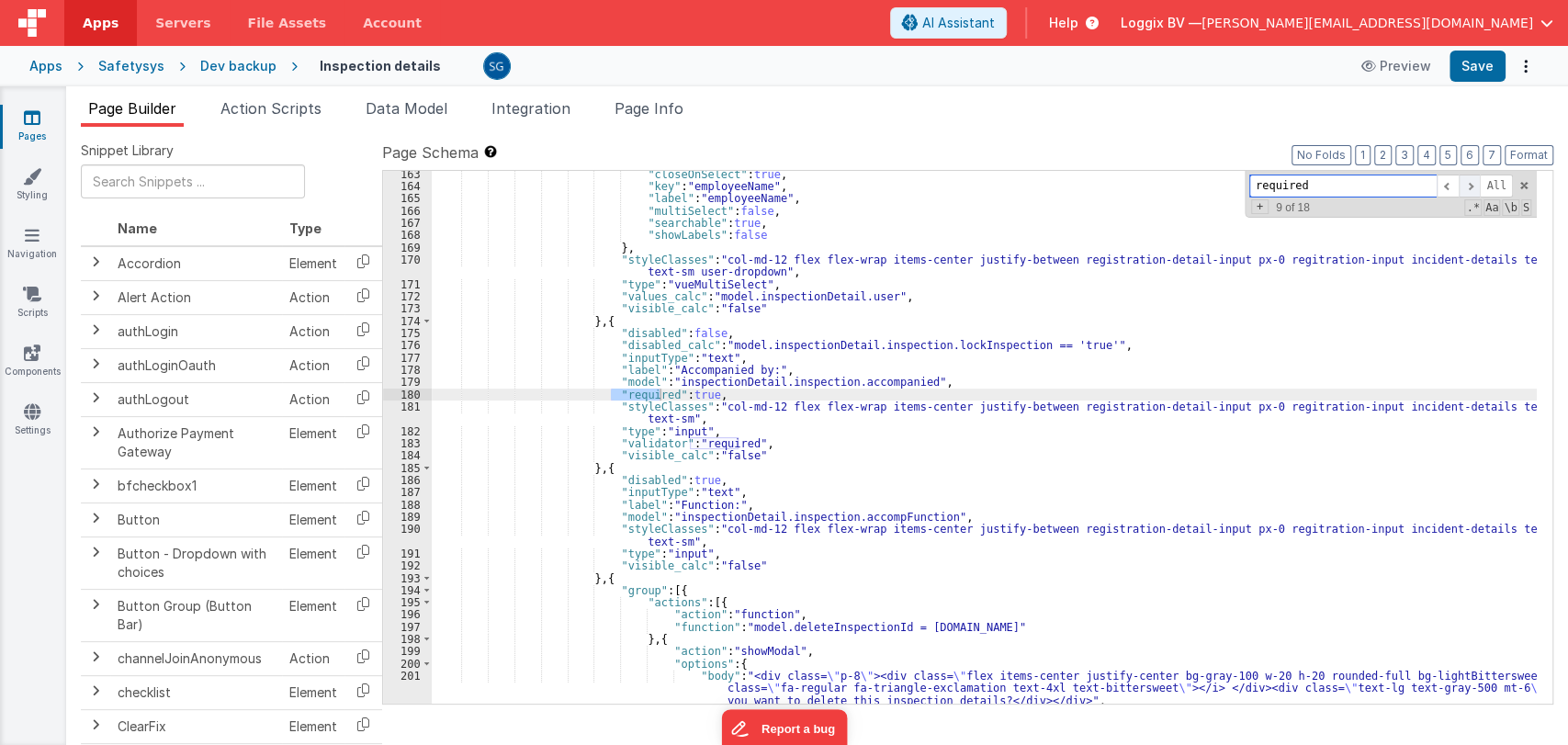
click at [1470, 185] on span at bounding box center [1470, 186] width 22 height 23
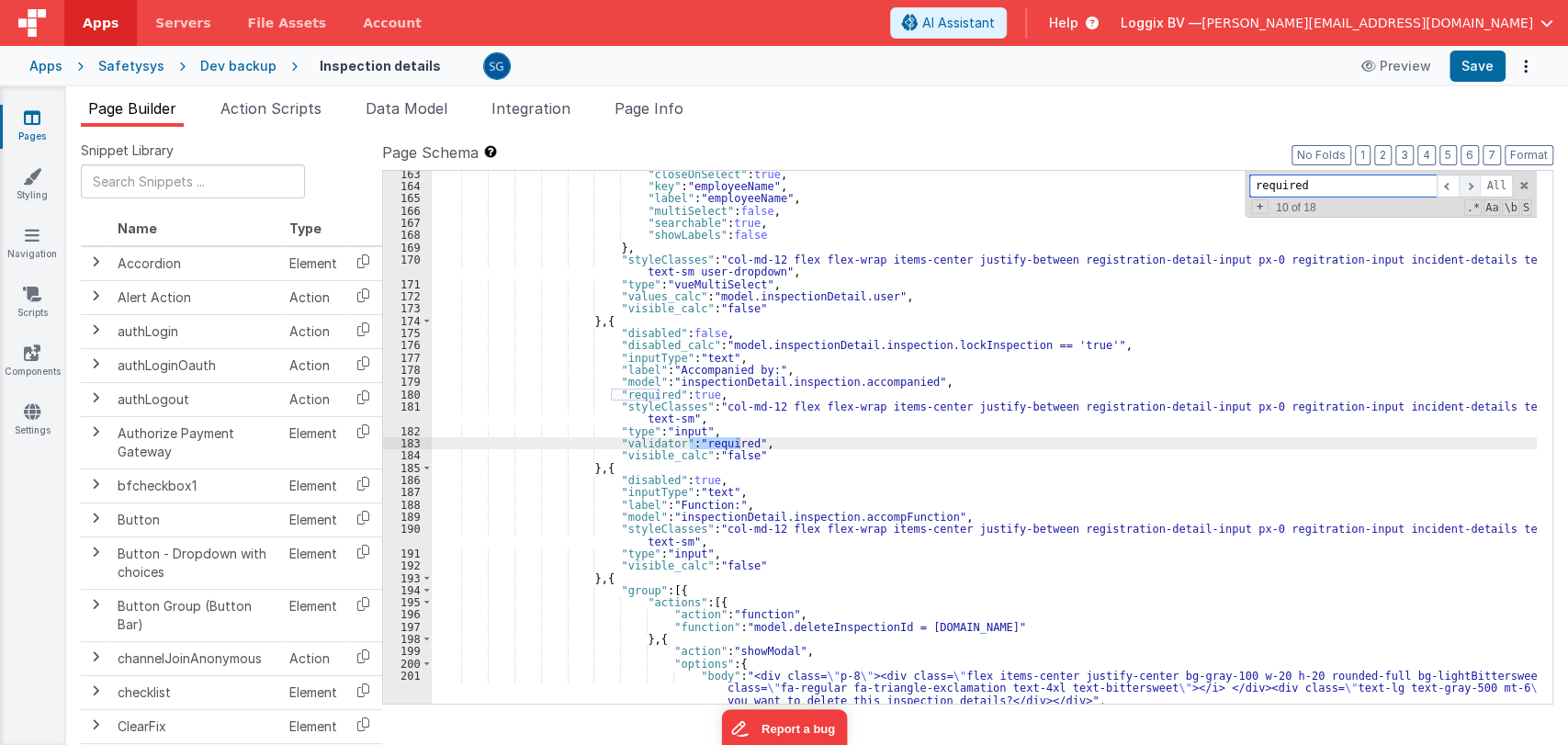
click at [1471, 181] on span at bounding box center [1470, 186] width 22 height 23
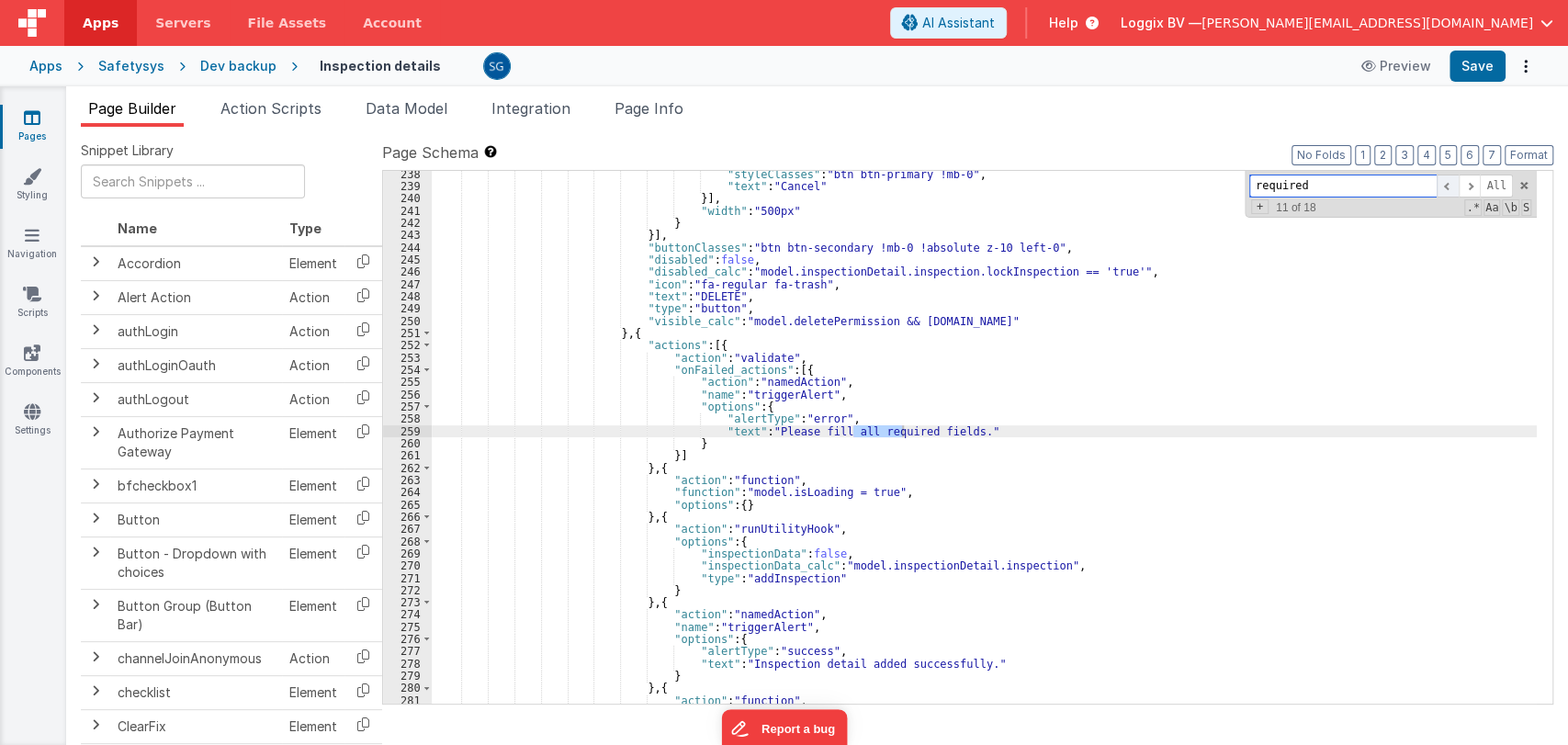
click at [1454, 182] on span at bounding box center [1448, 186] width 22 height 23
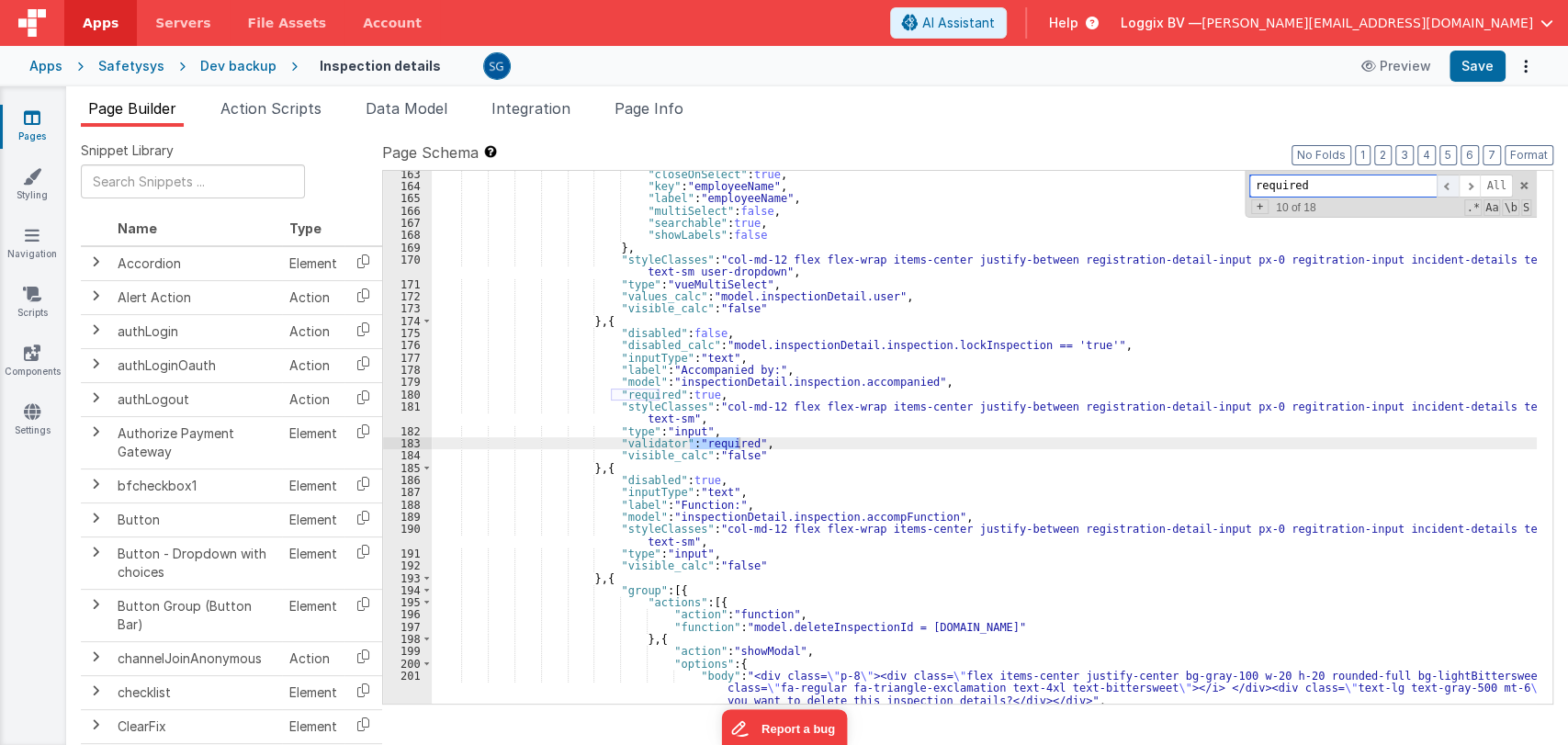
scroll to position [2171, 0]
click at [1467, 178] on span at bounding box center [1470, 186] width 22 height 23
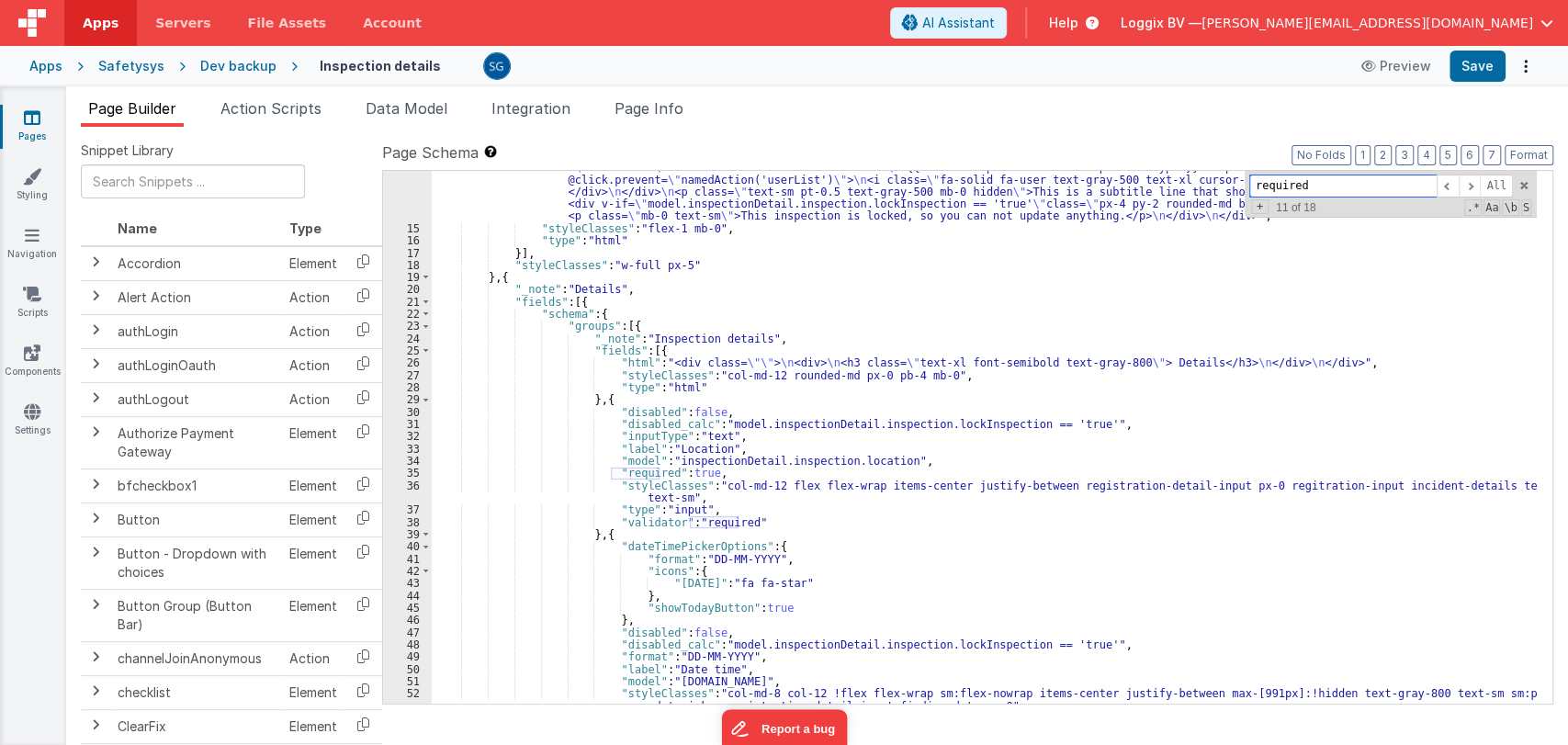
scroll to position [0, 0]
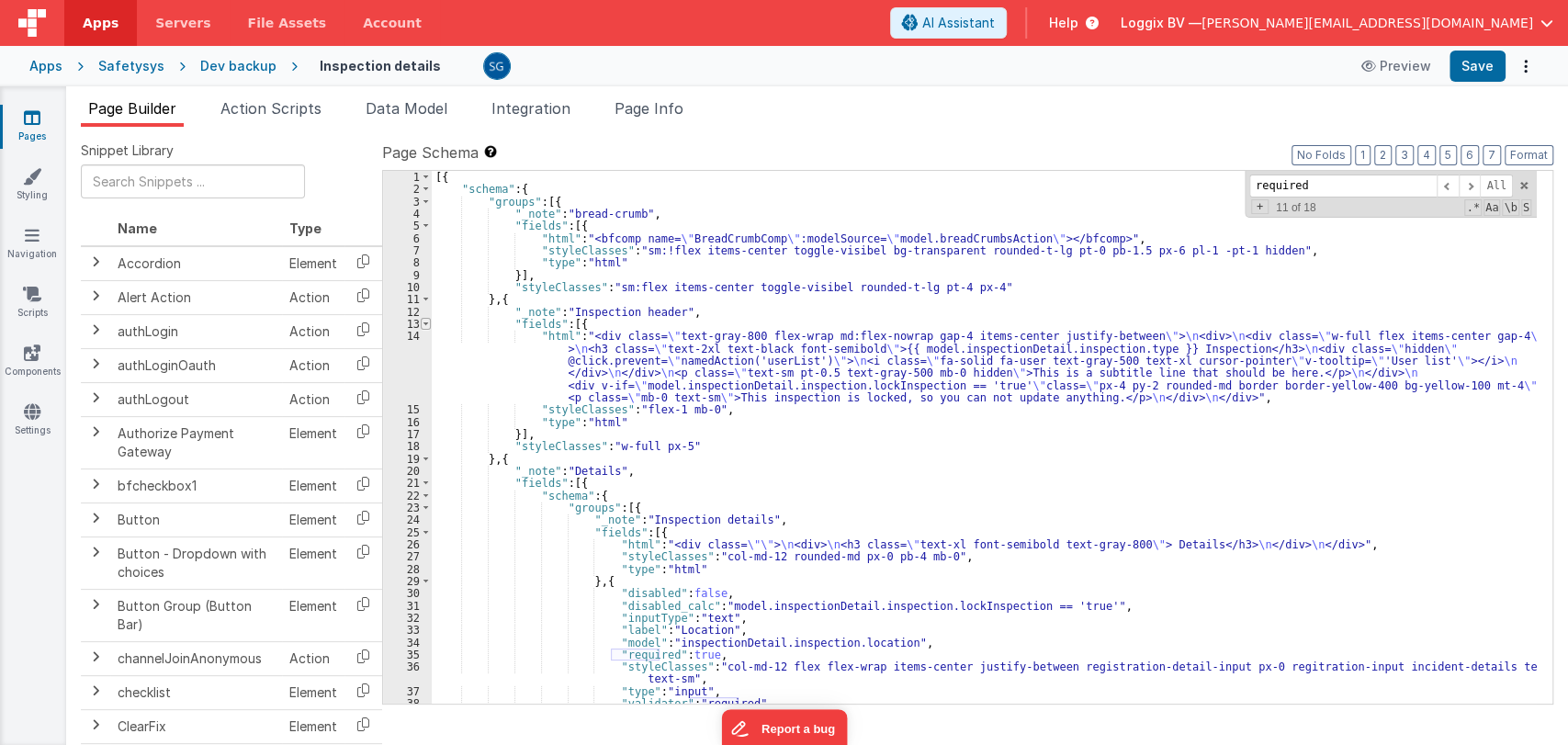
click at [424, 324] on span at bounding box center [426, 324] width 10 height 12
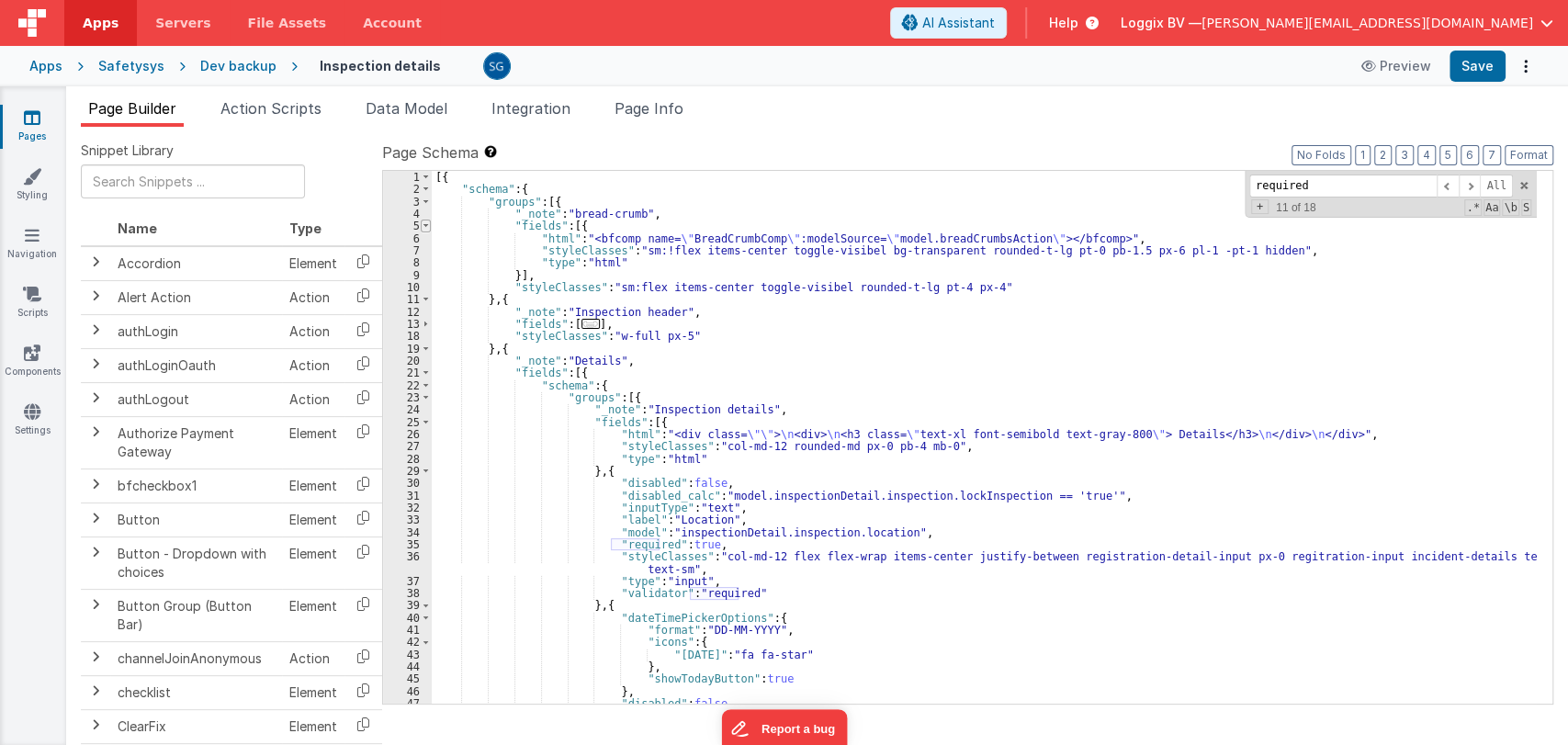
click at [426, 226] on span at bounding box center [426, 225] width 10 height 12
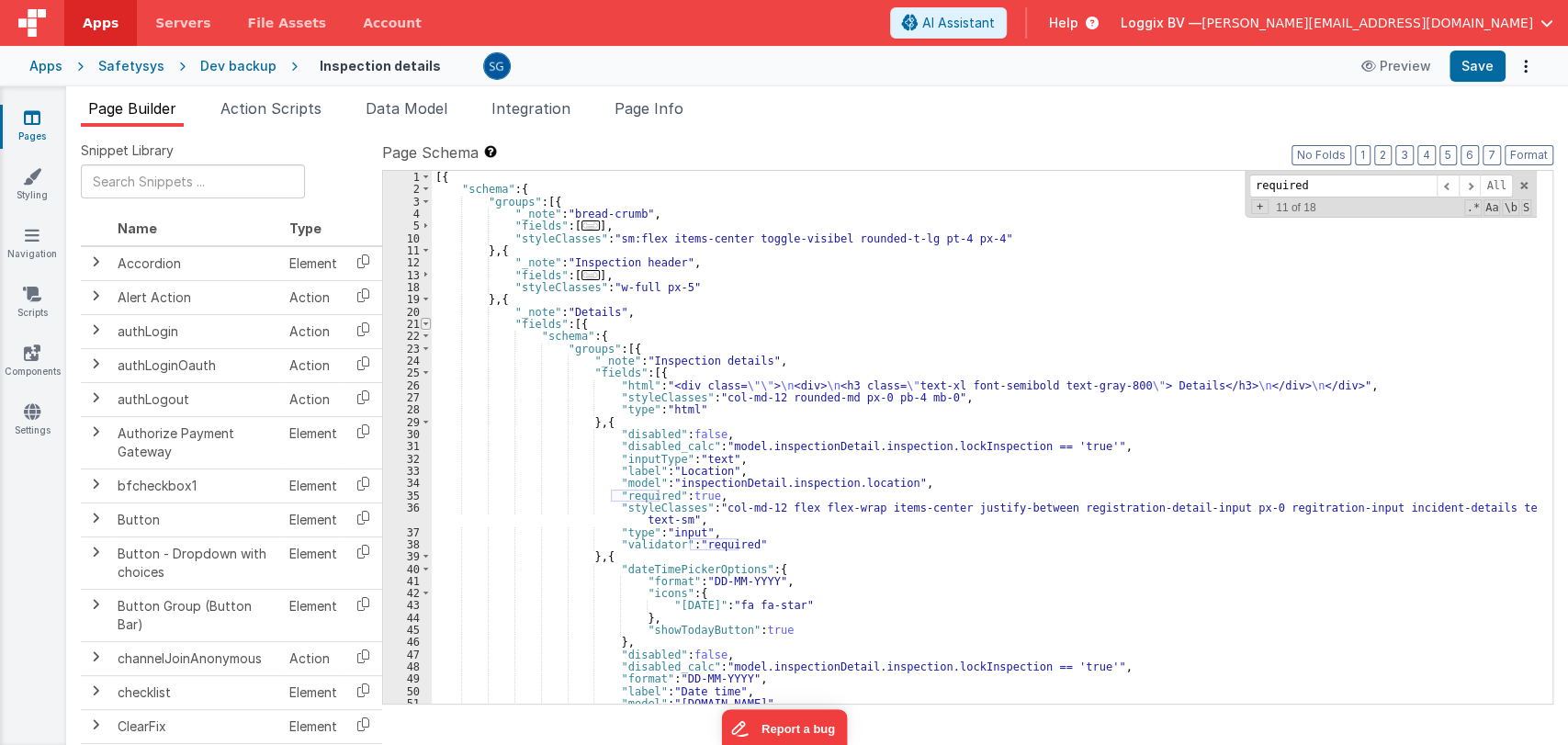
click at [423, 319] on span at bounding box center [426, 324] width 10 height 12
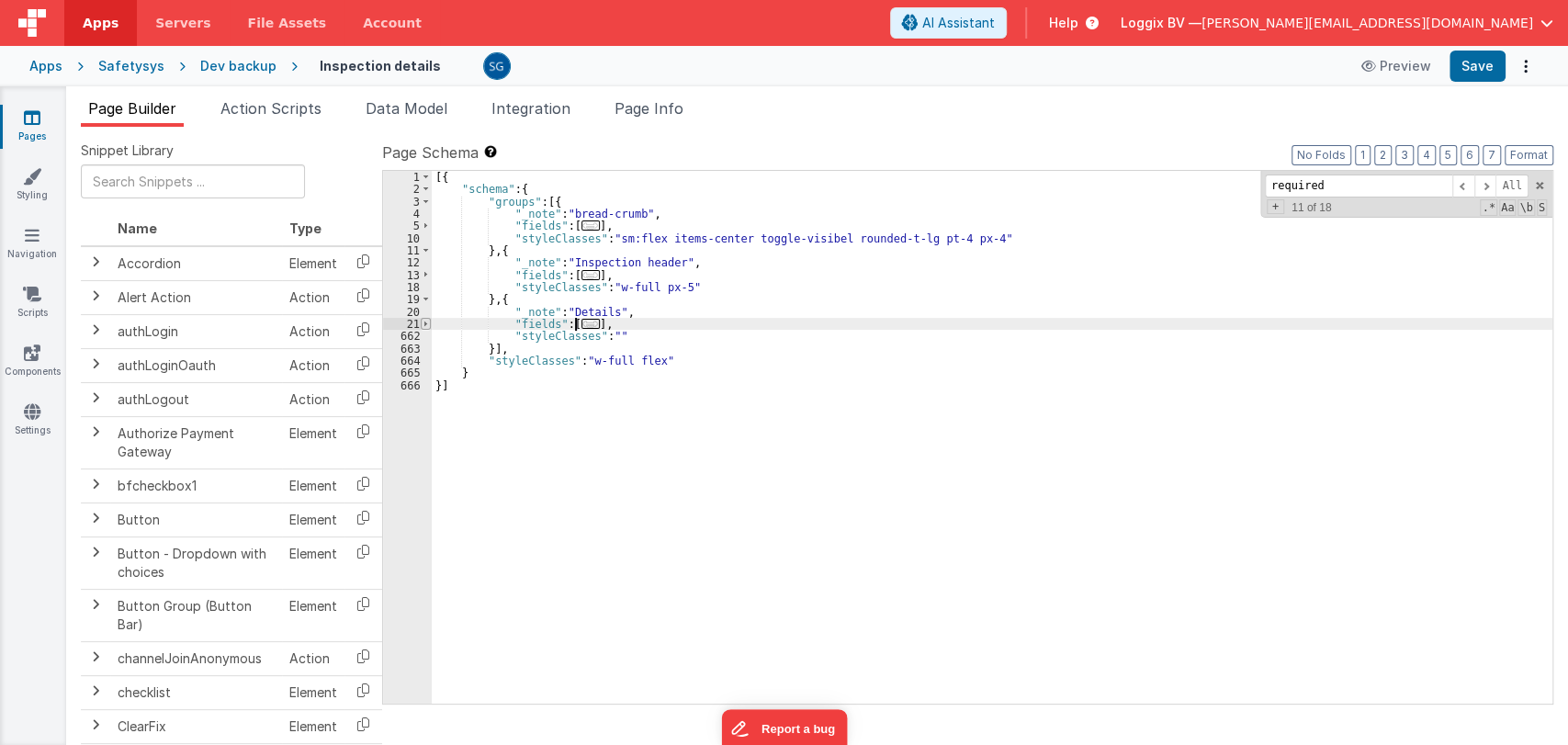
click at [423, 319] on span at bounding box center [426, 324] width 10 height 12
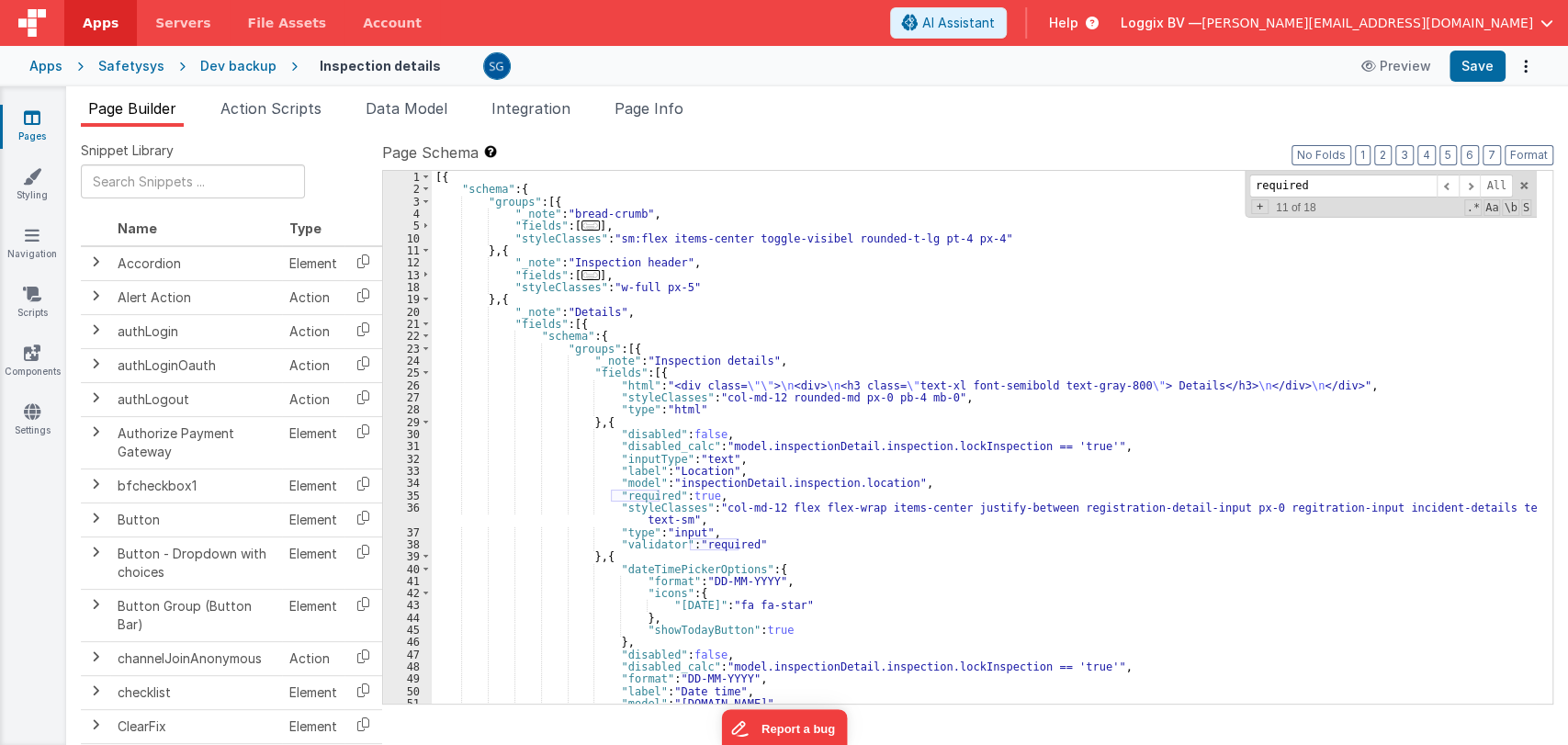
click at [585, 274] on span "..." at bounding box center [590, 275] width 18 height 10
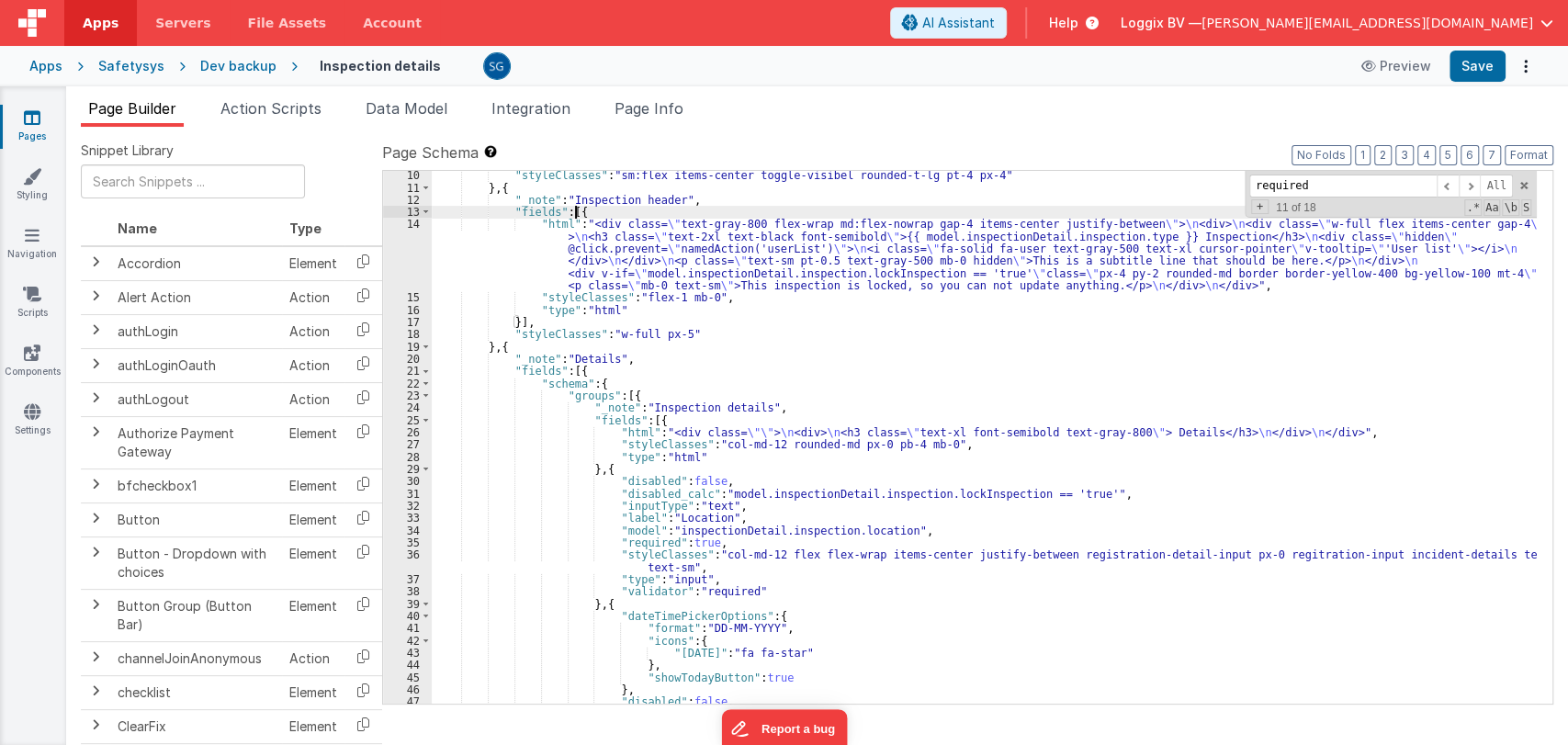
scroll to position [66, 0]
click at [426, 416] on span at bounding box center [426, 416] width 10 height 12
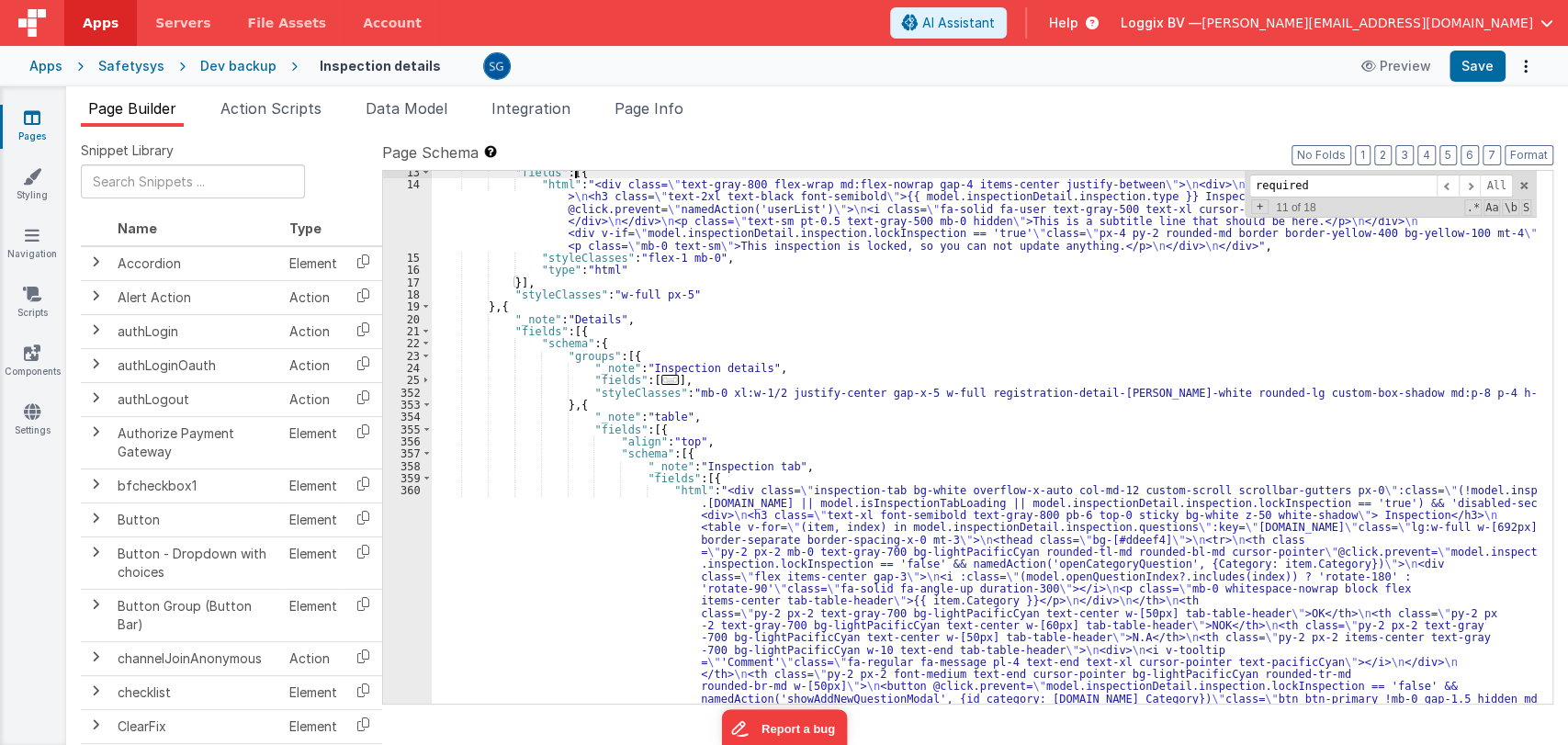
scroll to position [103, 0]
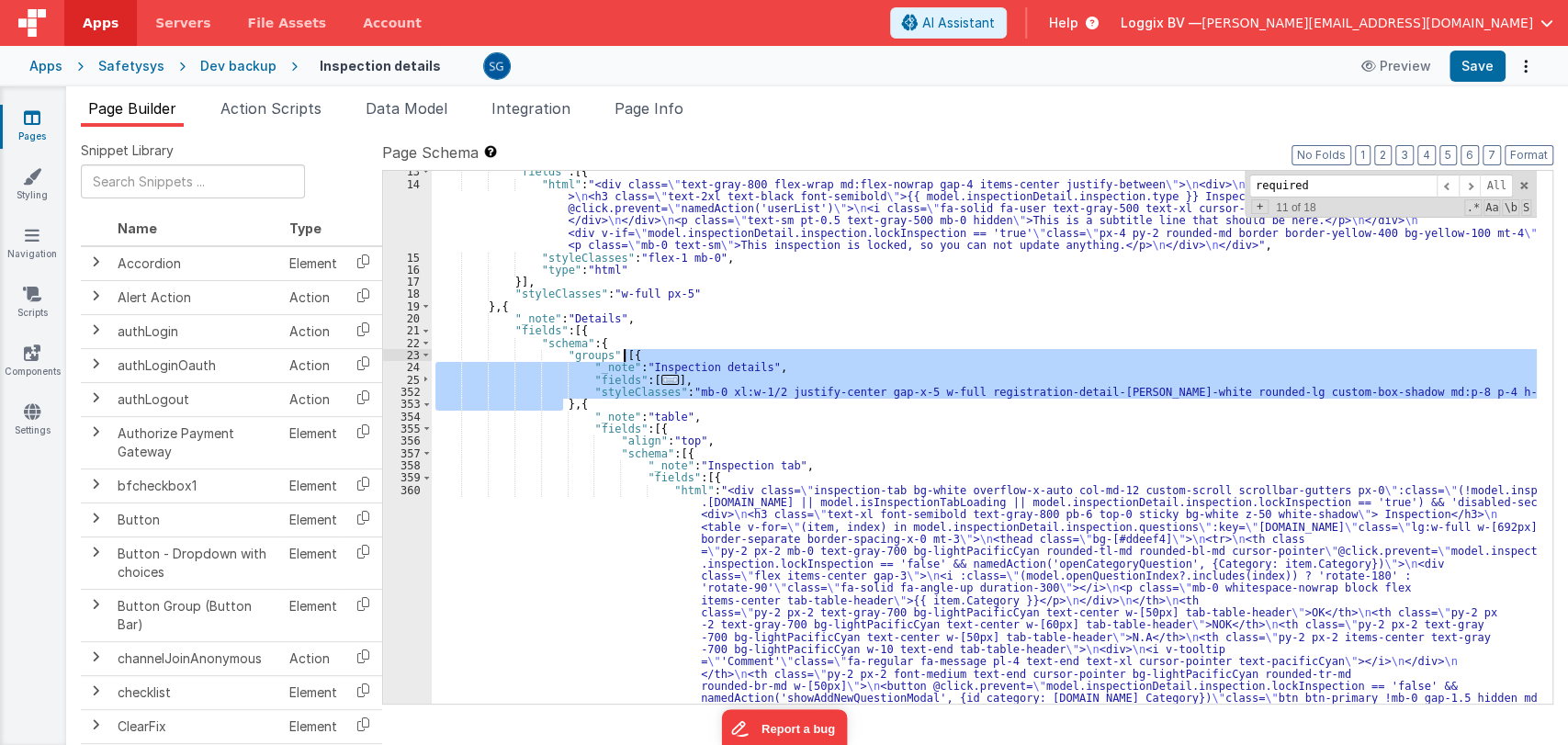
drag, startPoint x: 563, startPoint y: 406, endPoint x: 622, endPoint y: 358, distance: 76.1
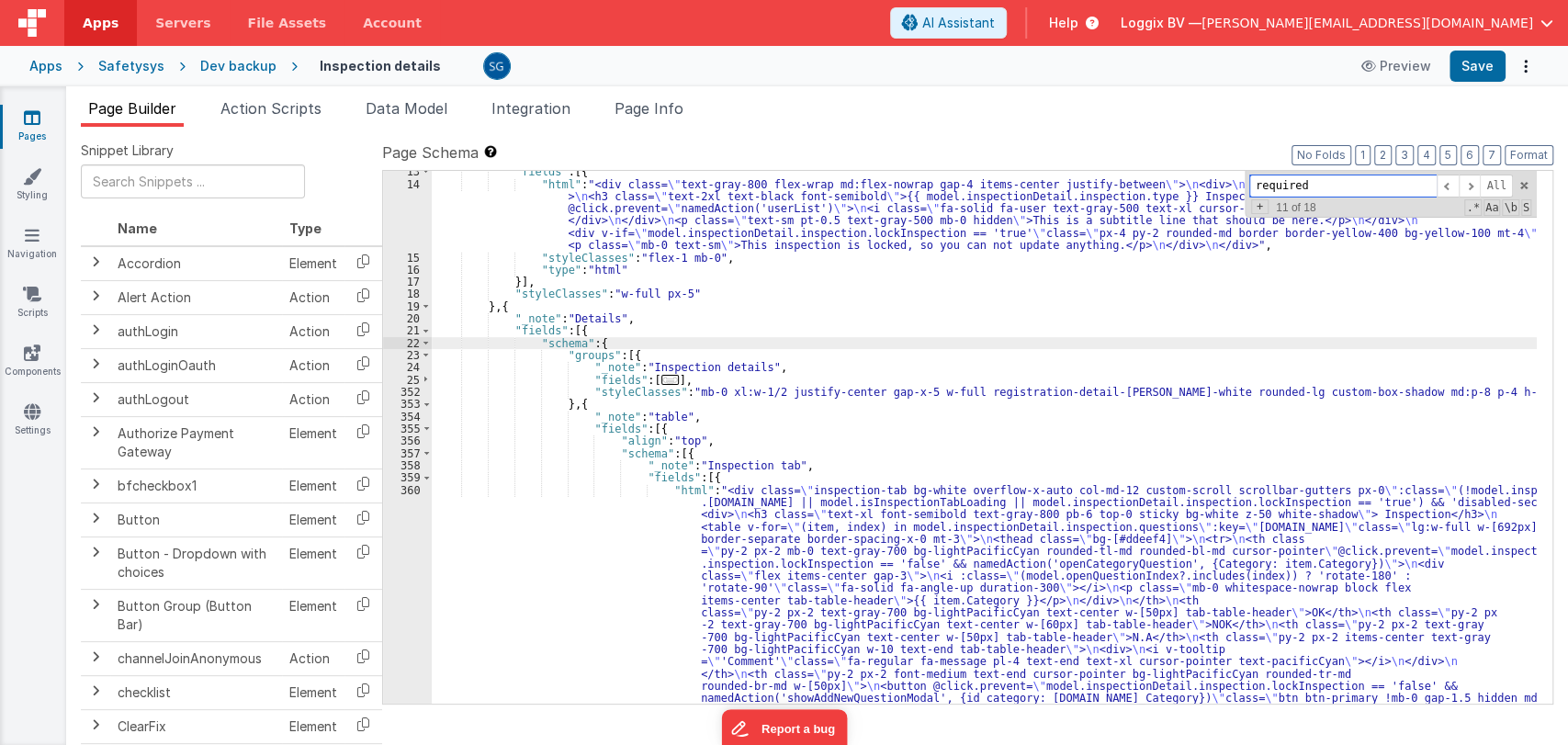
paste input ""required": true,"
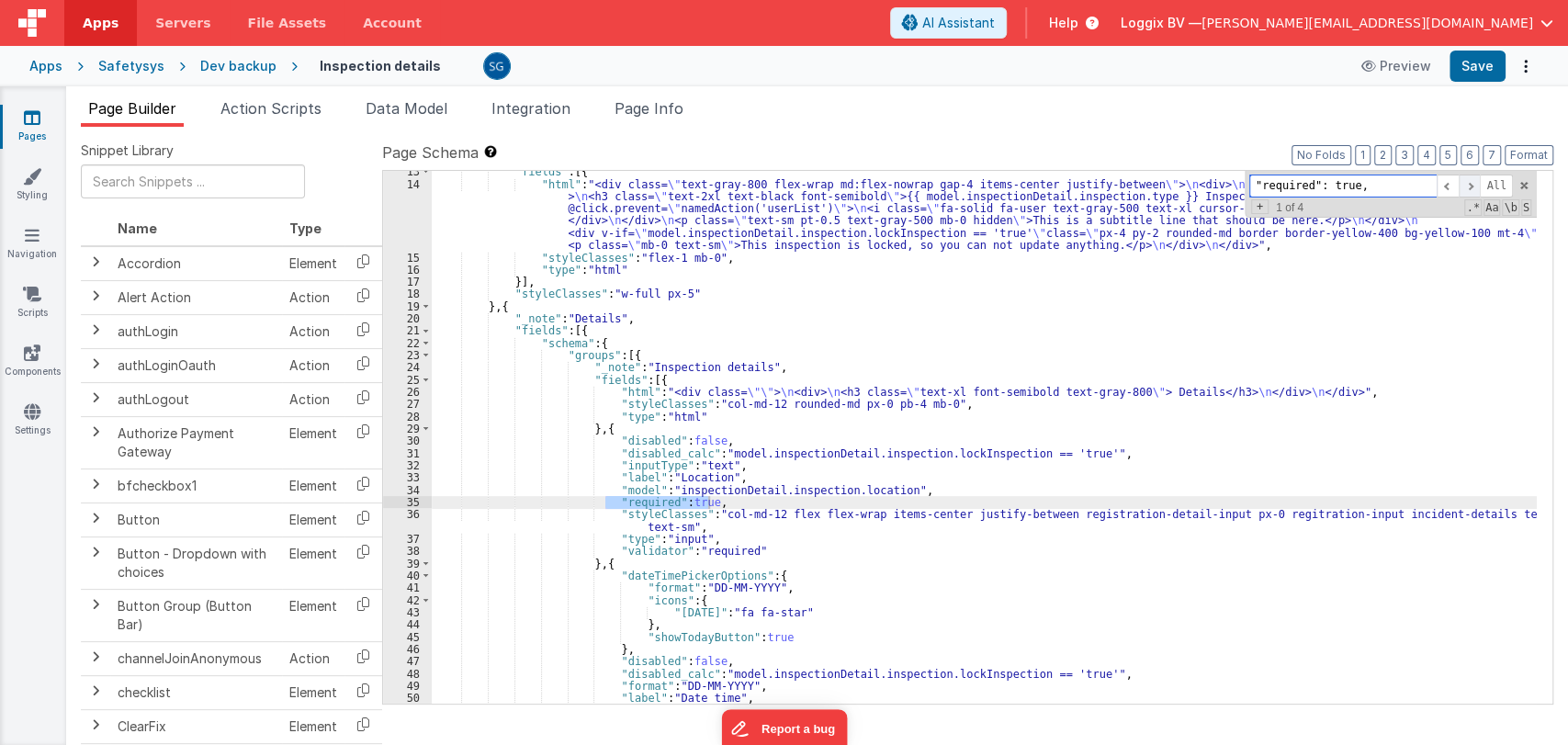
click at [1467, 192] on span at bounding box center [1470, 186] width 22 height 23
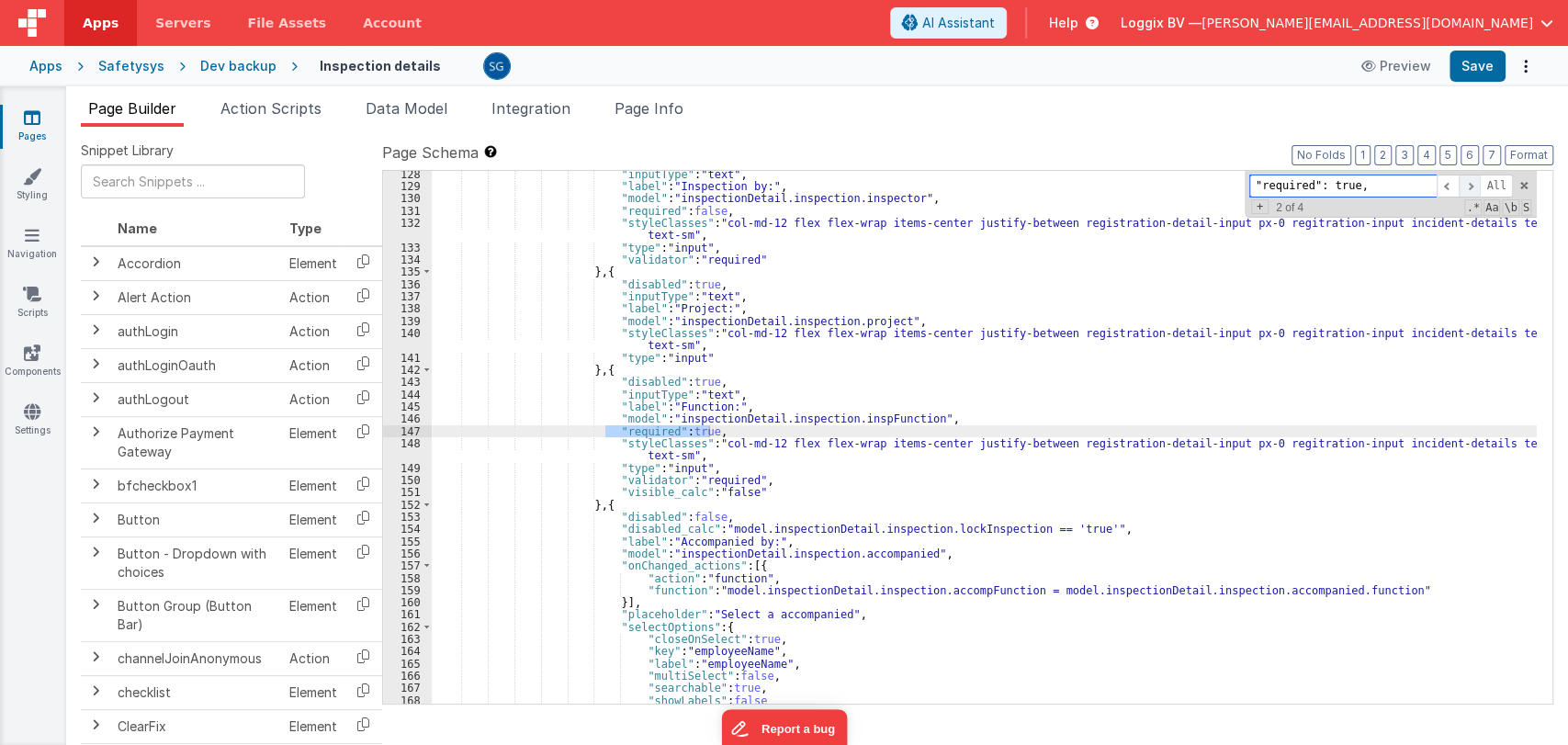
click at [1467, 192] on span at bounding box center [1470, 186] width 22 height 23
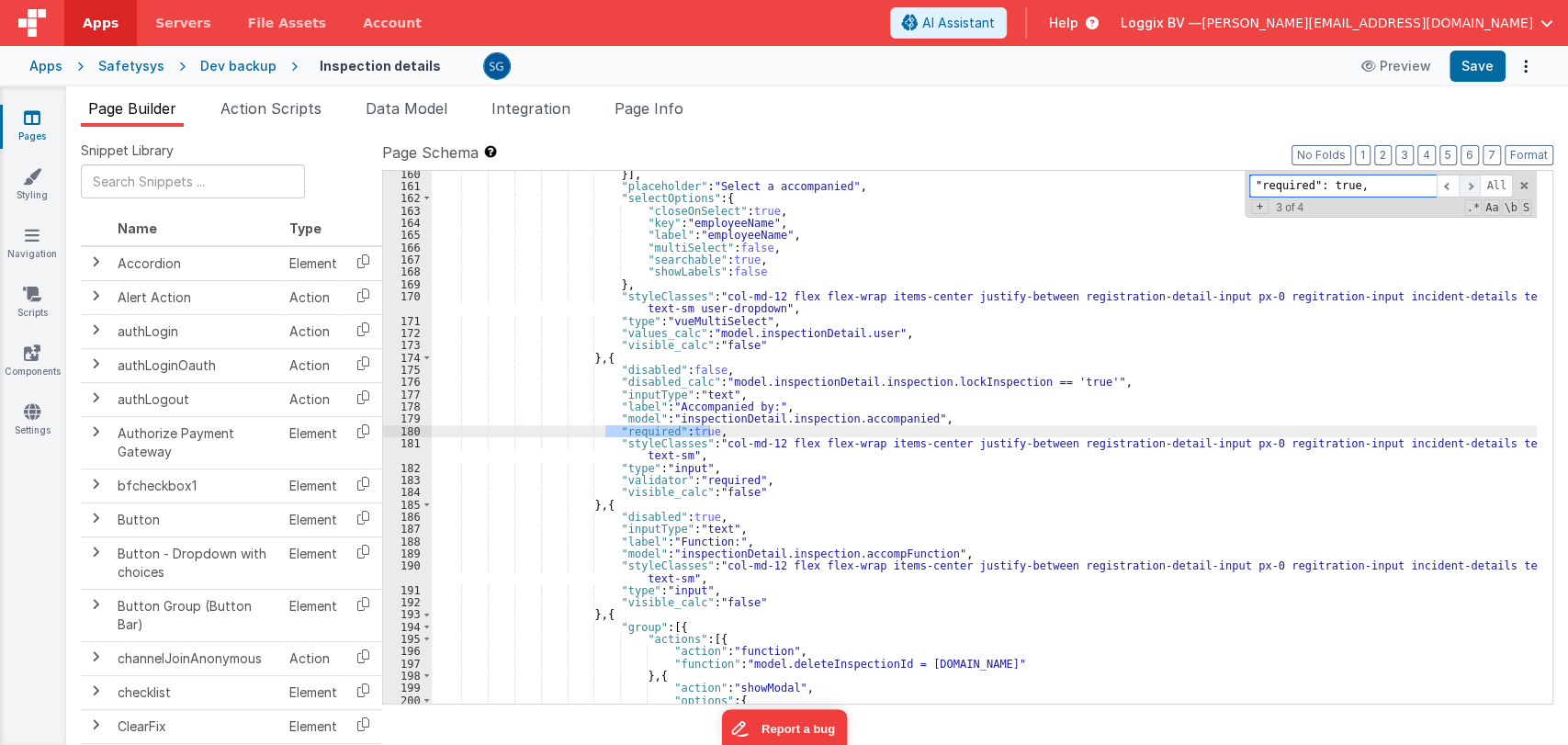
click at [1467, 192] on span at bounding box center [1470, 186] width 22 height 23
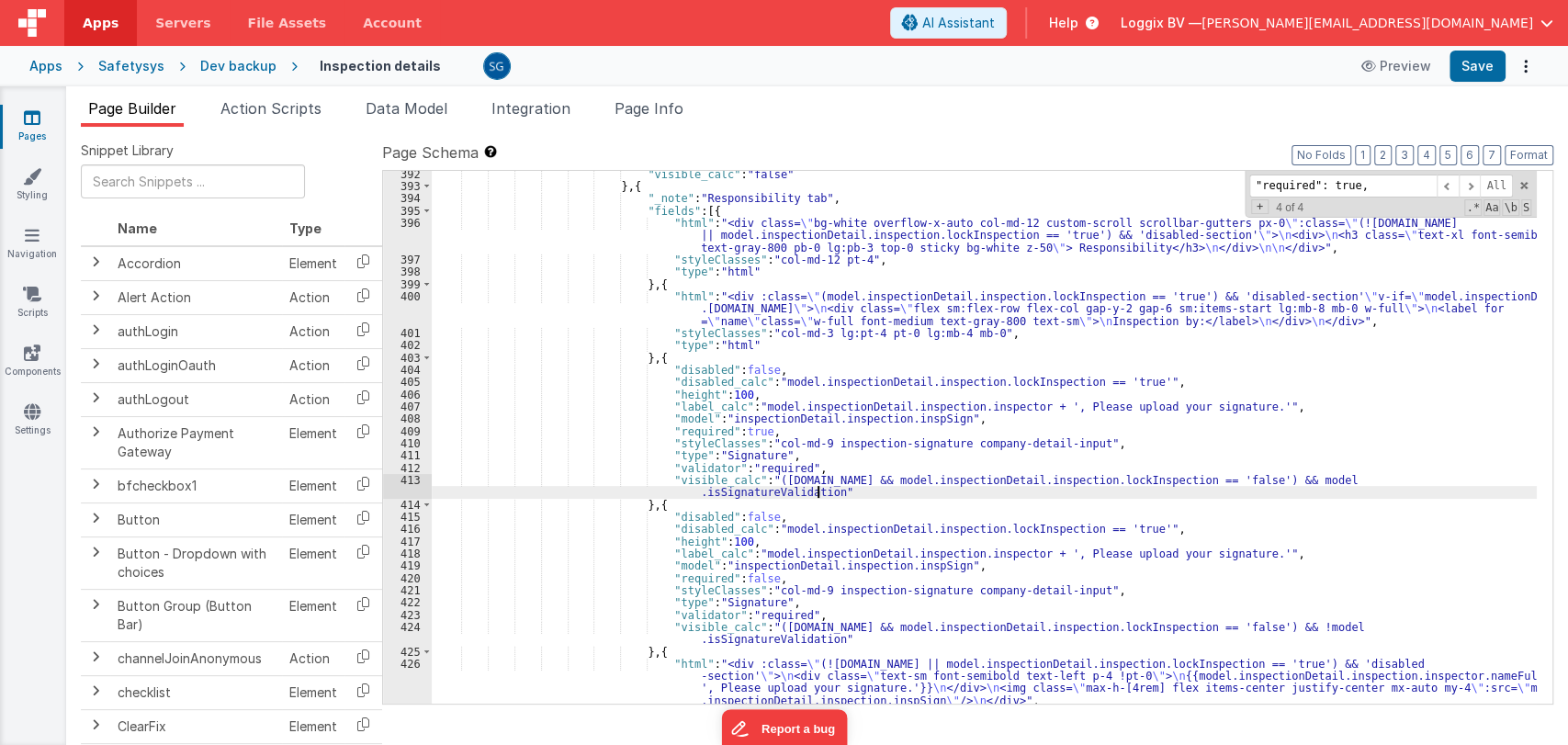
click at [856, 489] on div ""visible_calc" : "false" } , { "_note" : "Responsibility tab" , "fields" : [{ "…" at bounding box center [984, 446] width 1105 height 558
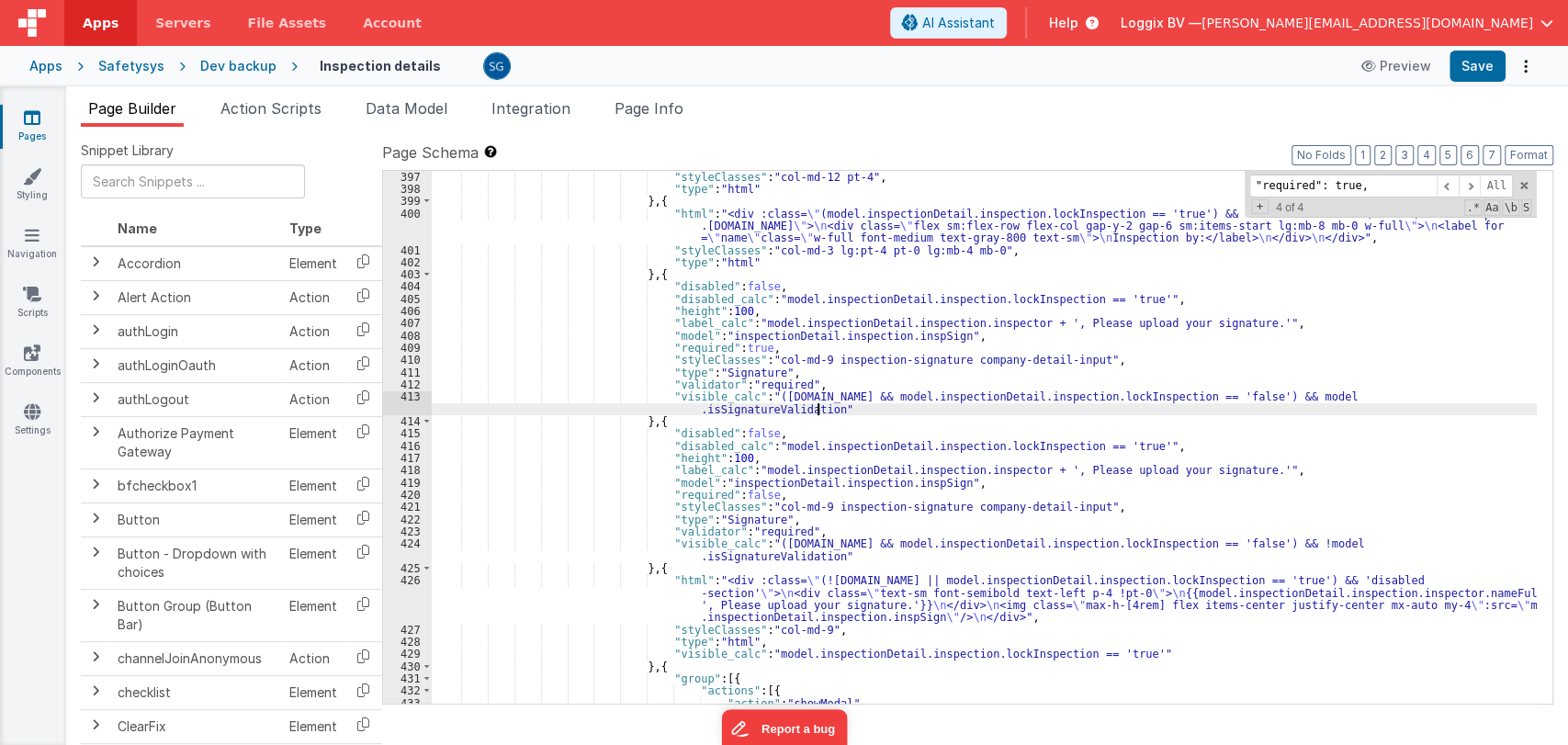
scroll to position [6466, 0]
click at [993, 384] on div ""styleClasses" : "col-md-12 pt-4" , "type" : "html" } , { "html" : "<div :class…" at bounding box center [984, 449] width 1105 height 558
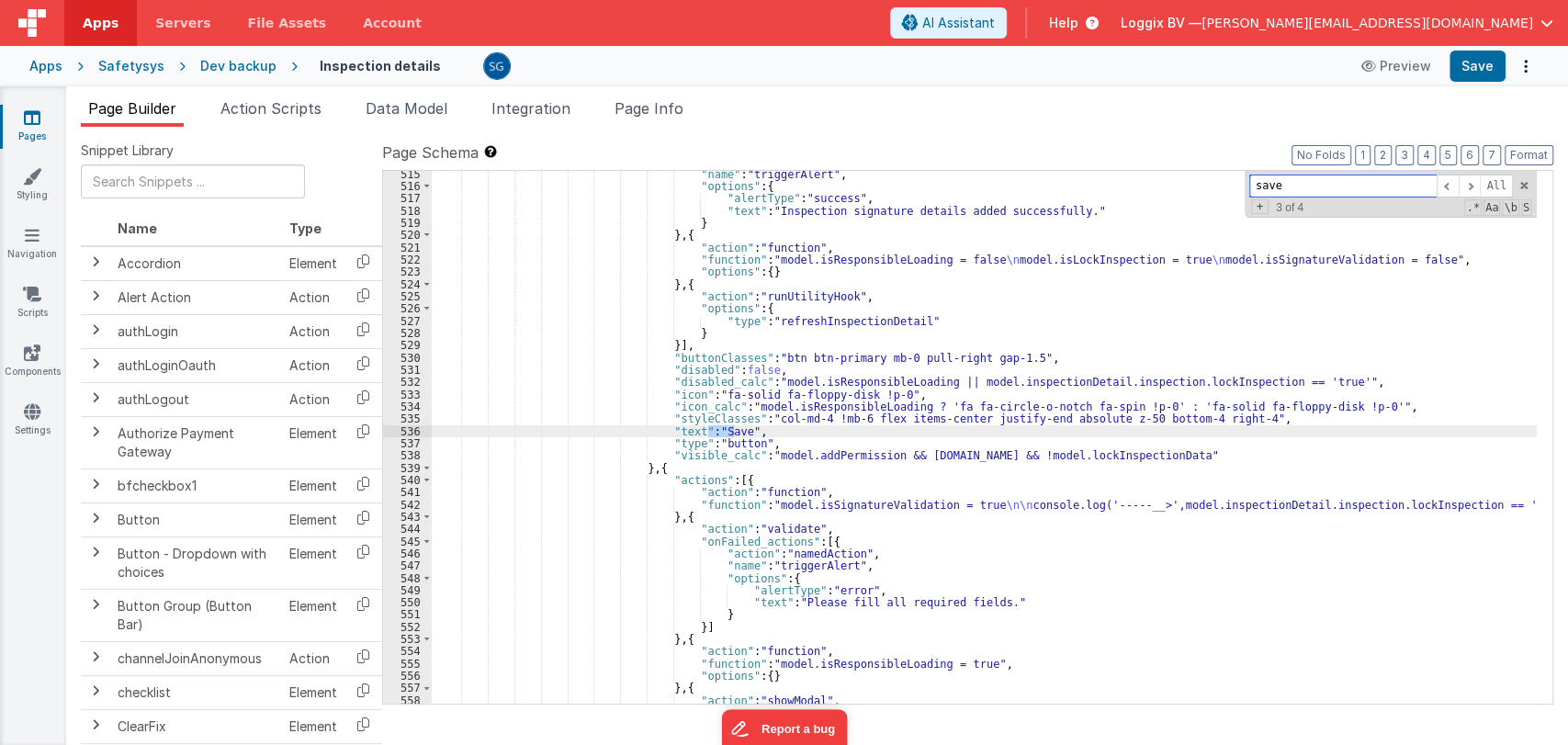
scroll to position [8123, 0]
click at [1446, 187] on span at bounding box center [1448, 186] width 22 height 23
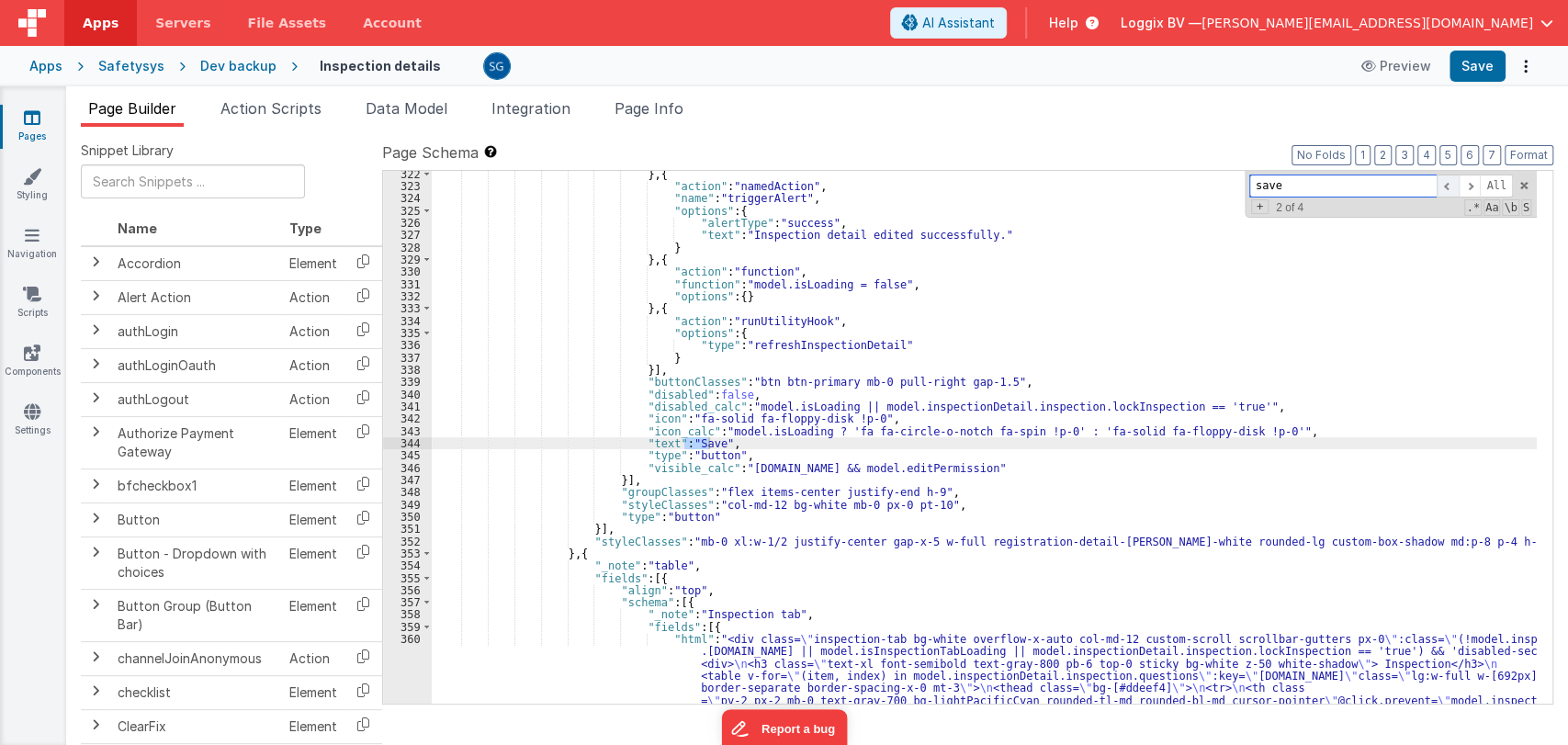
click at [1446, 187] on span at bounding box center [1448, 186] width 22 height 23
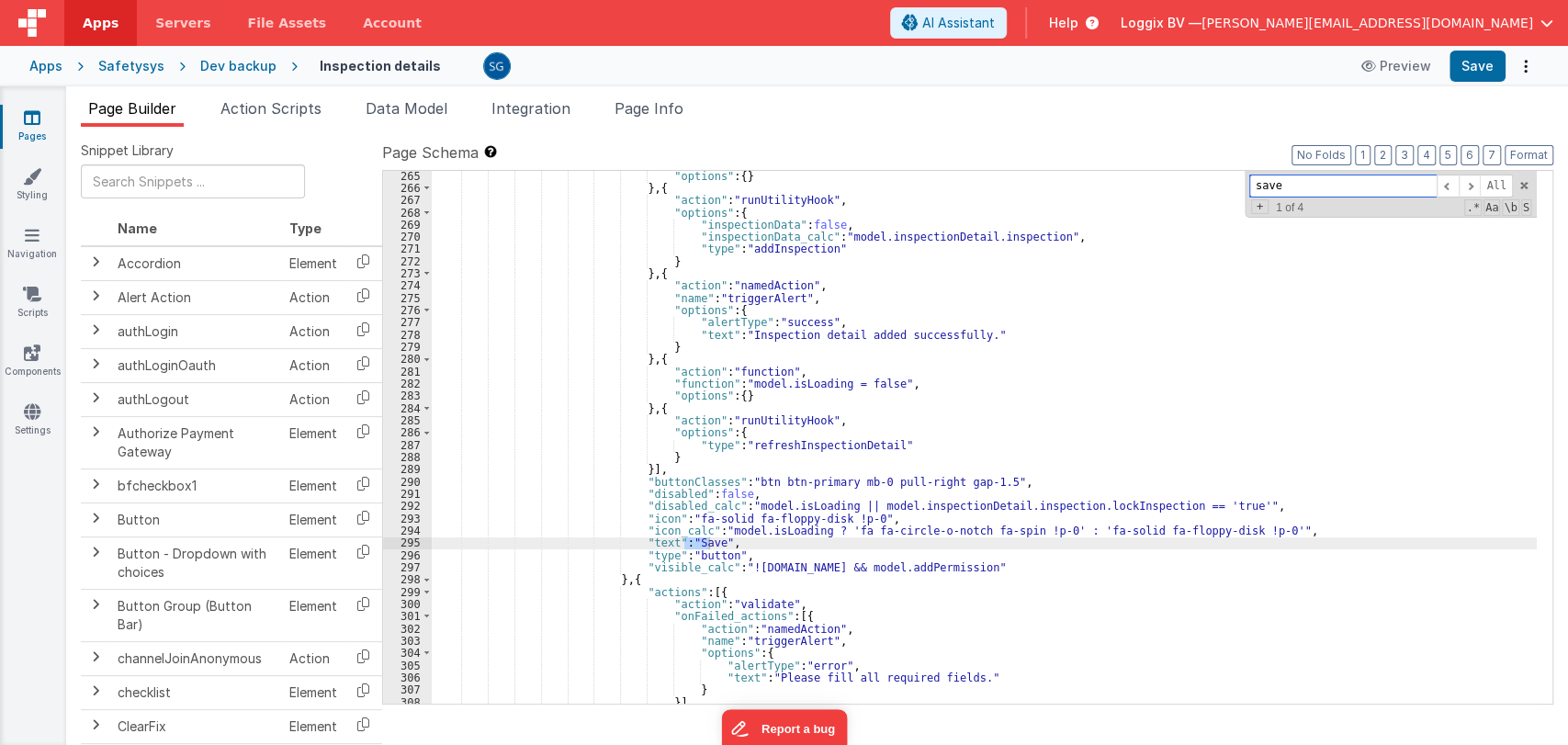
scroll to position [3431, 0]
click at [1478, 190] on span at bounding box center [1470, 186] width 22 height 23
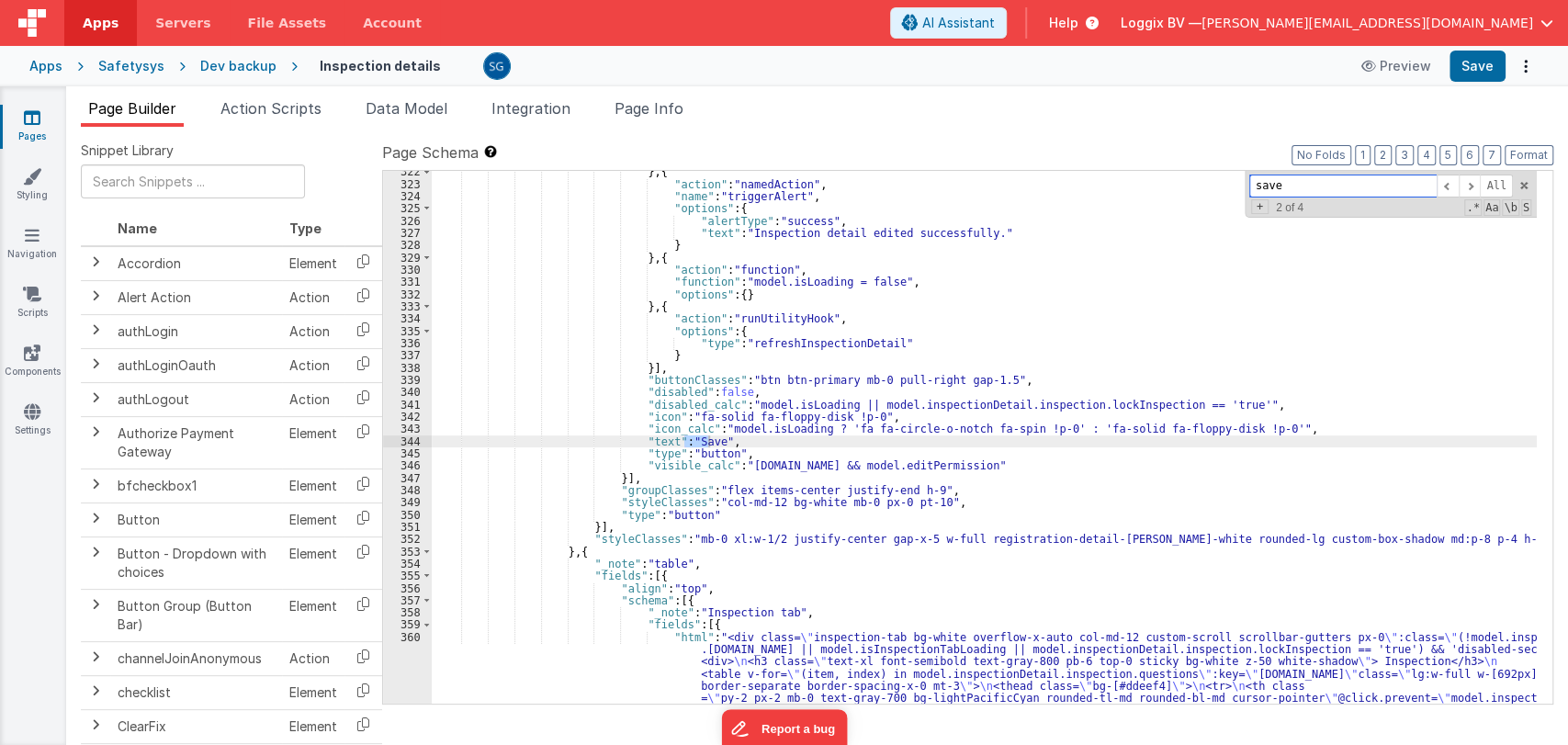
scroll to position [4131, 0]
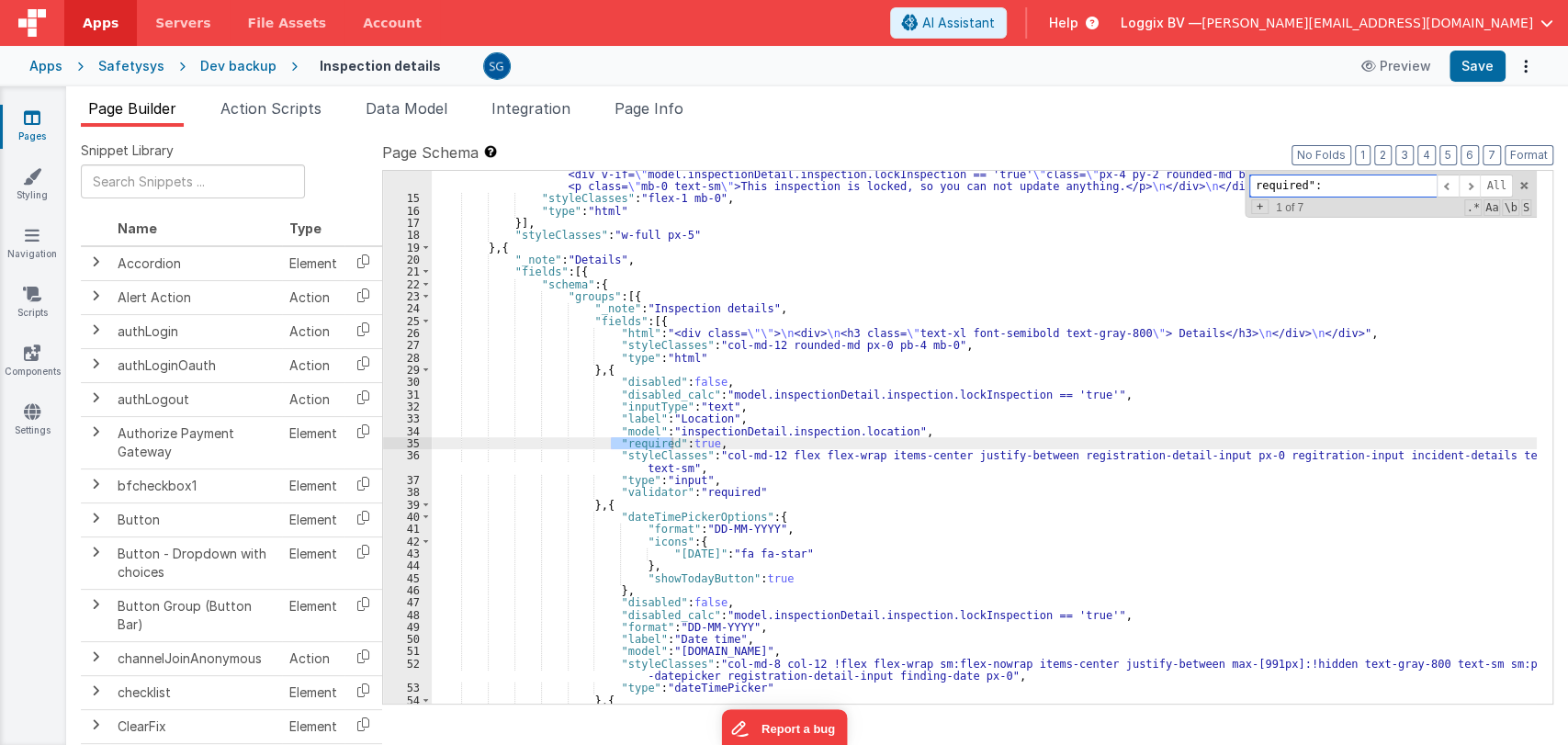
scroll to position [162, 0]
type input "required": true"
click at [1446, 181] on span at bounding box center [1448, 186] width 22 height 23
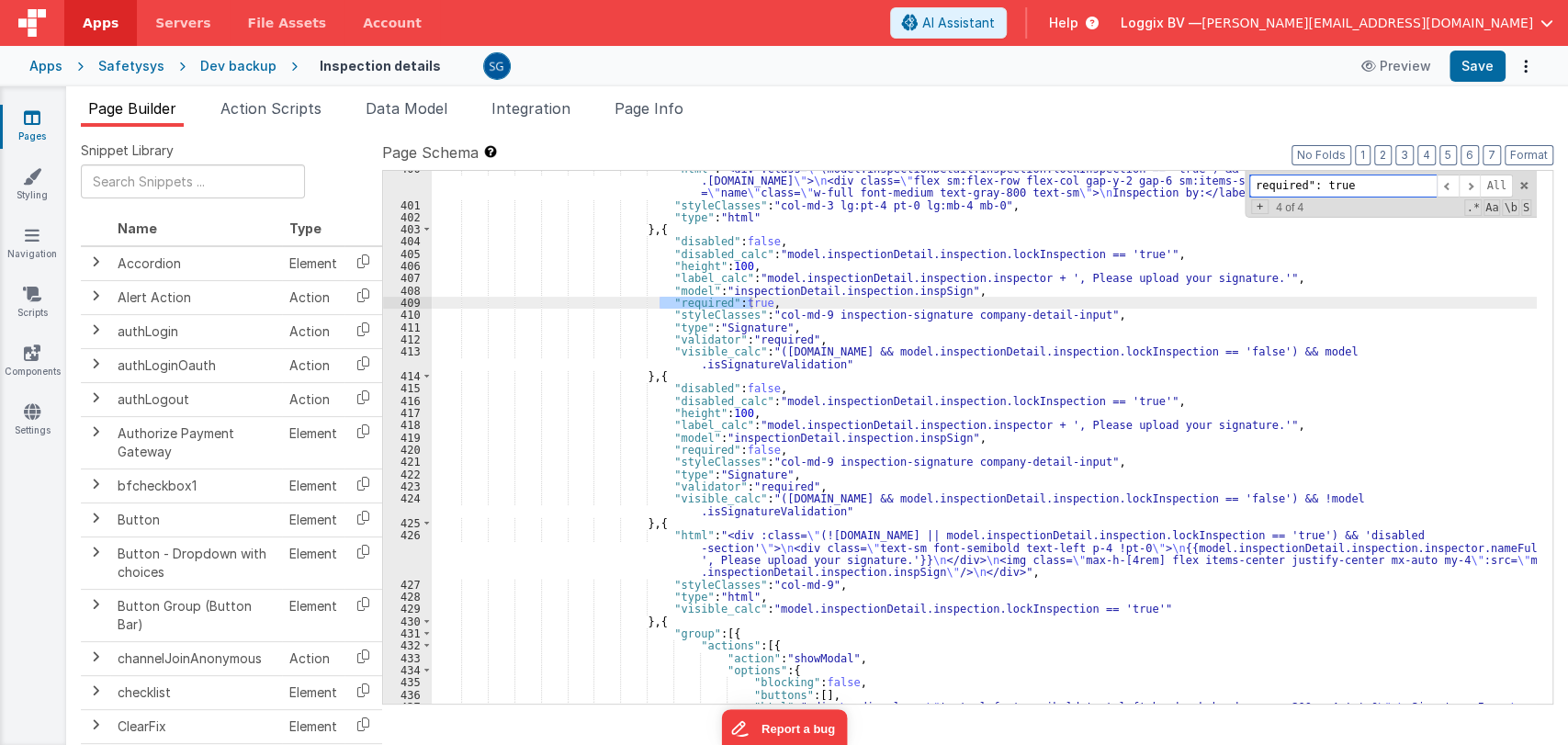
scroll to position [6512, 0]
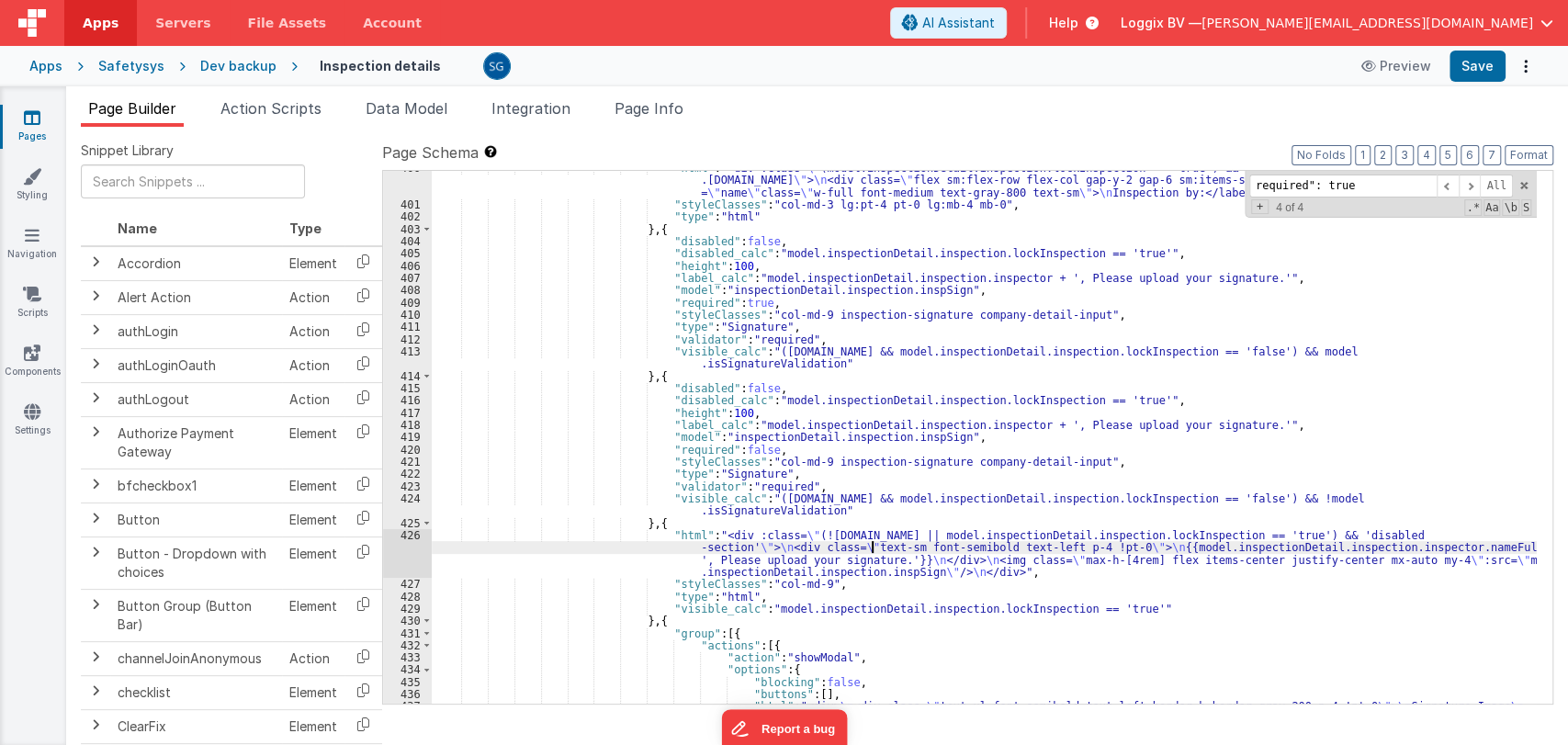
click at [874, 549] on div ""html" : "<div :class= \" (model.inspectionDetail.inspection.lockInspection == …" at bounding box center [984, 465] width 1105 height 606
click at [407, 535] on div "426" at bounding box center [408, 553] width 49 height 49
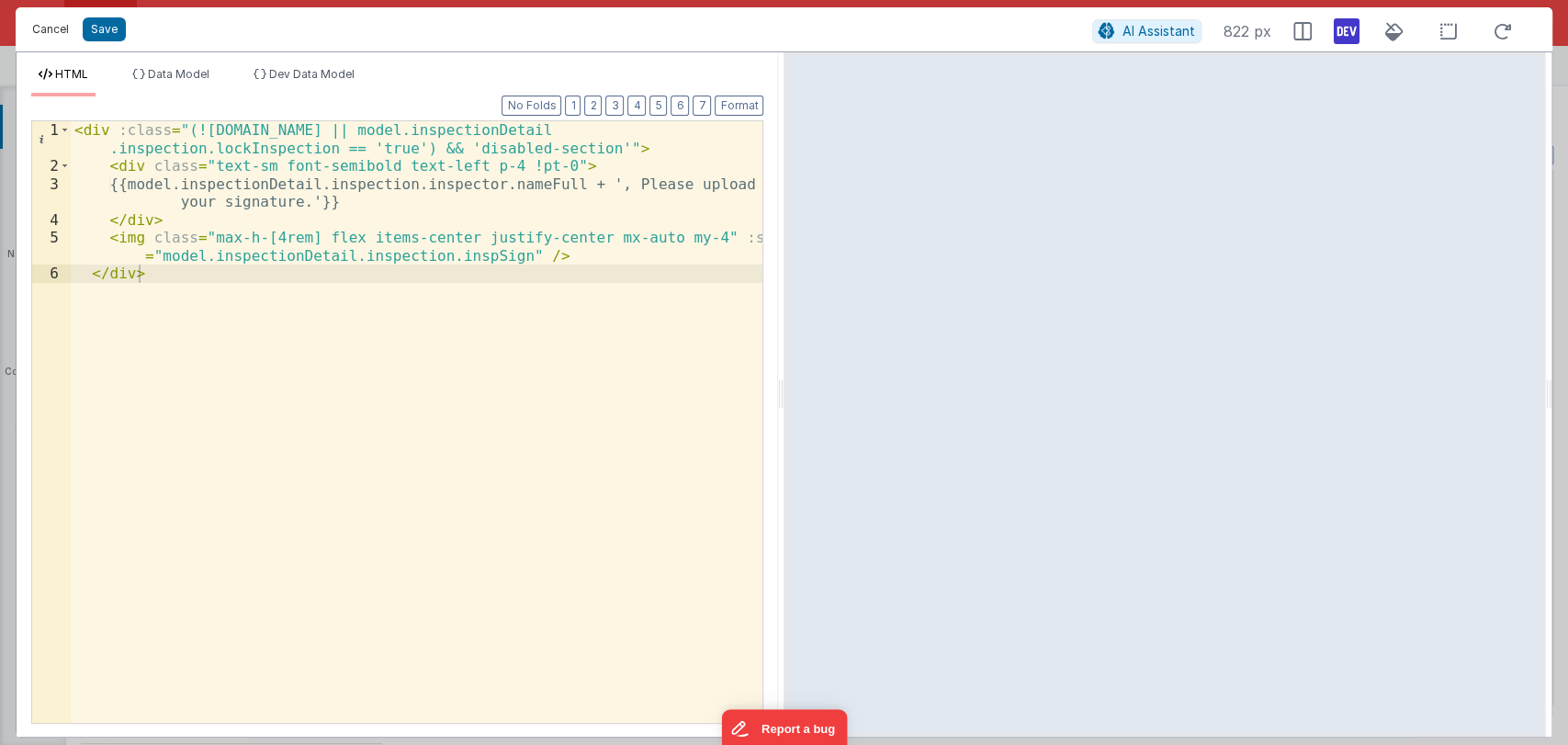
click at [49, 31] on button "Cancel" at bounding box center [50, 29] width 55 height 26
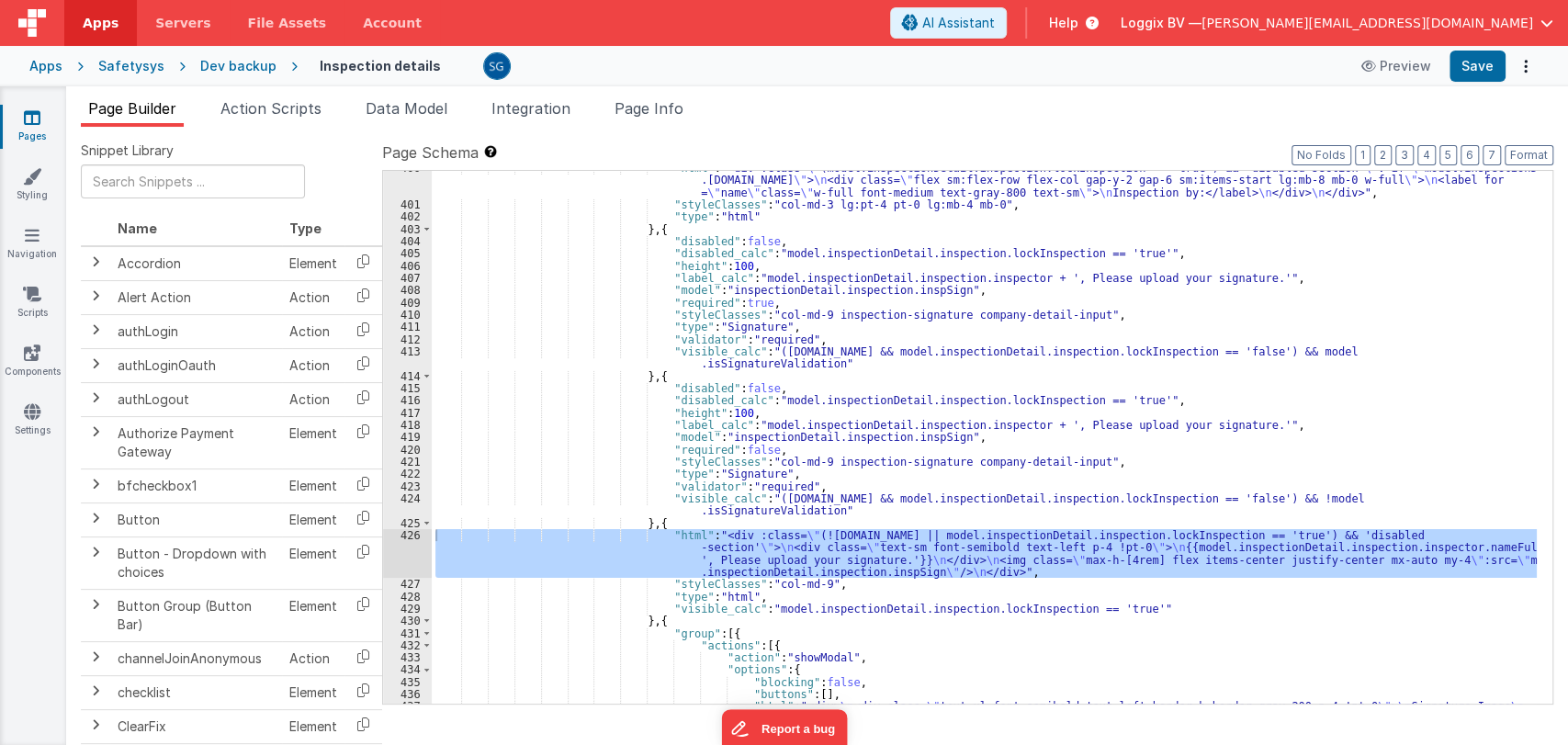
click at [29, 127] on link "Pages" at bounding box center [32, 127] width 66 height 37
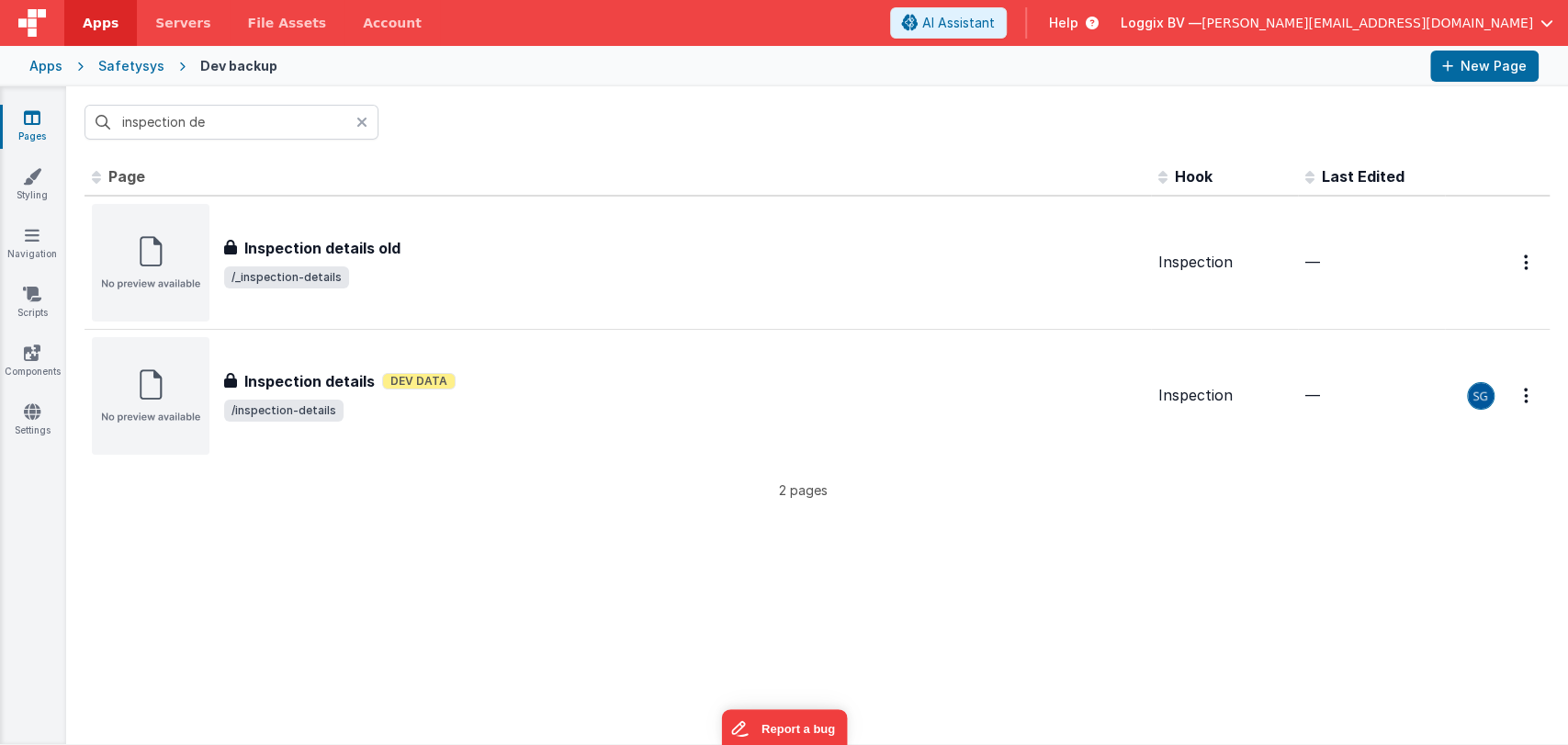
click at [364, 118] on icon at bounding box center [361, 121] width 11 height 15
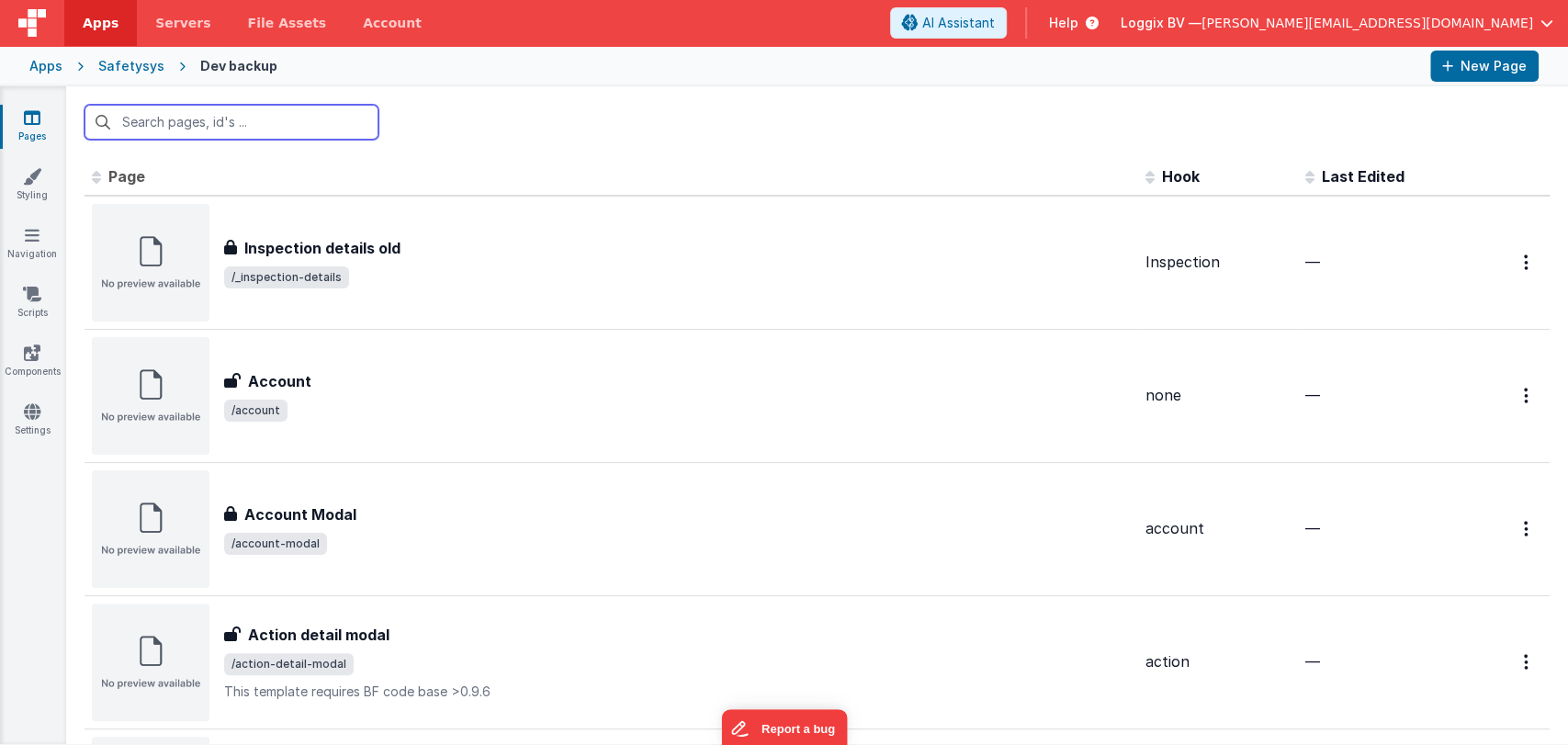
click at [279, 122] on input "text" at bounding box center [231, 122] width 294 height 35
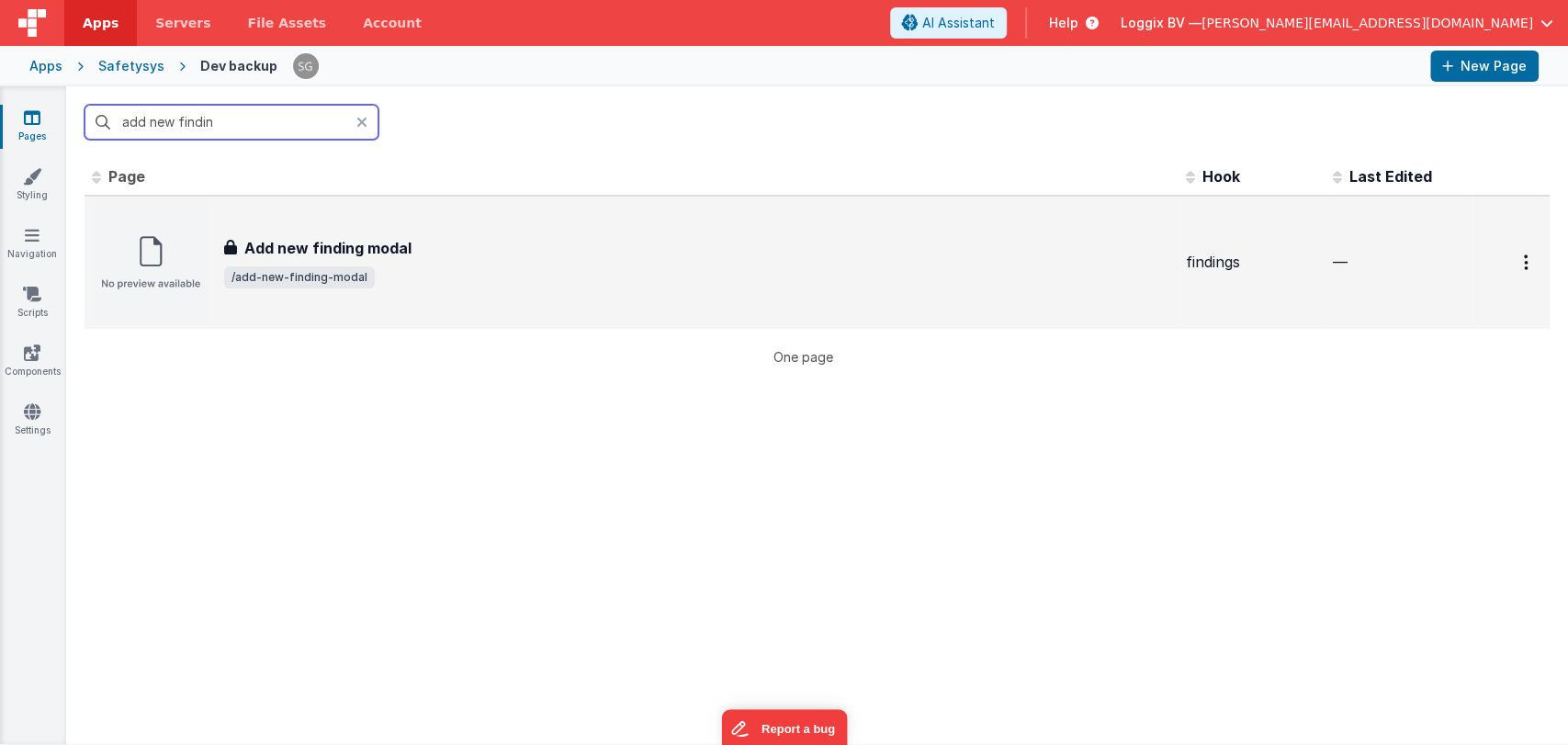
type input "add new findin"
click at [390, 229] on div "Add new finding modal Add new finding modal /add-new-finding-modal" at bounding box center [632, 262] width 1080 height 117
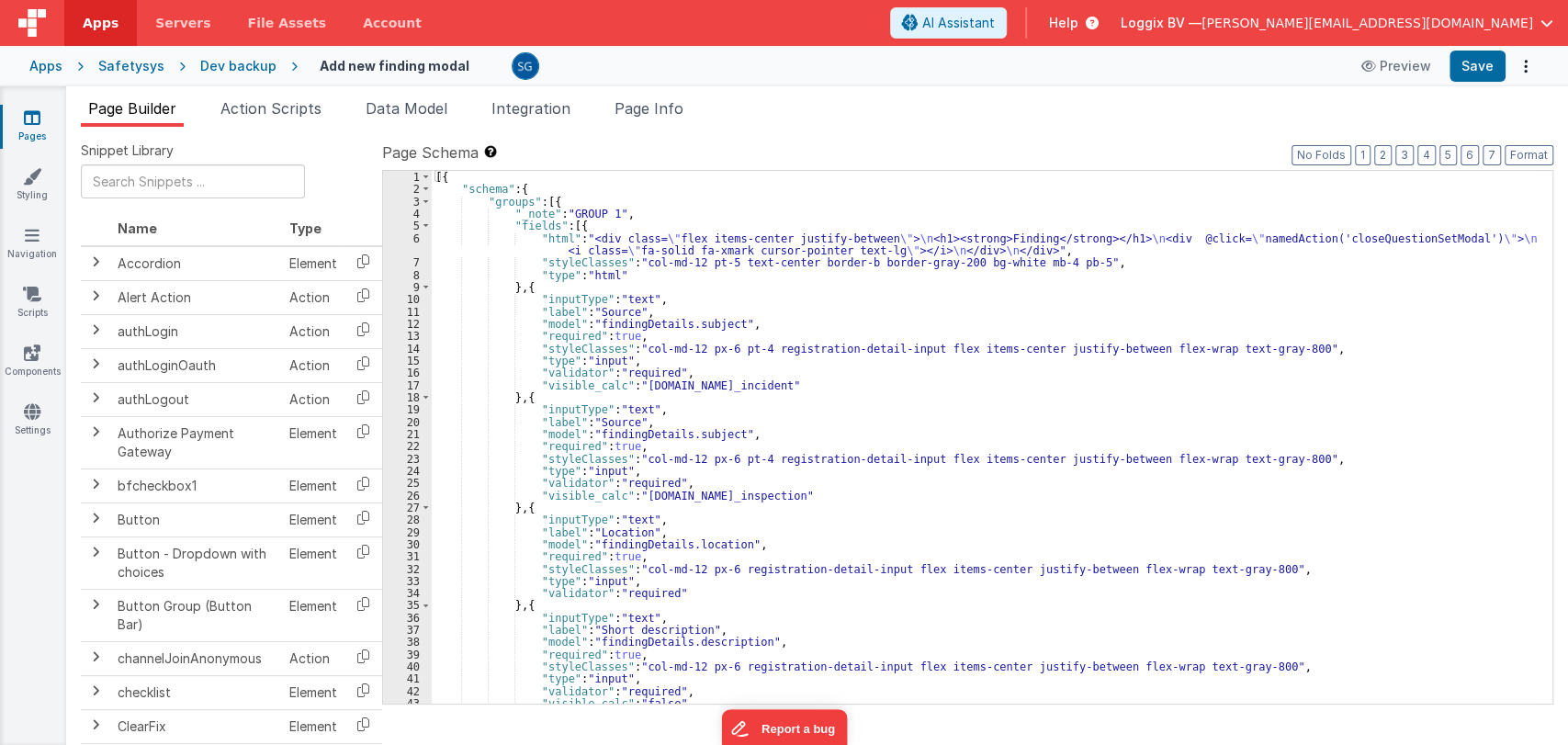
click at [718, 317] on div "[{ "schema" : { "groups" : [{ "_note" : "GROUP 1" , "fields" : [{ "html" : "<di…" at bounding box center [984, 449] width 1105 height 558
click at [748, 318] on div "[{ "schema" : { "groups" : [{ "_note" : "GROUP 1" , "fields" : [{ "html" : "<di…" at bounding box center [984, 449] width 1105 height 558
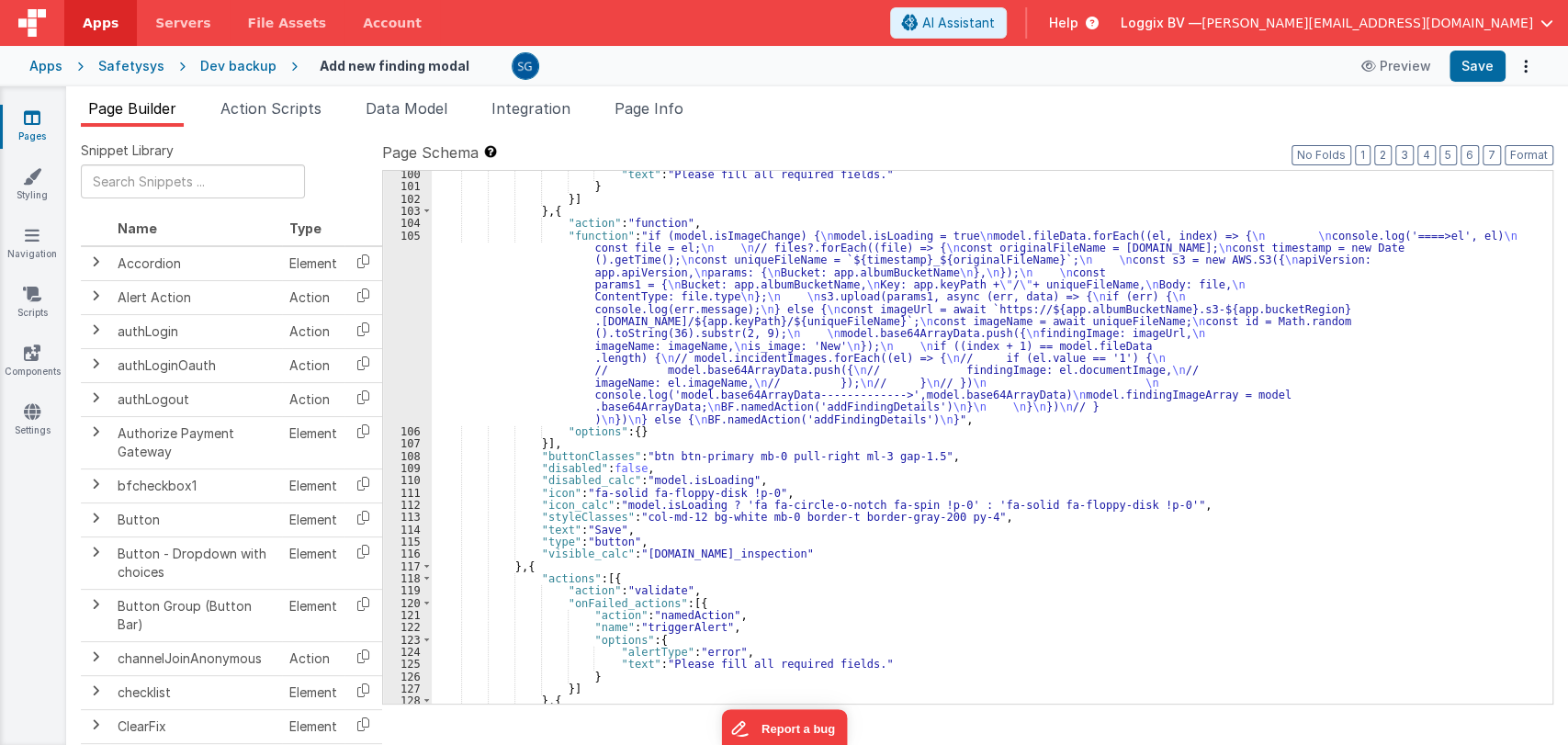
scroll to position [1913, 0]
click at [647, 321] on div ""text" : "Please fill all required fields." } }] } , { "action" : "function" , …" at bounding box center [984, 446] width 1105 height 558
click at [405, 234] on div "105" at bounding box center [408, 328] width 49 height 196
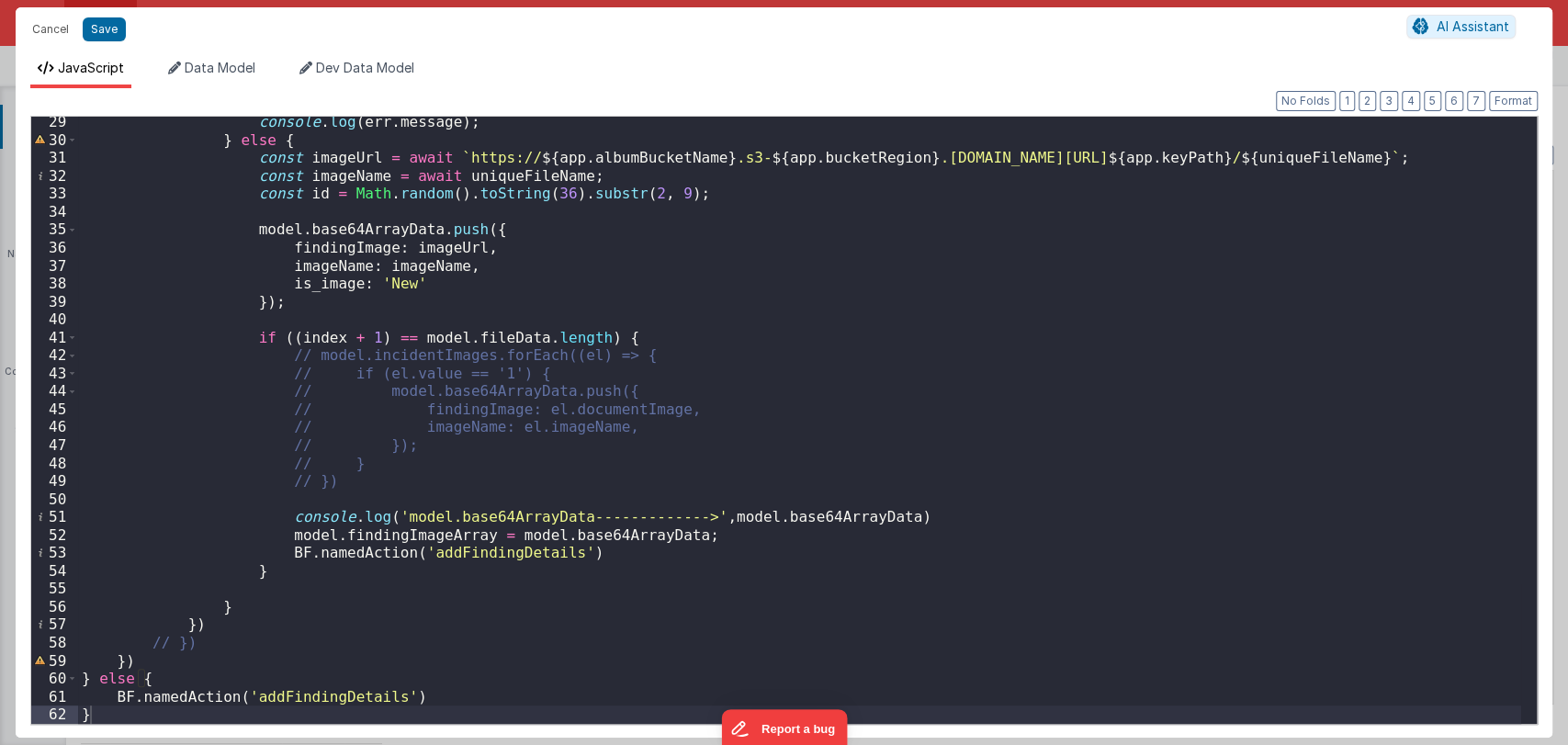
scroll to position [506, 0]
click at [544, 592] on div "console . log ( err . message ) ; } else { const imageUrl = await ` https:// ${…" at bounding box center [800, 434] width 1444 height 643
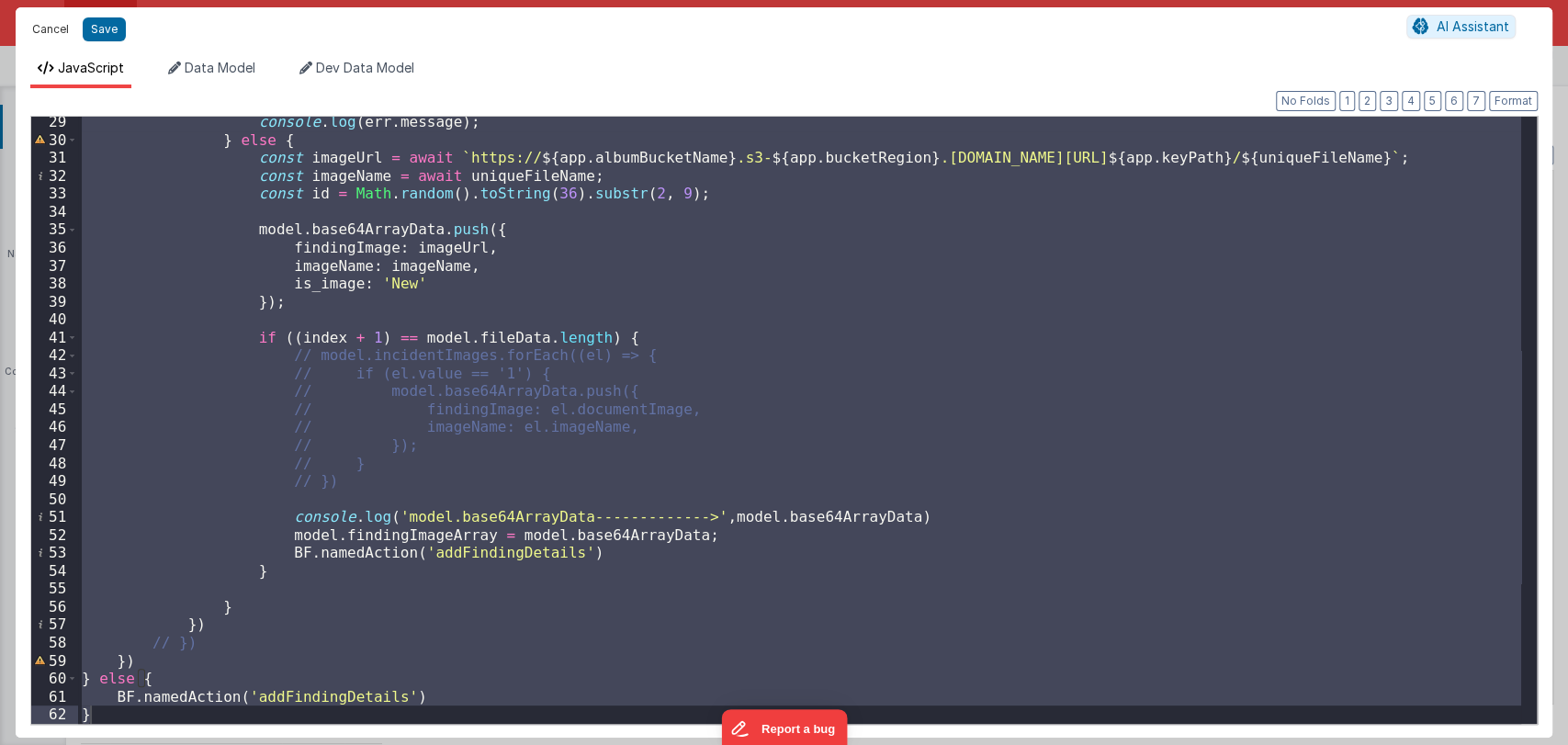
click at [44, 39] on button "Cancel" at bounding box center [50, 29] width 55 height 26
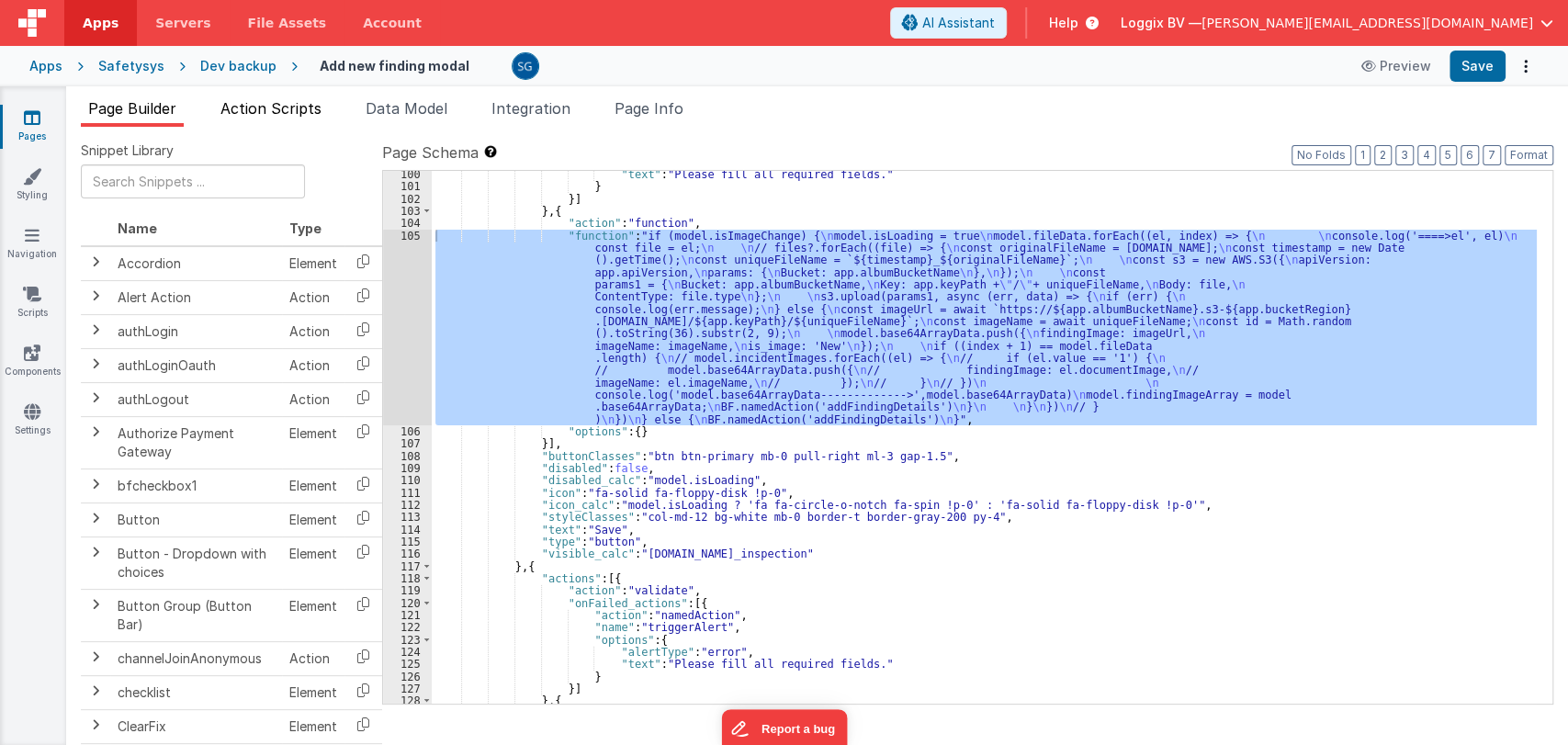
click at [247, 105] on span "Action Scripts" at bounding box center [271, 108] width 101 height 18
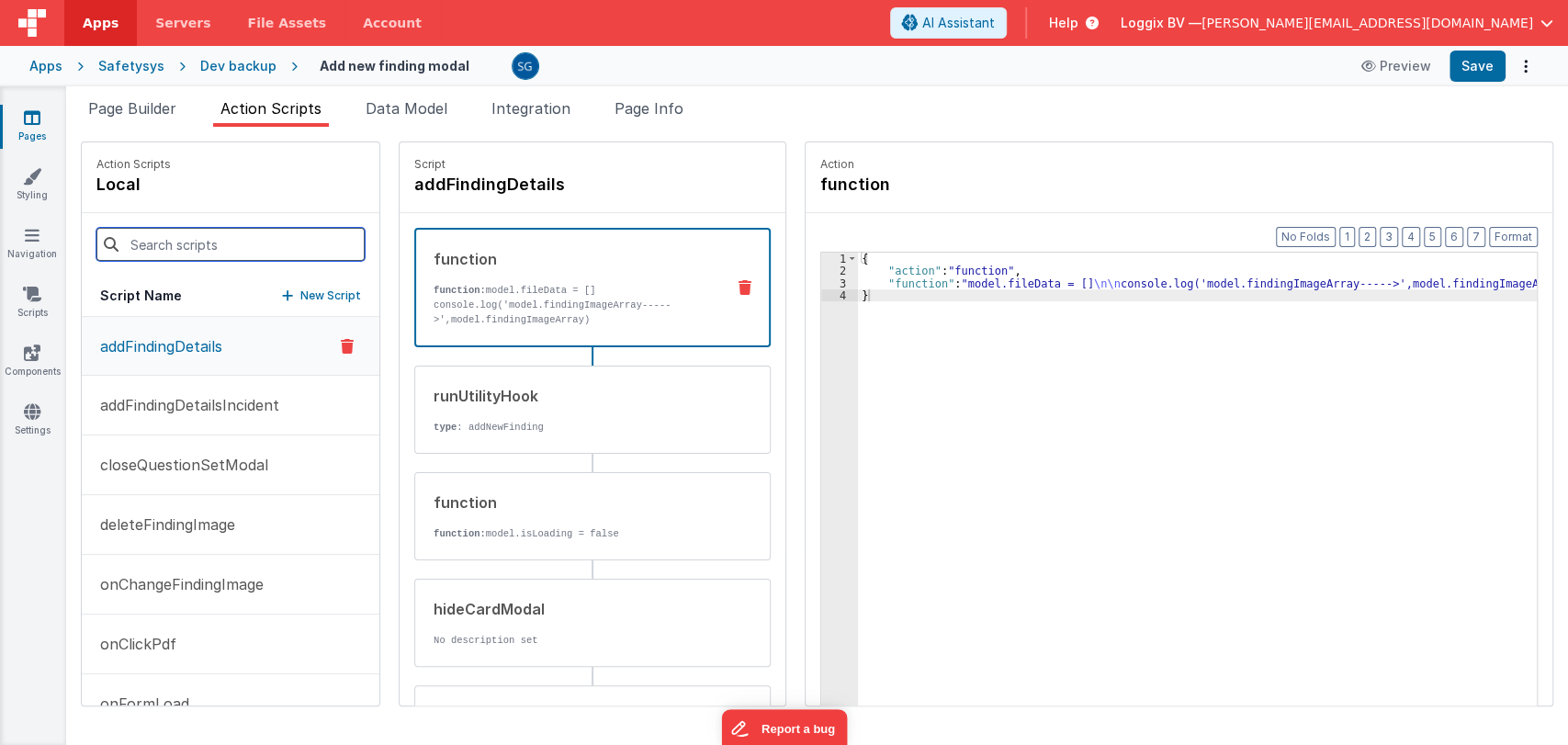
click at [201, 243] on input at bounding box center [230, 244] width 269 height 33
paste input "addFindingDetails"
type input "addFindingDetails"
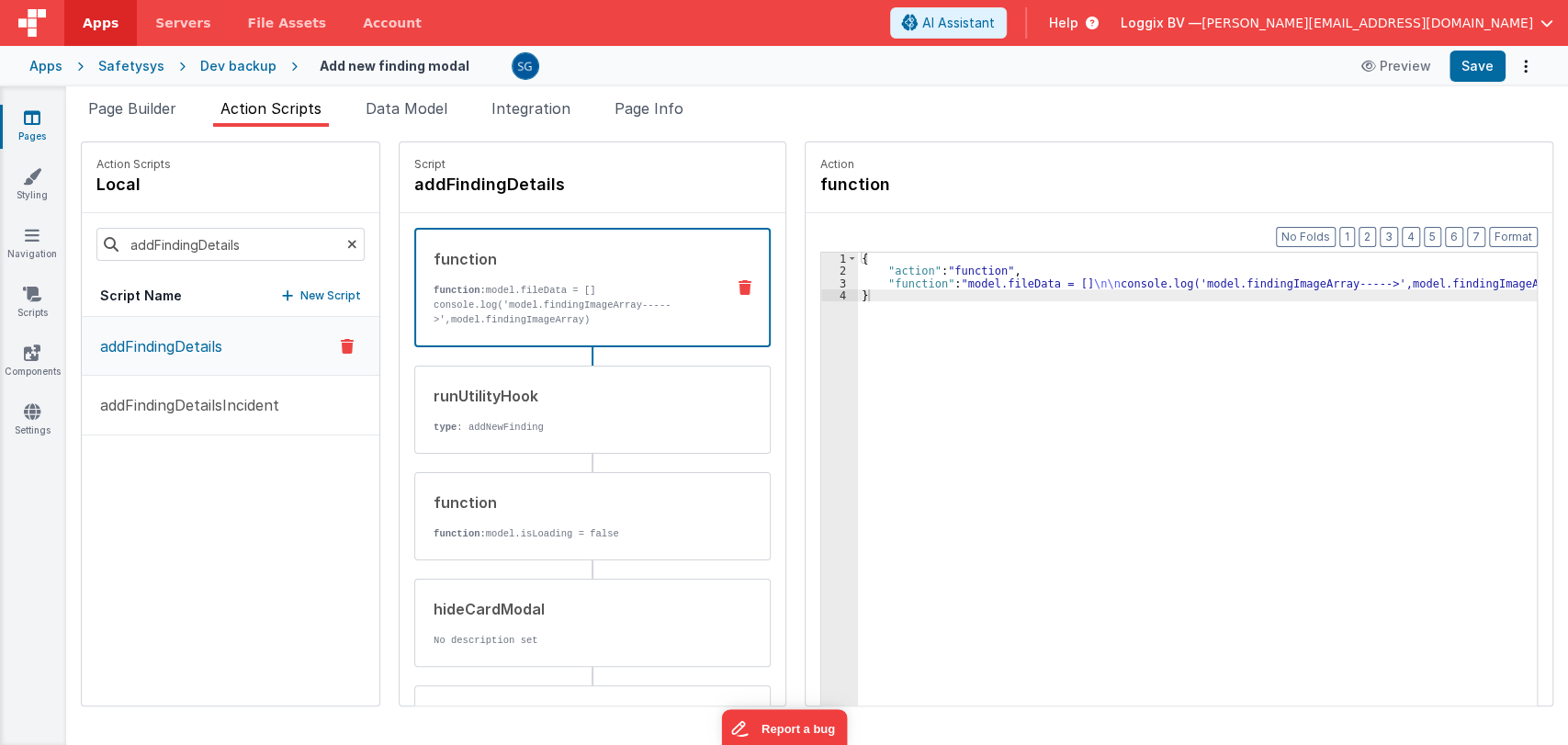
click at [161, 338] on p "addFindingDetails" at bounding box center [155, 346] width 133 height 22
click at [182, 339] on p "addFindingDetails" at bounding box center [155, 346] width 133 height 22
click at [516, 414] on div "runUtilityHook type : addNewFinding" at bounding box center [563, 409] width 296 height 49
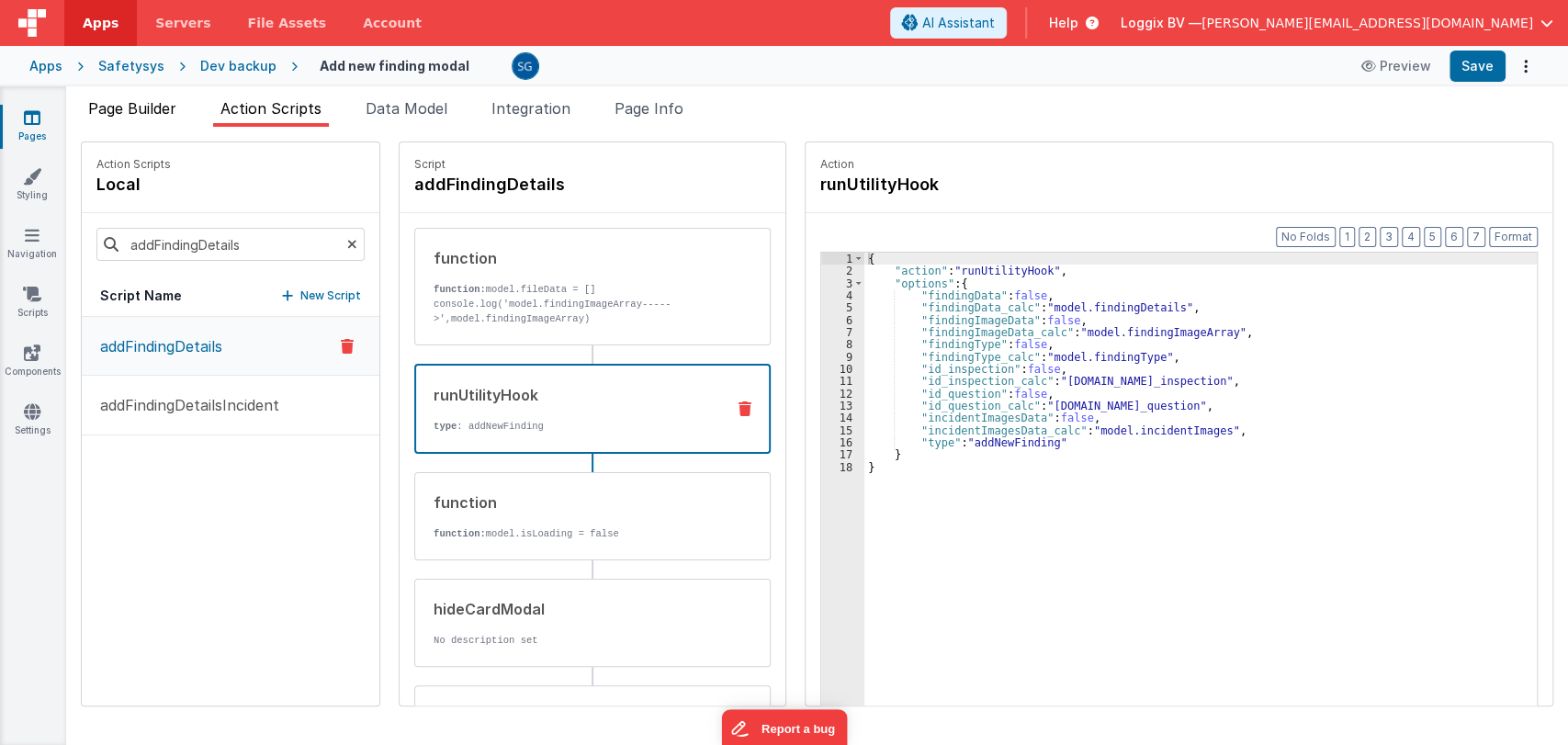
click at [127, 105] on span "Page Builder" at bounding box center [132, 108] width 88 height 18
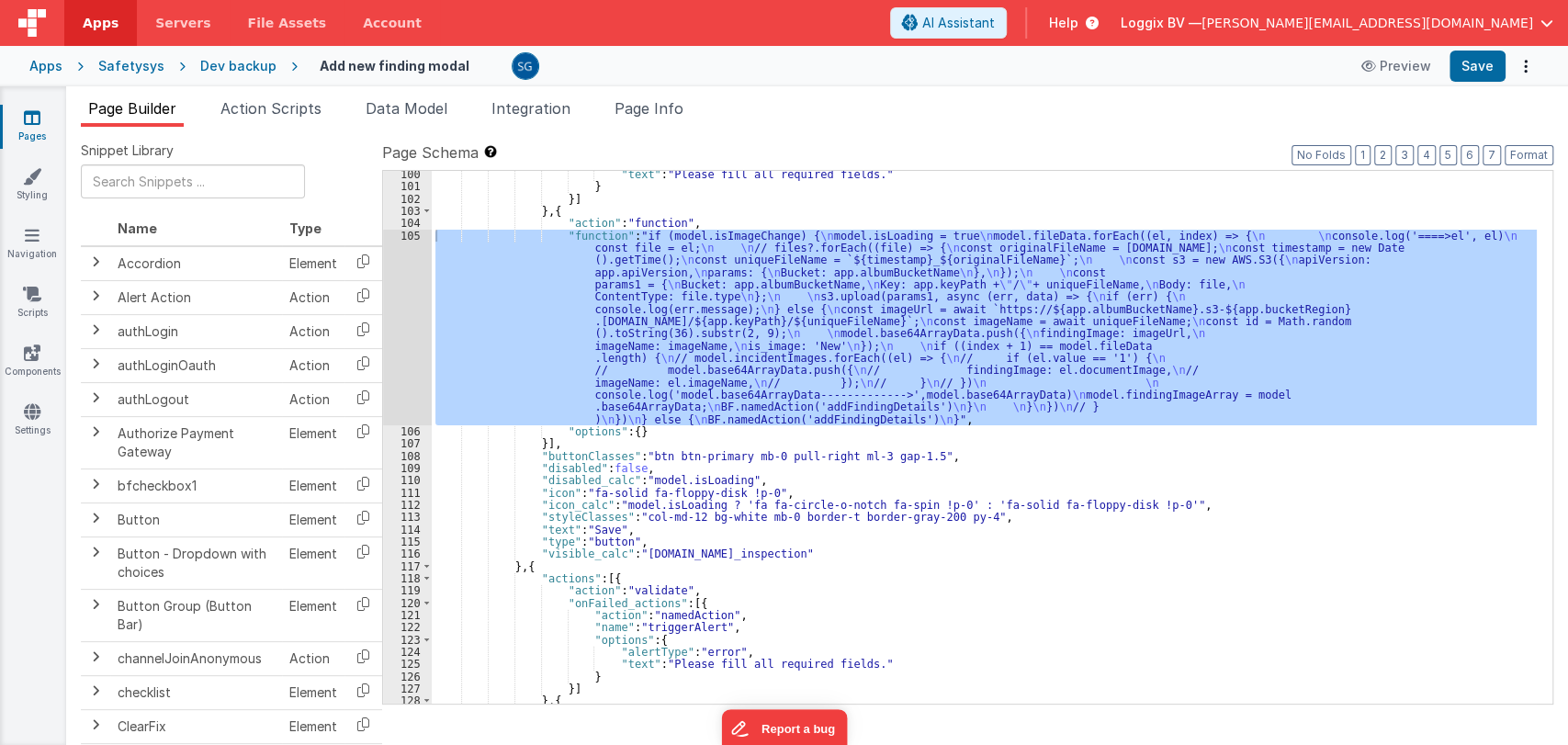
click at [860, 466] on div ""text" : "Please fill all required fields." } }] } , { "action" : "function" , …" at bounding box center [984, 446] width 1105 height 558
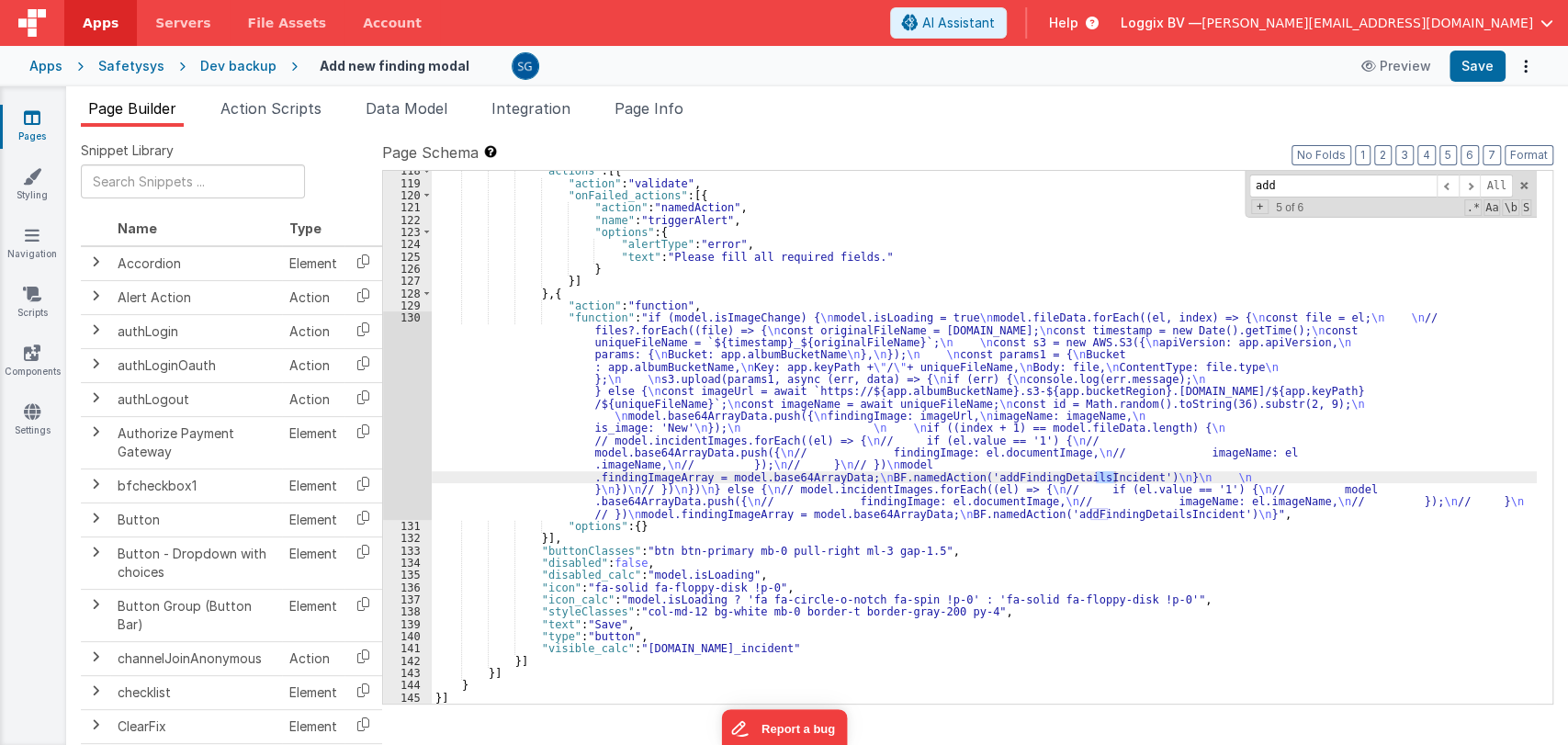
scroll to position [2320, 0]
type input "addFindingDetail"
